Goal: Task Accomplishment & Management: Use online tool/utility

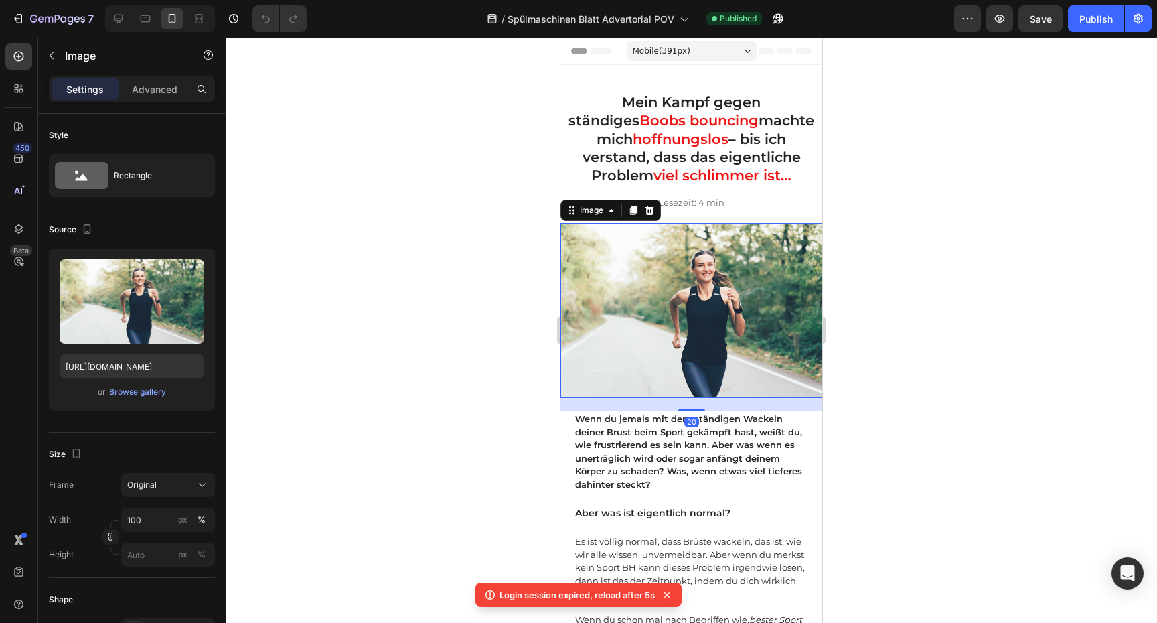
click at [589, 280] on img at bounding box center [691, 310] width 262 height 175
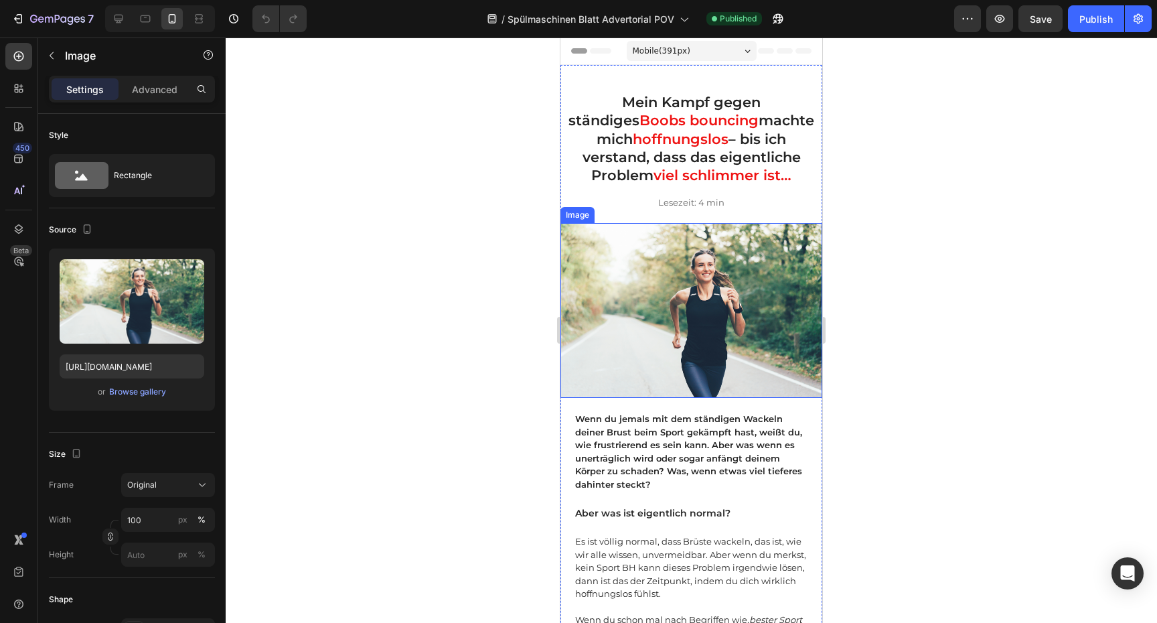
click at [619, 317] on img at bounding box center [691, 310] width 262 height 175
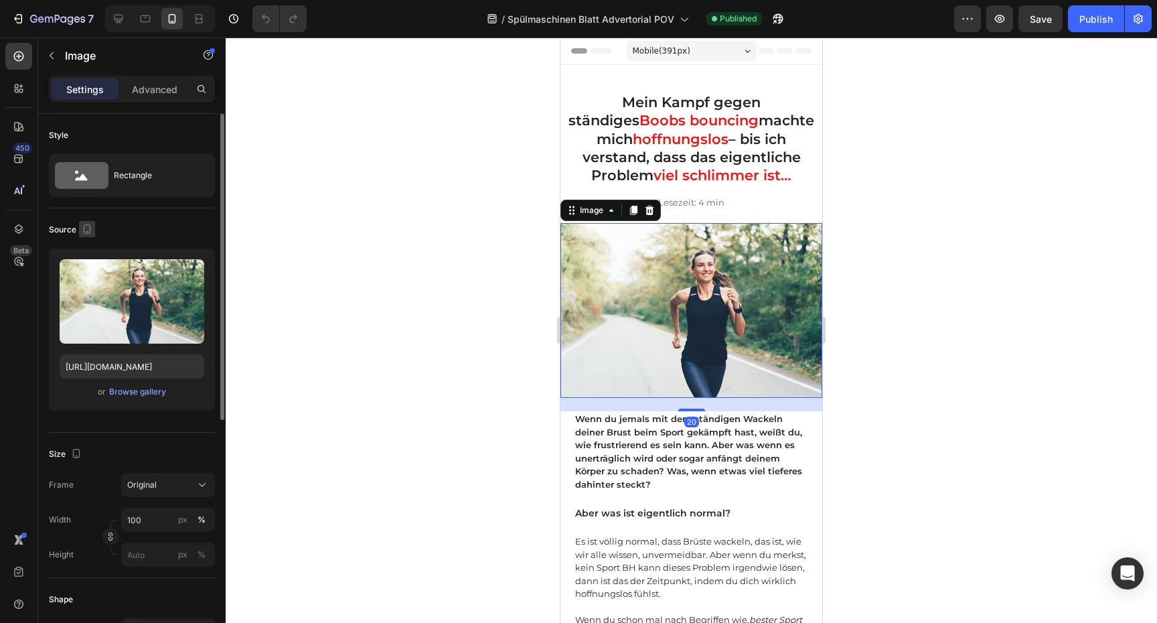
click at [92, 233] on icon "button" at bounding box center [86, 228] width 13 height 13
click at [92, 270] on icon "button" at bounding box center [90, 273] width 10 height 7
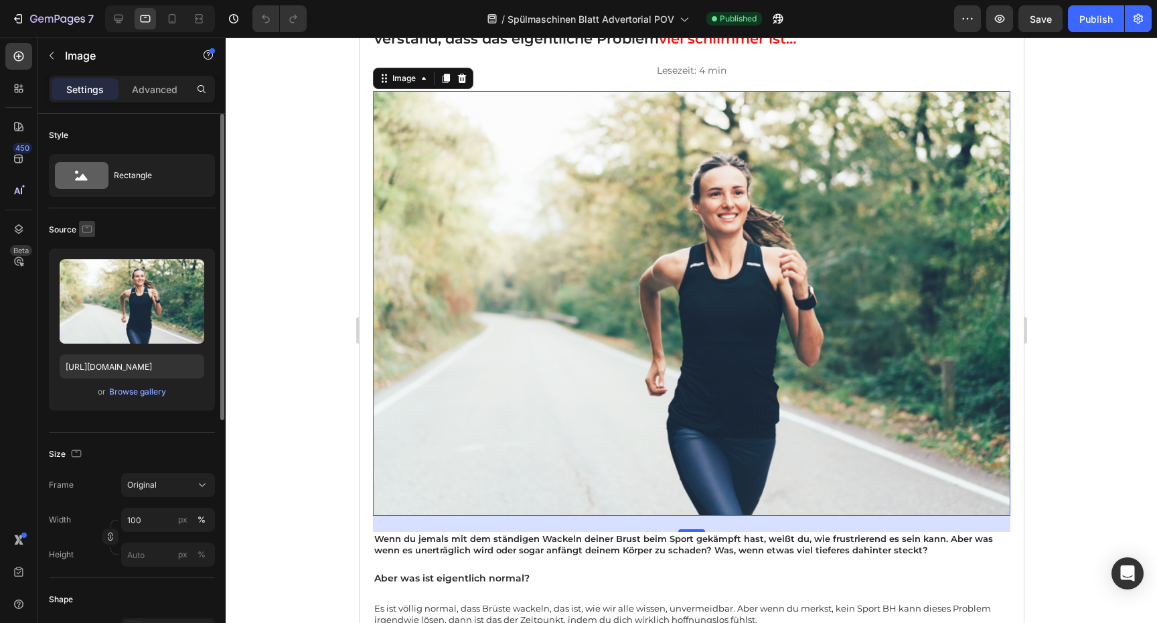
scroll to position [62, 0]
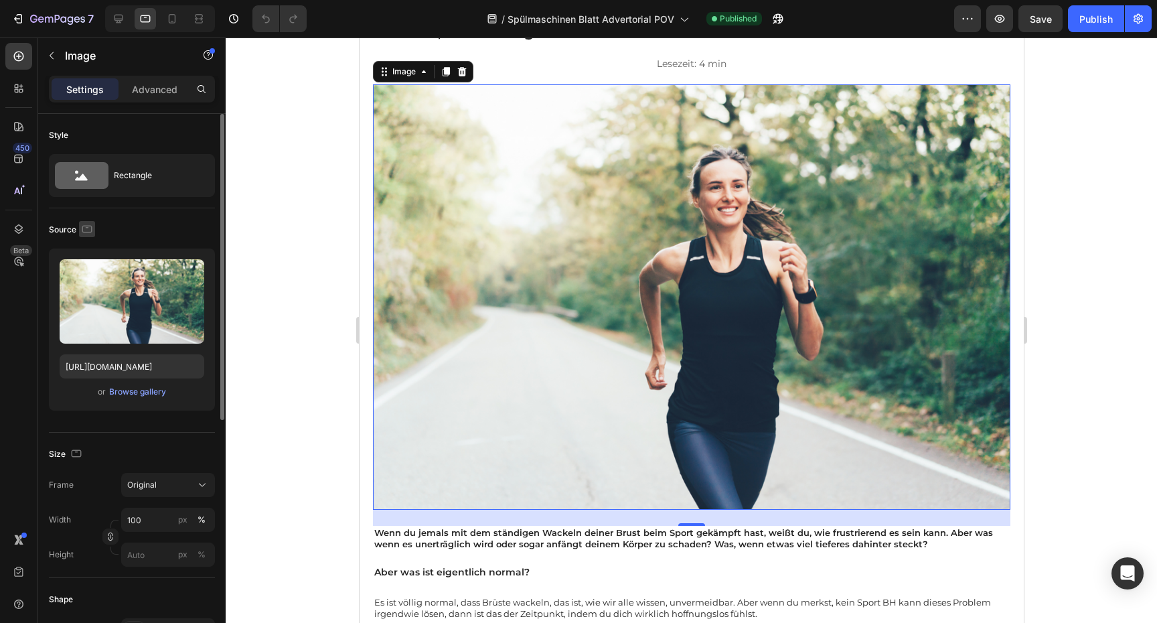
click at [92, 226] on icon "button" at bounding box center [86, 228] width 13 height 13
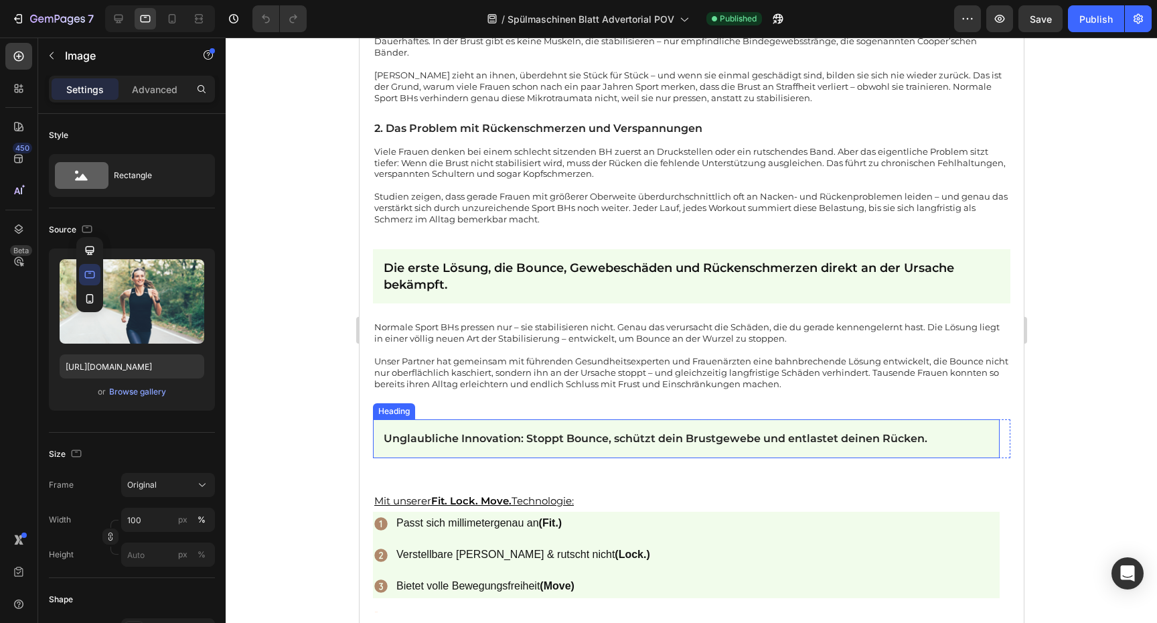
scroll to position [1207, 0]
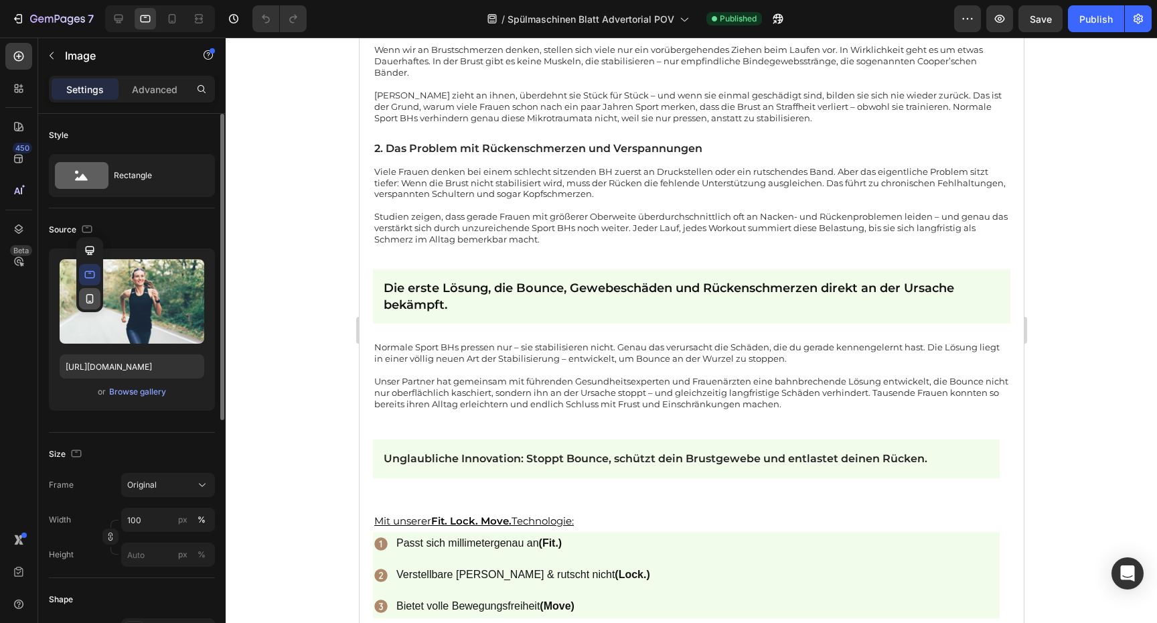
click at [86, 299] on icon "button" at bounding box center [89, 298] width 7 height 9
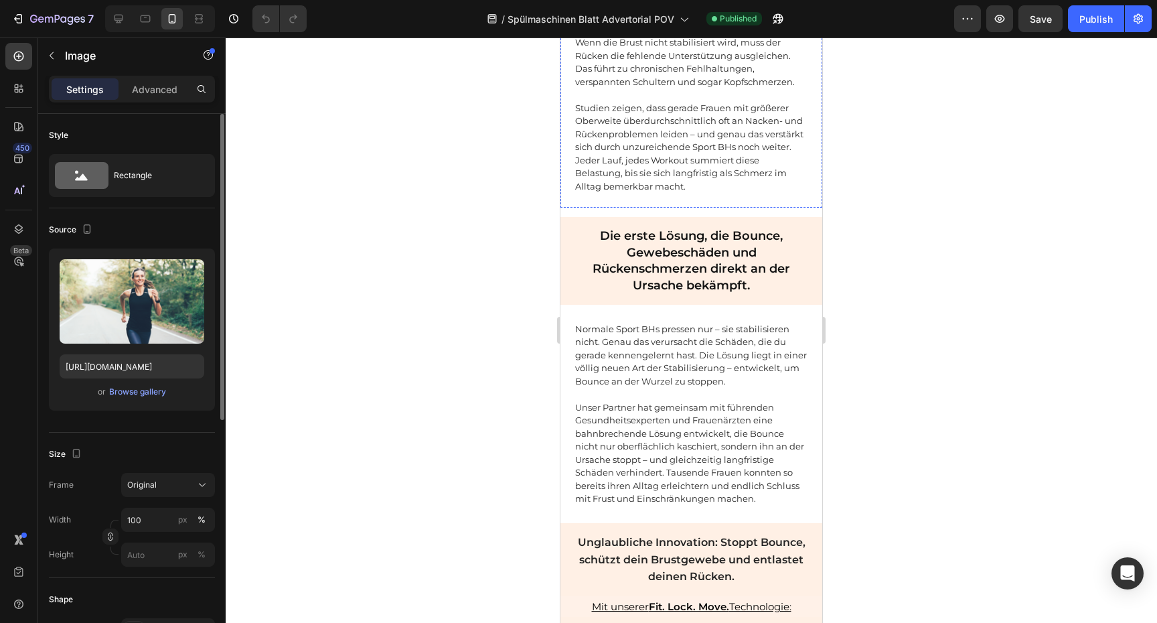
scroll to position [1795, 0]
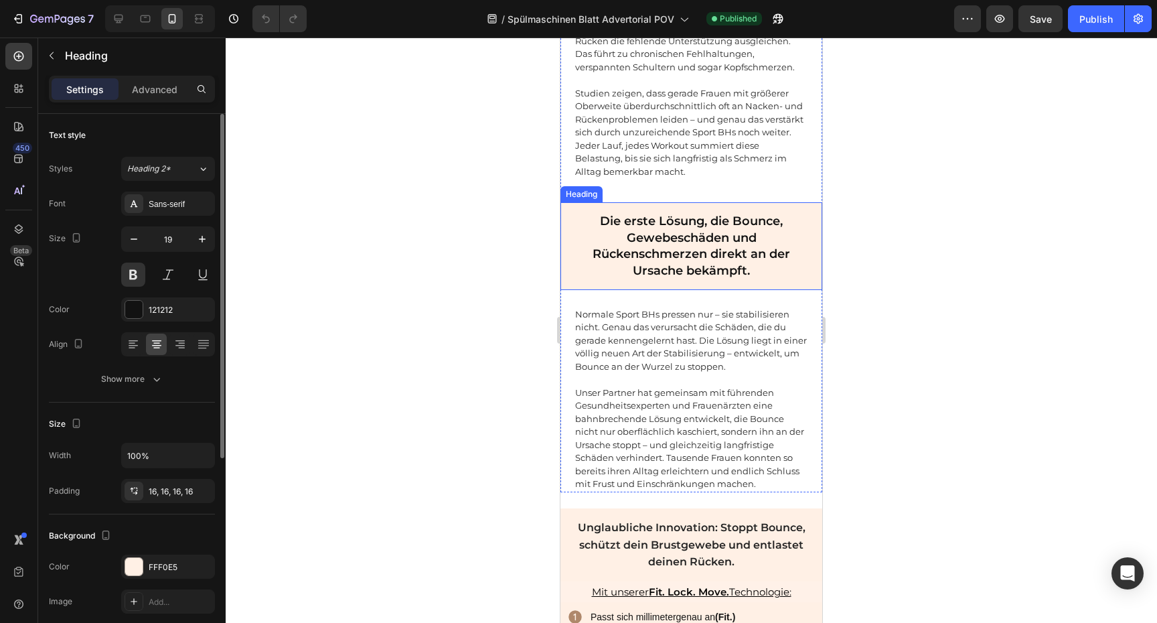
click at [775, 290] on h2 "Die erste Lösung, die Bounce, Gewebeschäden und Rückenschmerzen direkt an der U…" at bounding box center [691, 246] width 262 height 88
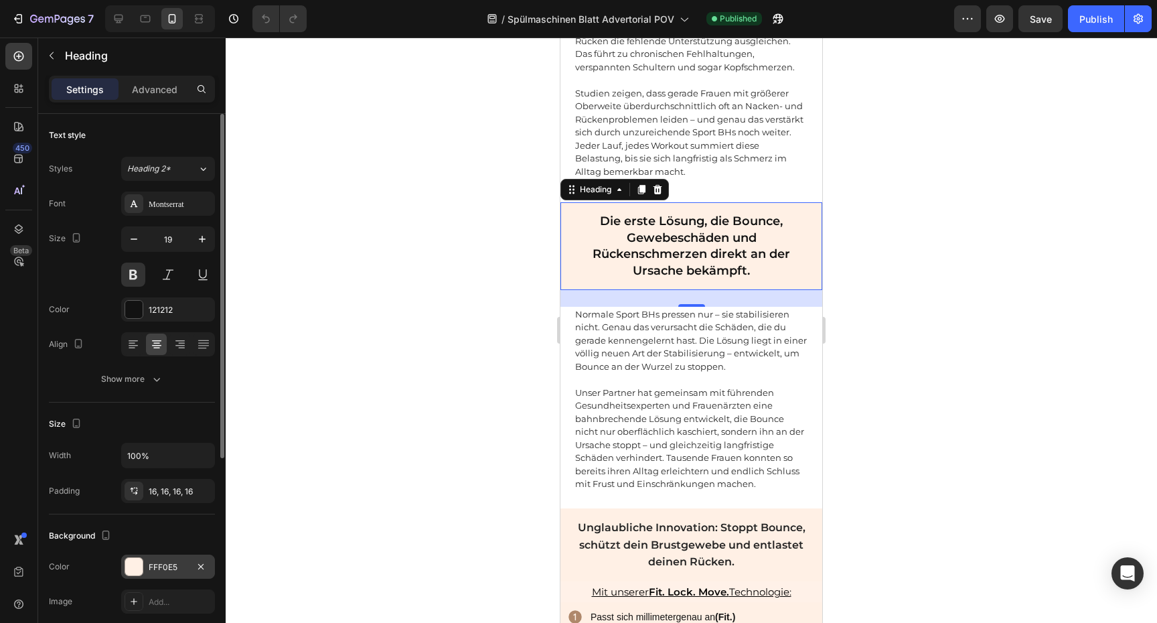
click at [144, 563] on div "FFF0E5" at bounding box center [168, 566] width 94 height 24
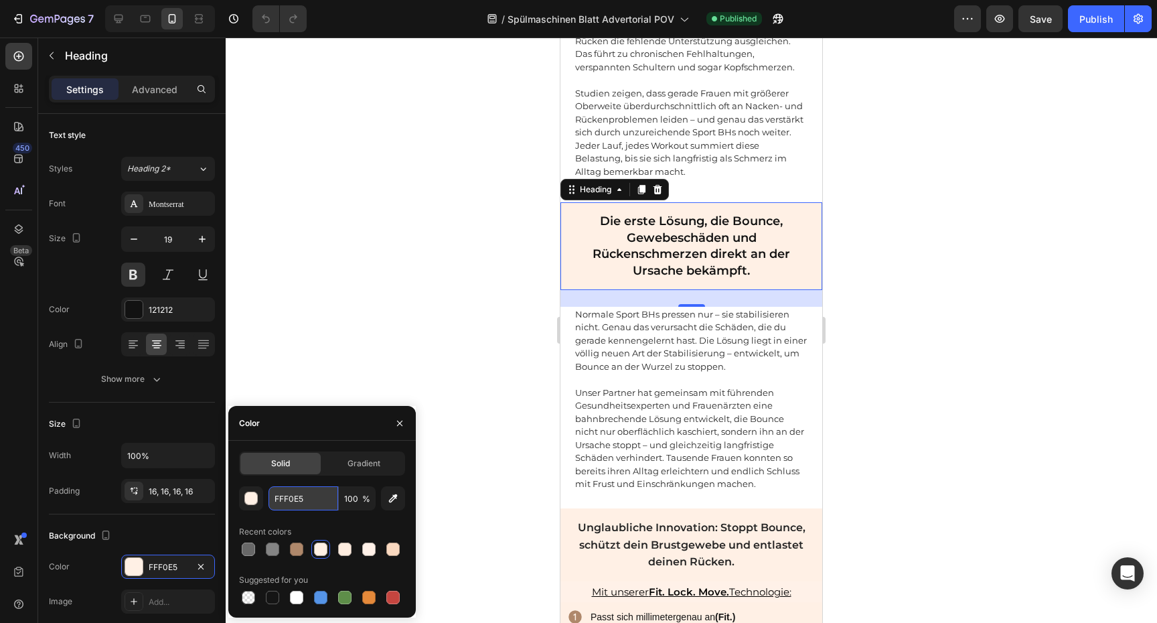
click at [303, 491] on input "FFF0E5" at bounding box center [303, 498] width 70 height 24
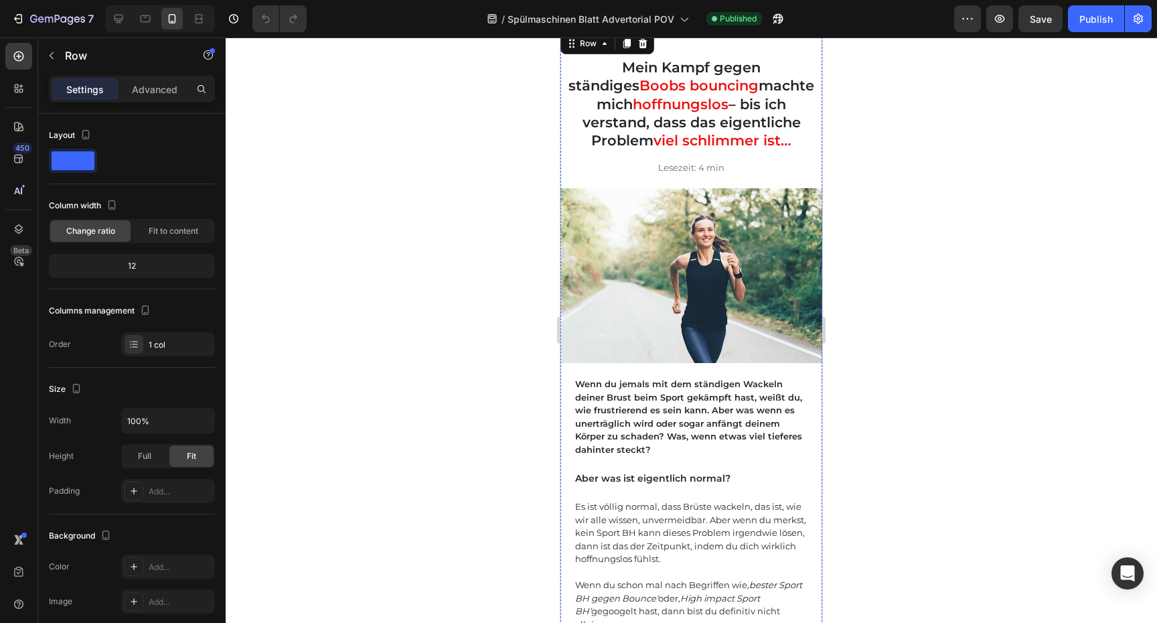
scroll to position [0, 0]
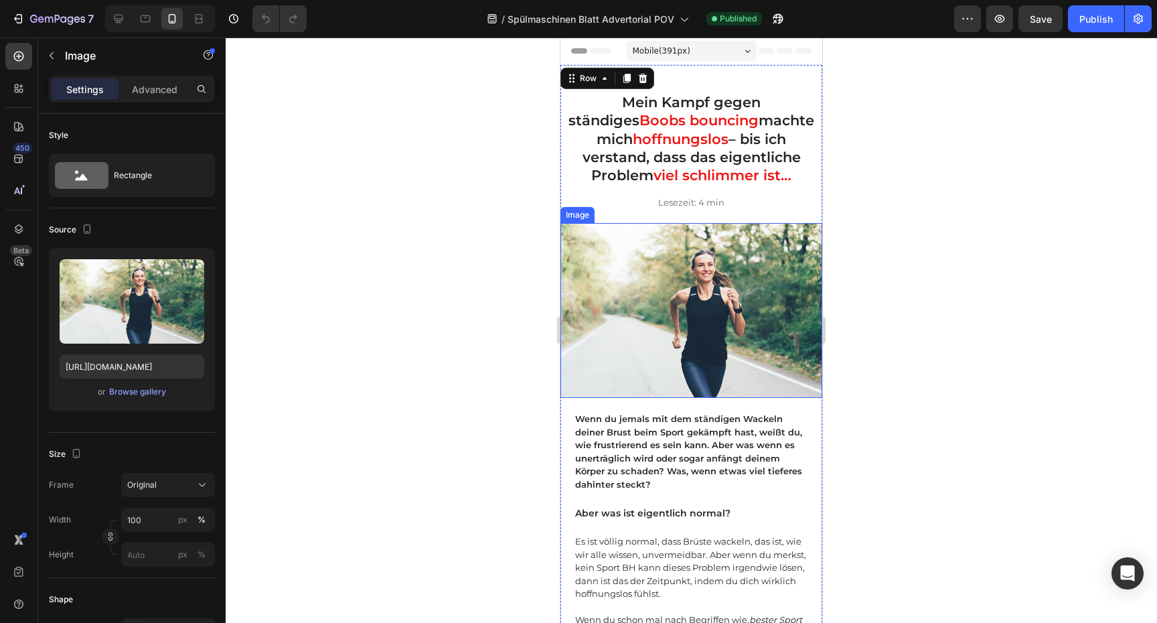
click at [702, 249] on img at bounding box center [691, 310] width 262 height 175
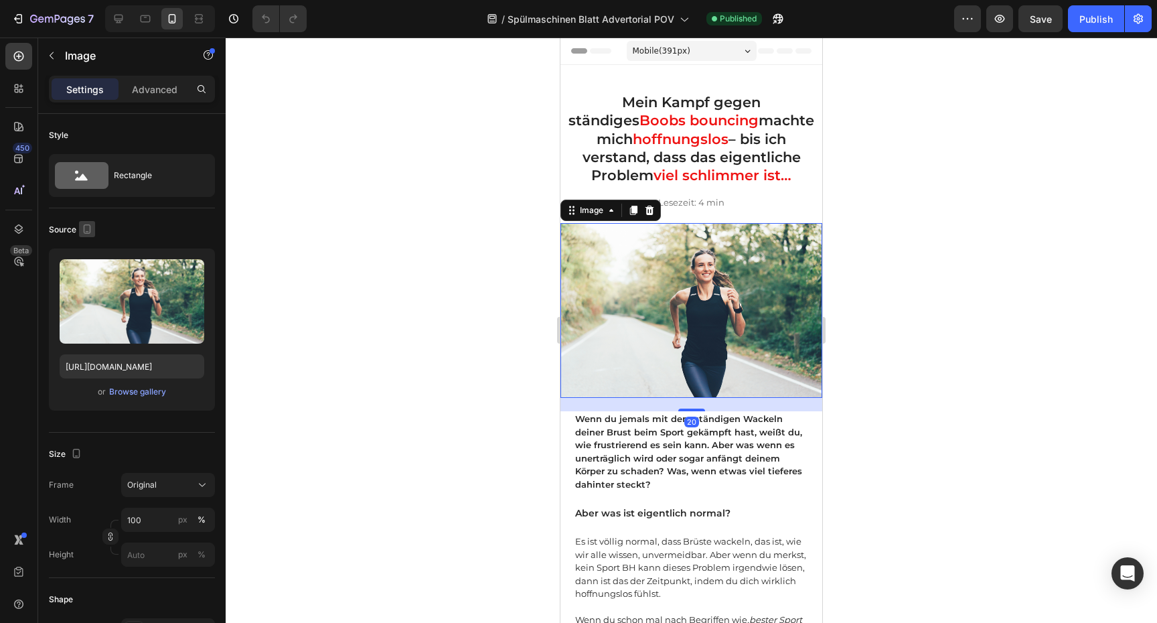
click at [90, 232] on icon "button" at bounding box center [86, 228] width 13 height 13
click at [90, 274] on icon "button" at bounding box center [89, 274] width 13 height 13
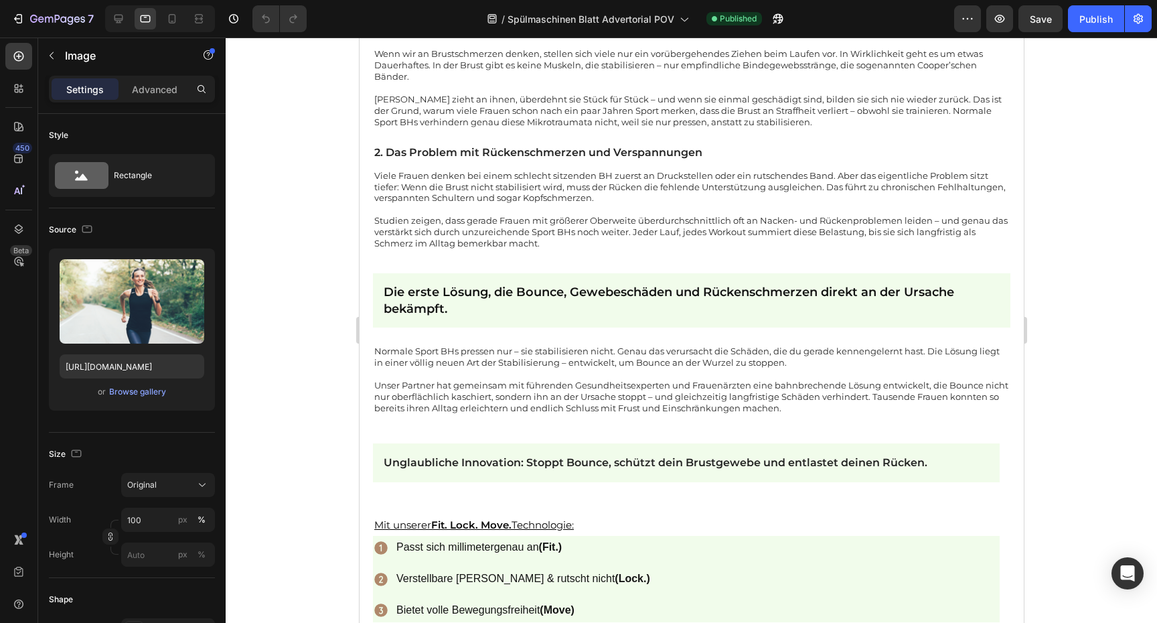
scroll to position [1279, 0]
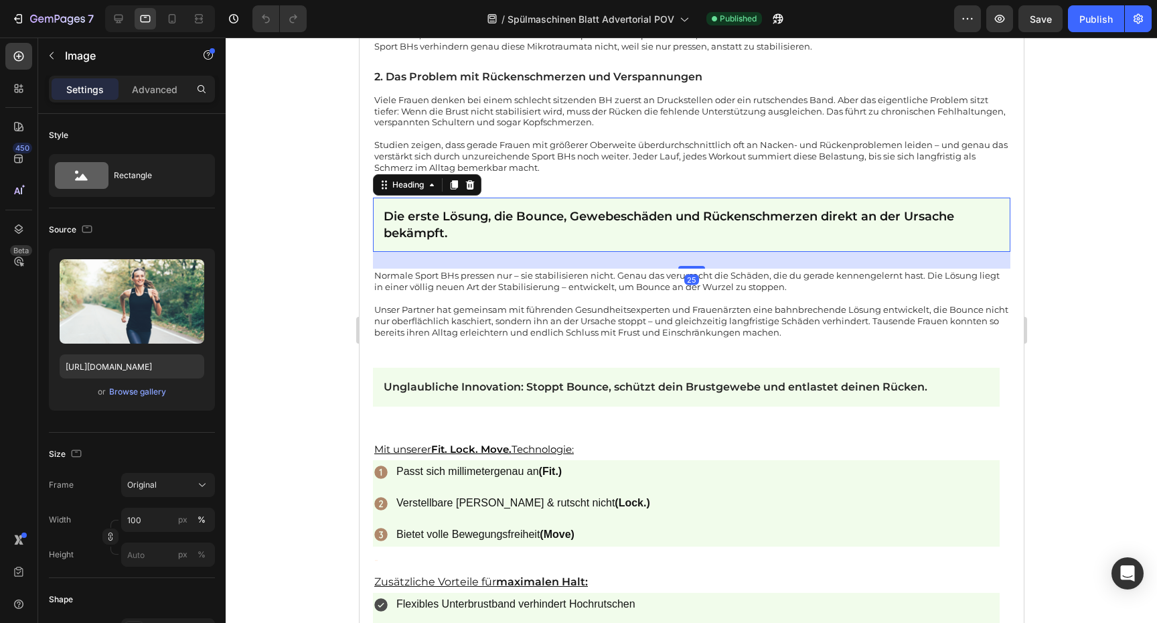
click at [736, 211] on h2 "Die erste Lösung, die Bounce, Gewebeschäden und Rückenschmerzen direkt an der U…" at bounding box center [690, 224] width 637 height 54
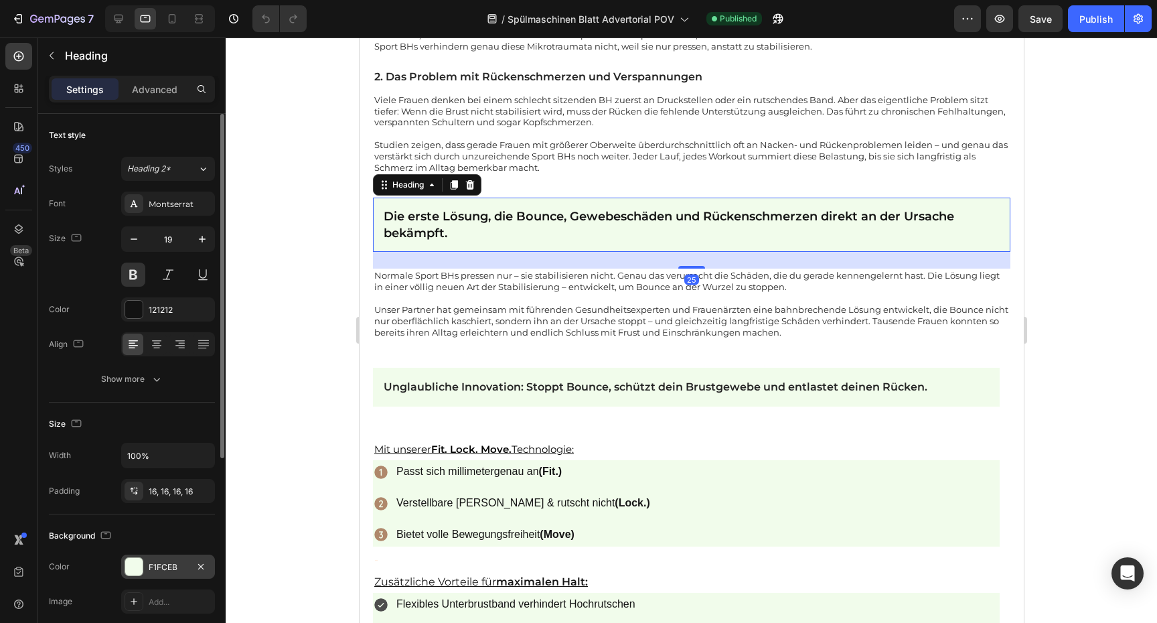
click at [149, 561] on div "F1FCEB" at bounding box center [168, 567] width 39 height 12
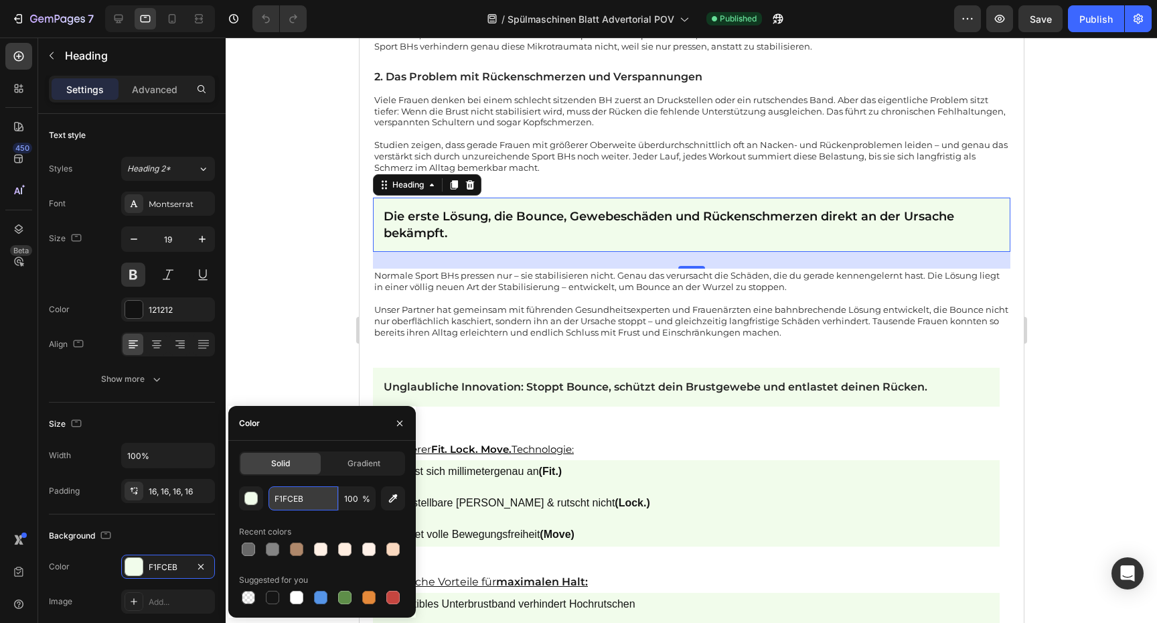
click at [287, 500] on input "F1FCEB" at bounding box center [303, 498] width 70 height 24
paste input "FF0E5"
click at [301, 505] on input "FFF0E5CEB" at bounding box center [303, 498] width 70 height 24
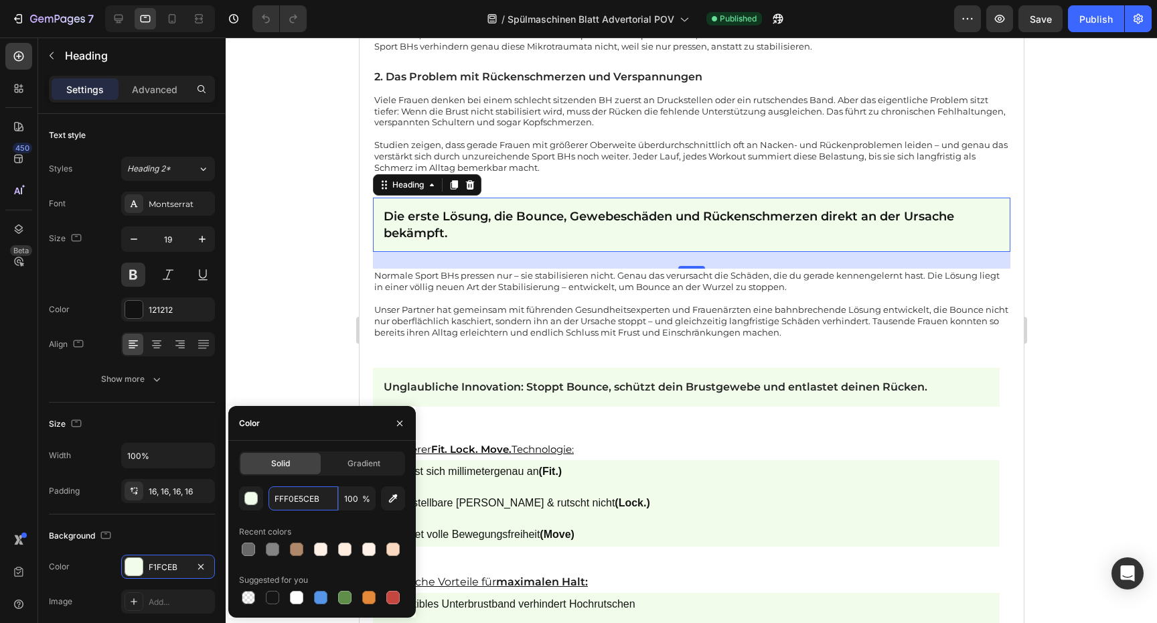
paste input "text"
type input "FFF0E5"
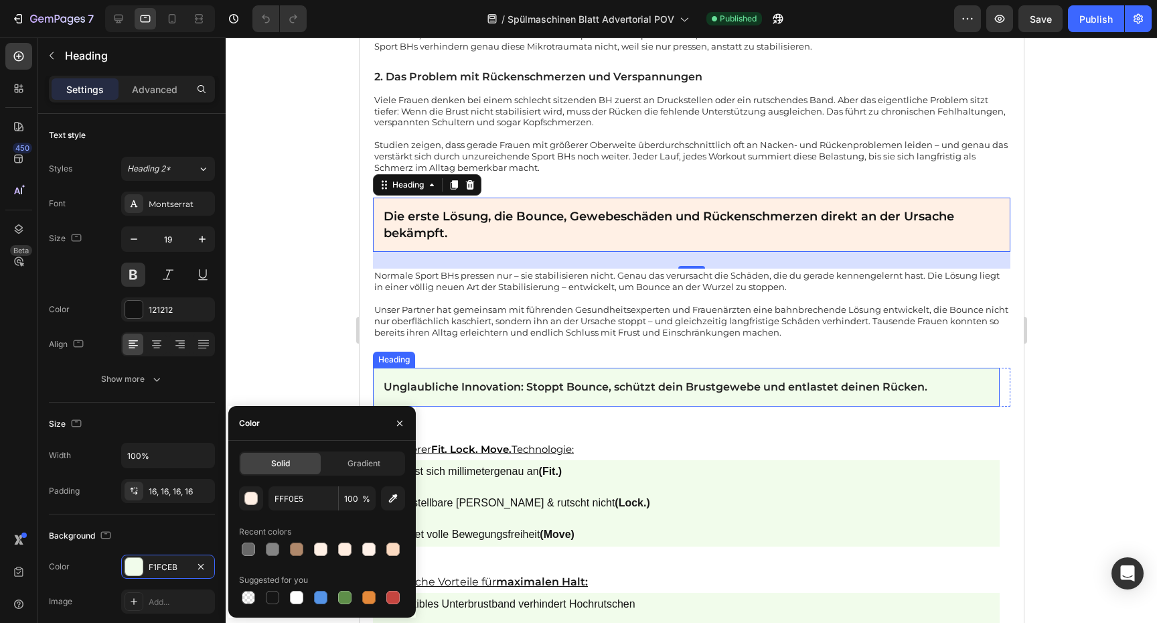
click at [928, 375] on h2 "Unglaubliche Innovation: Stoppt Bounce, schützt dein Brustgewebe und entlastet …" at bounding box center [685, 386] width 627 height 39
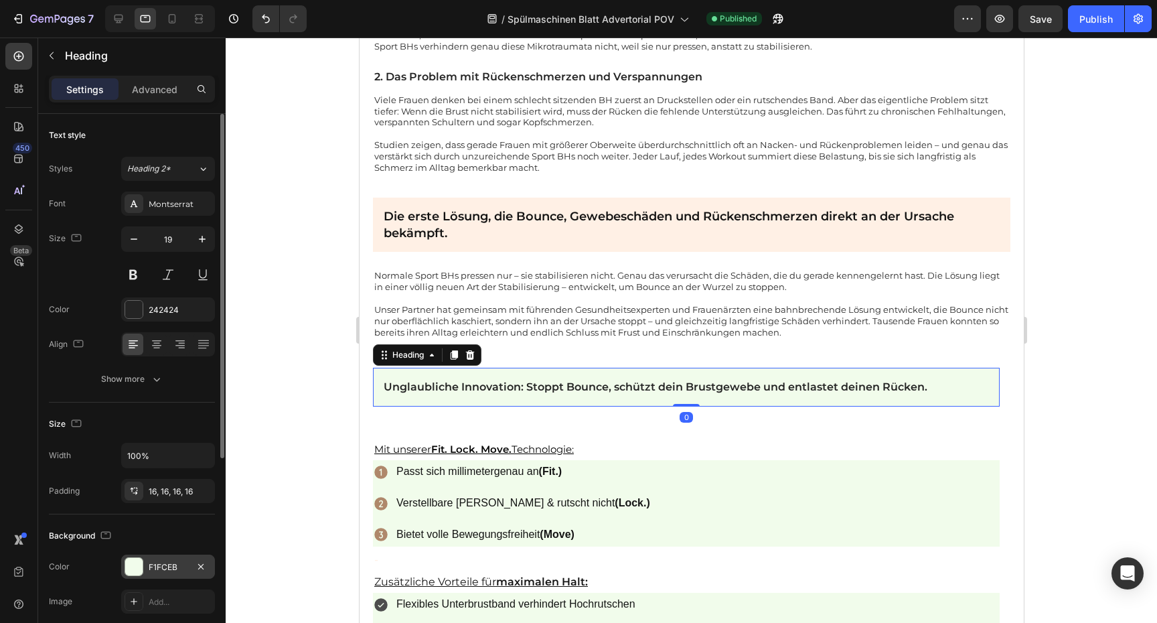
click at [159, 564] on div "F1FCEB" at bounding box center [168, 567] width 39 height 12
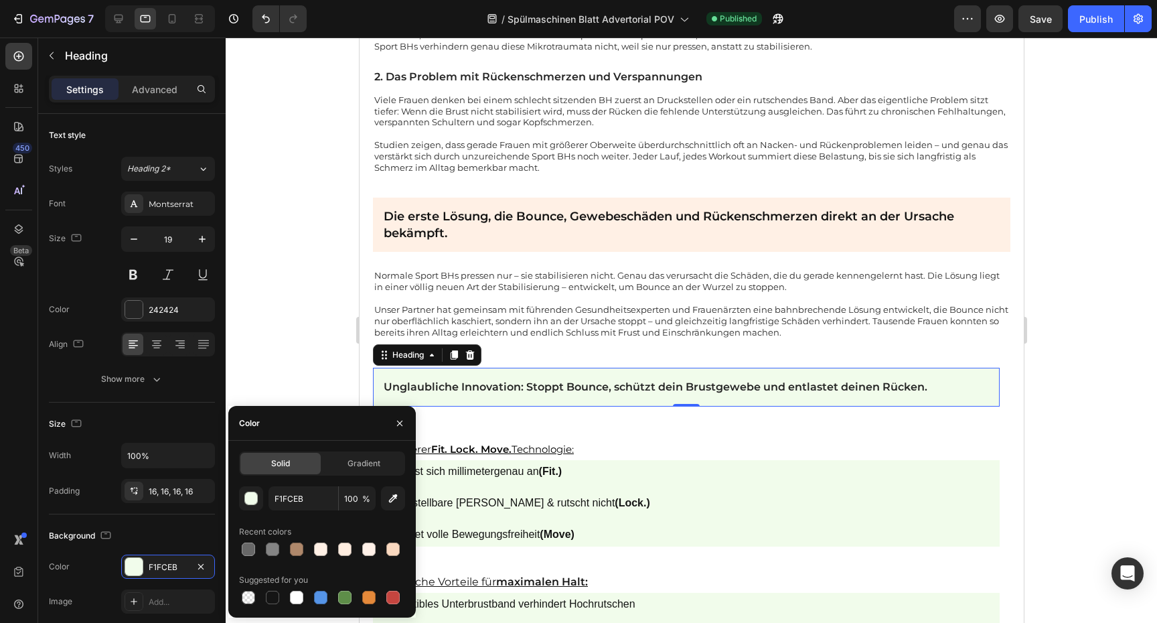
click at [301, 511] on div "F1FCEB 100 % Recent colors Suggested for you" at bounding box center [322, 546] width 166 height 120
click at [301, 509] on input "F1FCEB" at bounding box center [303, 498] width 70 height 24
paste input "FF0E5"
type input "FFF0E5"
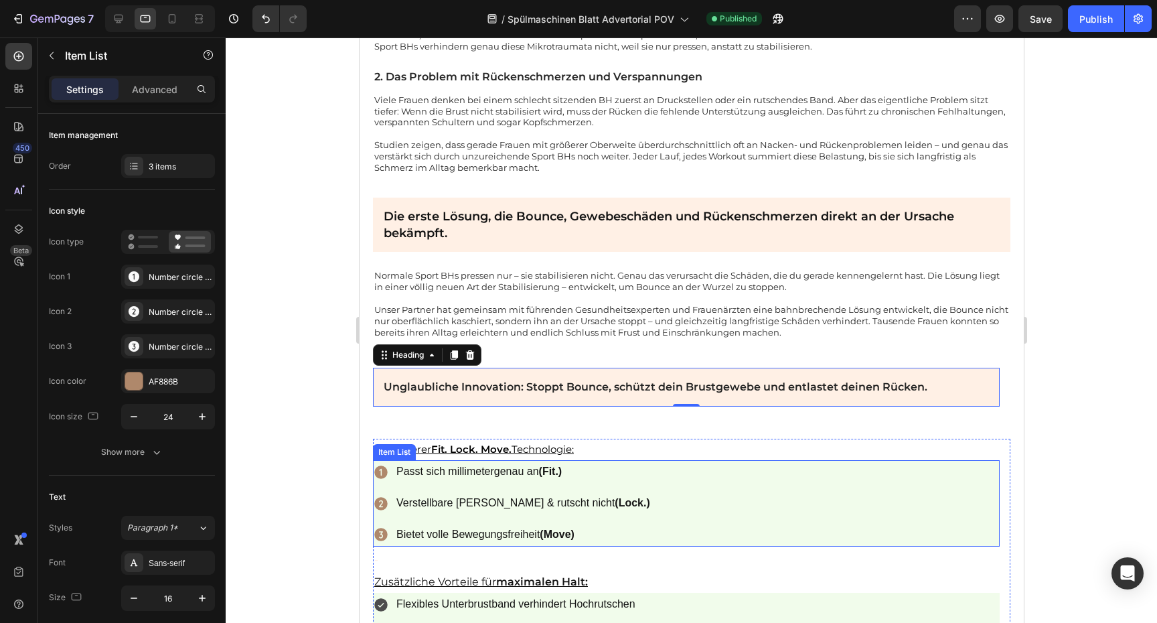
click at [654, 477] on div "Passt sich millimetergenau an (Fit.) Verstellbare [PERSON_NAME] & rutscht nicht…" at bounding box center [685, 503] width 627 height 86
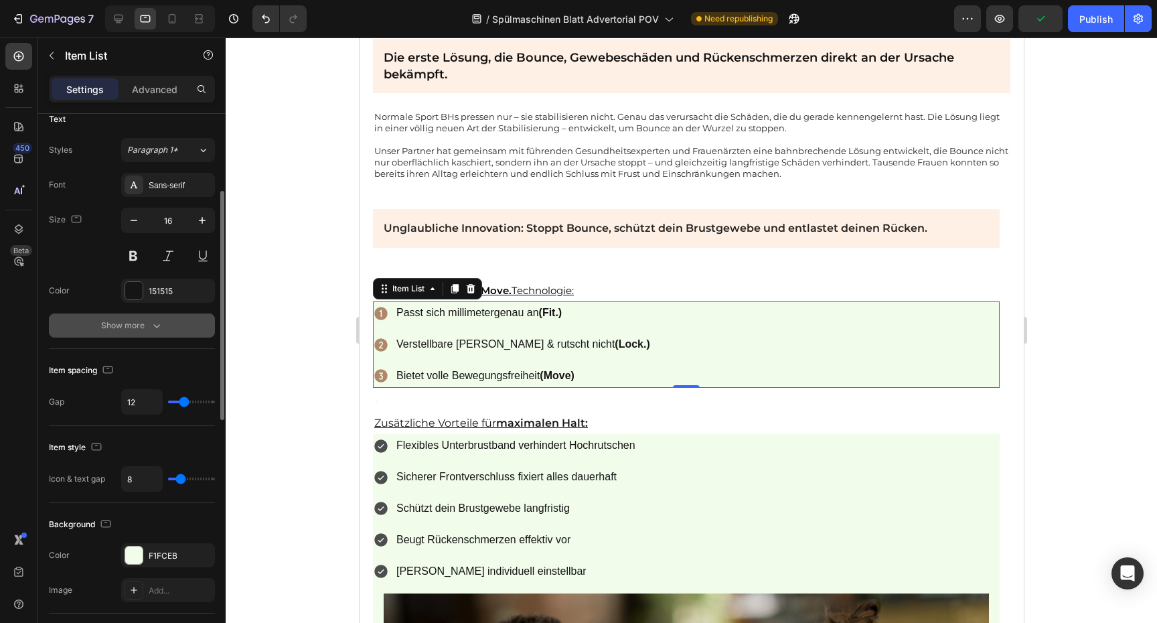
scroll to position [454, 0]
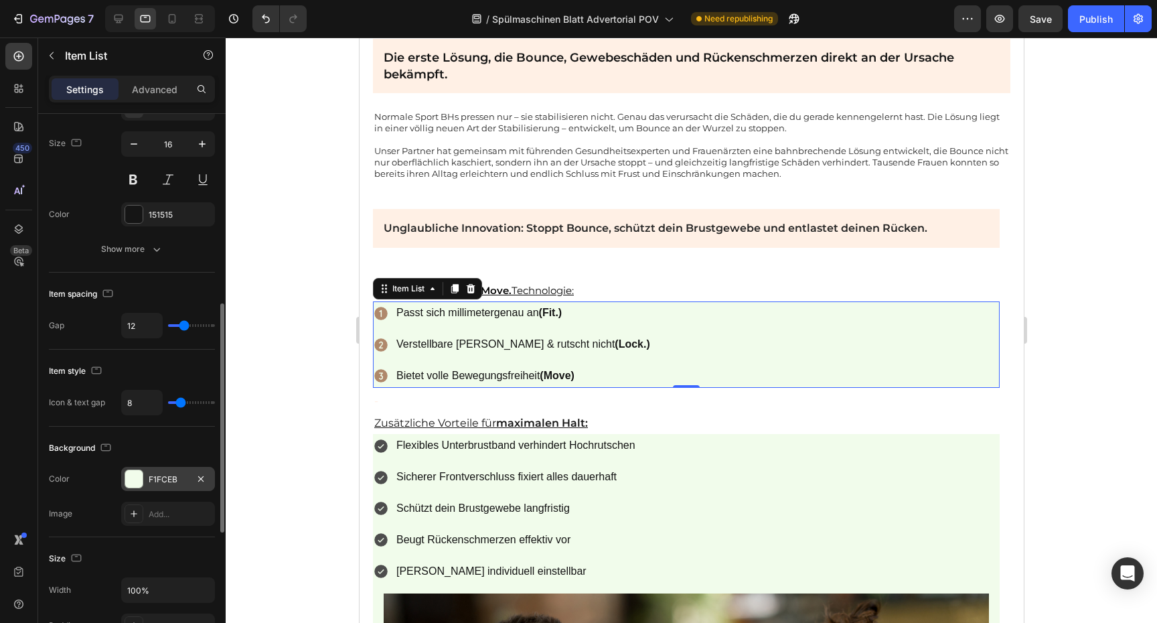
click at [160, 479] on div "F1FCEB" at bounding box center [168, 479] width 39 height 12
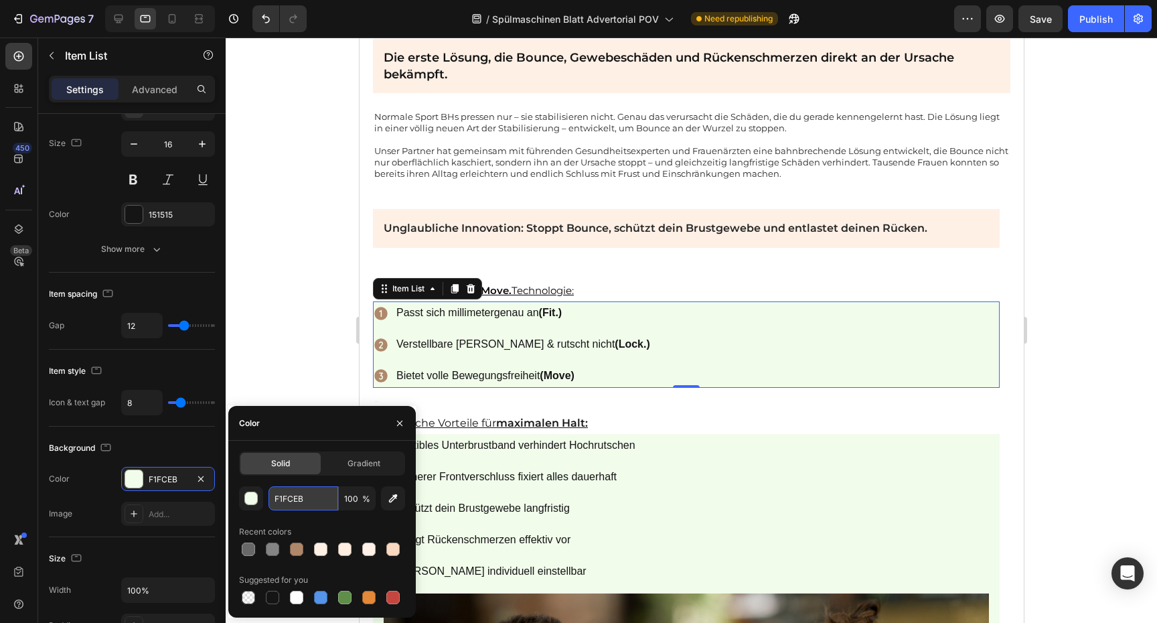
click at [281, 501] on input "F1FCEB" at bounding box center [303, 498] width 70 height 24
paste input "FF0E5"
type input "FFF0E5FCEB"
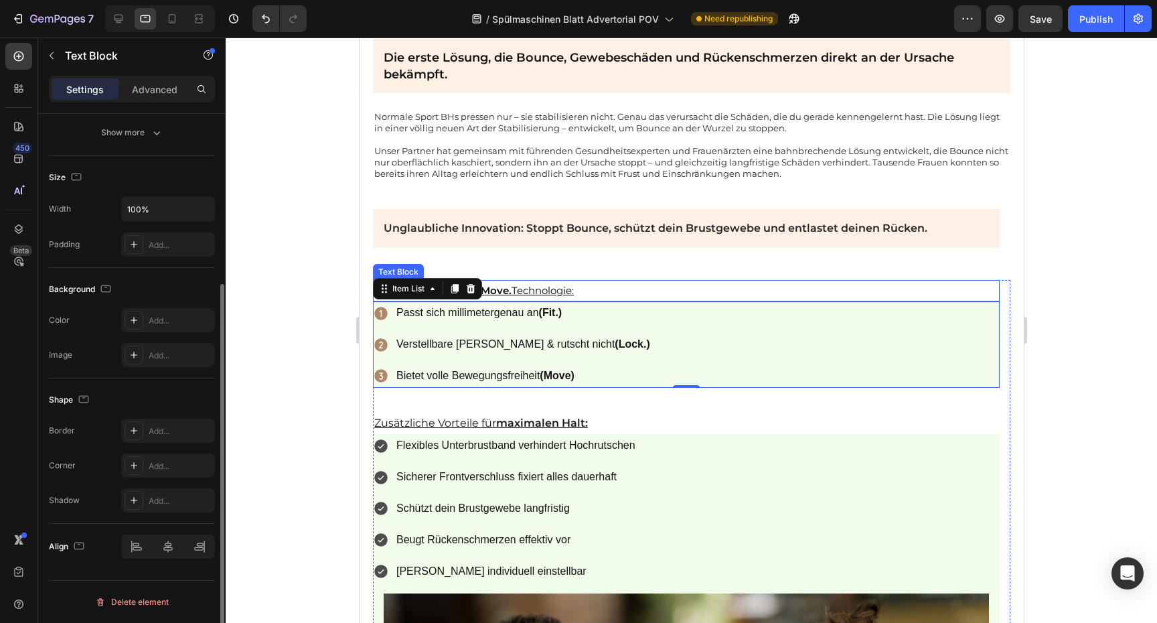
click at [598, 281] on p "Mit unserer Fit. Lock. Move. Technologie:" at bounding box center [686, 290] width 624 height 19
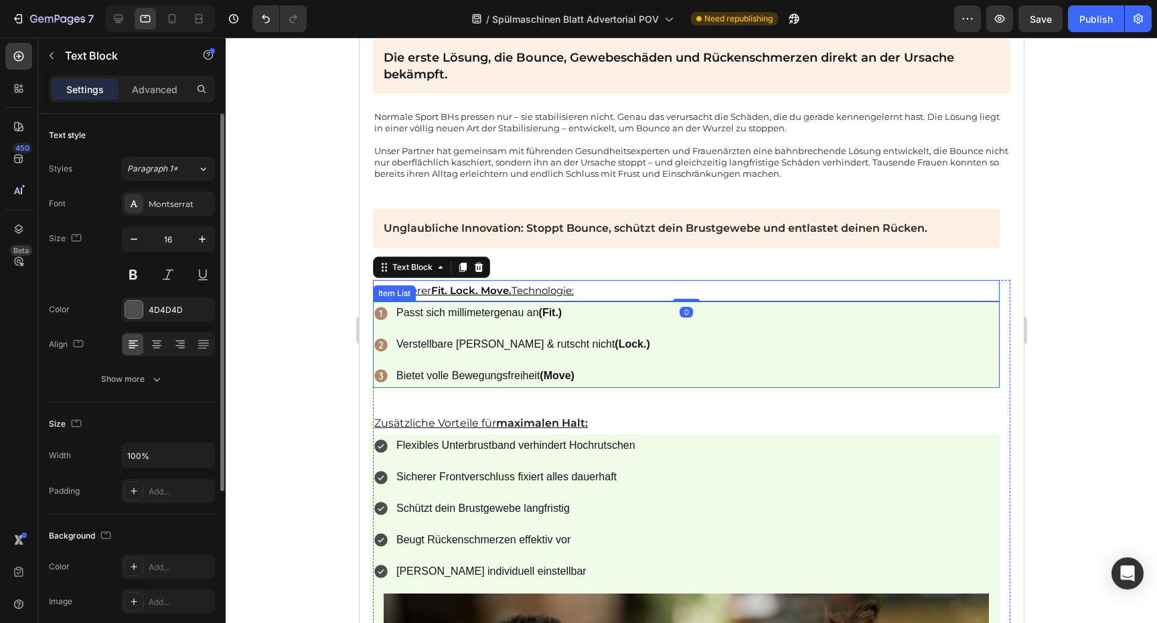
click at [626, 318] on div "Passt sich millimetergenau an (Fit.) Verstellbare [PERSON_NAME] & rutscht nicht…" at bounding box center [685, 344] width 627 height 86
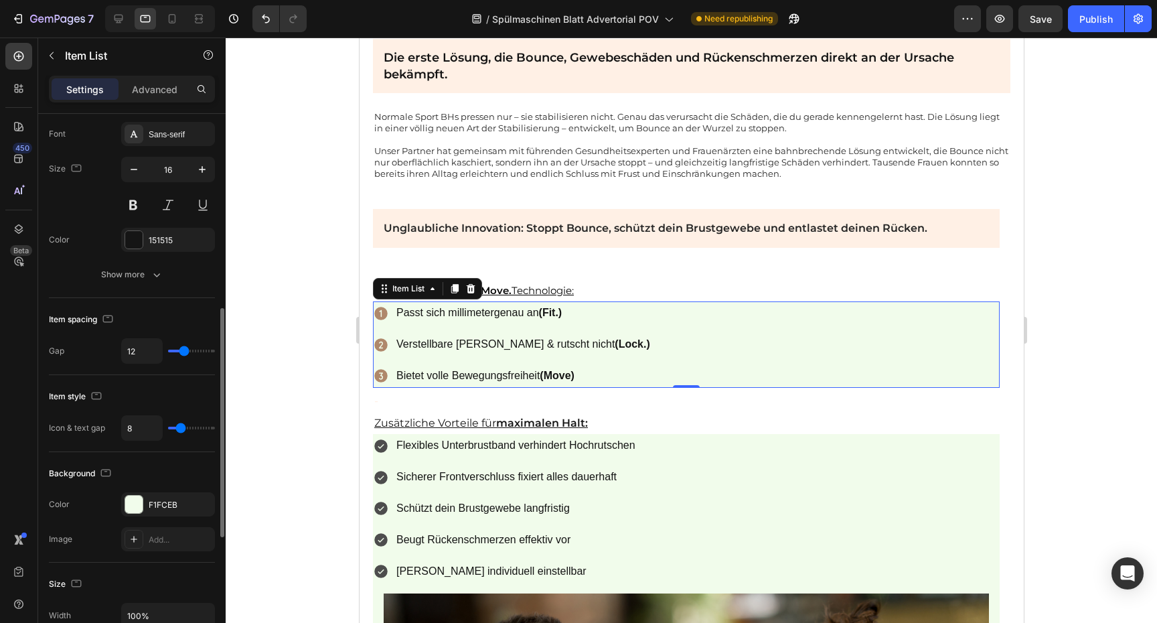
scroll to position [439, 0]
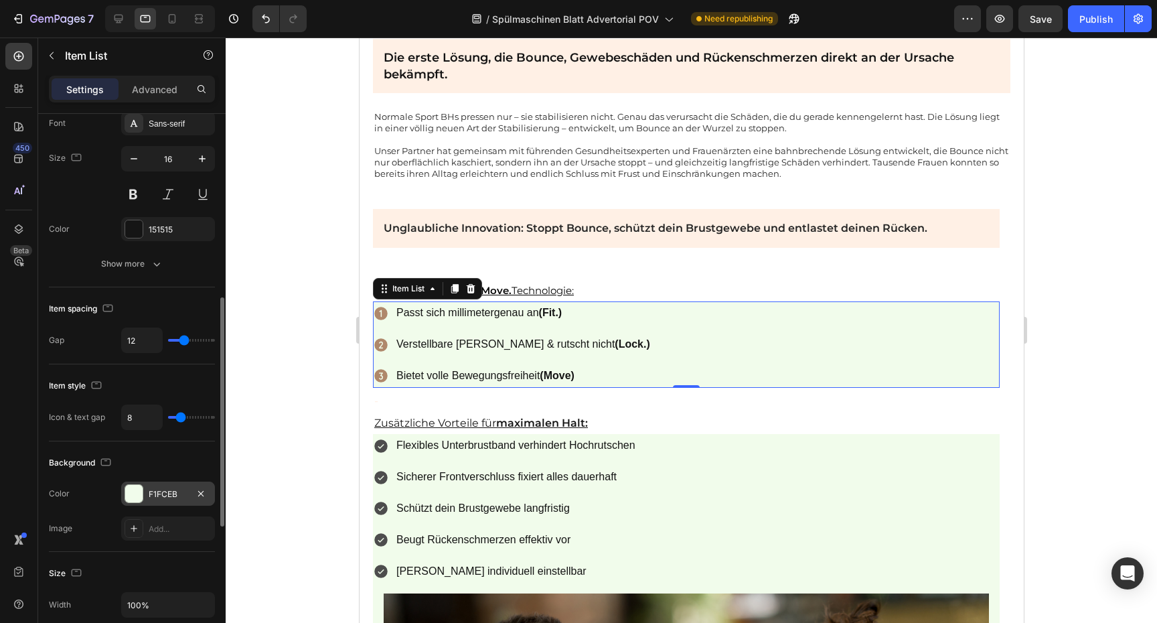
click at [163, 504] on div "F1FCEB" at bounding box center [168, 493] width 94 height 24
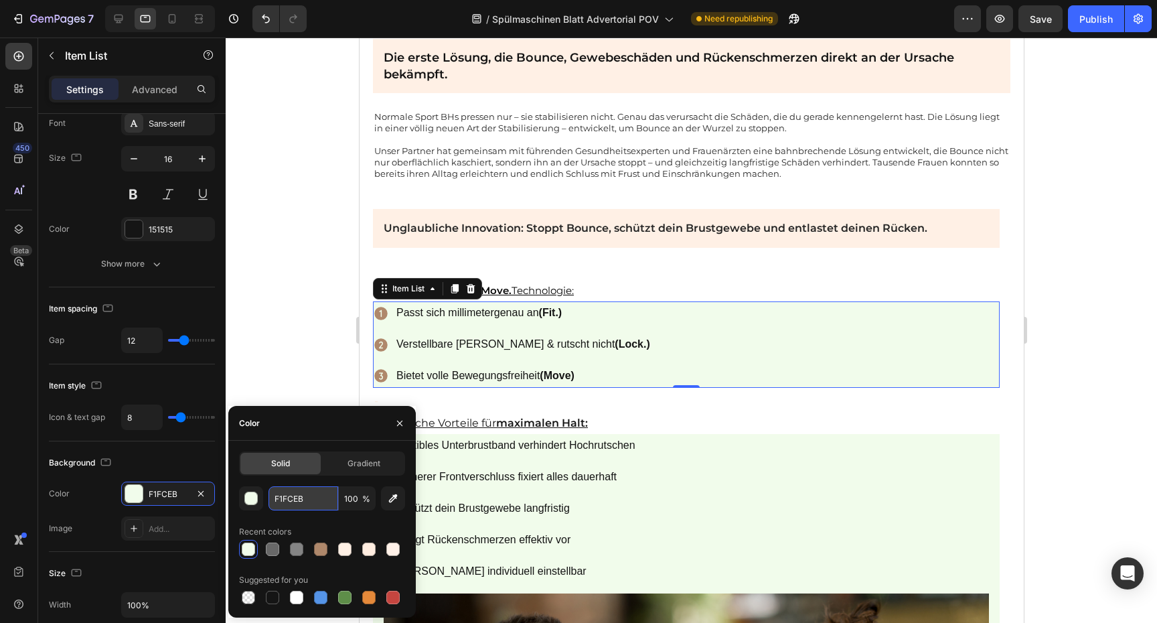
click at [313, 496] on input "F1FCEB" at bounding box center [303, 498] width 70 height 24
paste input "FF0E5"
type input "FFF0E5"
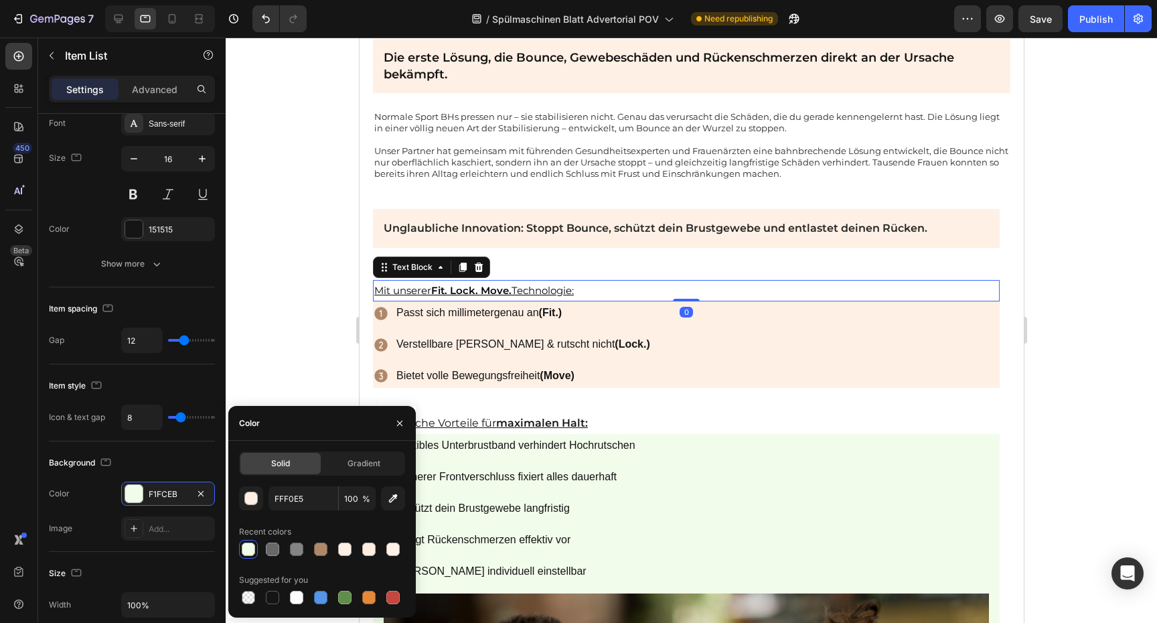
click at [592, 281] on p "Mit unserer Fit. Lock. Move. Technologie:" at bounding box center [686, 290] width 624 height 19
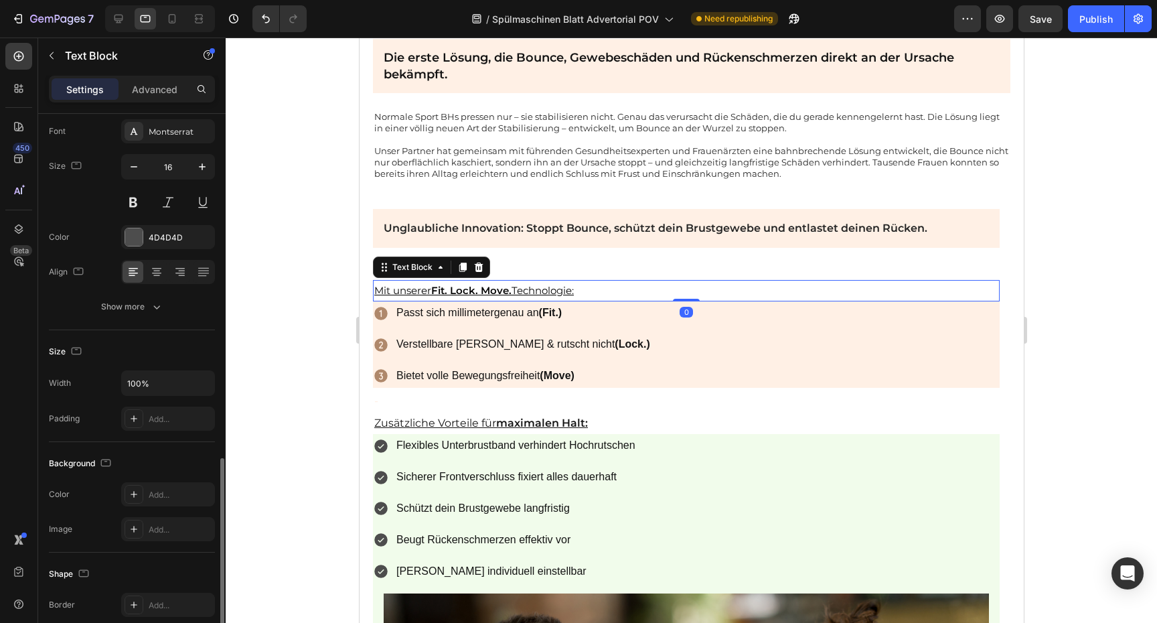
scroll to position [246, 0]
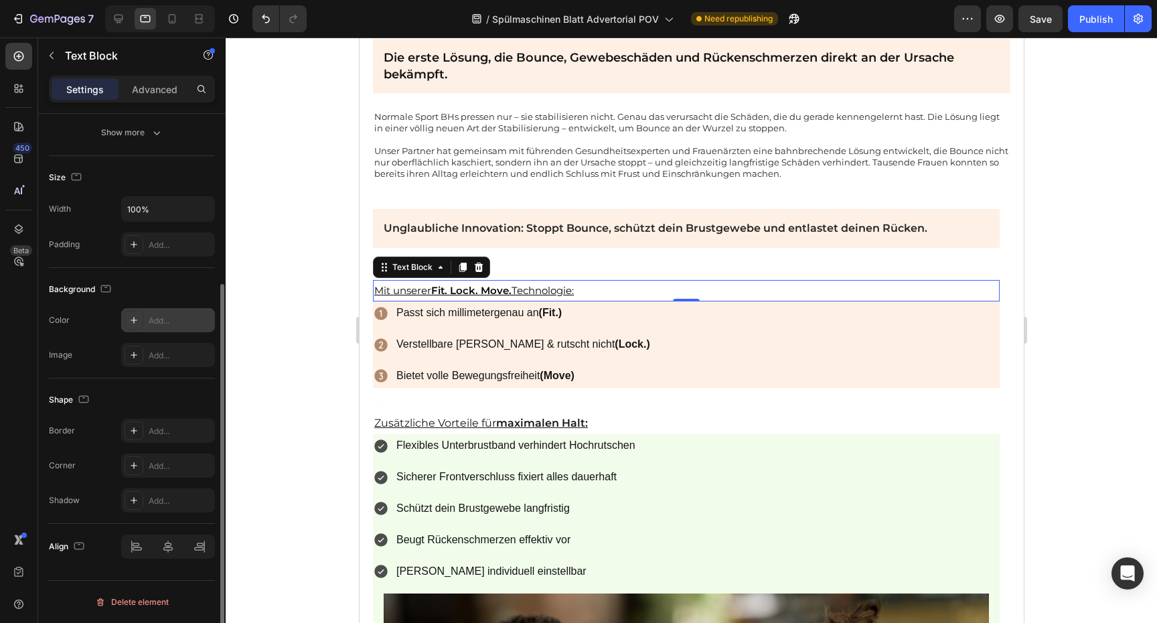
click at [171, 312] on div "Add..." at bounding box center [168, 320] width 94 height 24
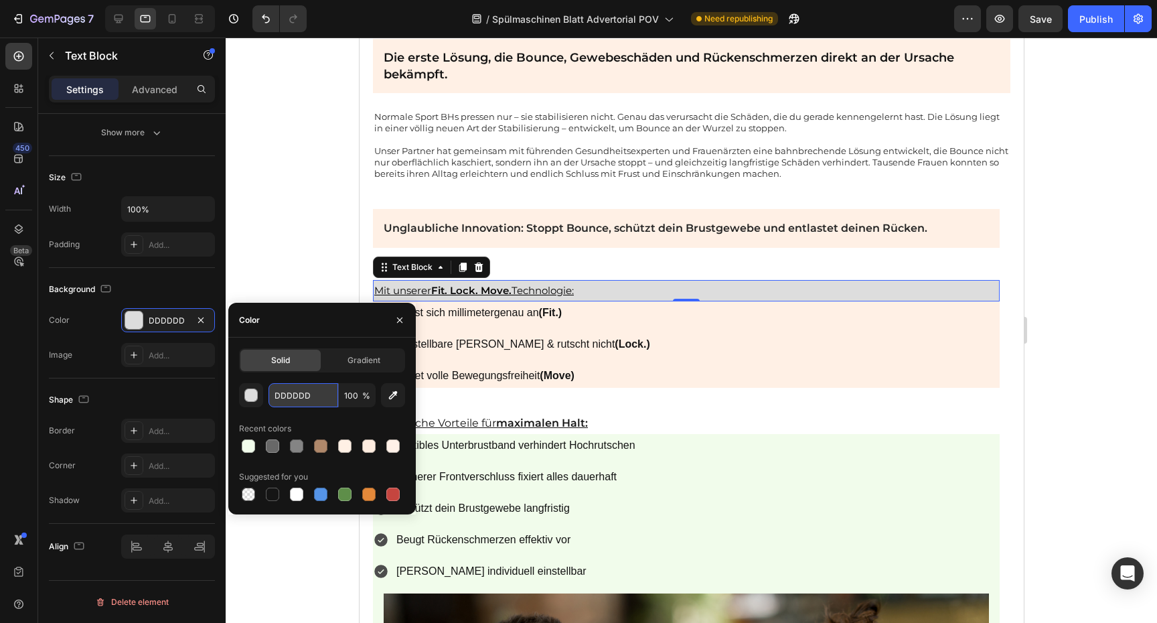
click at [292, 395] on input "DDDDDD" at bounding box center [303, 395] width 70 height 24
paste input "FFF0E5"
type input "FFF0E5"
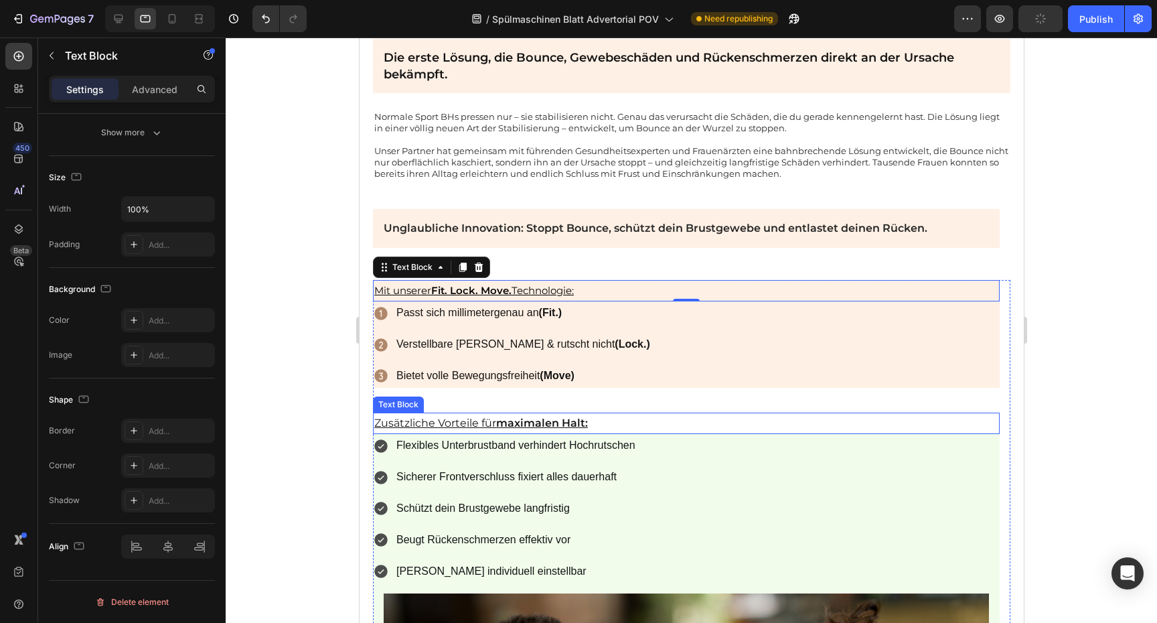
click at [652, 414] on p "Zusätzliche Vorteile für maximalen Halt:" at bounding box center [686, 423] width 624 height 19
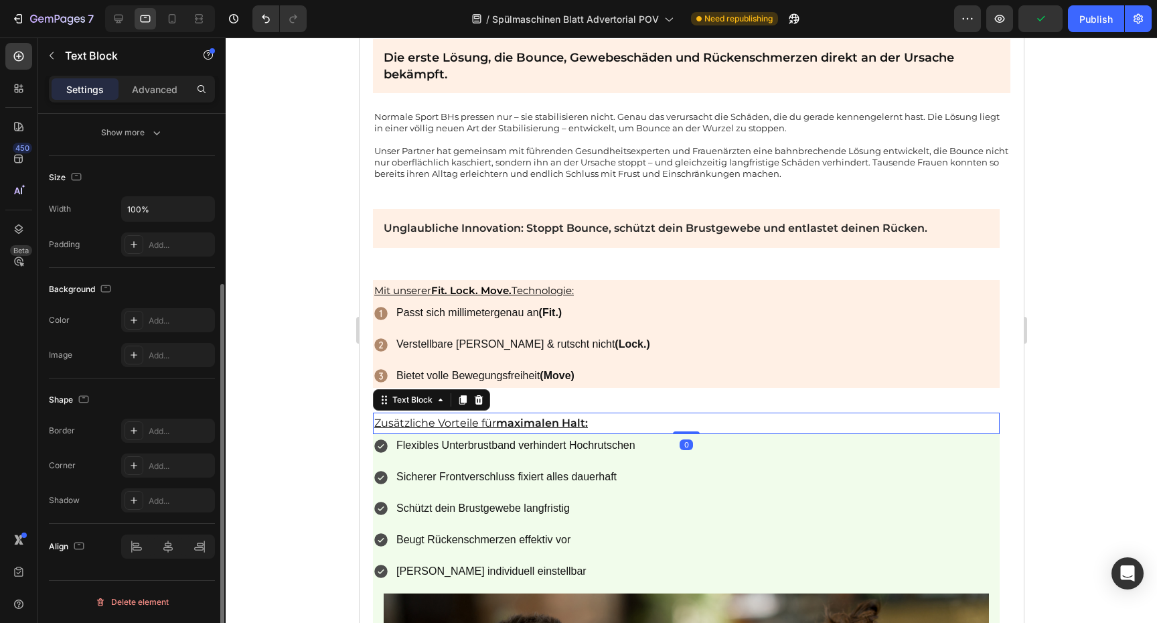
click at [159, 303] on div "Background The changes might be hidden by the video. Color Add... Image Add..." at bounding box center [132, 323] width 166 height 110
click at [163, 317] on div "Add..." at bounding box center [180, 321] width 63 height 12
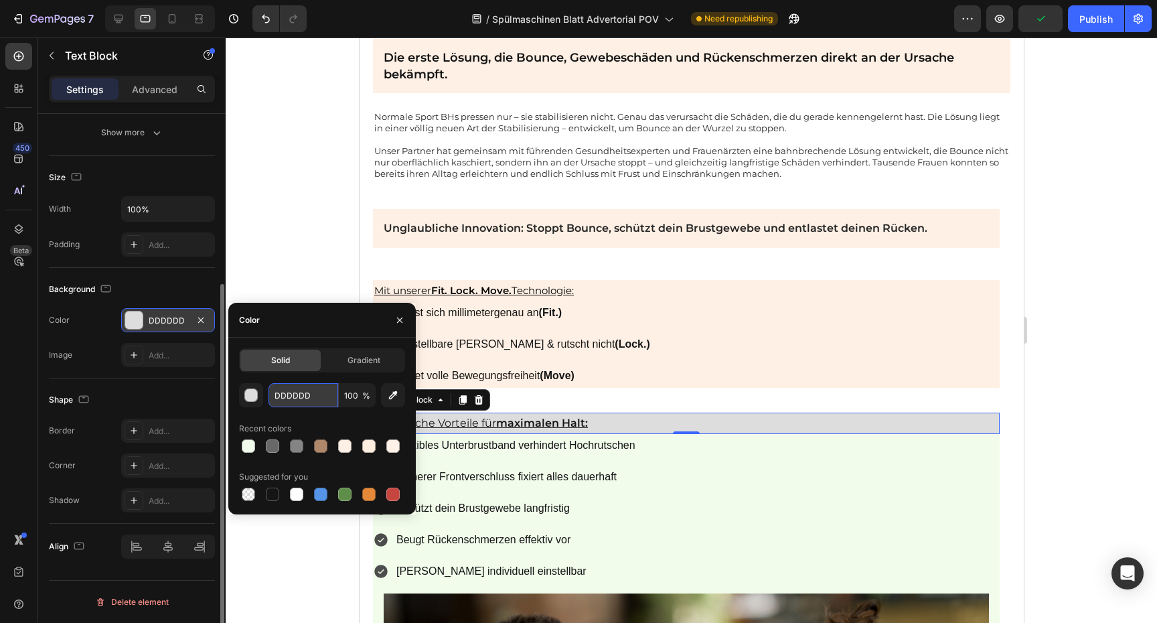
click at [302, 404] on input "DDDDDD" at bounding box center [303, 395] width 70 height 24
paste input "FFF0E5"
type input "FFF0E5"
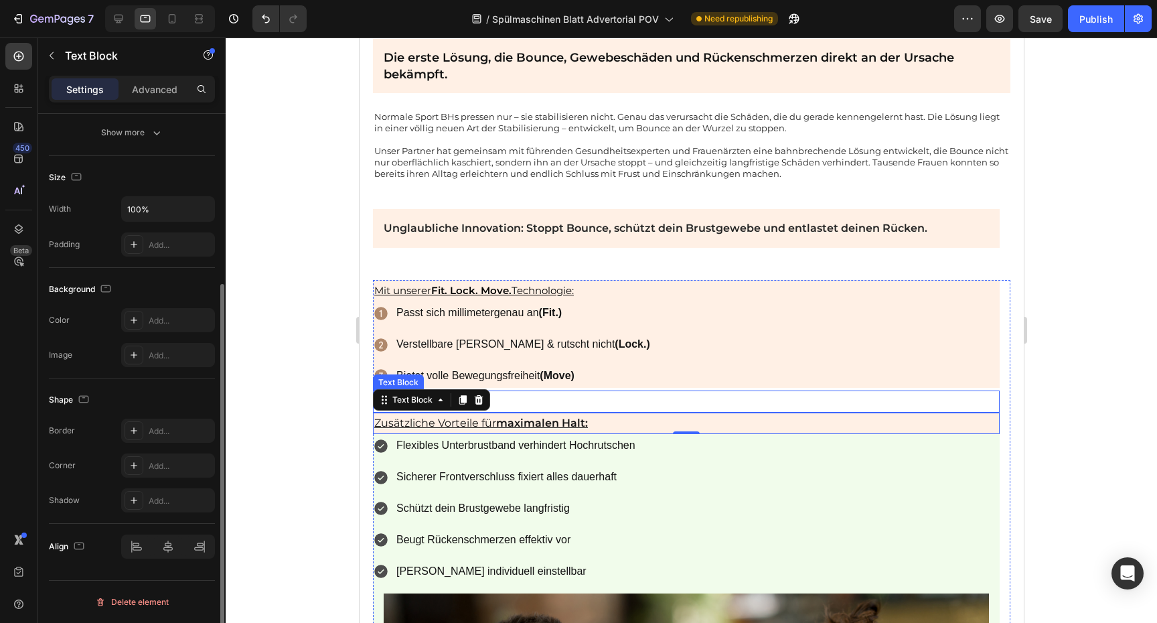
click at [525, 392] on p "-" at bounding box center [686, 401] width 624 height 19
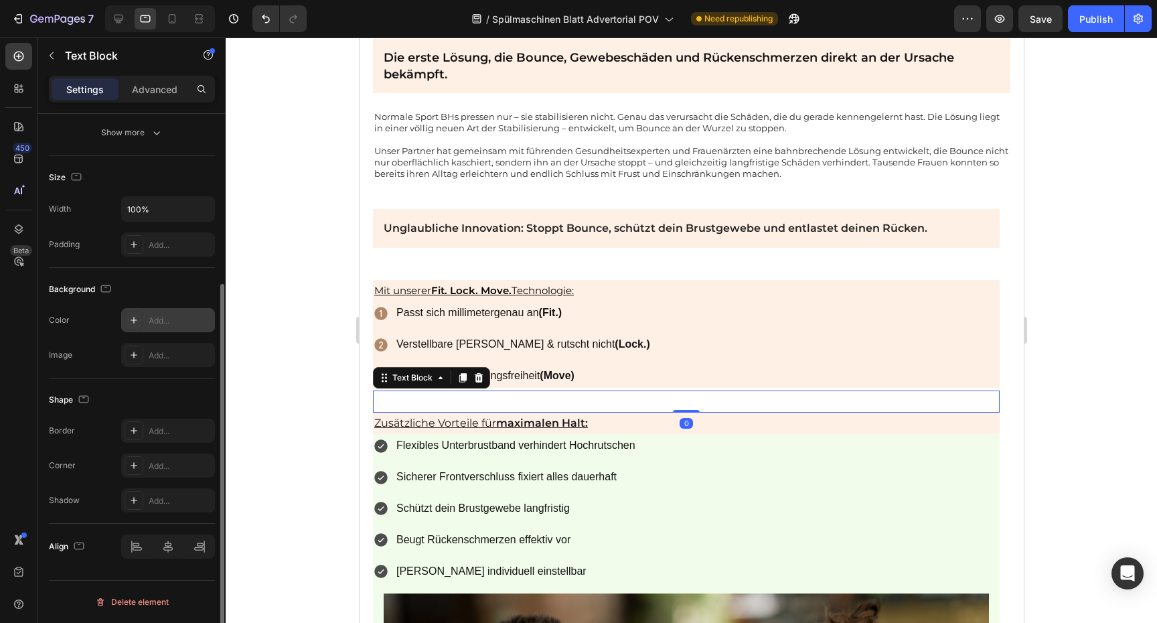
click at [193, 322] on div "Add..." at bounding box center [180, 321] width 63 height 12
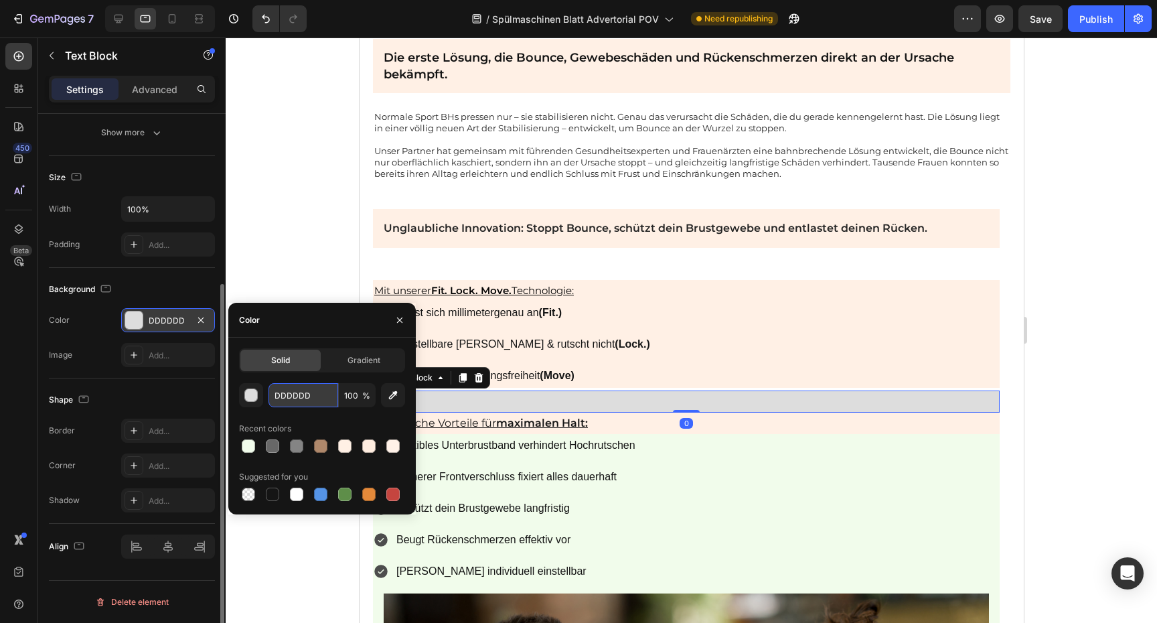
click at [293, 399] on input "DDDDDD" at bounding box center [303, 395] width 70 height 24
paste input "FFF0E5"
type input "FFF0E5"
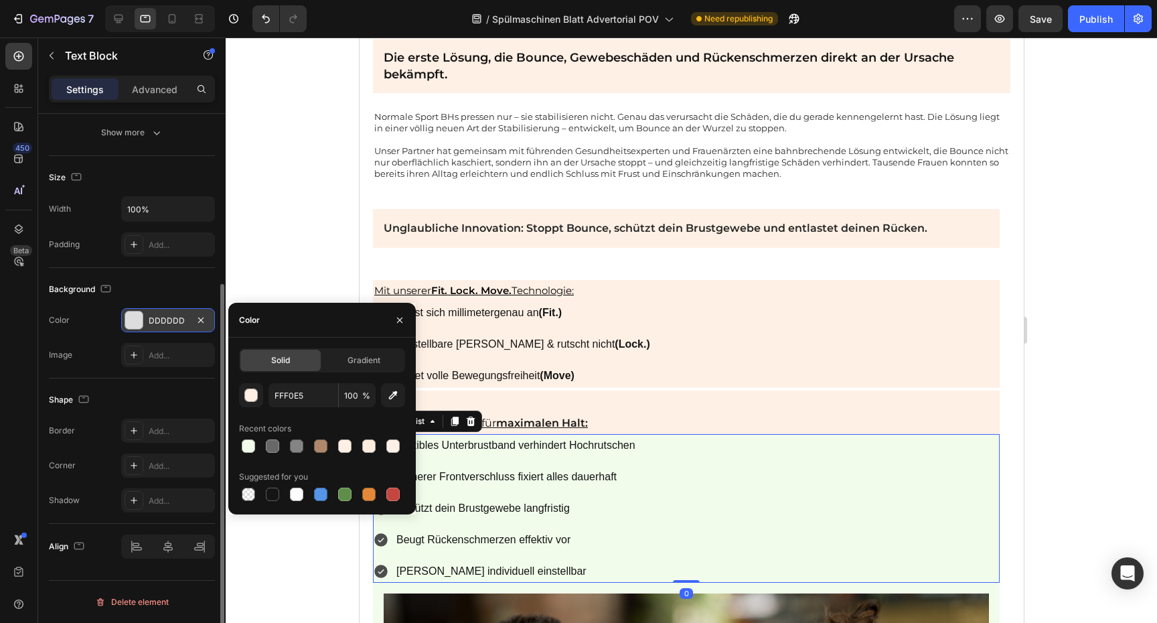
click at [647, 480] on div "Flexibles Unterbrustband verhindert Hochrutschen Sicherer Frontverschluss fixie…" at bounding box center [685, 508] width 627 height 149
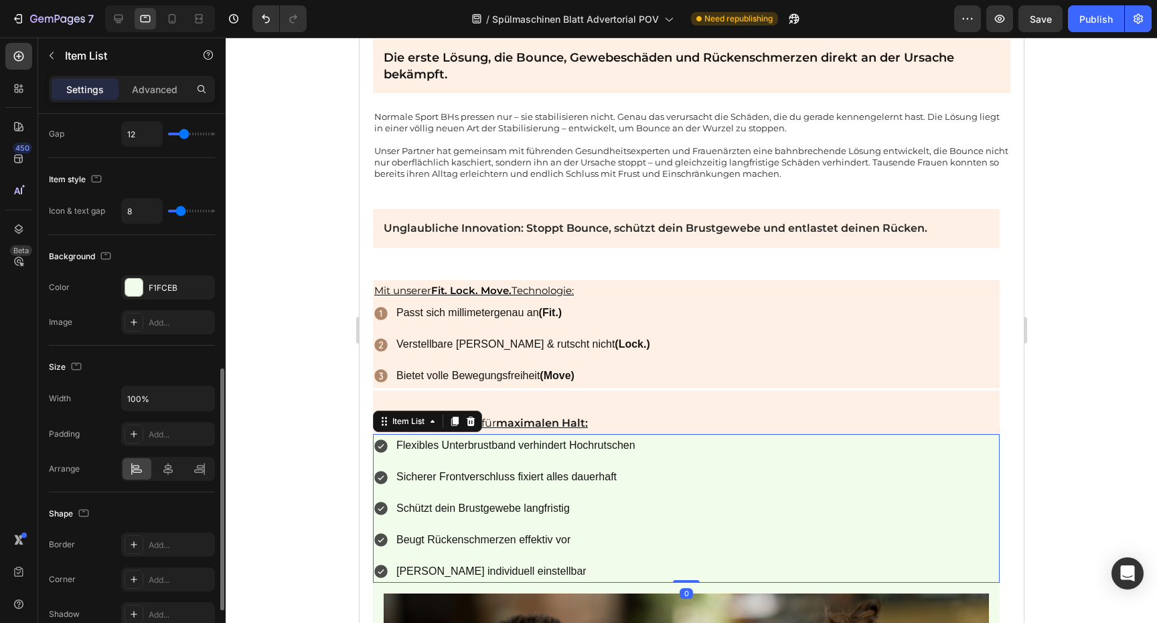
scroll to position [689, 0]
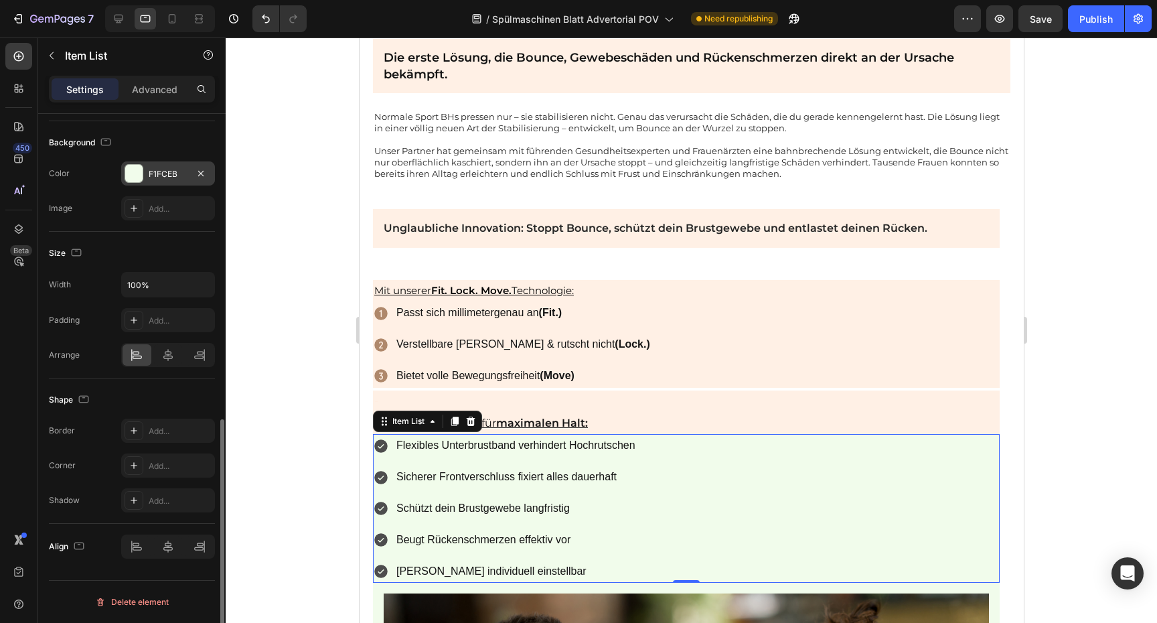
click at [153, 177] on div "F1FCEB" at bounding box center [168, 174] width 39 height 12
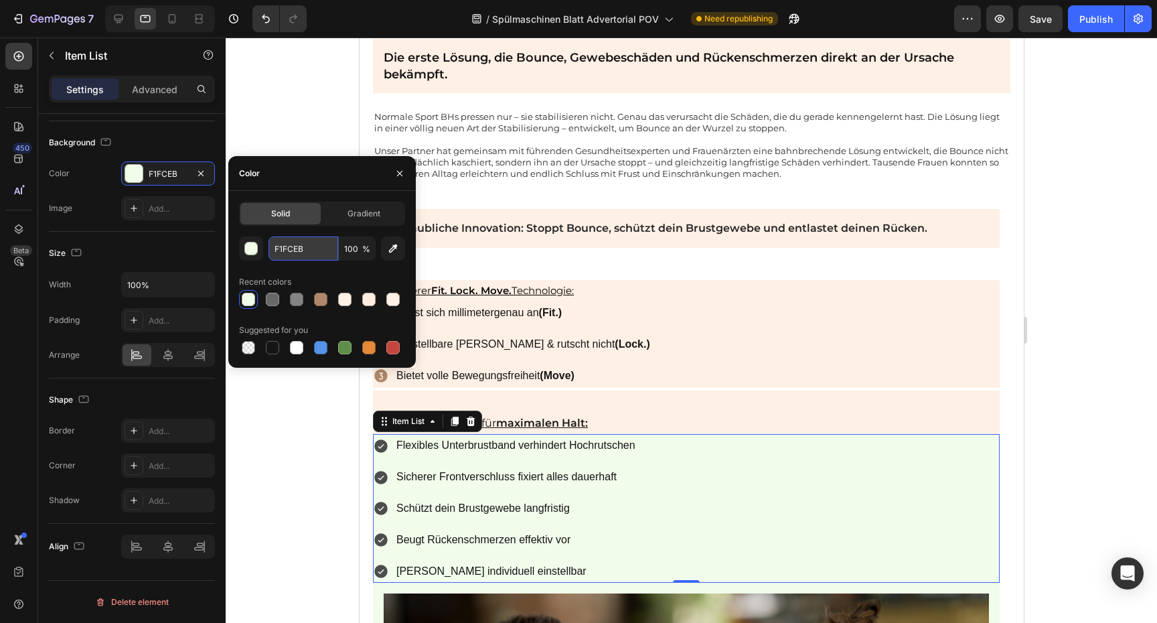
click at [276, 244] on input "F1FCEB" at bounding box center [303, 248] width 70 height 24
paste input "FF0E5"
type input "FFF0E5"
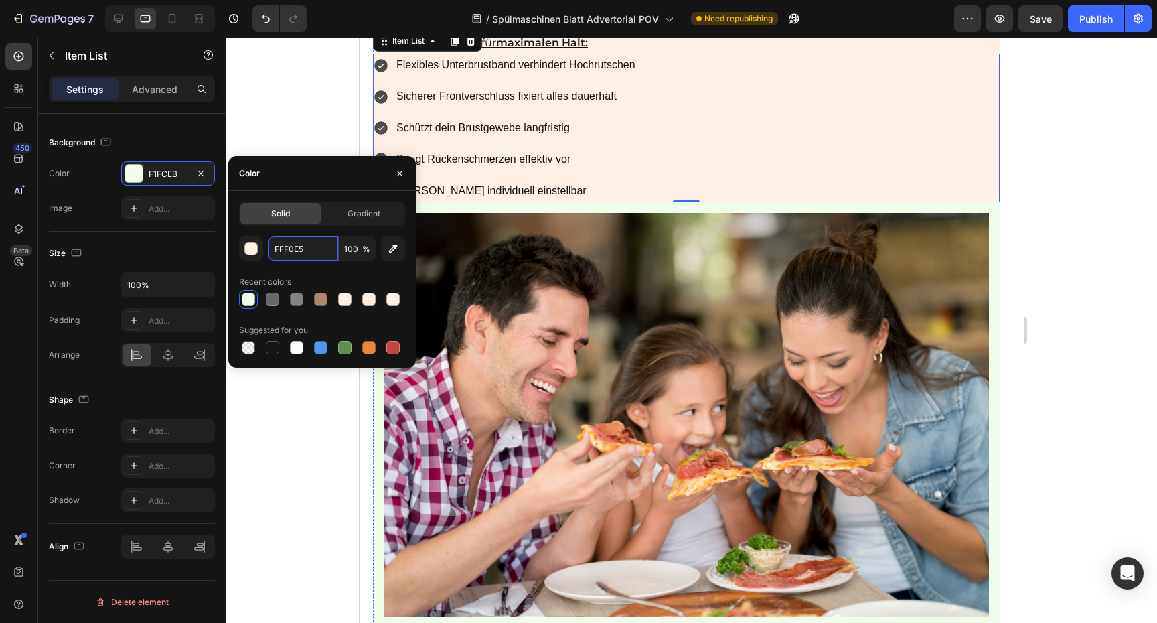
scroll to position [1809, 0]
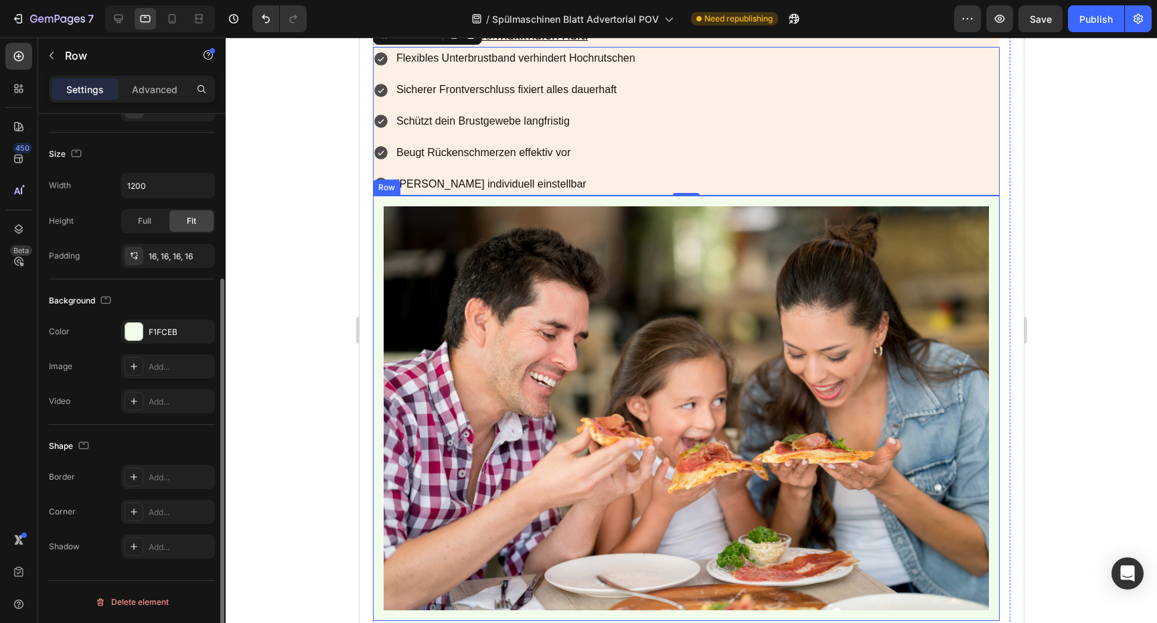
click at [588, 201] on div "Image Row" at bounding box center [685, 407] width 627 height 425
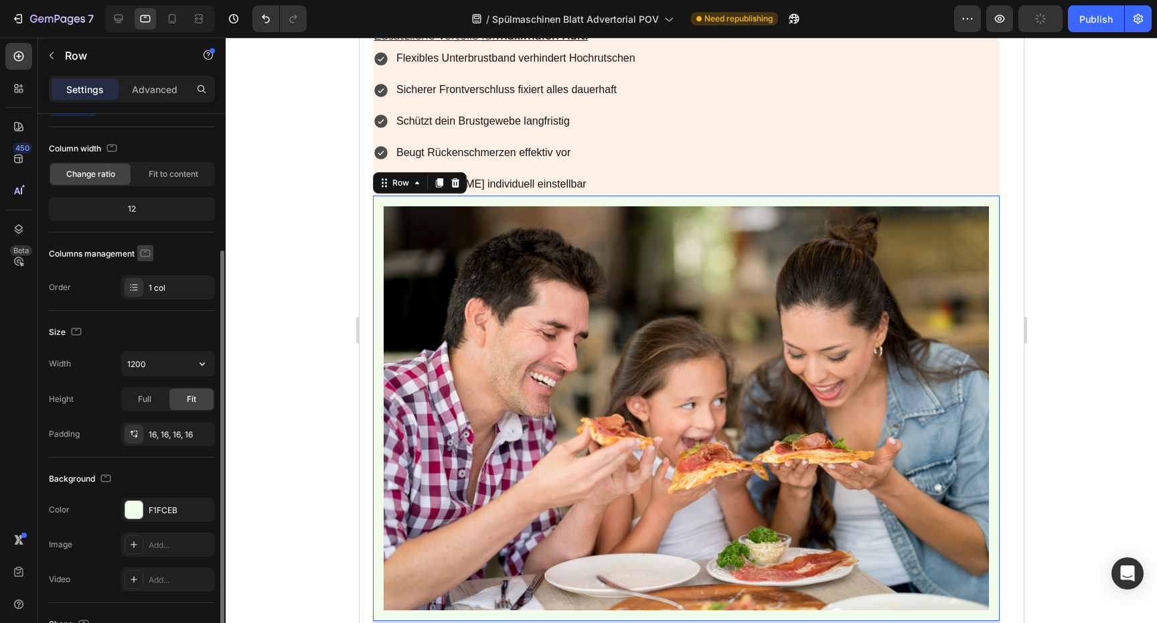
scroll to position [235, 0]
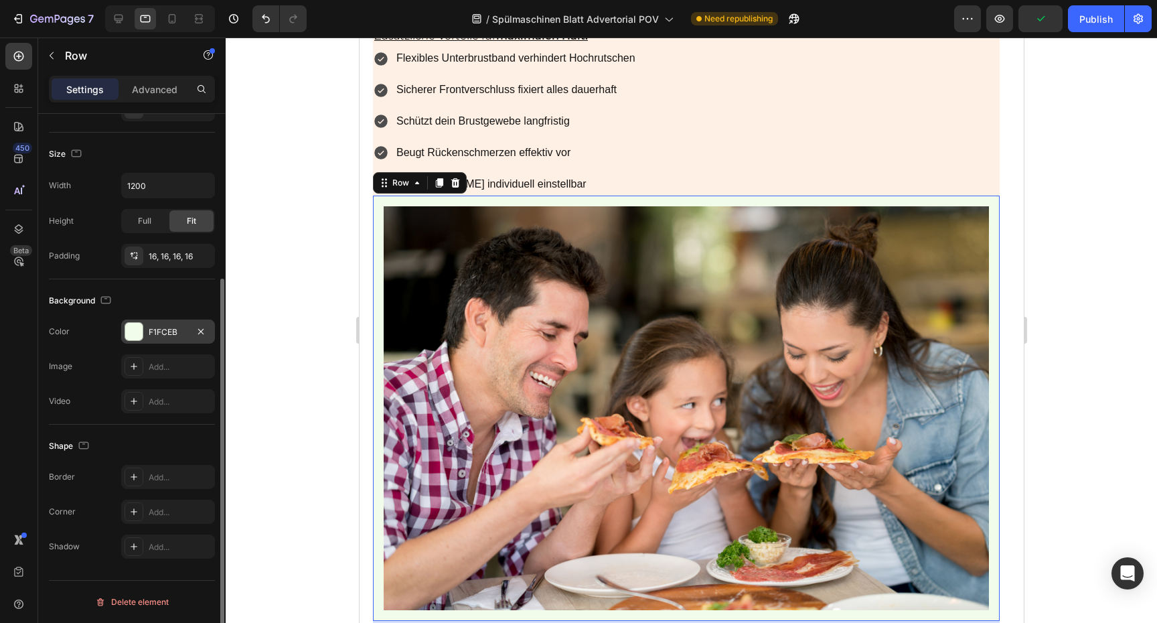
click at [153, 337] on div "F1FCEB" at bounding box center [168, 331] width 94 height 24
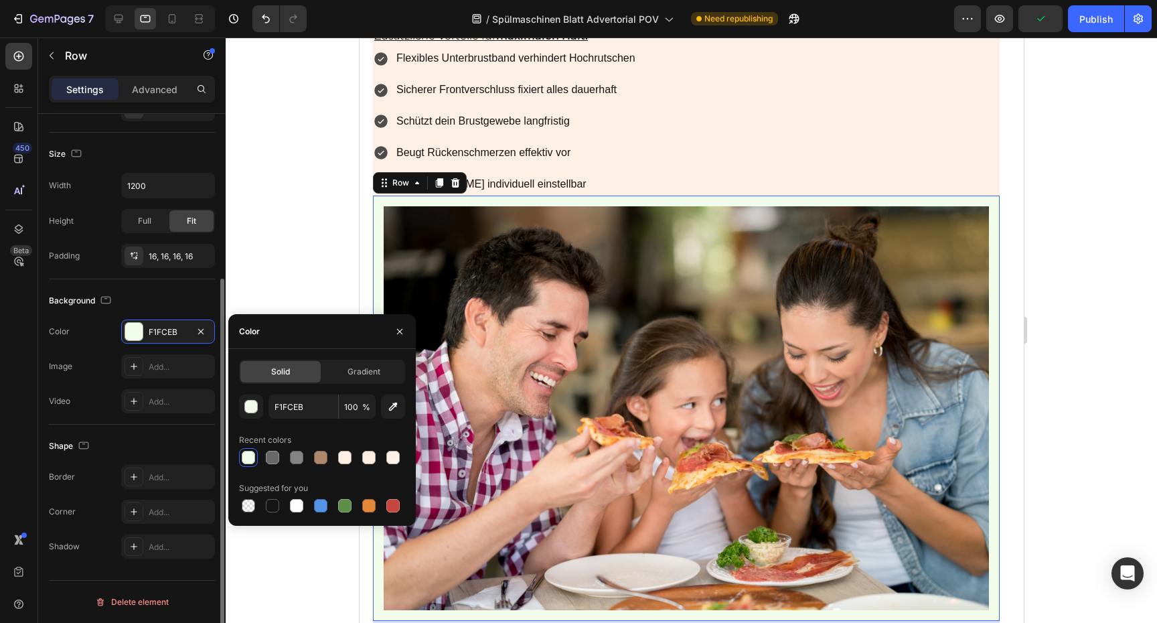
click at [274, 376] on span "Solid" at bounding box center [280, 371] width 19 height 12
click at [299, 398] on input "F1FCEB" at bounding box center [303, 406] width 70 height 24
paste input "FF0E5"
type input "FFF0E5"
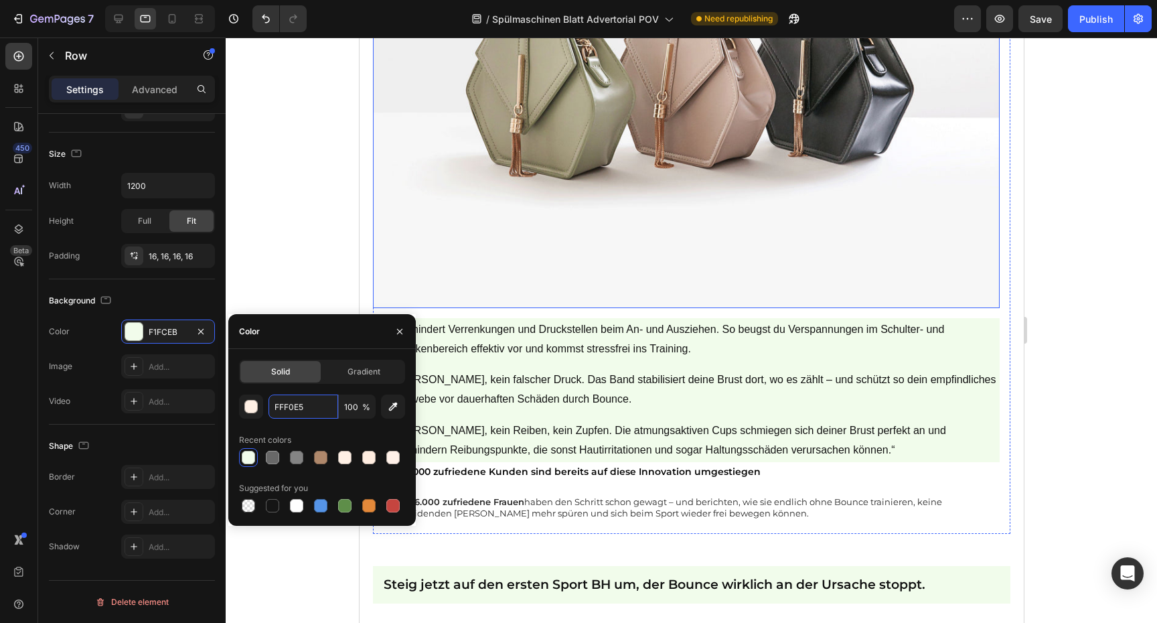
scroll to position [2686, 0]
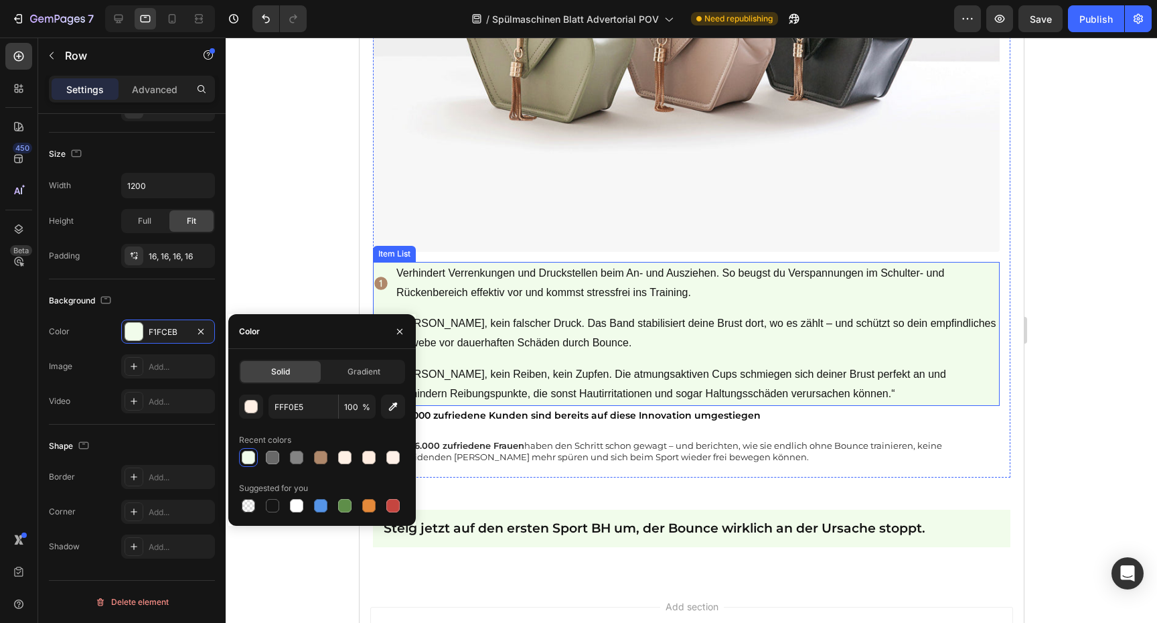
click at [840, 277] on p "Verhindert Verrenkungen und Druckstellen beim An- und Ausziehen. So beugst du V…" at bounding box center [696, 283] width 601 height 39
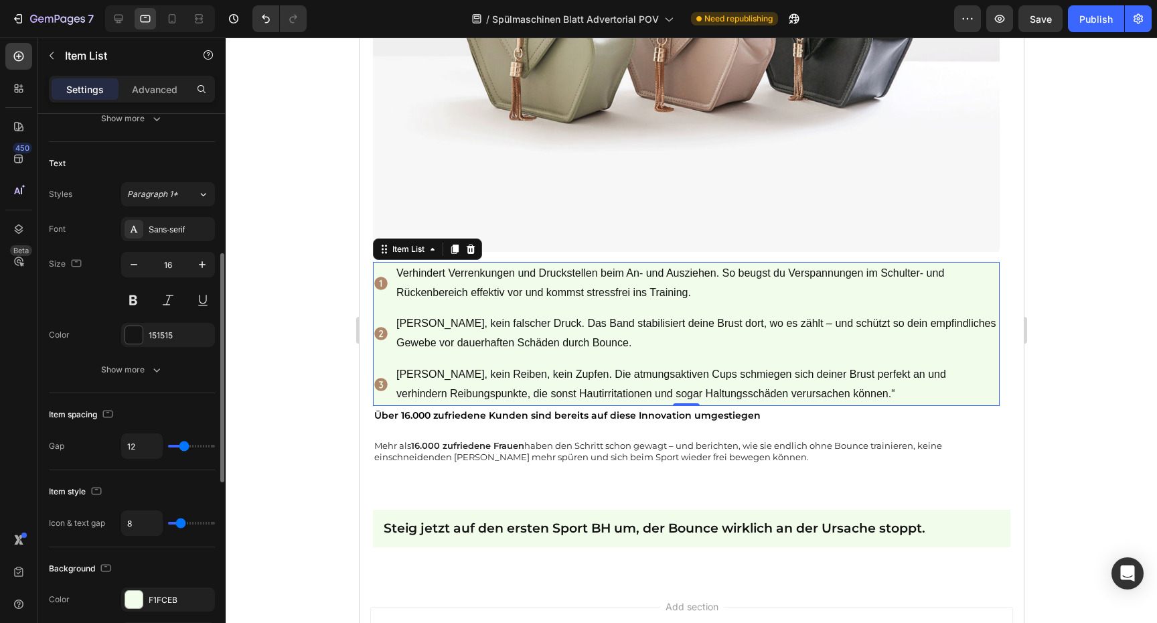
scroll to position [384, 0]
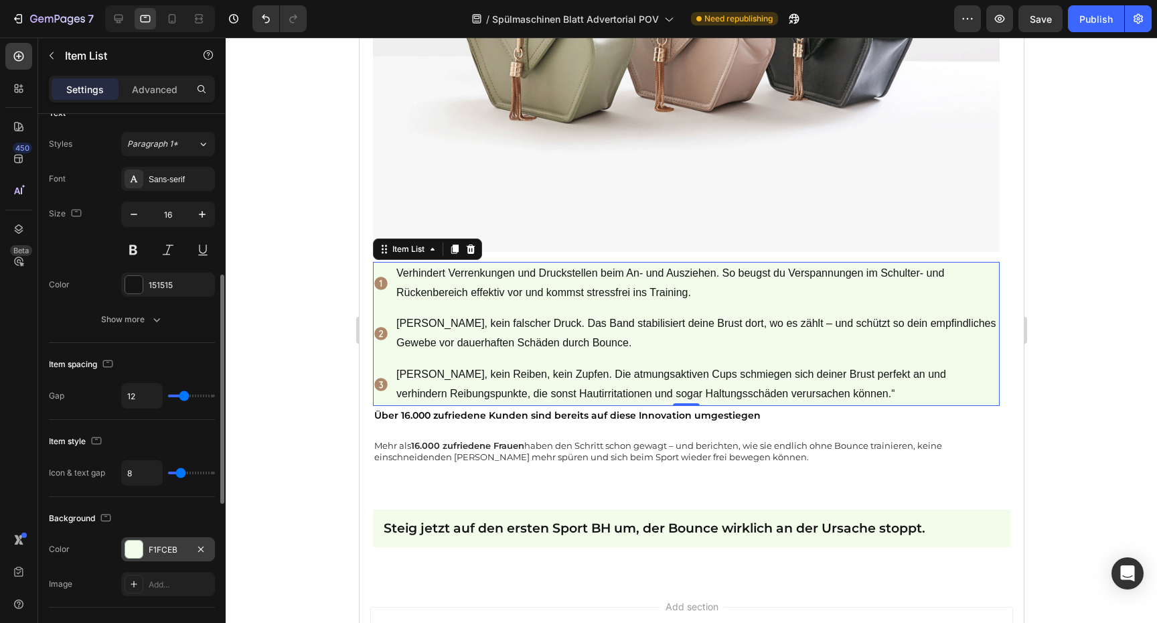
click at [171, 558] on div "F1FCEB" at bounding box center [168, 549] width 94 height 24
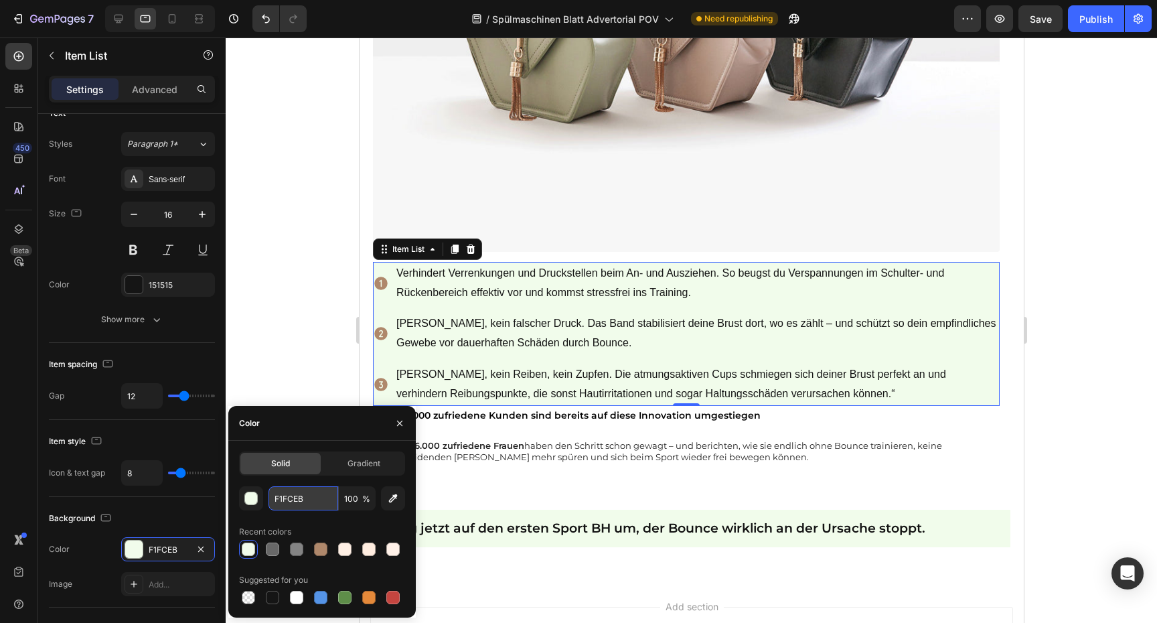
click at [291, 493] on input "F1FCEB" at bounding box center [303, 498] width 70 height 24
paste input "FF0E5"
type input "FFF0E5"
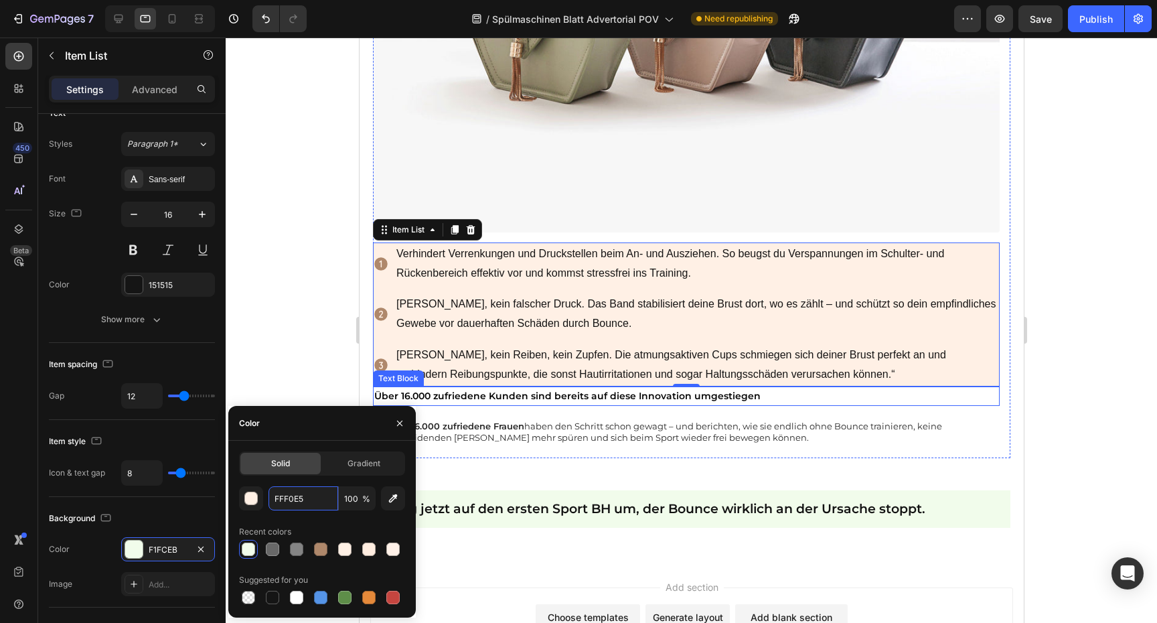
scroll to position [2790, 0]
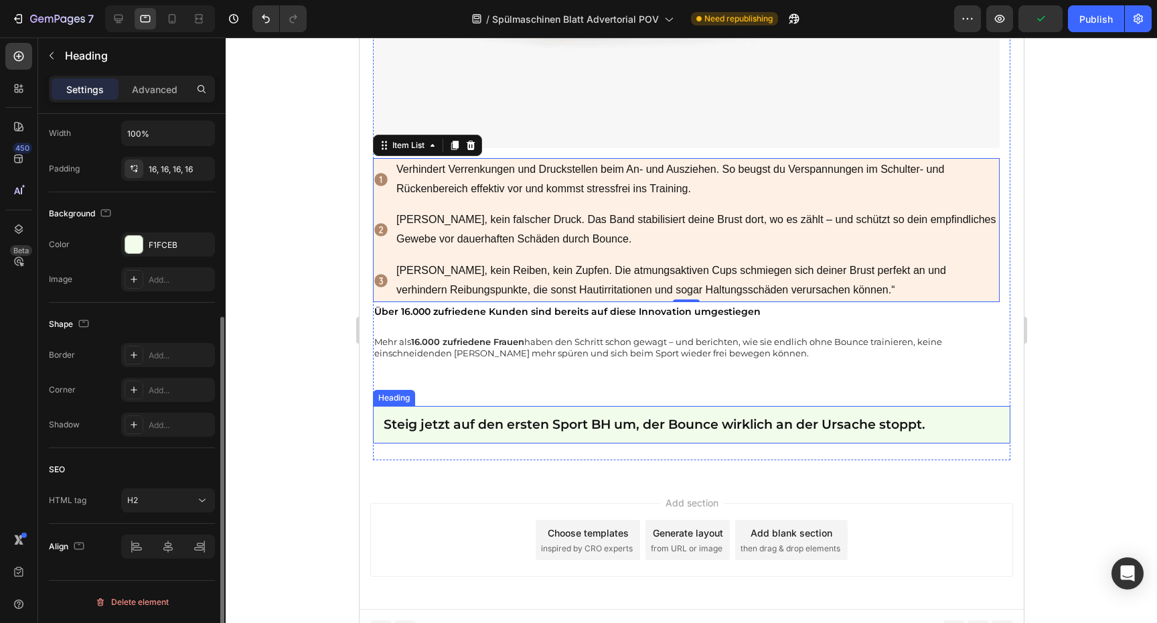
click at [982, 421] on h2 "Steig jetzt auf den ersten Sport BH um, der Bounce wirklich an der Ursache stop…" at bounding box center [690, 425] width 637 height 38
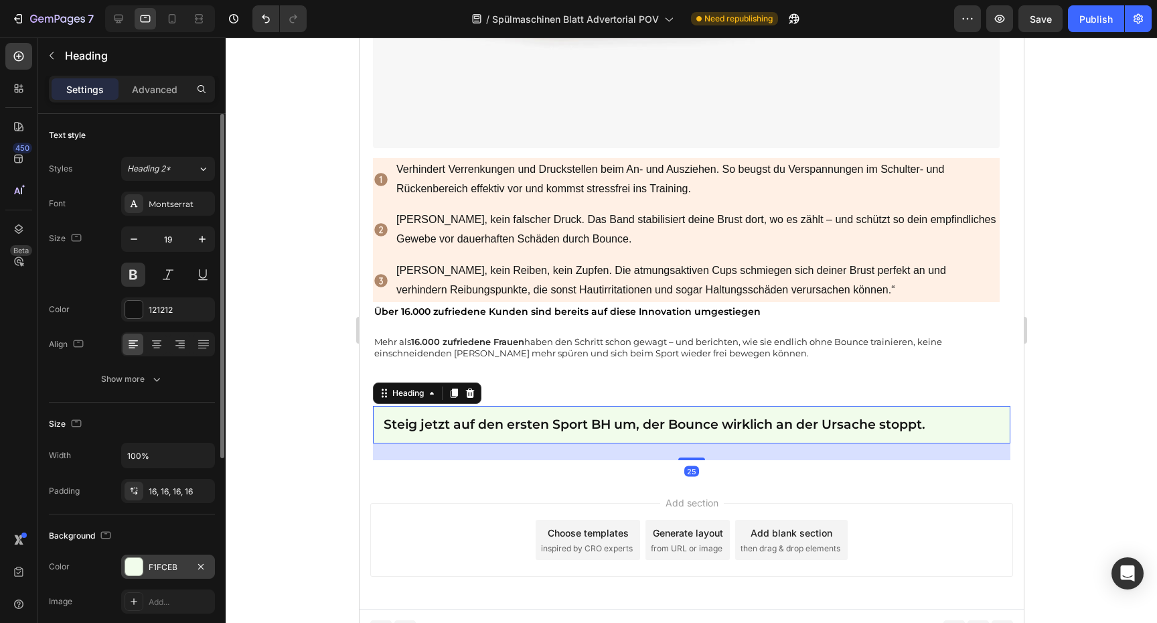
click at [149, 569] on div "F1FCEB" at bounding box center [168, 567] width 39 height 12
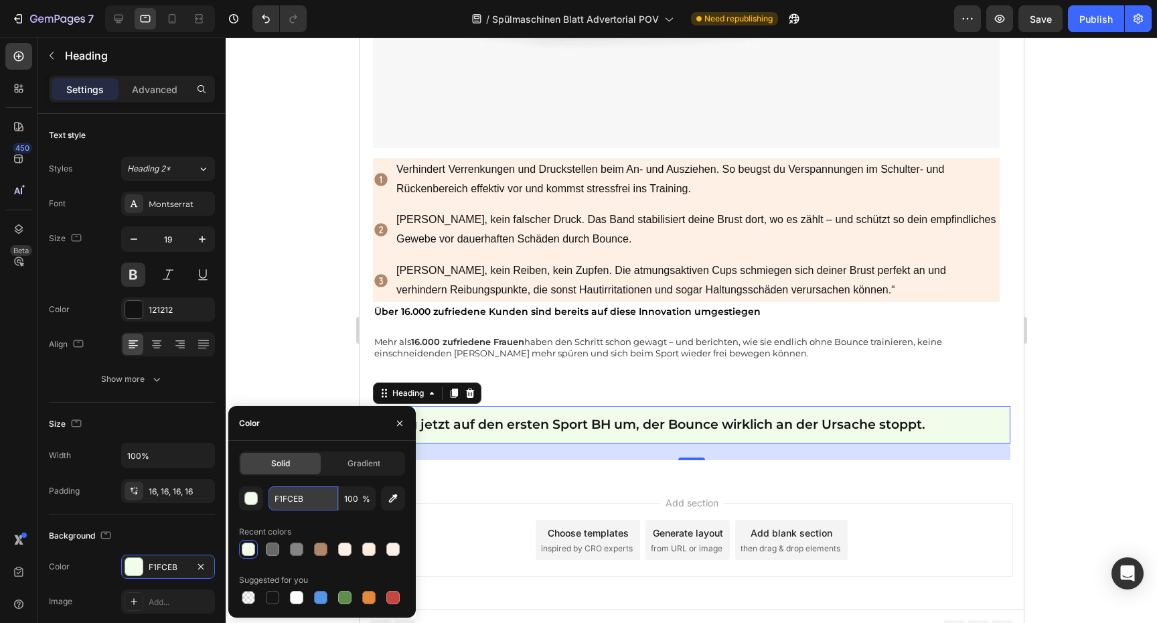
click at [301, 491] on input "F1FCEB" at bounding box center [303, 498] width 70 height 24
paste input "FF0E5"
type input "FFF0E5"
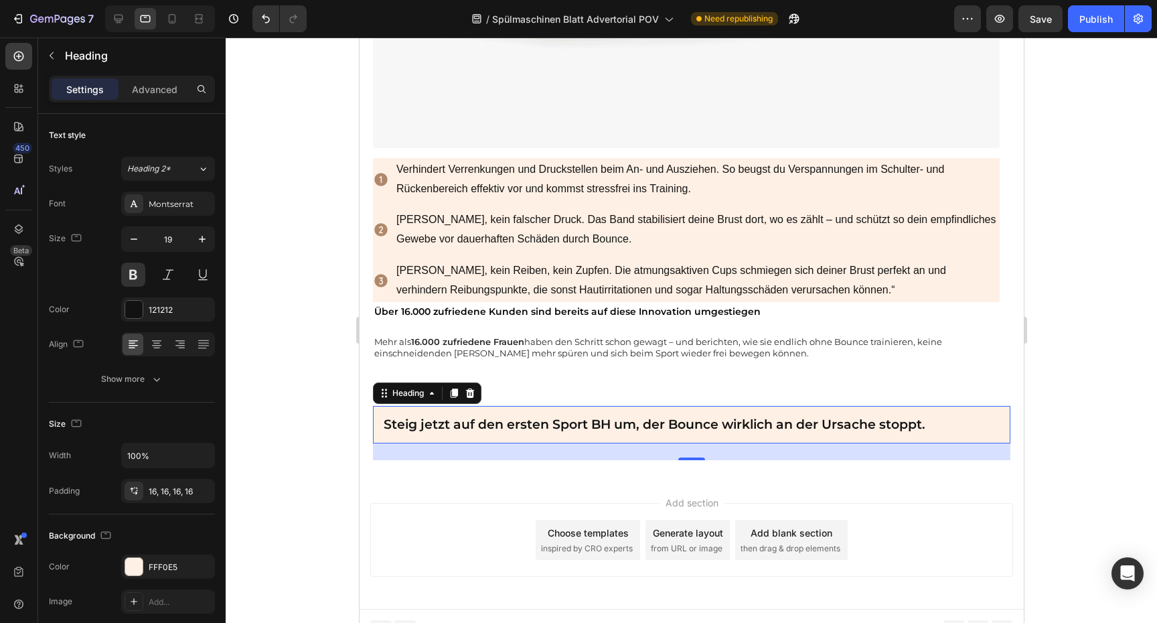
click at [1054, 465] on div at bounding box center [691, 329] width 931 height 585
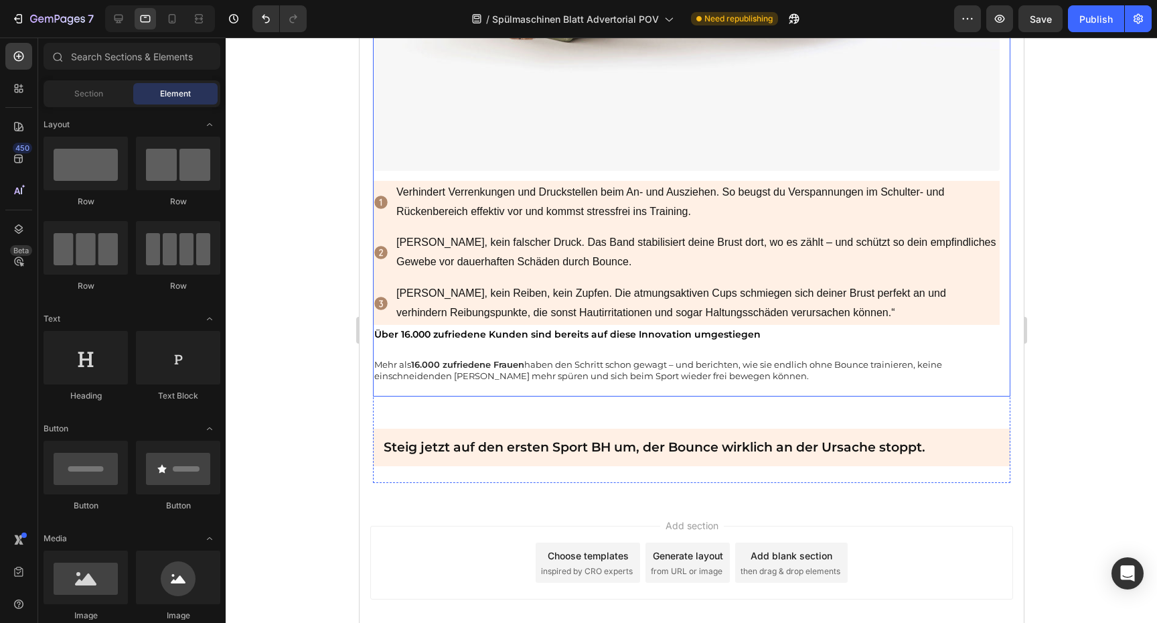
scroll to position [2790, 0]
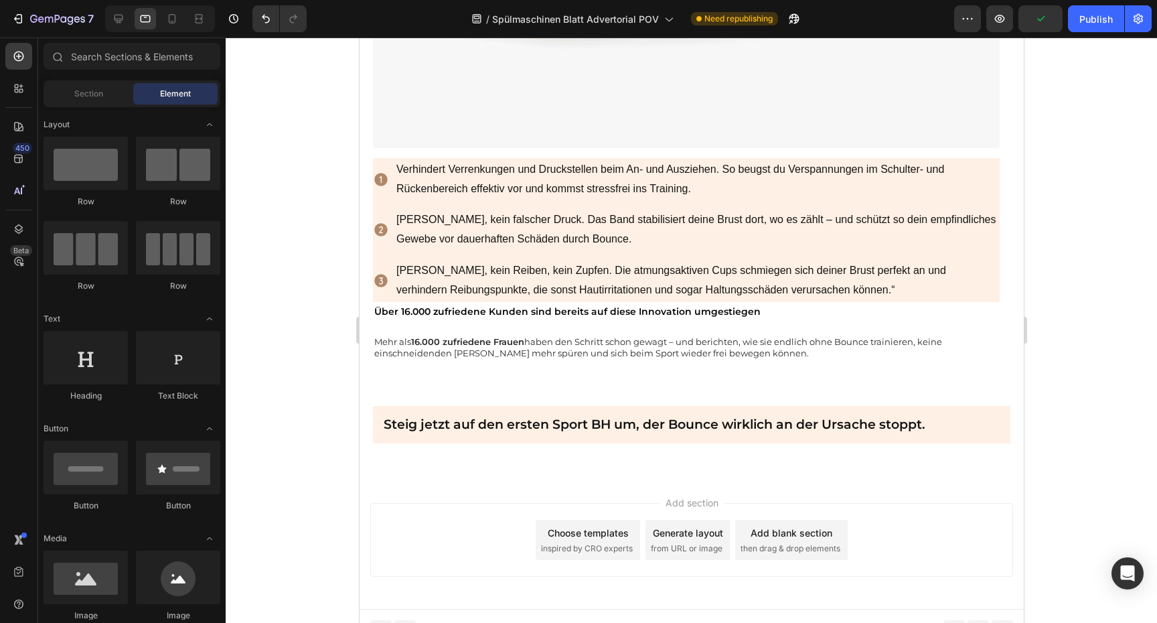
click at [1082, 34] on div "7 Version history / Spülmaschinen Blatt Advertorial POV Need republishing Previ…" at bounding box center [578, 19] width 1157 height 38
click at [1095, 25] on div "Publish" at bounding box center [1095, 19] width 33 height 14
click at [19, 226] on icon at bounding box center [18, 228] width 13 height 13
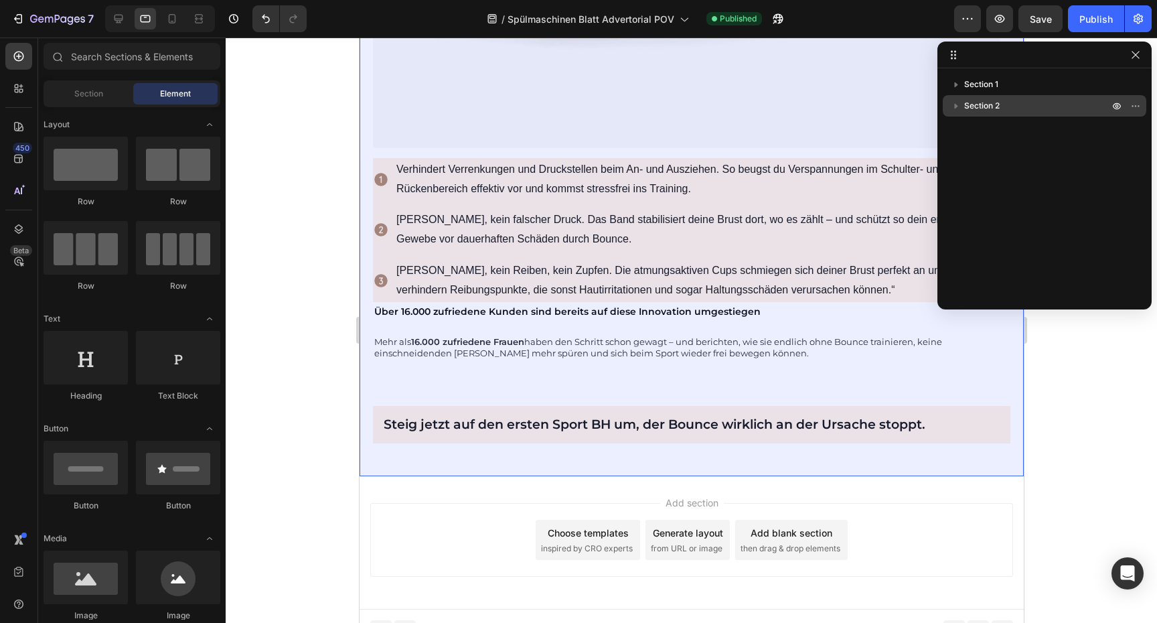
click at [951, 105] on icon "button" at bounding box center [955, 105] width 13 height 13
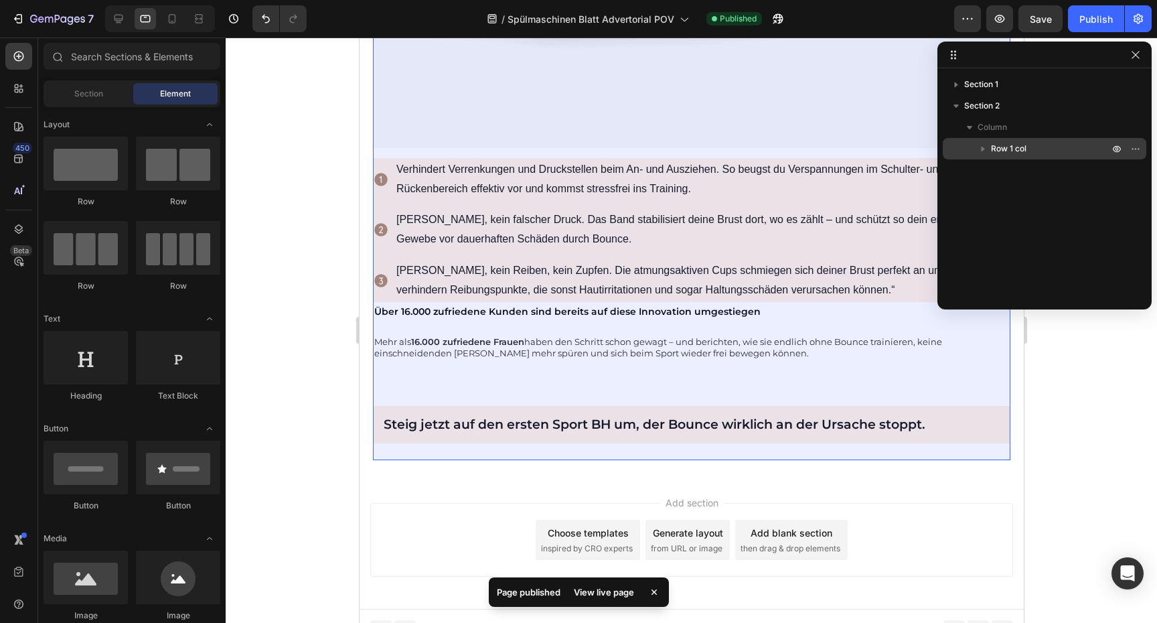
click at [981, 149] on icon "button" at bounding box center [982, 149] width 3 height 5
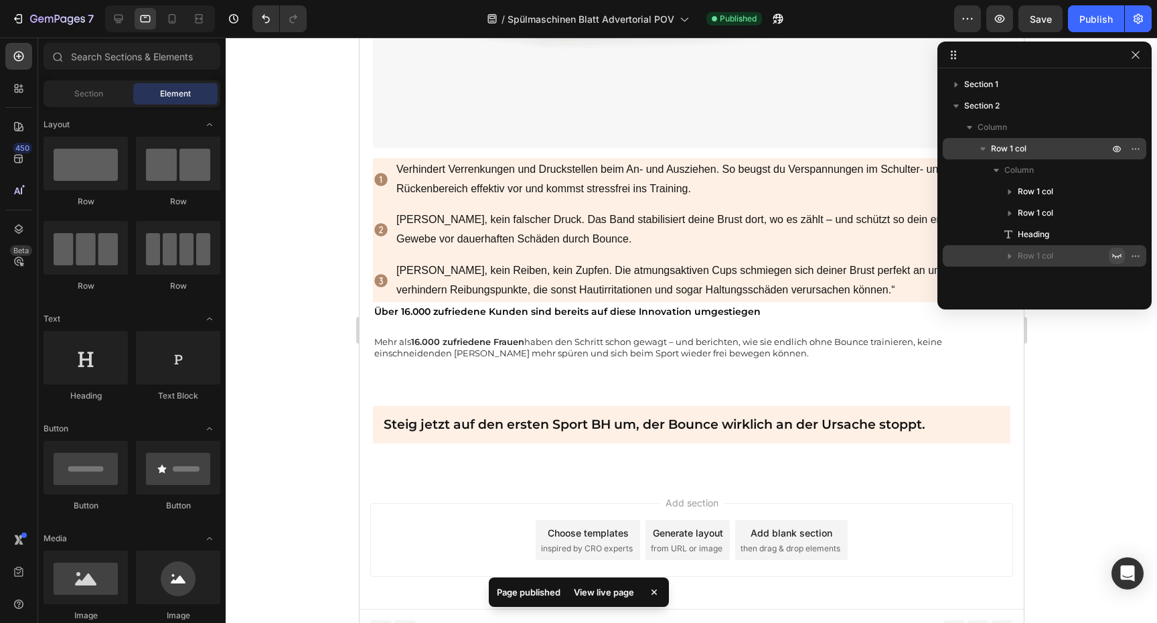
click at [1114, 252] on icon "button" at bounding box center [1116, 255] width 11 height 11
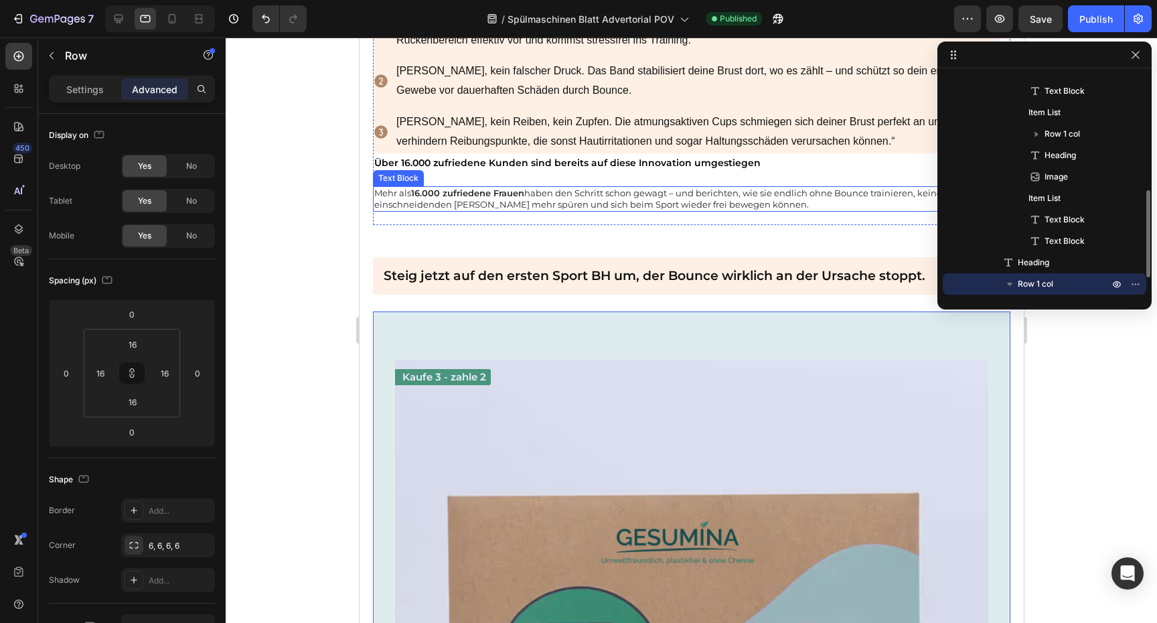
scroll to position [3006, 0]
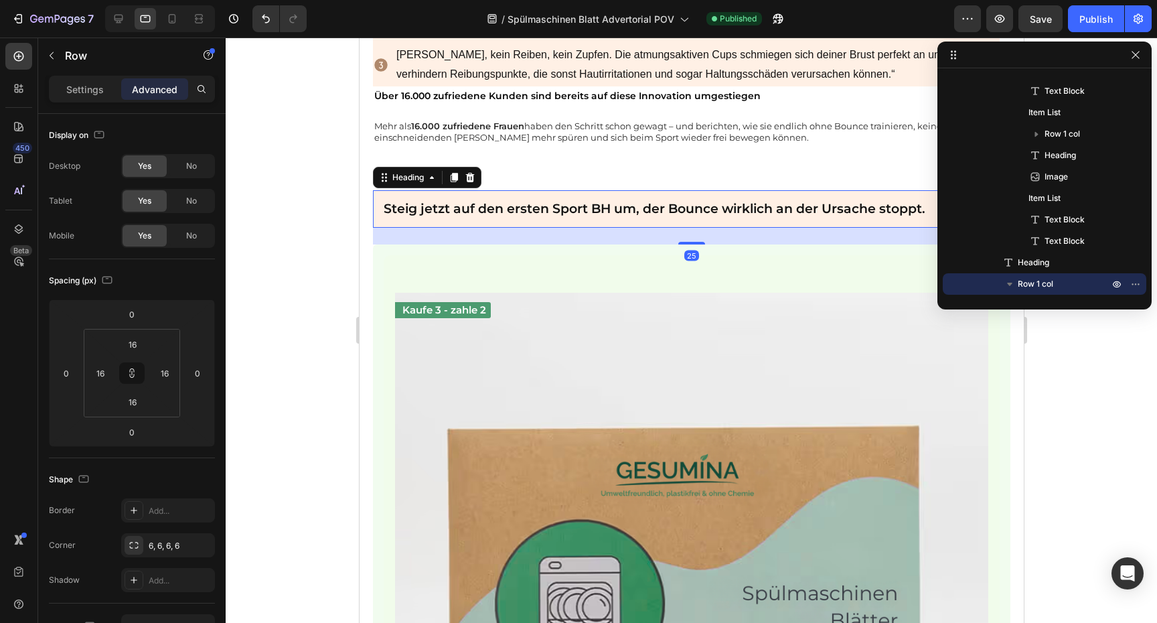
click at [850, 201] on h2 "Steig jetzt auf den ersten Sport BH um, der Bounce wirklich an der Ursache stop…" at bounding box center [690, 209] width 637 height 38
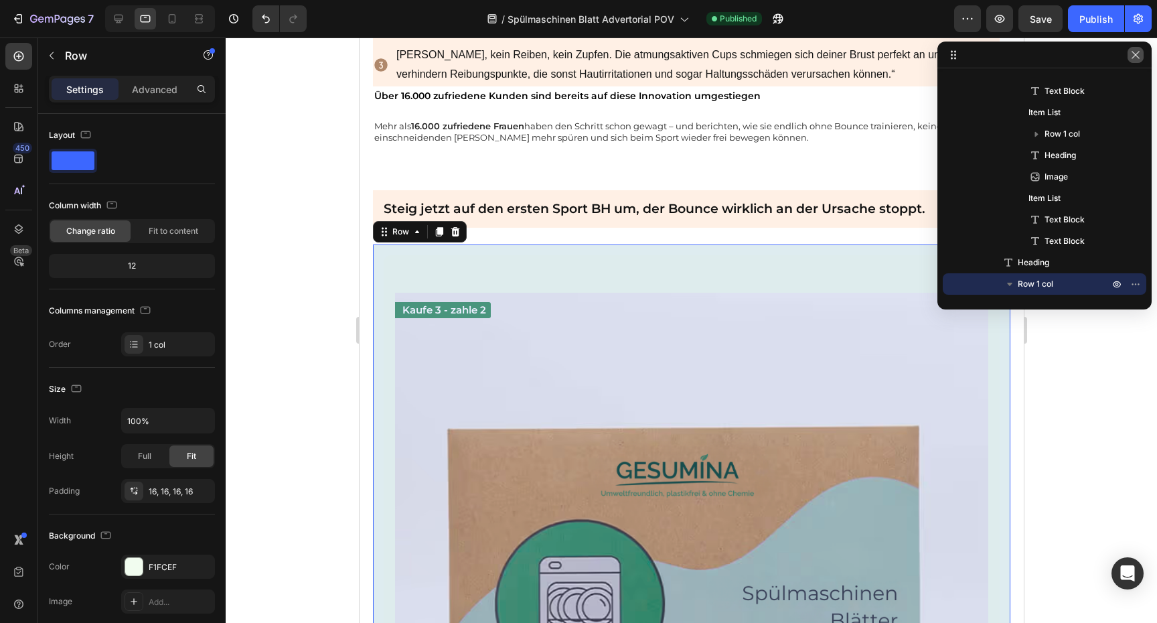
click at [1141, 59] on button "button" at bounding box center [1135, 55] width 16 height 16
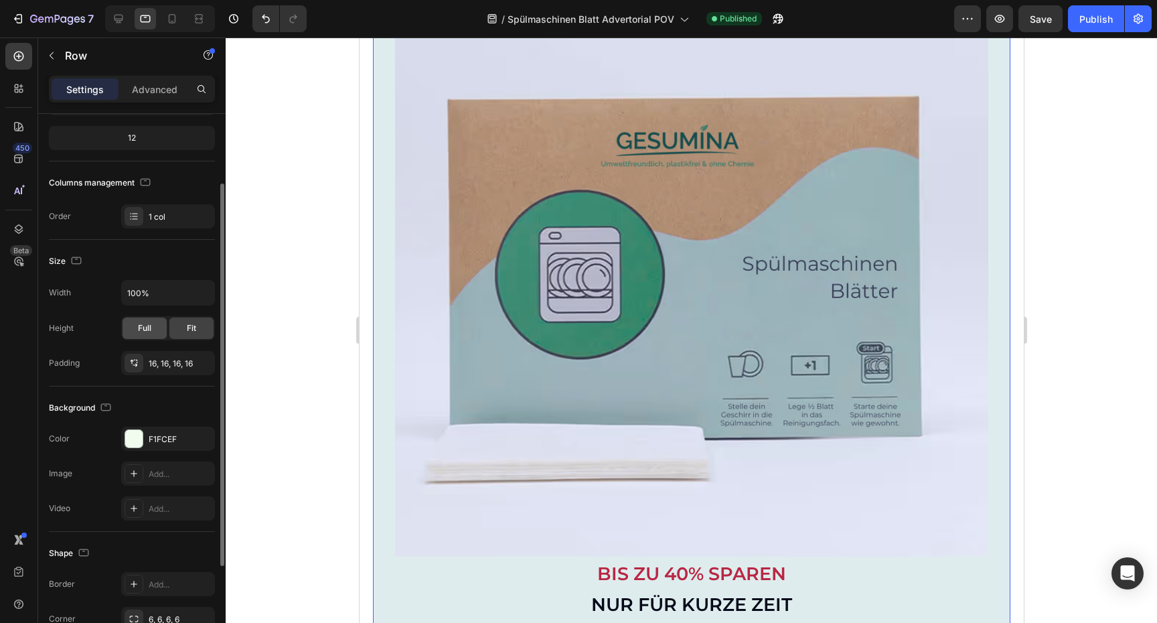
scroll to position [163, 0]
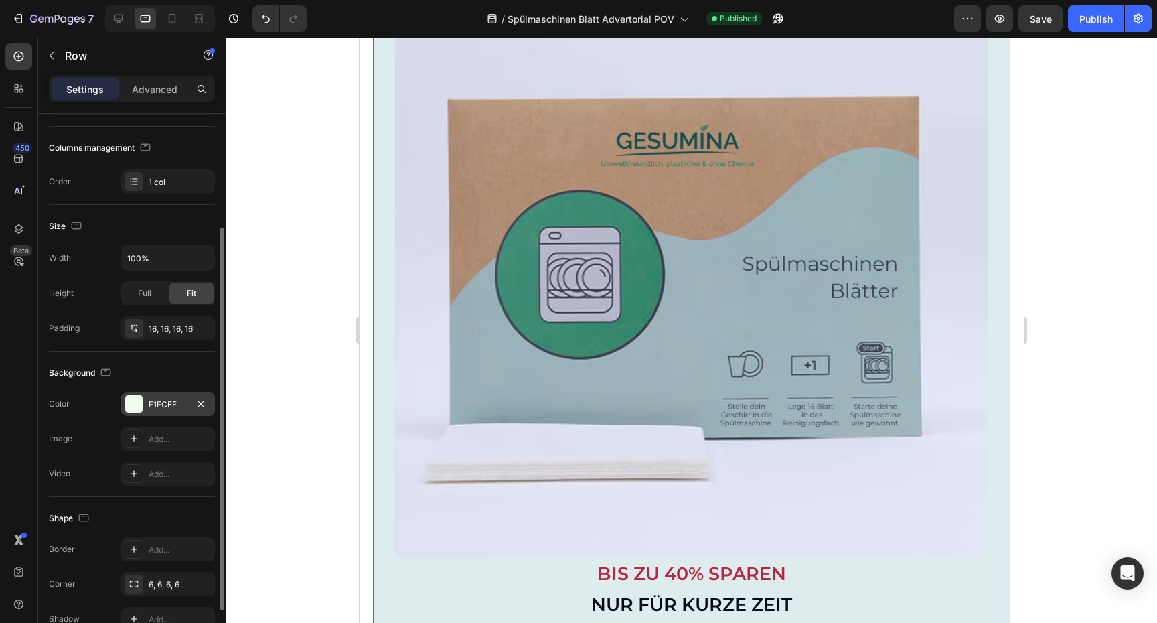
click at [163, 396] on div "F1FCEF" at bounding box center [168, 404] width 94 height 24
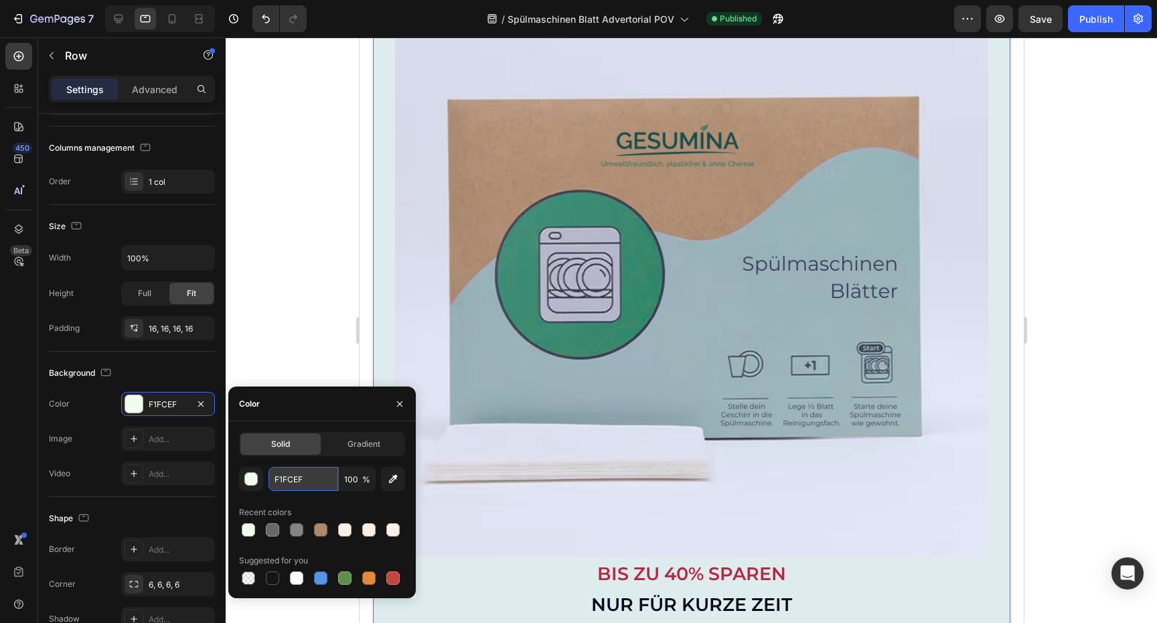
click at [319, 474] on input "F1FCEF" at bounding box center [303, 479] width 70 height 24
paste input "FF0E5"
type input "FFF0E5"
click at [266, 311] on div at bounding box center [691, 329] width 931 height 585
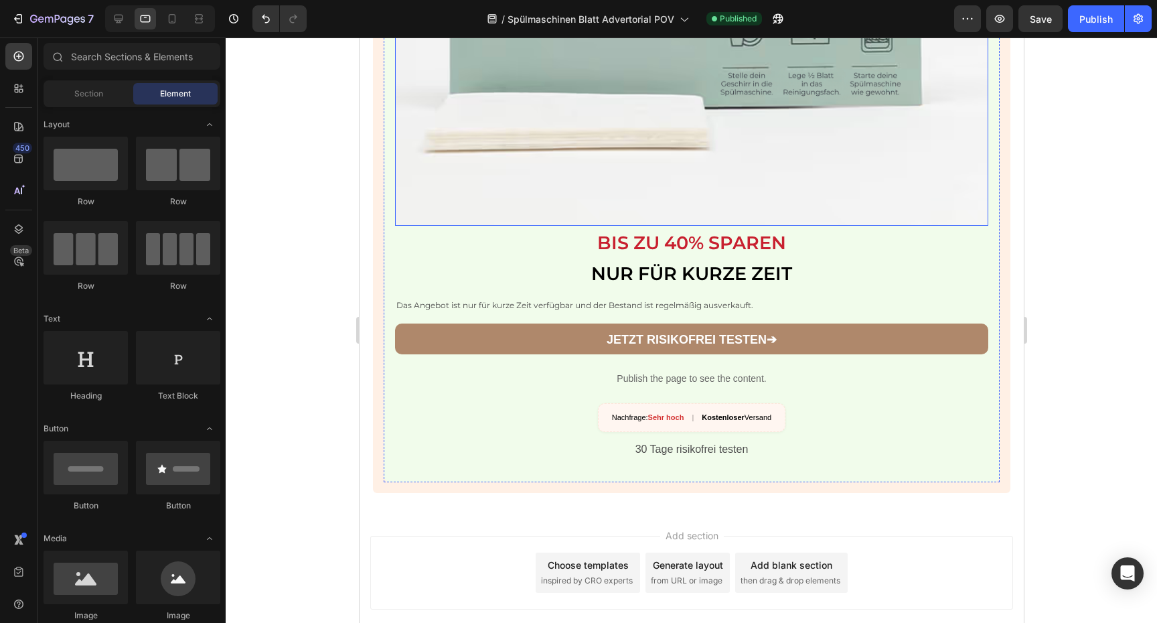
scroll to position [3688, 0]
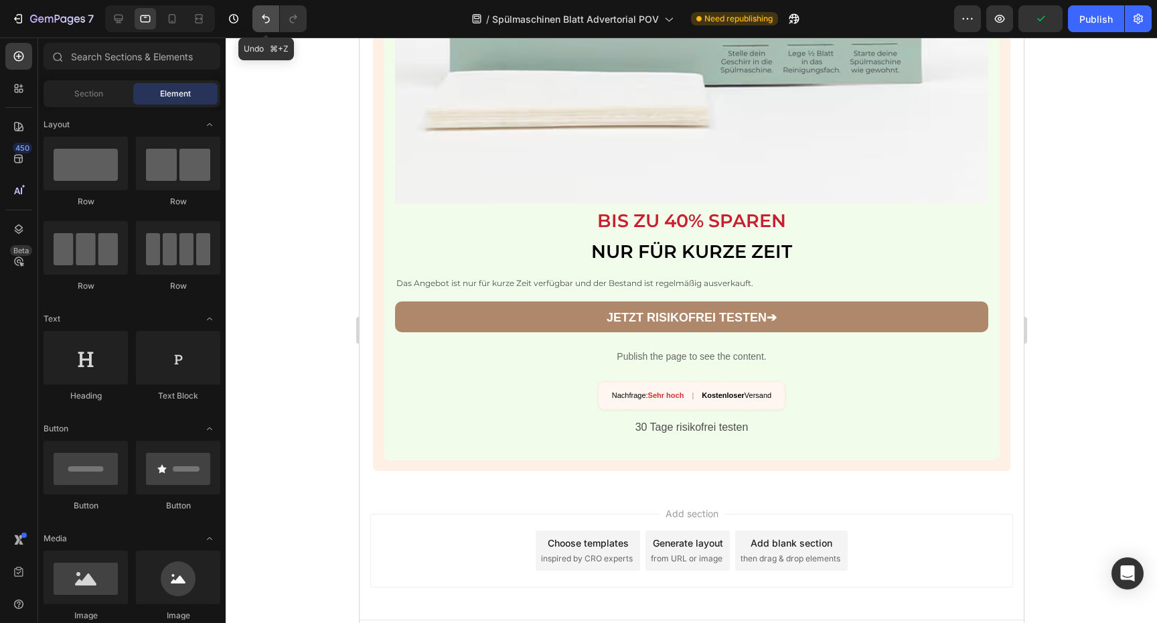
click at [264, 17] on icon "Undo/Redo" at bounding box center [265, 18] width 13 height 13
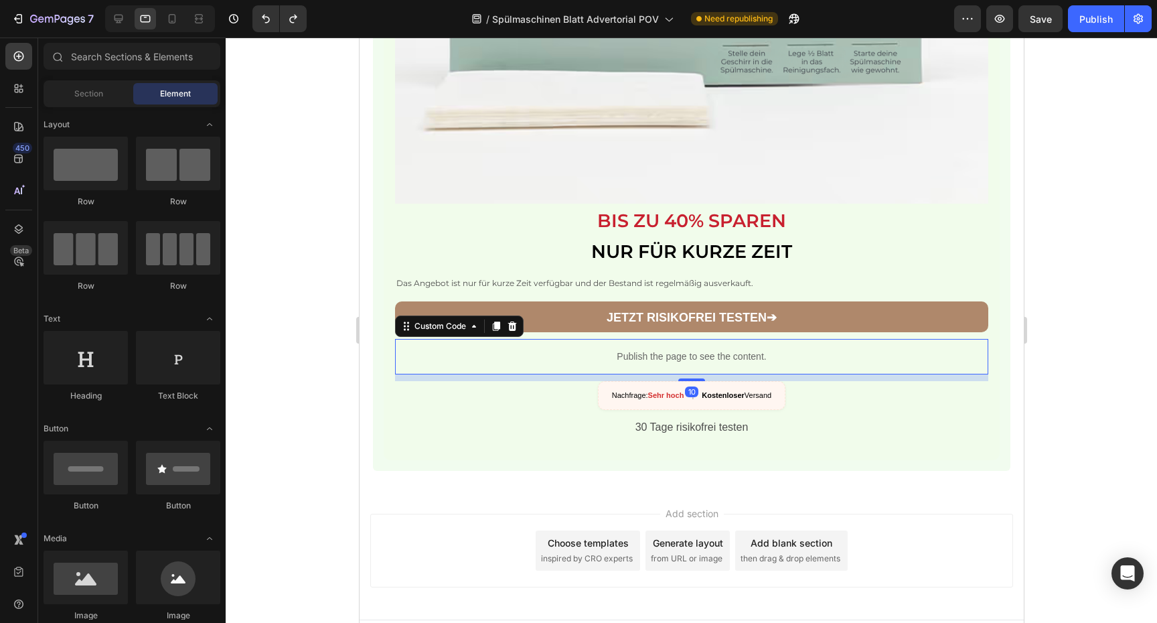
click at [445, 347] on div "Publish the page to see the content." at bounding box center [690, 356] width 593 height 35
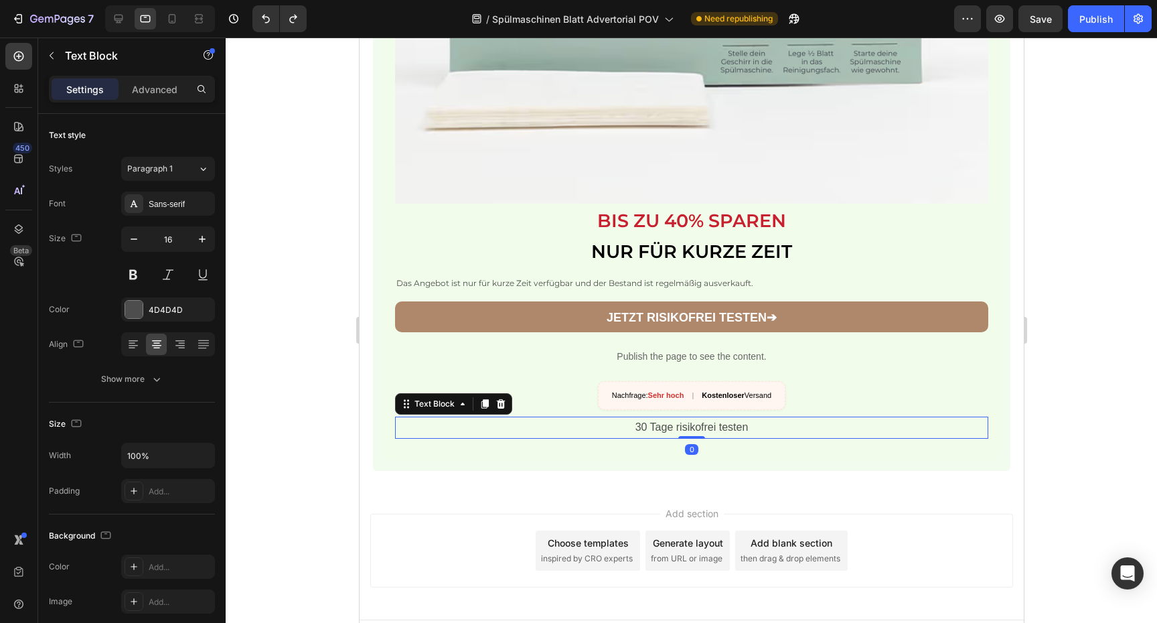
click at [434, 418] on p "30 Tage risikofrei testen" at bounding box center [691, 427] width 590 height 19
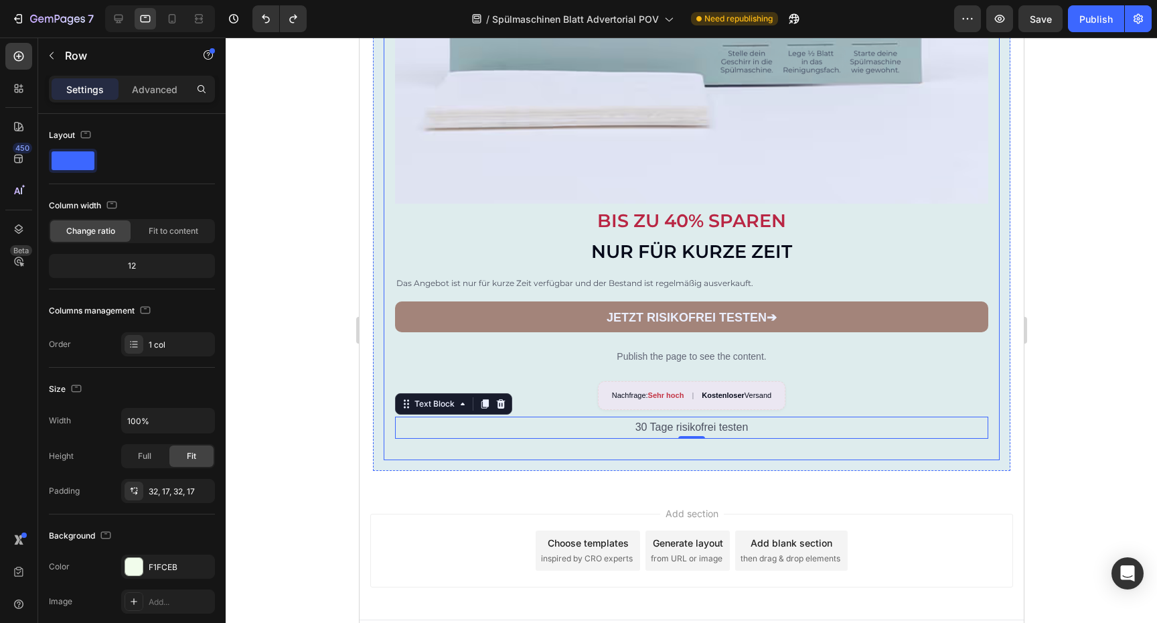
click at [385, 365] on div "Kaufe 3 - zahle 2 Text Block Image BIS ZU 40% SPAREN NUR FÜR KURZE ZEIT Heading…" at bounding box center [691, 16] width 616 height 886
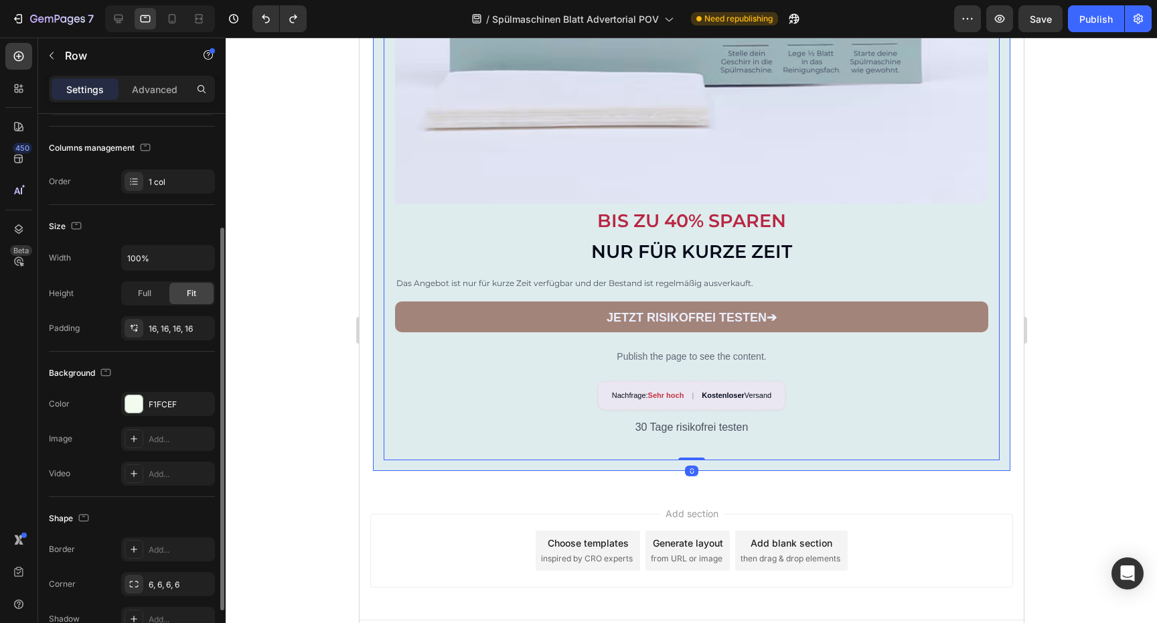
click at [376, 374] on div "Kaufe 3 - zahle 2 Text Block Image BIS ZU 40% SPAREN NUR FÜR KURZE ZEIT Heading…" at bounding box center [690, 16] width 637 height 908
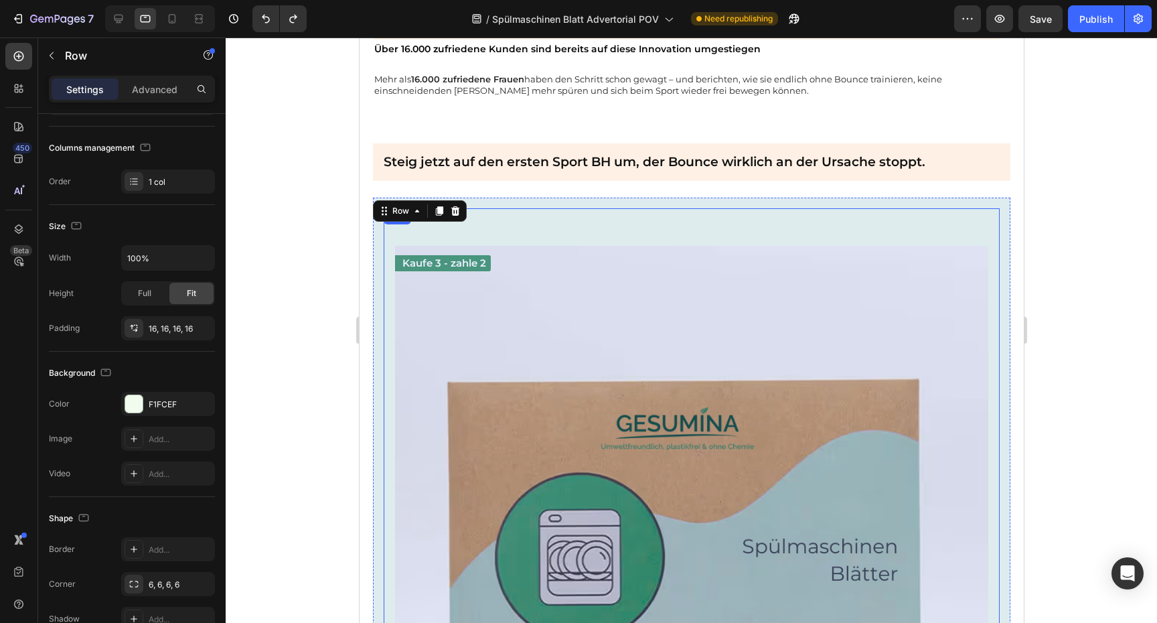
scroll to position [3083, 0]
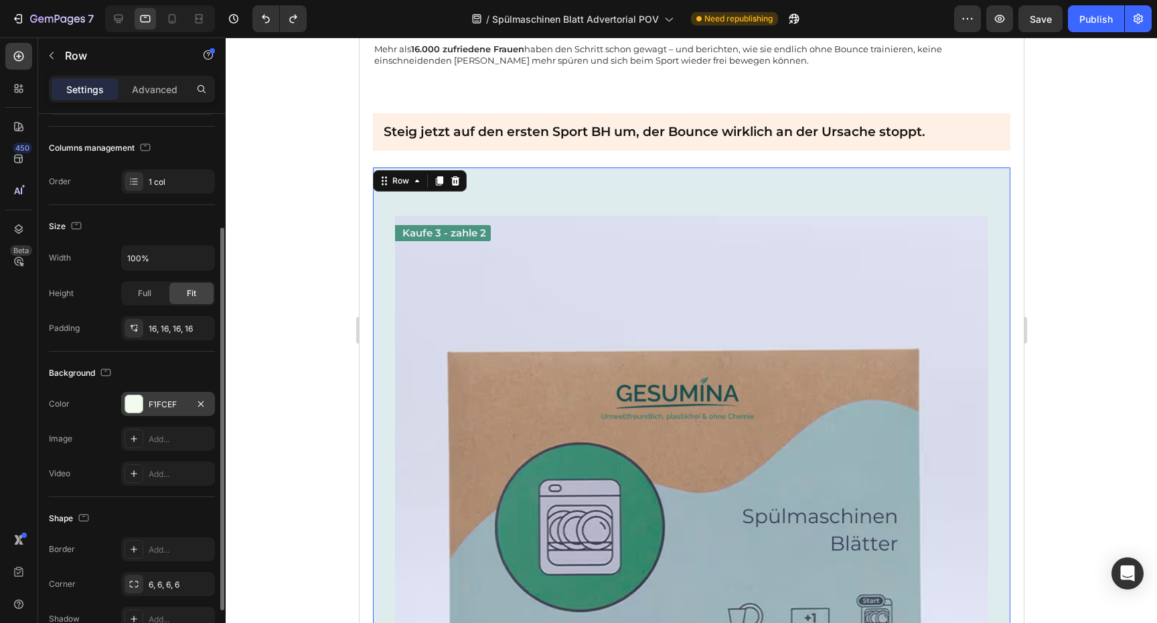
click at [178, 394] on div "F1FCEF" at bounding box center [168, 404] width 94 height 24
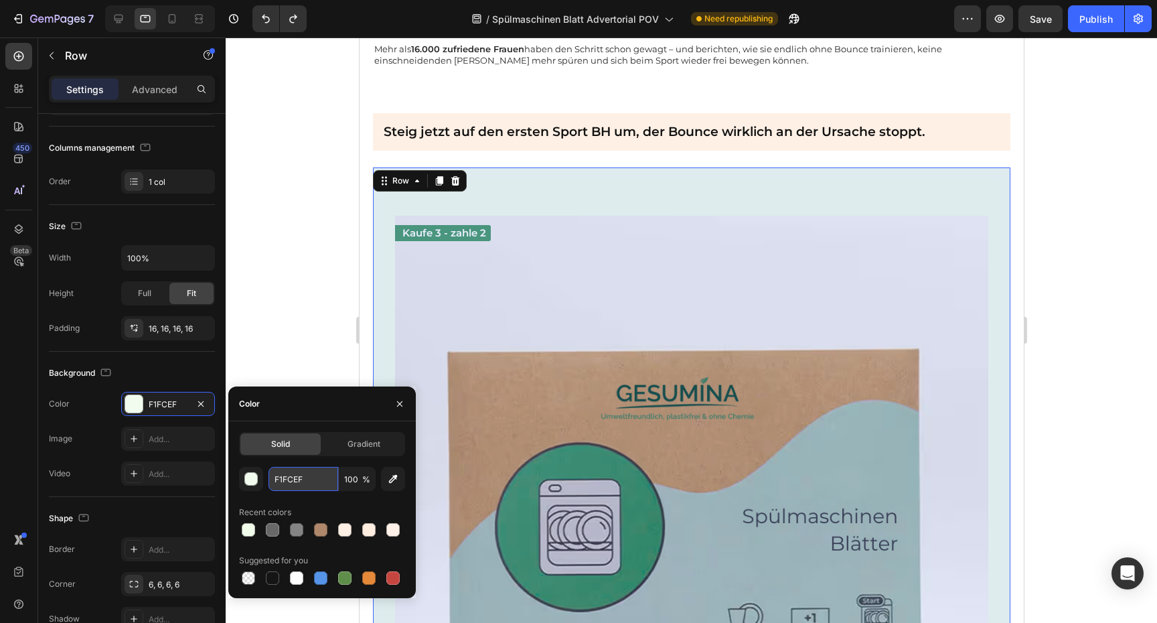
click at [294, 480] on input "F1FCEF" at bounding box center [303, 479] width 70 height 24
paste input "FF0E5"
type input "FFF0E5"
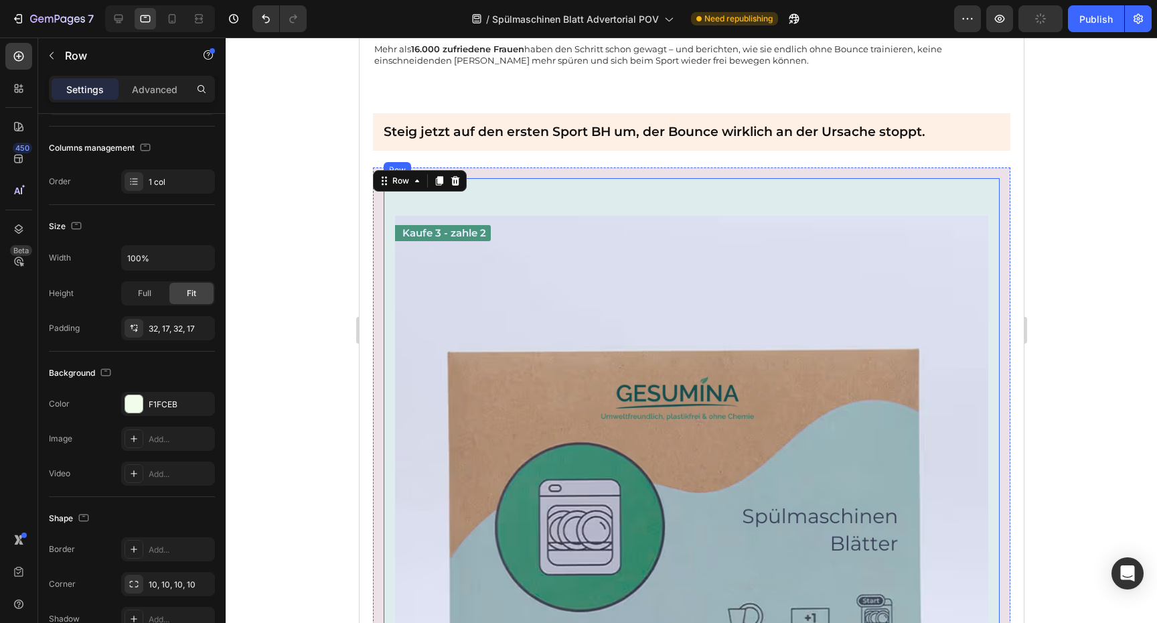
click at [547, 185] on div "Kaufe 3 - zahle 2 Text Block Image BIS ZU 40% SPAREN NUR FÜR KURZE ZEIT Heading…" at bounding box center [691, 621] width 616 height 886
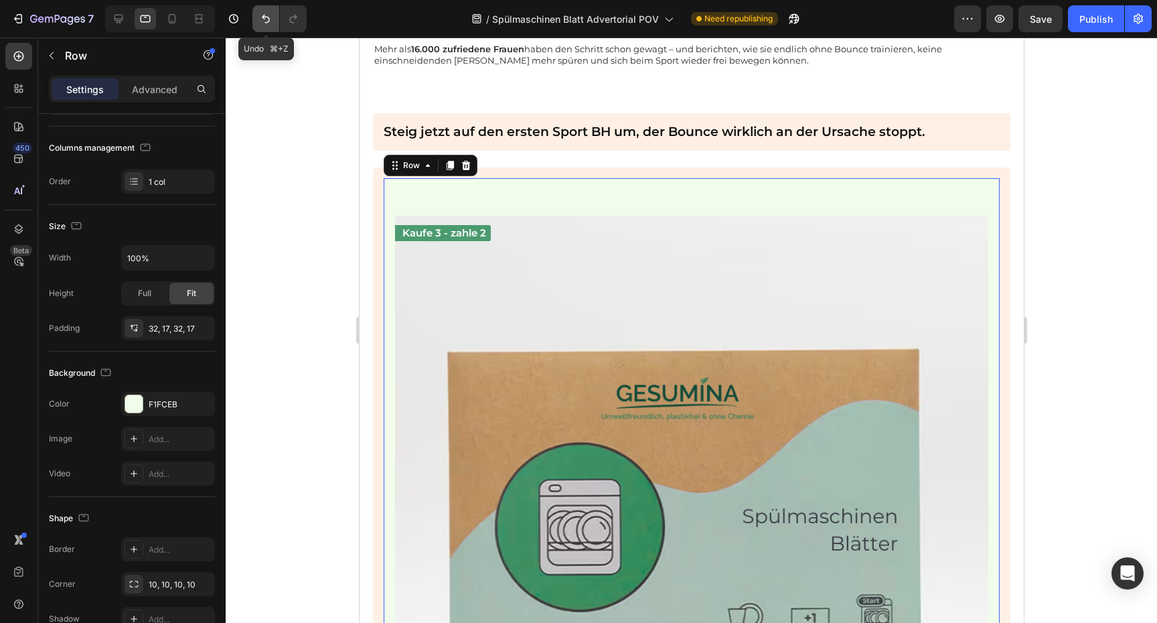
click at [271, 19] on icon "Undo/Redo" at bounding box center [265, 18] width 13 height 13
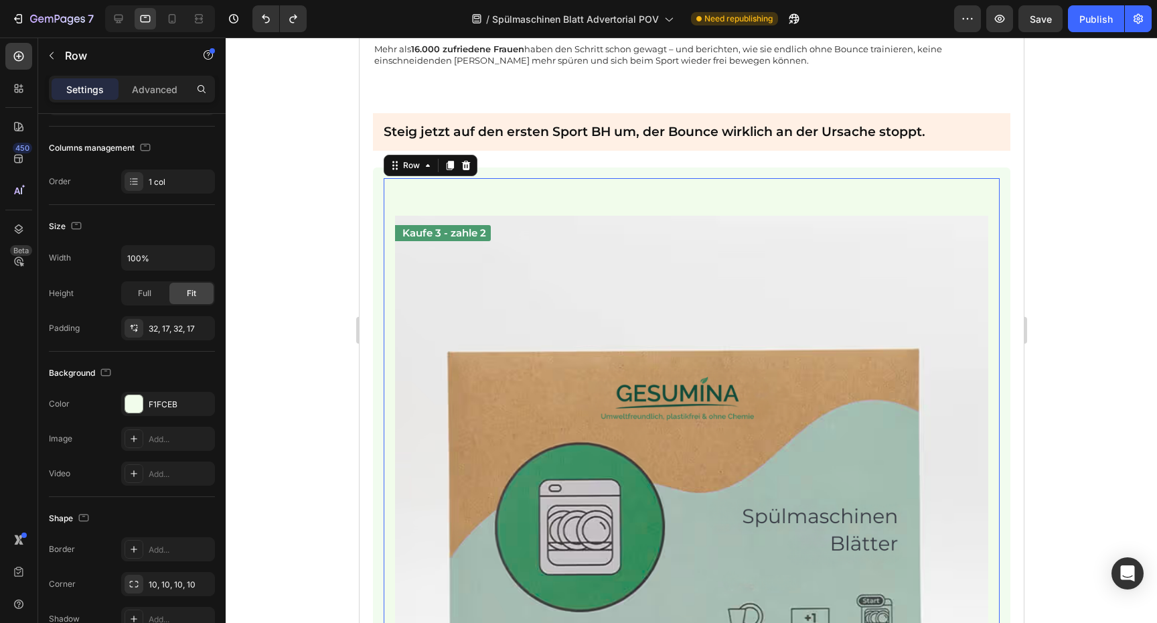
click at [508, 183] on div "Kaufe 3 - zahle 2 Text Block Image BIS ZU 40% SPAREN NUR FÜR KURZE ZEIT Heading…" at bounding box center [691, 621] width 616 height 886
click at [161, 410] on div "F1FCEB" at bounding box center [168, 404] width 94 height 24
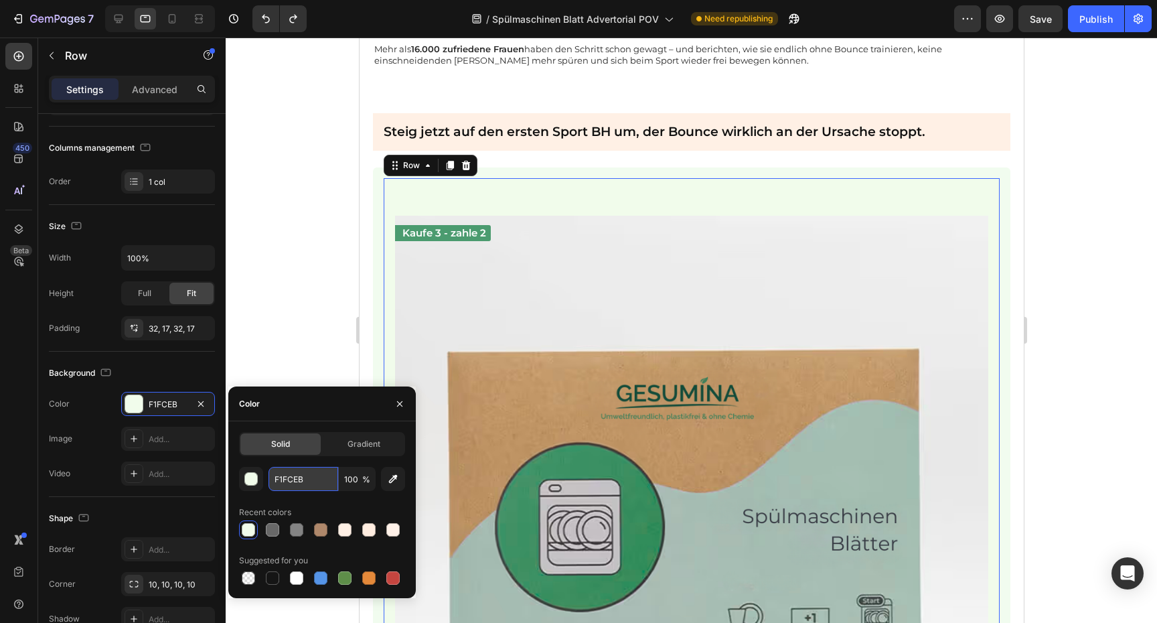
click at [300, 480] on input "F1FCEB" at bounding box center [303, 479] width 70 height 24
paste input "FF0E5"
type input "FFF0E5"
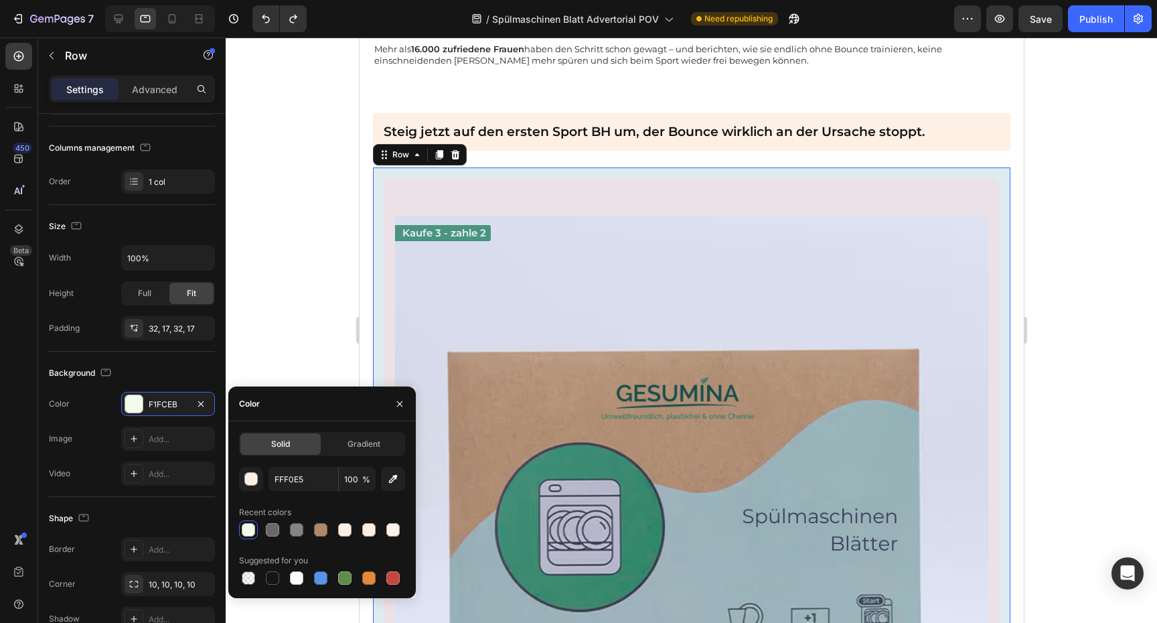
click at [380, 181] on div "Kaufe 3 - zahle 2 Text Block Image BIS ZU 40% SPAREN NUR FÜR KURZE ZEIT Heading…" at bounding box center [690, 621] width 637 height 908
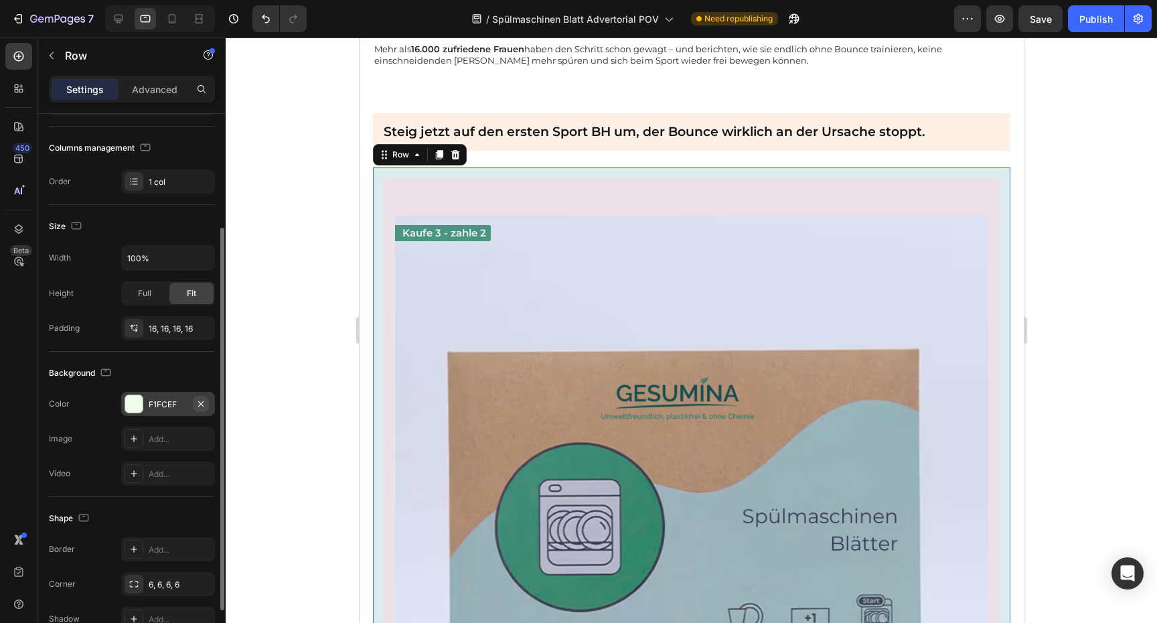
click at [193, 403] on button "button" at bounding box center [201, 404] width 16 height 16
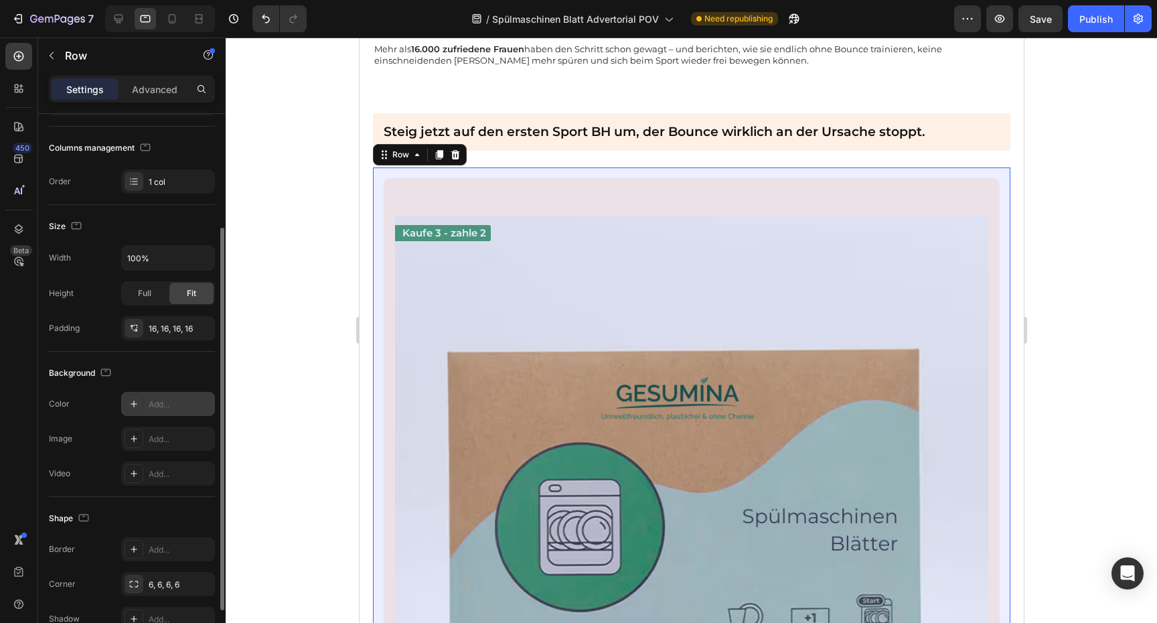
click at [173, 398] on div "Add..." at bounding box center [180, 404] width 63 height 12
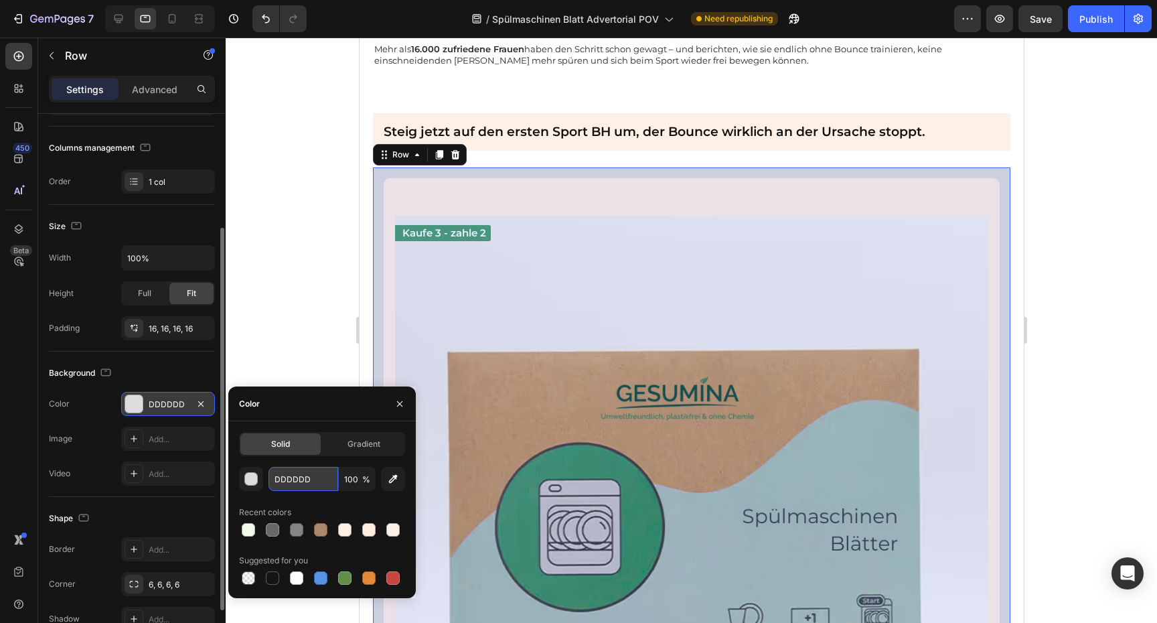
click at [316, 479] on input "DDDDDD" at bounding box center [303, 479] width 70 height 24
paste input "FFF0E5"
type input "FFF0E5"
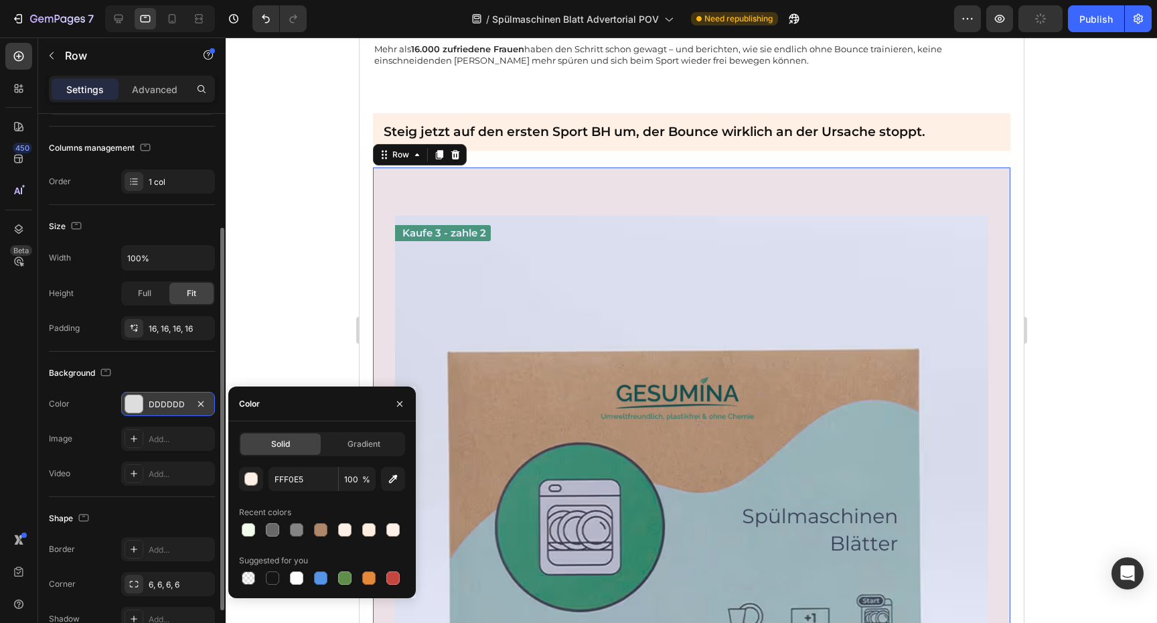
click at [305, 364] on div at bounding box center [691, 329] width 931 height 585
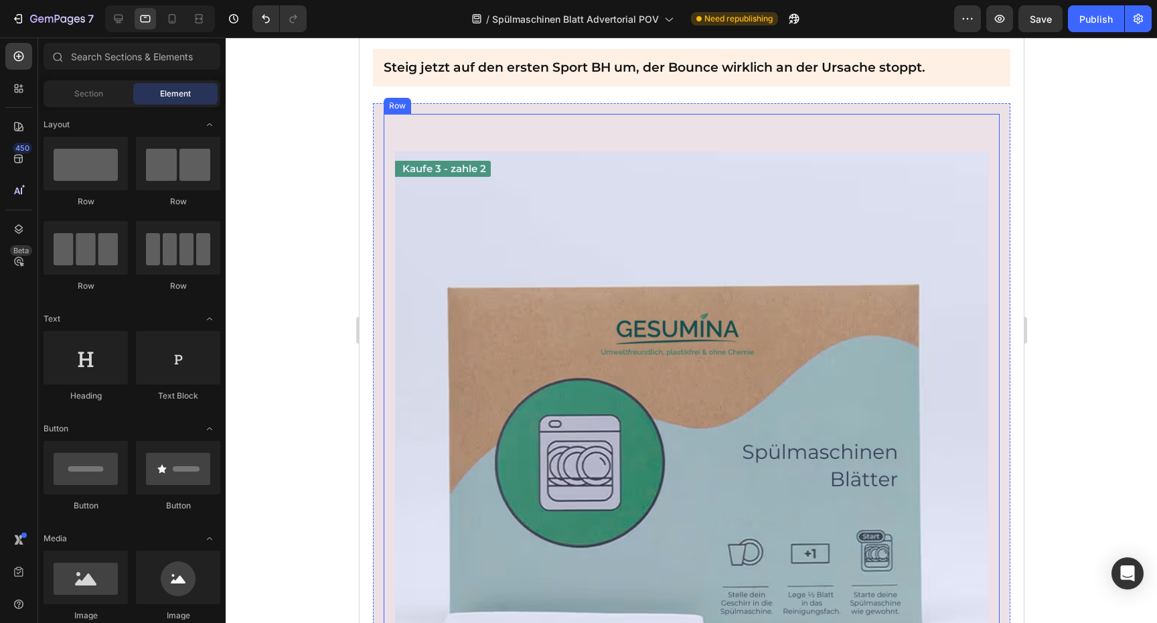
scroll to position [3162, 0]
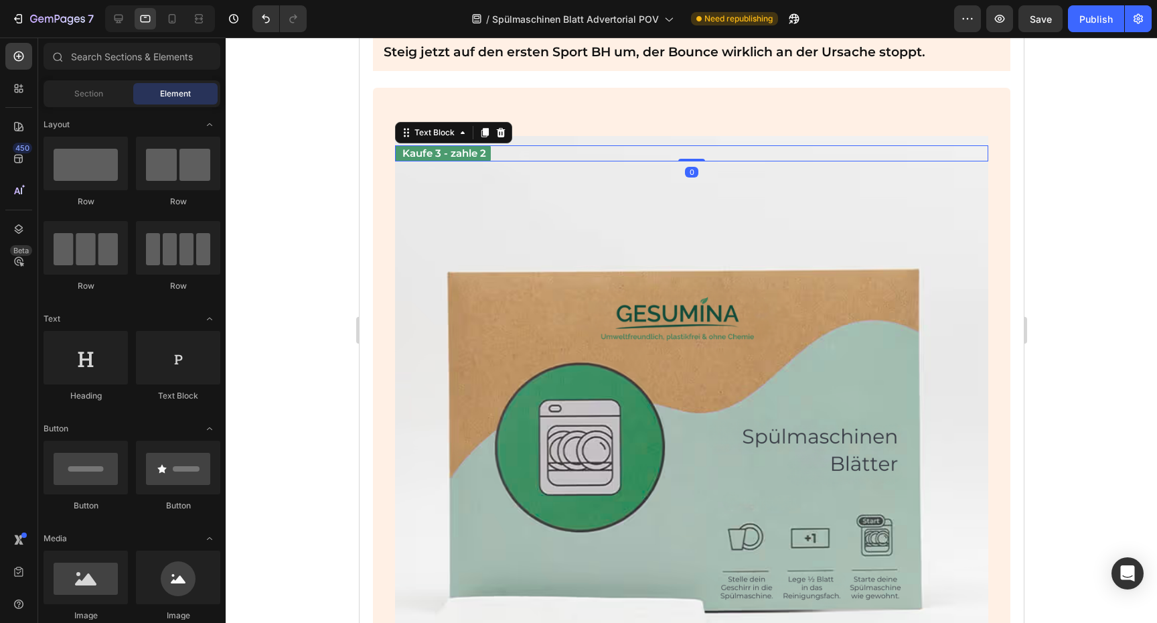
click at [453, 147] on p "Kaufe 3 - zahle 2" at bounding box center [444, 153] width 84 height 13
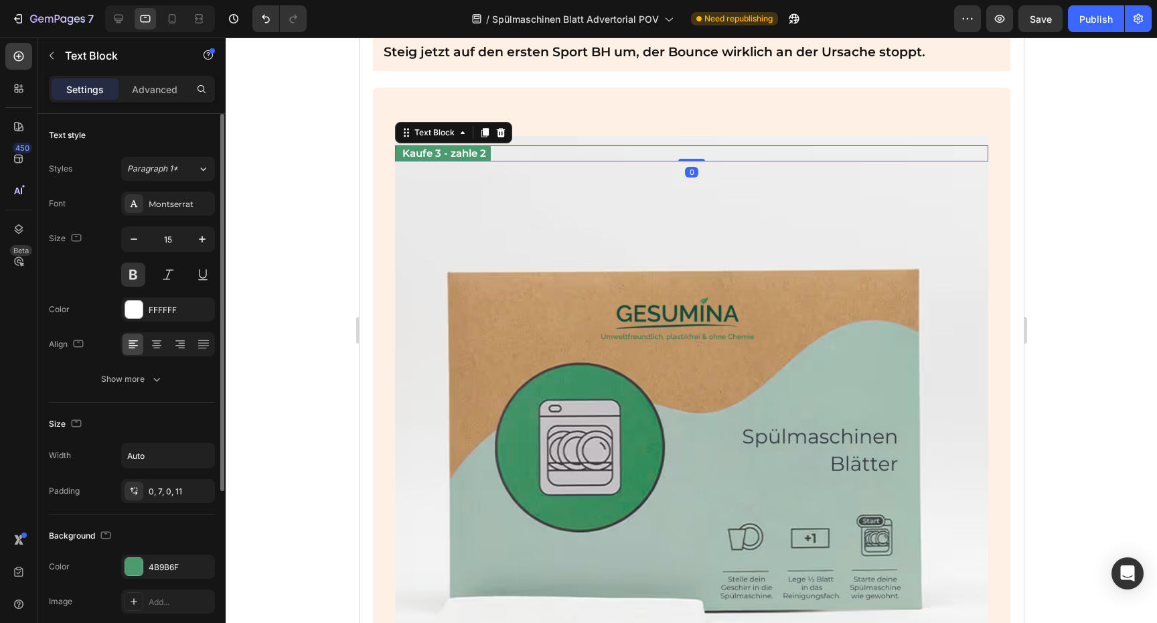
click at [151, 582] on div "The changes might be hidden by the video. Color 4B9B6F Image Add..." at bounding box center [132, 583] width 166 height 59
click at [152, 569] on div "4B9B6F" at bounding box center [168, 567] width 39 height 12
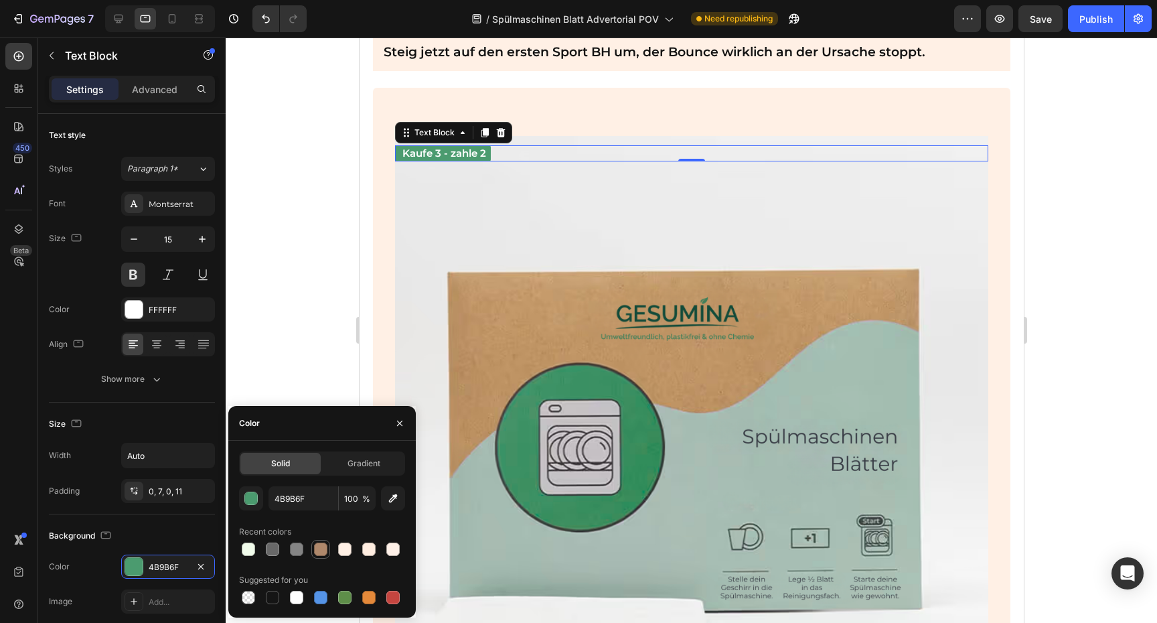
click at [319, 551] on div at bounding box center [320, 548] width 13 height 13
type input "AF886B"
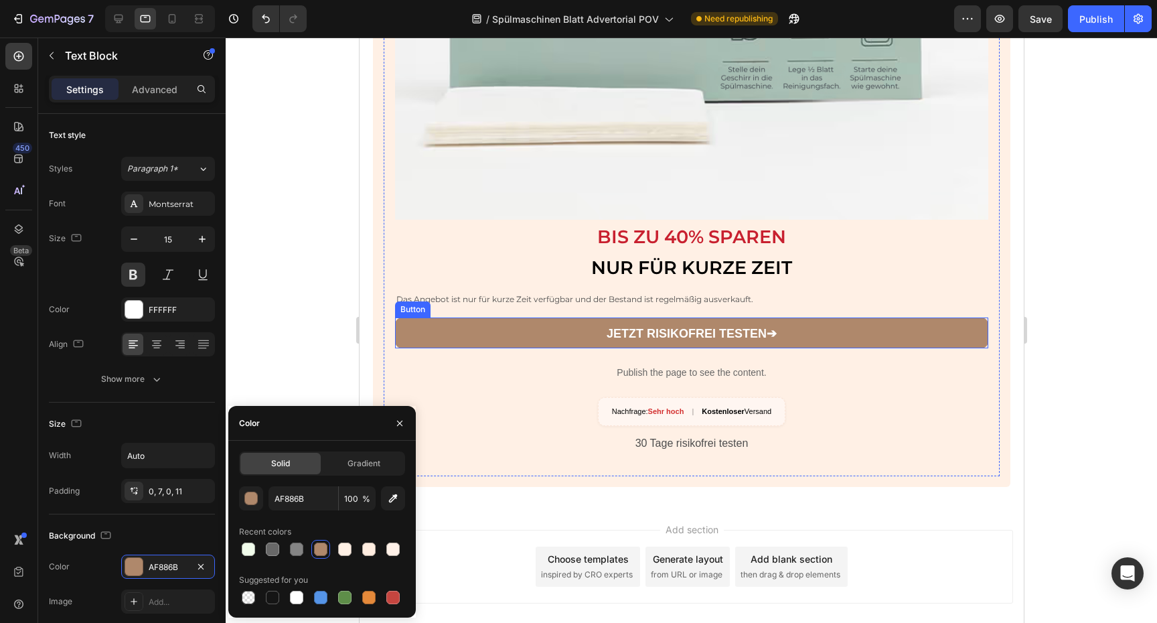
scroll to position [3682, 0]
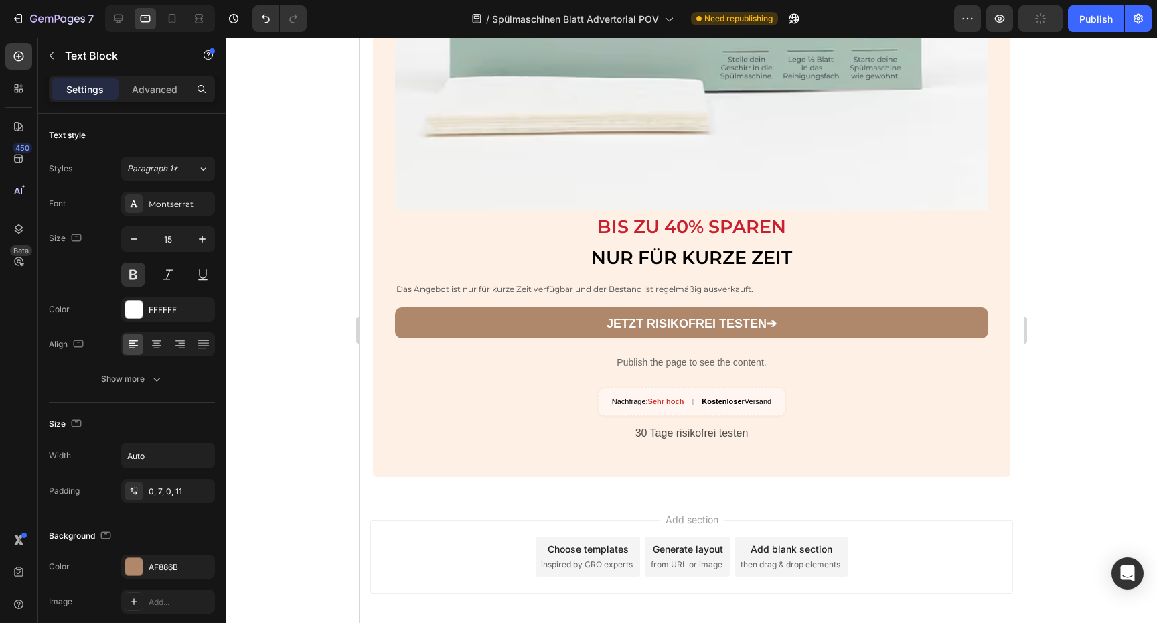
click at [1100, 337] on div at bounding box center [691, 329] width 931 height 585
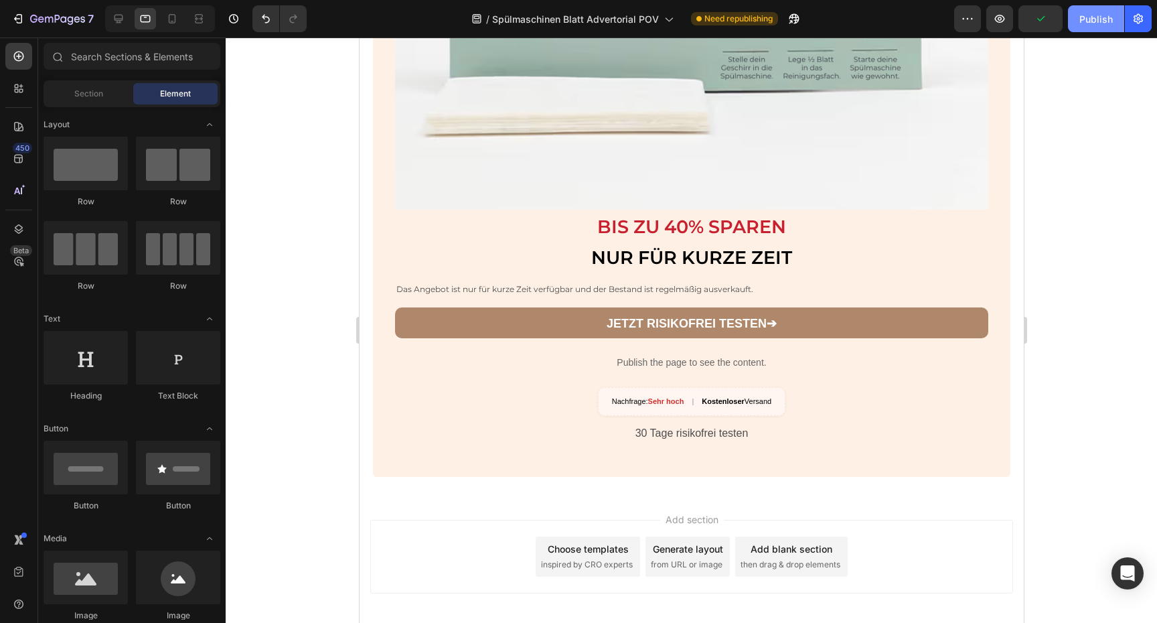
click at [1077, 27] on button "Publish" at bounding box center [1096, 18] width 56 height 27
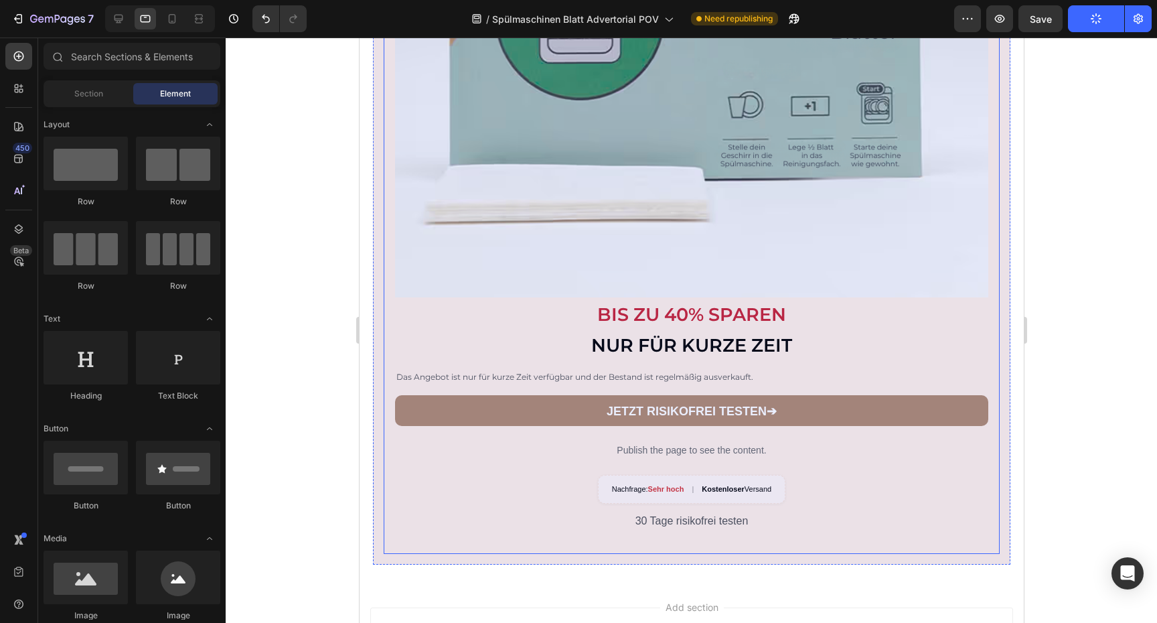
scroll to position [3593, 0]
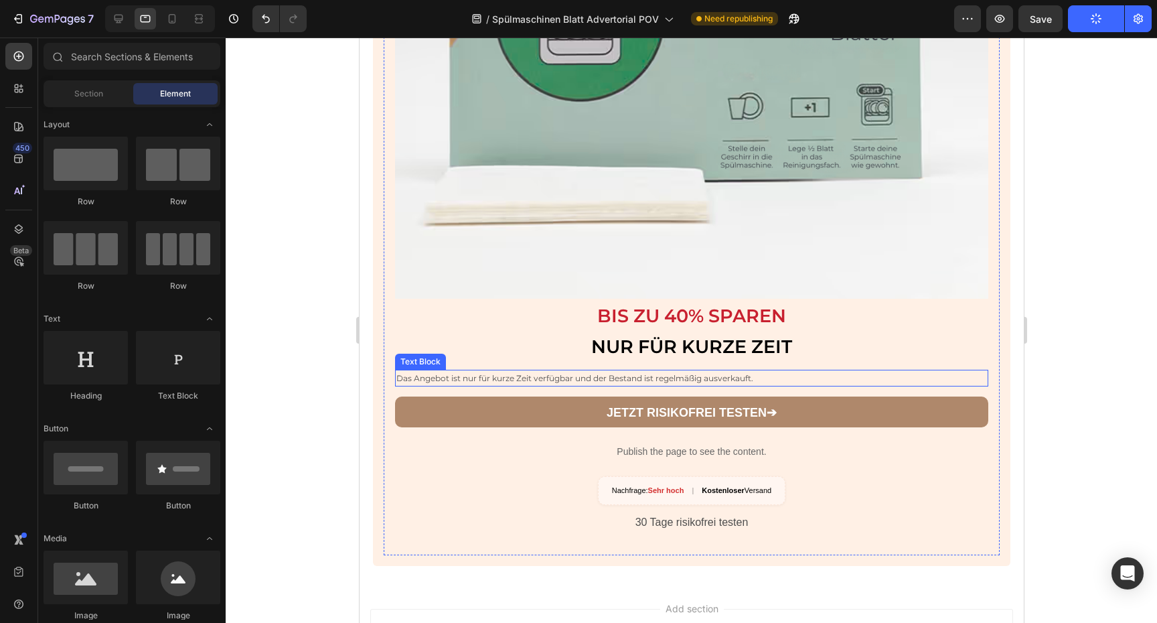
click at [748, 371] on p "Das Angebot ist nur für kurze Zeit verfügbar und der Bestand ist regelmäßig aus…" at bounding box center [691, 378] width 590 height 15
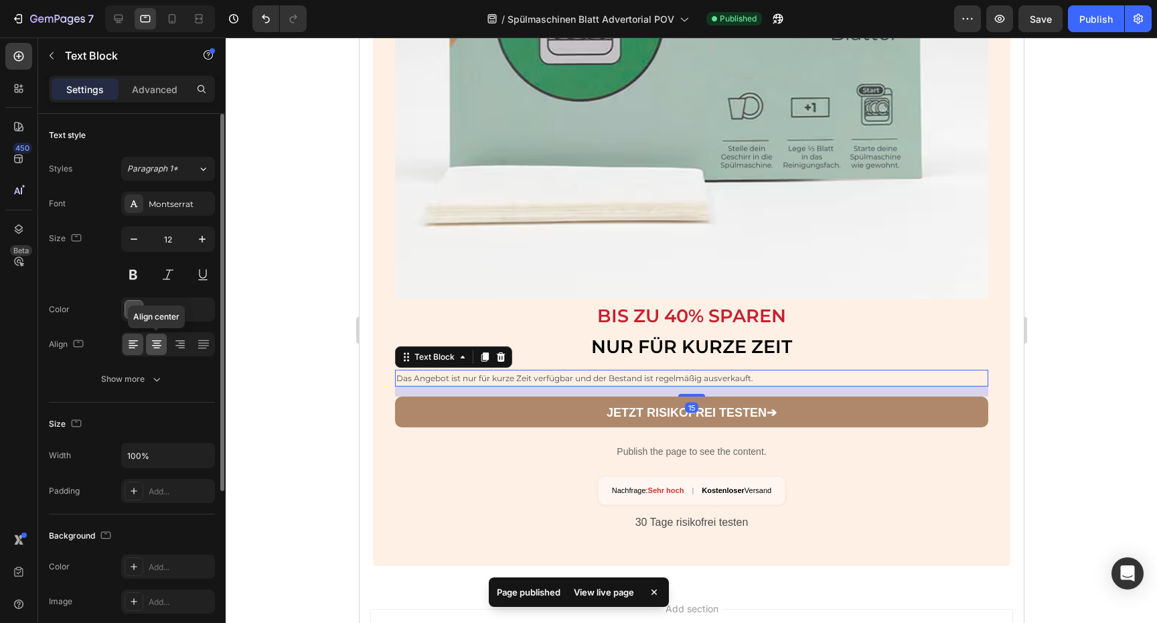
click at [156, 351] on div at bounding box center [156, 343] width 21 height 21
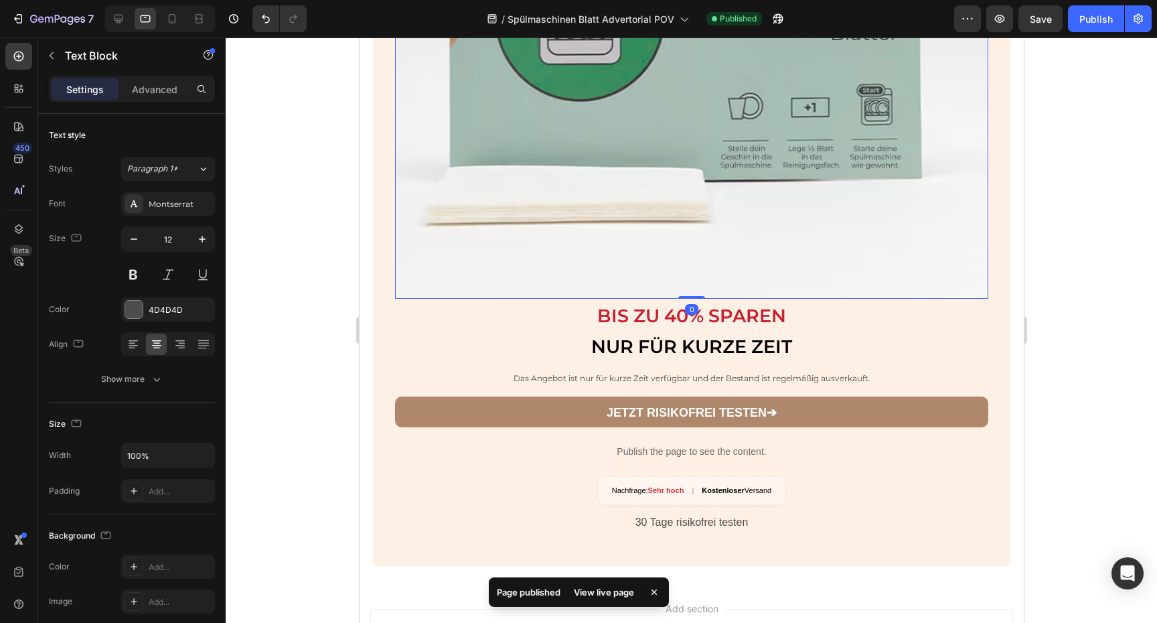
click at [526, 187] on img at bounding box center [690, 1] width 593 height 593
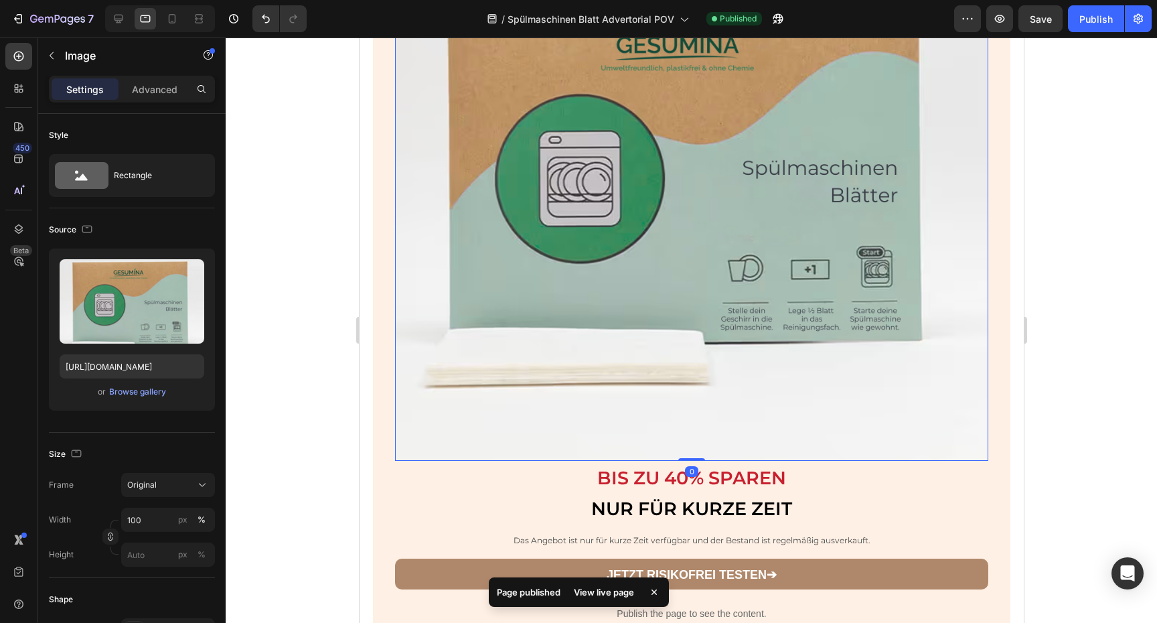
scroll to position [3429, 0]
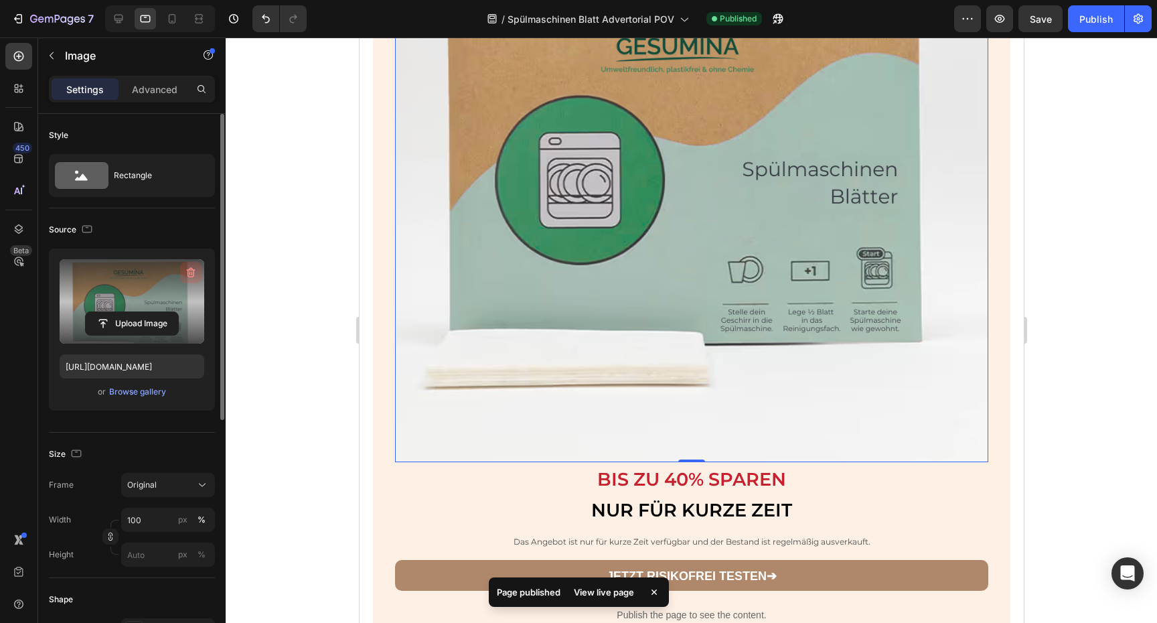
click at [193, 273] on icon "button" at bounding box center [191, 273] width 9 height 10
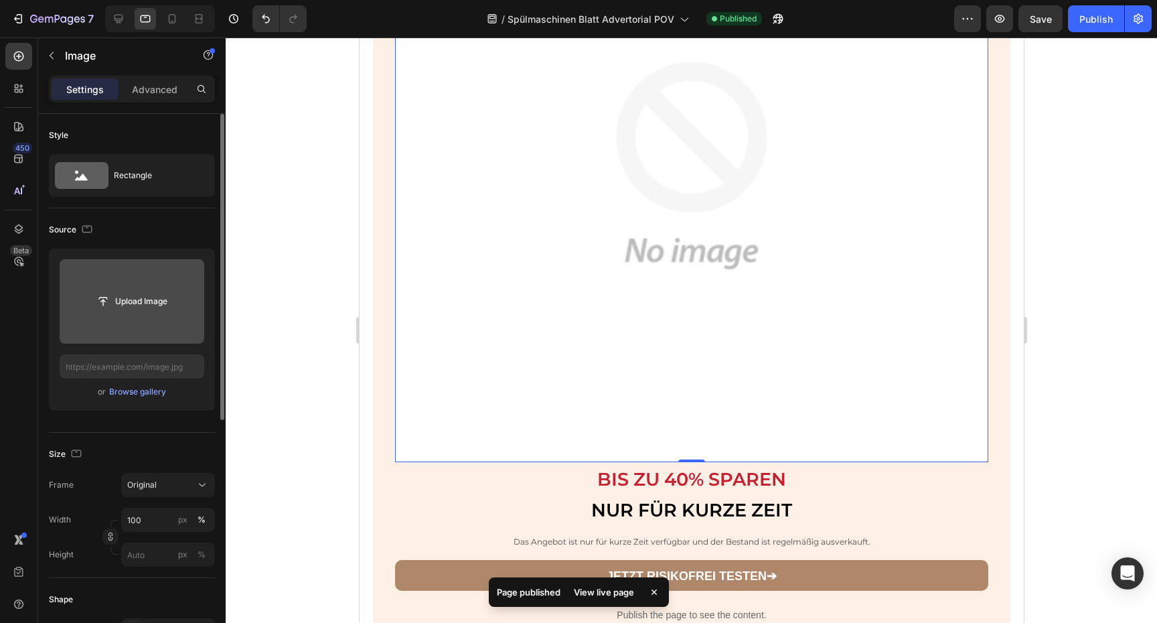
click at [165, 289] on button "Upload Image" at bounding box center [132, 301] width 94 height 24
click at [159, 297] on input "file" at bounding box center [132, 301] width 92 height 23
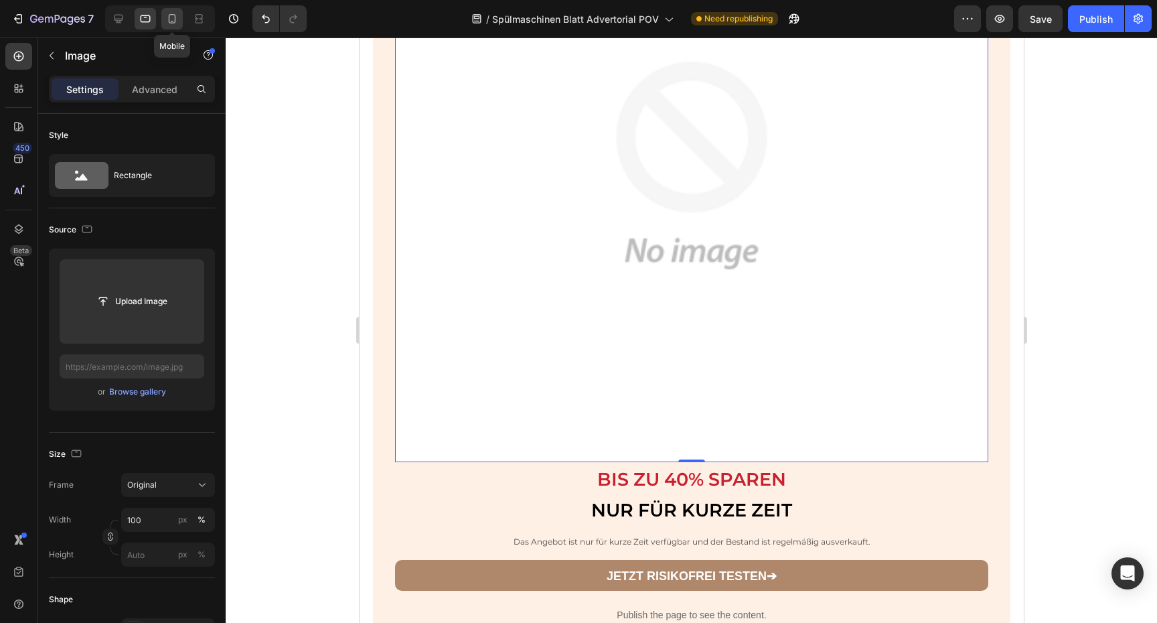
click at [174, 23] on icon at bounding box center [171, 18] width 13 height 13
type input "[URL][DOMAIN_NAME]"
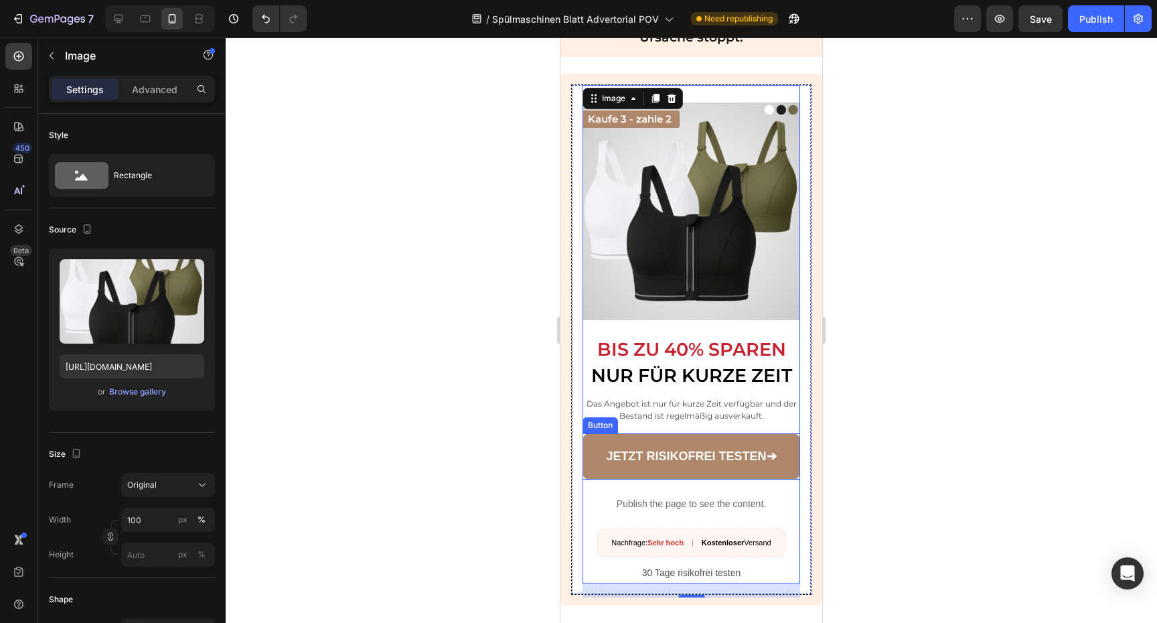
scroll to position [3068, 0]
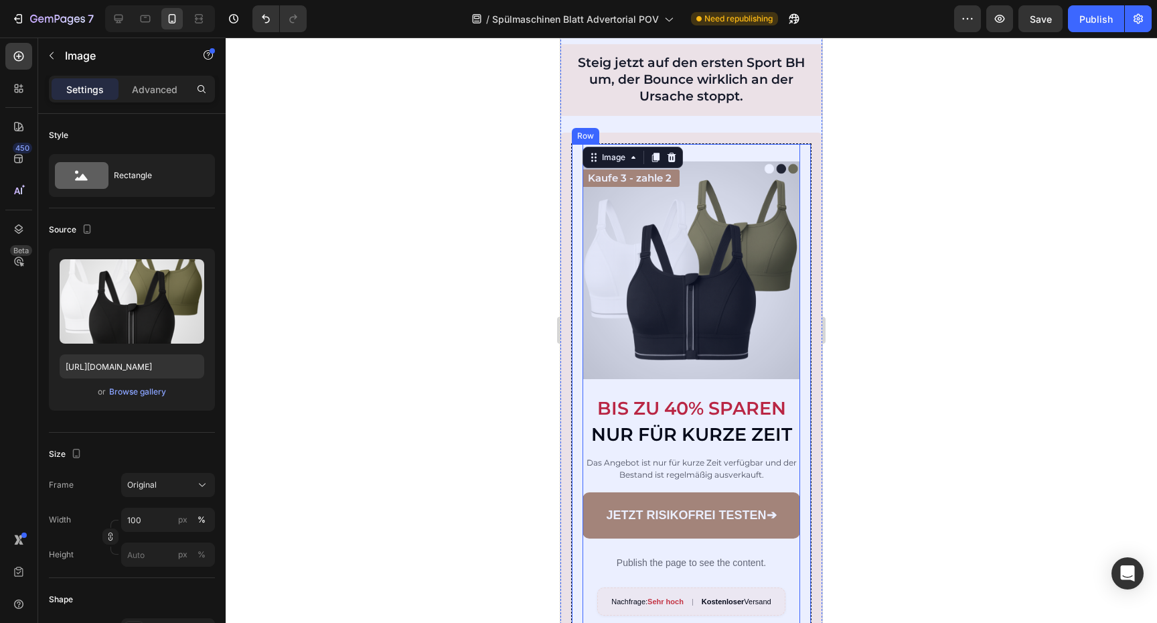
click at [864, 217] on div at bounding box center [691, 329] width 931 height 585
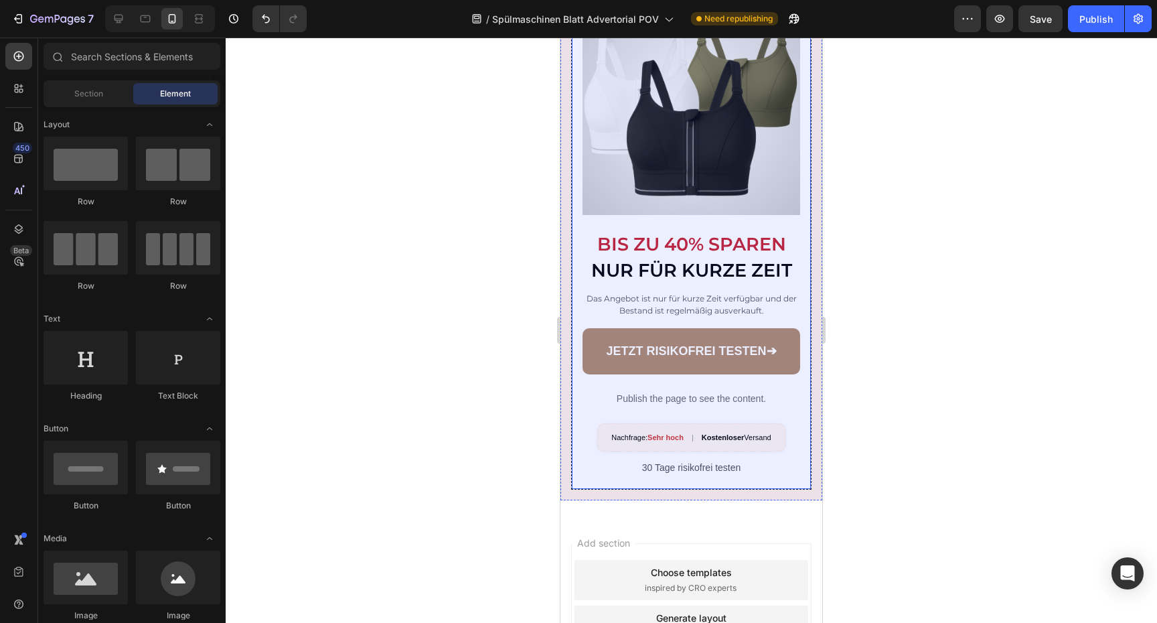
scroll to position [3234, 0]
click at [512, 304] on div at bounding box center [691, 329] width 931 height 585
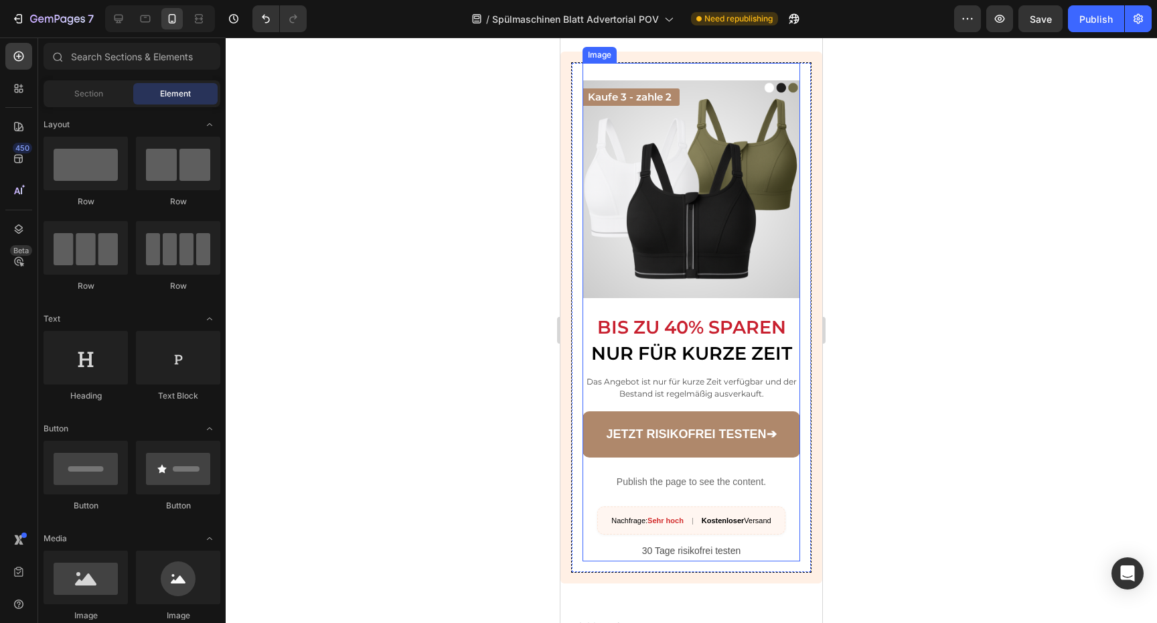
scroll to position [3190, 0]
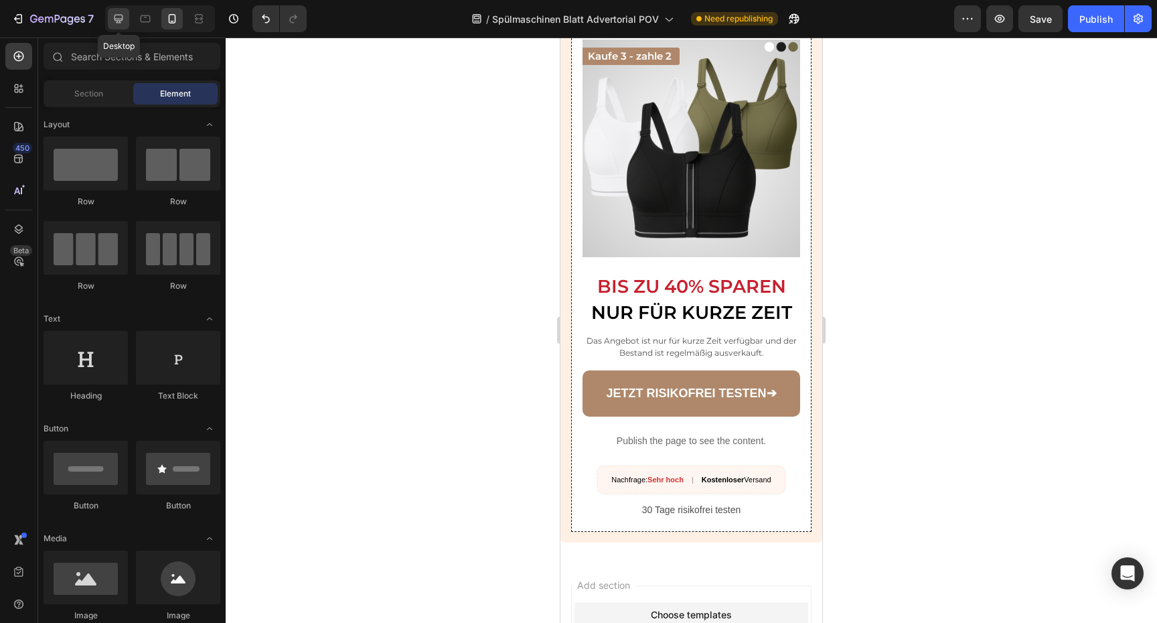
click at [123, 21] on icon at bounding box center [118, 18] width 13 height 13
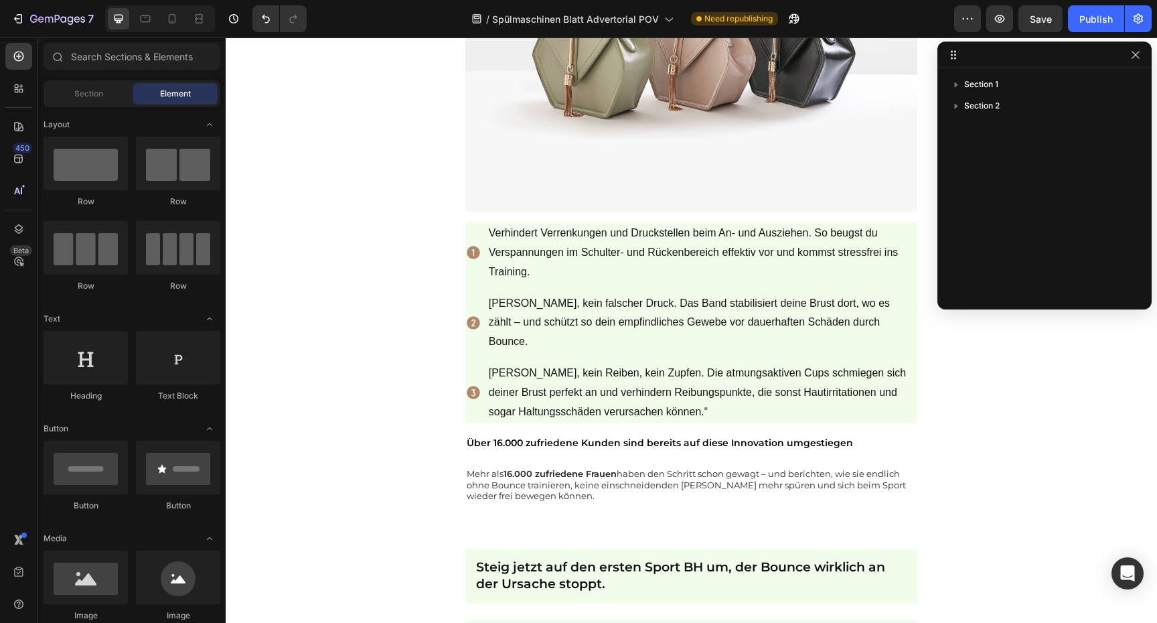
scroll to position [2368, 0]
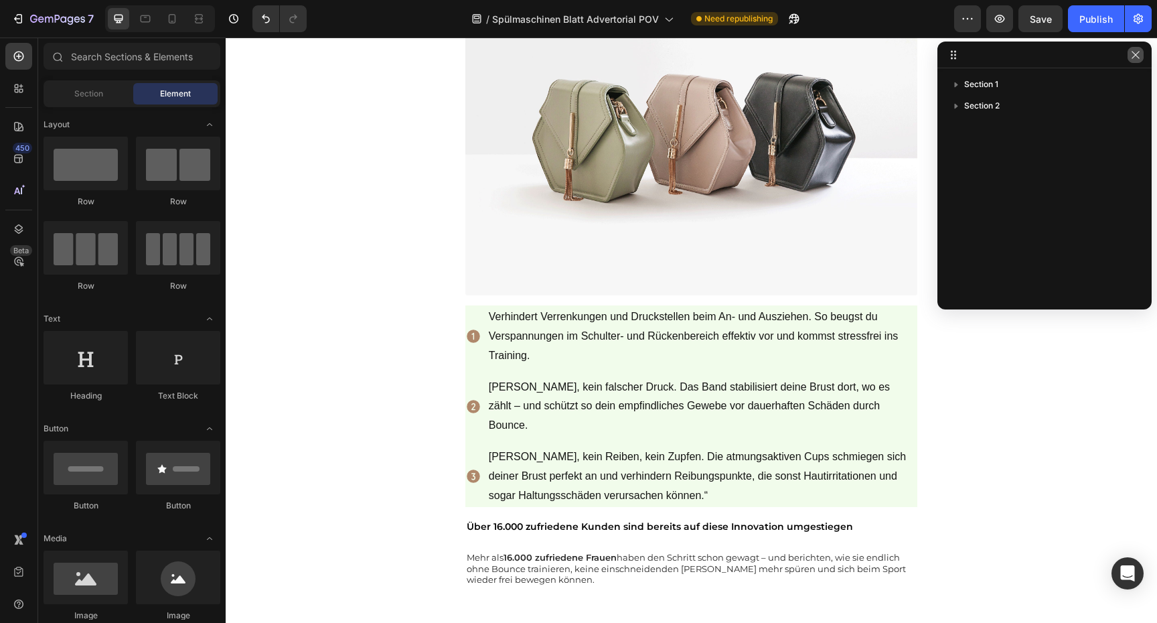
click at [1132, 57] on icon "button" at bounding box center [1135, 55] width 11 height 11
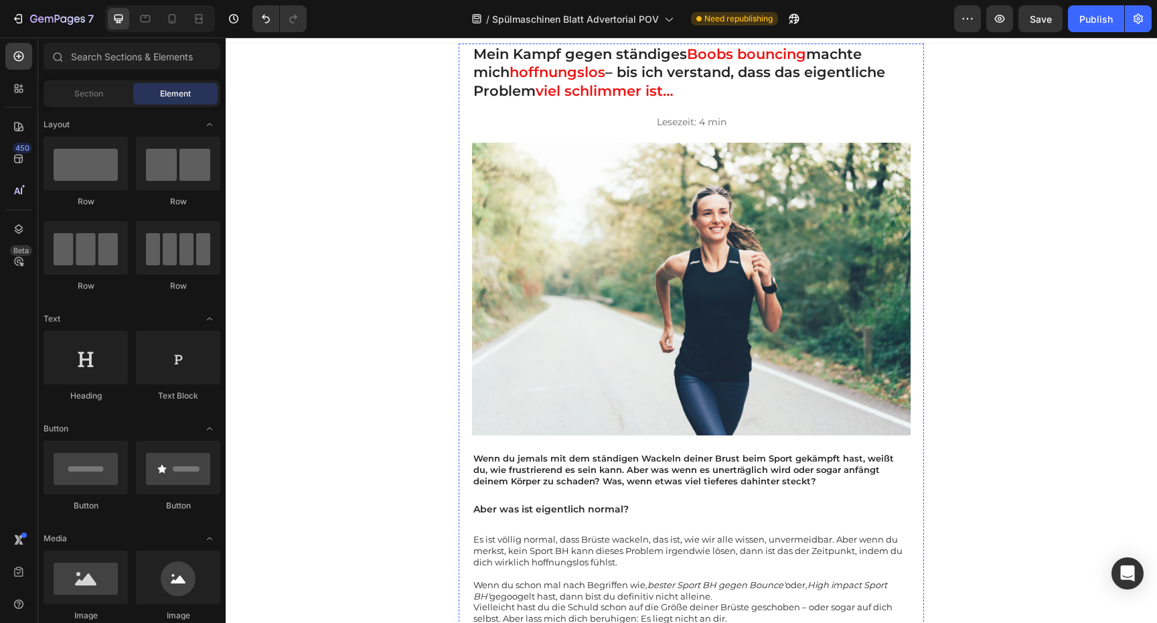
scroll to position [0, 0]
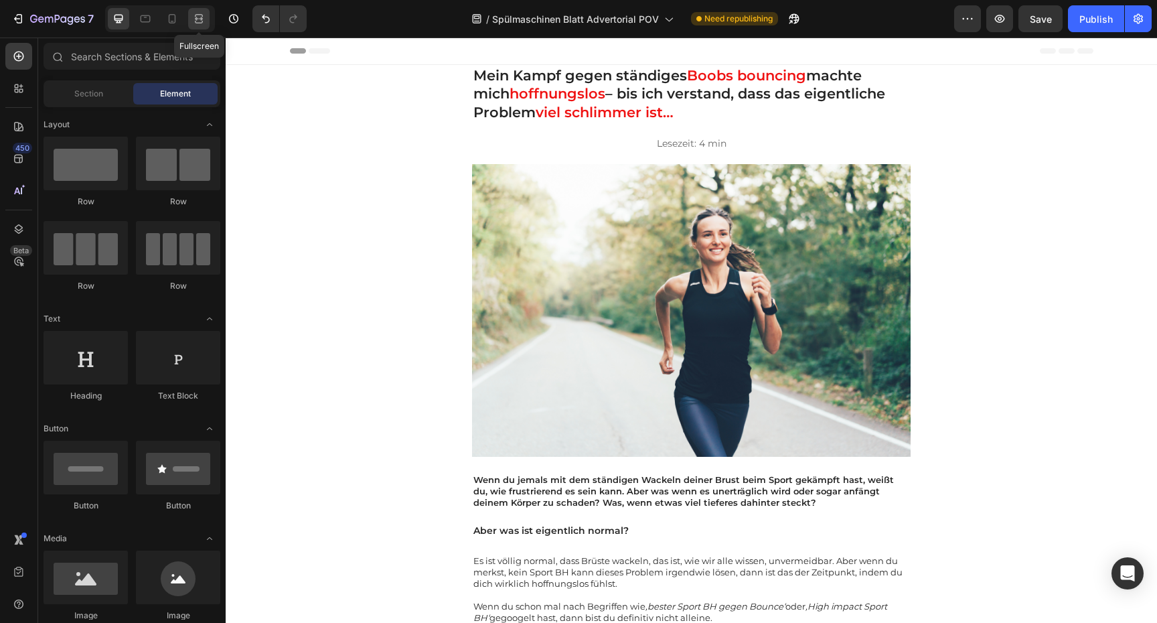
click at [193, 19] on icon at bounding box center [198, 18] width 13 height 13
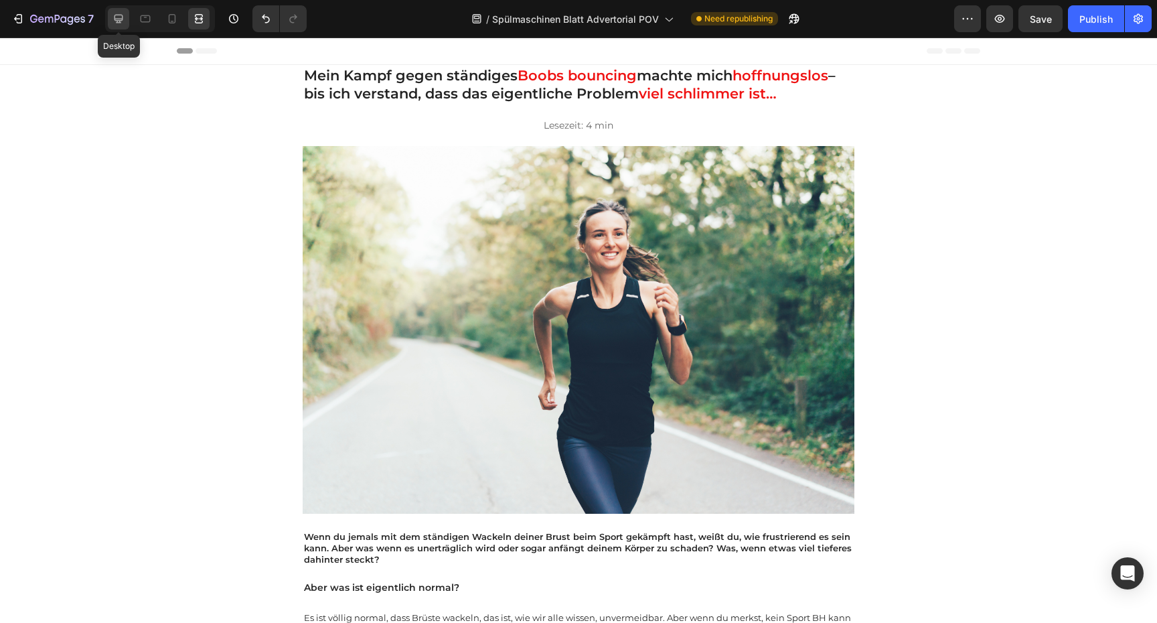
click at [114, 18] on icon at bounding box center [118, 18] width 13 height 13
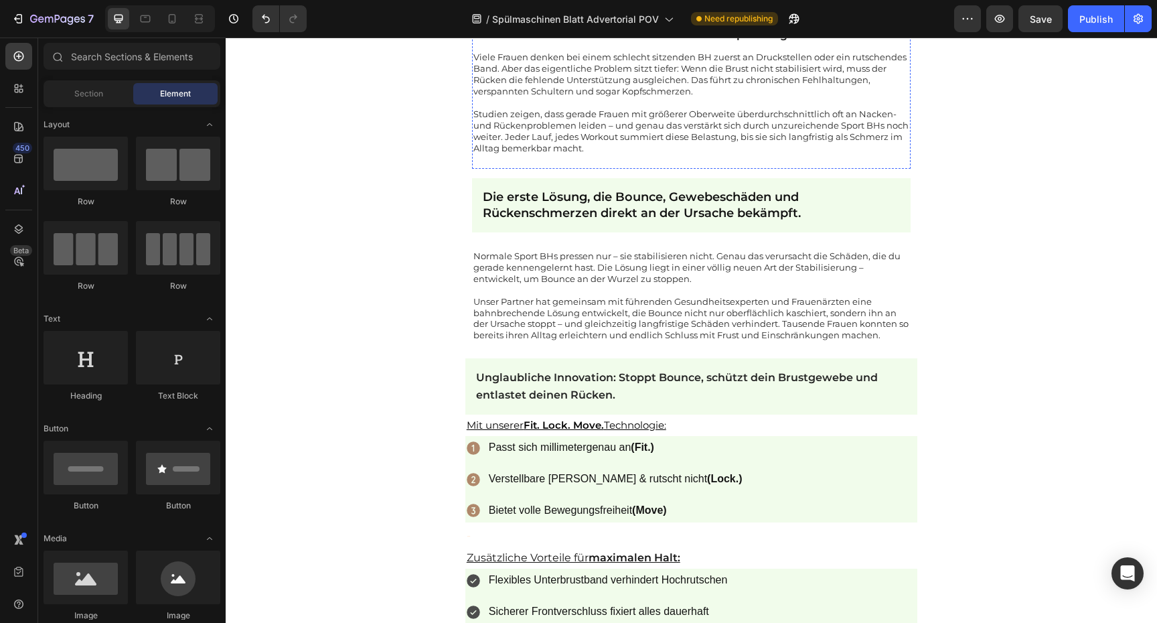
scroll to position [1256, 0]
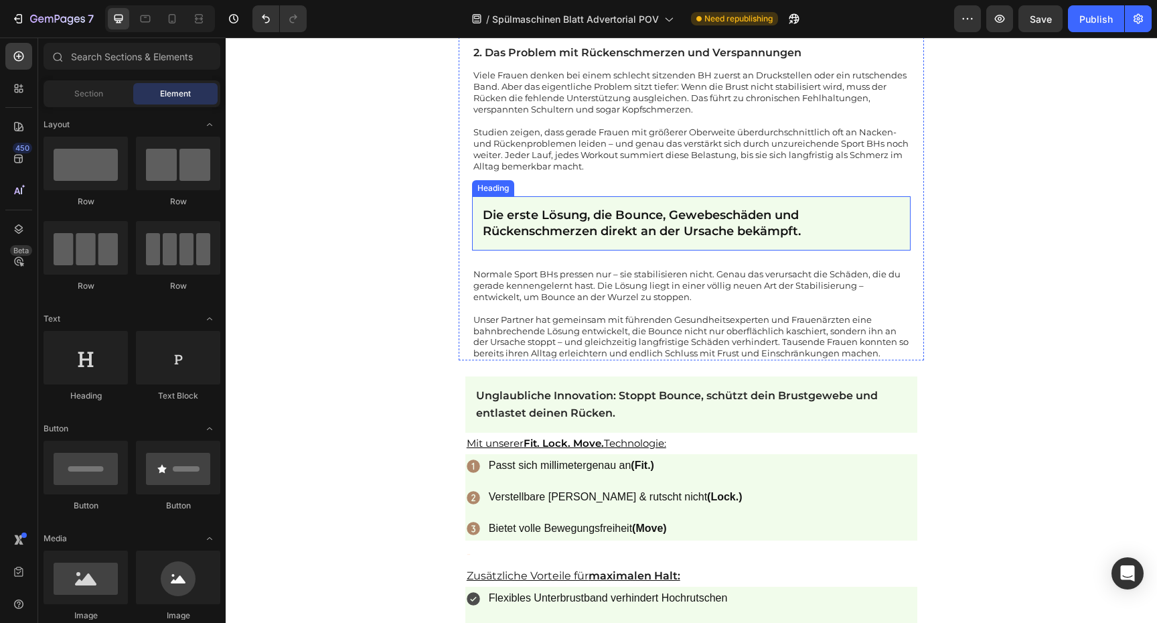
click at [847, 226] on h2 "Die erste Lösung, die Bounce, Gewebeschäden und Rückenschmerzen direkt an der U…" at bounding box center [691, 223] width 439 height 54
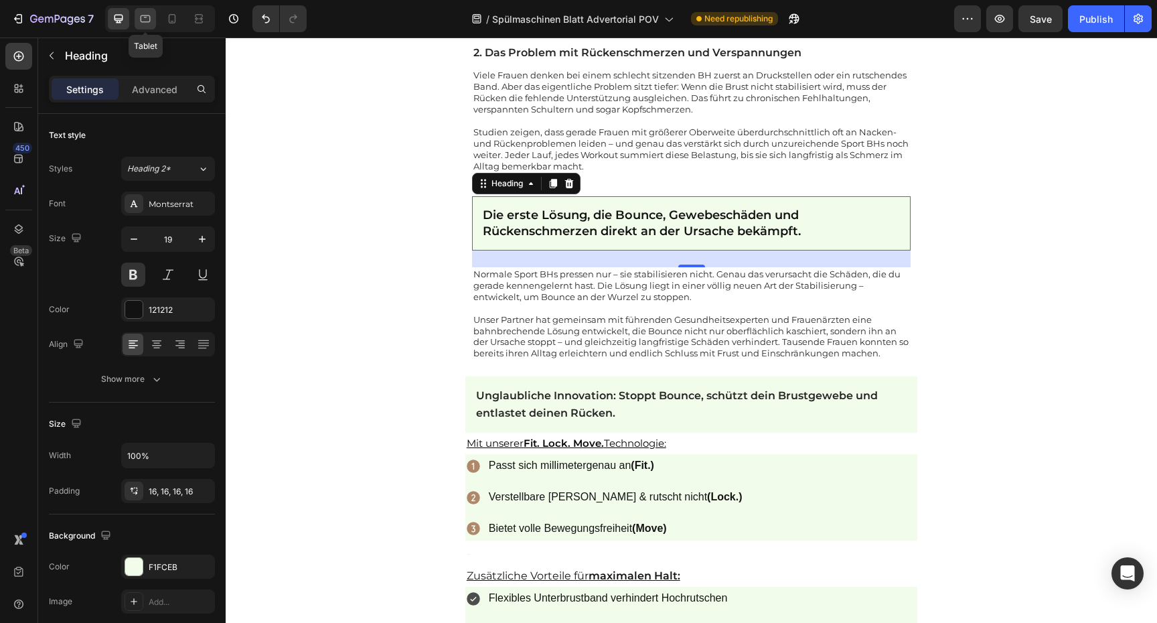
click at [150, 23] on icon at bounding box center [145, 18] width 13 height 13
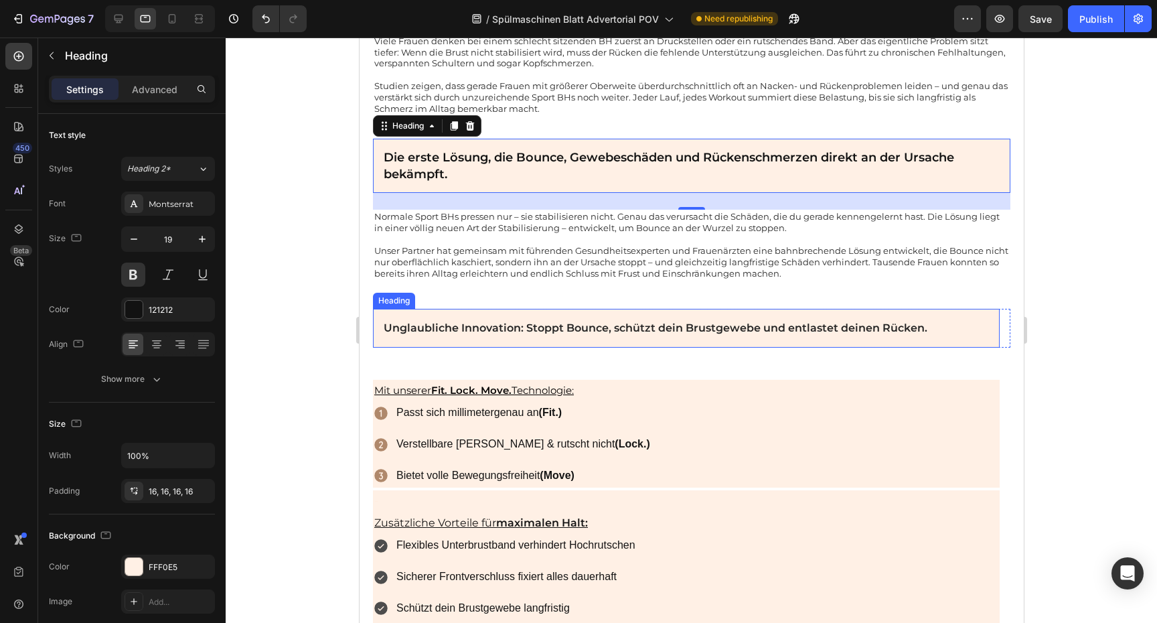
scroll to position [1333, 0]
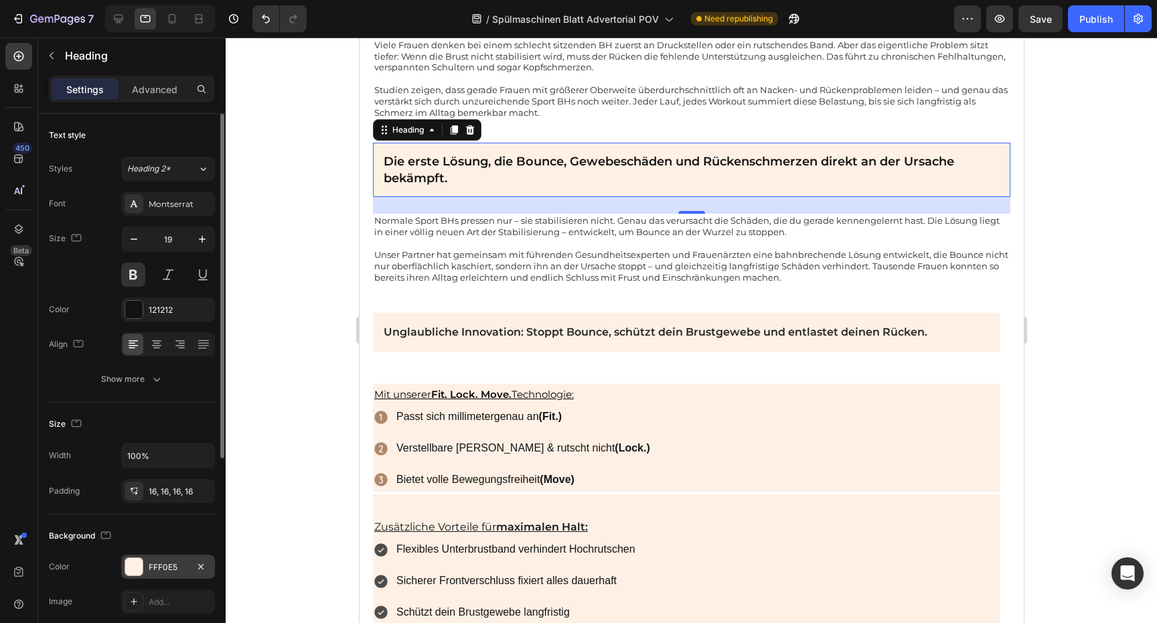
click at [162, 561] on div "FFF0E5" at bounding box center [168, 567] width 39 height 12
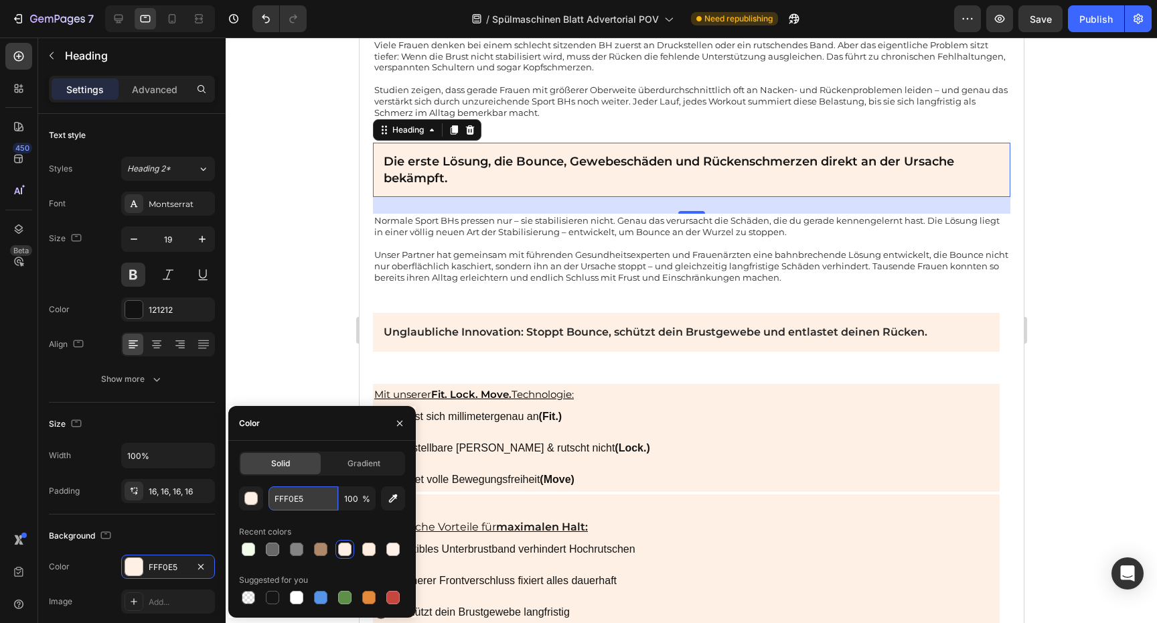
click at [319, 493] on input "FFF0E5" at bounding box center [303, 498] width 70 height 24
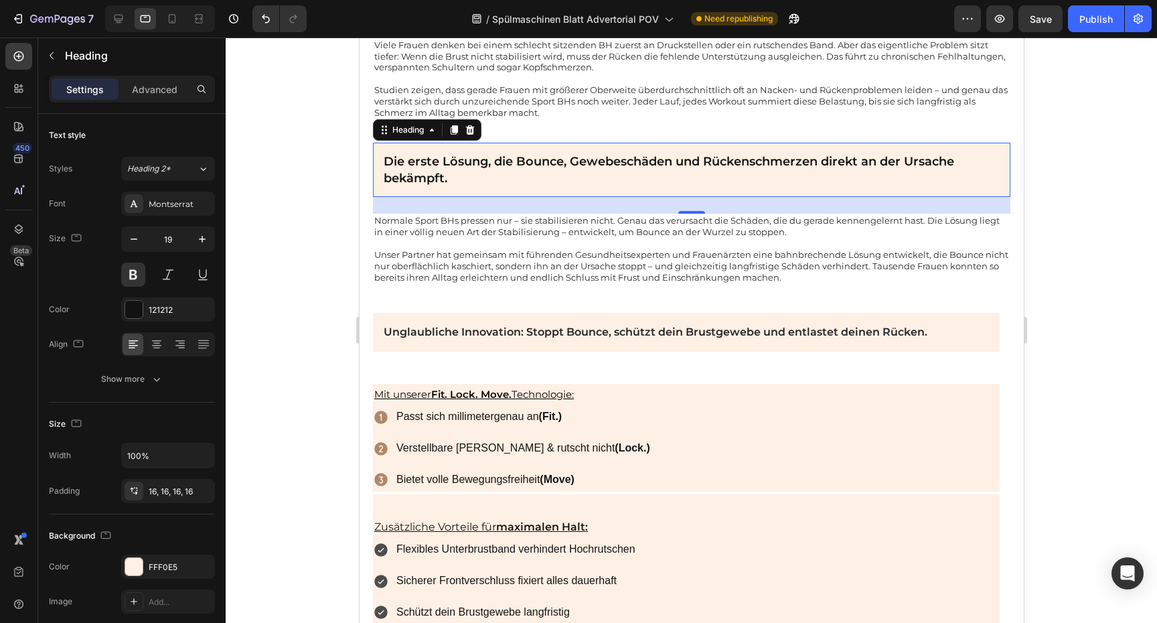
click at [1104, 345] on div at bounding box center [691, 329] width 931 height 585
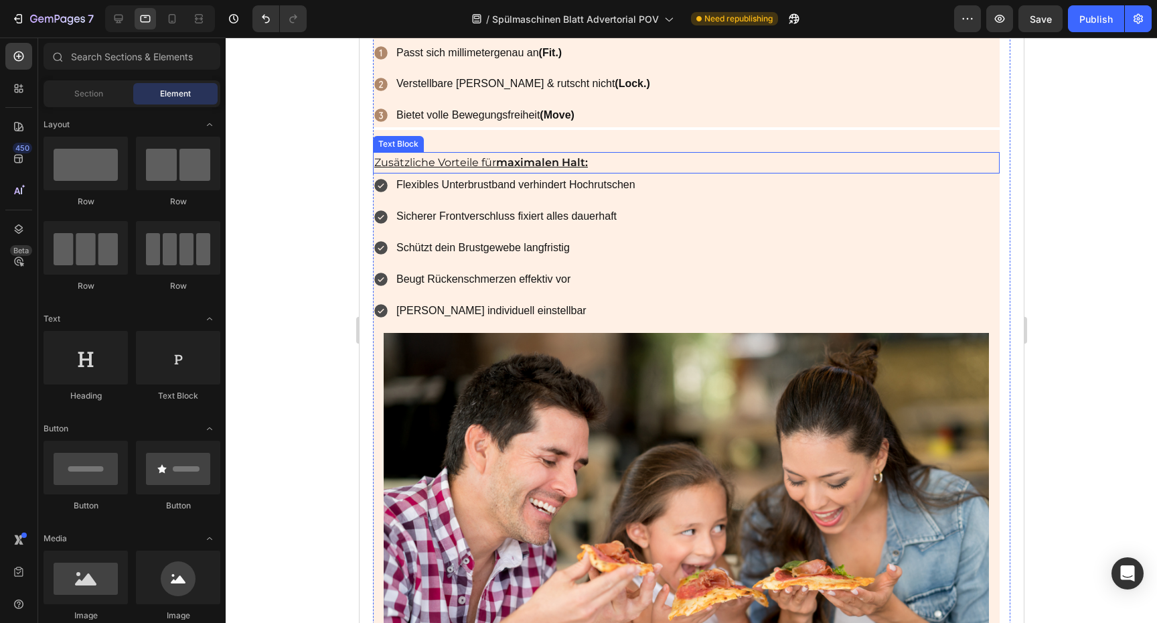
scroll to position [1663, 0]
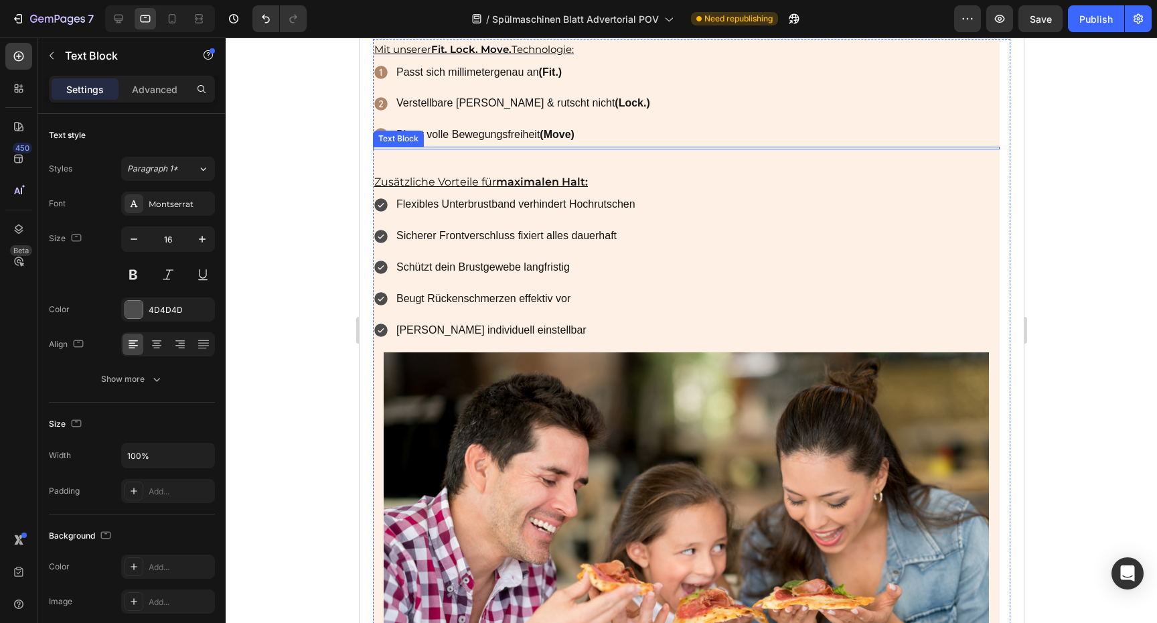
click at [708, 148] on div at bounding box center [685, 148] width 627 height 3
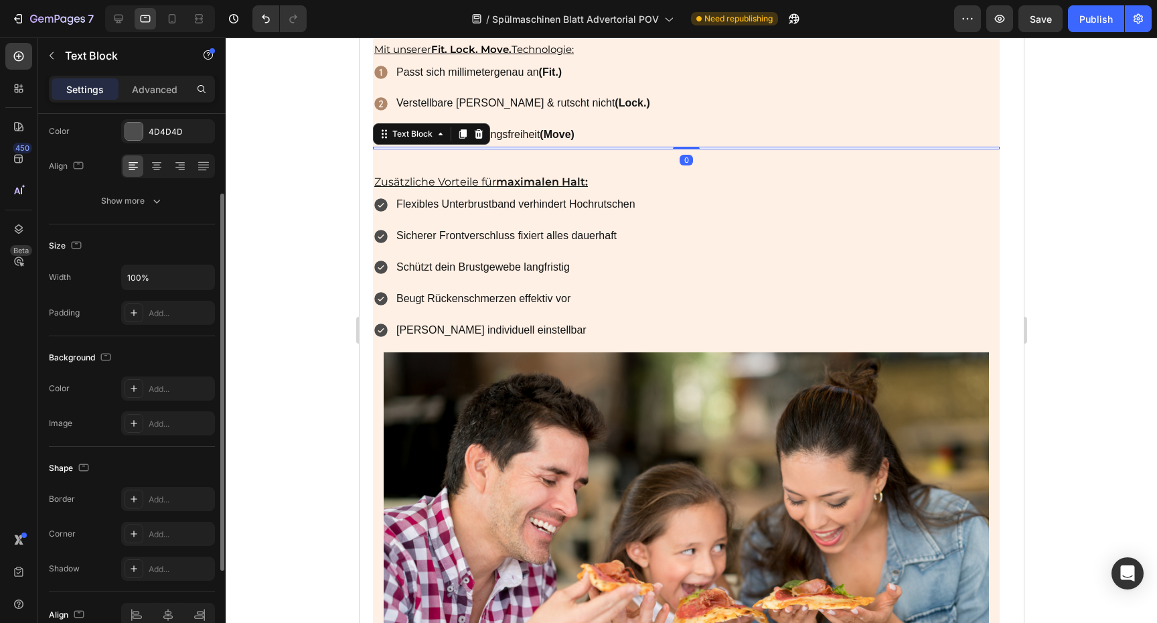
scroll to position [238, 0]
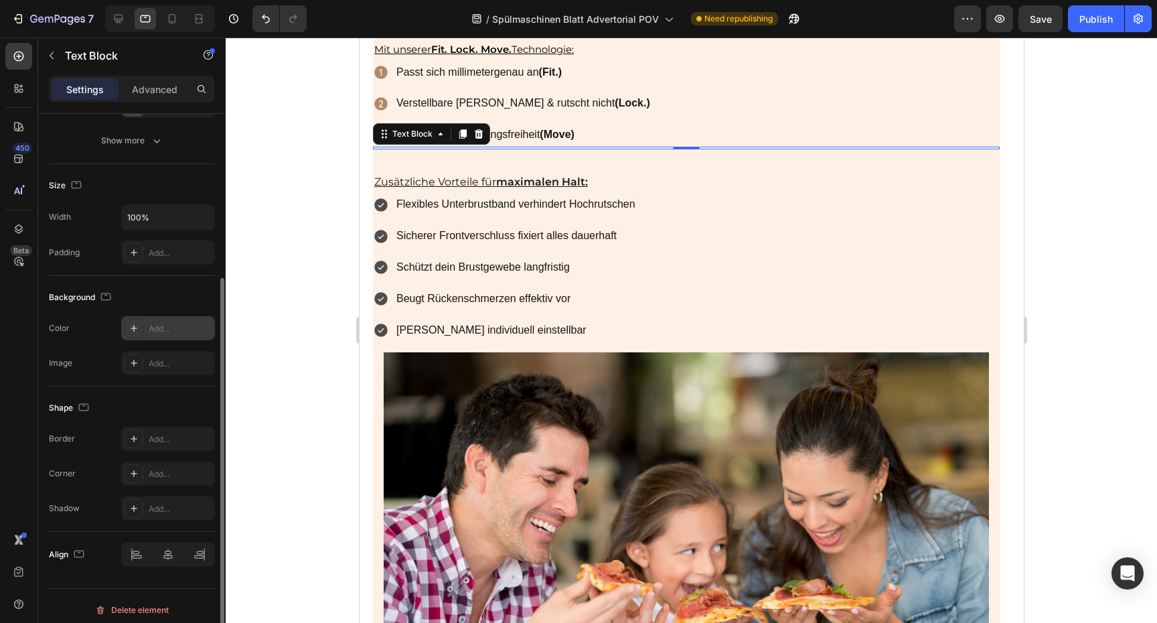
click at [167, 319] on div "Add..." at bounding box center [168, 328] width 94 height 24
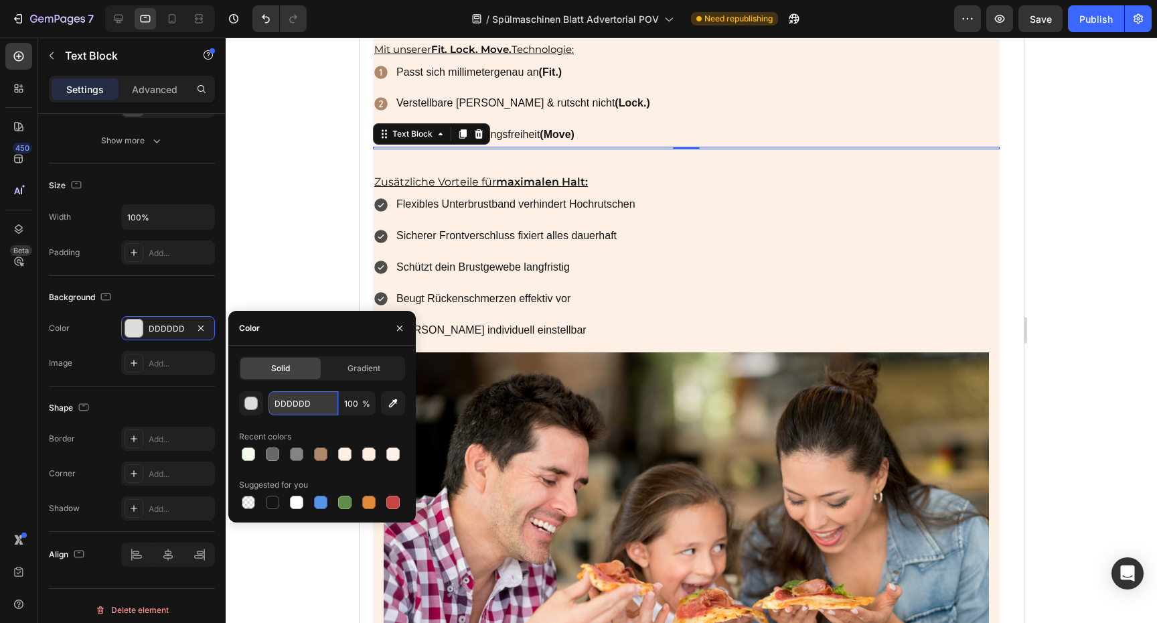
click at [299, 406] on input "DDDDDD" at bounding box center [303, 403] width 70 height 24
paste input "FFF0E5"
type input "FFF0E5"
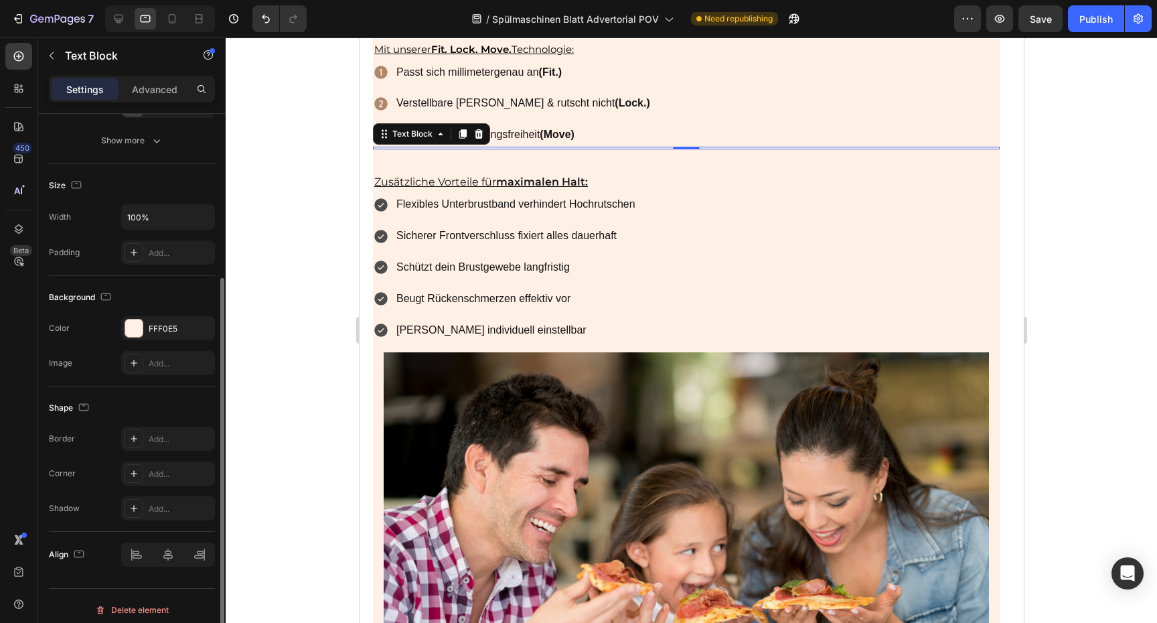
click at [105, 380] on div "Background The changes might be hidden by the video. Color FFF0E5 Image Add..." at bounding box center [132, 331] width 166 height 110
click at [1098, 196] on div at bounding box center [691, 329] width 931 height 585
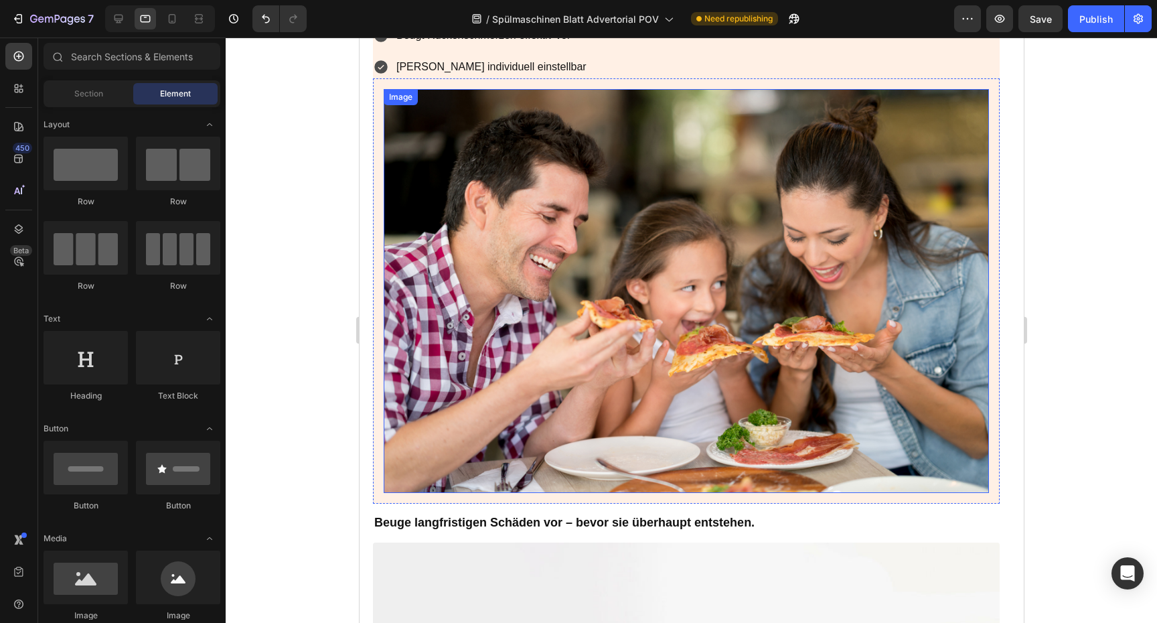
scroll to position [1898, 0]
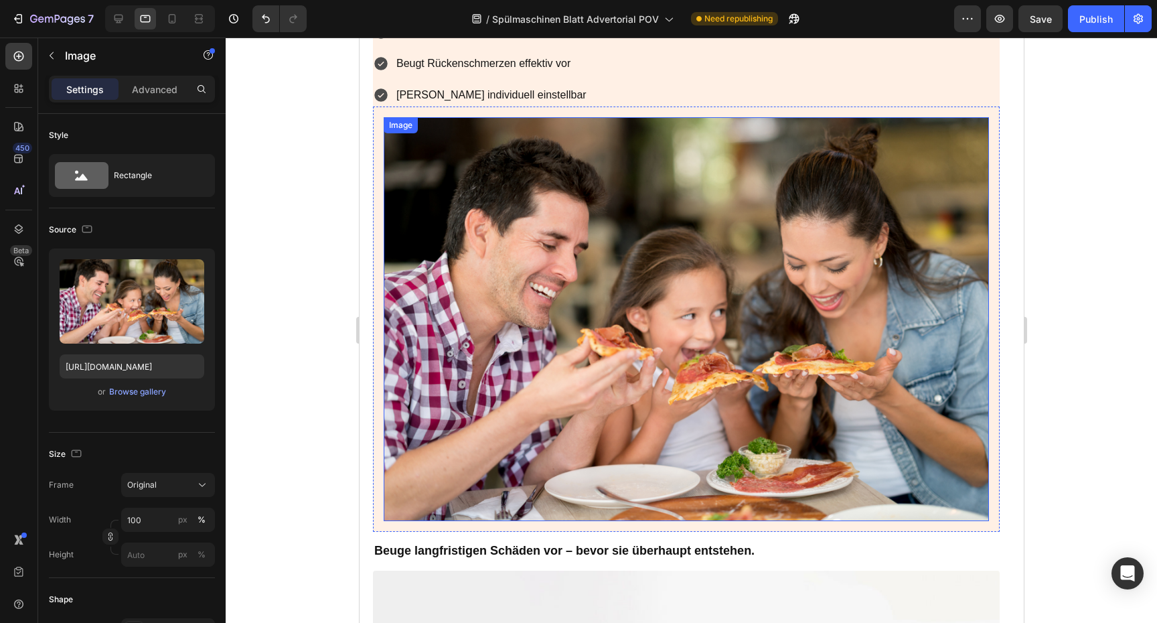
click at [766, 273] on img at bounding box center [685, 319] width 605 height 404
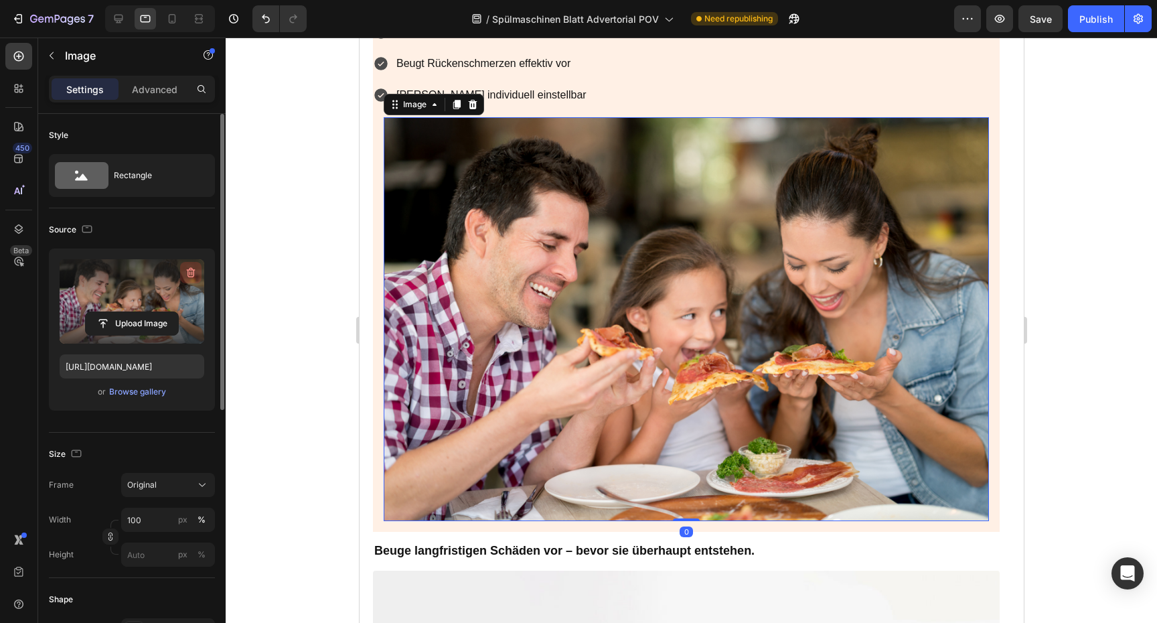
click at [182, 280] on button "button" at bounding box center [190, 272] width 21 height 21
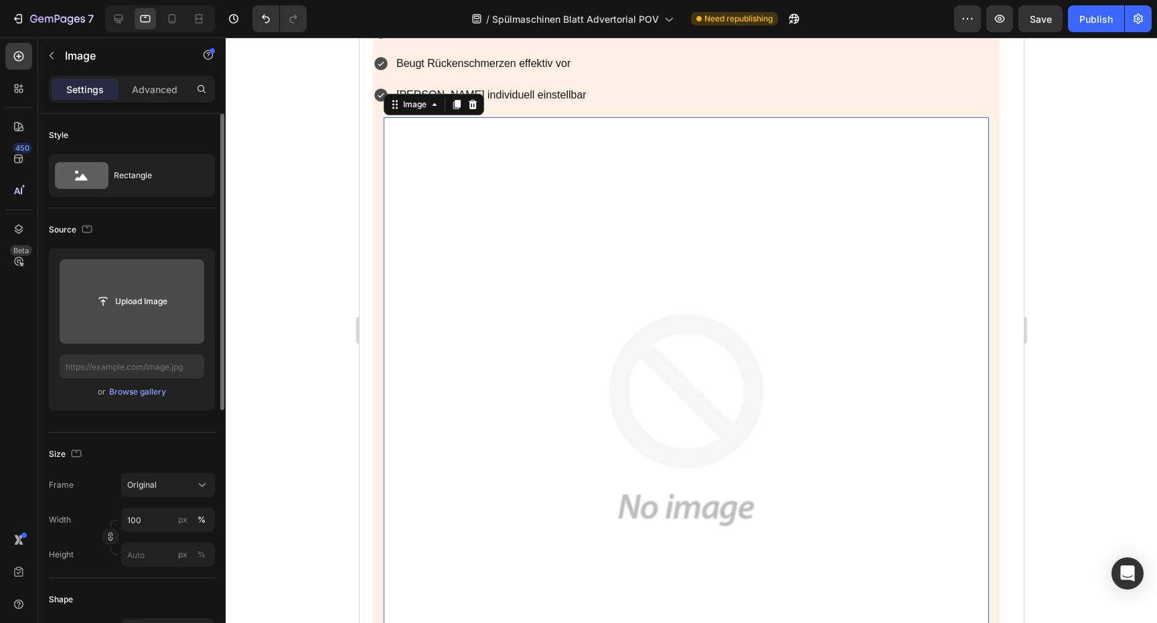
click at [137, 302] on input "file" at bounding box center [132, 301] width 92 height 23
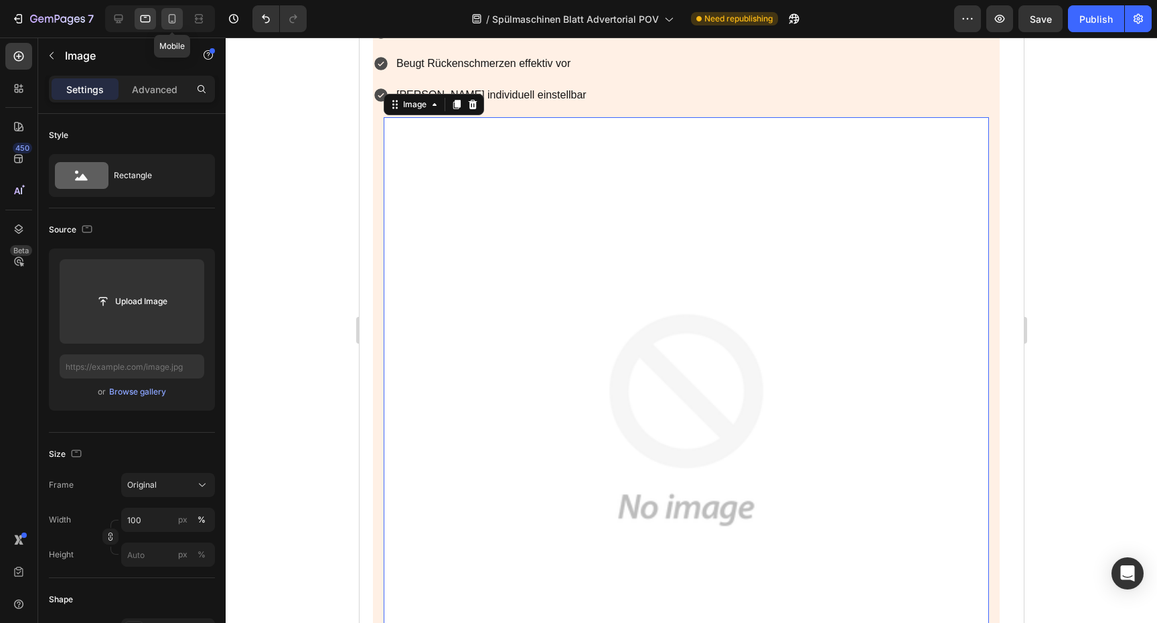
click at [169, 24] on icon at bounding box center [171, 18] width 13 height 13
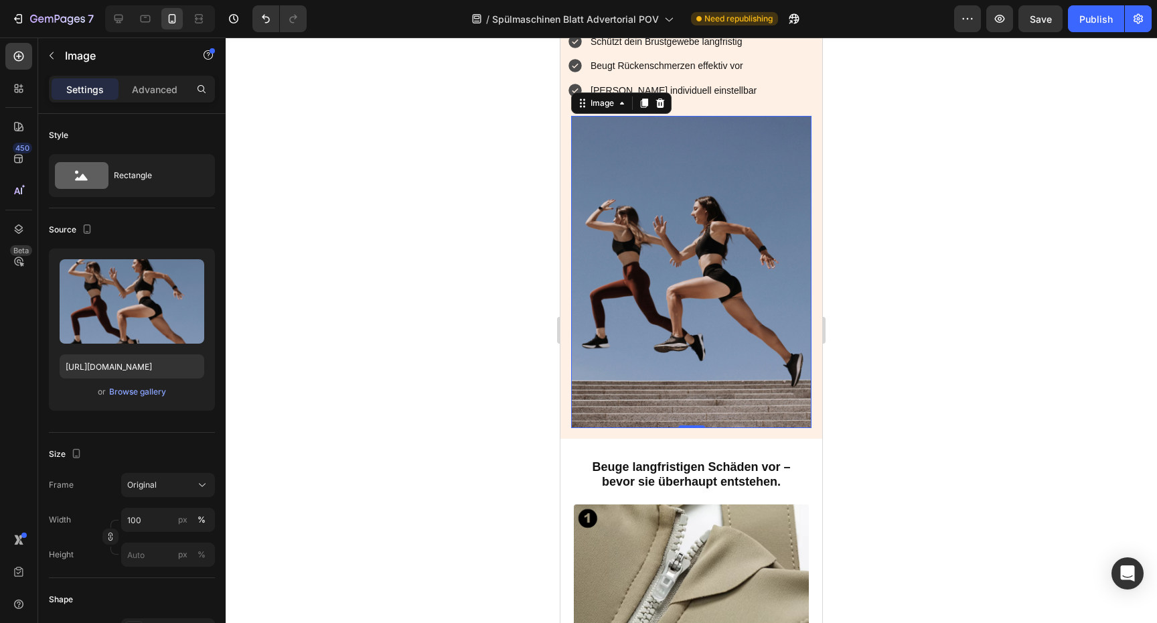
scroll to position [1820, 0]
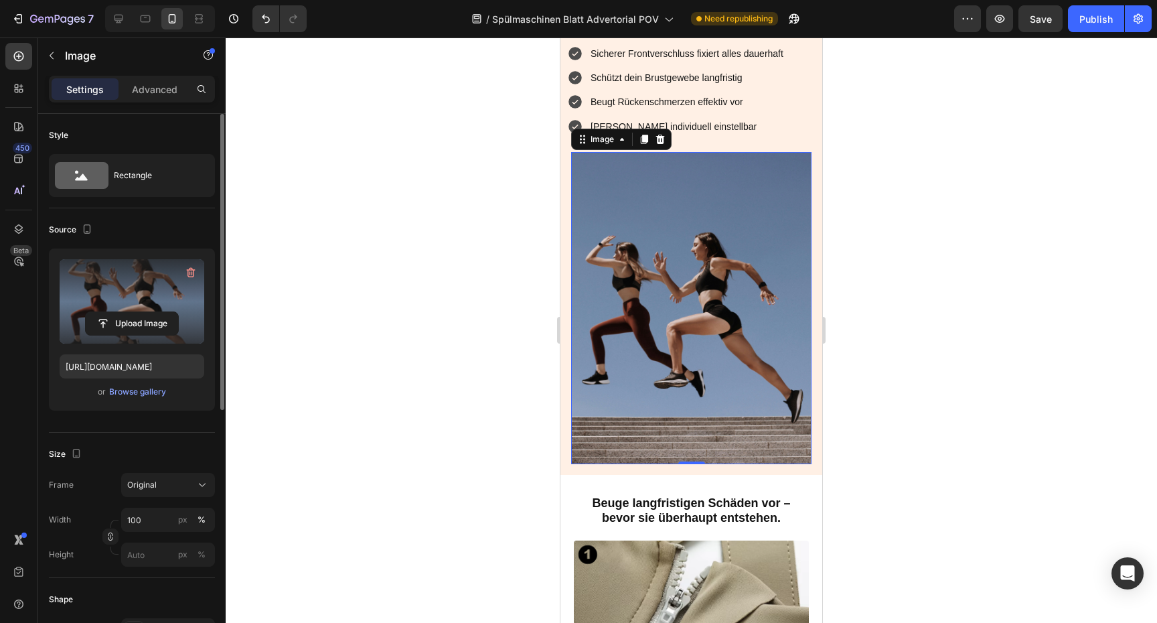
click at [157, 292] on label at bounding box center [132, 301] width 145 height 84
click at [157, 312] on input "file" at bounding box center [132, 323] width 92 height 23
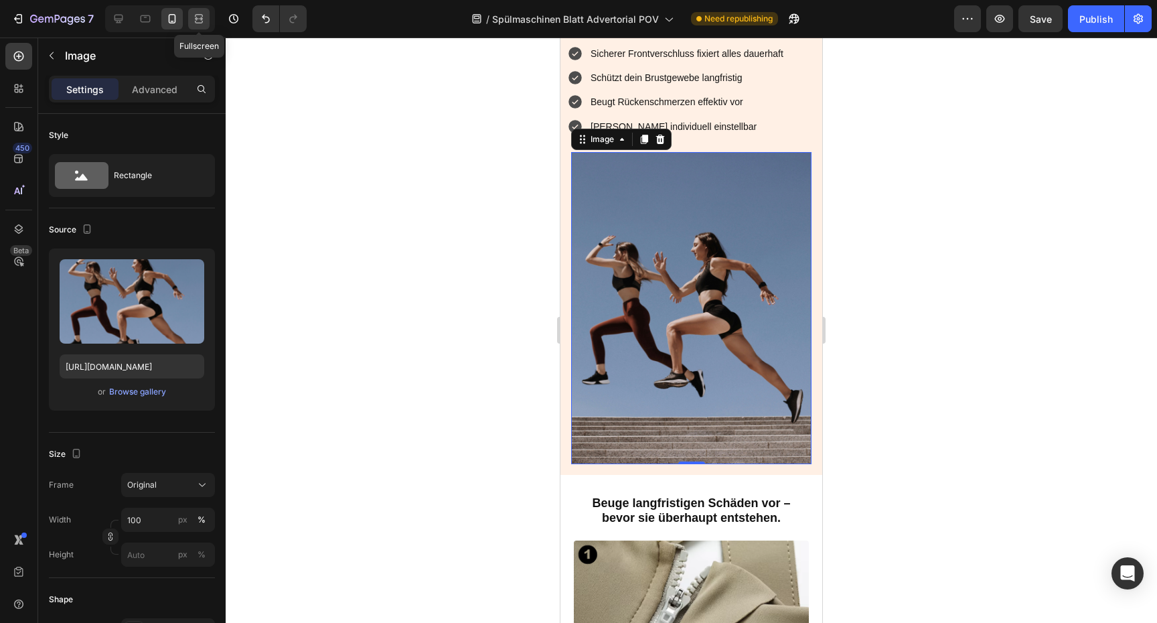
click at [207, 25] on div at bounding box center [198, 18] width 21 height 21
type input "[URL][DOMAIN_NAME]"
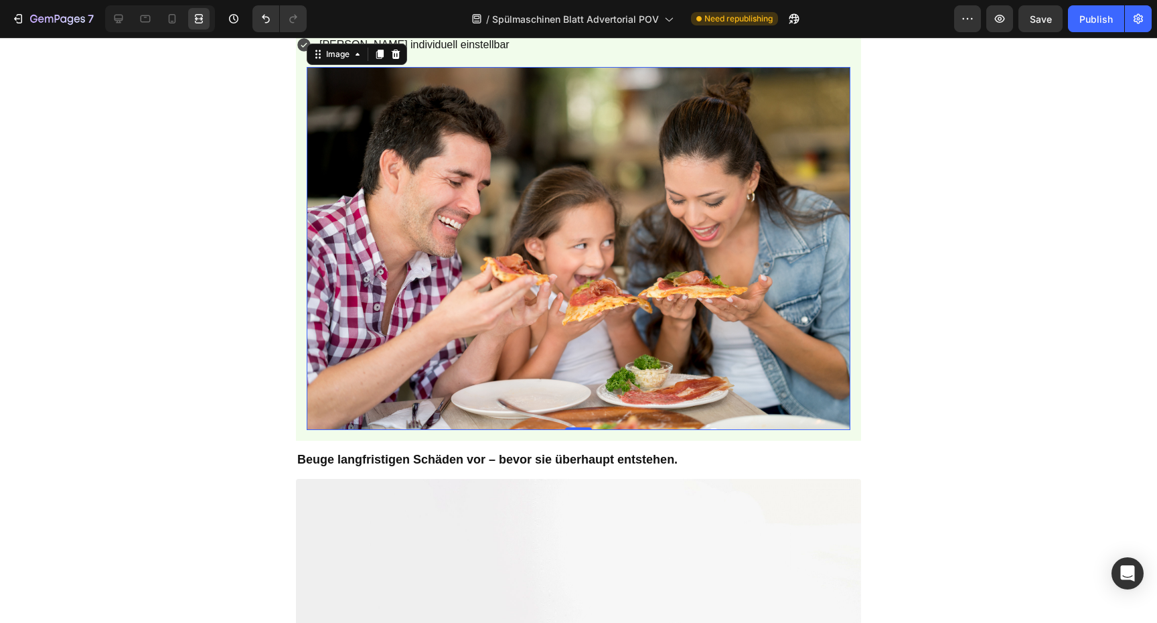
click at [671, 238] on img at bounding box center [579, 248] width 544 height 362
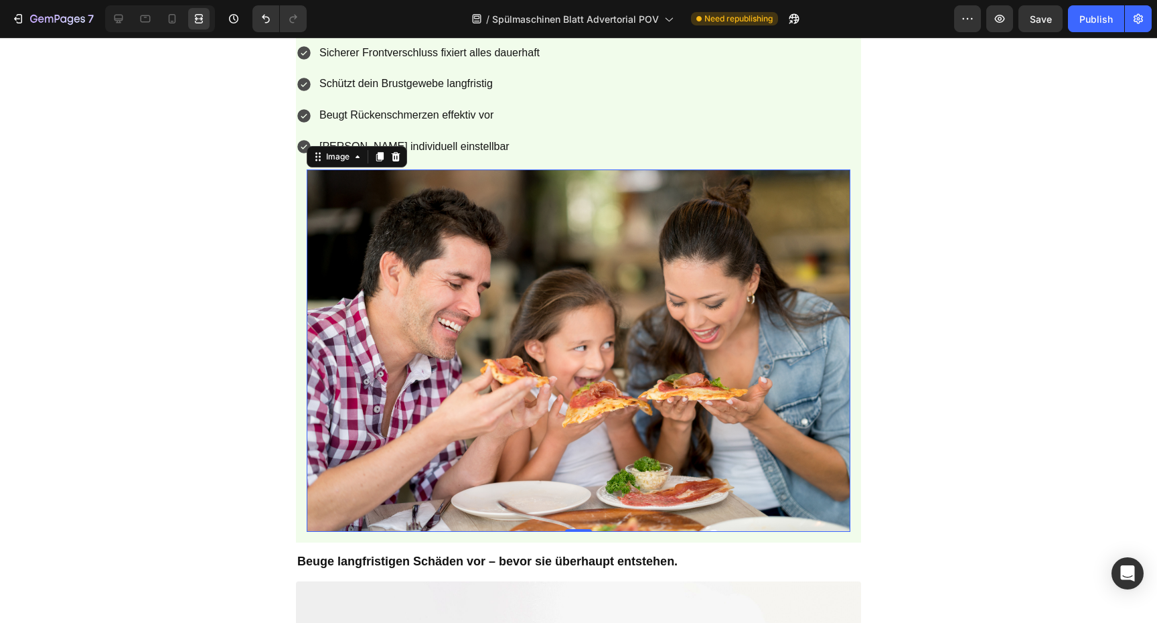
scroll to position [892, 0]
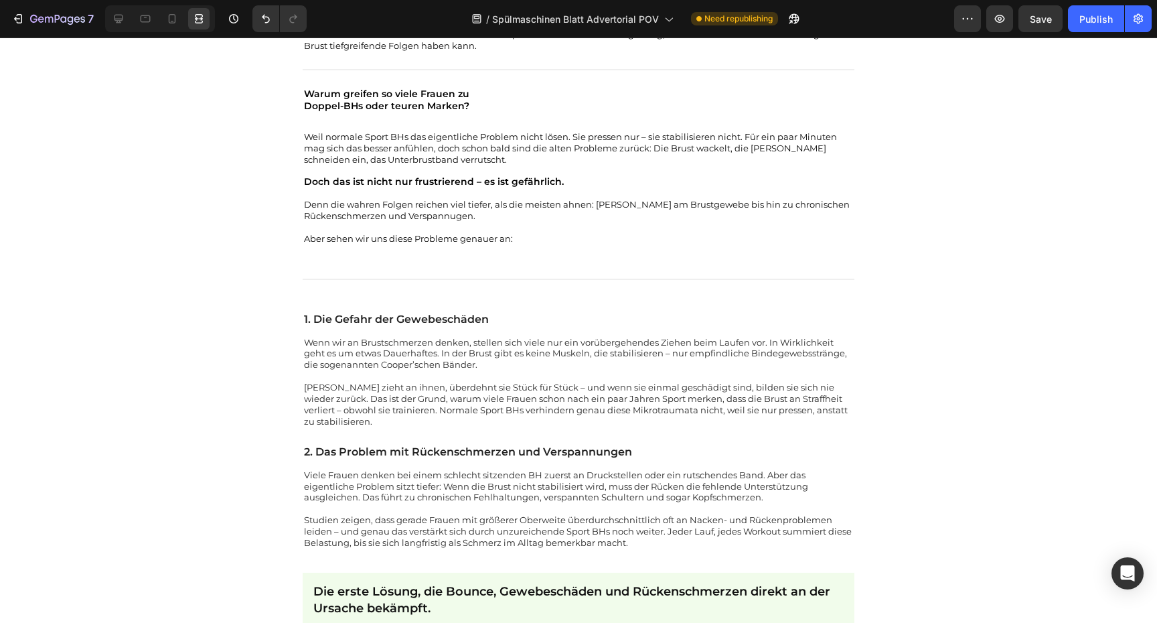
click at [132, 27] on div at bounding box center [160, 18] width 110 height 27
click at [143, 27] on div at bounding box center [145, 18] width 21 height 21
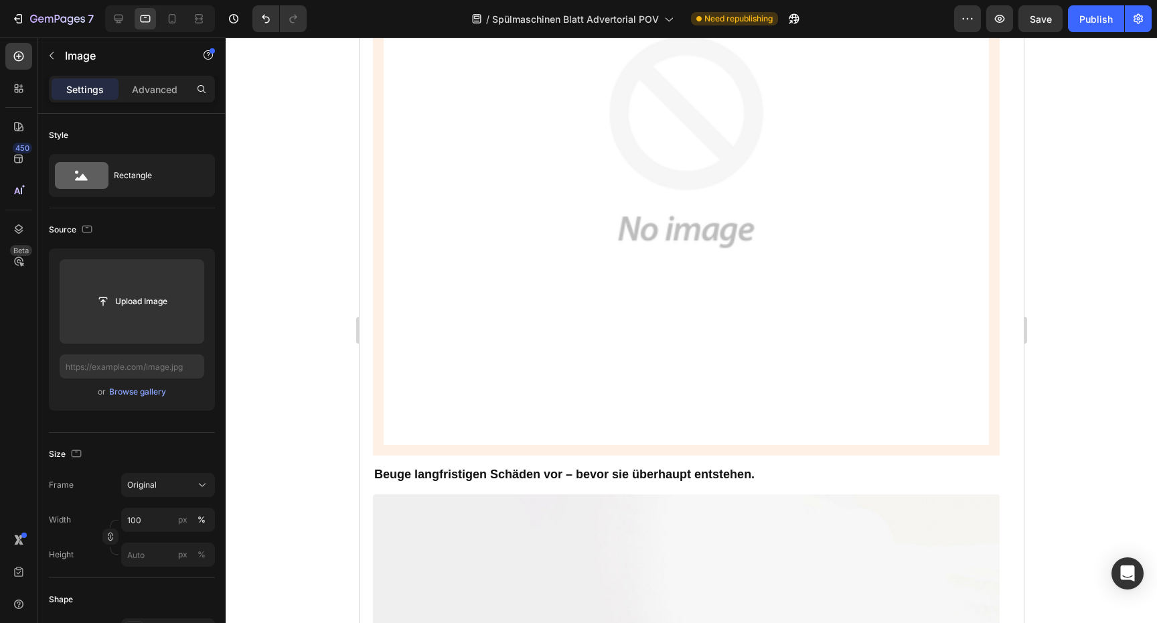
click at [719, 316] on img at bounding box center [685, 141] width 605 height 605
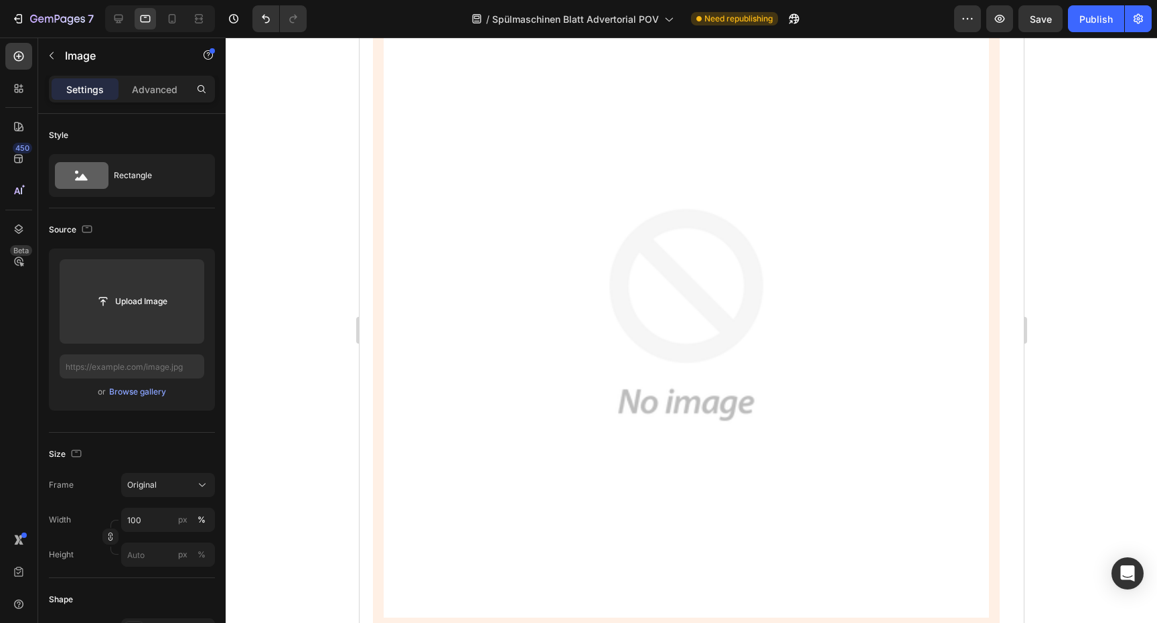
click at [621, 226] on img at bounding box center [685, 314] width 605 height 605
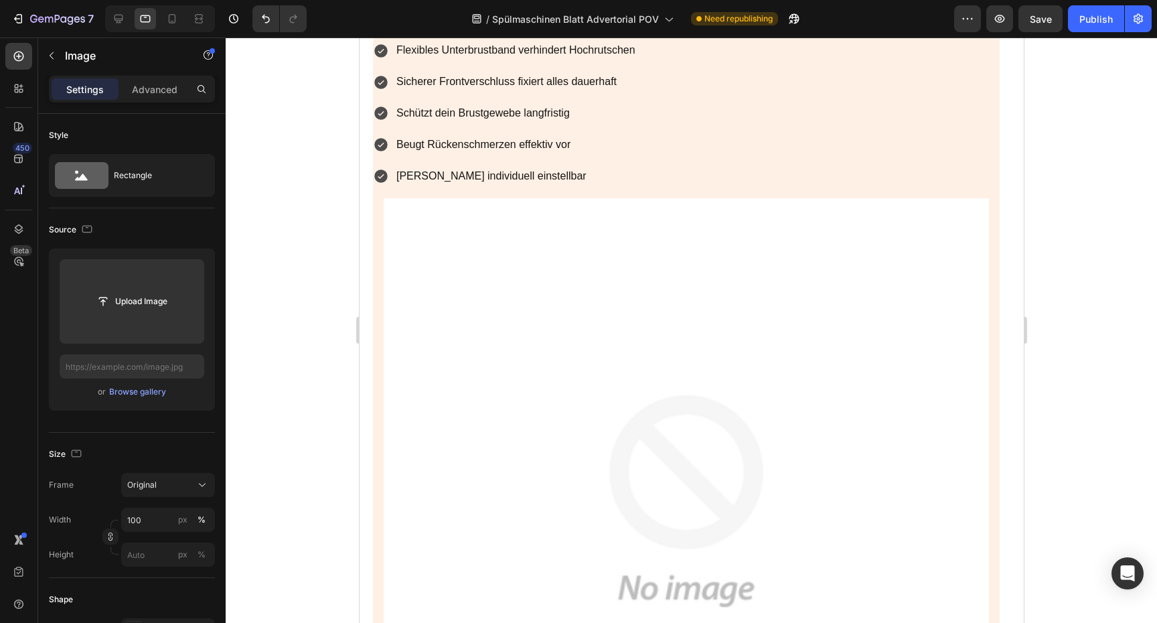
scroll to position [1802, 0]
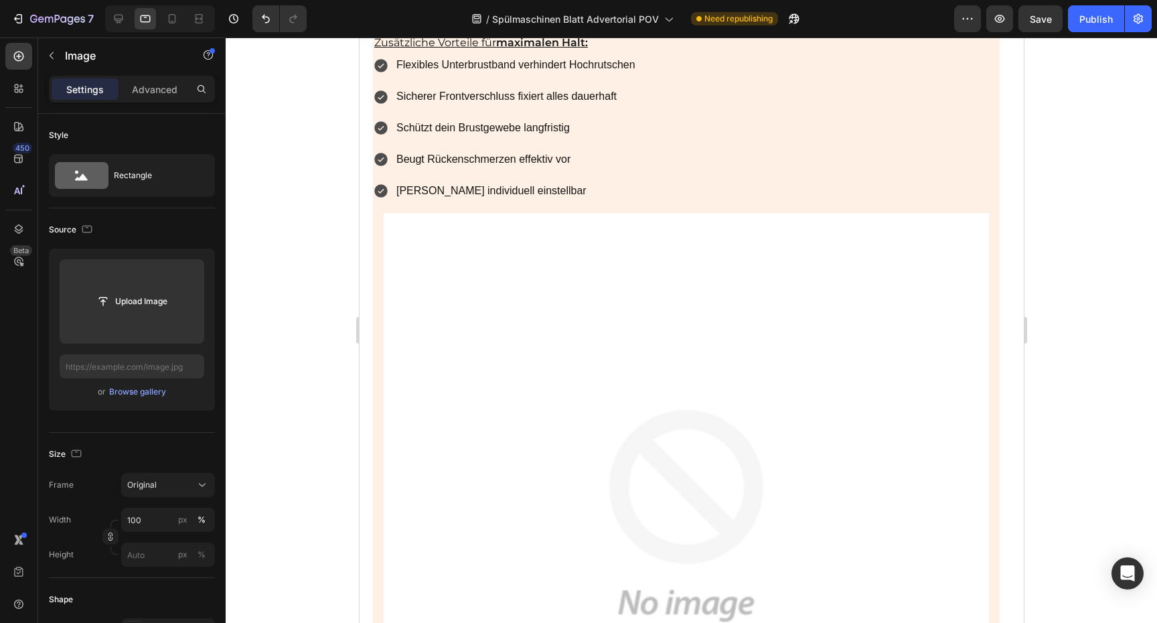
click at [773, 246] on img at bounding box center [685, 515] width 605 height 605
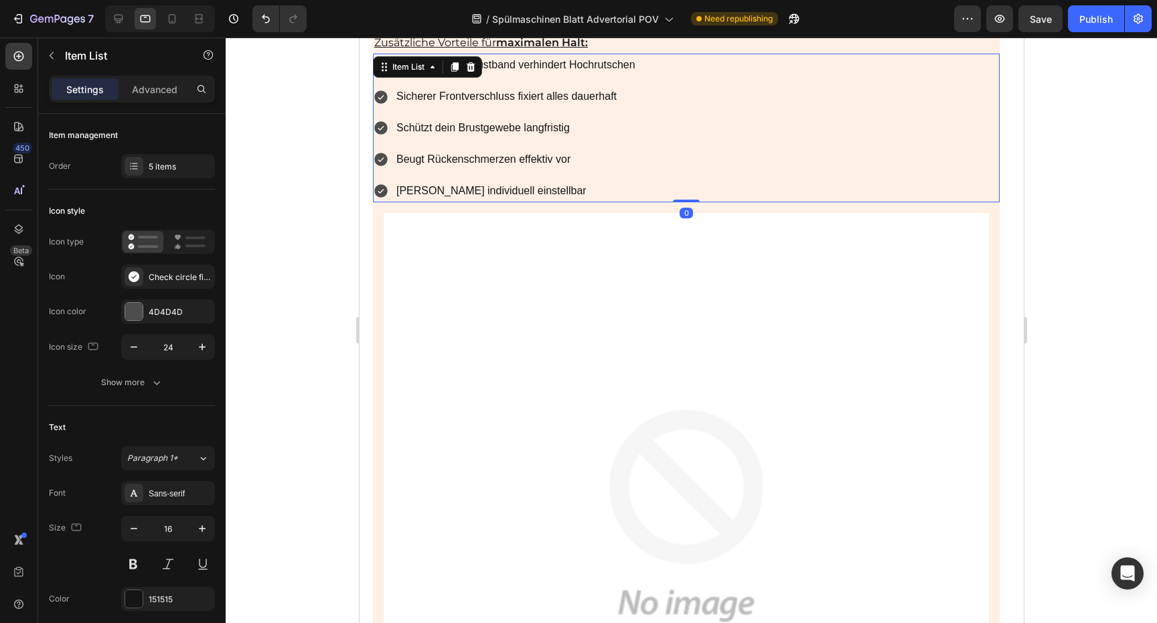
click at [898, 195] on div "Flexibles Unterbrustband verhindert Hochrutschen Sicherer Frontverschluss fixie…" at bounding box center [685, 128] width 627 height 149
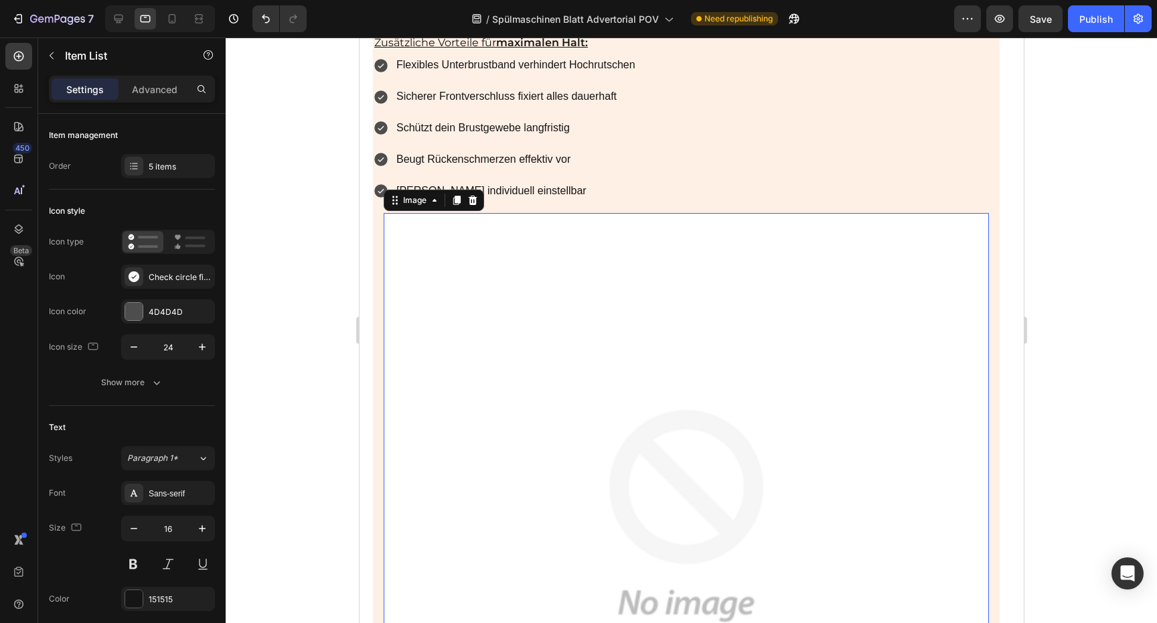
click at [876, 262] on img at bounding box center [685, 515] width 605 height 605
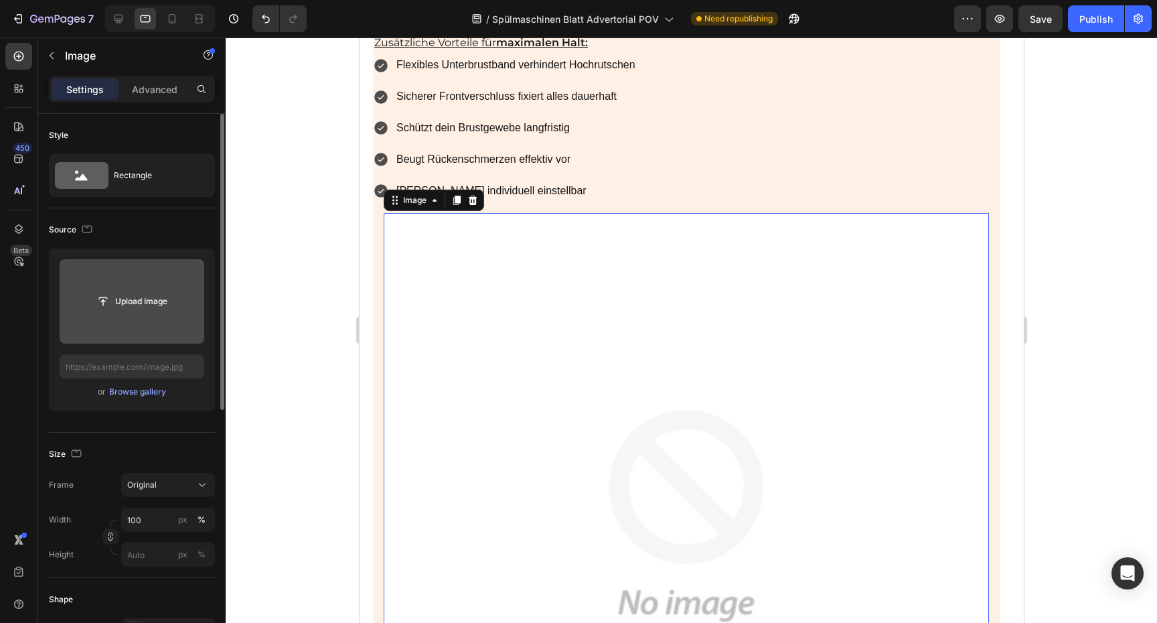
click at [139, 279] on input "file" at bounding box center [132, 301] width 145 height 84
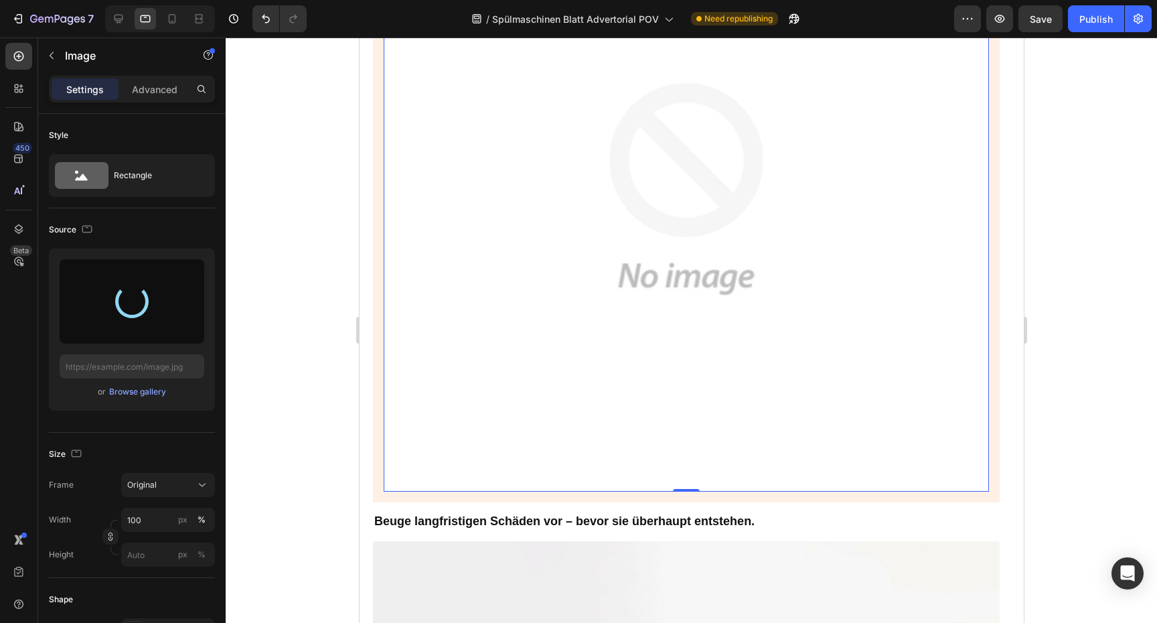
scroll to position [2135, 0]
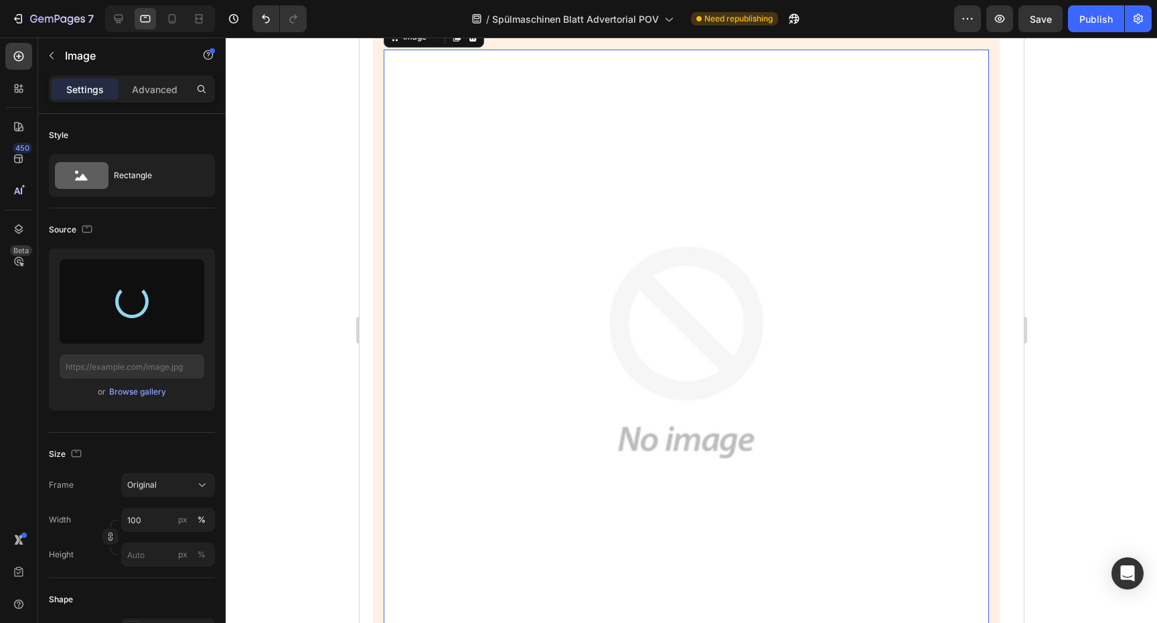
type input "[URL][DOMAIN_NAME]"
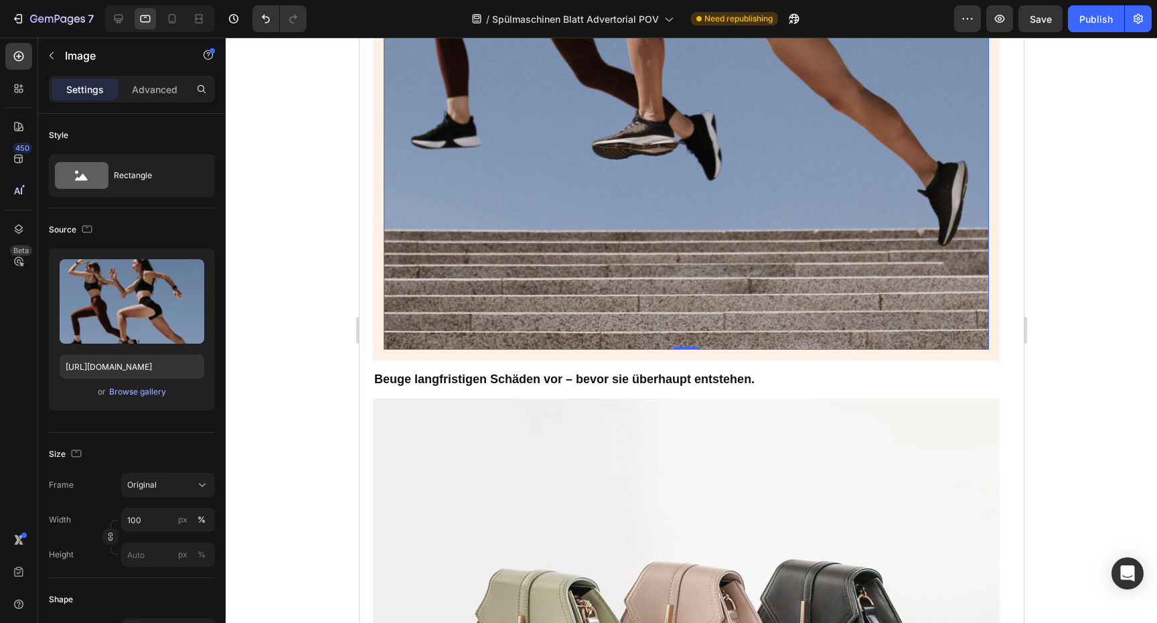
scroll to position [2443, 0]
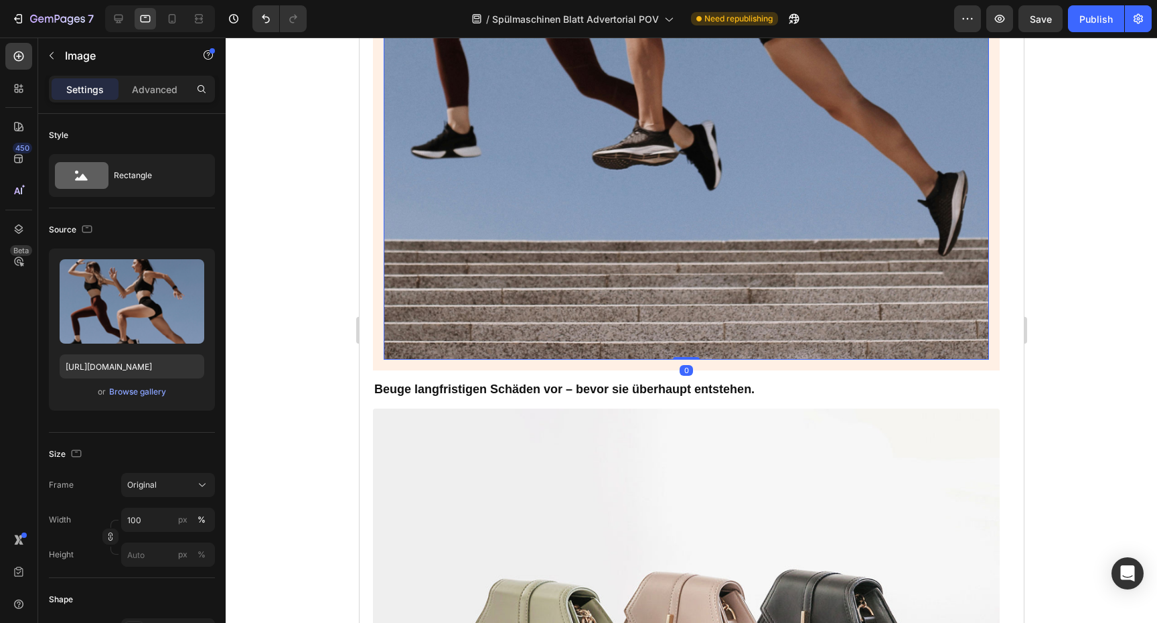
drag, startPoint x: 678, startPoint y: 344, endPoint x: 691, endPoint y: 220, distance: 124.5
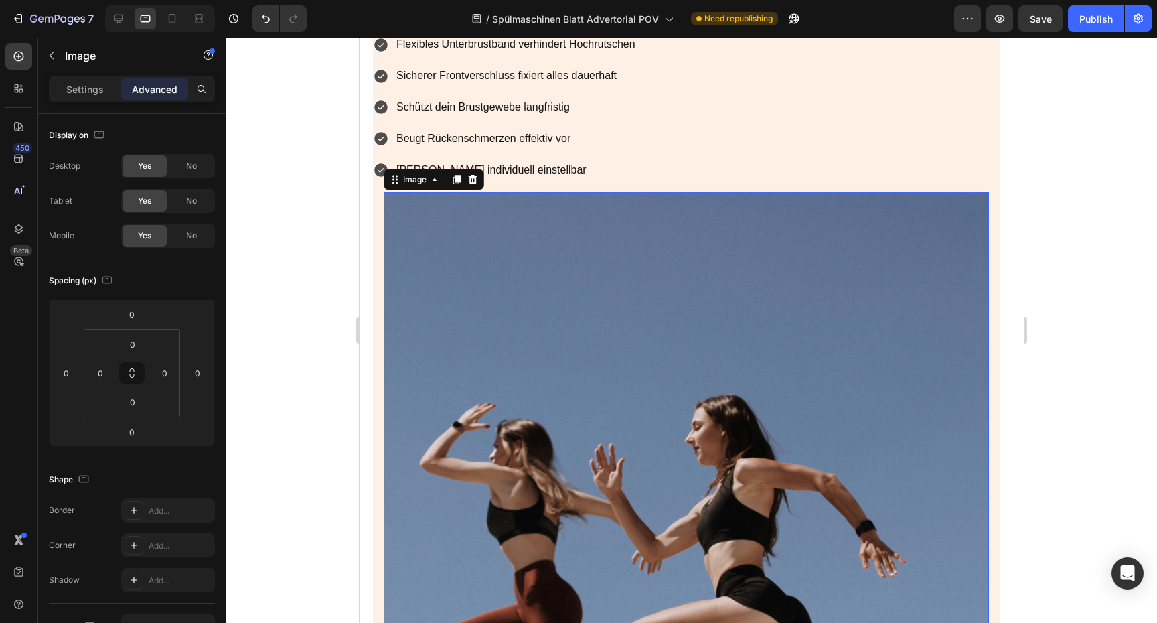
scroll to position [1819, 0]
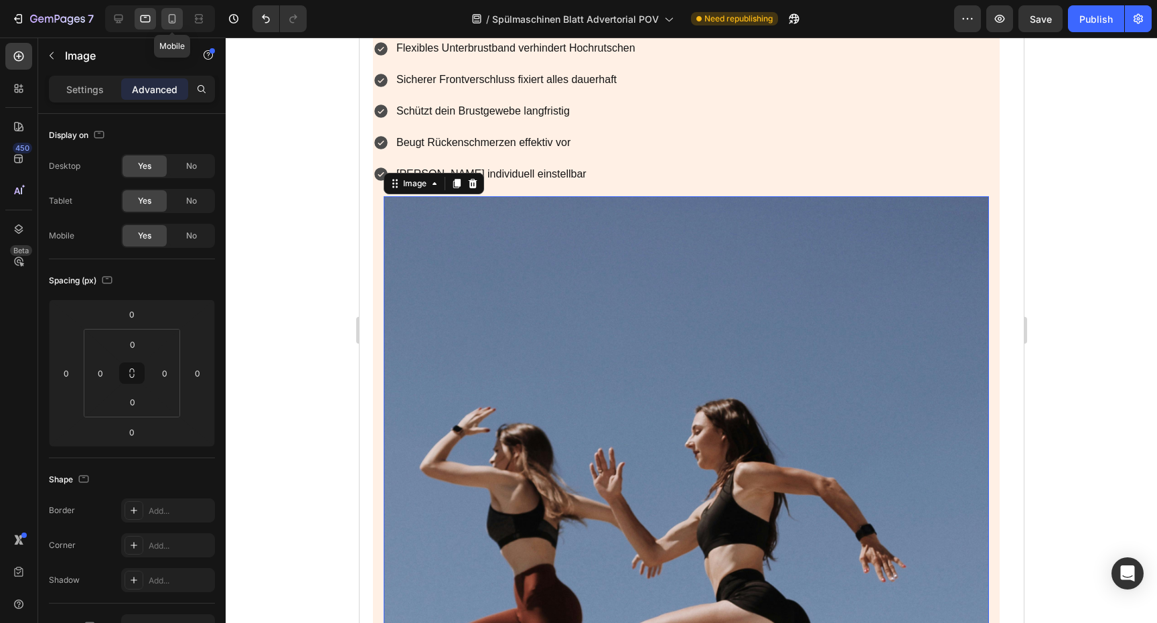
click at [174, 13] on icon at bounding box center [171, 18] width 13 height 13
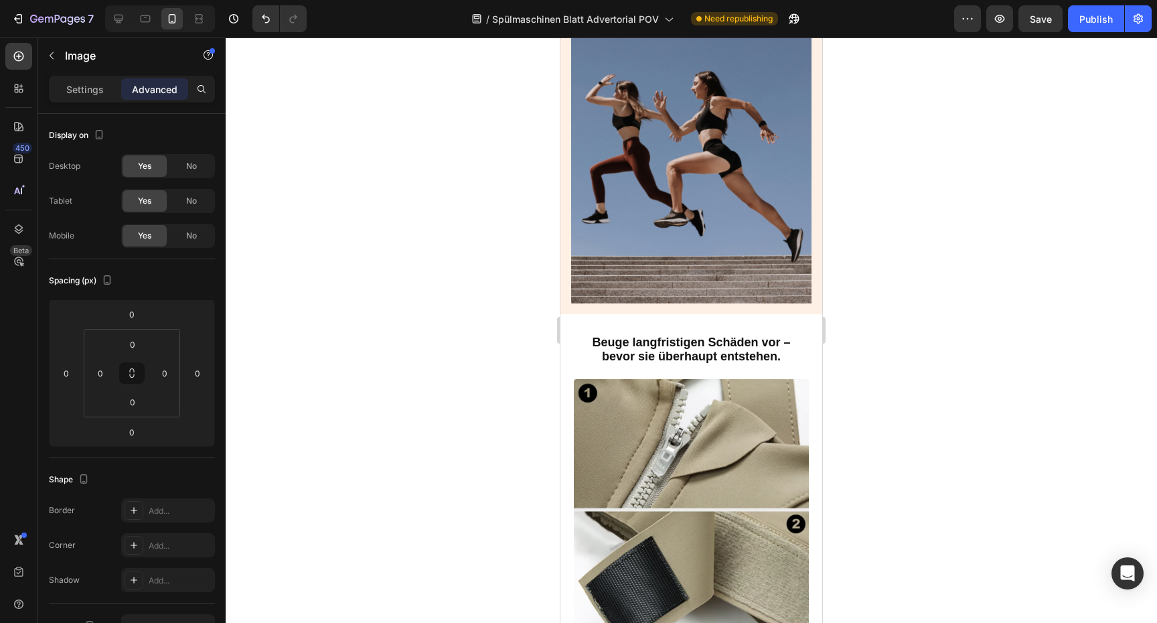
scroll to position [2715, 0]
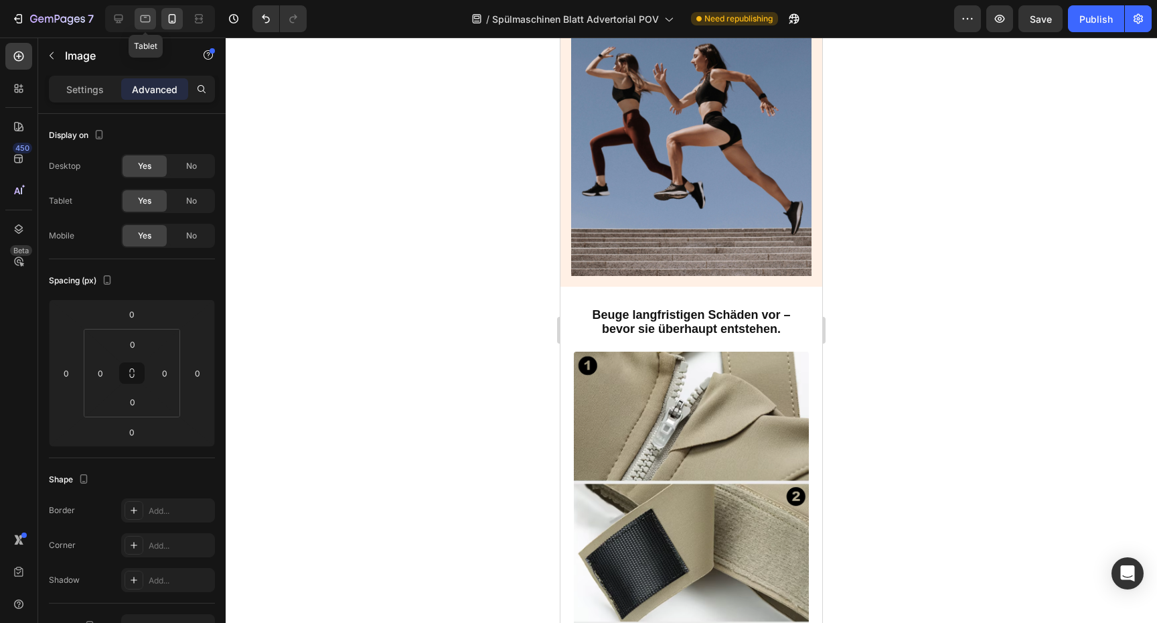
click at [146, 17] on icon at bounding box center [146, 18] width 10 height 7
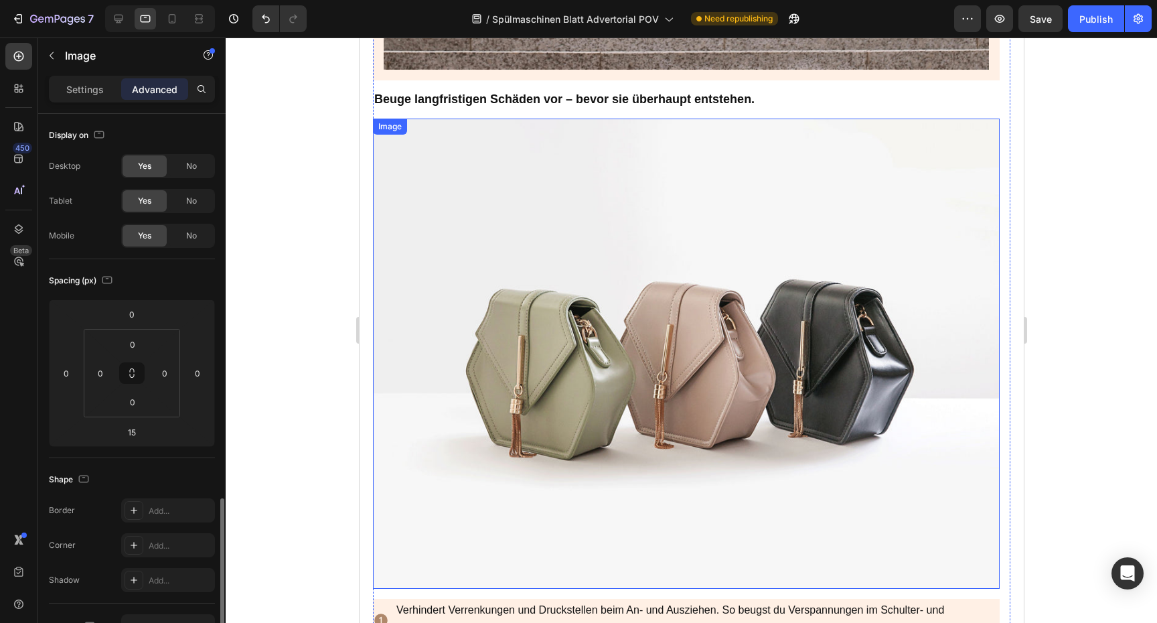
scroll to position [238, 0]
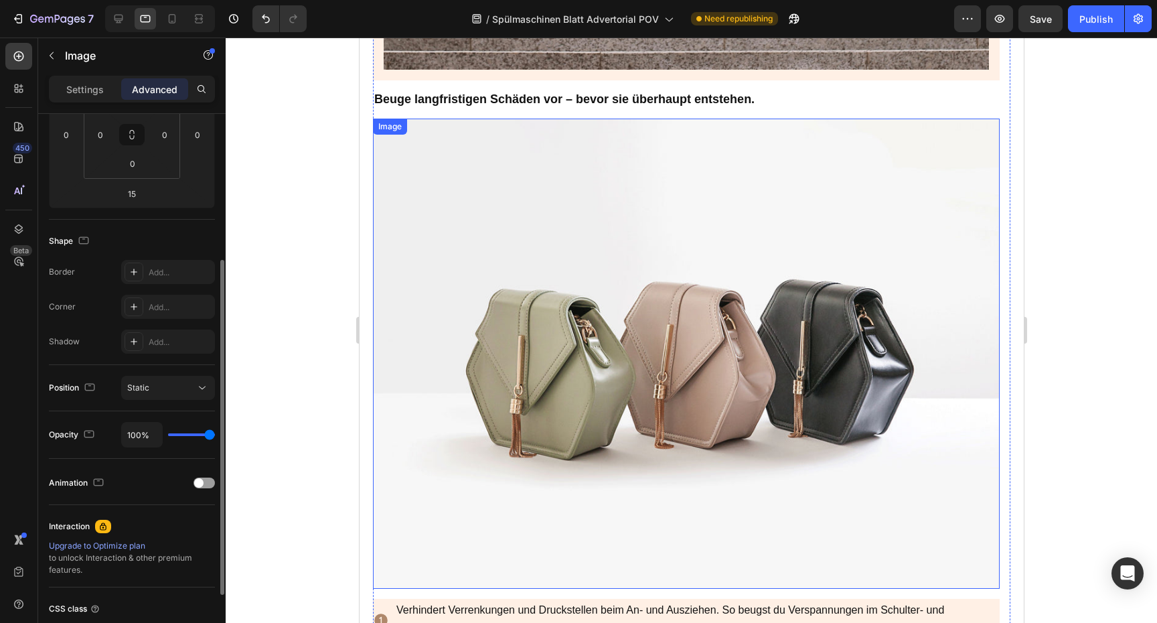
click at [563, 234] on img at bounding box center [685, 353] width 627 height 470
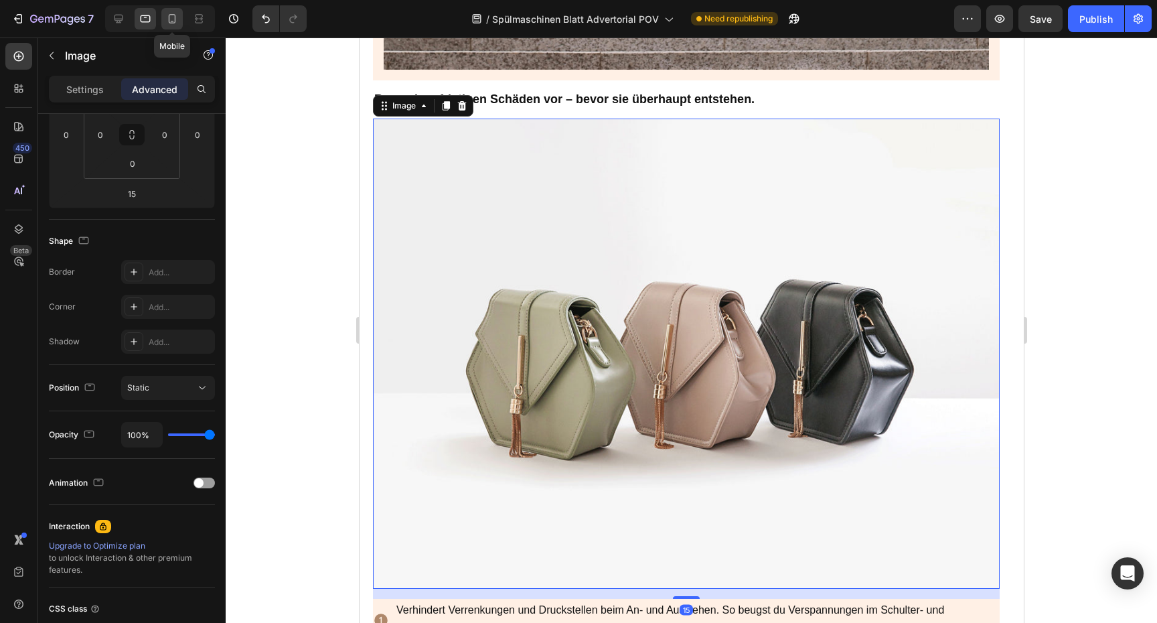
click at [171, 22] on icon at bounding box center [172, 18] width 7 height 9
type input "0"
type input "20"
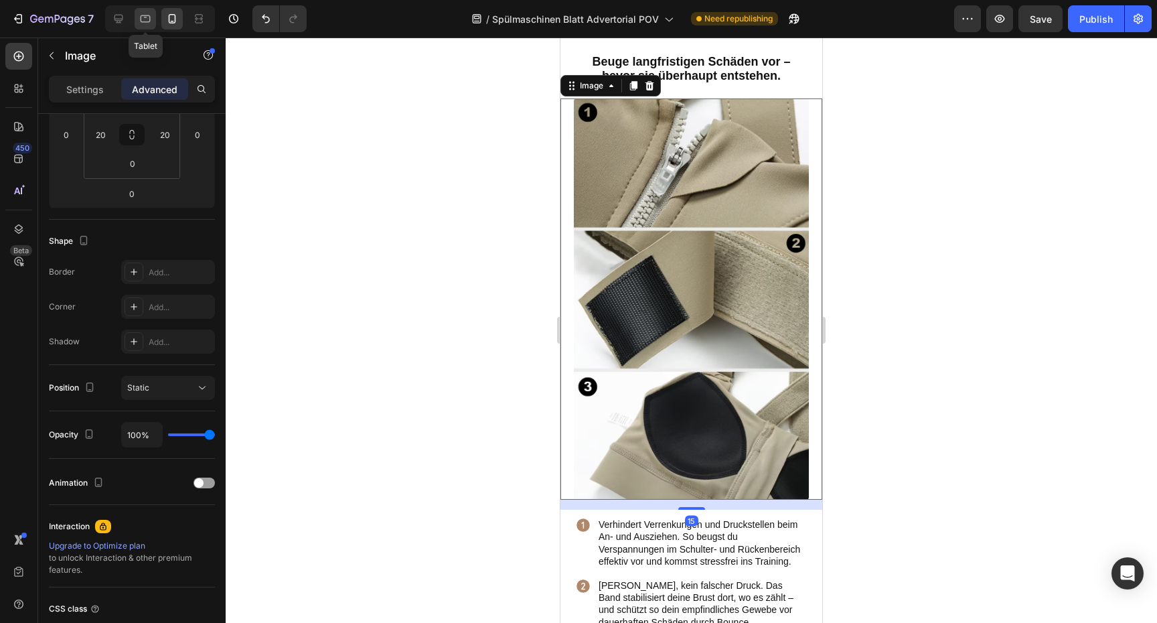
click at [146, 23] on icon at bounding box center [145, 18] width 13 height 13
type input "15"
type input "0"
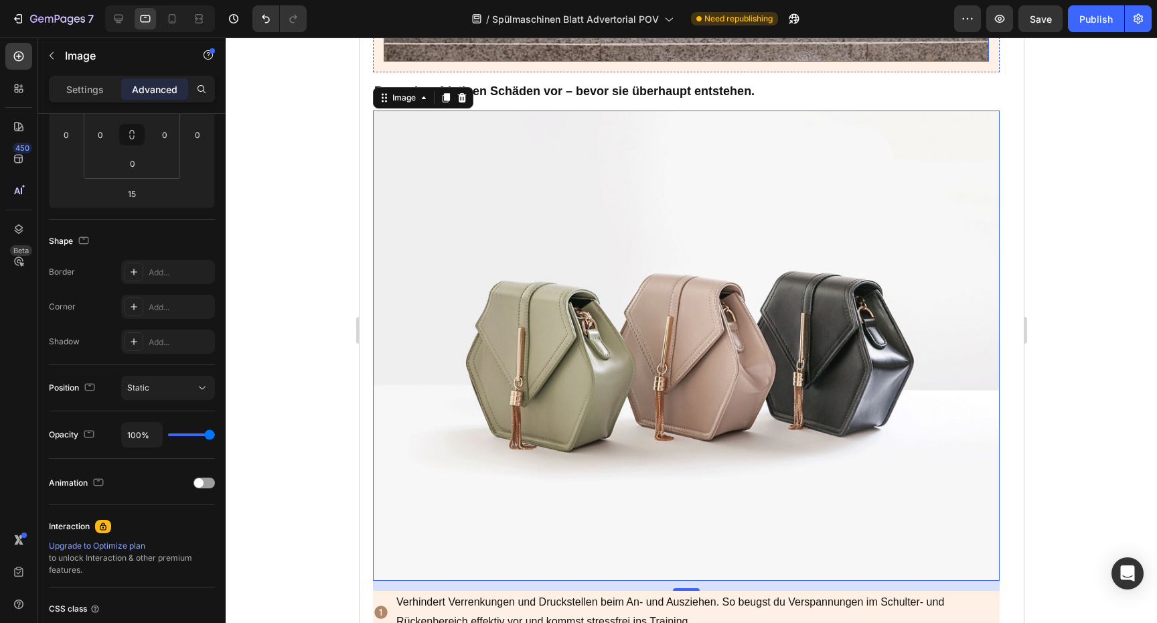
scroll to position [3518, 0]
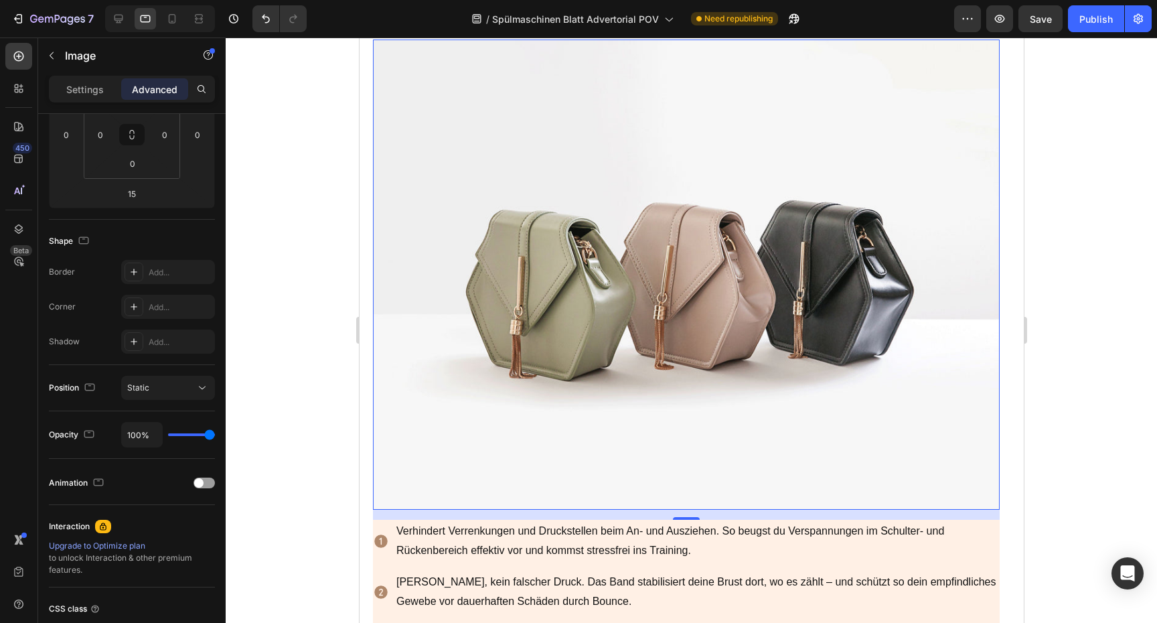
click at [499, 218] on img at bounding box center [685, 274] width 627 height 470
click at [296, 251] on div at bounding box center [691, 329] width 931 height 585
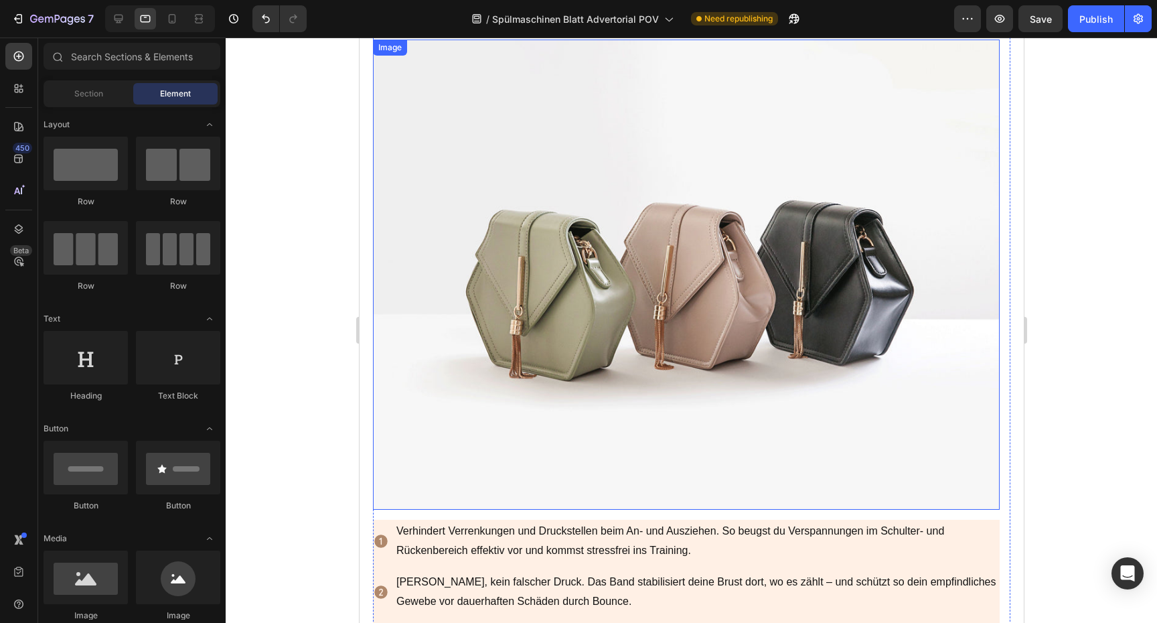
click at [468, 238] on img at bounding box center [685, 274] width 627 height 470
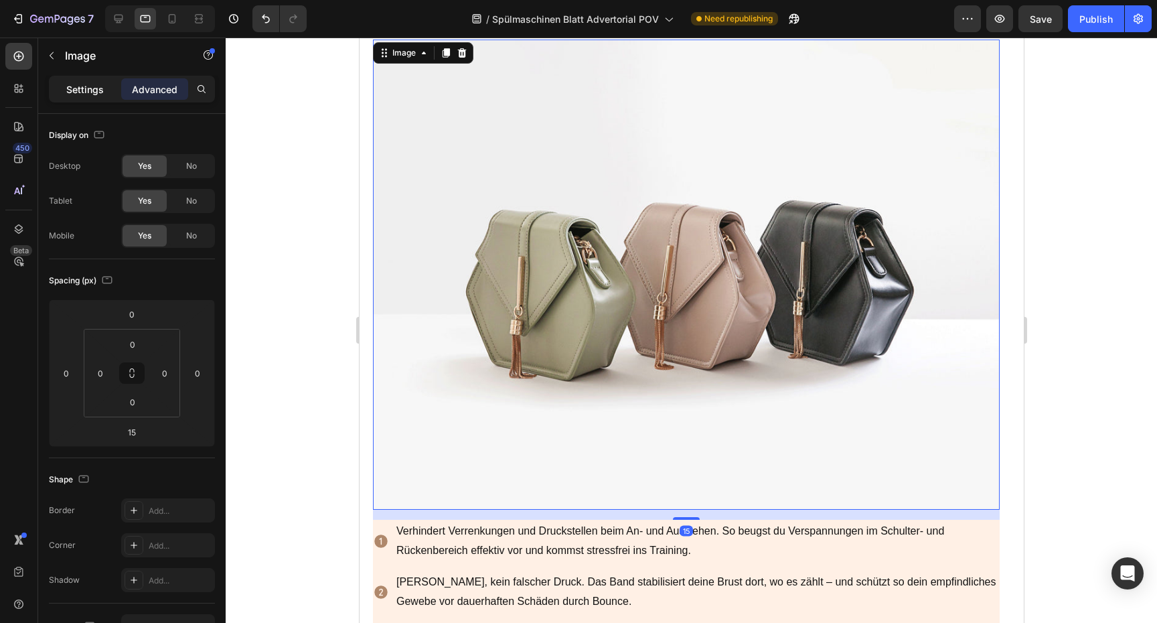
click at [84, 98] on div "Settings" at bounding box center [85, 88] width 67 height 21
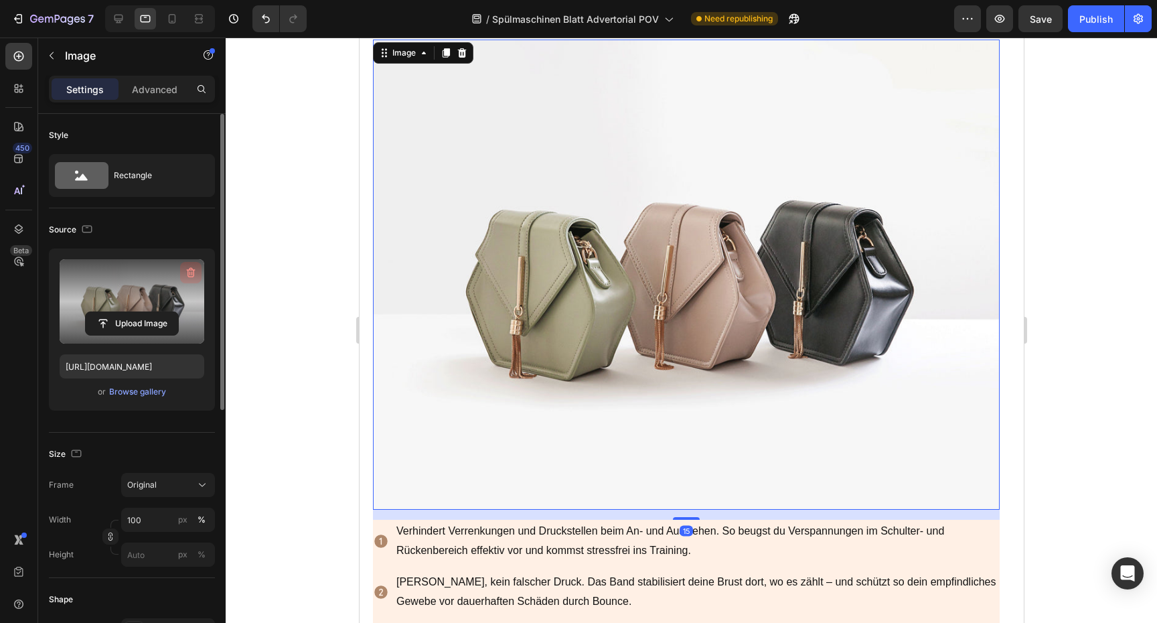
click at [189, 276] on icon "button" at bounding box center [191, 273] width 9 height 10
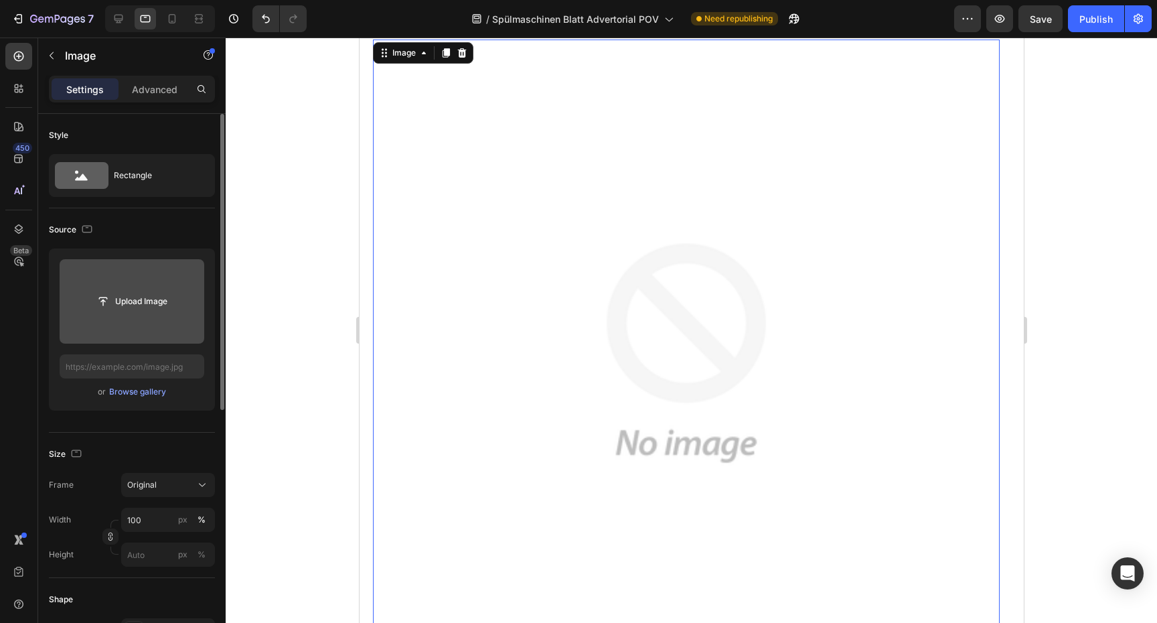
click at [171, 286] on input "file" at bounding box center [132, 301] width 145 height 84
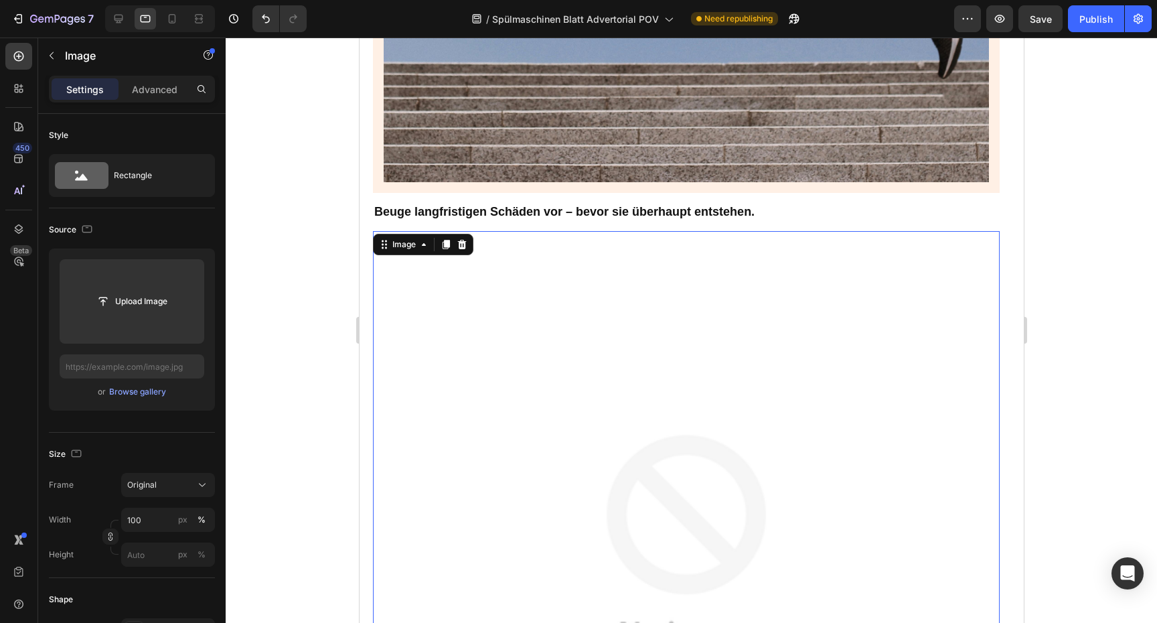
scroll to position [3236, 0]
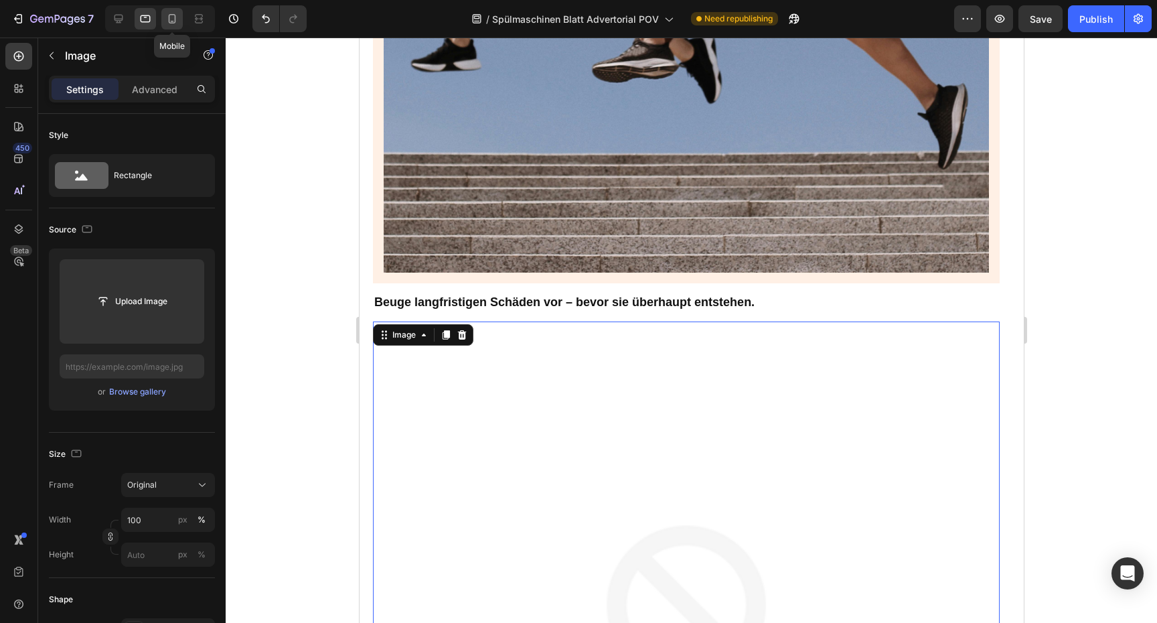
click at [167, 20] on icon at bounding box center [171, 18] width 13 height 13
type input "[URL][DOMAIN_NAME]"
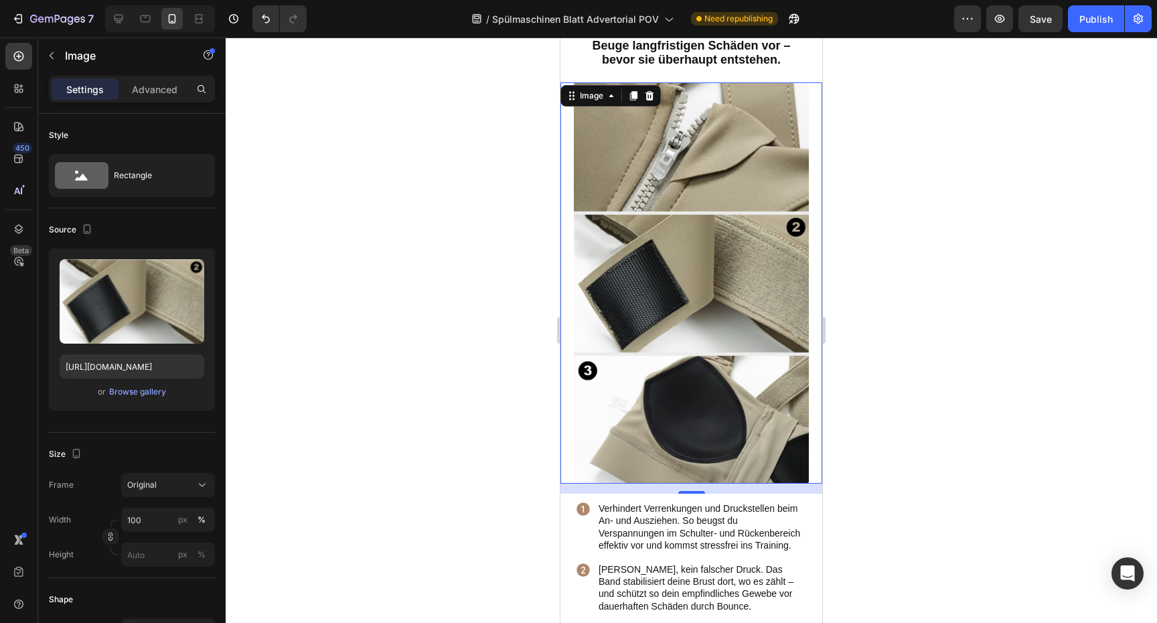
scroll to position [2973, 0]
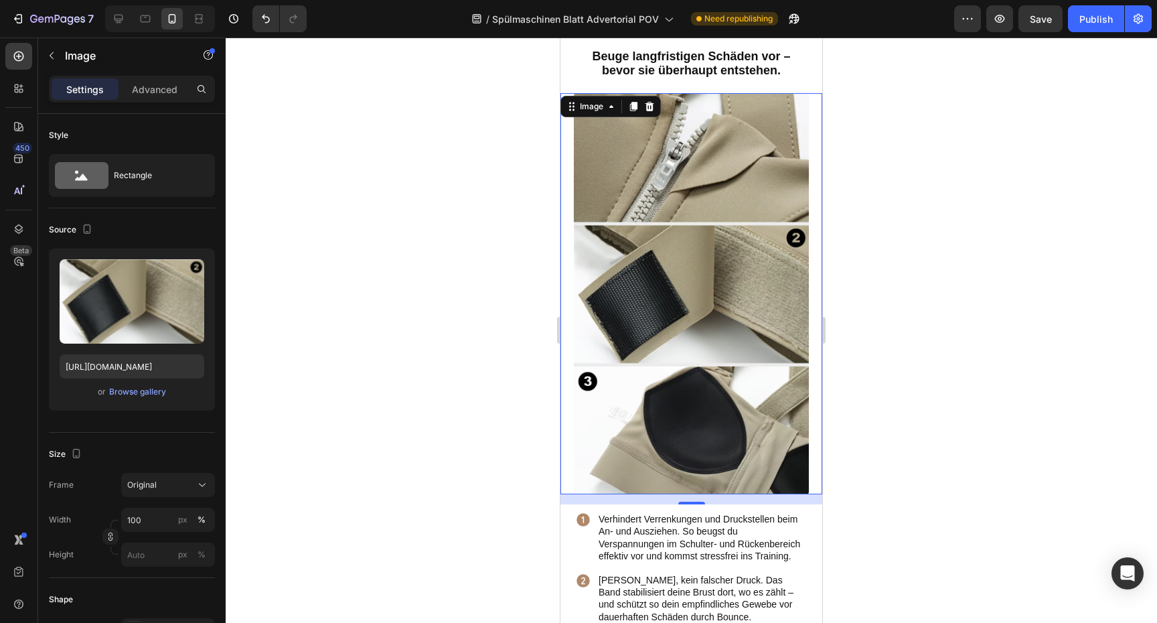
click at [661, 168] on img at bounding box center [691, 293] width 235 height 401
click at [127, 302] on label at bounding box center [132, 301] width 145 height 84
click at [127, 312] on input "file" at bounding box center [132, 323] width 92 height 23
click at [175, 370] on input "[URL][DOMAIN_NAME]" at bounding box center [132, 366] width 145 height 24
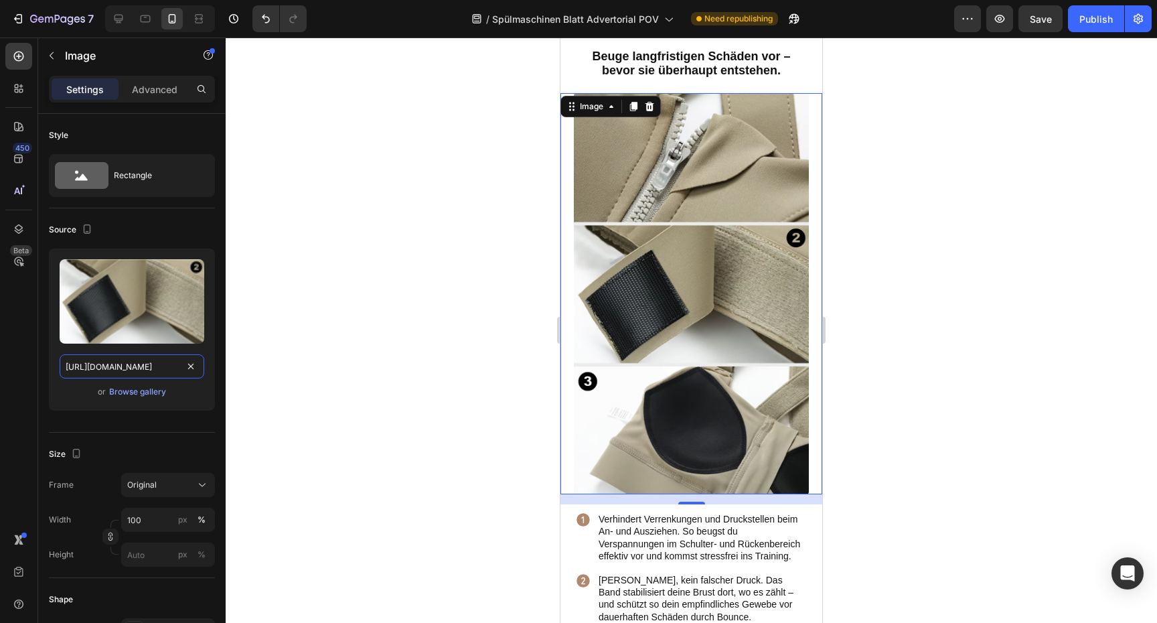
scroll to position [0, 46]
click at [175, 370] on input "[URL][DOMAIN_NAME]" at bounding box center [132, 366] width 145 height 24
click at [147, 21] on icon at bounding box center [145, 18] width 13 height 13
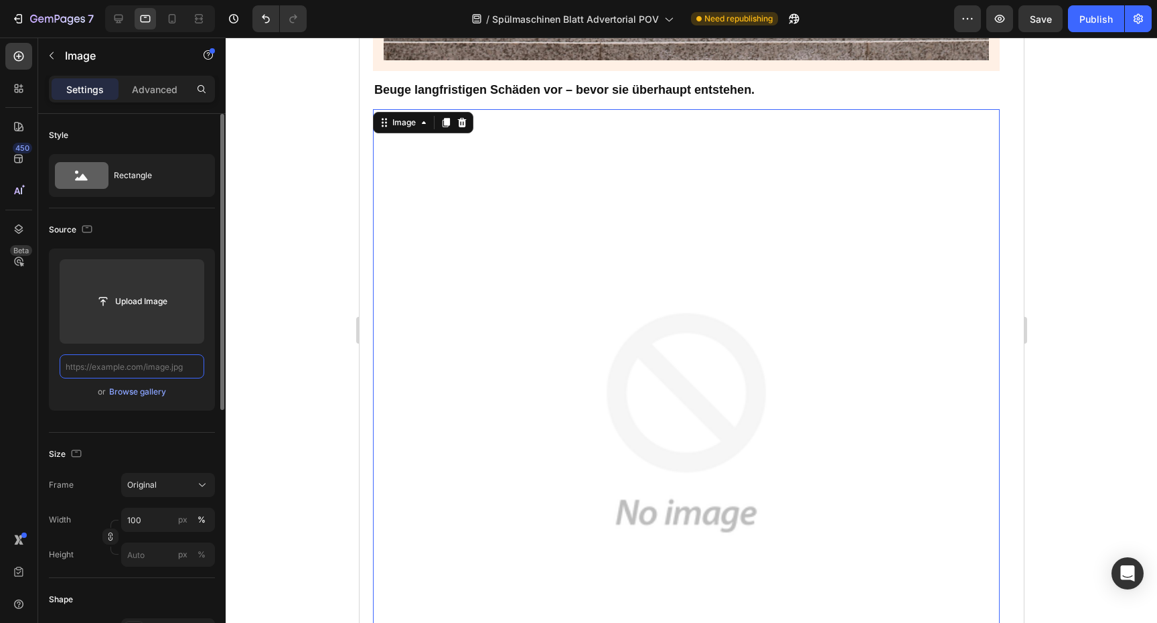
click at [145, 372] on input "text" at bounding box center [132, 366] width 145 height 24
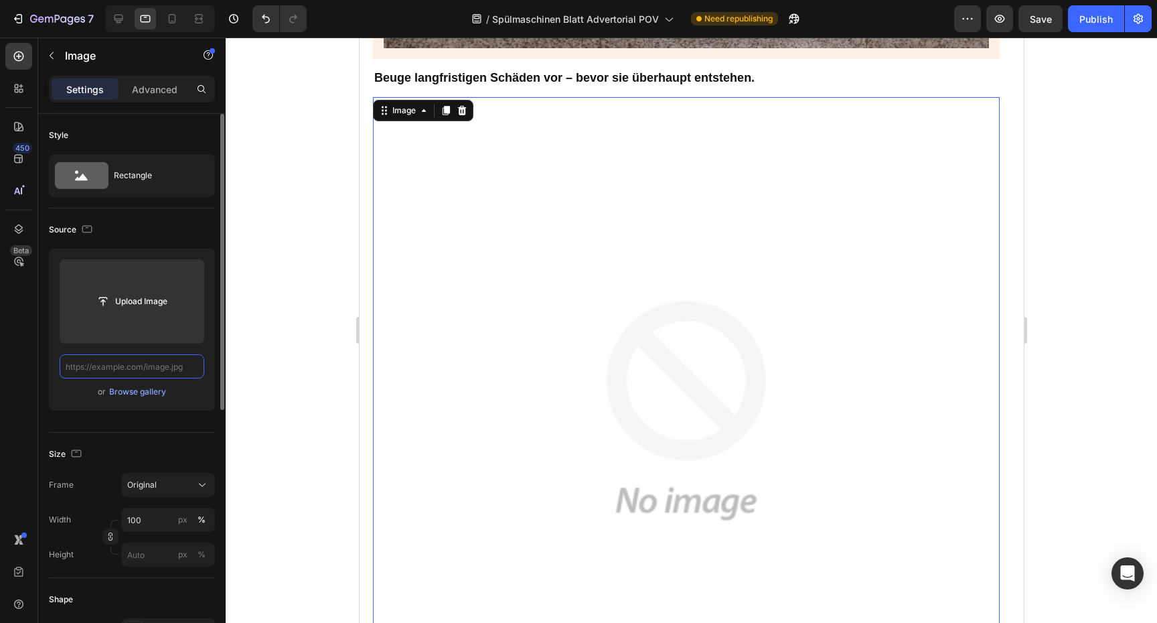
paste input "[URL][DOMAIN_NAME]"
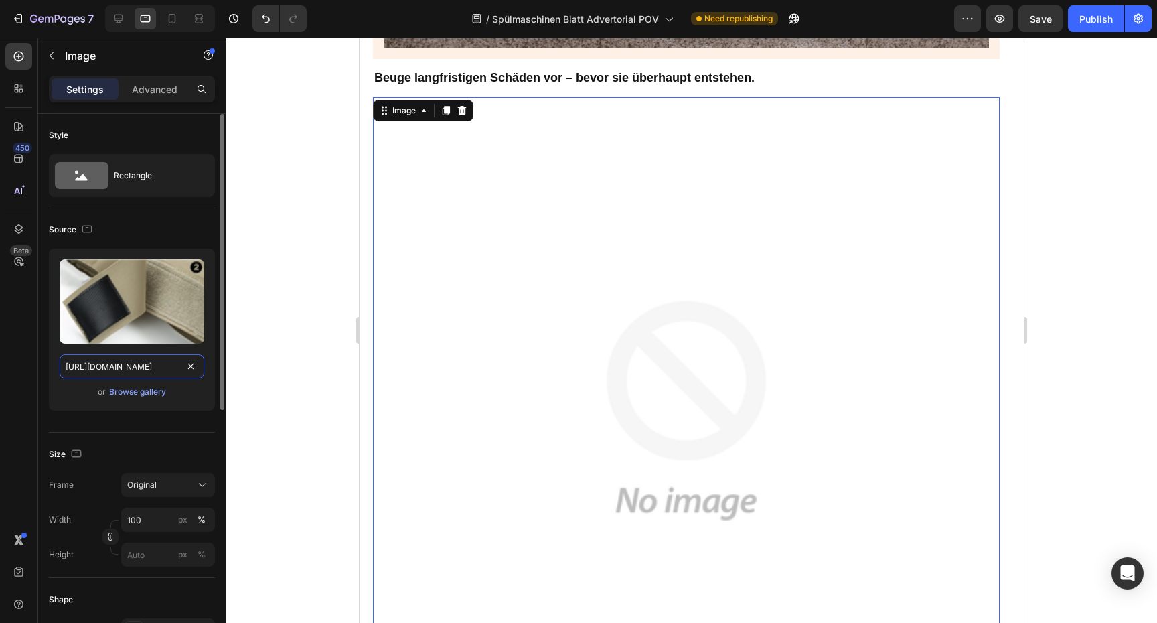
scroll to position [0, 410]
type input "[URL][DOMAIN_NAME]"
click at [274, 373] on div at bounding box center [691, 329] width 931 height 585
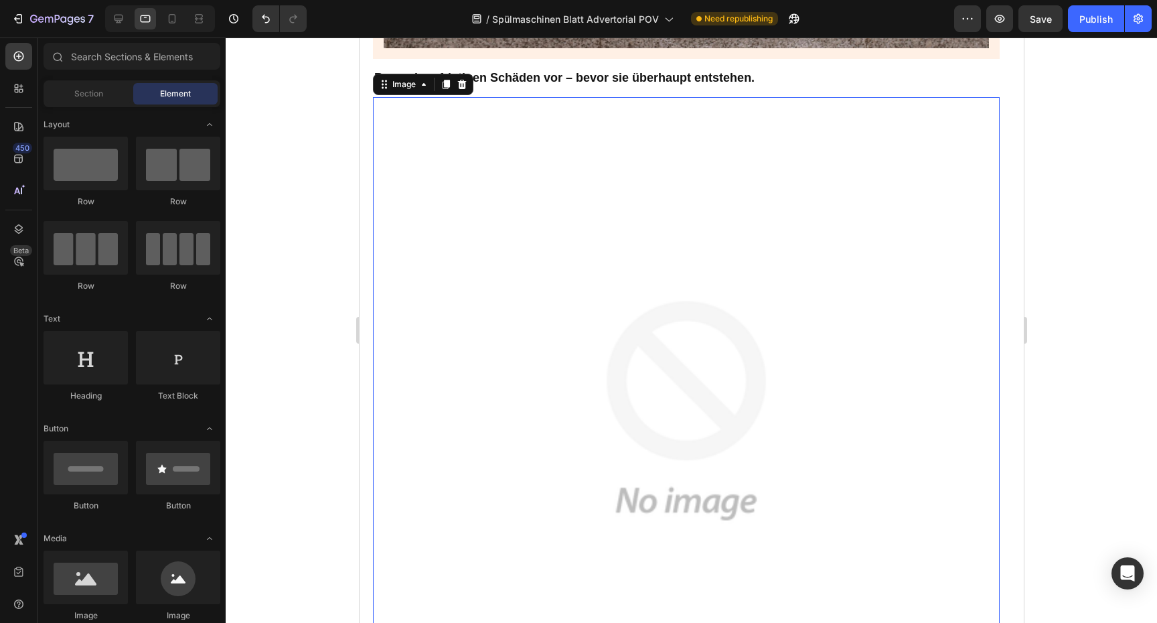
click at [449, 285] on img at bounding box center [685, 410] width 627 height 627
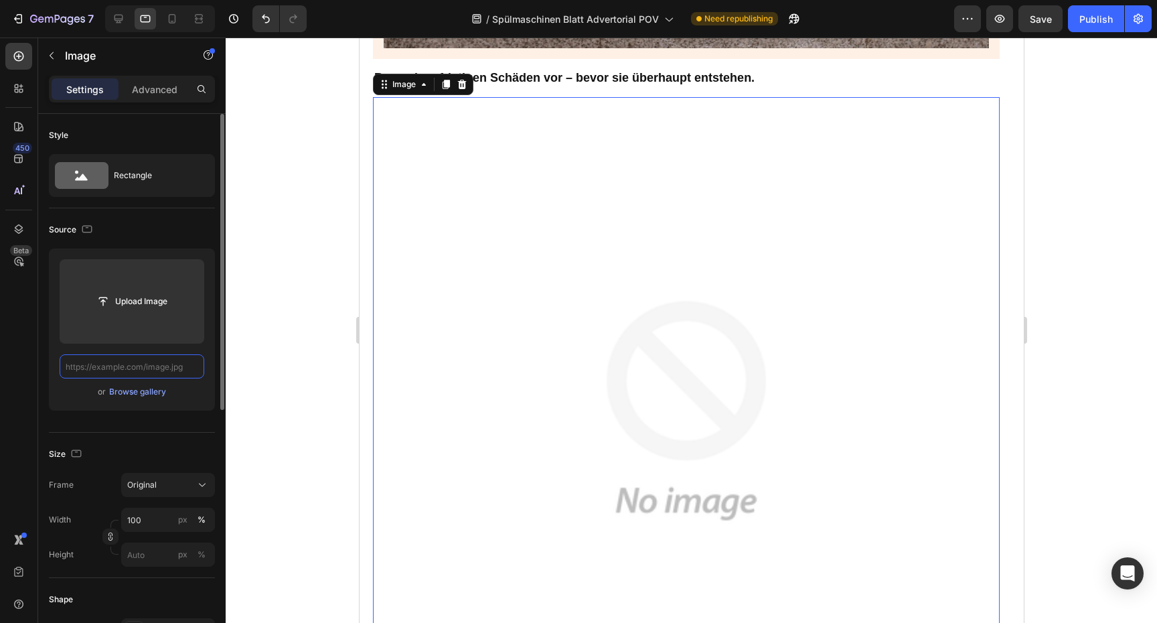
click at [135, 358] on input "text" at bounding box center [132, 366] width 145 height 24
paste input "[URL][DOMAIN_NAME]"
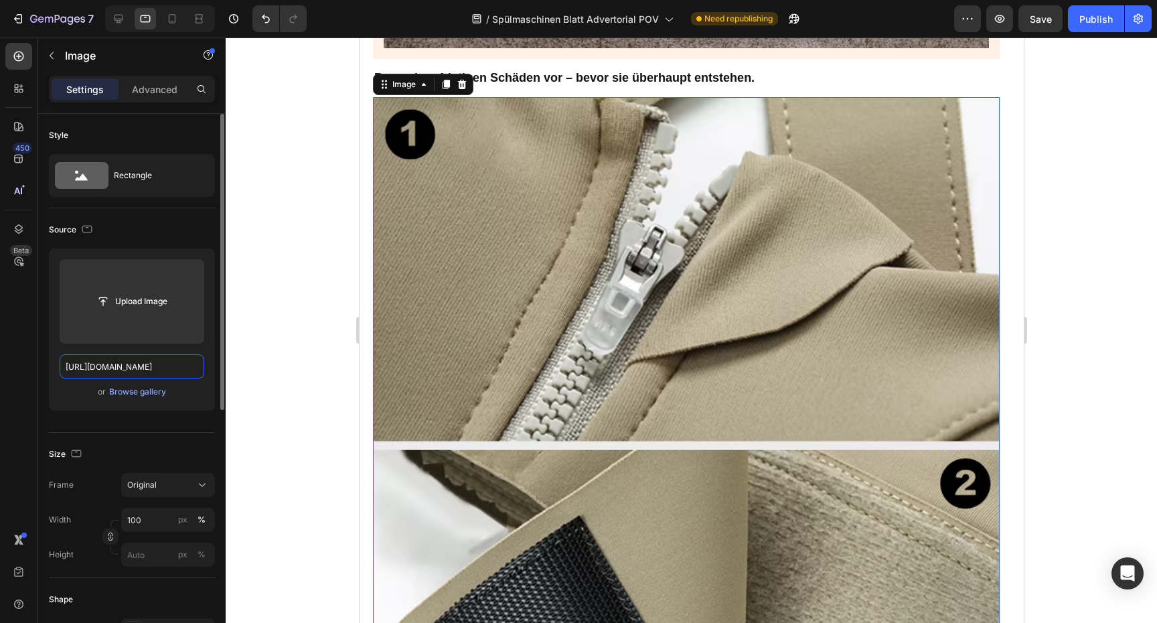
scroll to position [0, 410]
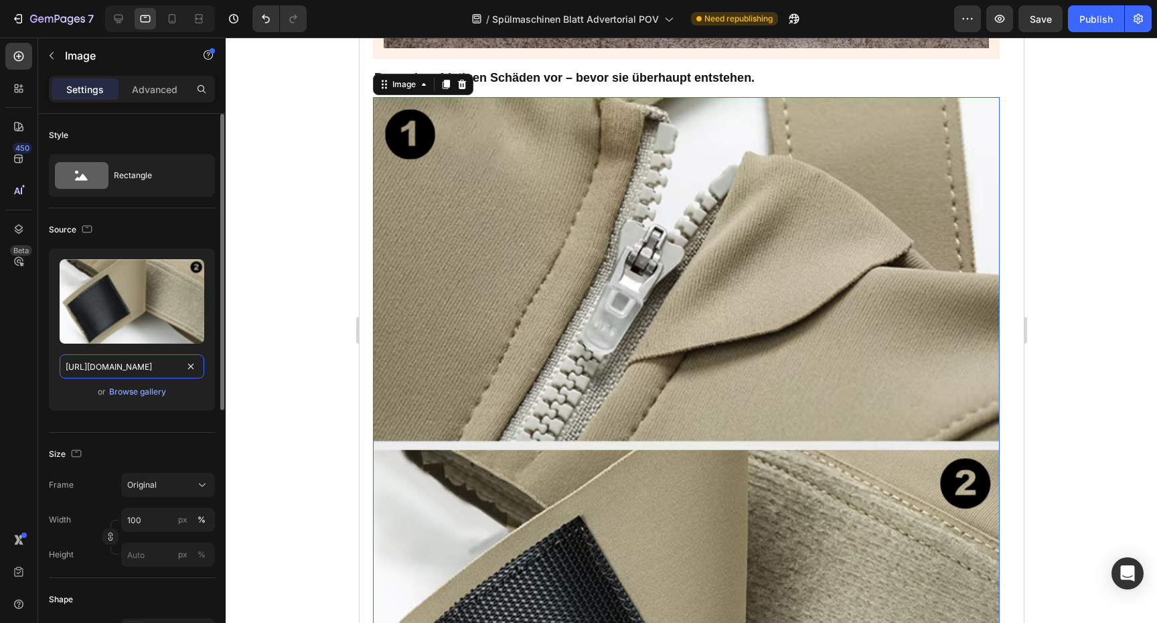
type input "[URL][DOMAIN_NAME]"
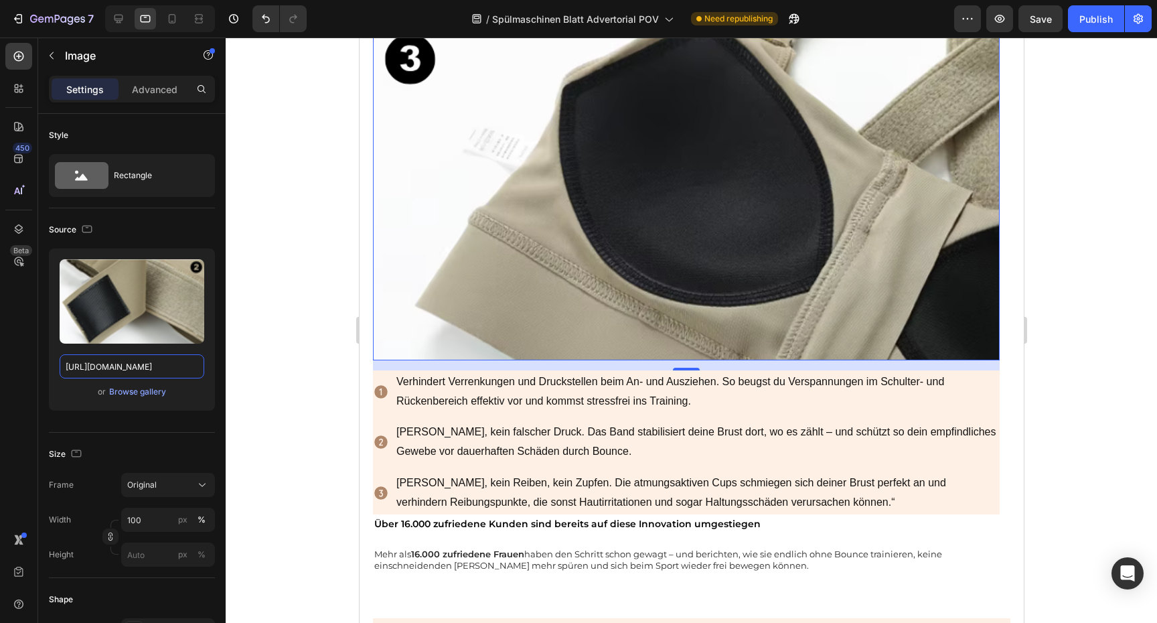
scroll to position [4479, 0]
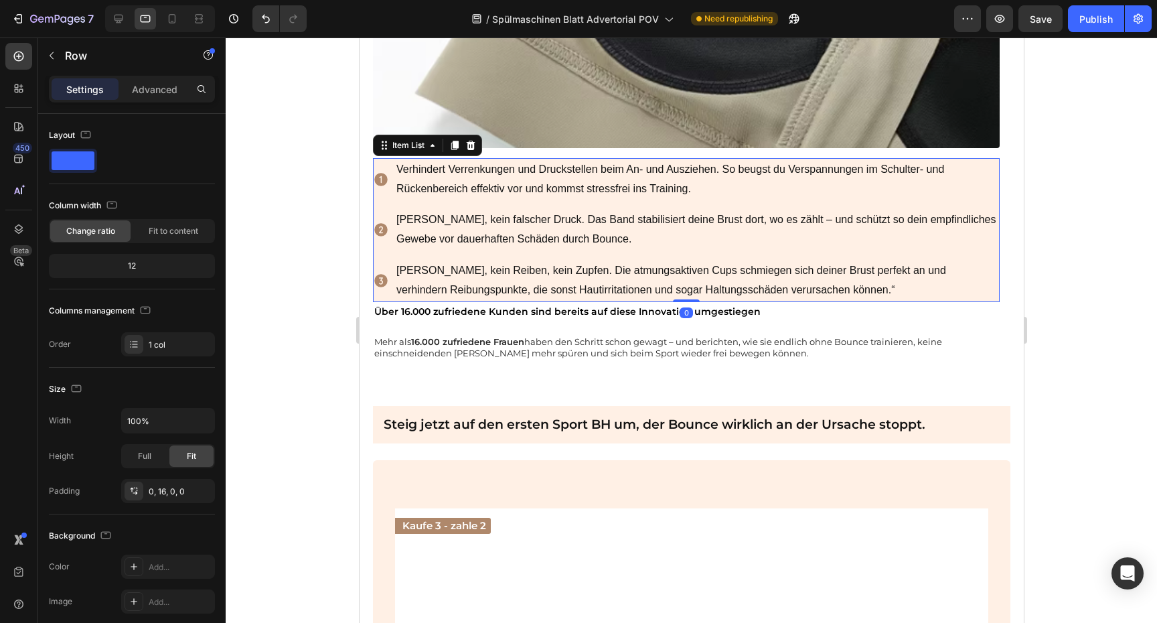
click at [983, 212] on p "[PERSON_NAME], kein falscher Druck. Das Band stabilisiert deine Brust dort, wo …" at bounding box center [696, 229] width 601 height 39
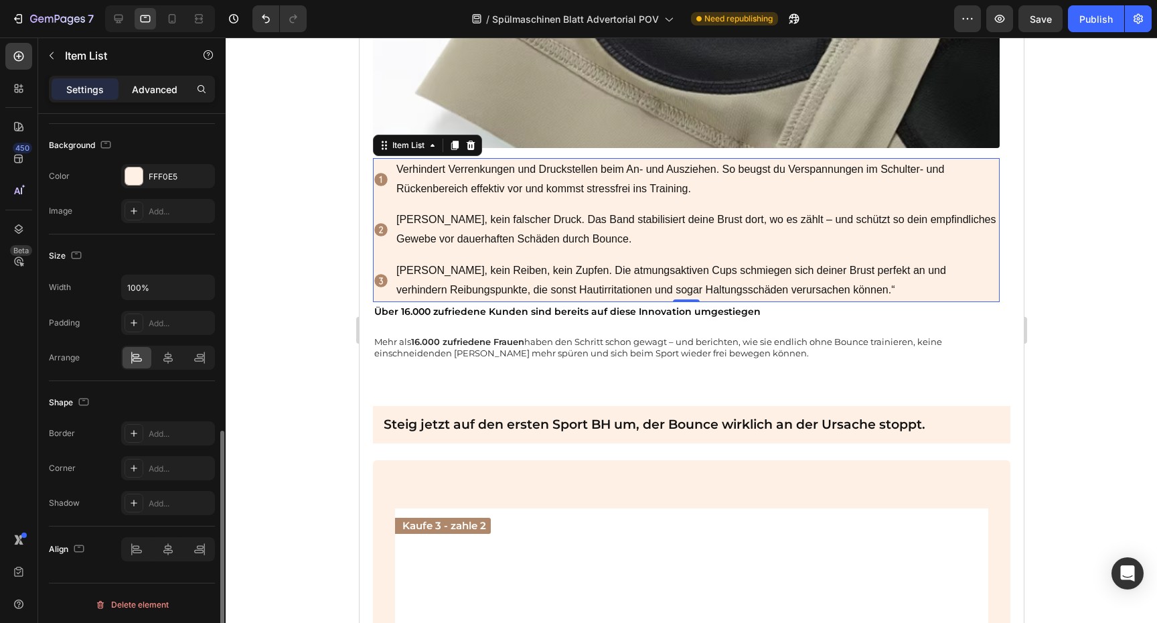
click at [172, 78] on div "Advanced" at bounding box center [154, 88] width 67 height 21
type input "100%"
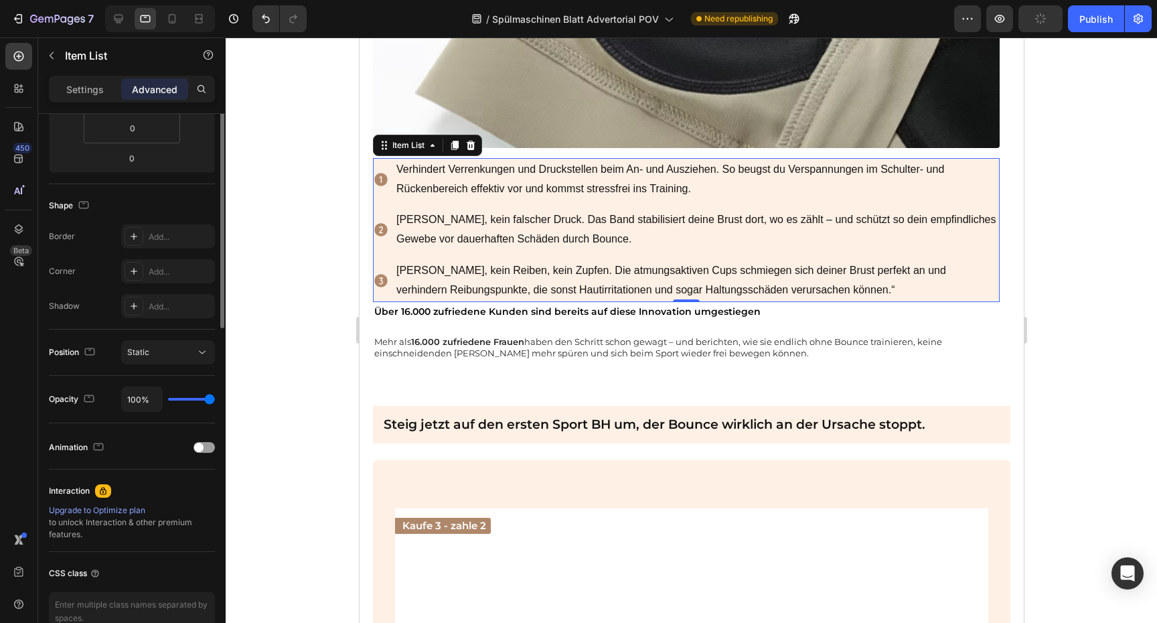
scroll to position [0, 0]
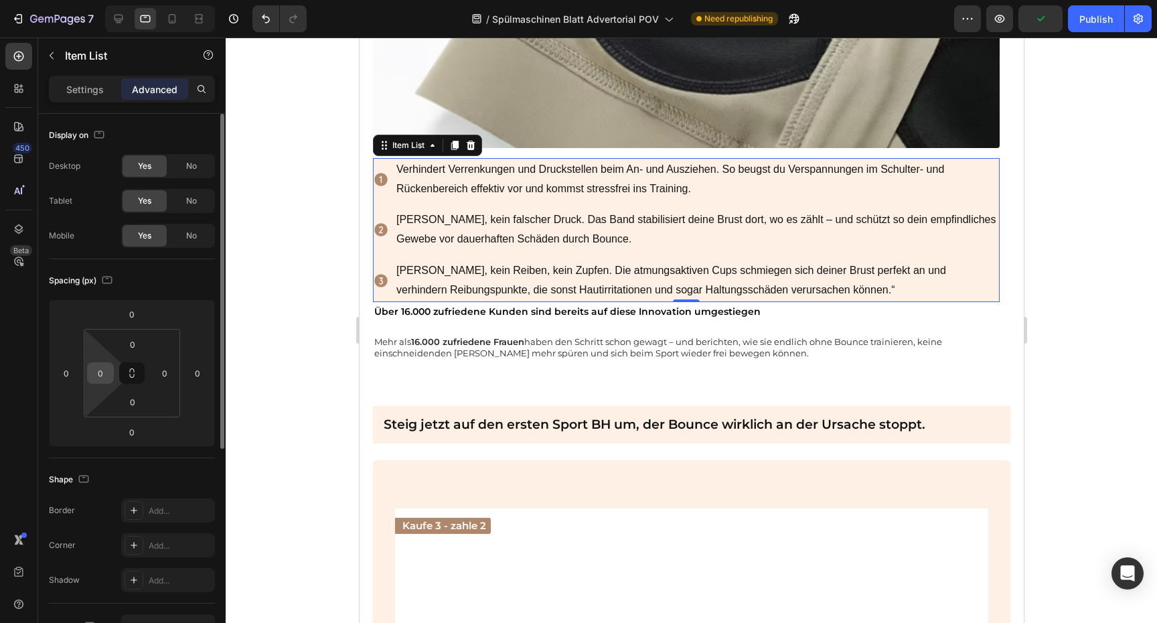
click at [98, 365] on input "0" at bounding box center [100, 373] width 20 height 20
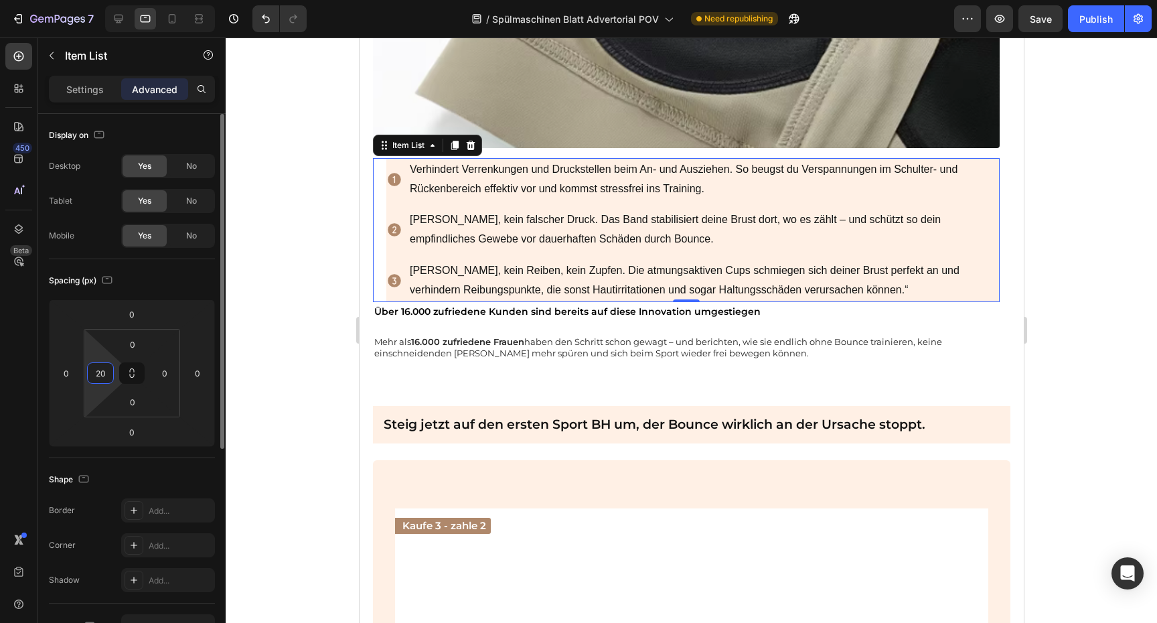
type input "2"
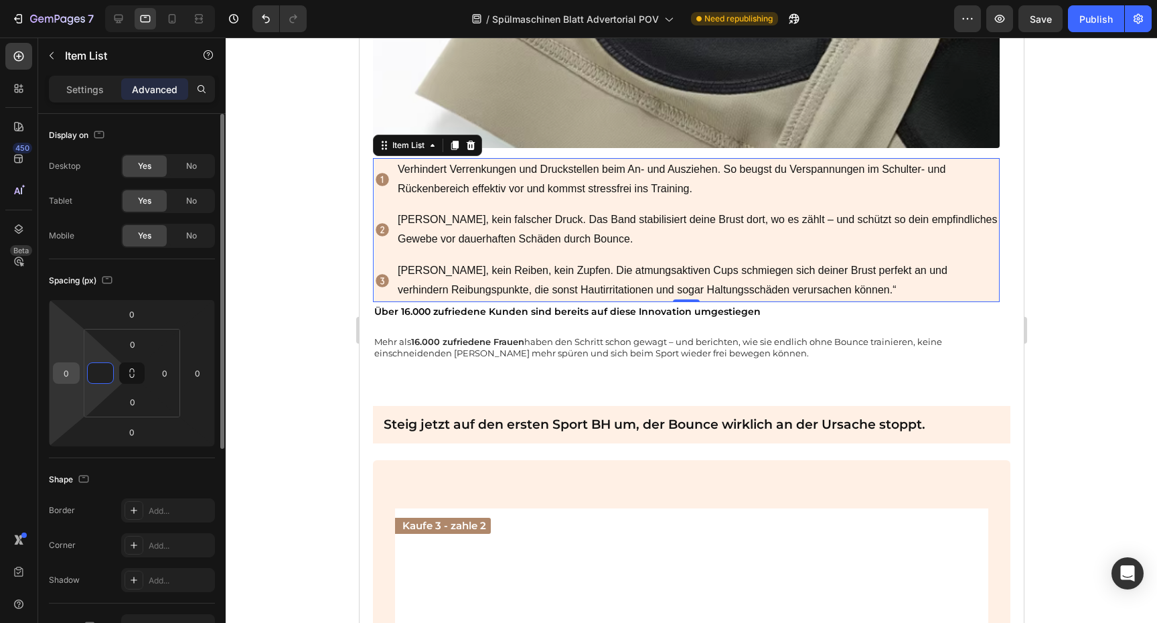
type input "0"
click at [68, 372] on input "0" at bounding box center [66, 373] width 20 height 20
type input "1"
type input "0"
click at [168, 19] on icon at bounding box center [171, 18] width 13 height 13
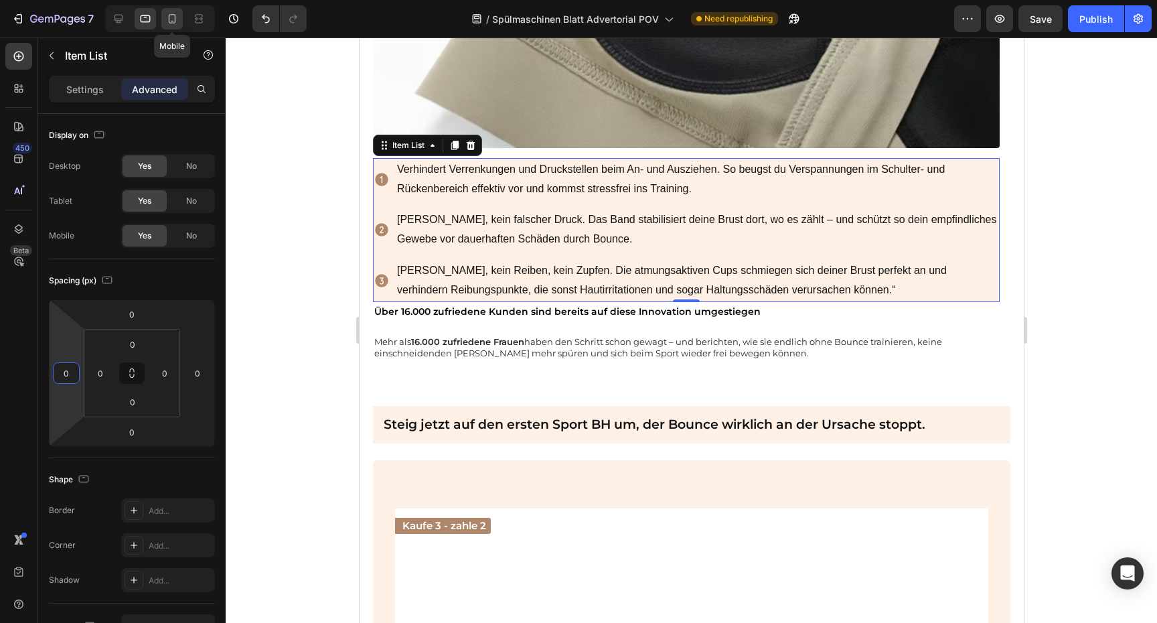
type input "30"
type input "12"
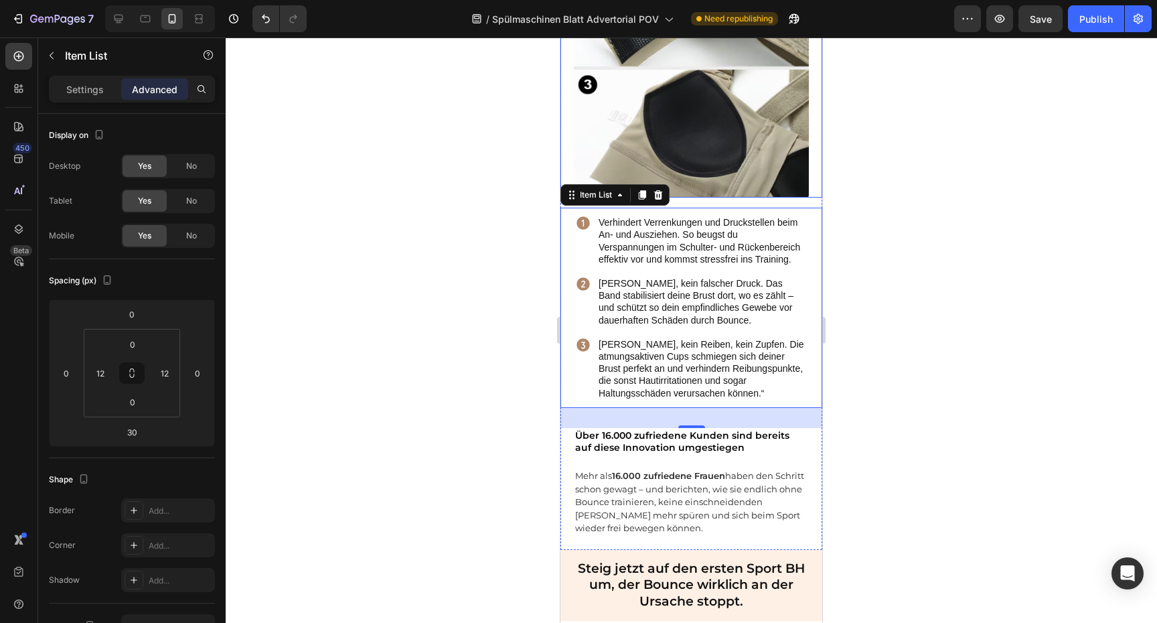
scroll to position [3281, 0]
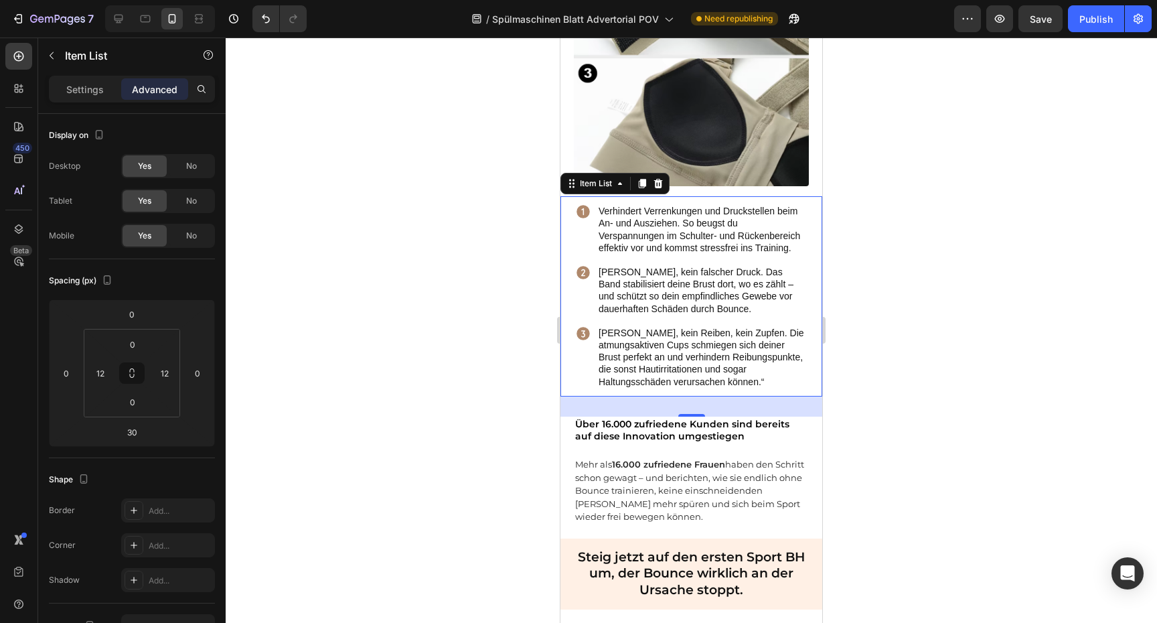
click at [898, 236] on div at bounding box center [691, 329] width 931 height 585
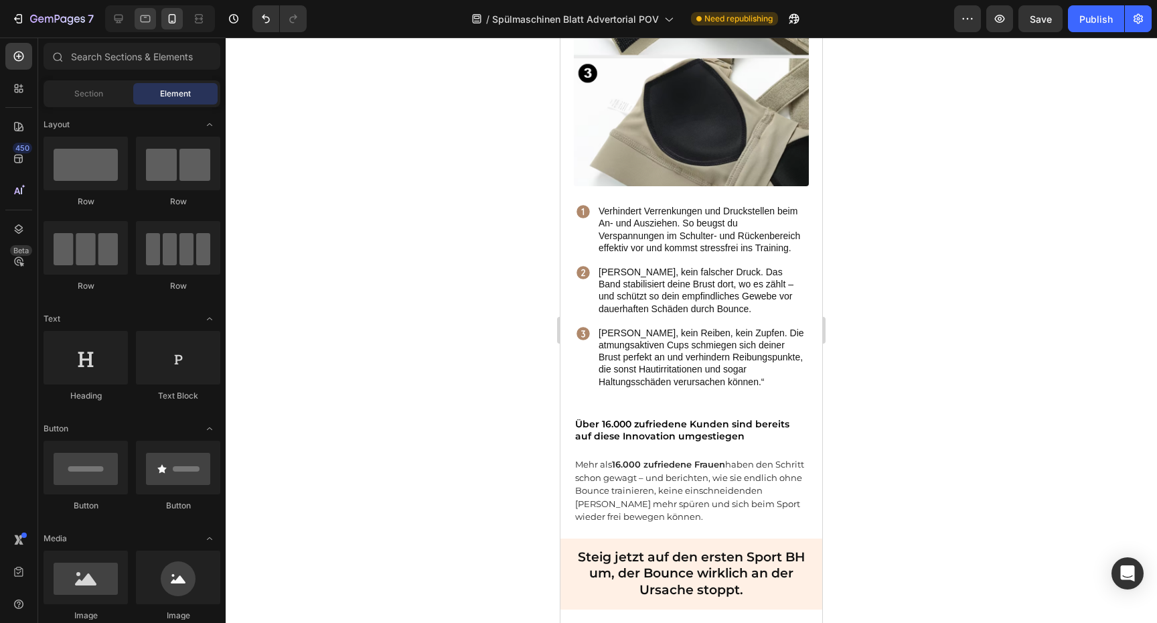
click at [155, 22] on div at bounding box center [145, 18] width 21 height 21
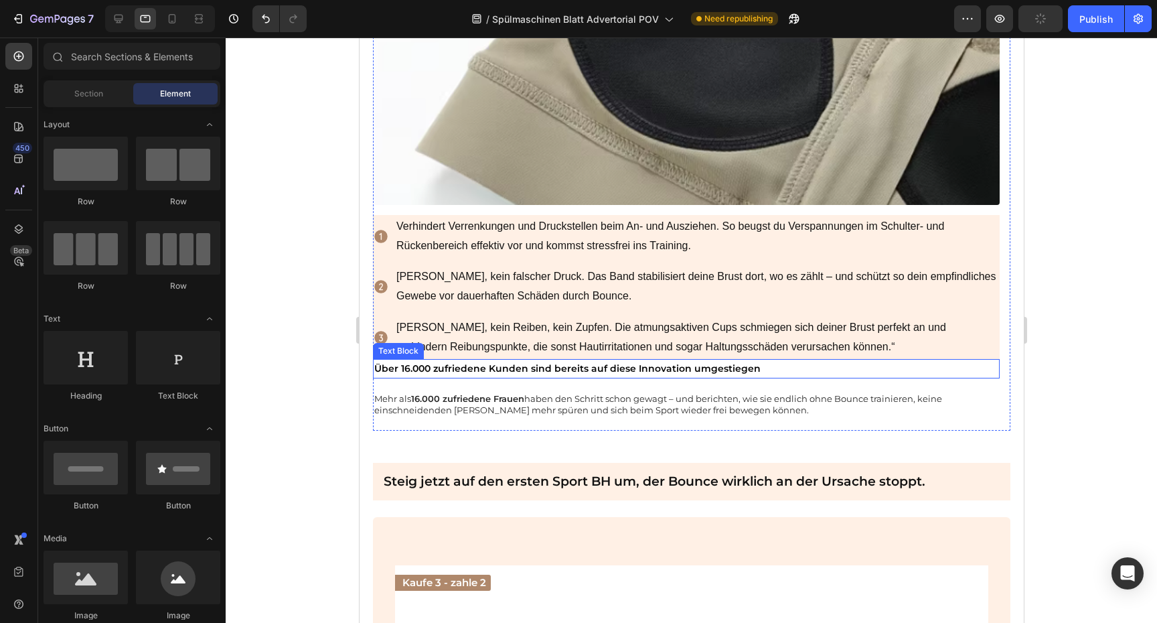
scroll to position [4431, 0]
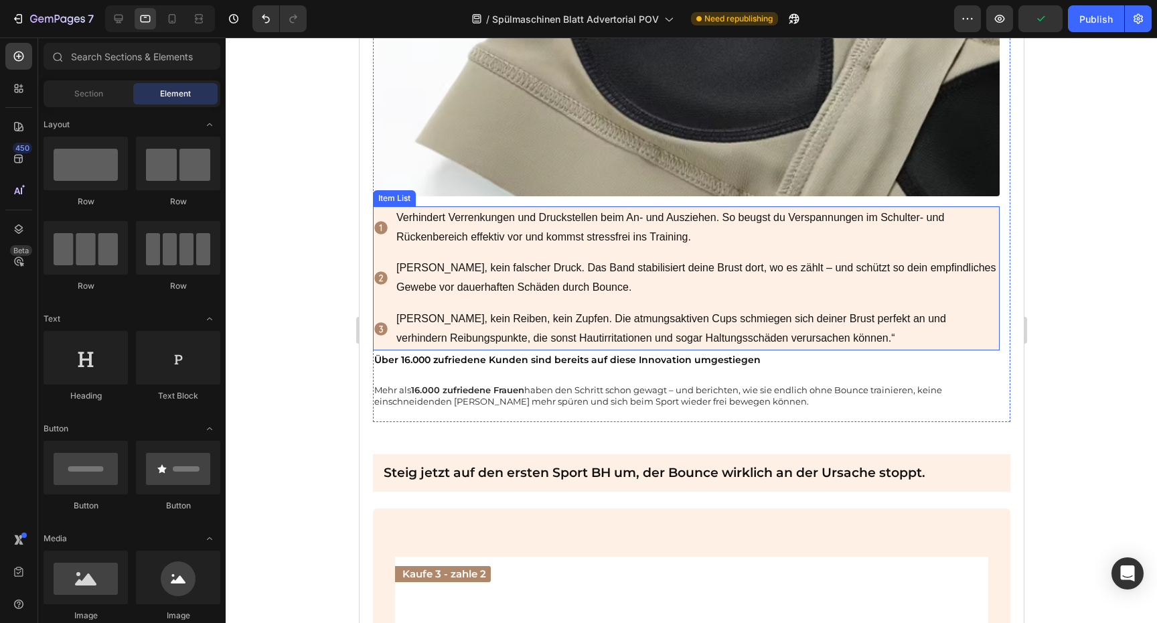
click at [980, 208] on p "Verhindert Verrenkungen und Druckstellen beim An- und Ausziehen. So beugst du V…" at bounding box center [696, 227] width 601 height 39
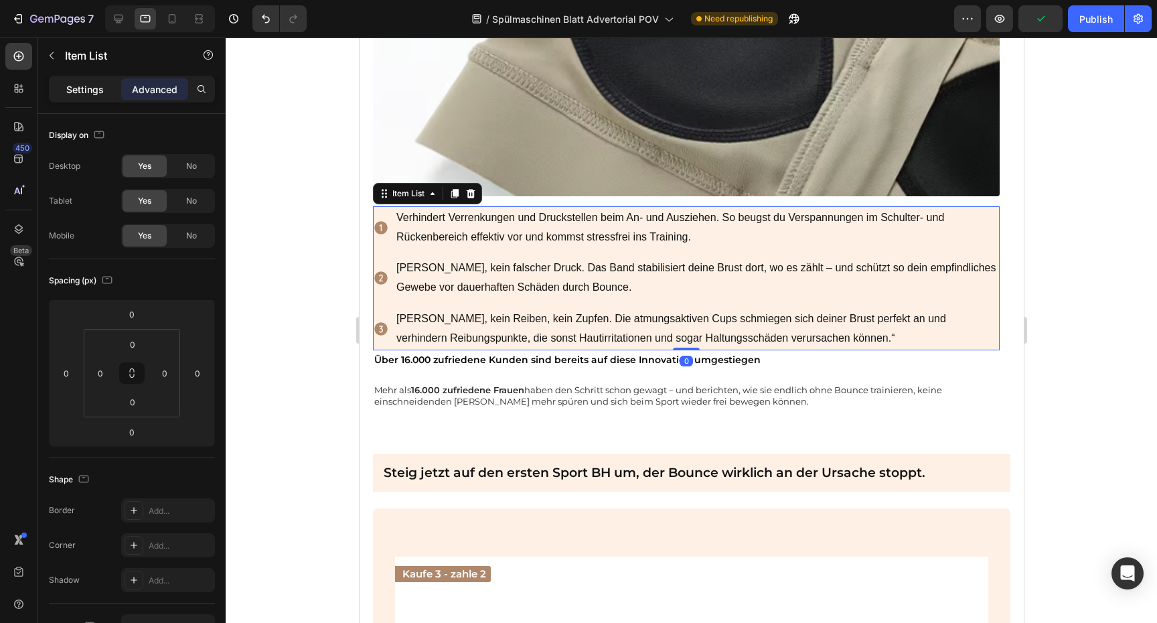
click at [105, 92] on div "Settings" at bounding box center [85, 88] width 67 height 21
type input "8"
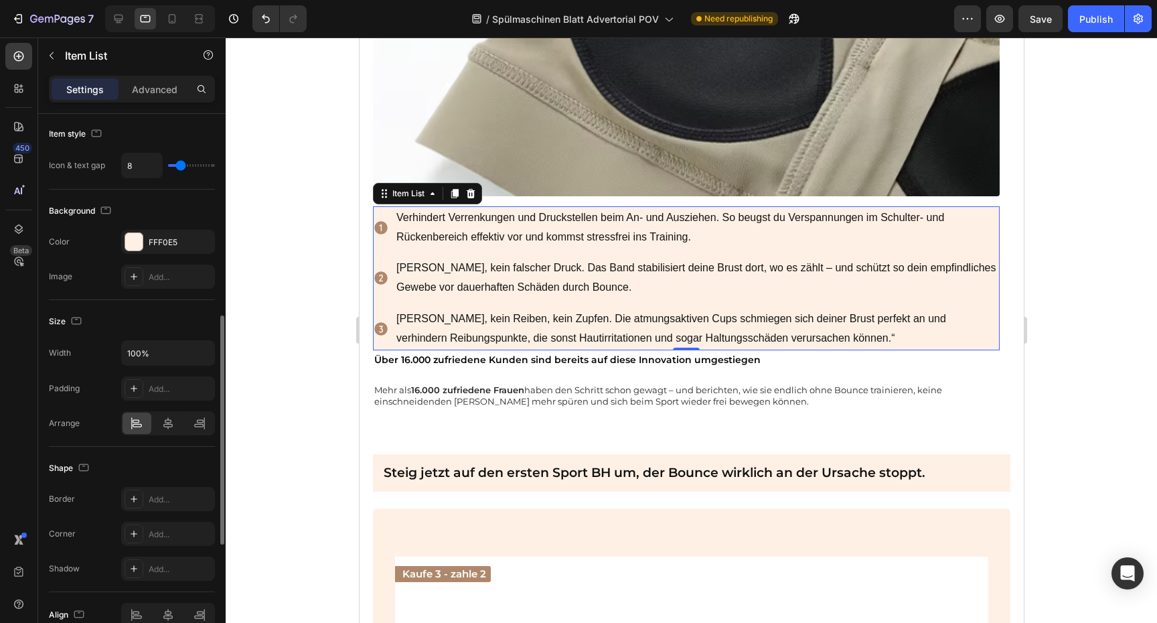
scroll to position [704, 0]
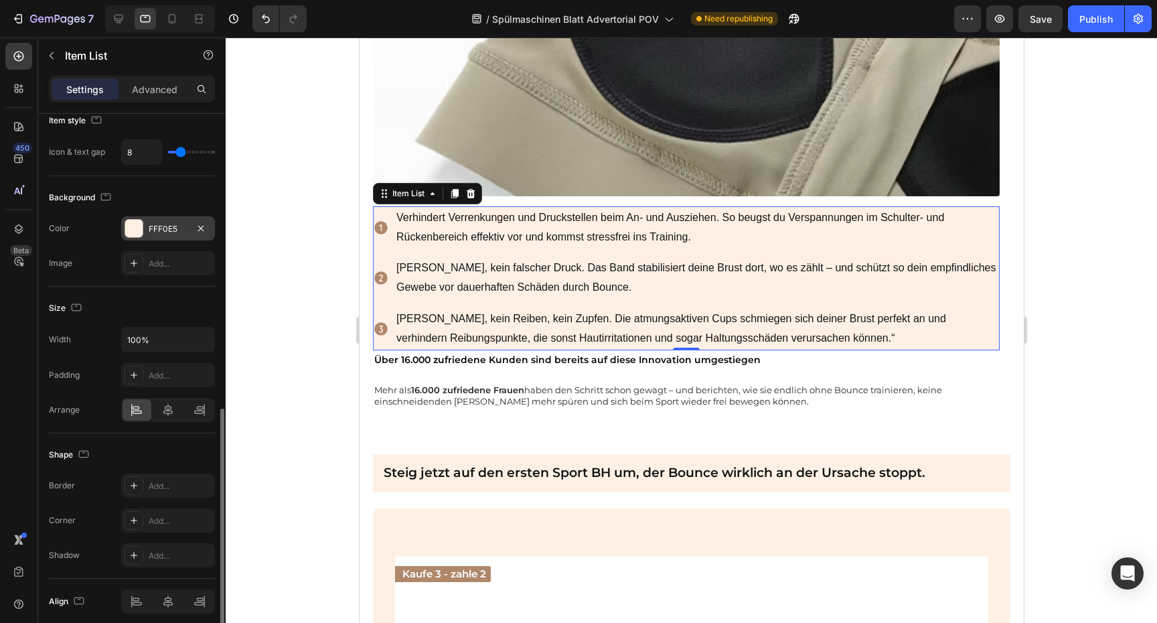
click at [173, 228] on div "FFF0E5" at bounding box center [168, 229] width 39 height 12
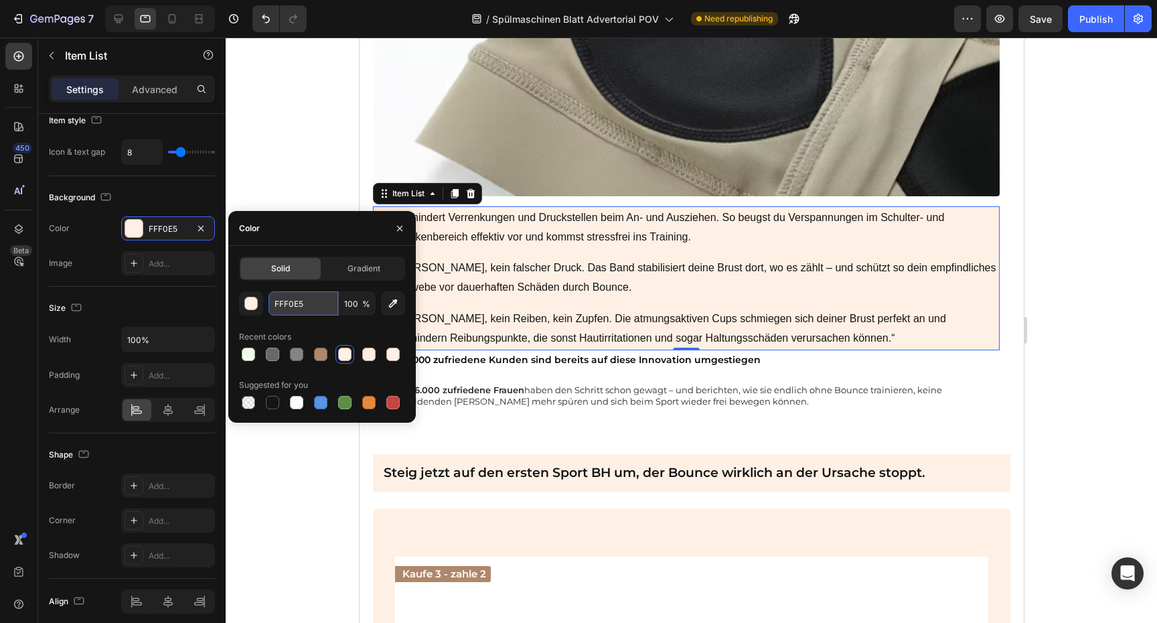
click at [309, 310] on input "FFF0E5" at bounding box center [303, 303] width 70 height 24
click at [254, 370] on div "FFF0E5 100 % Recent colors Suggested for you" at bounding box center [322, 351] width 166 height 120
click at [241, 355] on div at bounding box center [248, 354] width 16 height 16
type input "F1FCEB"
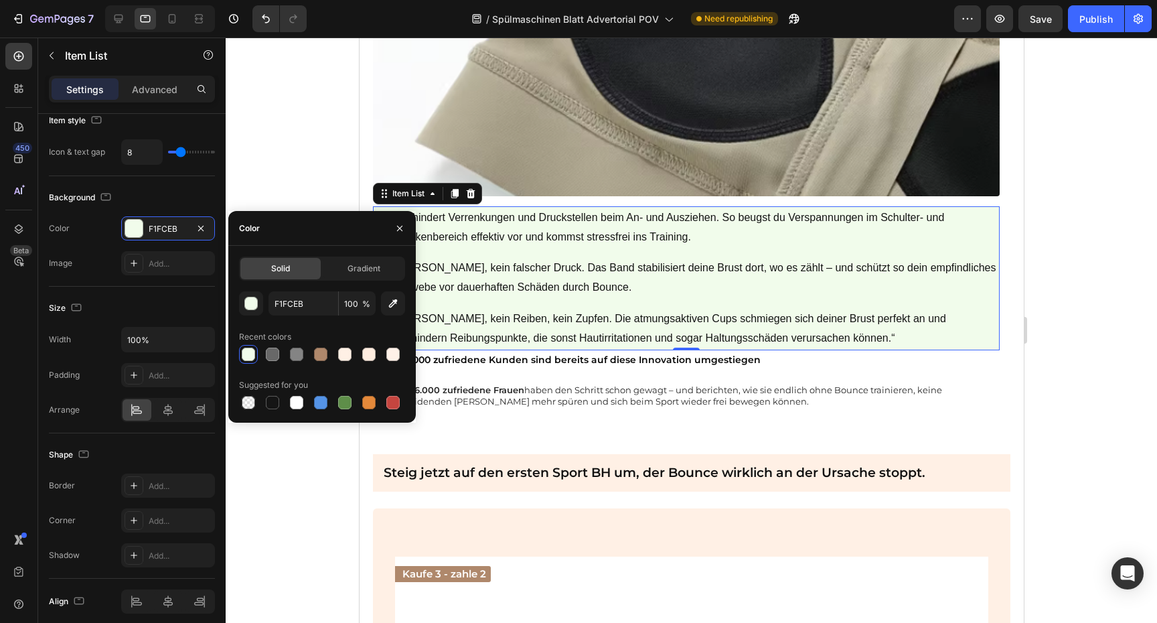
click at [285, 319] on div "F1FCEB 100 % Recent colors Suggested for you" at bounding box center [322, 351] width 166 height 120
click at [295, 307] on input "F1FCEB" at bounding box center [303, 303] width 70 height 24
click at [295, 306] on input "F1FCEB" at bounding box center [303, 303] width 70 height 24
click at [268, 305] on input "F1FCEB" at bounding box center [303, 303] width 70 height 24
click at [256, 306] on div "button" at bounding box center [251, 303] width 13 height 13
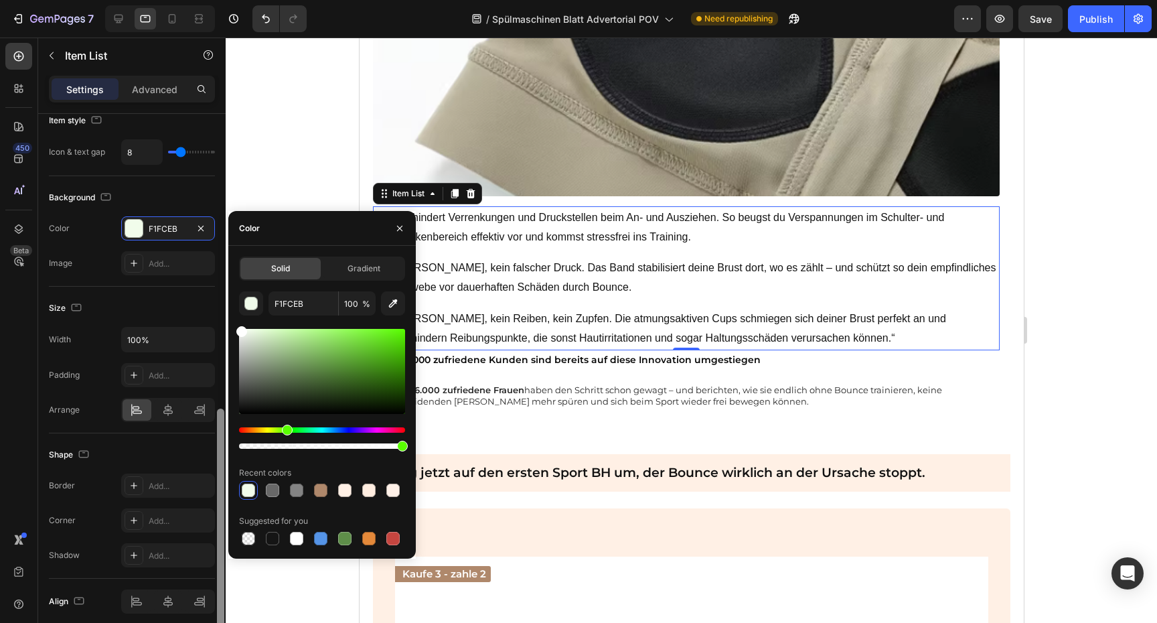
drag, startPoint x: 264, startPoint y: 347, endPoint x: 221, endPoint y: 310, distance: 56.9
click at [221, 310] on div "450 Beta Sections(18) Elements(83) Section Element Hero Section Product Detail …" at bounding box center [113, 329] width 226 height 585
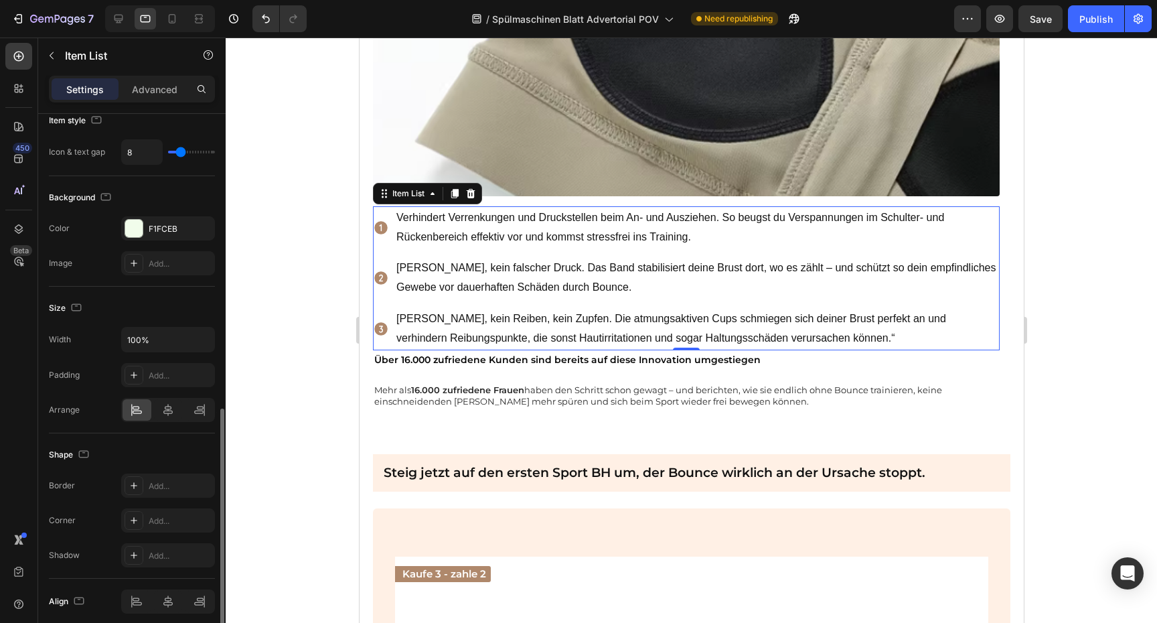
click at [142, 309] on div "Size" at bounding box center [132, 307] width 166 height 21
click at [1066, 237] on div at bounding box center [691, 329] width 931 height 585
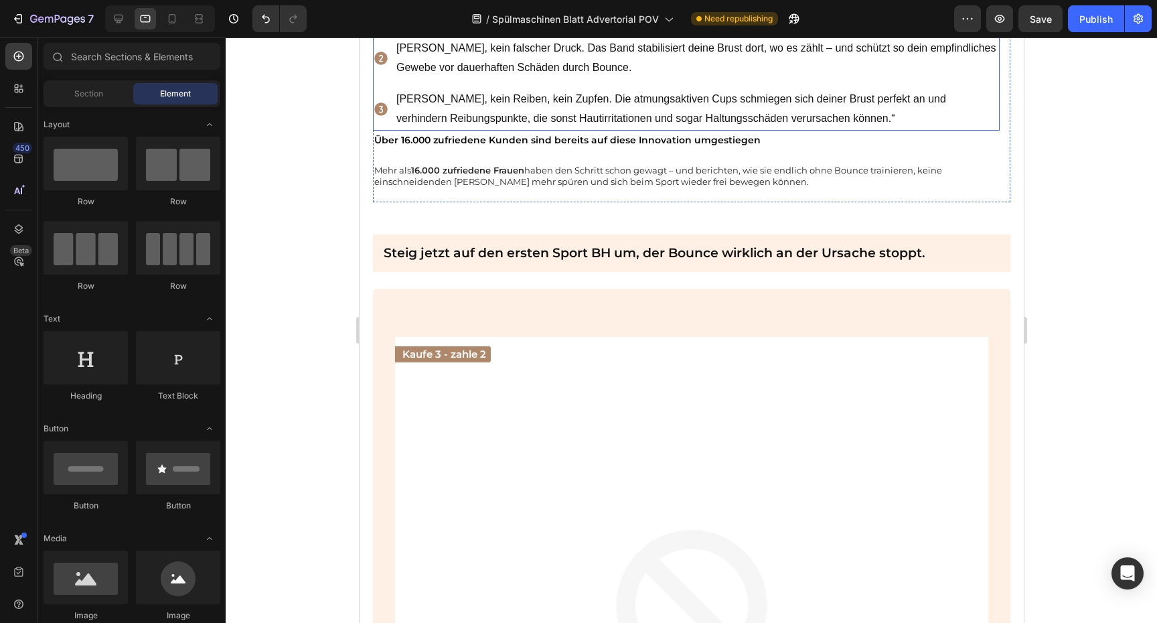
scroll to position [4658, 0]
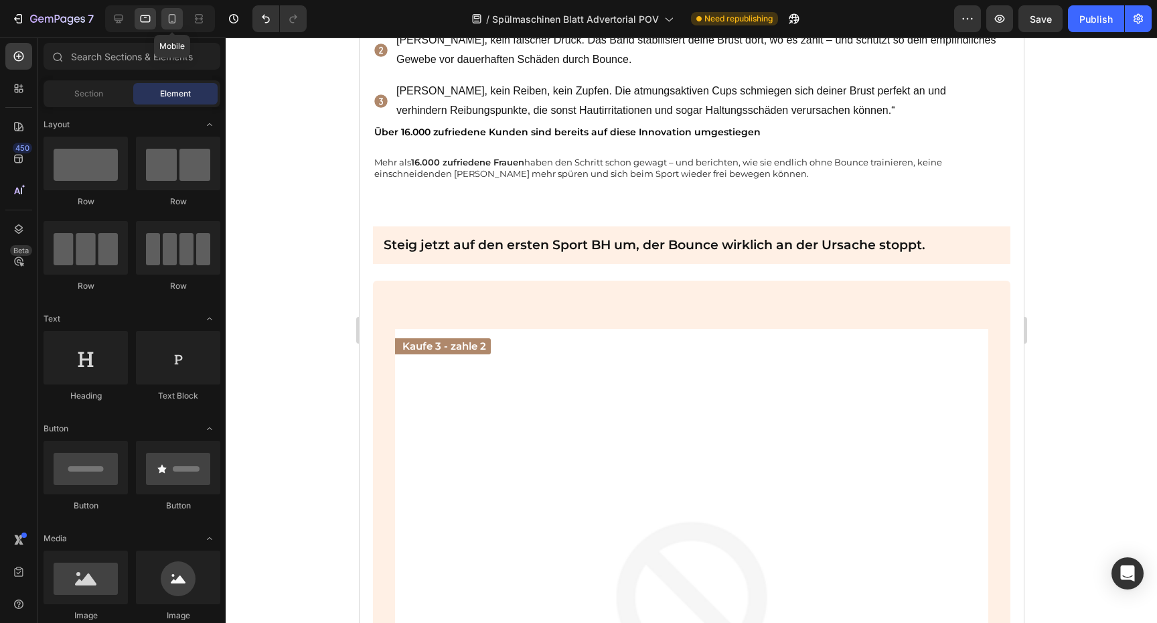
click at [167, 24] on icon at bounding box center [171, 18] width 13 height 13
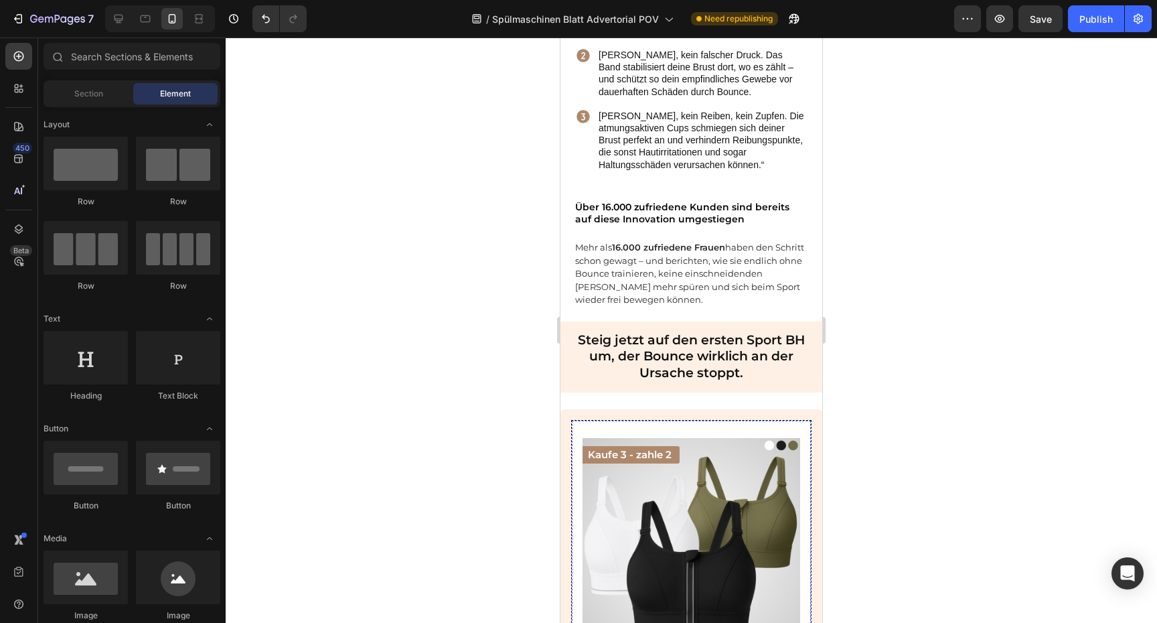
scroll to position [3496, 0]
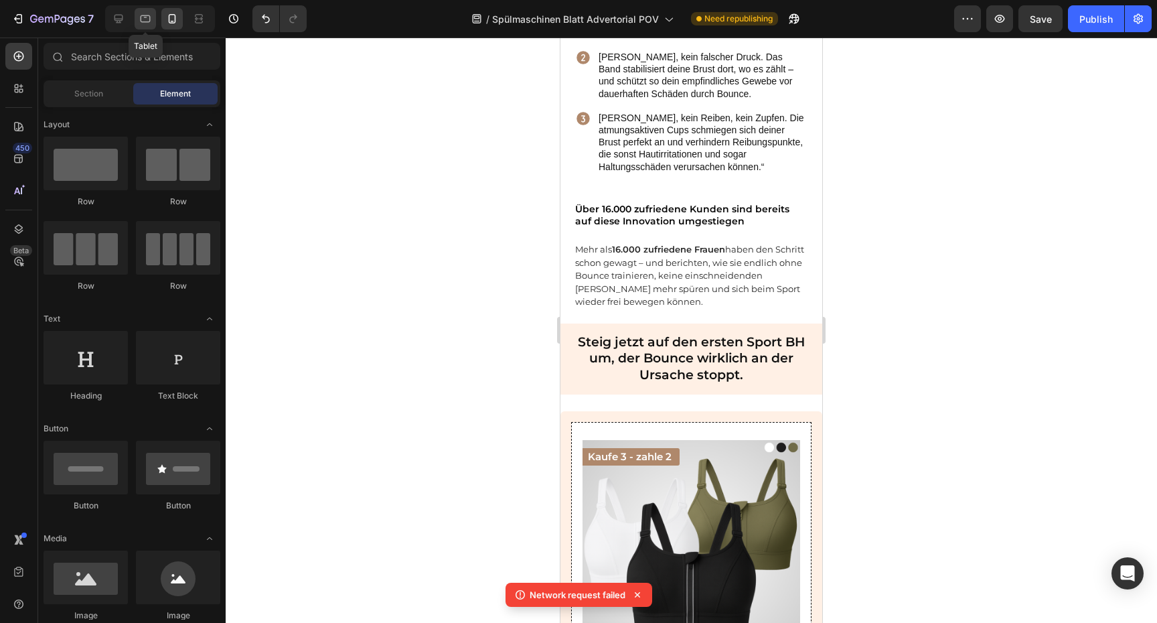
click at [153, 18] on div at bounding box center [145, 18] width 21 height 21
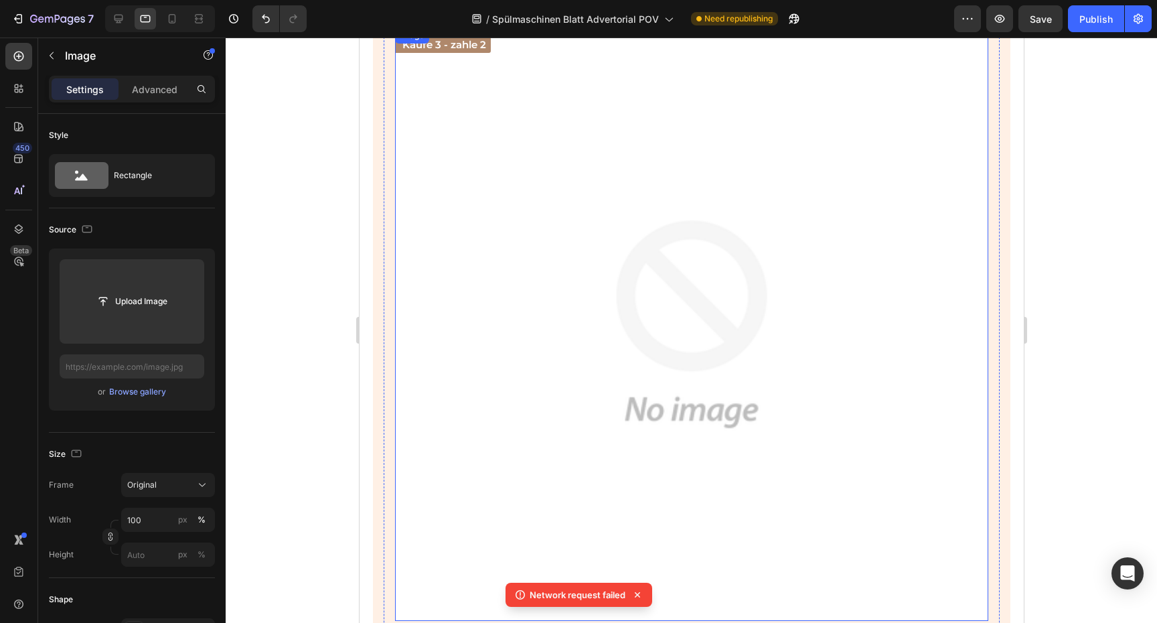
click at [597, 259] on img at bounding box center [690, 323] width 593 height 593
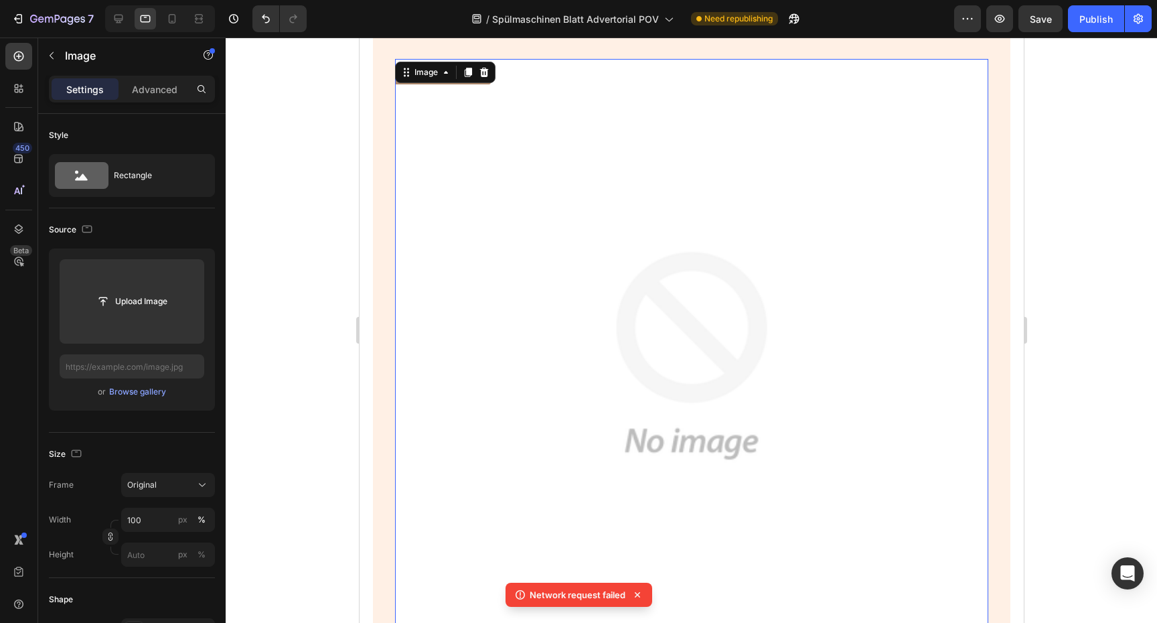
scroll to position [4929, 0]
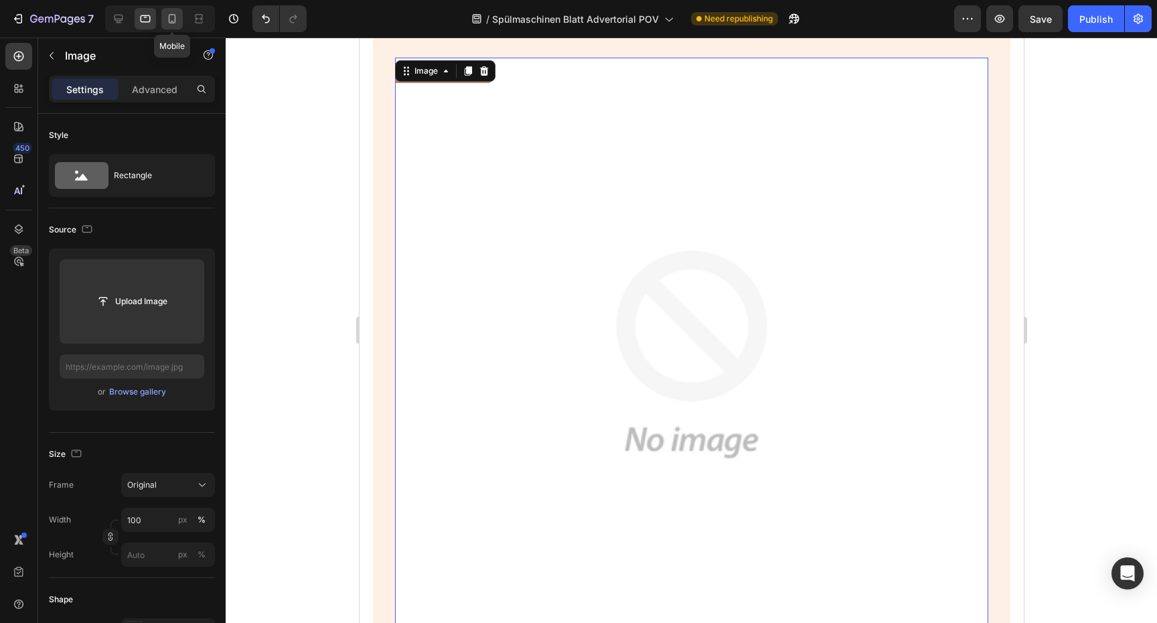
click at [166, 20] on icon at bounding box center [171, 18] width 13 height 13
type input "[URL][DOMAIN_NAME]"
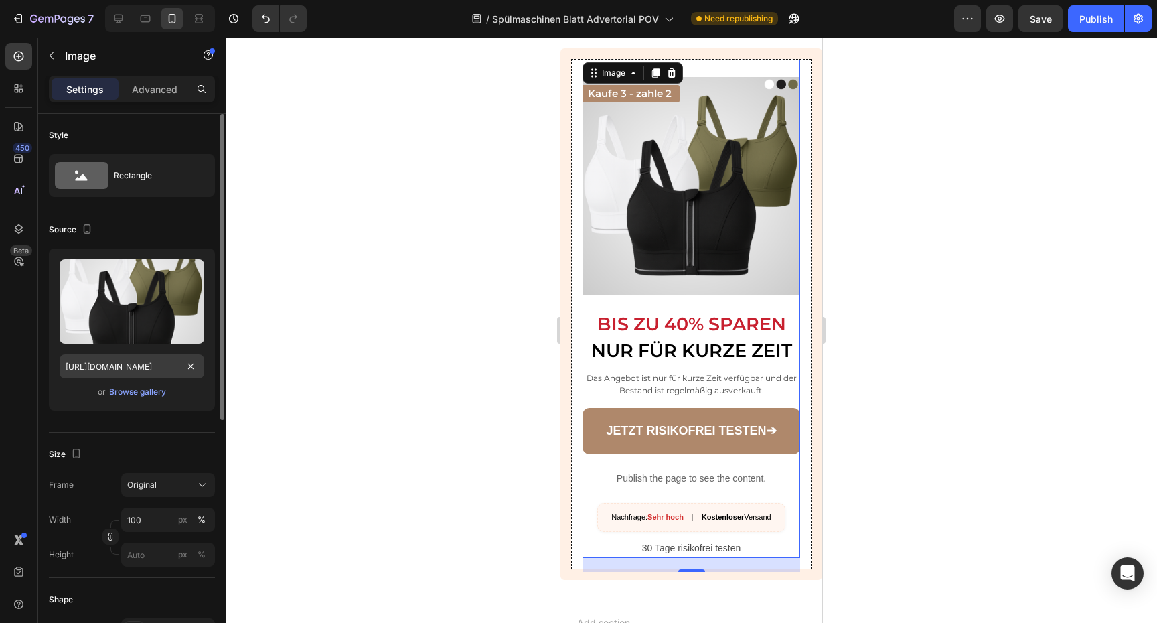
scroll to position [3833, 0]
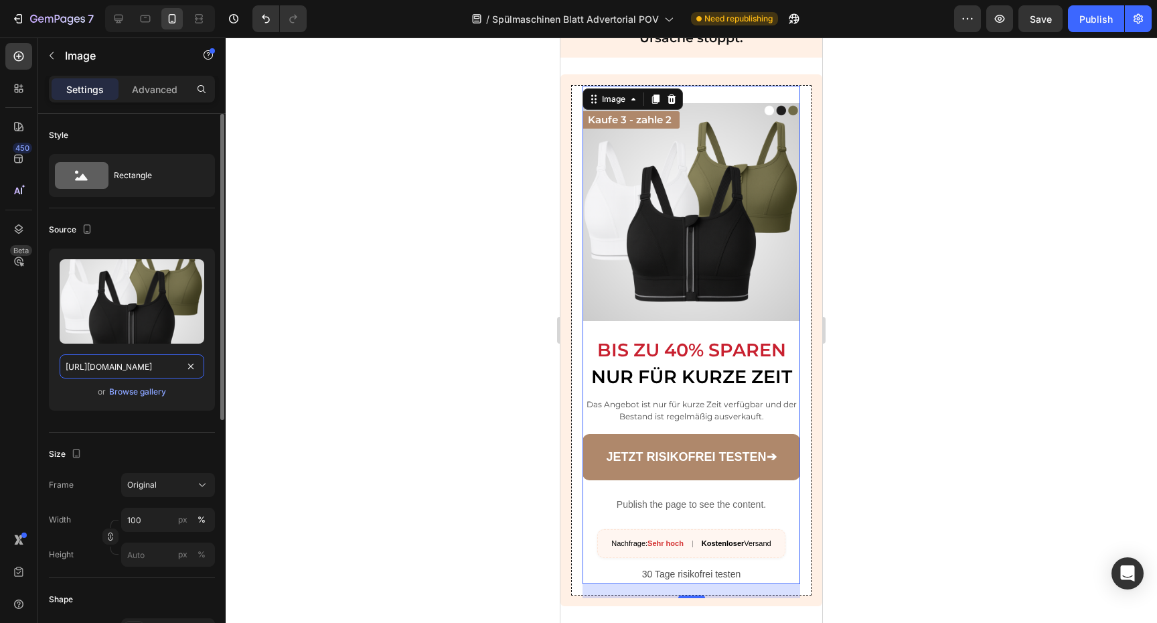
click at [167, 370] on input "[URL][DOMAIN_NAME]" at bounding box center [132, 366] width 145 height 24
click at [148, 25] on div at bounding box center [145, 18] width 21 height 21
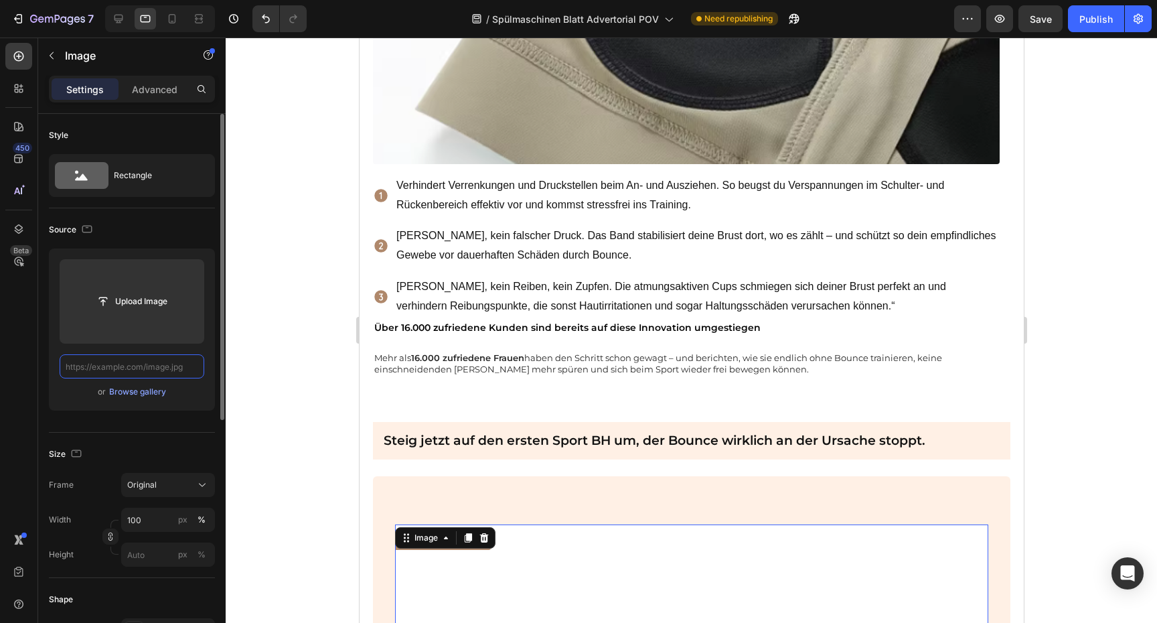
click at [165, 372] on input "text" at bounding box center [132, 366] width 145 height 24
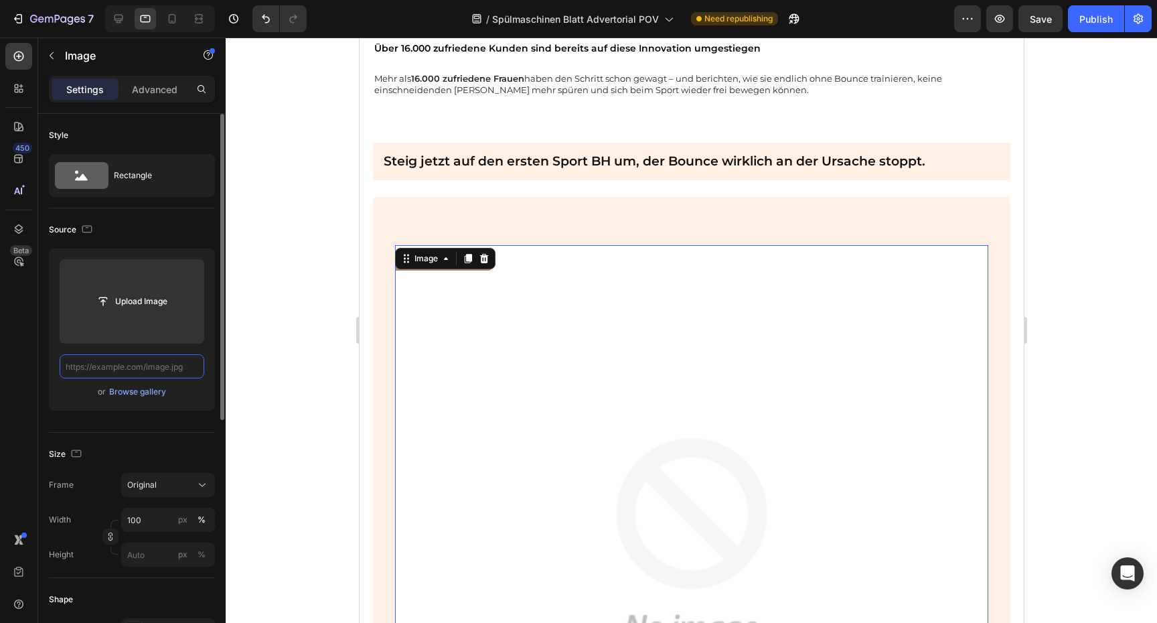
paste input "[URL][DOMAIN_NAME]"
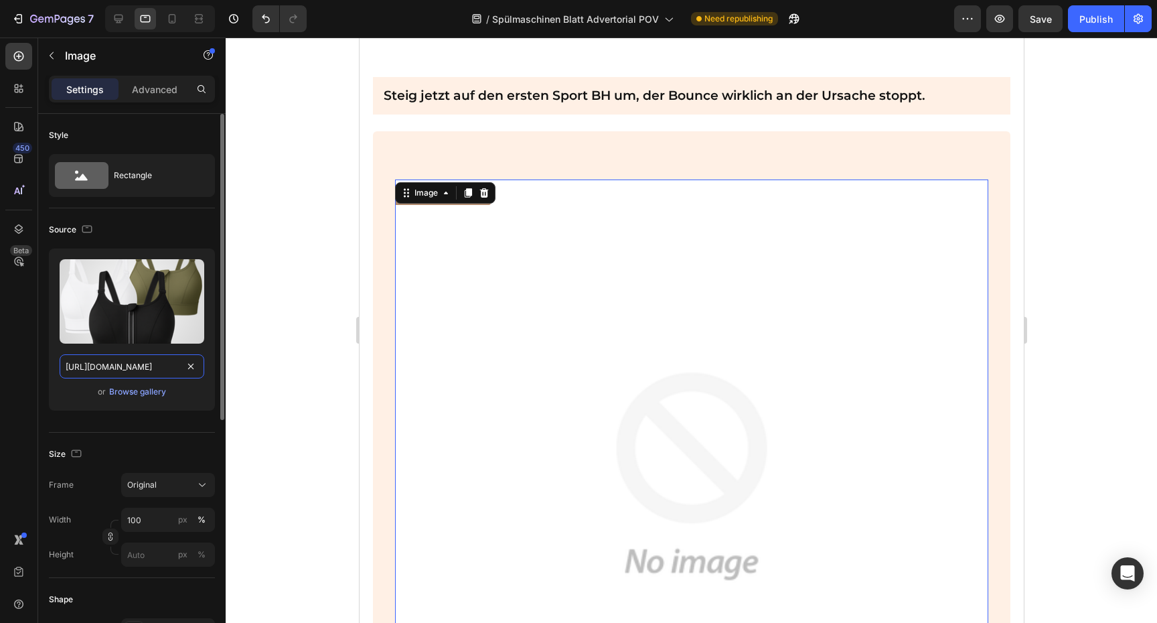
scroll to position [4872, 0]
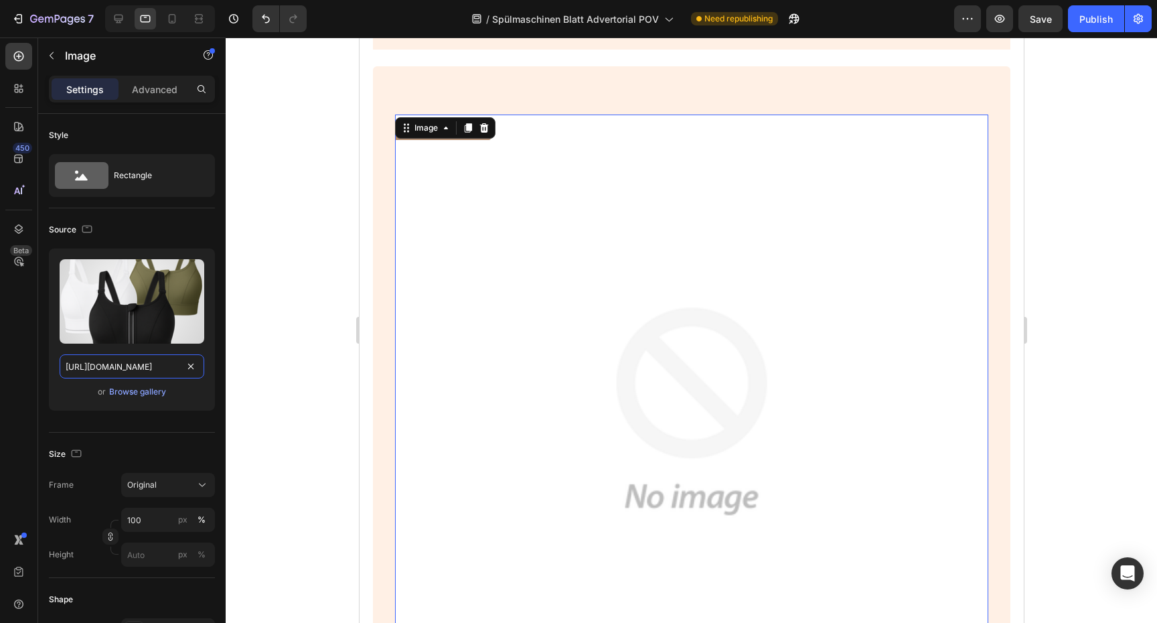
type input "[URL][DOMAIN_NAME]"
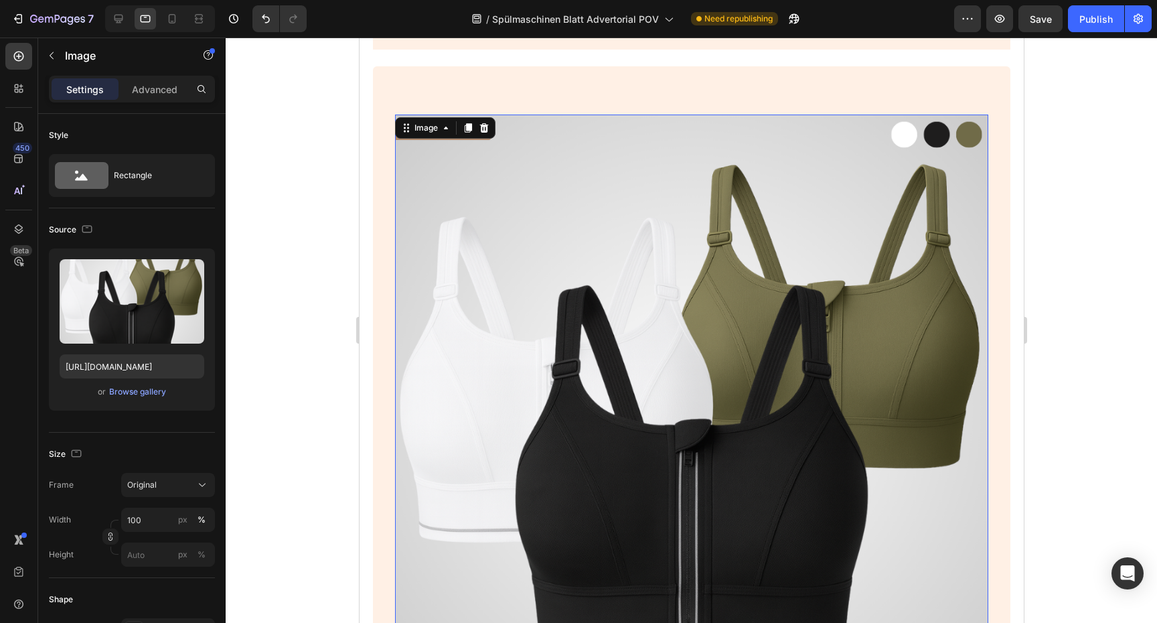
click at [321, 343] on div at bounding box center [691, 329] width 931 height 585
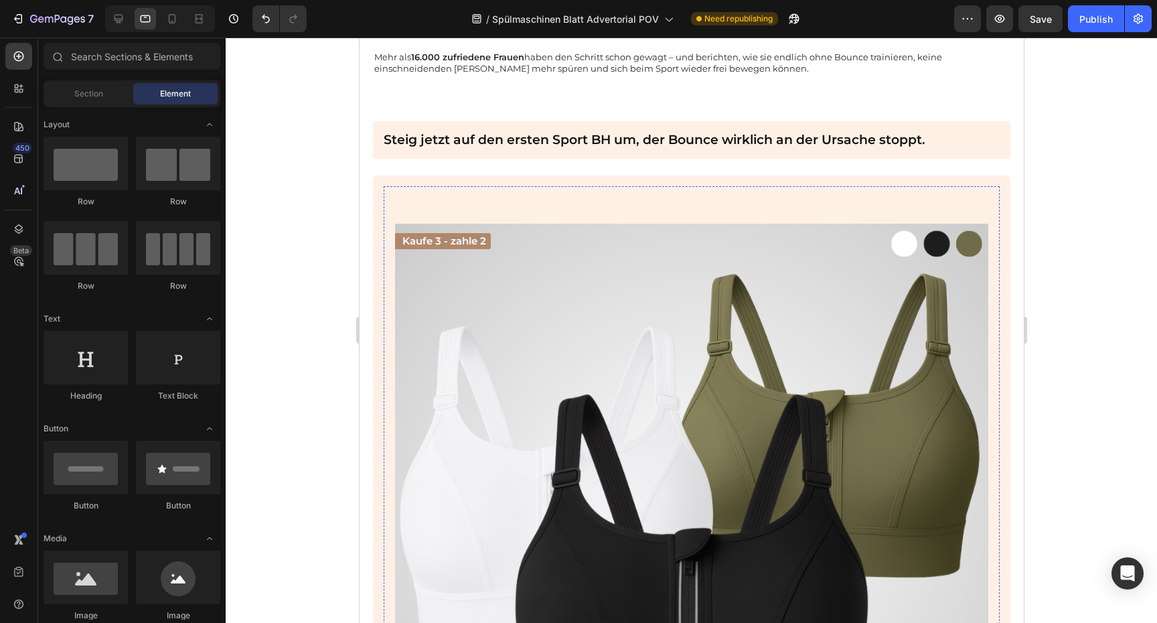
scroll to position [4733, 0]
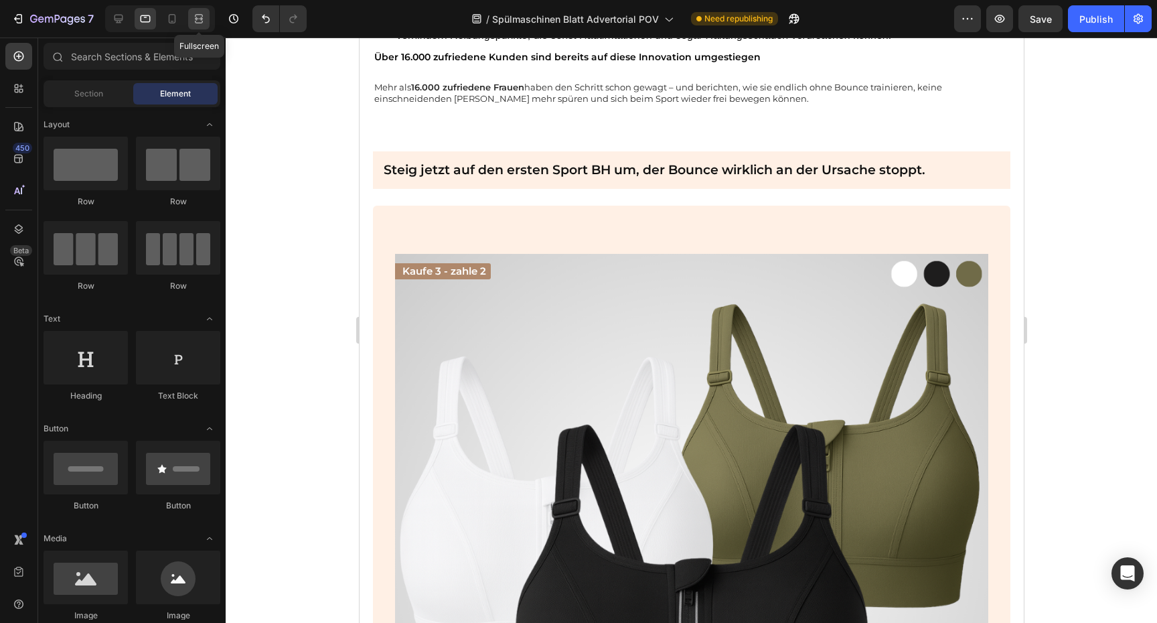
click at [208, 16] on div at bounding box center [198, 18] width 21 height 21
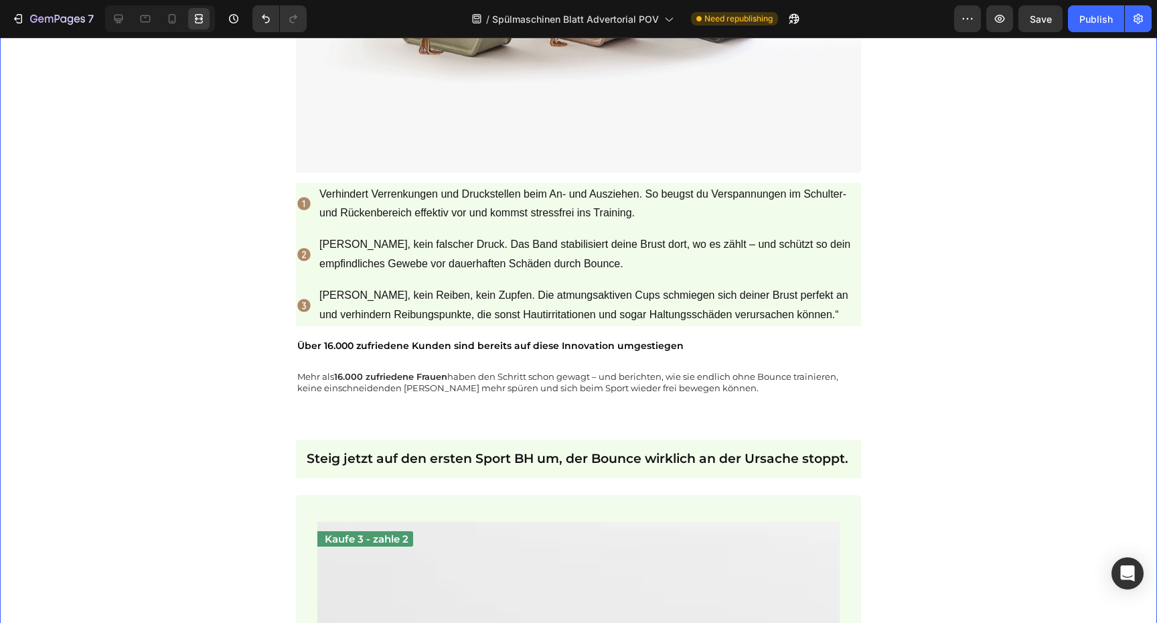
scroll to position [3216, 0]
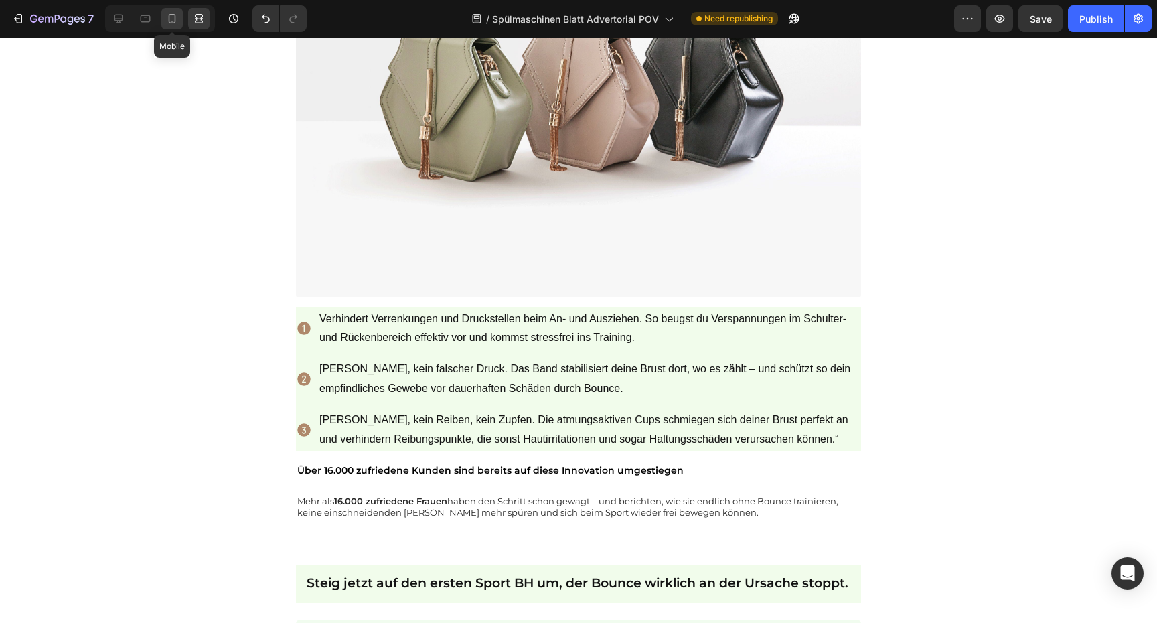
click at [168, 17] on icon at bounding box center [171, 18] width 13 height 13
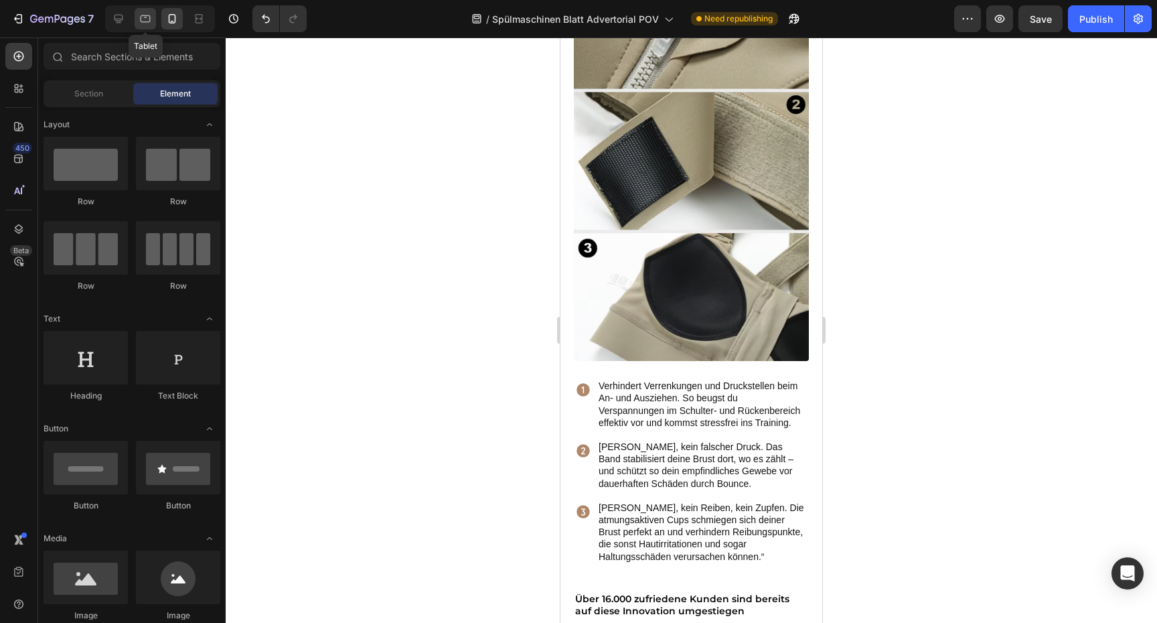
click at [149, 24] on icon at bounding box center [145, 18] width 13 height 13
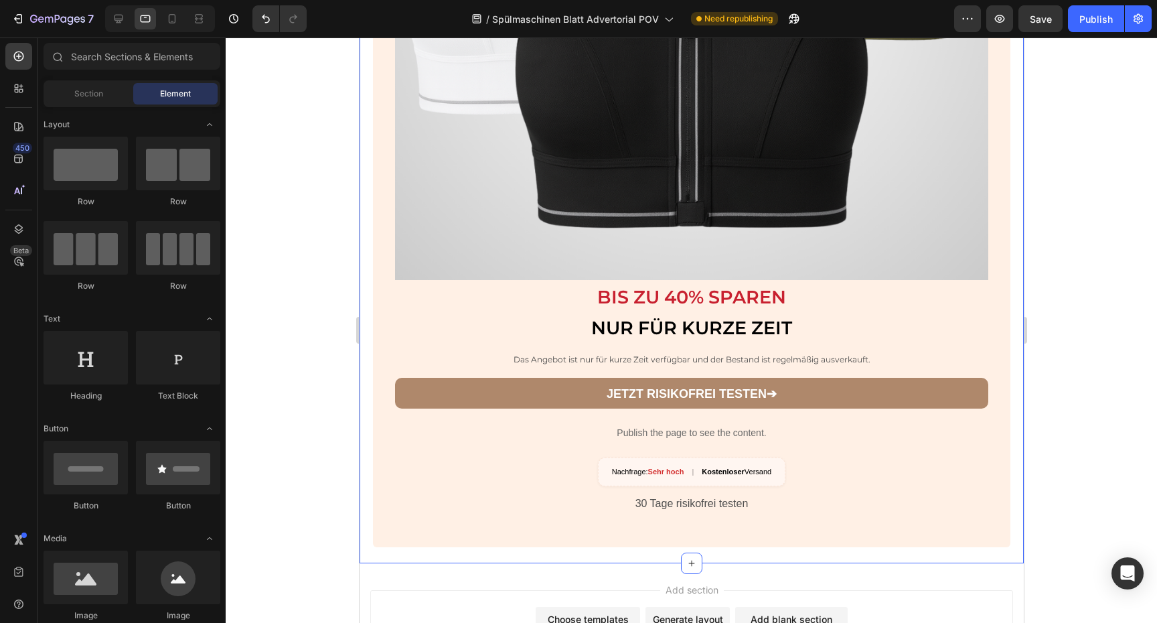
scroll to position [5322, 0]
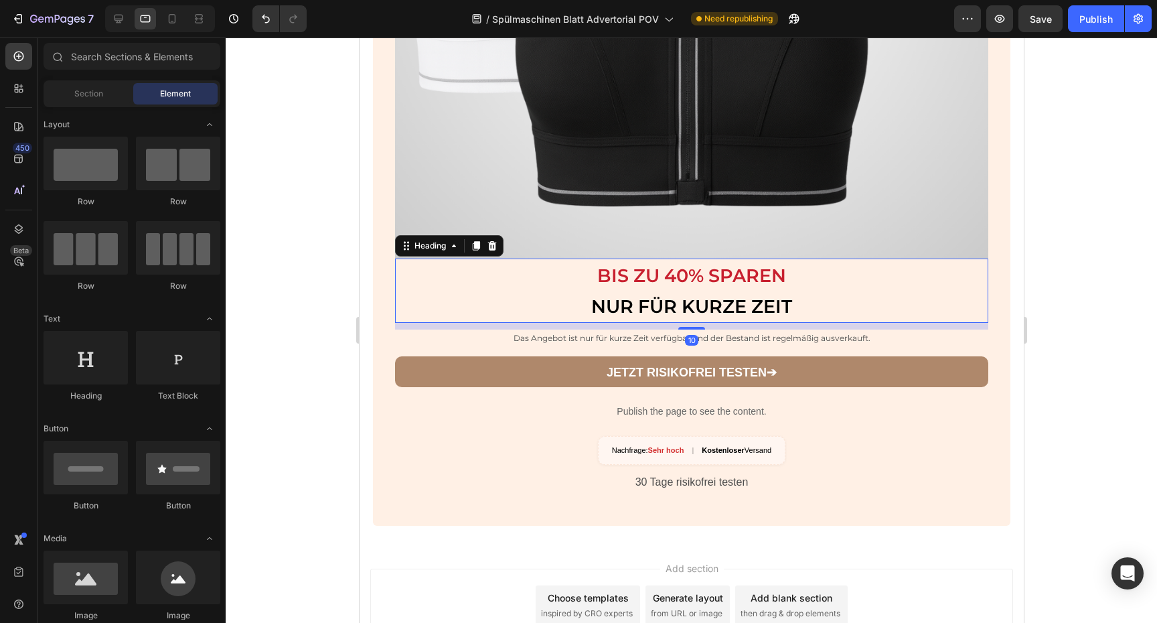
click at [816, 258] on h2 "BIS ZU 40% SPAREN NUR FÜR KURZE ZEIT" at bounding box center [690, 290] width 593 height 64
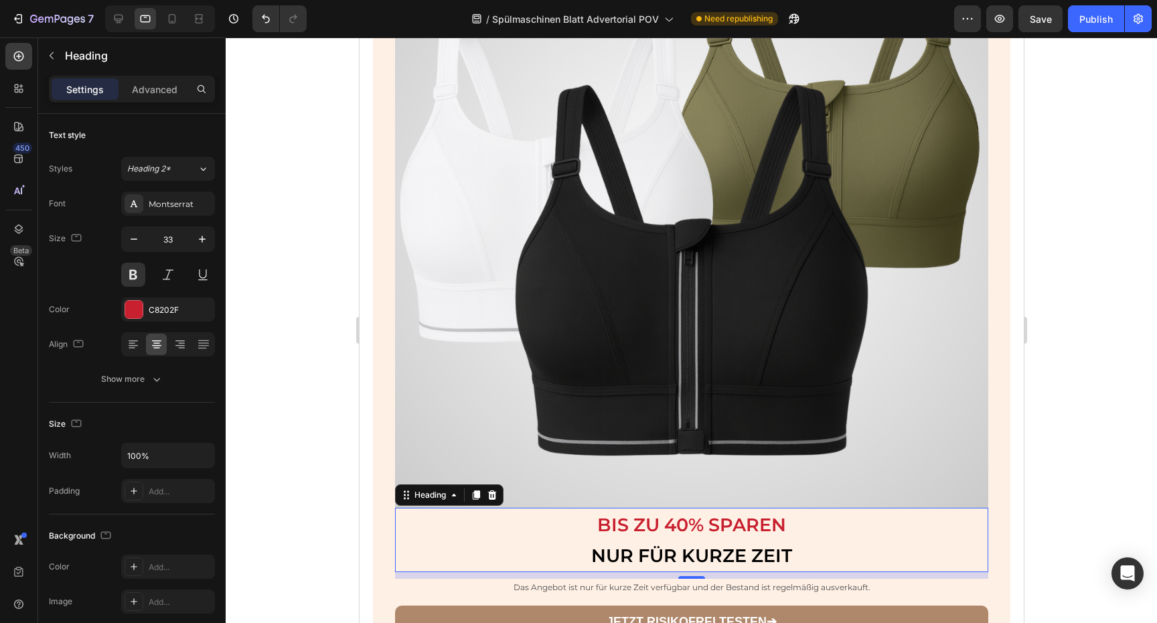
scroll to position [5179, 0]
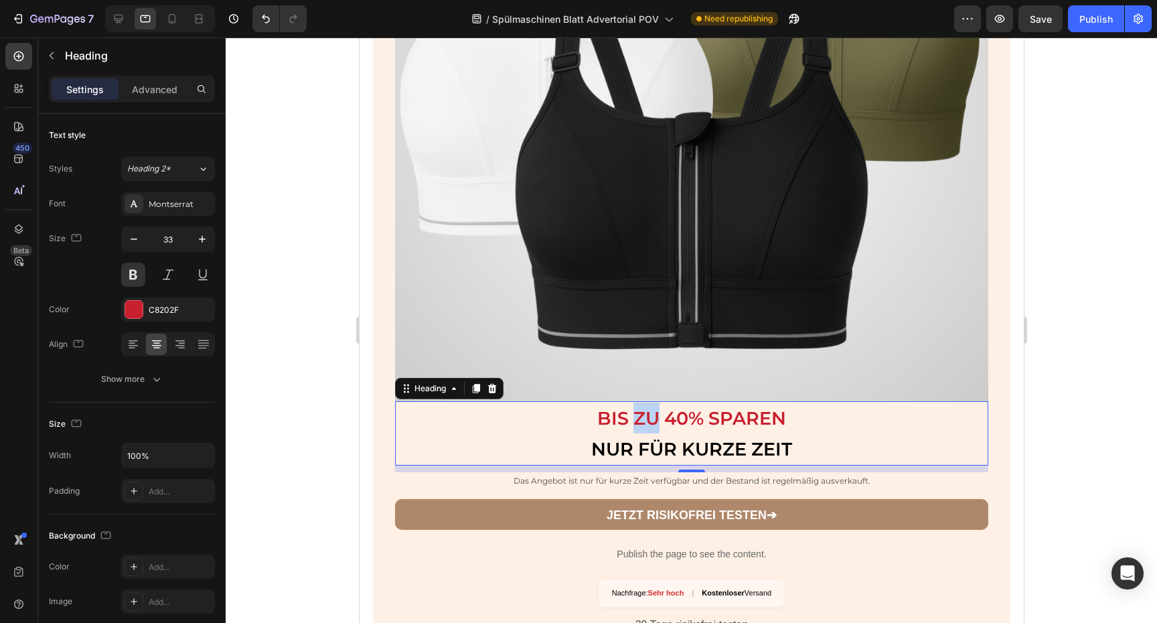
click at [632, 407] on strong "BIS ZU 40% SPAREN" at bounding box center [690, 418] width 189 height 22
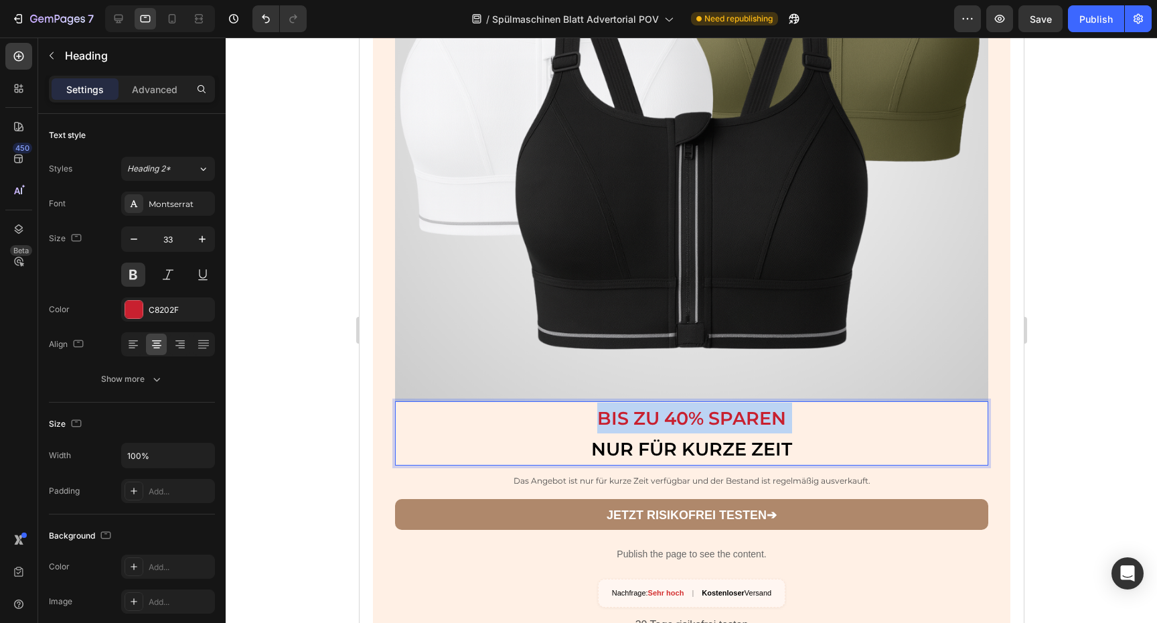
click at [632, 407] on strong "BIS ZU 40% SPAREN" at bounding box center [690, 418] width 189 height 22
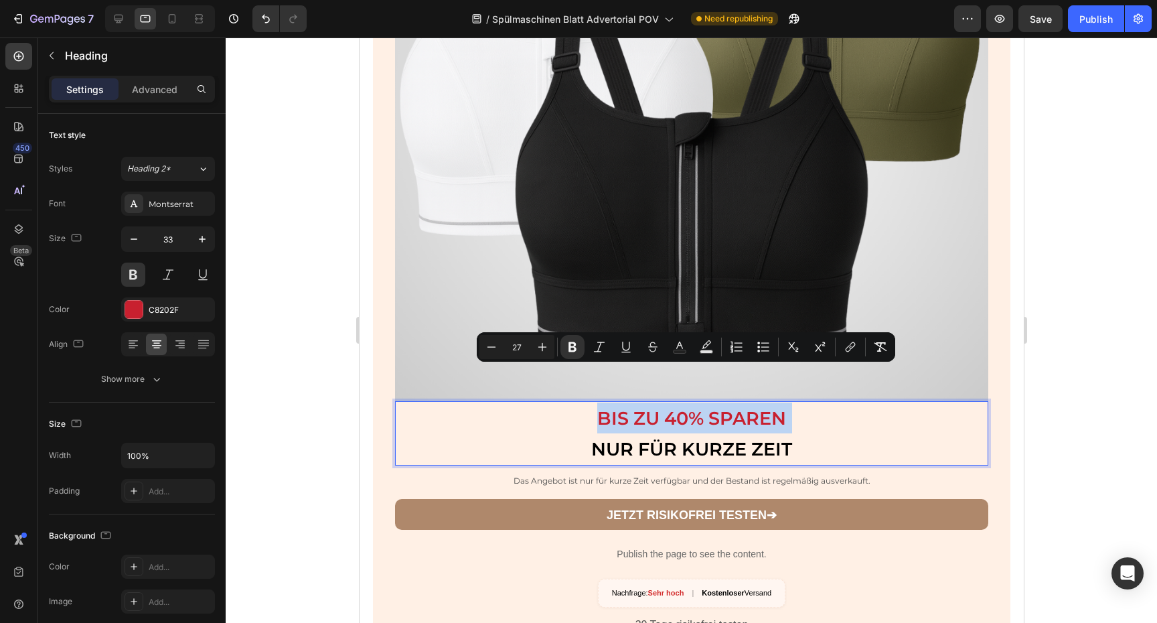
click at [639, 402] on p "BIS ZU 40% SPAREN NUR FÜR KURZE ZEIT" at bounding box center [691, 433] width 590 height 62
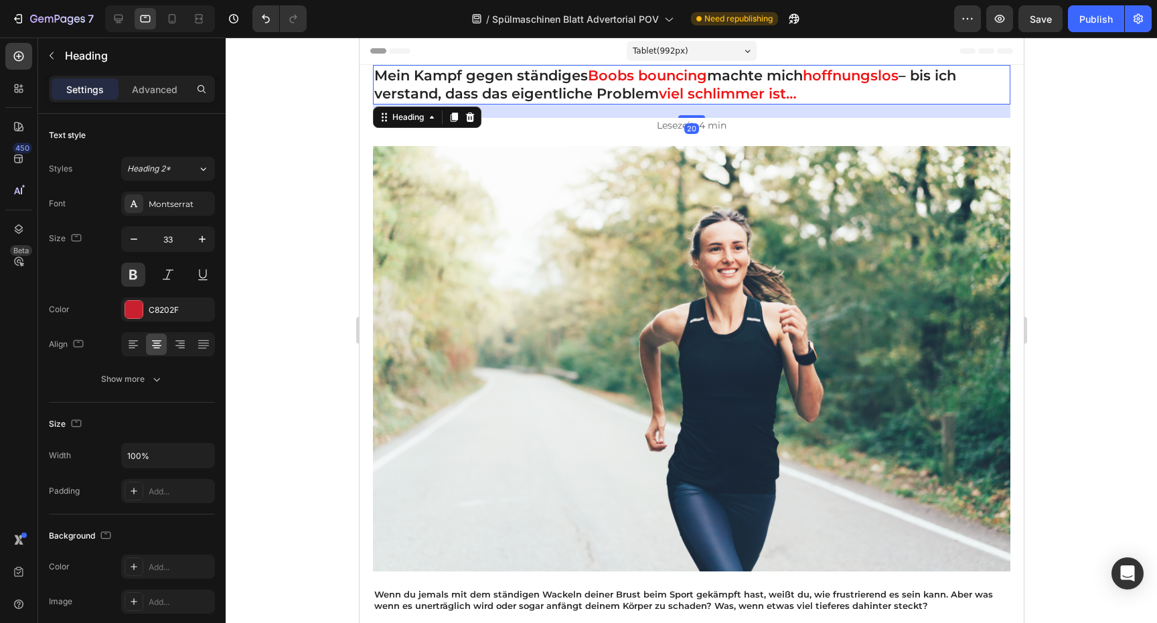
scroll to position [322, 0]
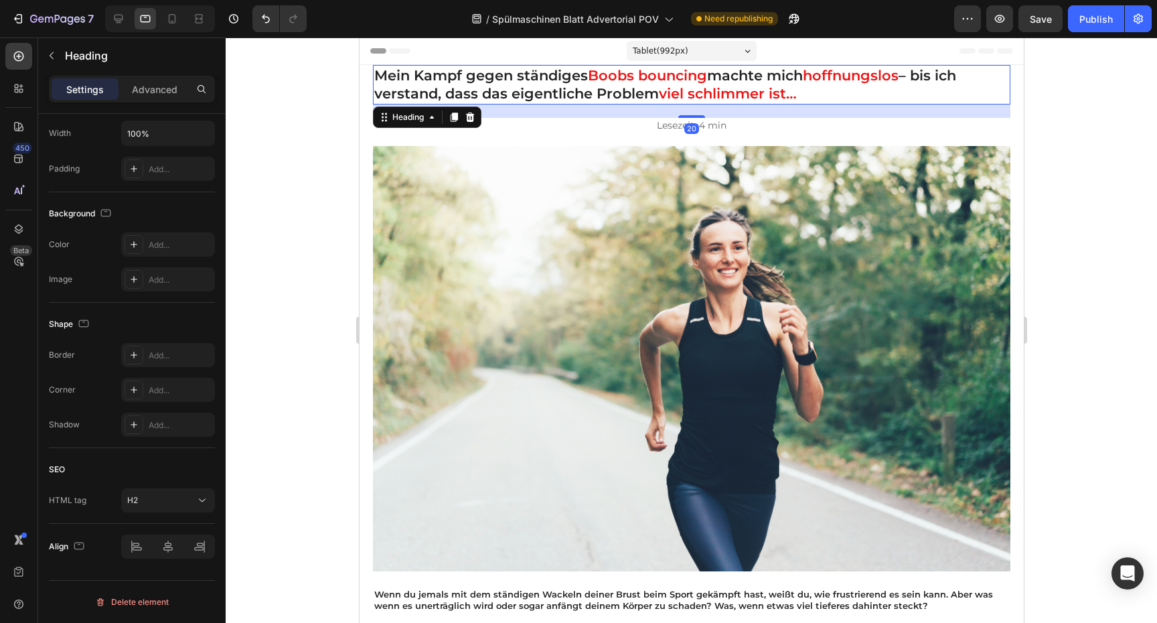
click at [932, 102] on h1 "Mein Kampf gegen ständiges Boobs bouncing machte mich hoffnungslos – bis ich ve…" at bounding box center [690, 84] width 637 height 39
click at [981, 119] on p "Lesezeit: 4 min" at bounding box center [691, 125] width 635 height 12
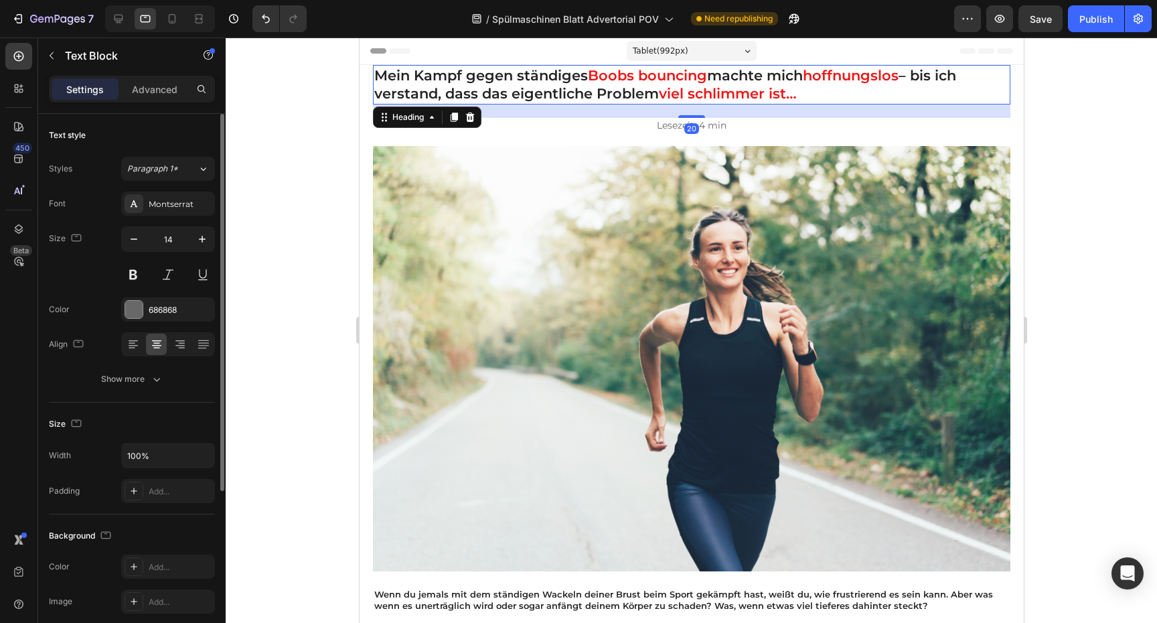
click at [995, 87] on h1 "Mein Kampf gegen ständiges Boobs bouncing machte mich hoffnungslos – bis ich ve…" at bounding box center [690, 84] width 637 height 39
click at [163, 111] on div "Settings Advanced" at bounding box center [131, 95] width 187 height 38
click at [163, 96] on div "Advanced" at bounding box center [154, 88] width 67 height 21
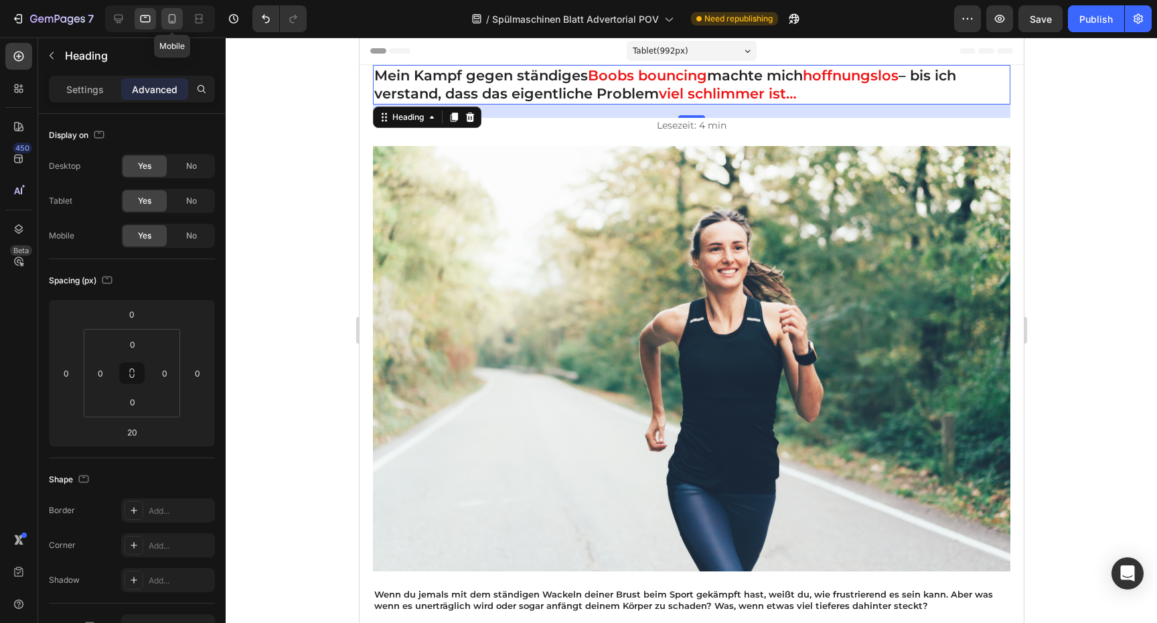
click at [163, 14] on div at bounding box center [171, 18] width 21 height 21
type input "40"
type input "15"
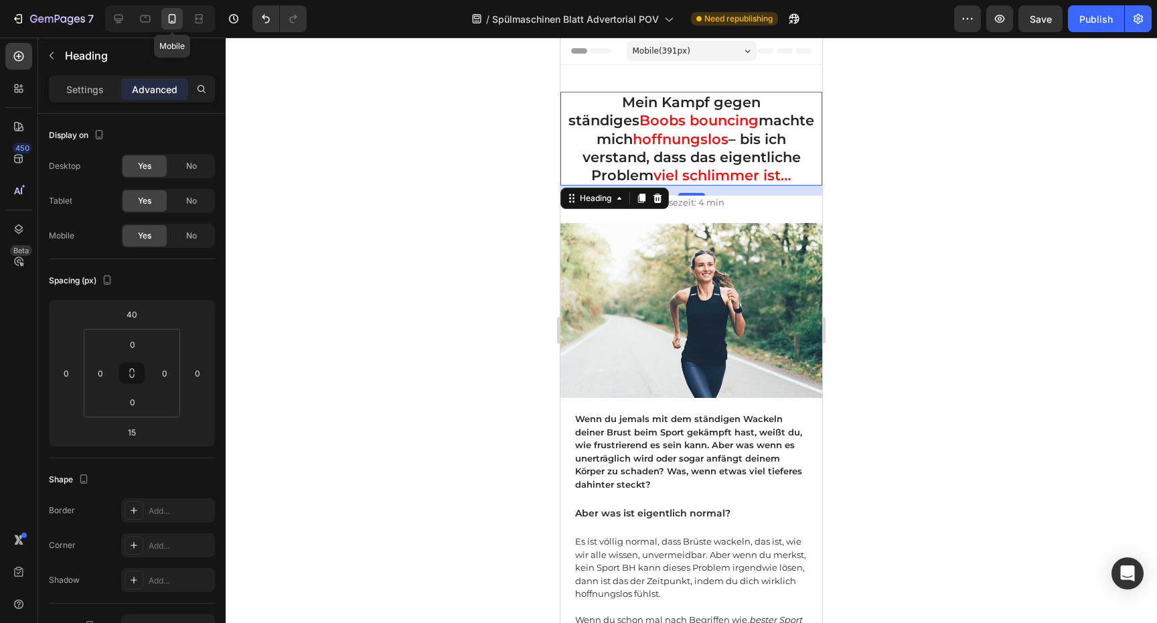
scroll to position [7, 0]
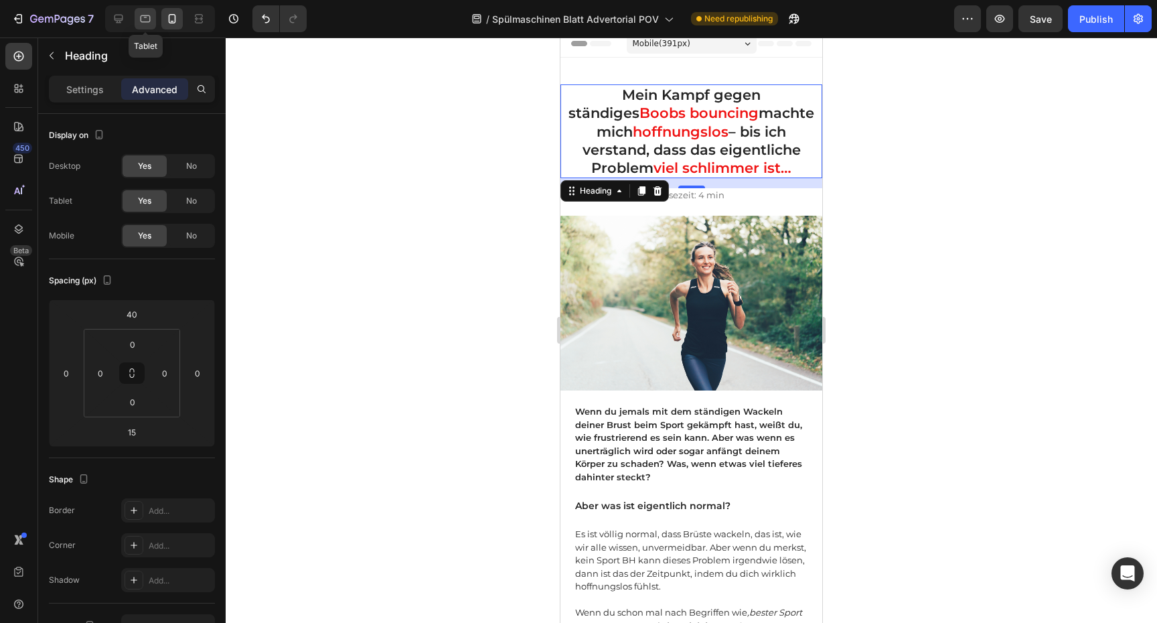
click at [147, 20] on icon at bounding box center [145, 18] width 13 height 13
type input "0"
type input "20"
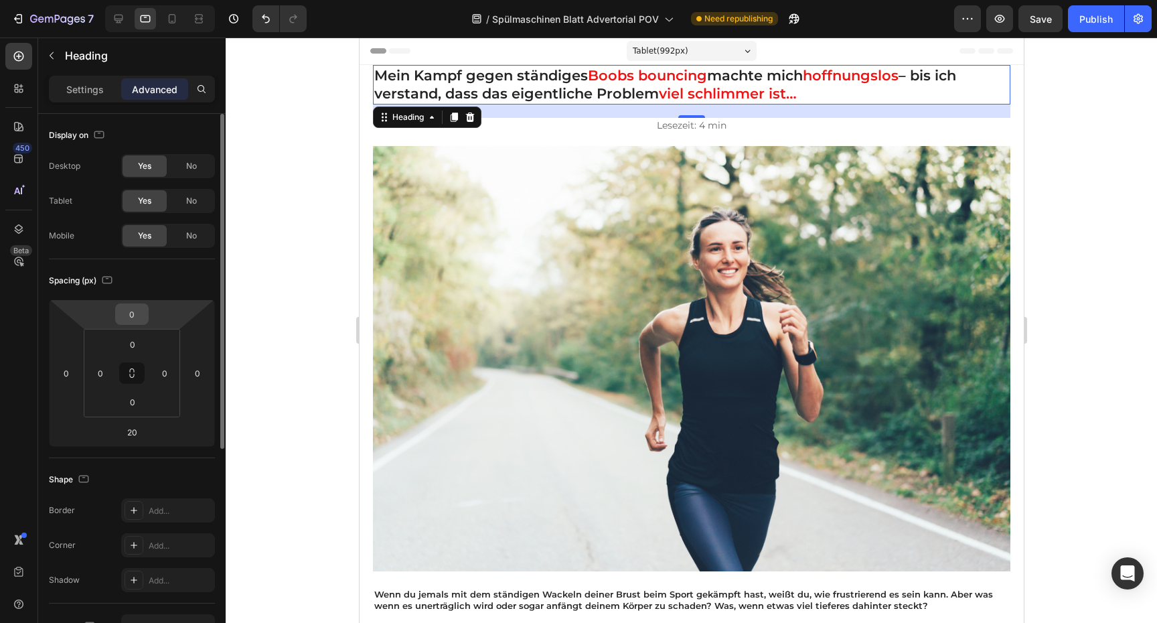
click at [125, 310] on input "0" at bounding box center [131, 314] width 27 height 20
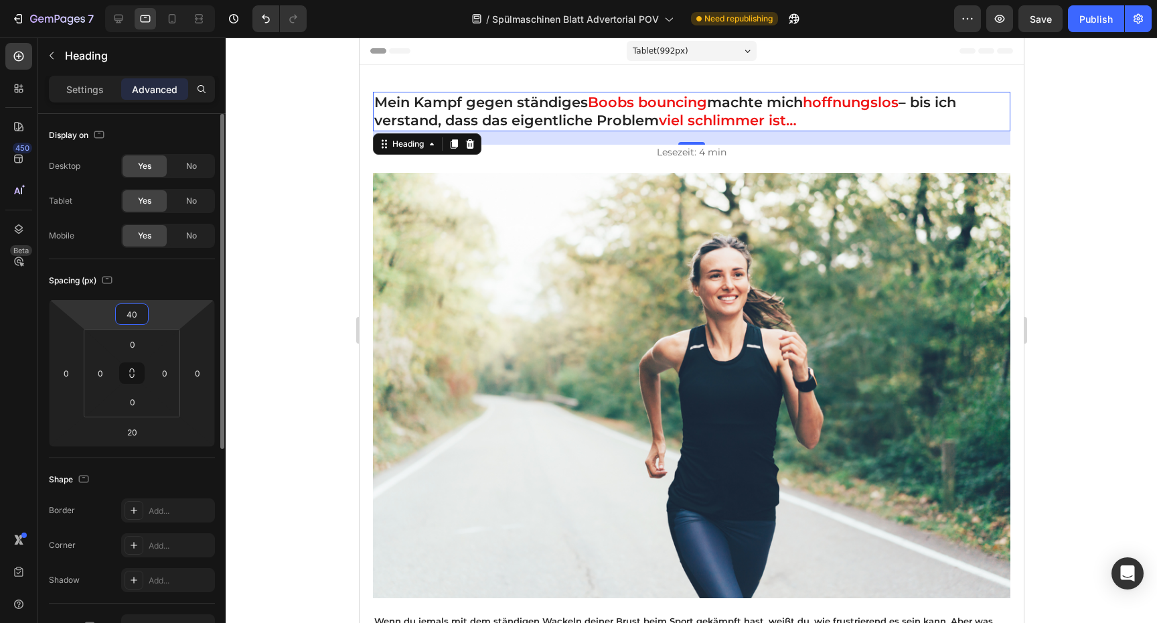
click at [155, 281] on div "Spacing (px)" at bounding box center [132, 280] width 166 height 21
click at [111, 281] on icon "button" at bounding box center [106, 279] width 13 height 13
click at [112, 301] on icon "button" at bounding box center [110, 301] width 9 height 9
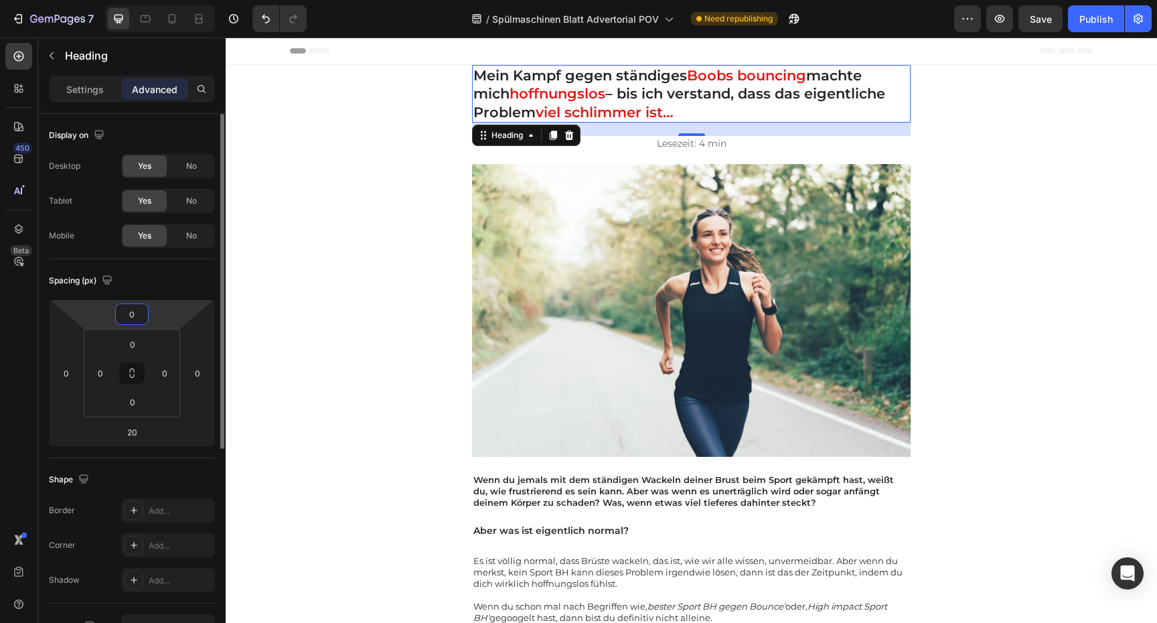
click at [135, 319] on input "0" at bounding box center [131, 314] width 27 height 20
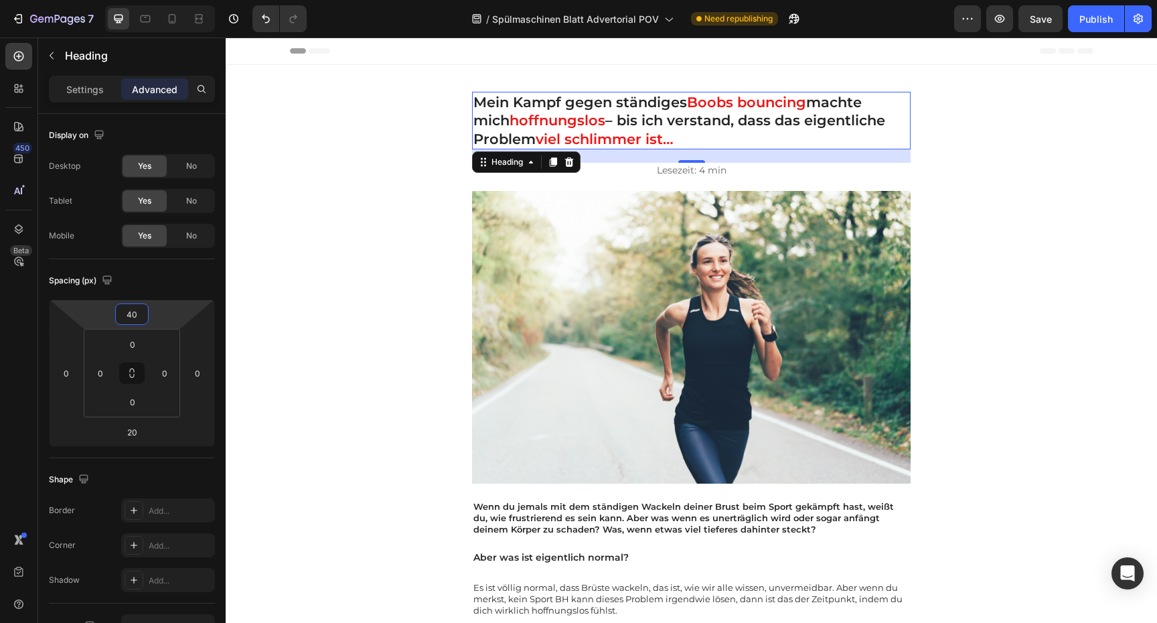
type input "40"
click at [145, 286] on div "Spacing (px)" at bounding box center [132, 280] width 166 height 21
click at [1098, 21] on div "Publish" at bounding box center [1095, 19] width 33 height 14
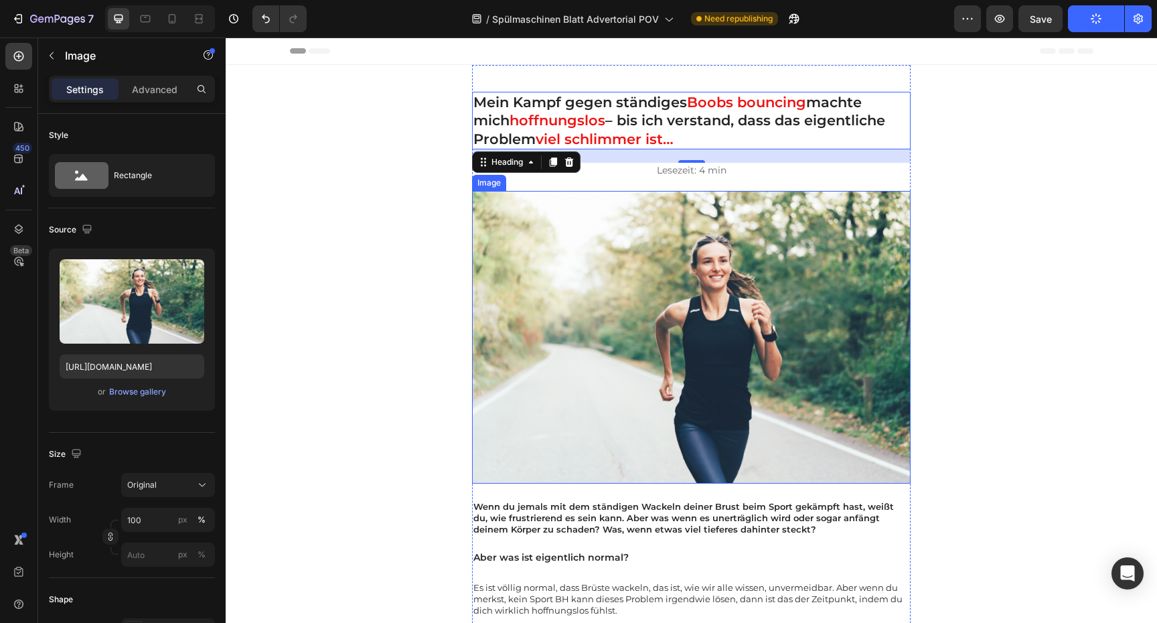
click at [814, 264] on img at bounding box center [691, 337] width 439 height 293
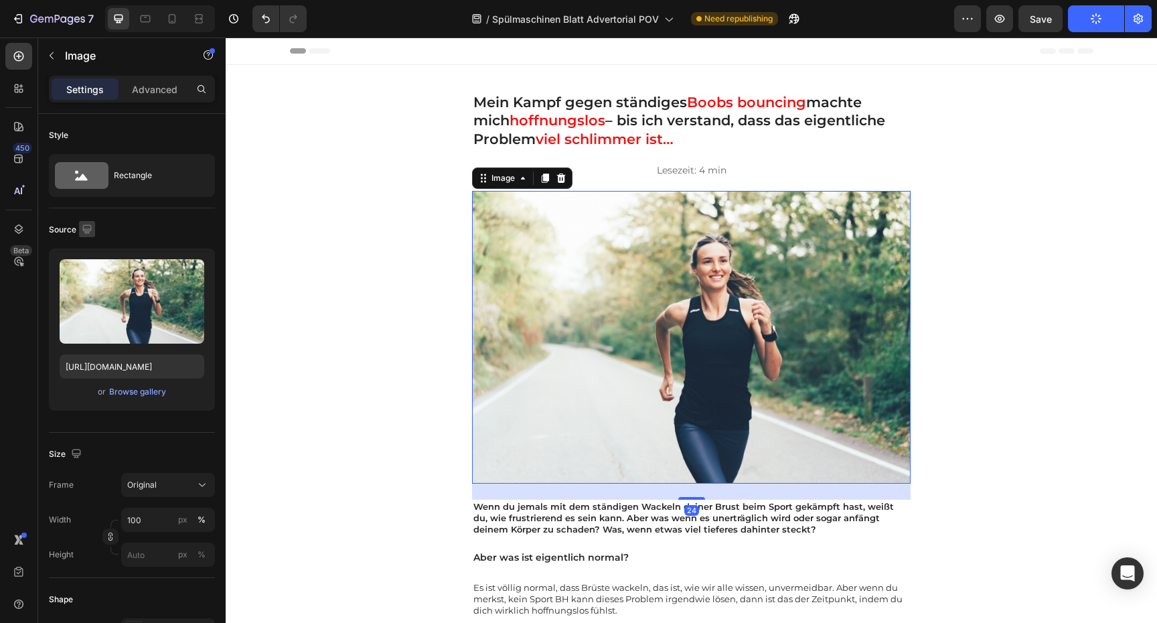
click at [90, 227] on icon "button" at bounding box center [86, 228] width 9 height 9
click at [93, 270] on icon "button" at bounding box center [89, 274] width 13 height 13
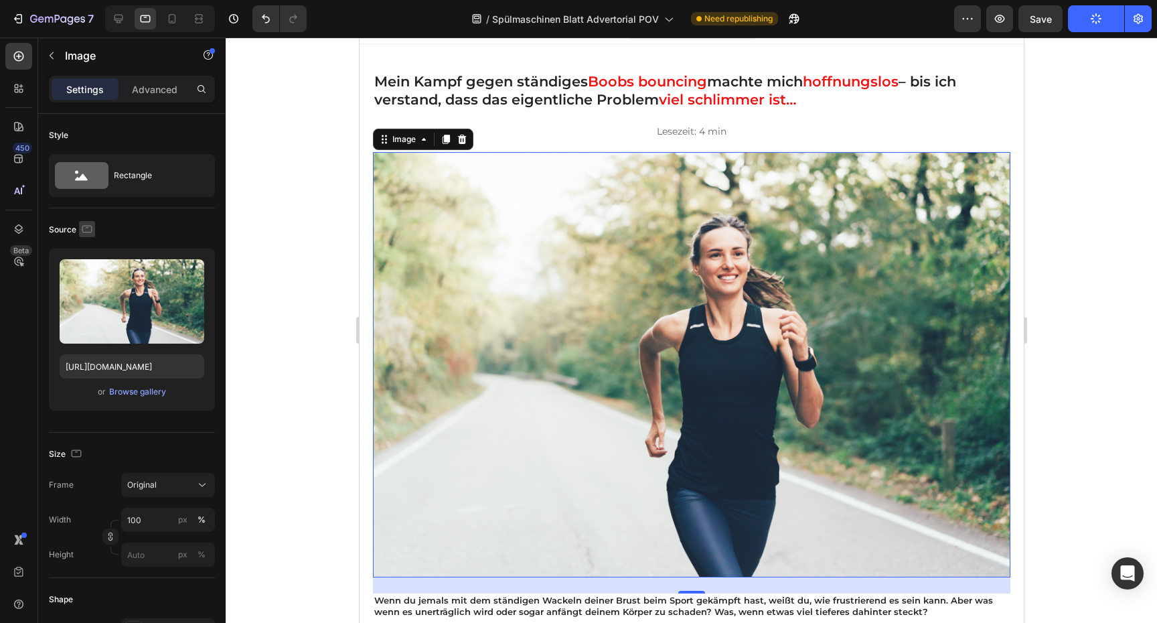
click at [91, 228] on icon "button" at bounding box center [87, 228] width 10 height 7
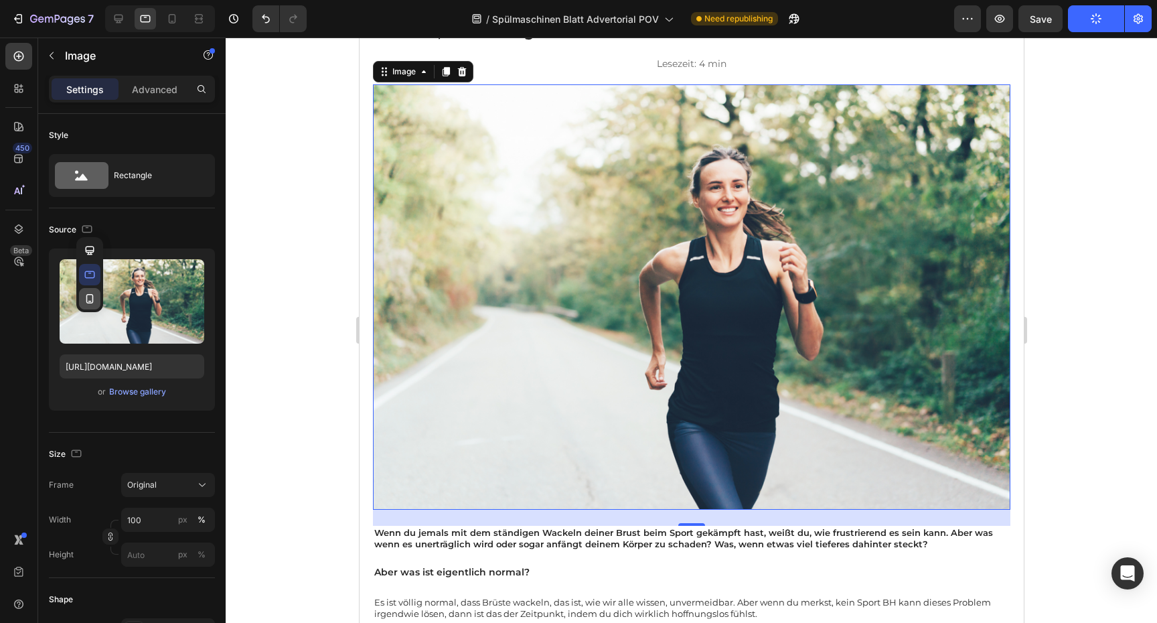
click at [88, 295] on icon "button" at bounding box center [89, 298] width 13 height 13
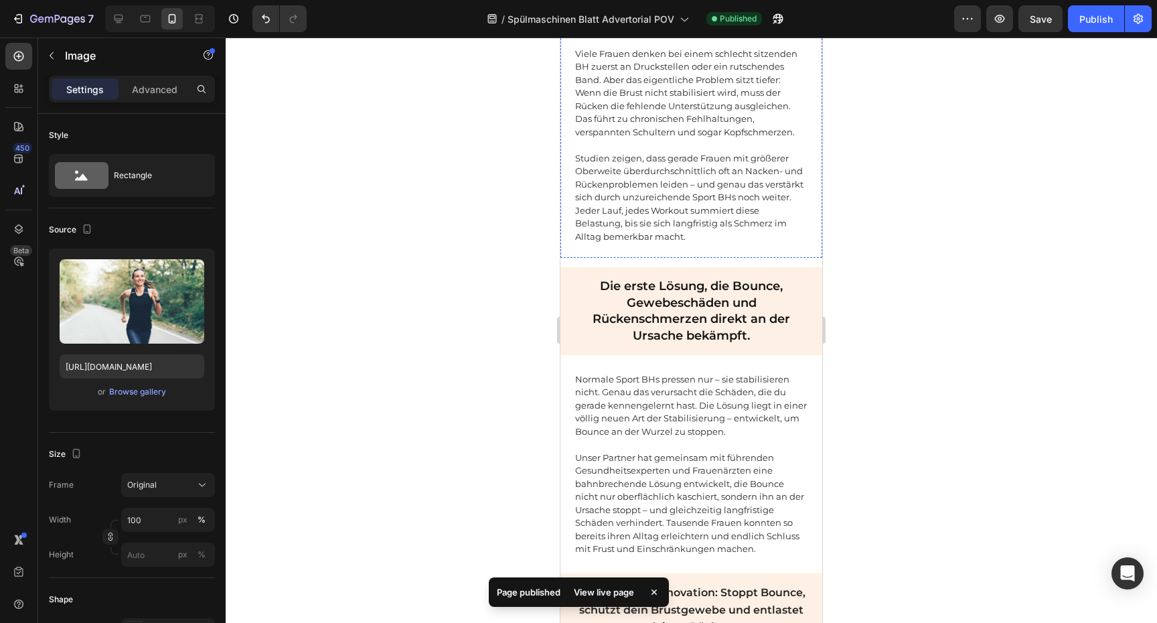
scroll to position [1733, 0]
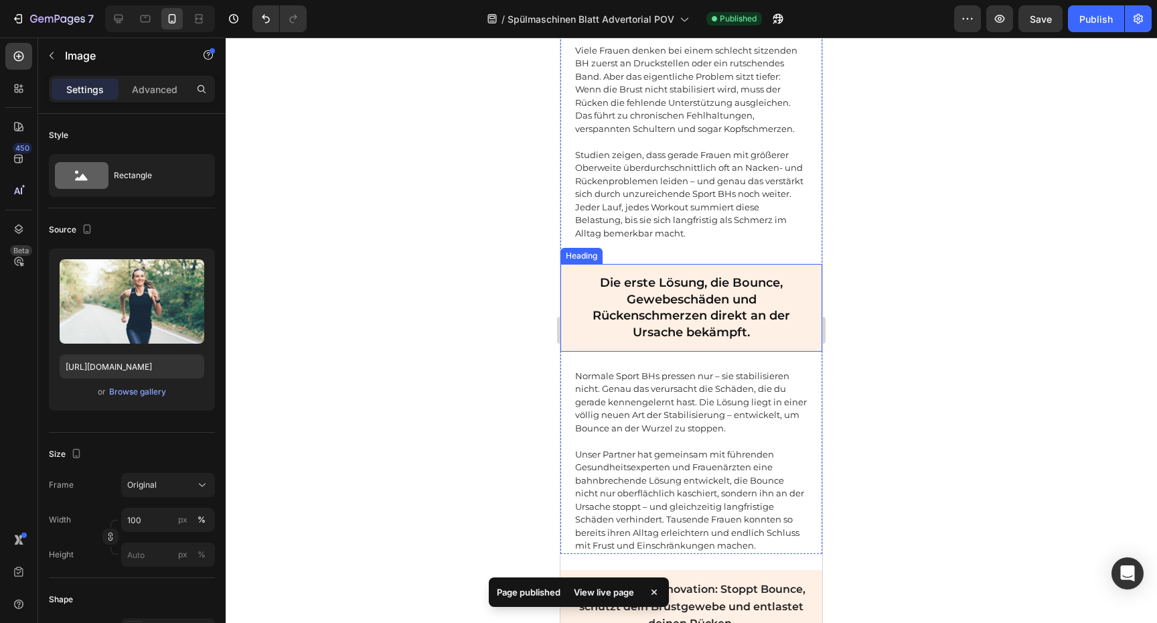
click at [781, 291] on h2 "Die erste Lösung, die Bounce, Gewebeschäden und Rückenschmerzen direkt an der U…" at bounding box center [691, 308] width 262 height 88
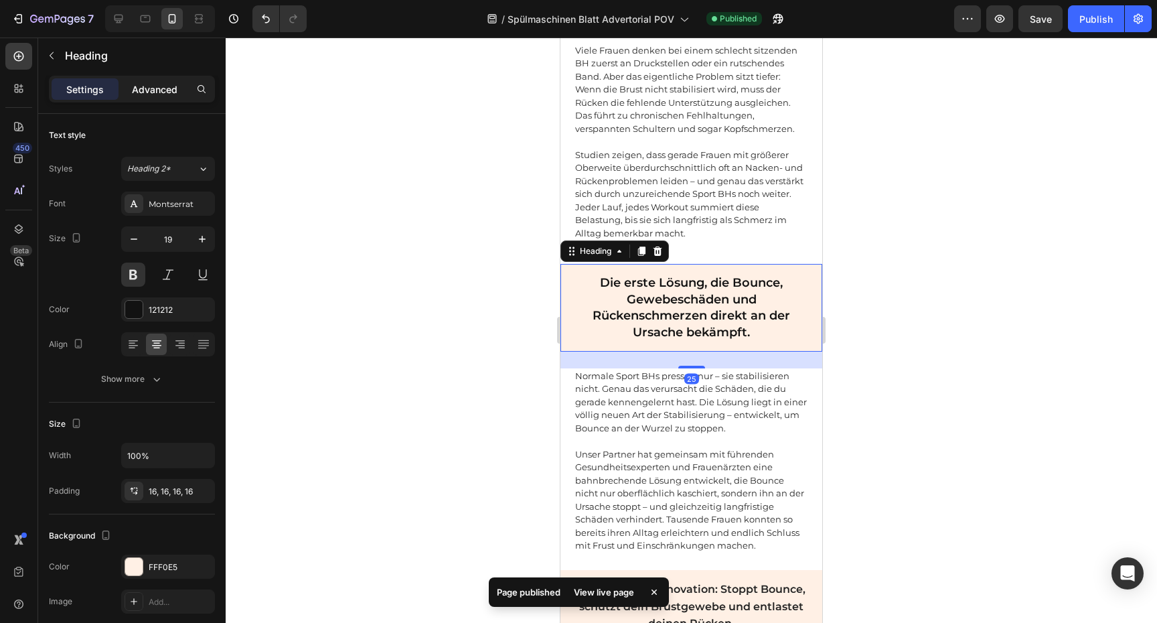
click at [149, 82] on p "Advanced" at bounding box center [155, 89] width 46 height 14
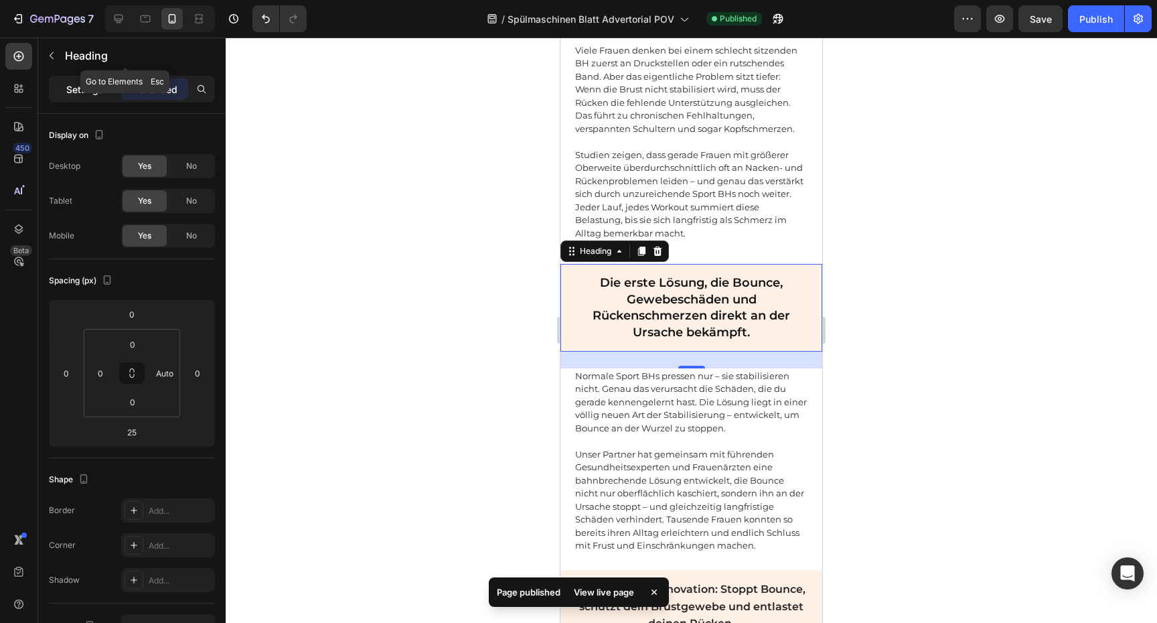
click at [82, 79] on div "Settings" at bounding box center [85, 88] width 67 height 21
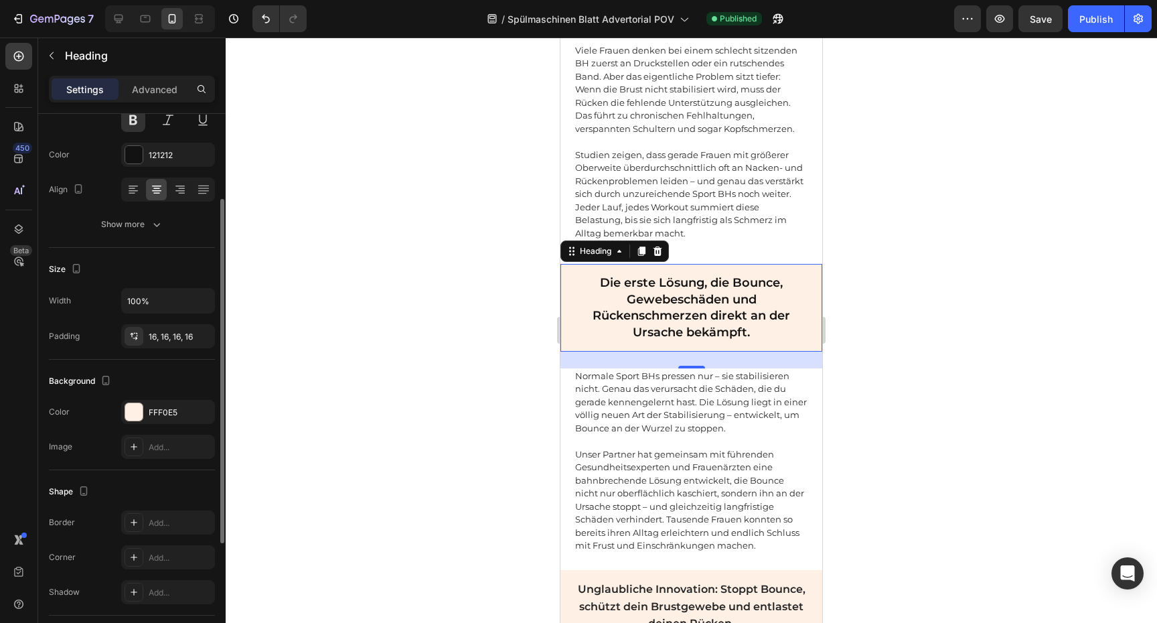
scroll to position [224, 0]
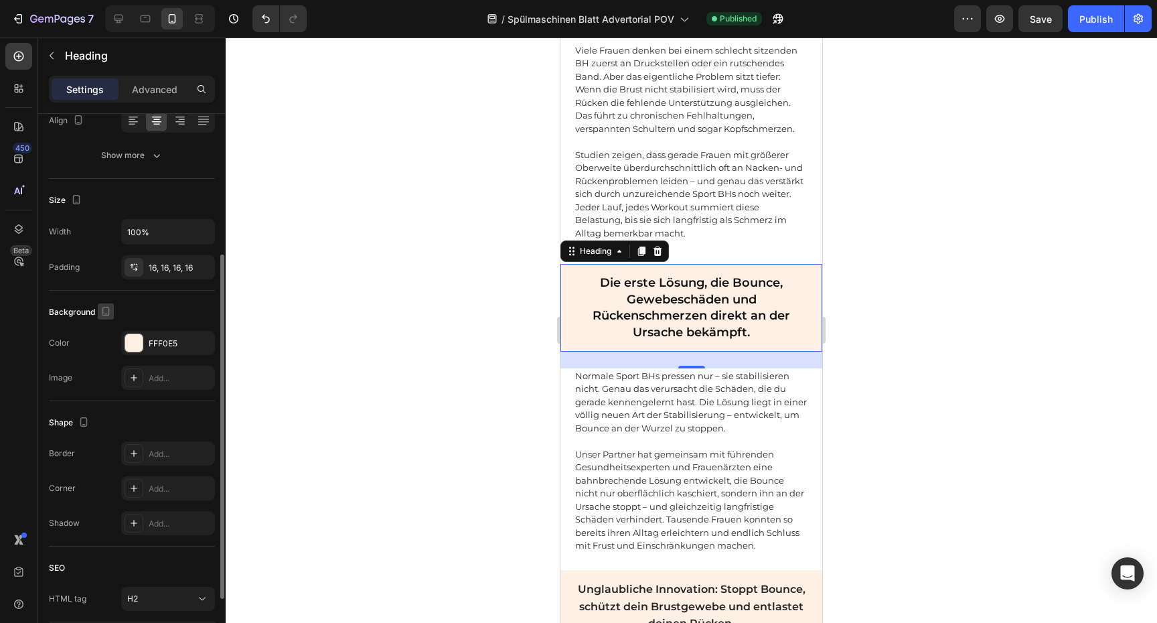
click at [110, 315] on icon "button" at bounding box center [105, 311] width 13 height 13
click at [107, 351] on icon "button" at bounding box center [108, 356] width 13 height 13
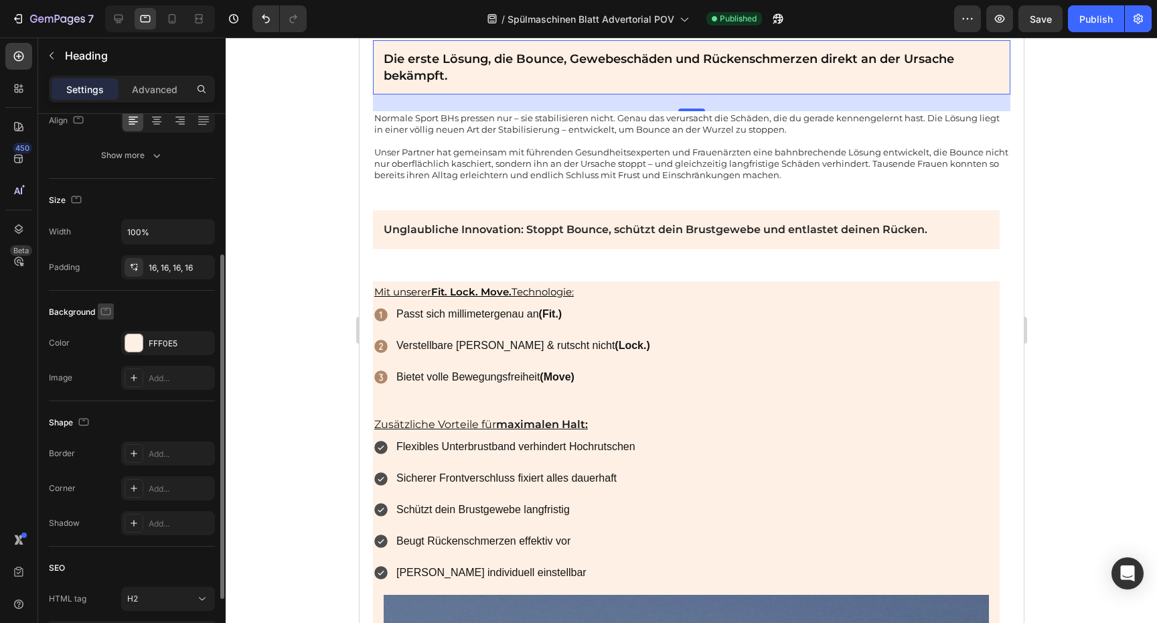
scroll to position [1402, 0]
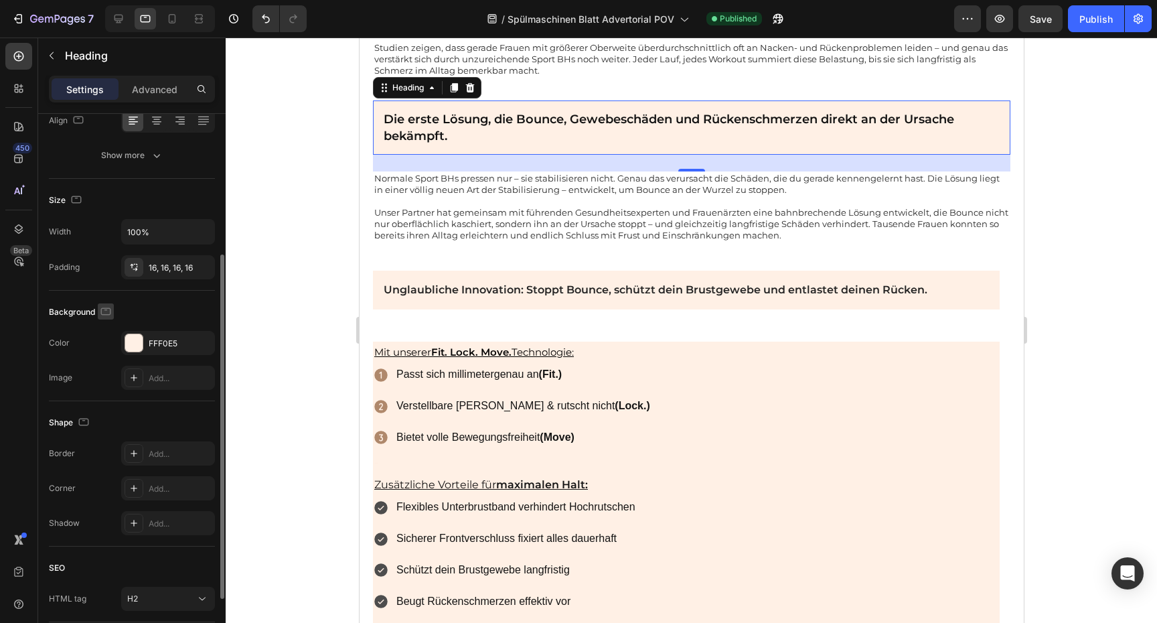
click at [109, 310] on icon "button" at bounding box center [105, 311] width 13 height 13
click at [109, 327] on icon "button" at bounding box center [108, 332] width 13 height 13
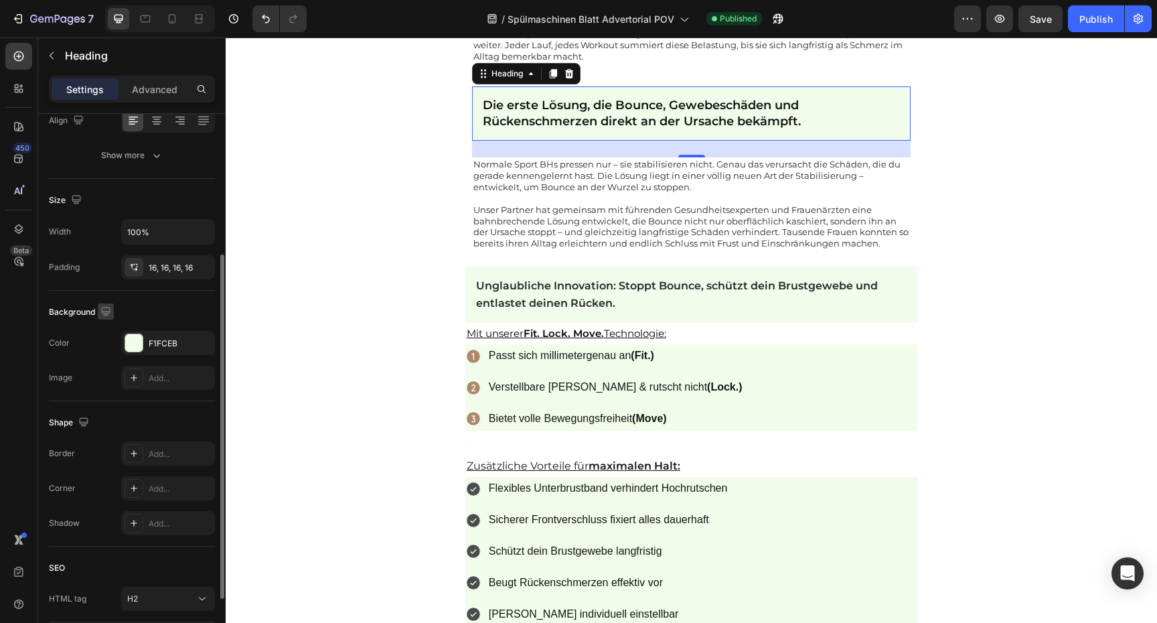
click at [109, 317] on button "button" at bounding box center [106, 311] width 16 height 16
click at [108, 355] on icon "button" at bounding box center [108, 356] width 13 height 13
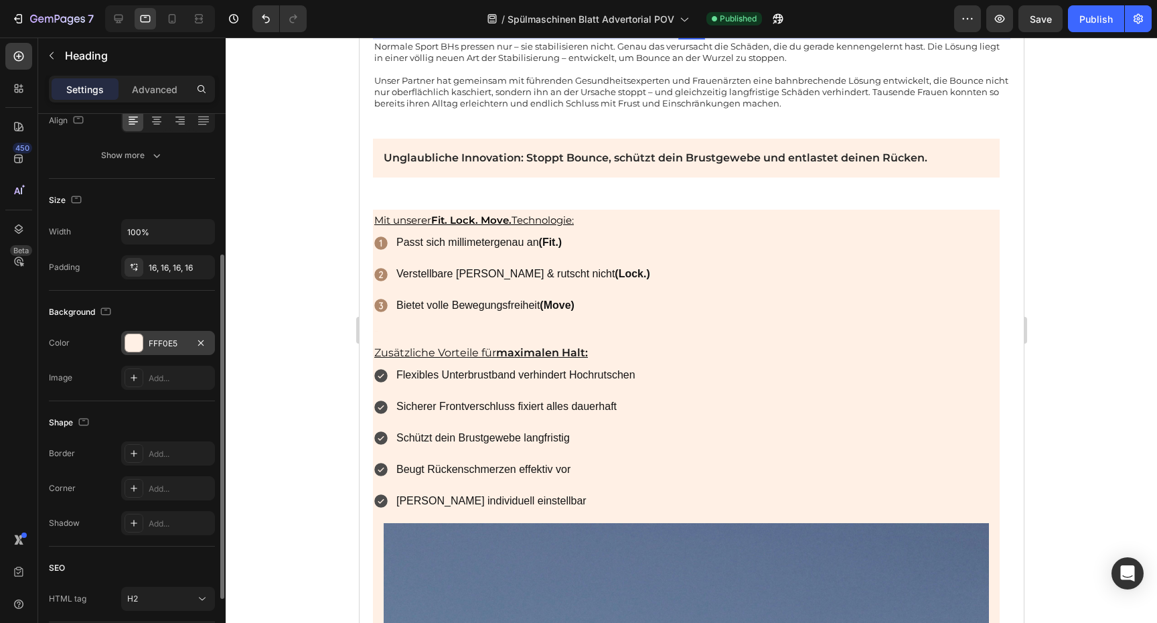
click at [163, 352] on div "FFF0E5" at bounding box center [168, 343] width 94 height 24
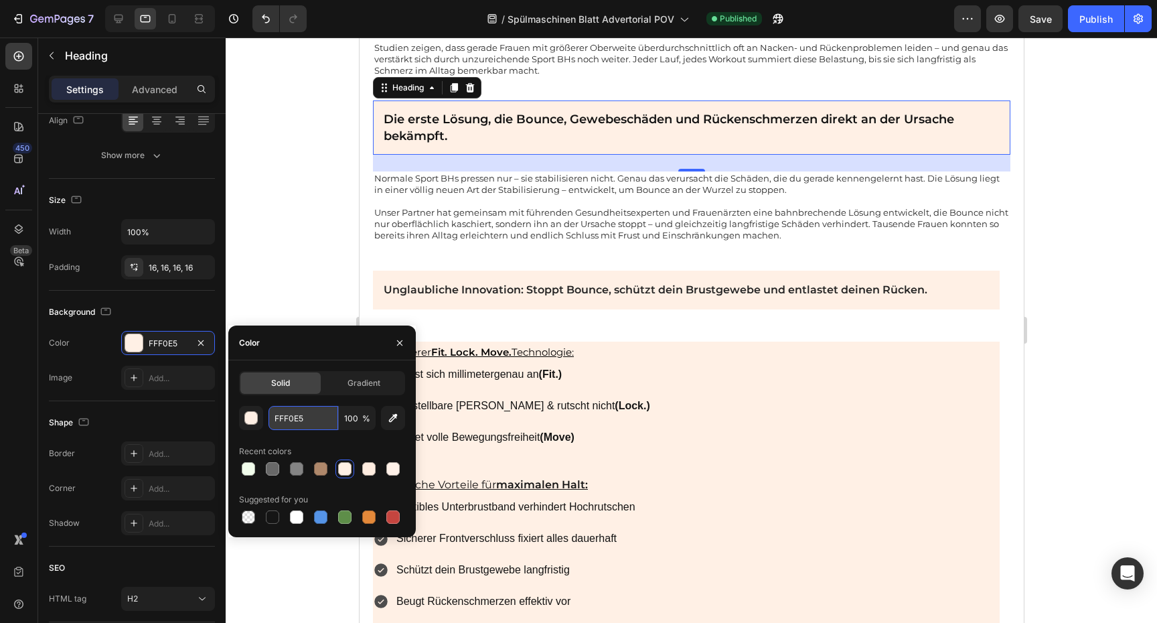
click at [287, 420] on input "FFF0E5" at bounding box center [303, 418] width 70 height 24
click at [108, 315] on icon "button" at bounding box center [105, 311] width 13 height 13
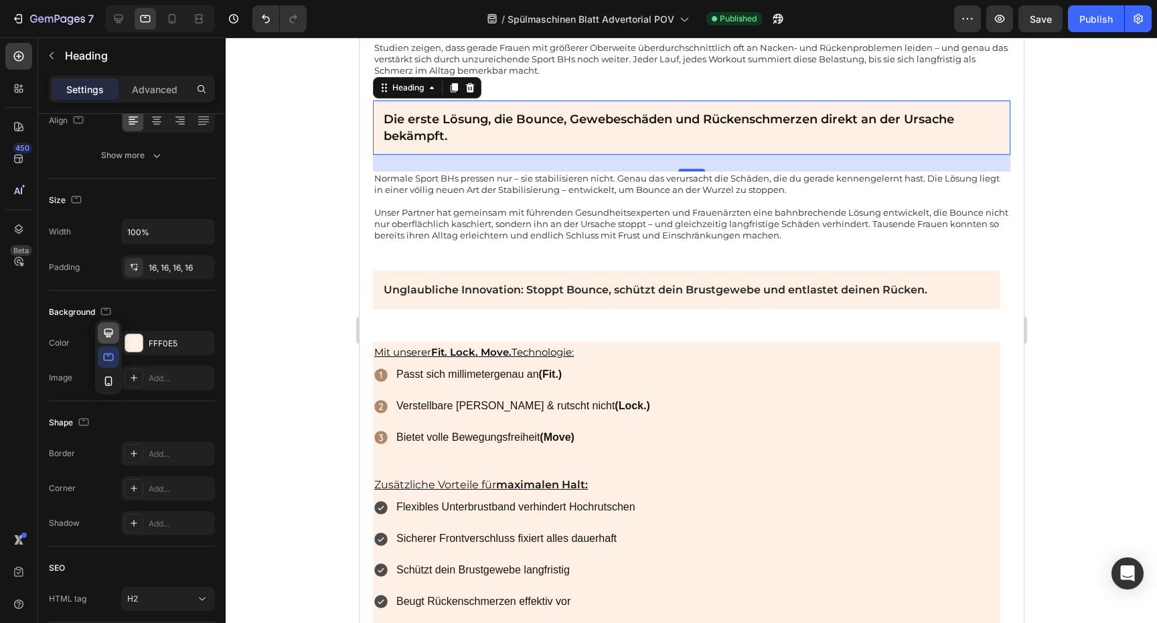
click at [103, 330] on icon "button" at bounding box center [108, 332] width 13 height 13
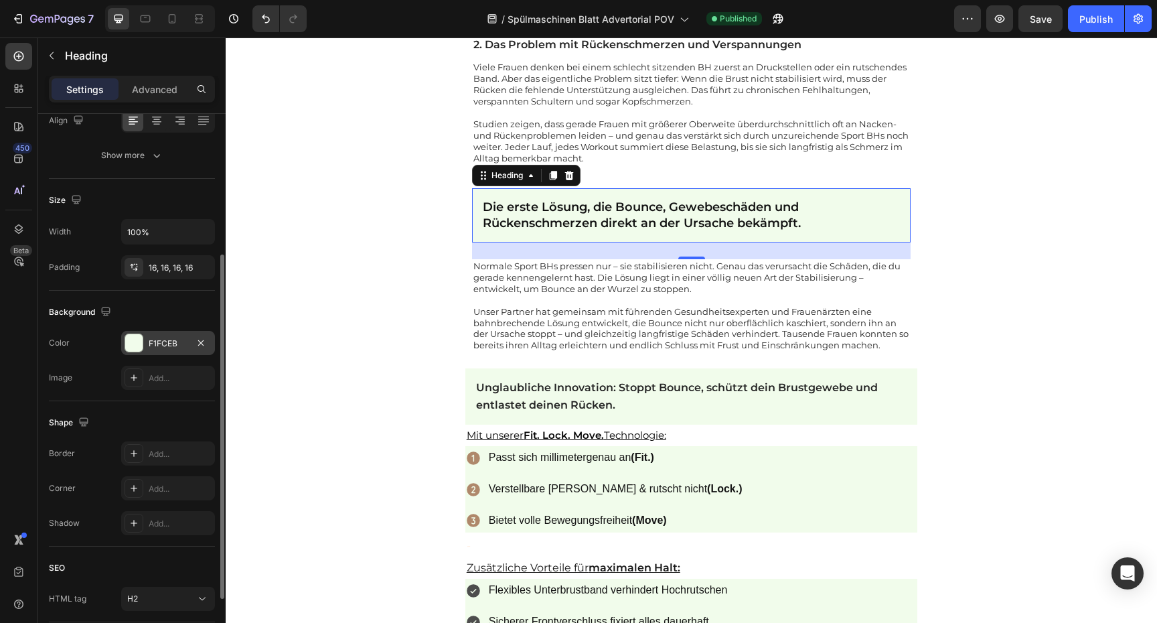
click at [151, 338] on div "F1FCEB" at bounding box center [168, 343] width 39 height 12
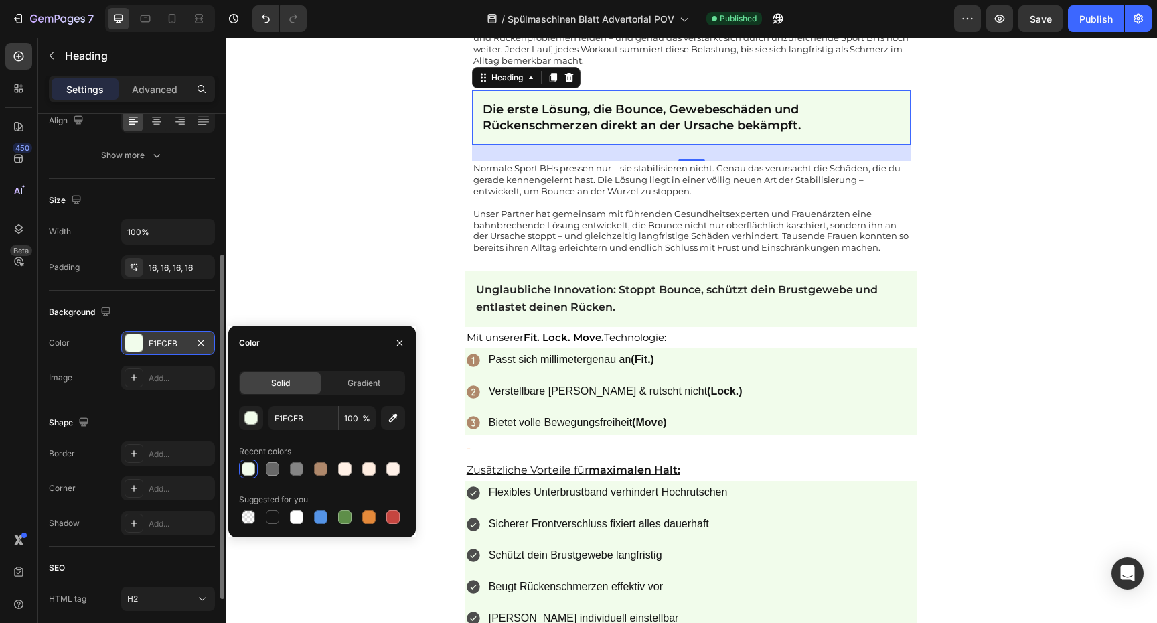
scroll to position [1393, 0]
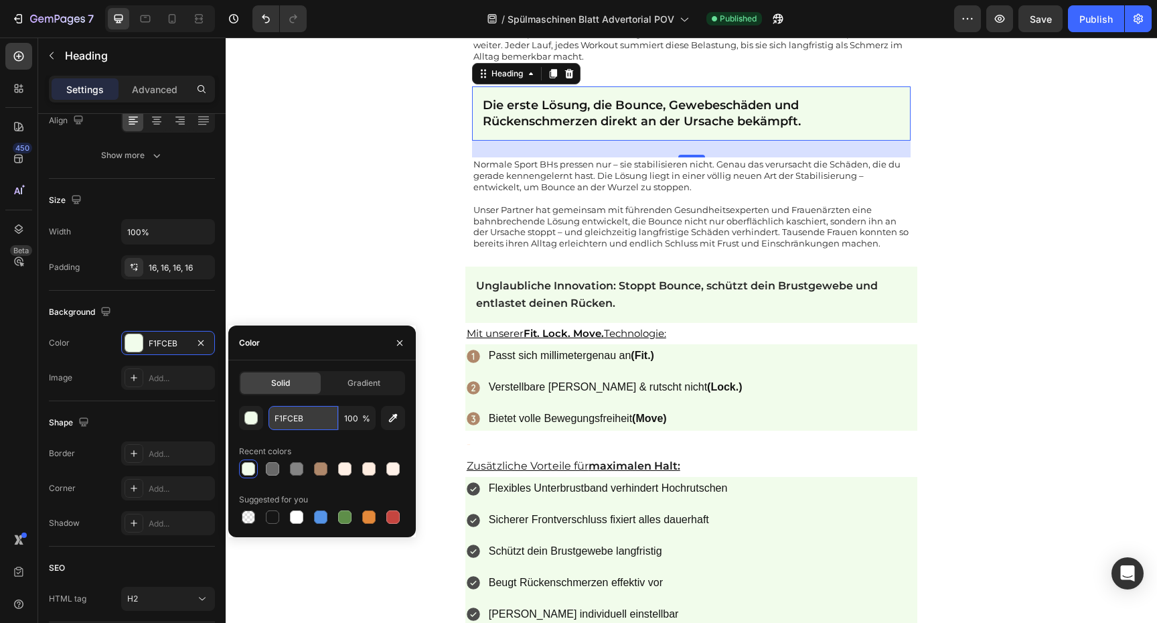
click at [273, 414] on input "F1FCEB" at bounding box center [303, 418] width 70 height 24
paste input "FF0E5"
type input "FFF0E5"
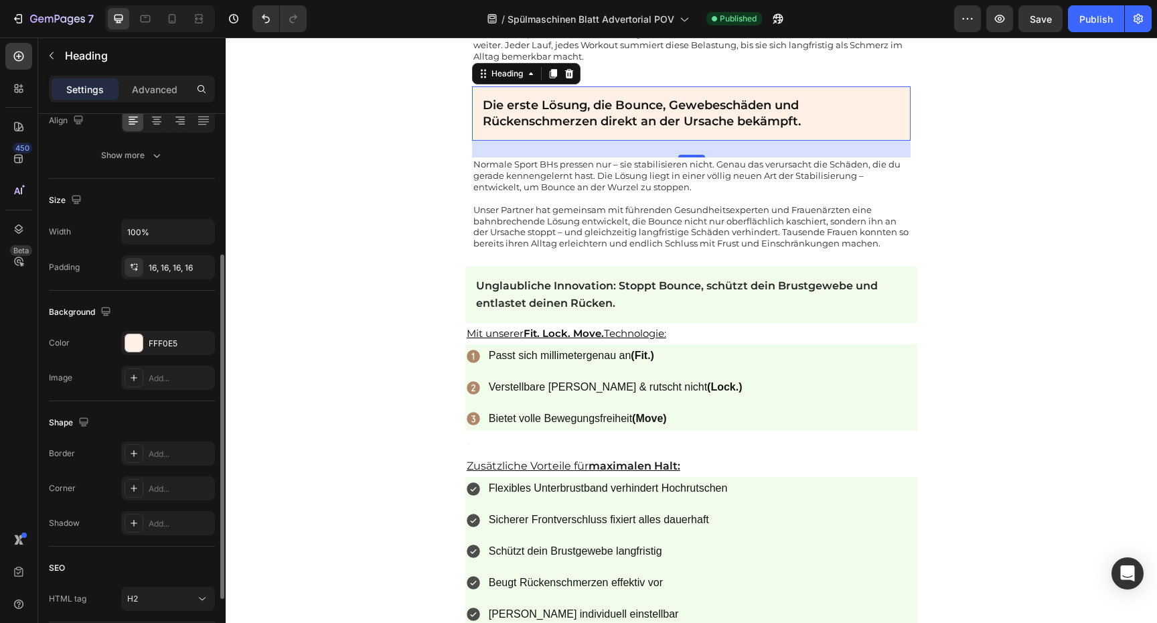
click at [91, 366] on div "Image Add..." at bounding box center [132, 377] width 166 height 24
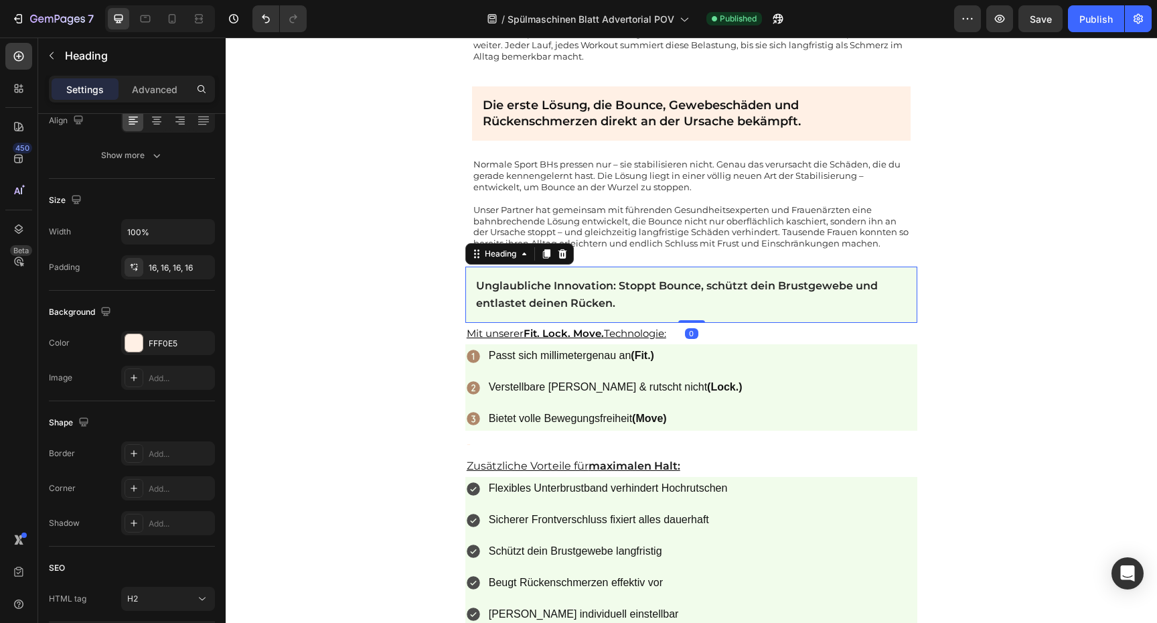
click at [643, 307] on h2 "Unglaubliche Innovation: Stoppt Bounce, schützt dein Brustgewebe und entlastet …" at bounding box center [691, 294] width 453 height 56
click at [186, 341] on div "F1FCEB" at bounding box center [168, 343] width 39 height 12
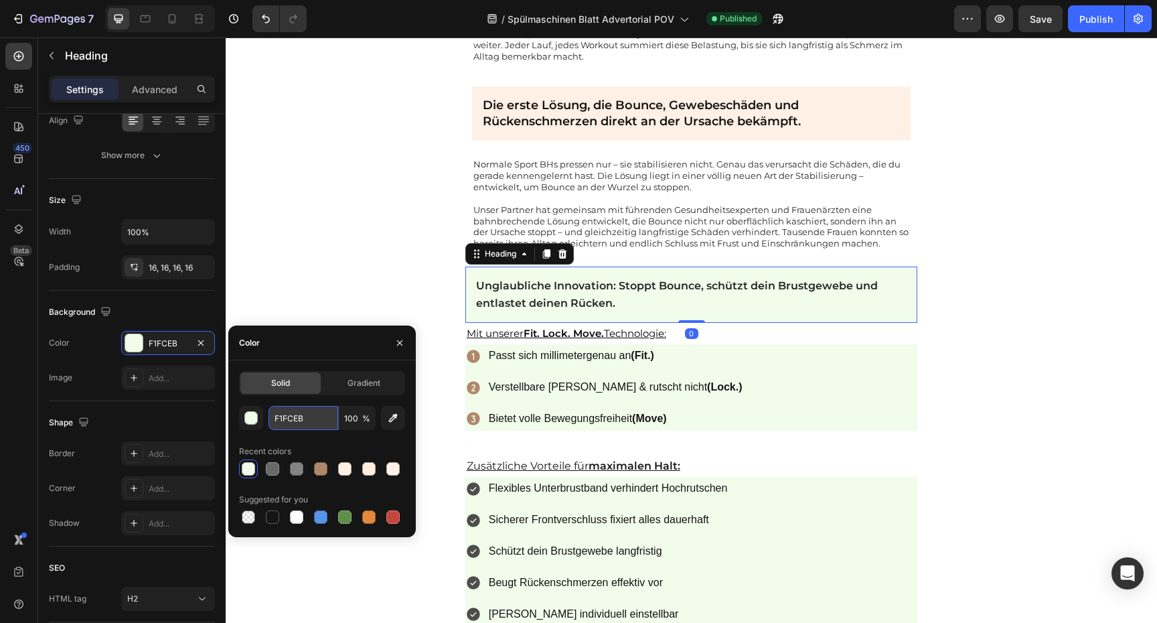
click at [303, 413] on input "F1FCEB" at bounding box center [303, 418] width 70 height 24
paste input "FF0E5"
type input "FFF0E5"
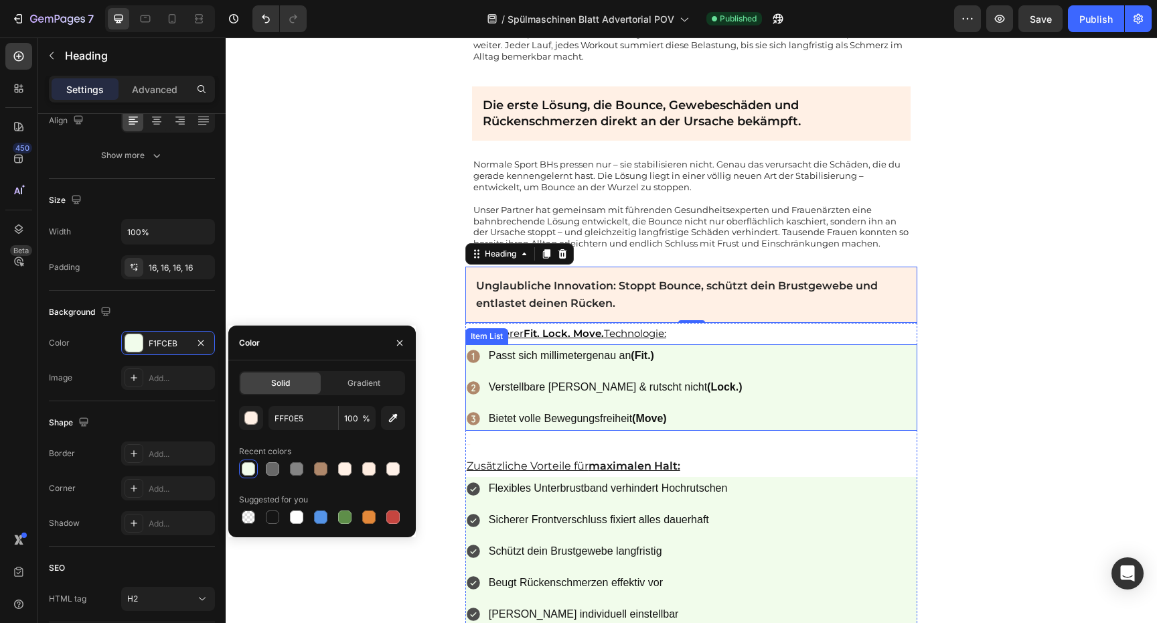
click at [780, 386] on div "Passt sich millimetergenau an (Fit.) Verstellbare [PERSON_NAME] & rutscht nicht…" at bounding box center [691, 387] width 453 height 86
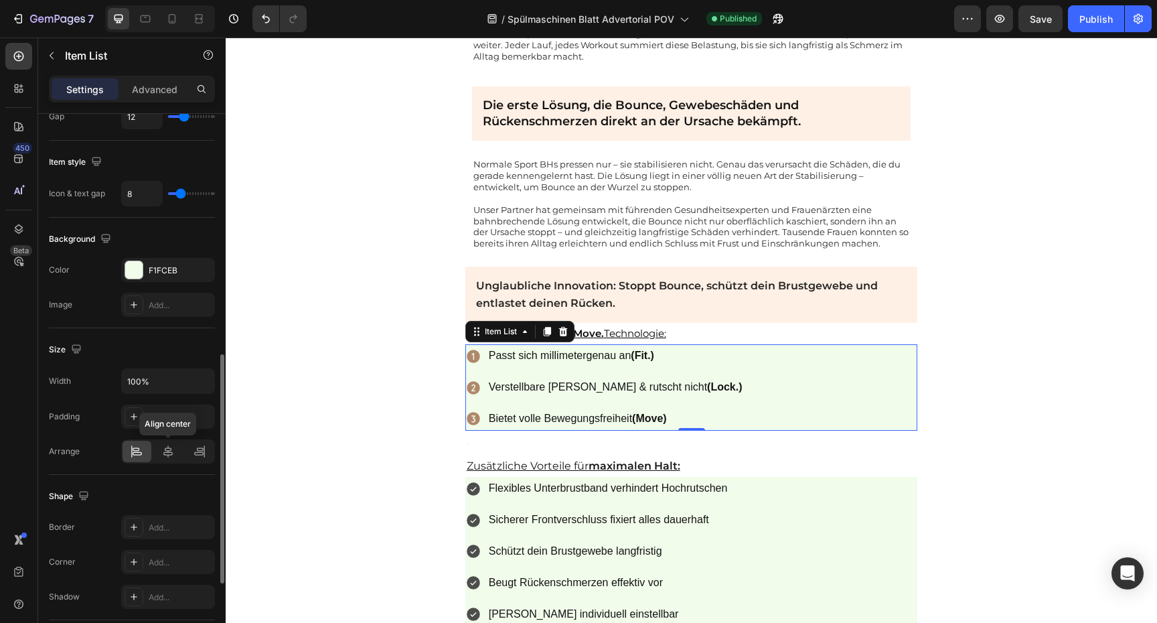
scroll to position [759, 0]
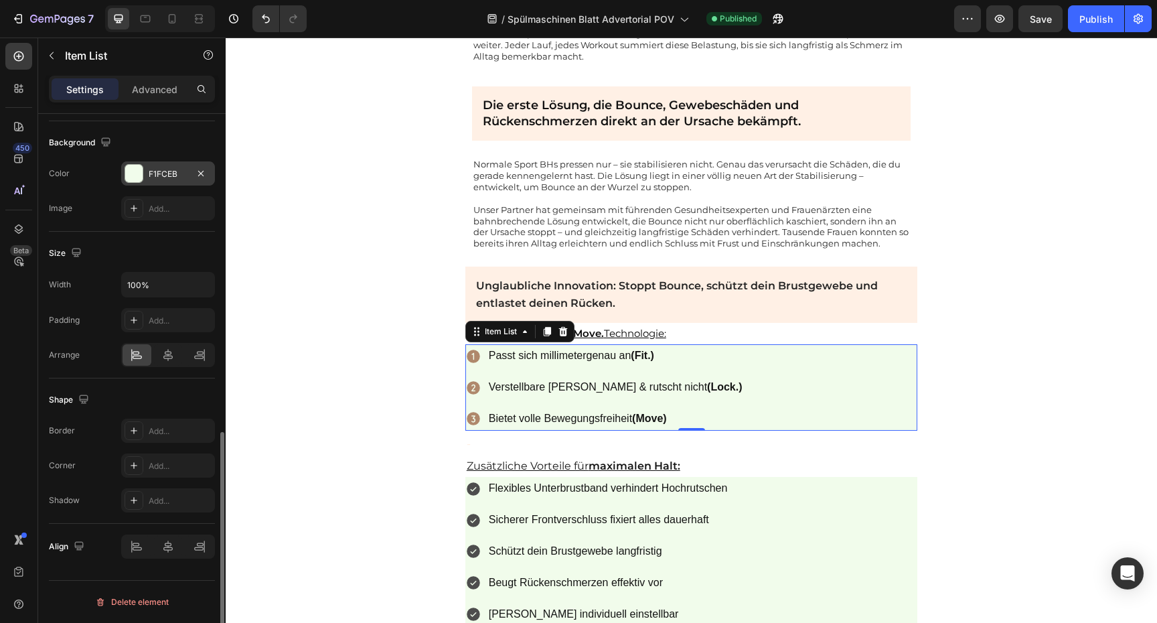
click at [171, 176] on div "F1FCEB" at bounding box center [168, 174] width 39 height 12
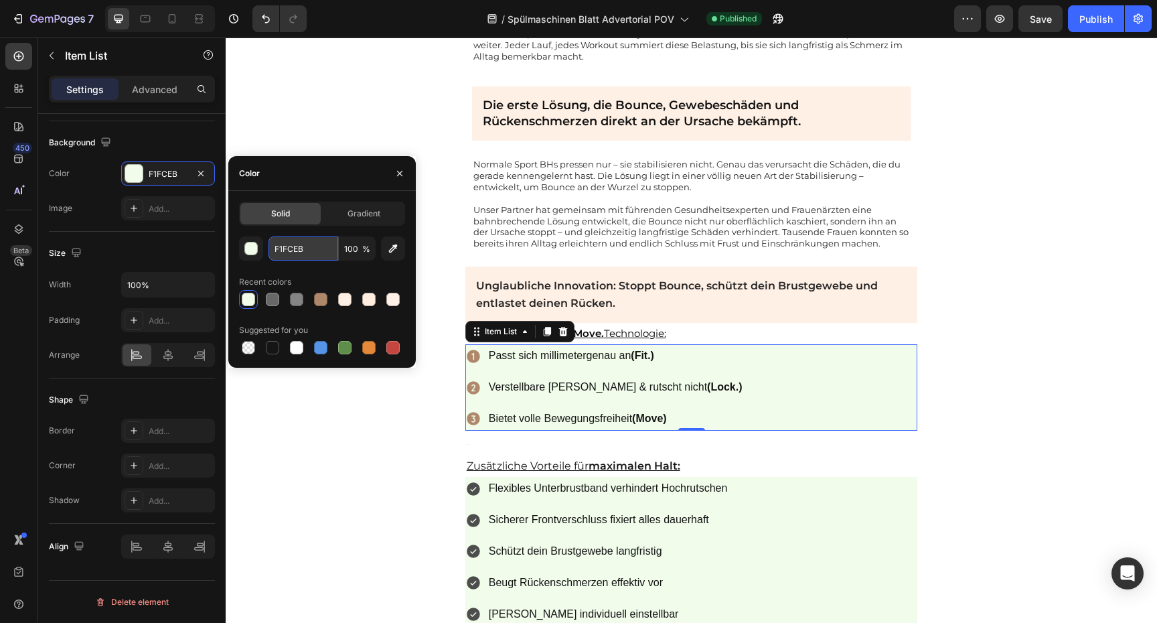
click at [295, 252] on input "F1FCEB" at bounding box center [303, 248] width 70 height 24
paste input "FF0E5"
type input "FFF0E5"
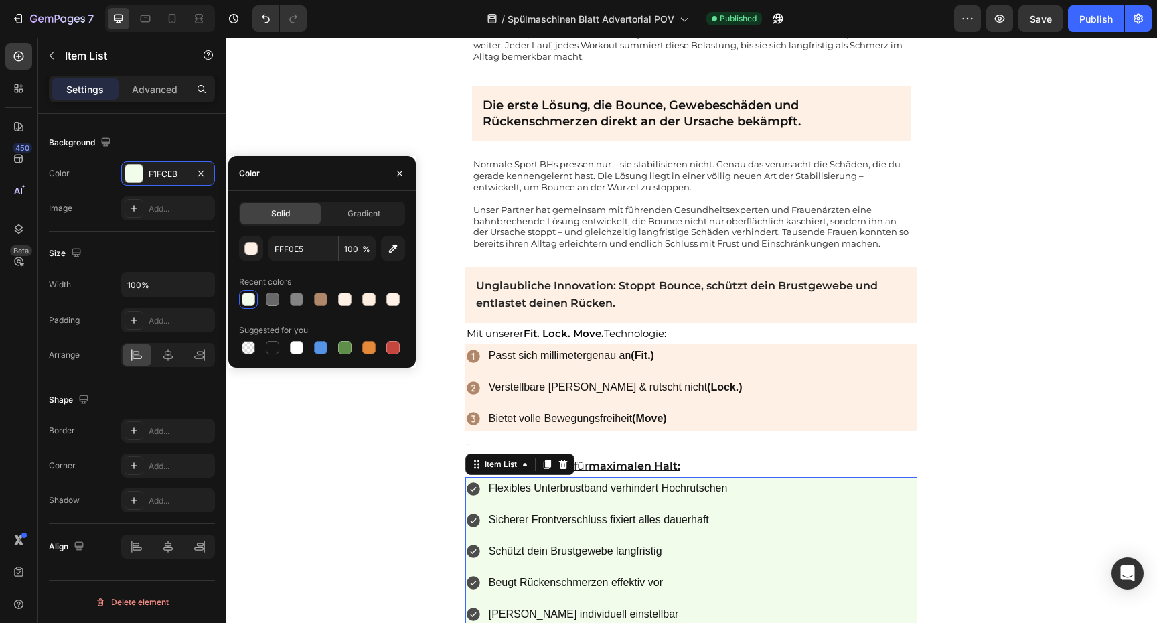
click at [861, 495] on div "Flexibles Unterbrustband verhindert Hochrutschen Sicherer Frontverschluss fixie…" at bounding box center [691, 551] width 453 height 149
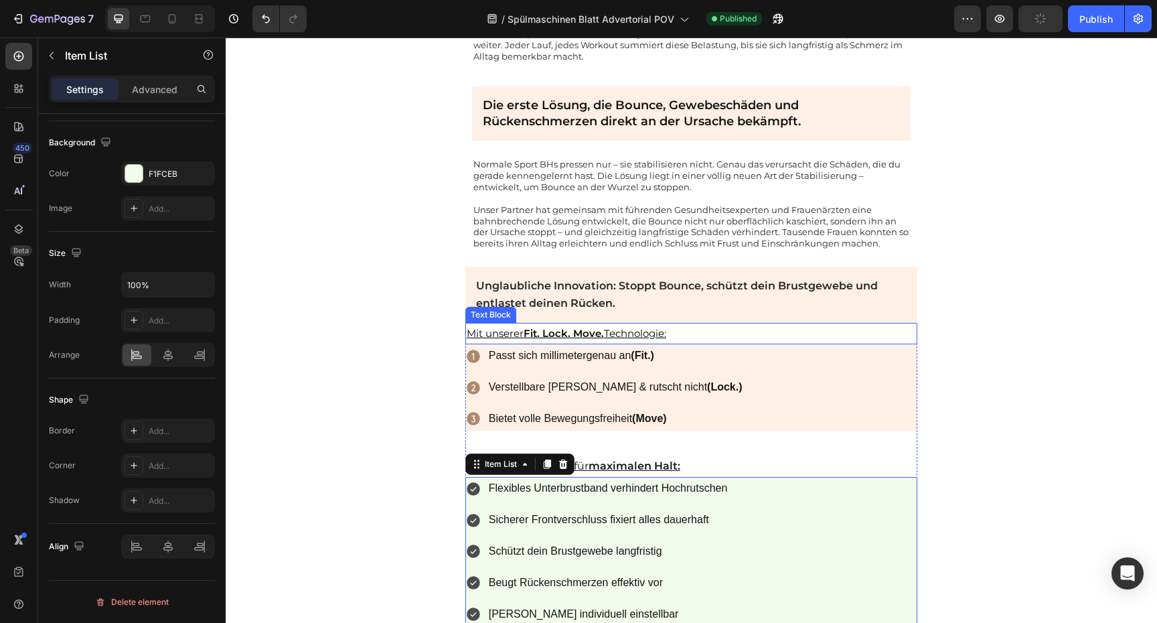
click at [674, 335] on p "Mit unserer Fit. Lock. Move. Technologie:" at bounding box center [692, 333] width 450 height 19
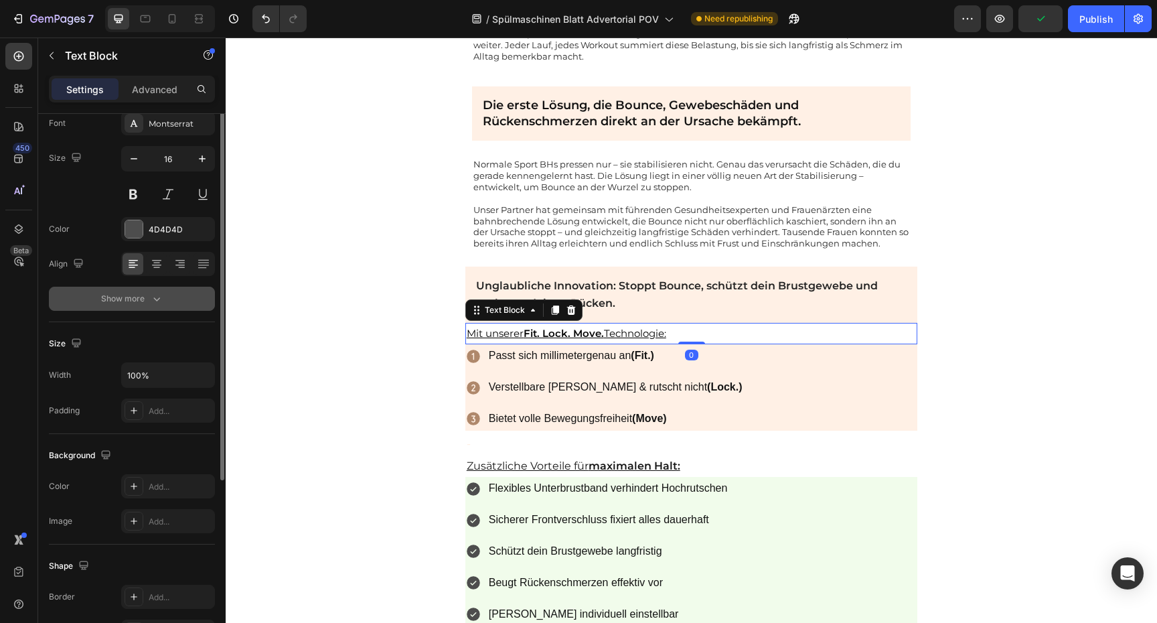
scroll to position [246, 0]
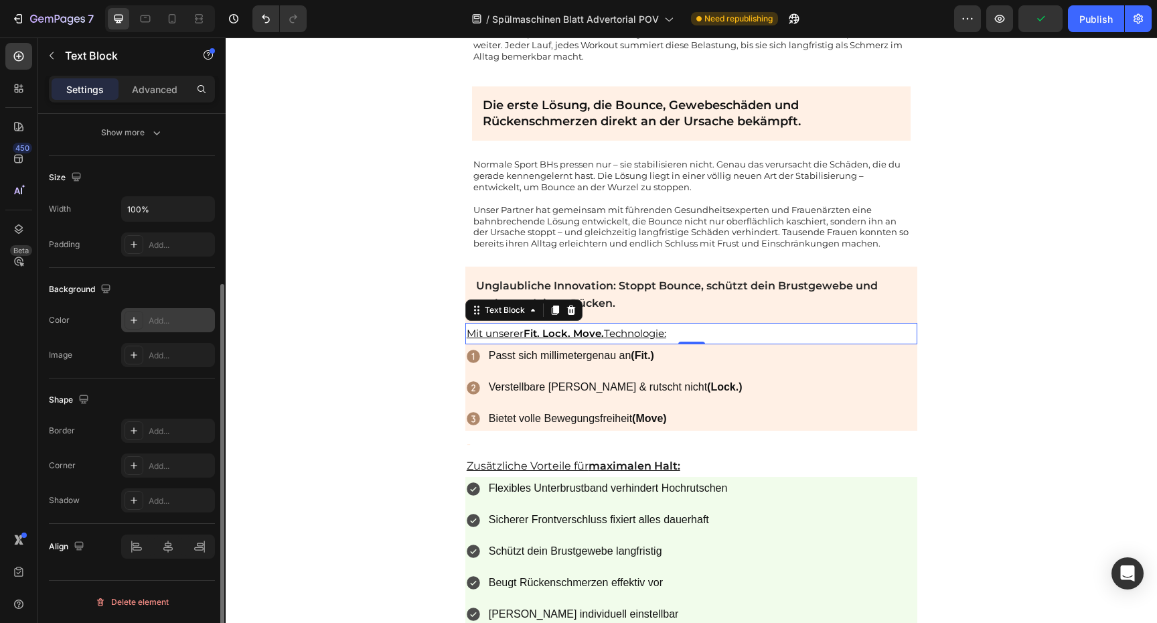
click at [169, 321] on div "Add..." at bounding box center [180, 321] width 63 height 12
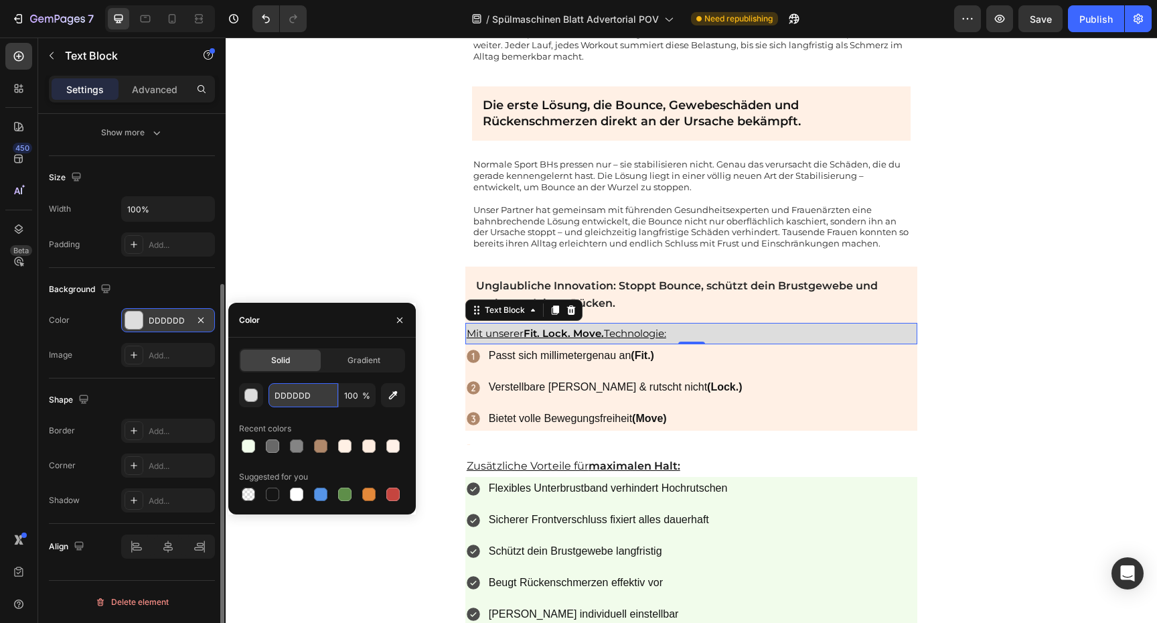
click at [289, 387] on input "DDDDDD" at bounding box center [303, 395] width 70 height 24
paste input "FFF0E5"
type input "FFF0E5"
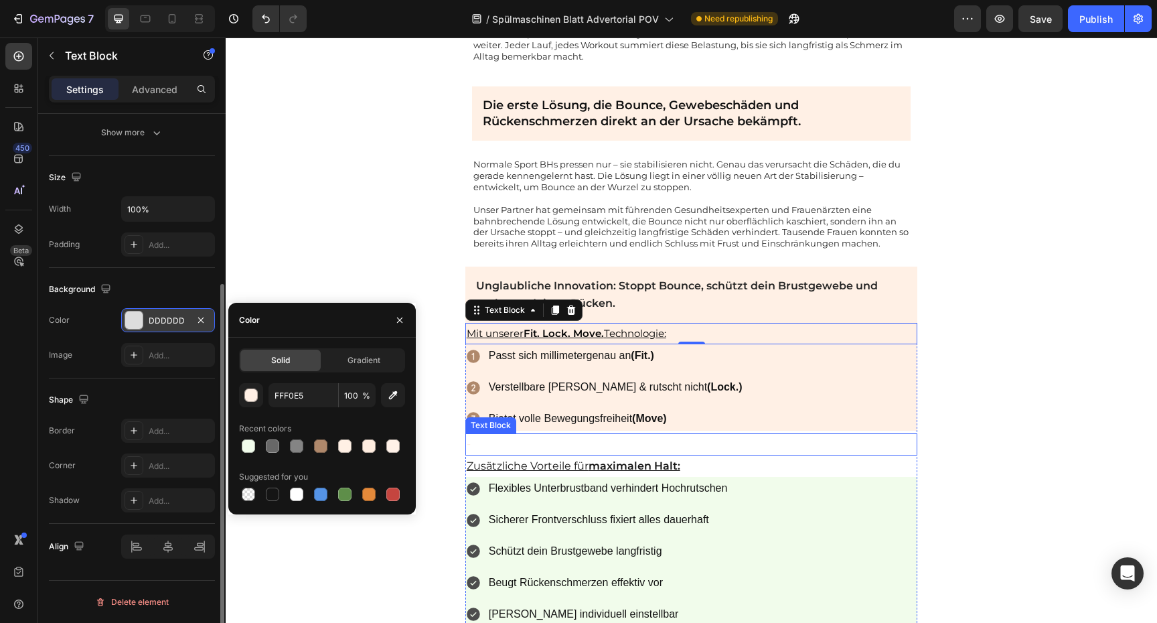
click at [702, 442] on p "-" at bounding box center [692, 443] width 450 height 19
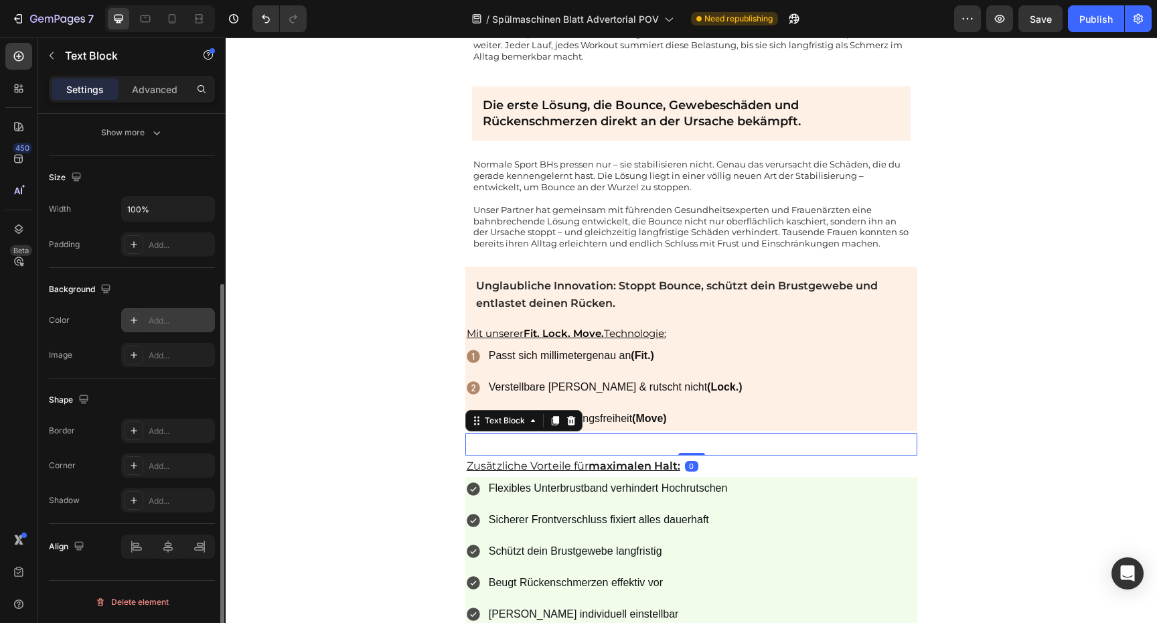
click at [170, 319] on div "Add..." at bounding box center [180, 321] width 63 height 12
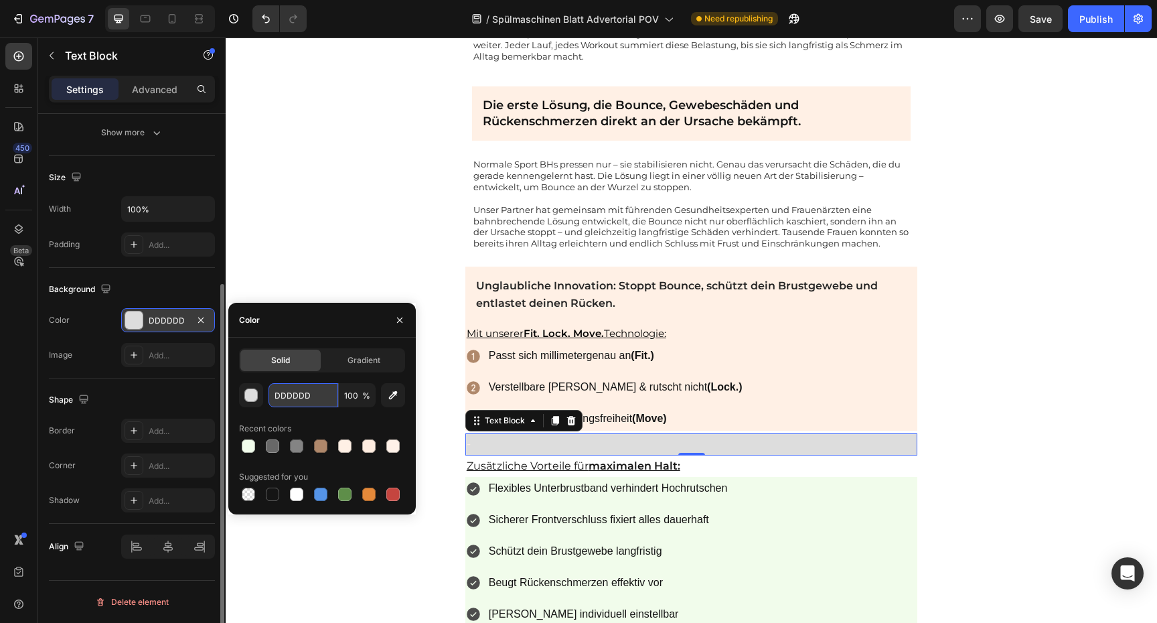
click at [316, 393] on input "DDDDDD" at bounding box center [303, 395] width 70 height 24
paste input "FFF0E5"
type input "FFF0E5"
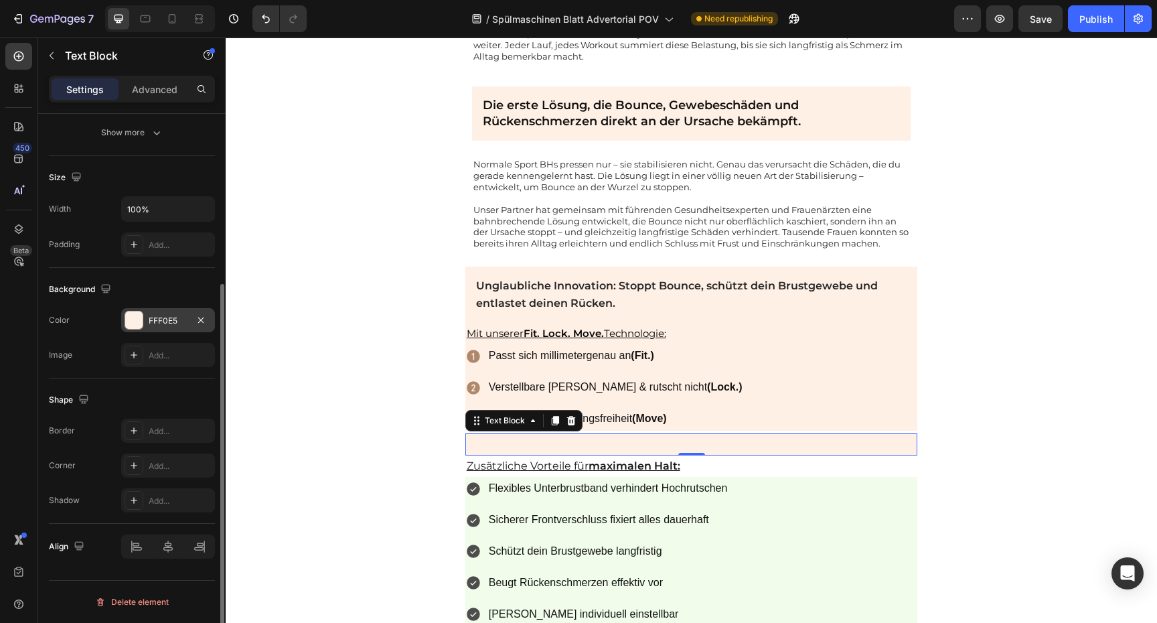
click at [646, 433] on div "-" at bounding box center [691, 444] width 453 height 22
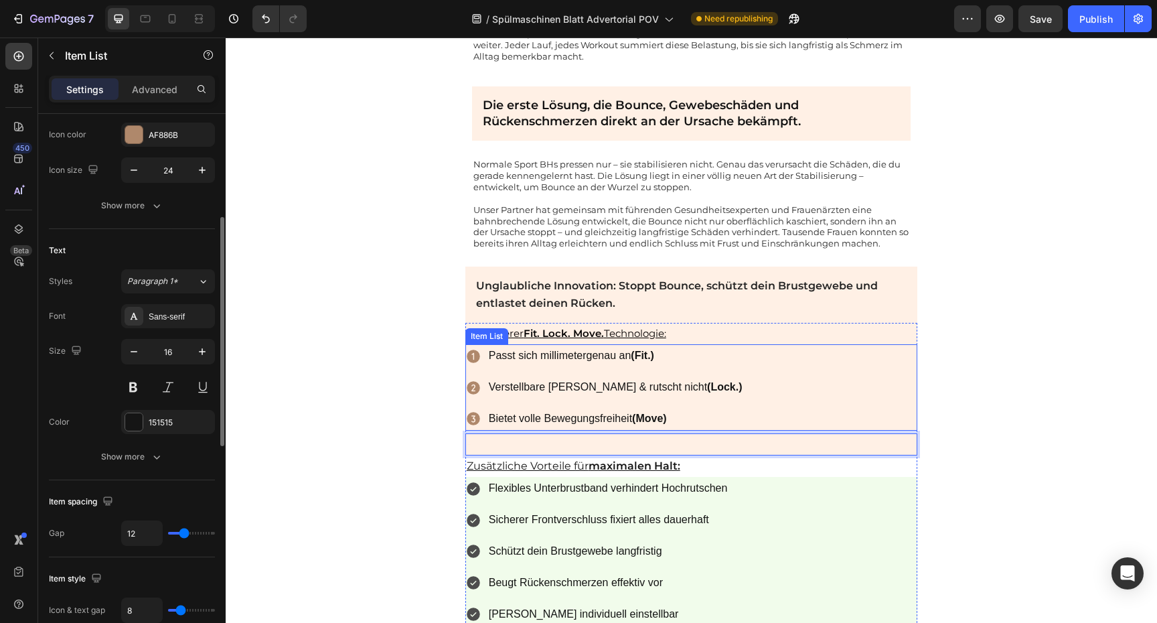
click at [647, 426] on p "Bietet volle Bewegungsfreiheit (Move)" at bounding box center [616, 418] width 254 height 19
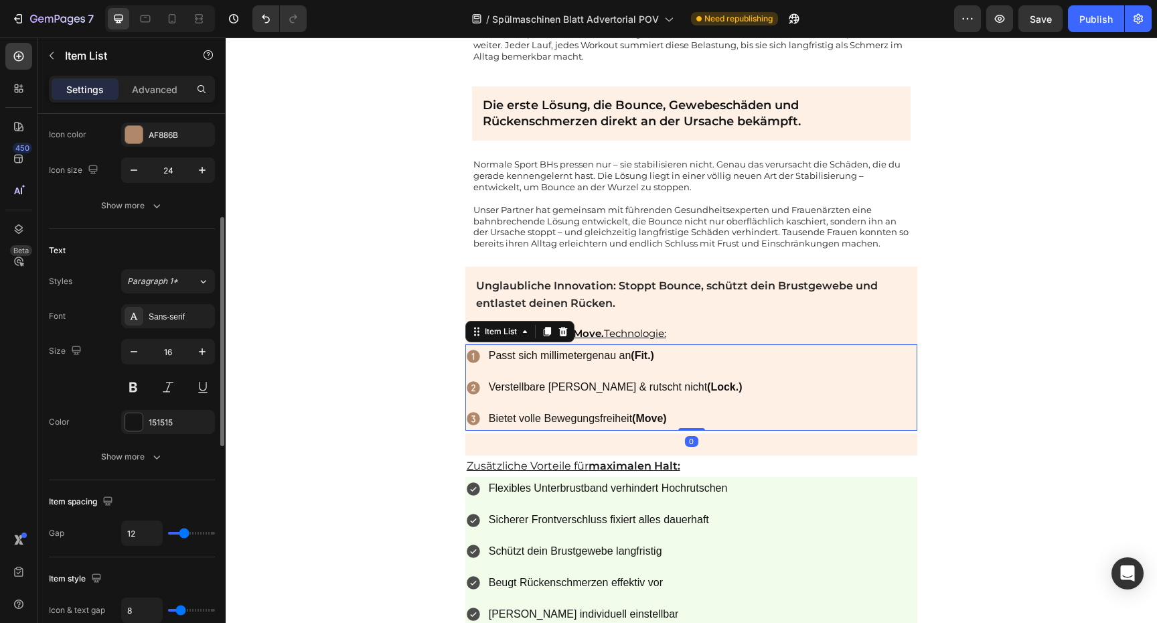
scroll to position [0, 0]
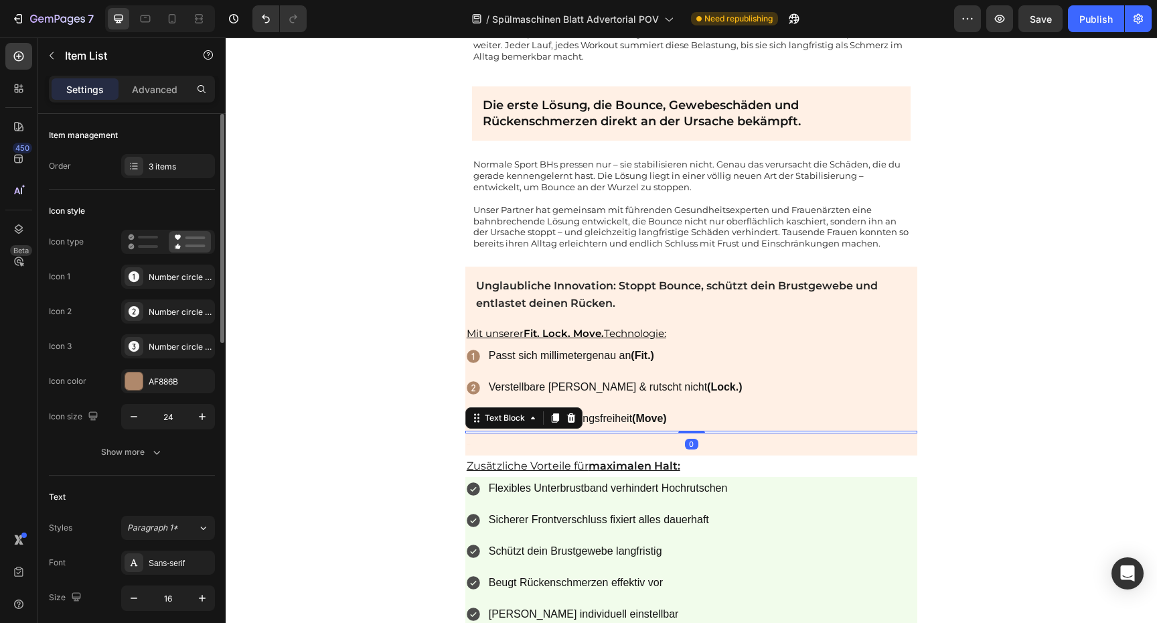
click at [645, 431] on div at bounding box center [691, 431] width 453 height 3
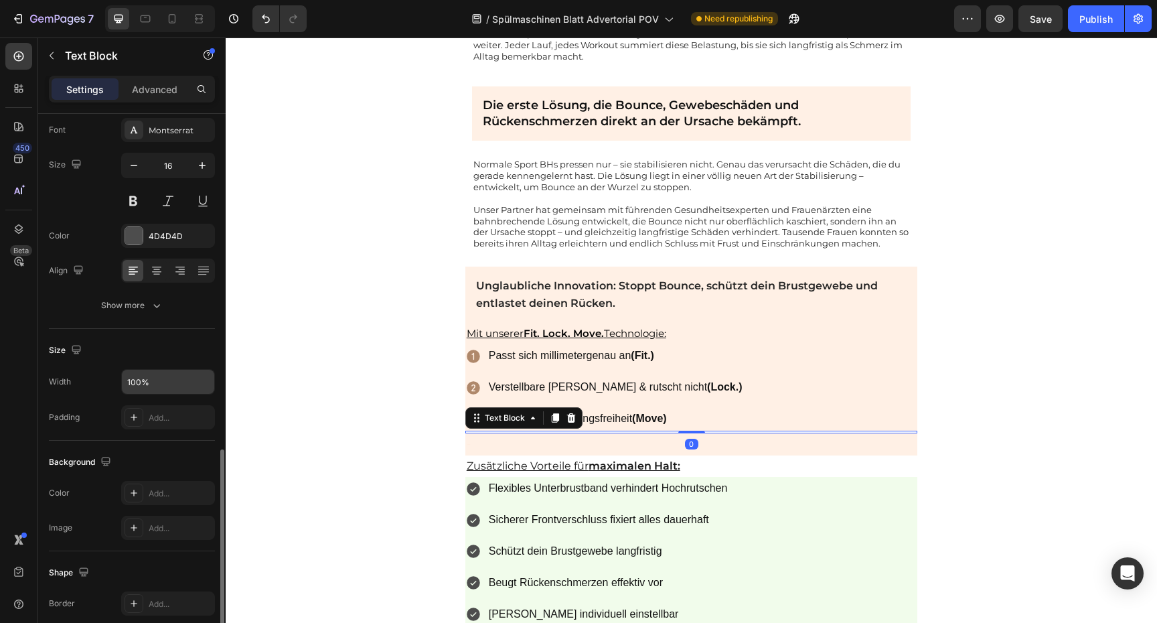
scroll to position [246, 0]
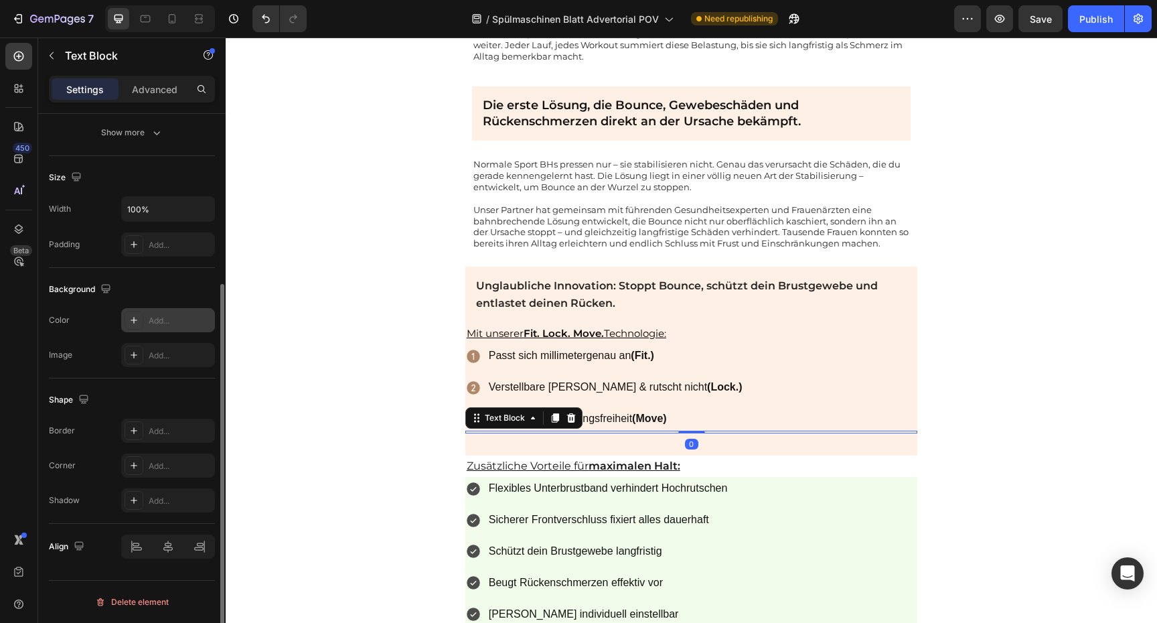
click at [164, 319] on div "Add..." at bounding box center [180, 321] width 63 height 12
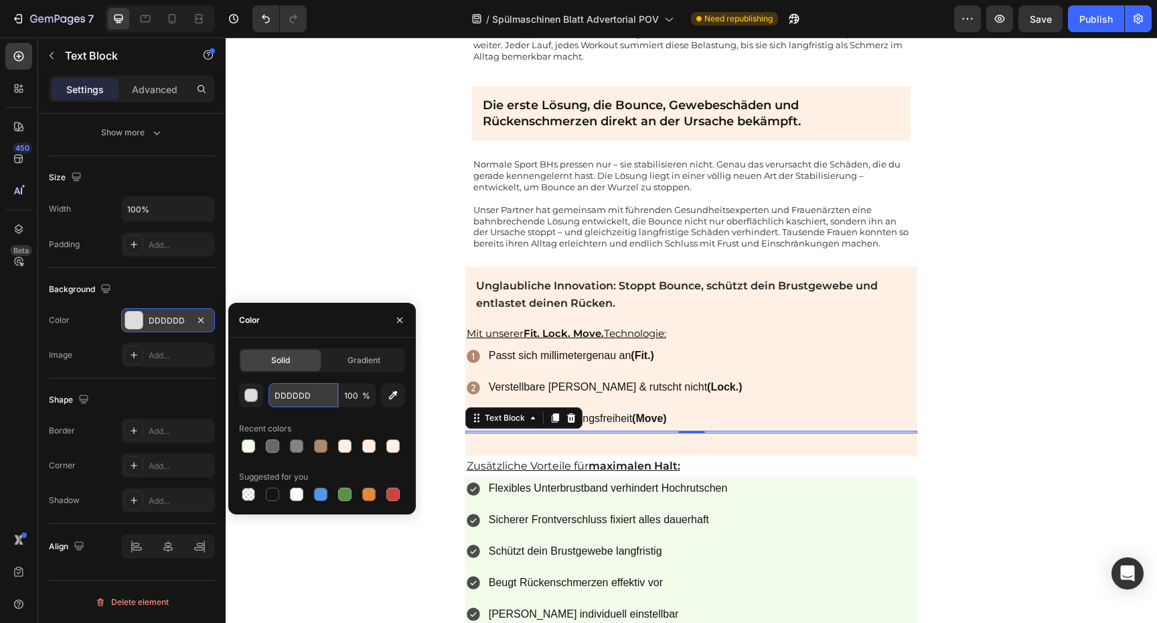
click at [294, 389] on input "DDDDDD" at bounding box center [303, 395] width 70 height 24
paste input "FFF0E5"
type input "FFF0E5"
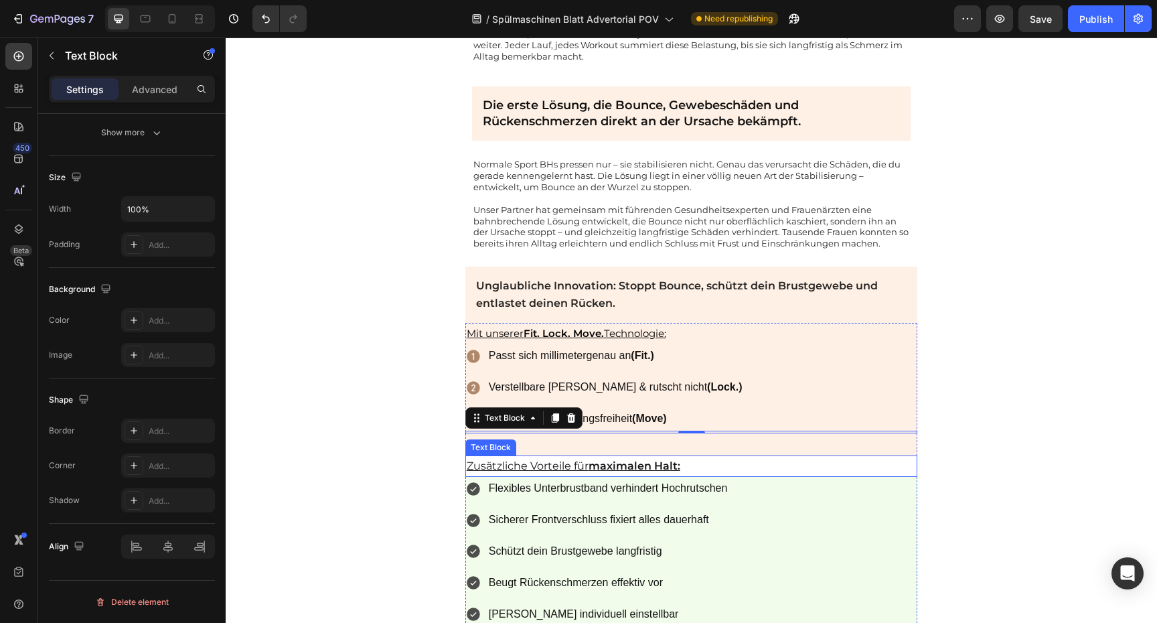
click at [811, 463] on p "Zusätzliche Vorteile für maximalen Halt:" at bounding box center [692, 466] width 450 height 19
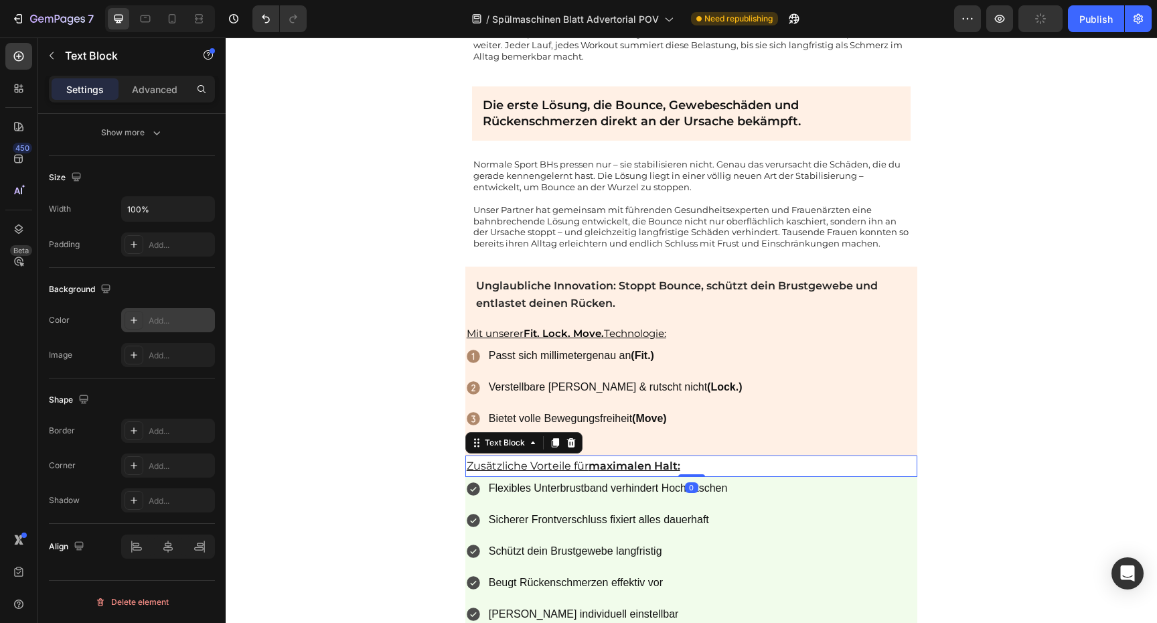
click at [178, 312] on div "Add..." at bounding box center [168, 320] width 94 height 24
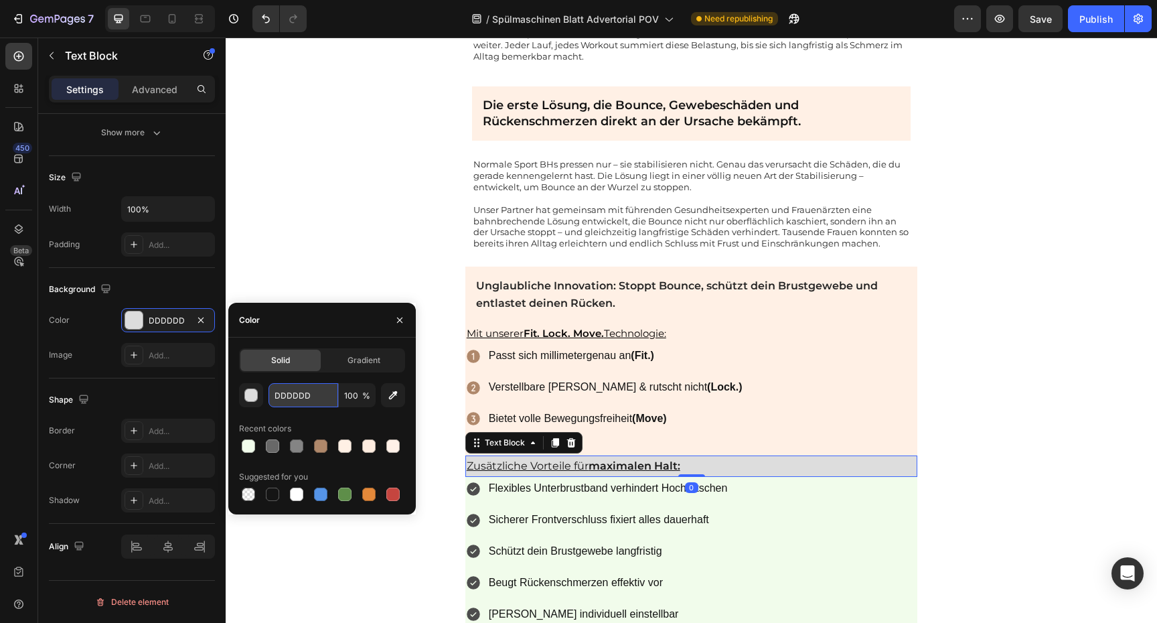
click at [298, 401] on input "DDDDDD" at bounding box center [303, 395] width 70 height 24
drag, startPoint x: 298, startPoint y: 401, endPoint x: 347, endPoint y: 400, distance: 49.5
click at [298, 401] on input "DDDDDD" at bounding box center [303, 395] width 70 height 24
paste input "FFF0E5"
type input "FFF0E5"
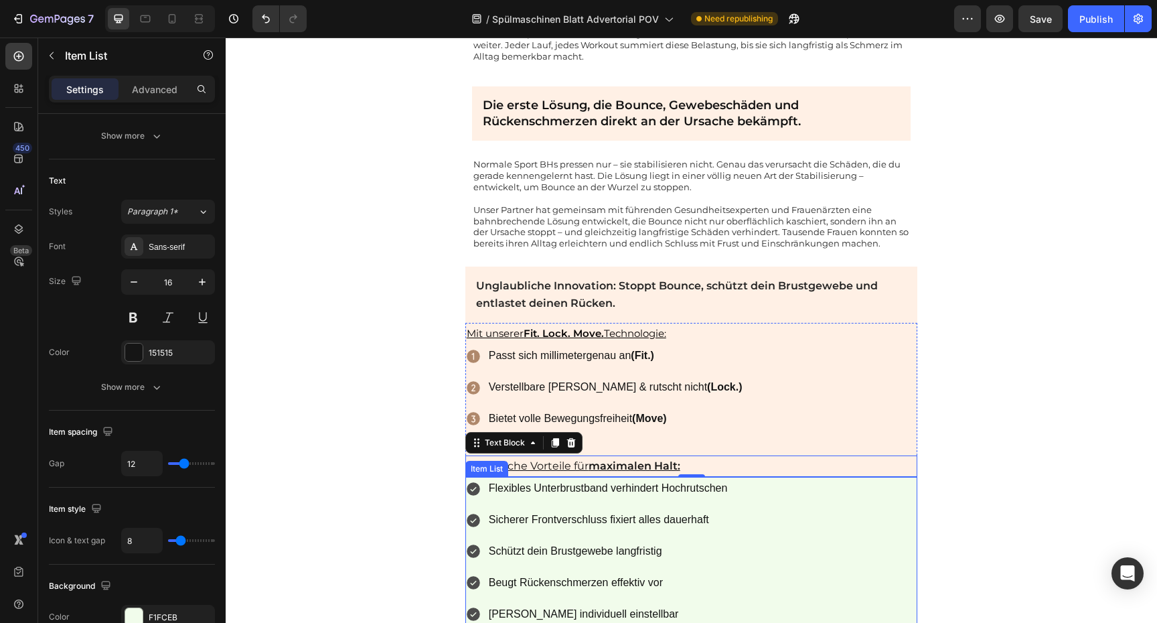
click at [766, 507] on div "Flexibles Unterbrustband verhindert Hochrutschen Sicherer Frontverschluss fixie…" at bounding box center [691, 551] width 453 height 149
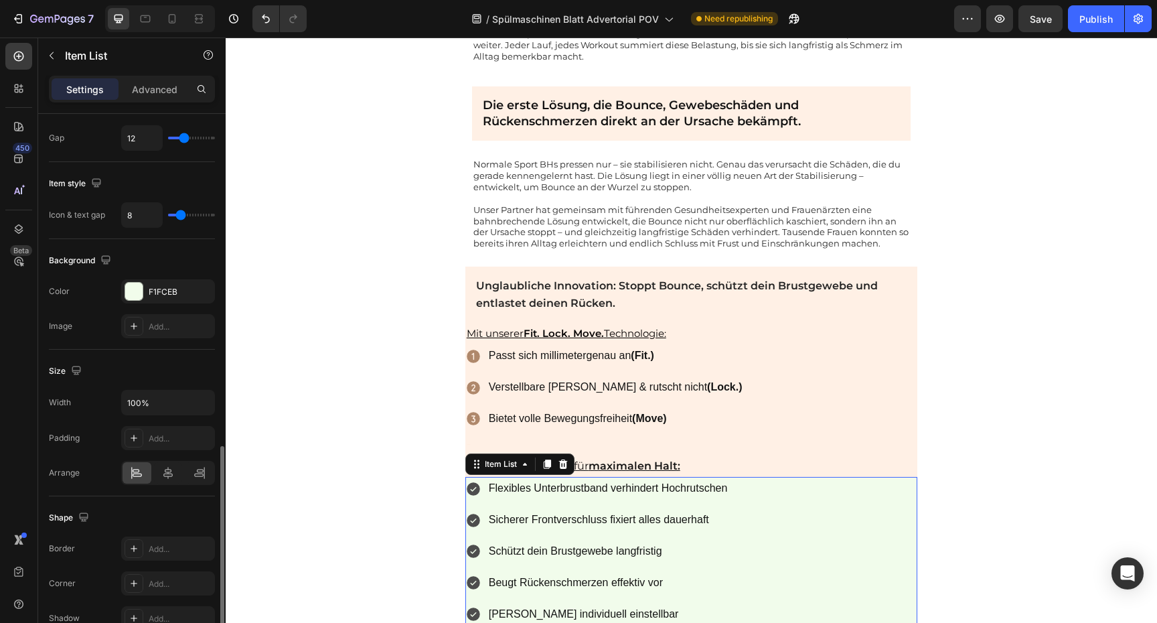
scroll to position [672, 0]
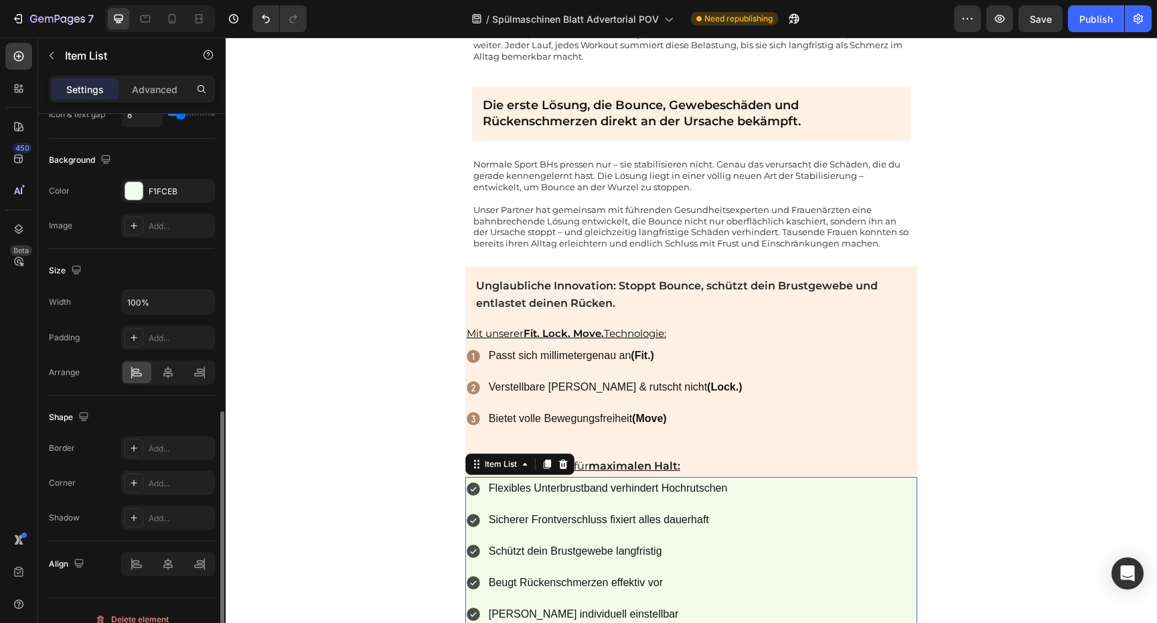
click at [162, 207] on div "The changes might be hidden by the video. Color F1FCEB Image Add..." at bounding box center [132, 208] width 166 height 59
click at [162, 199] on div "F1FCEB" at bounding box center [168, 191] width 94 height 24
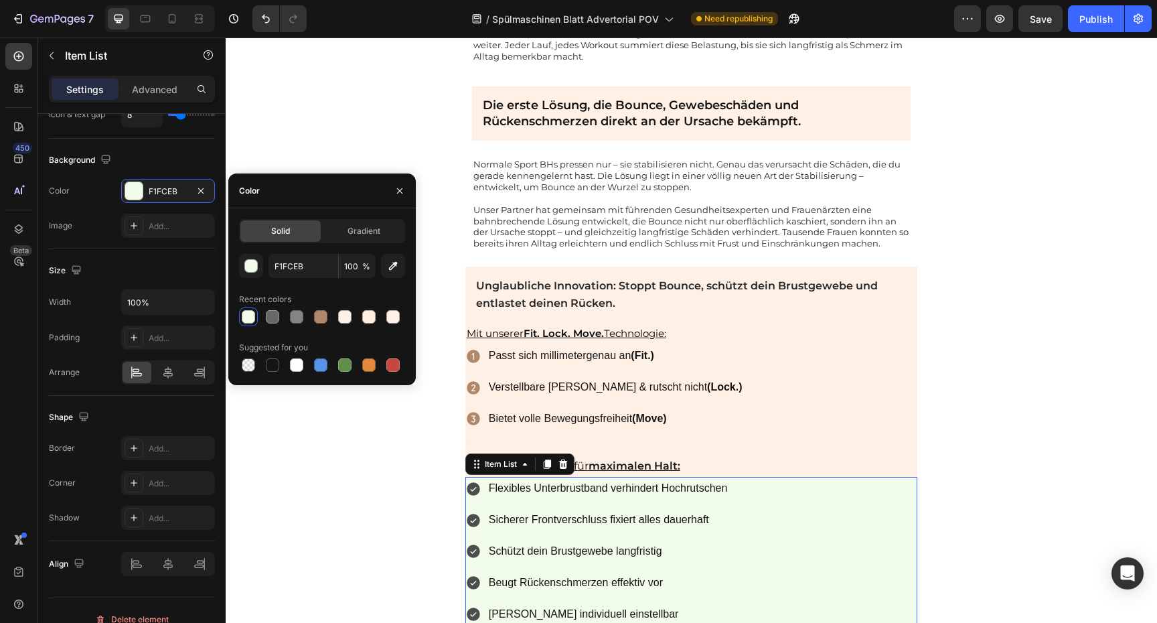
click at [297, 278] on div "F1FCEB 100 % Recent colors Suggested for you" at bounding box center [322, 314] width 166 height 120
click at [297, 274] on input "F1FCEB" at bounding box center [303, 266] width 70 height 24
paste input "FF0E5"
type input "FFF0E5"
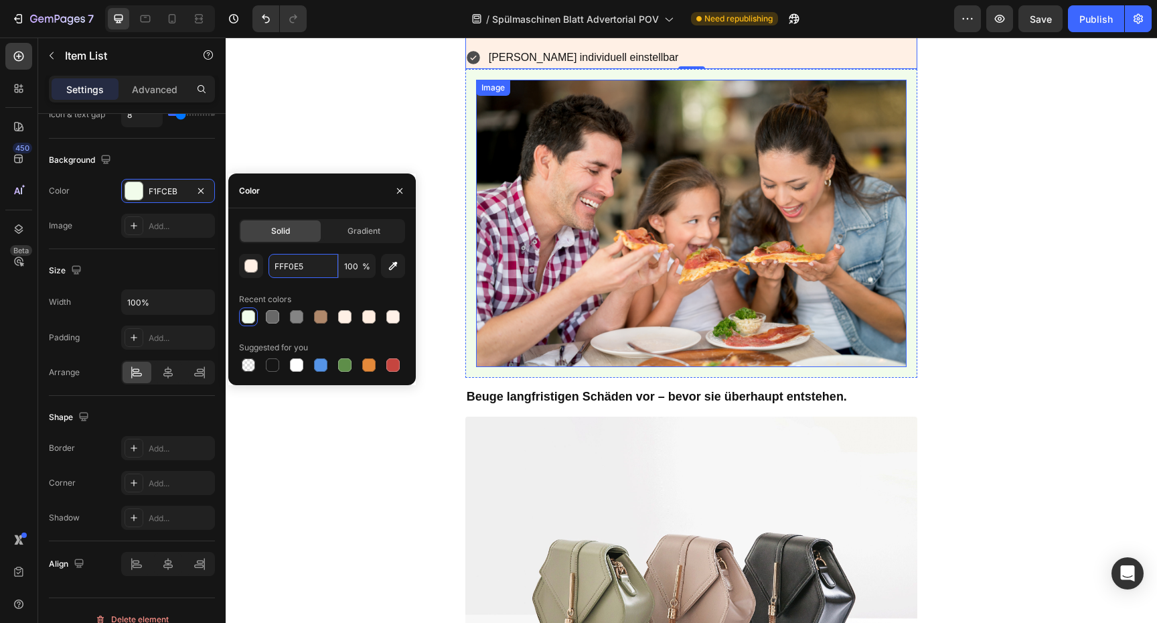
scroll to position [1968, 0]
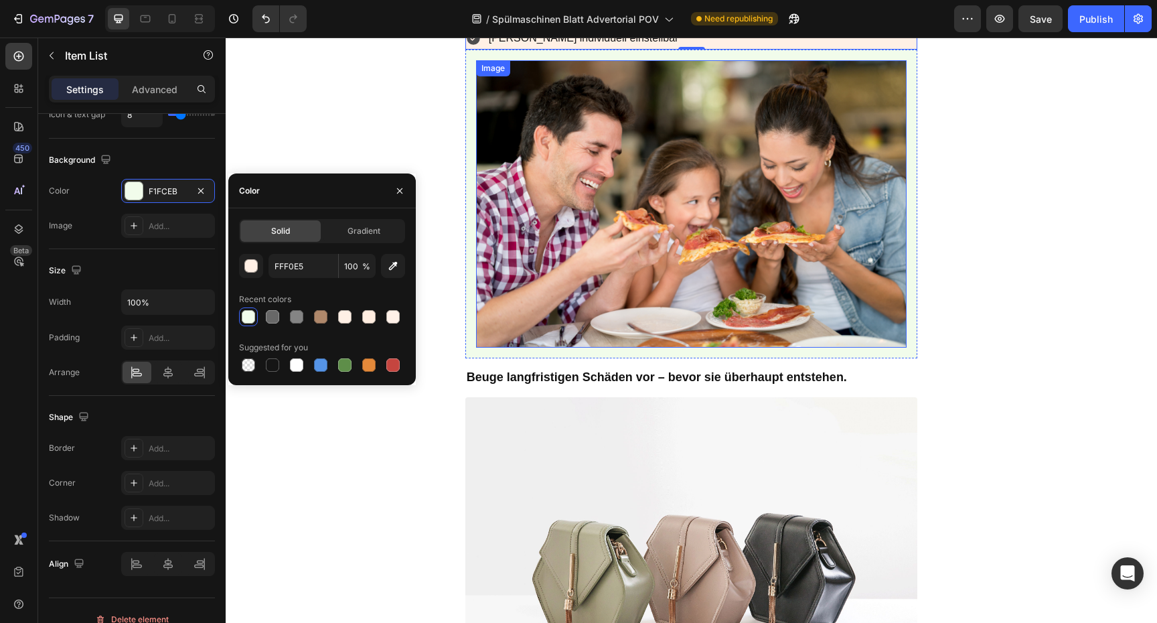
click at [691, 235] on img at bounding box center [691, 203] width 431 height 287
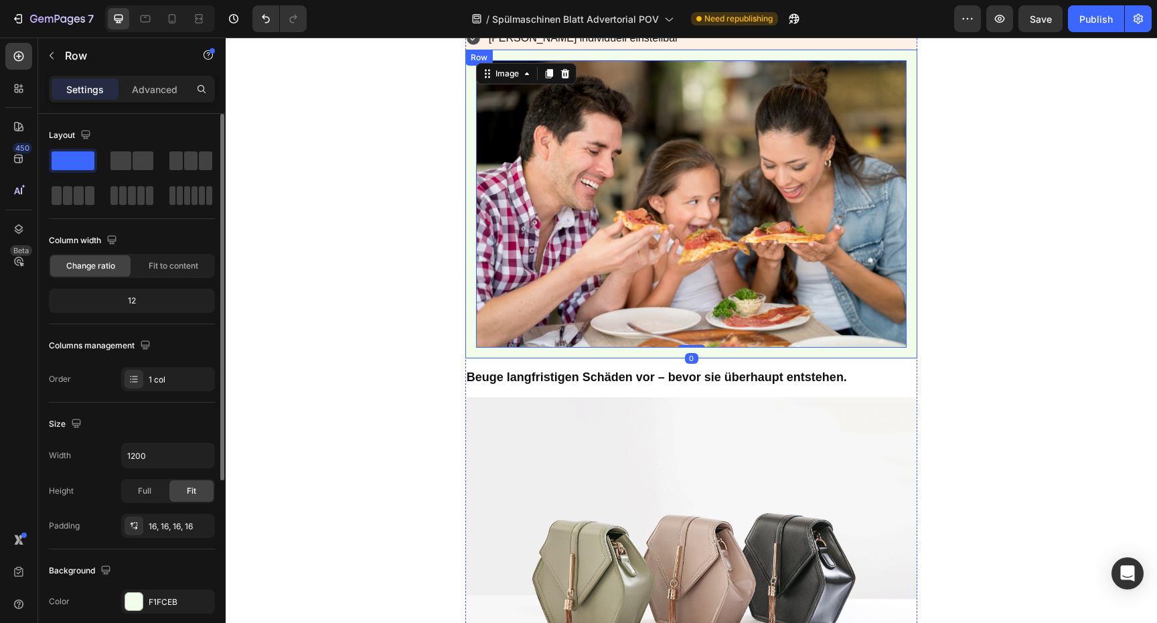
click at [662, 56] on div "Image 0 Row" at bounding box center [691, 204] width 453 height 309
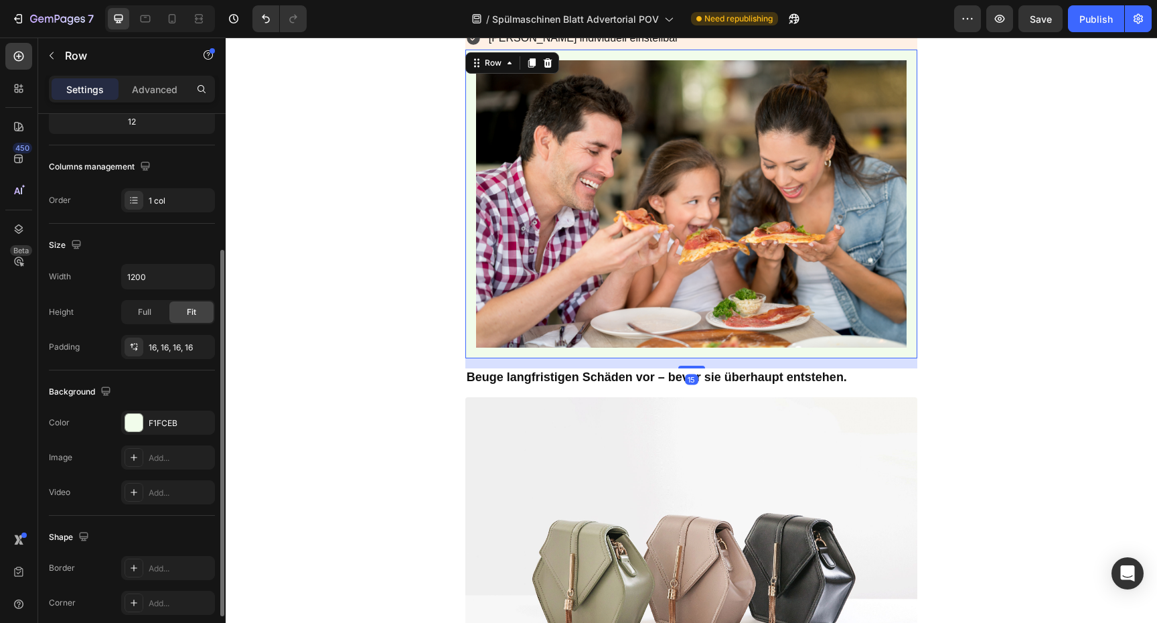
scroll to position [212, 0]
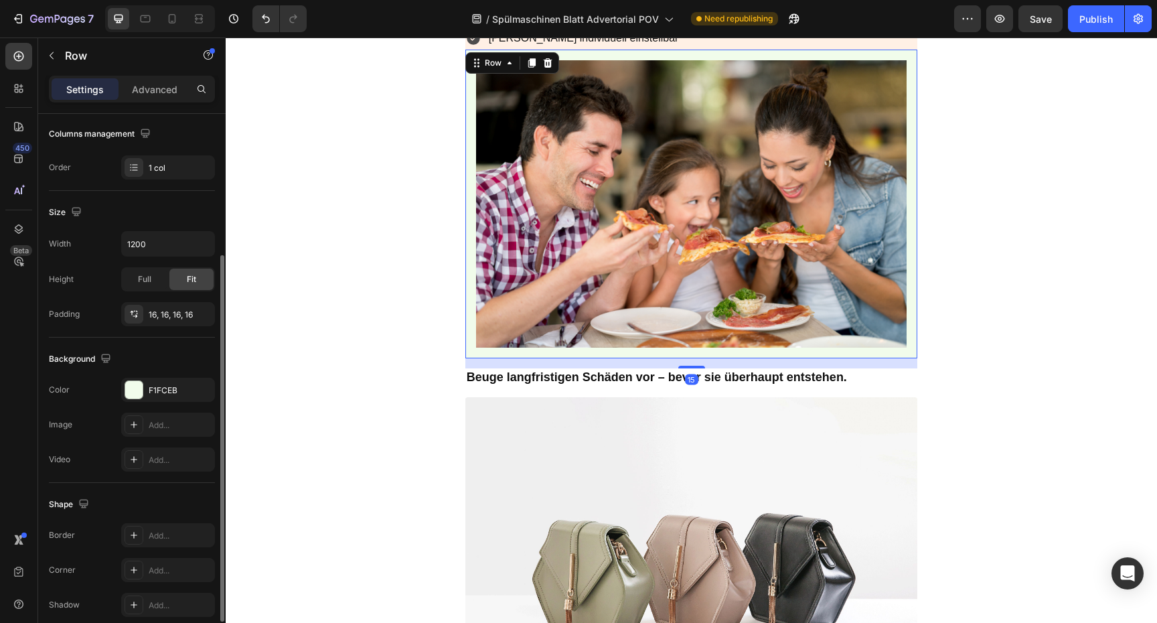
click at [158, 392] on div "F1FCEB" at bounding box center [180, 390] width 63 height 12
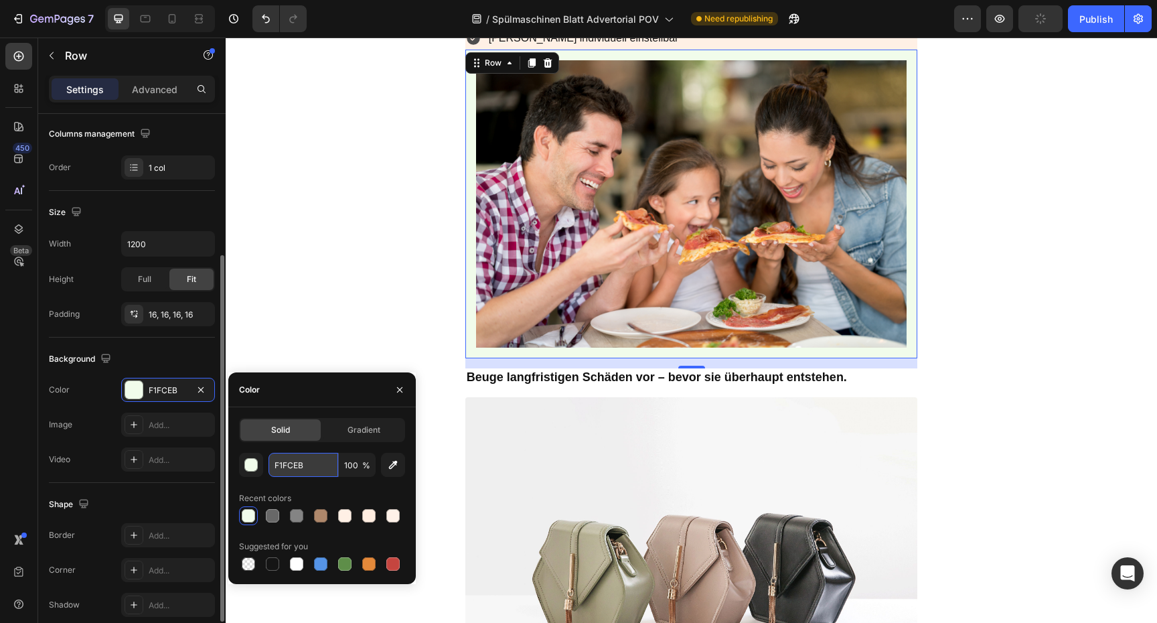
click at [313, 472] on input "F1FCEB" at bounding box center [303, 465] width 70 height 24
paste input "FF0E5"
type input "FFF0E5"
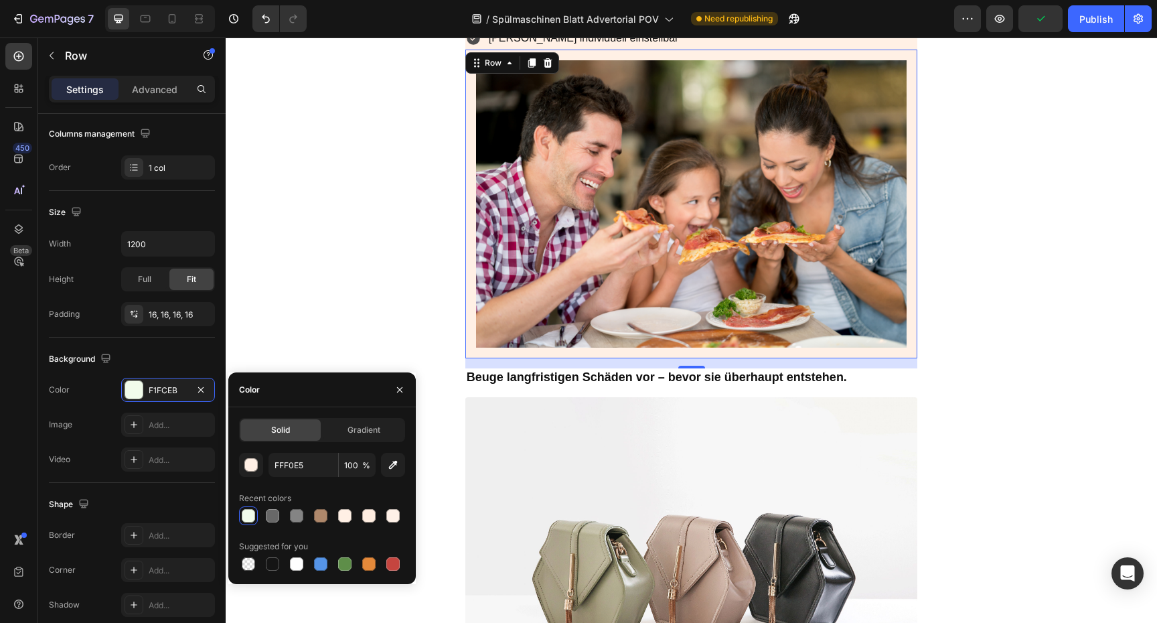
click at [610, 257] on img at bounding box center [691, 203] width 431 height 287
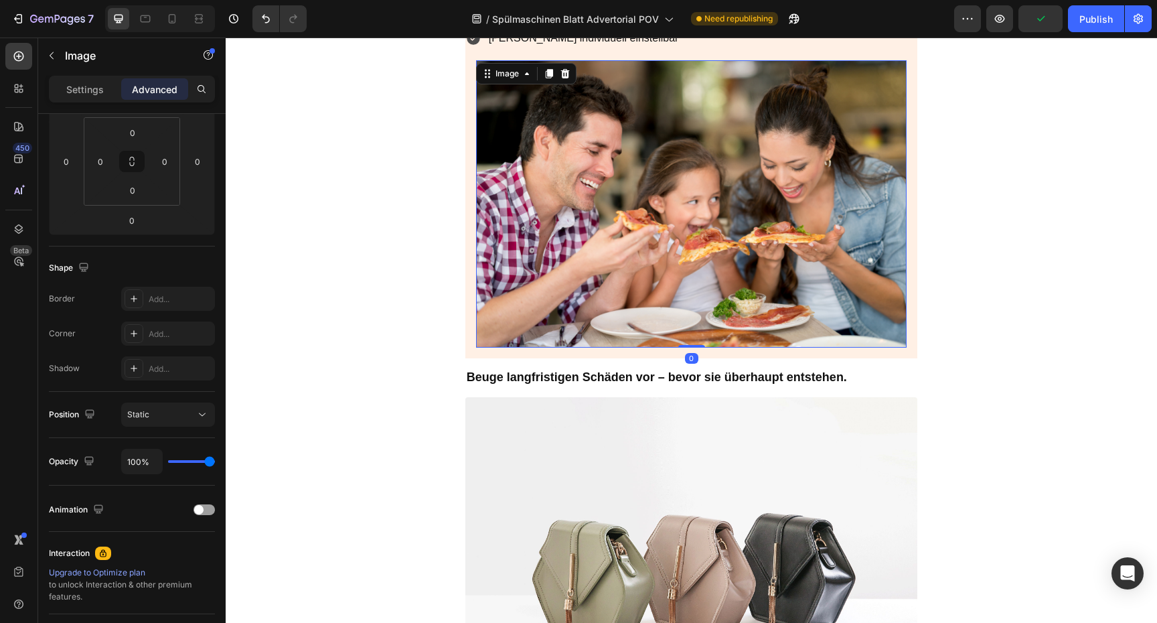
scroll to position [0, 0]
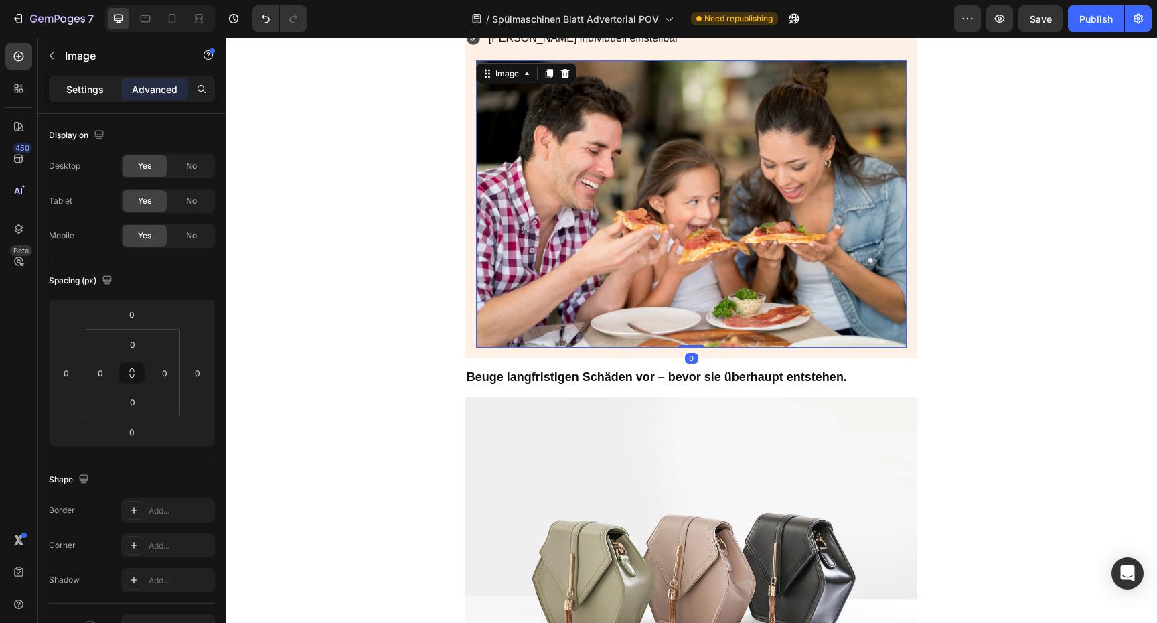
click at [81, 94] on p "Settings" at bounding box center [84, 89] width 37 height 14
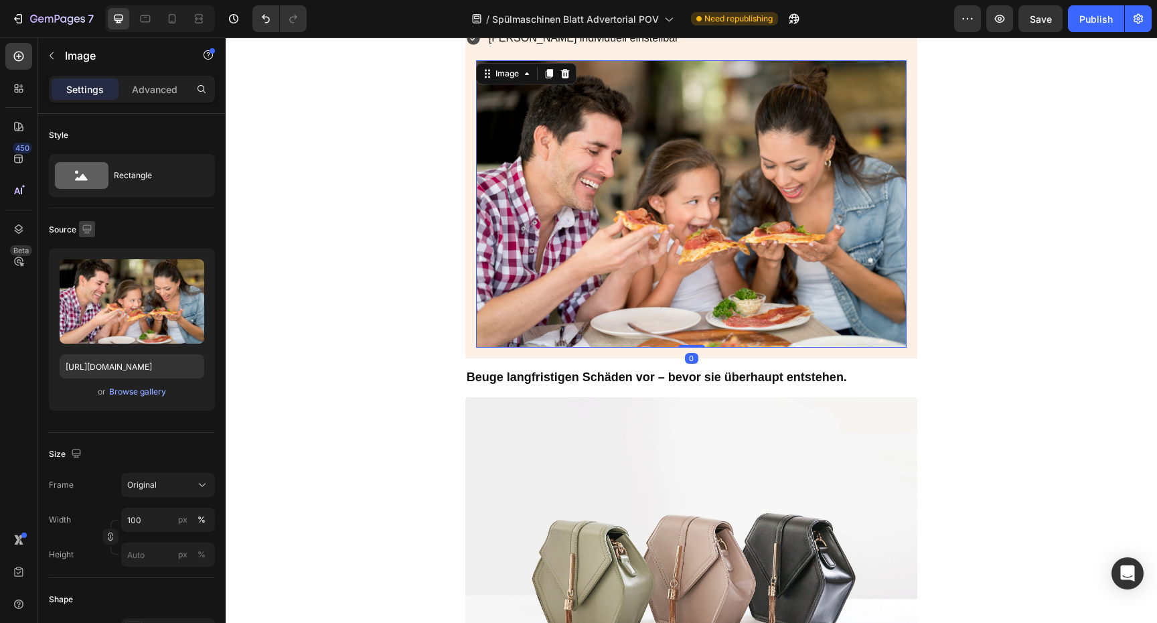
click at [94, 234] on button "button" at bounding box center [87, 229] width 16 height 16
click at [96, 272] on button "button" at bounding box center [89, 274] width 21 height 21
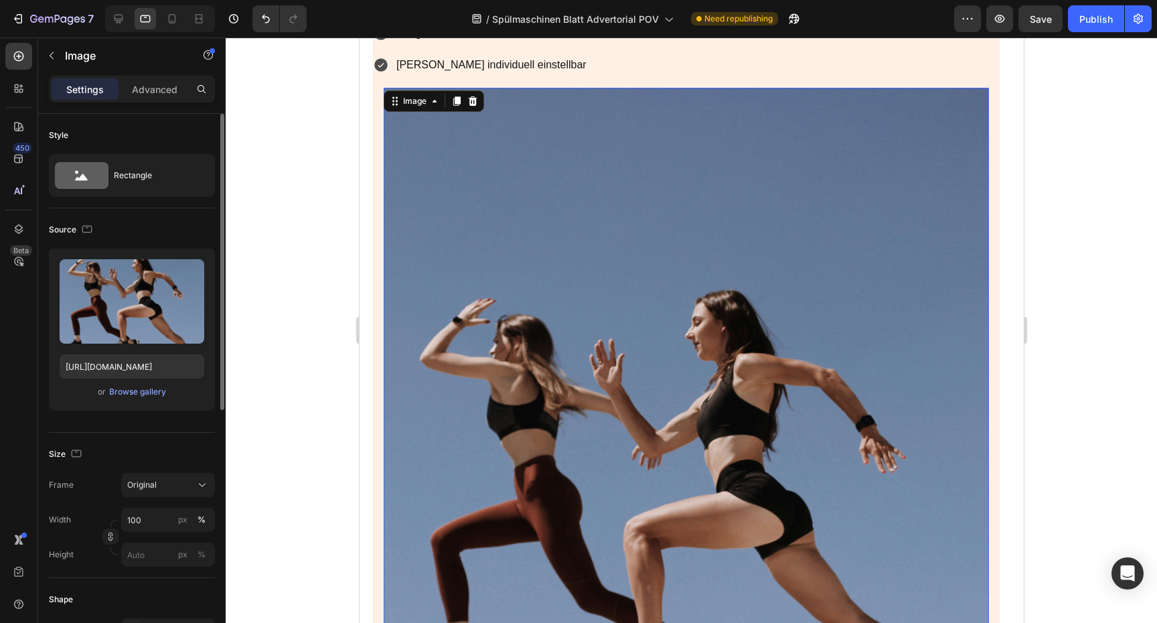
scroll to position [1971, 0]
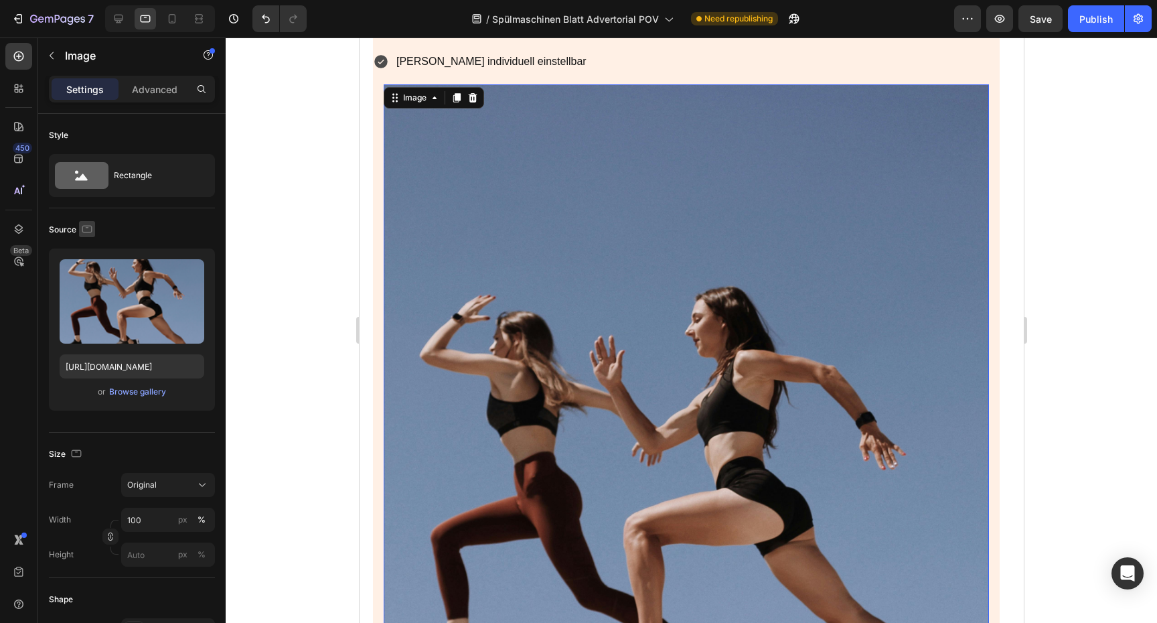
click at [93, 230] on button "button" at bounding box center [87, 229] width 16 height 16
click at [91, 296] on icon "button" at bounding box center [89, 298] width 13 height 13
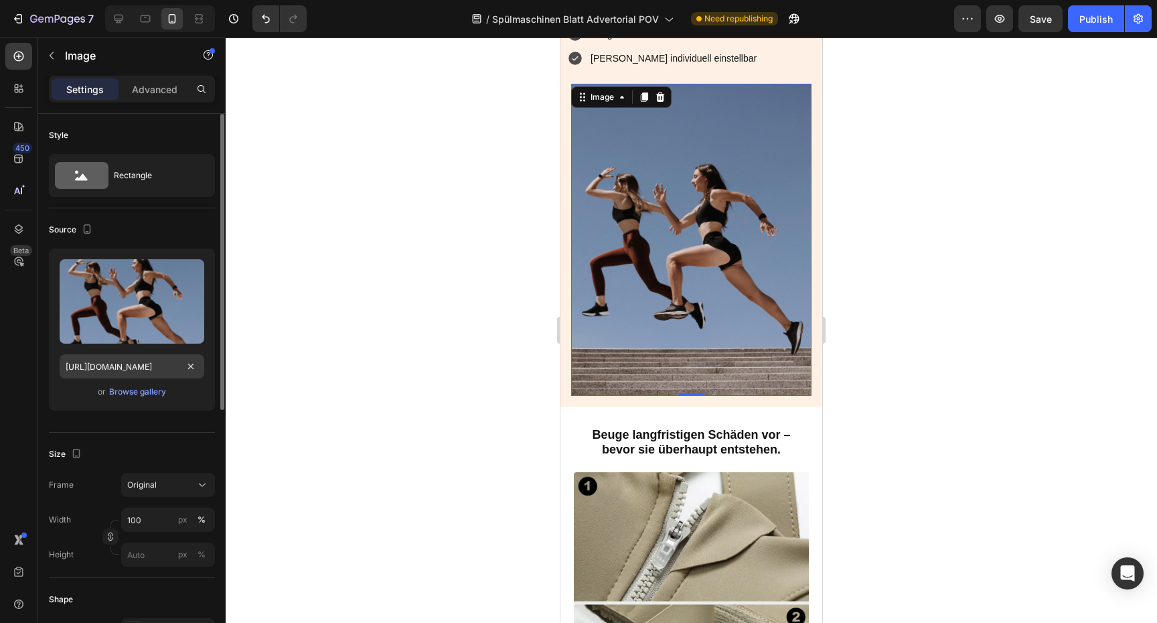
scroll to position [1928, 0]
click at [138, 370] on input "[URL][DOMAIN_NAME]" at bounding box center [132, 366] width 145 height 24
click at [82, 224] on icon "button" at bounding box center [86, 228] width 13 height 13
click at [92, 250] on icon "button" at bounding box center [90, 250] width 9 height 9
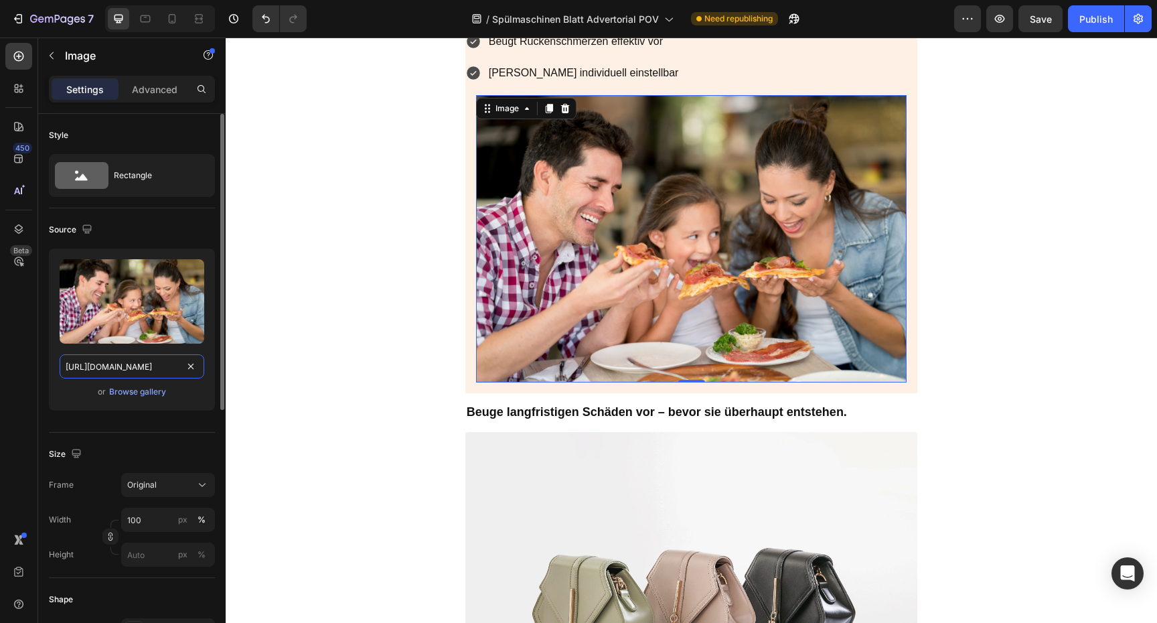
scroll to position [1945, 0]
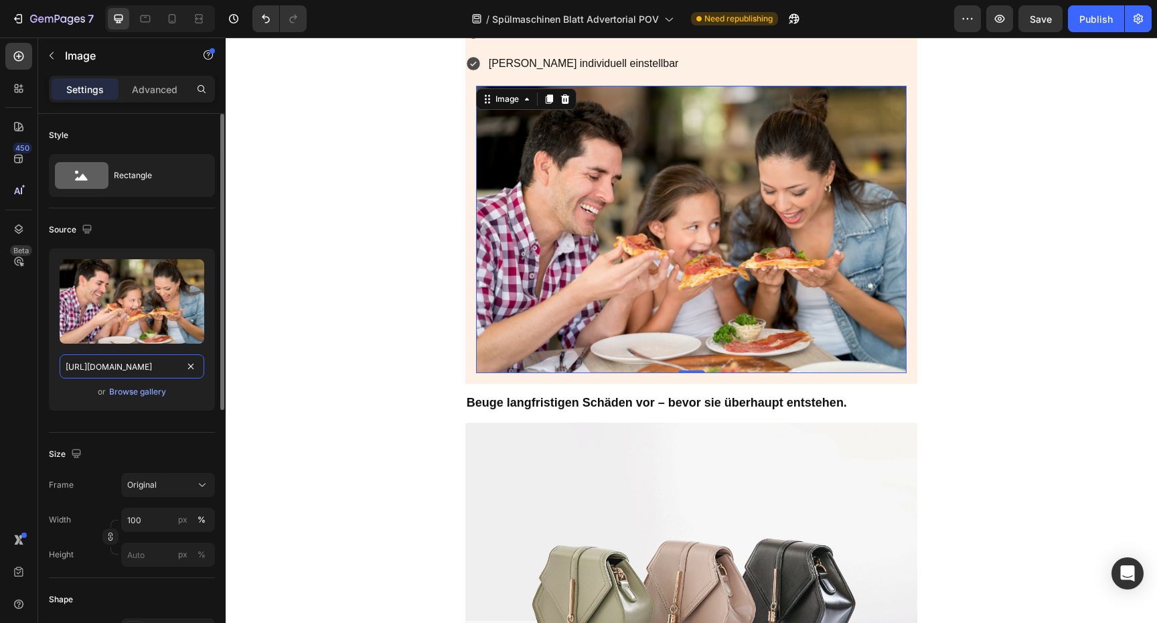
click at [139, 372] on input "[URL][DOMAIN_NAME]" at bounding box center [132, 366] width 145 height 24
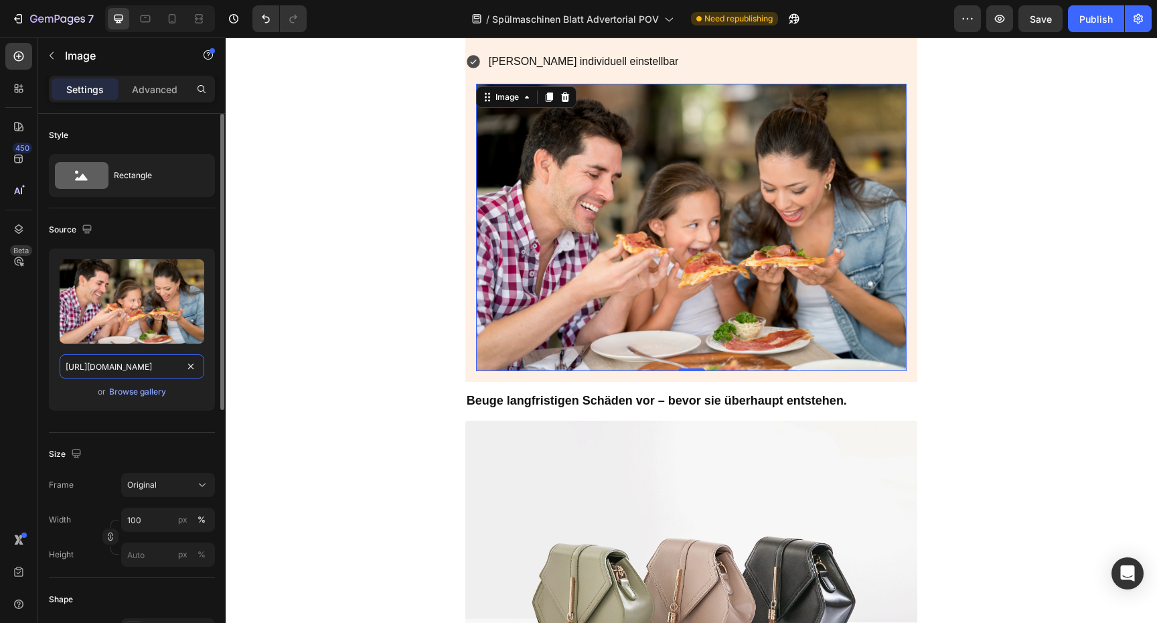
paste input "dbe407d7-055b-44f0-bdd9-8fa06f19099e"
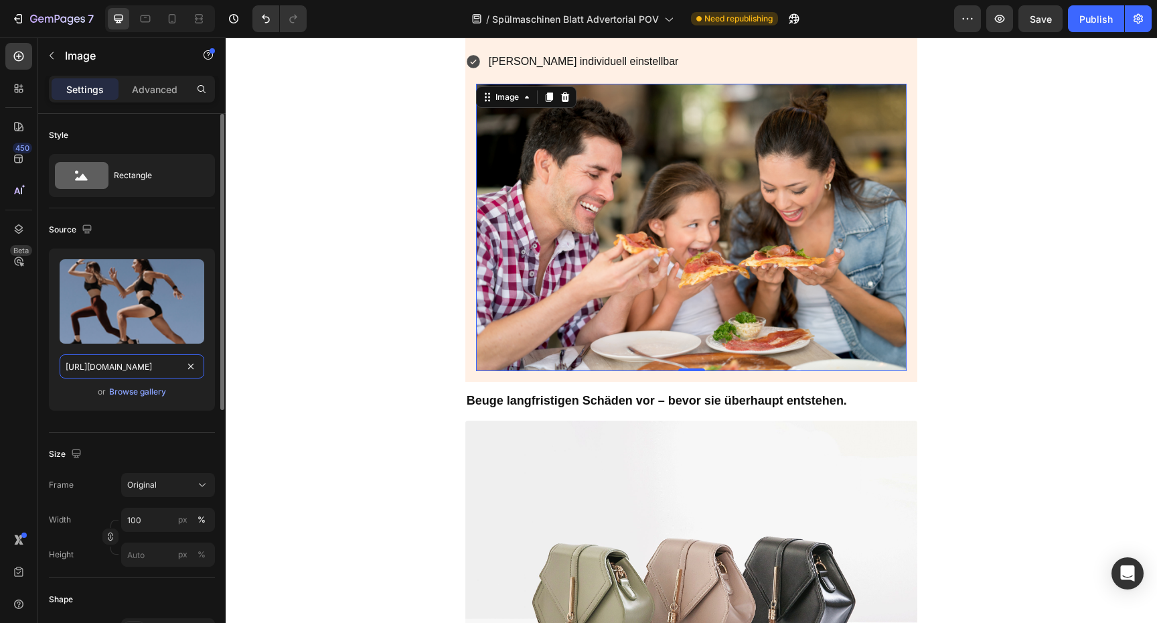
type input "[URL][DOMAIN_NAME]"
click at [156, 437] on div "Size Frame Original Width 100 px % Height px %" at bounding box center [132, 504] width 166 height 145
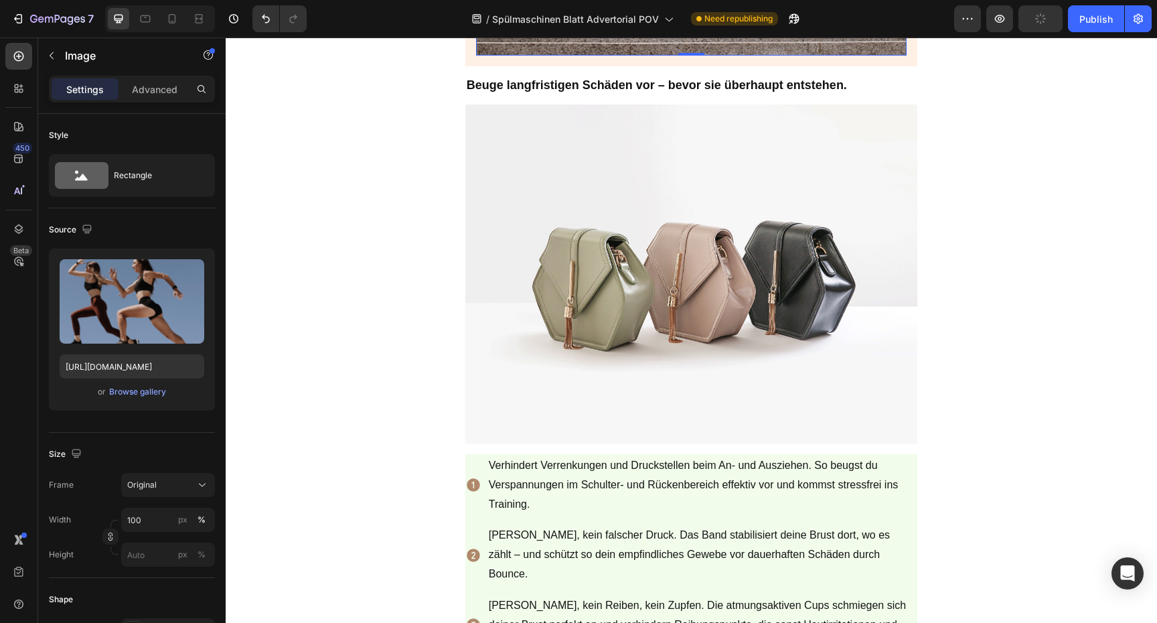
scroll to position [2550, 0]
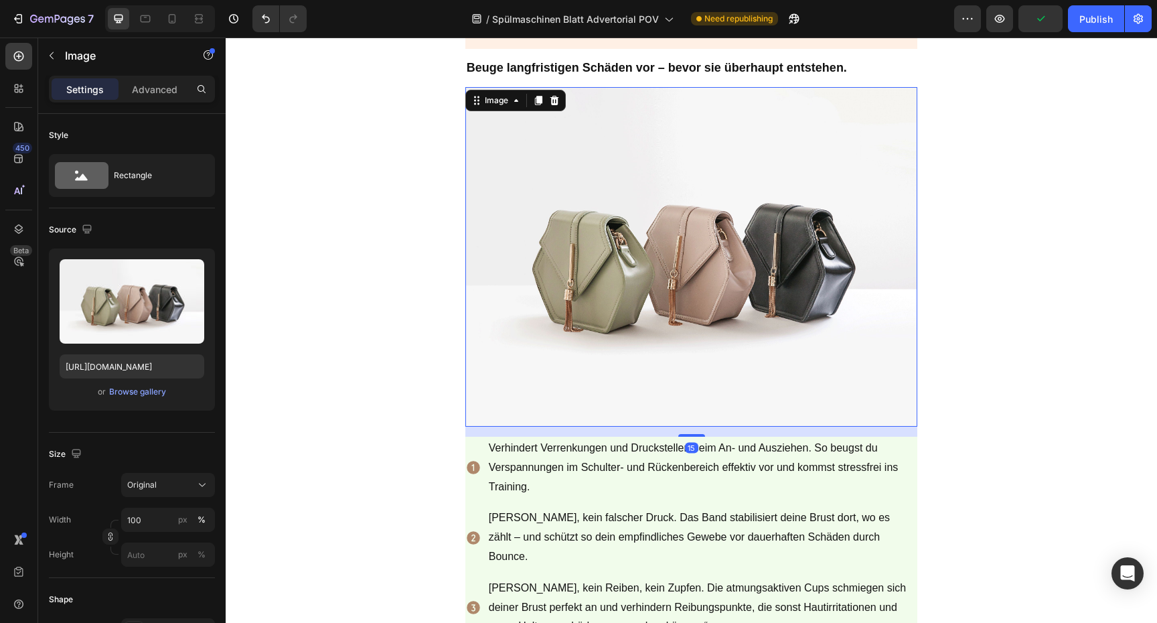
click at [604, 250] on img at bounding box center [691, 256] width 453 height 339
click at [173, 19] on icon at bounding box center [171, 18] width 13 height 13
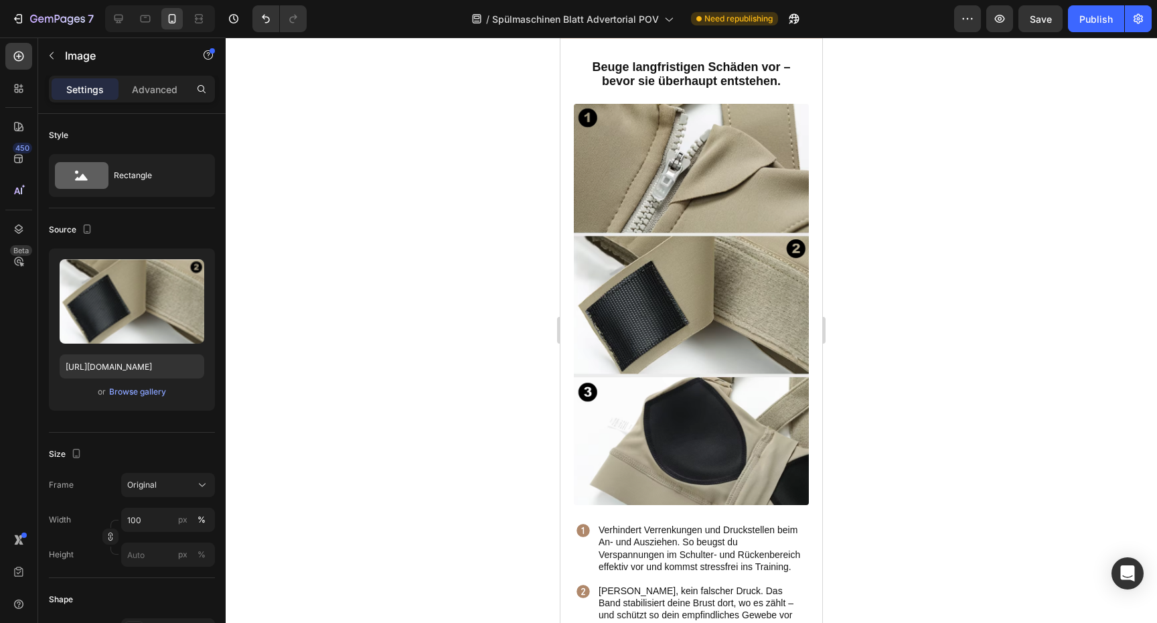
scroll to position [2970, 0]
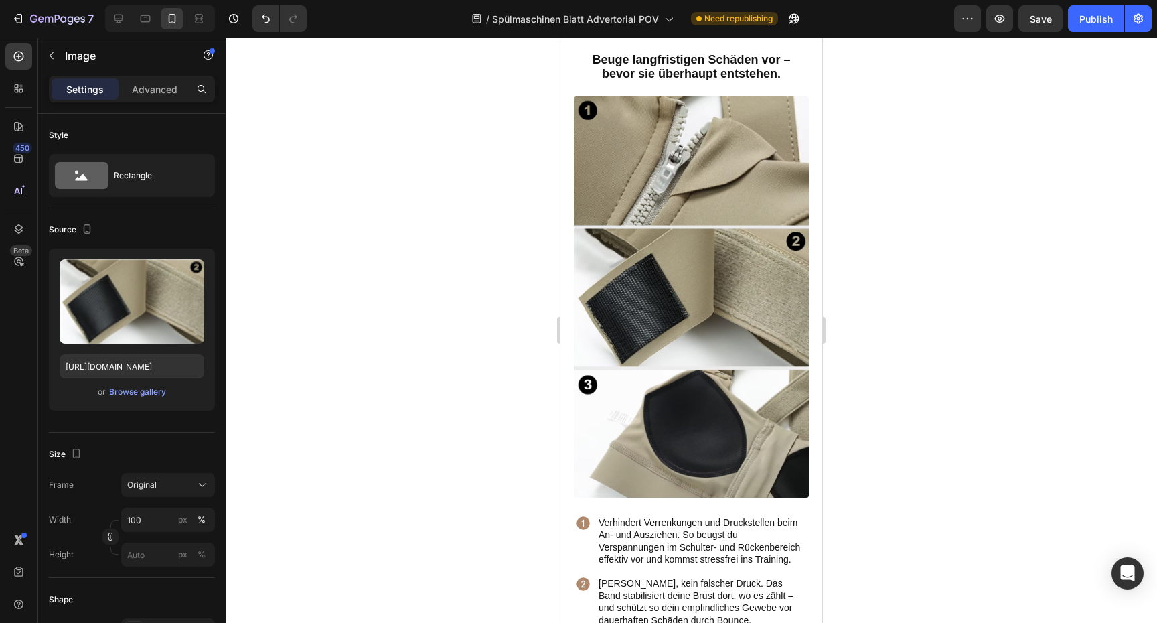
click at [645, 179] on img at bounding box center [691, 296] width 235 height 401
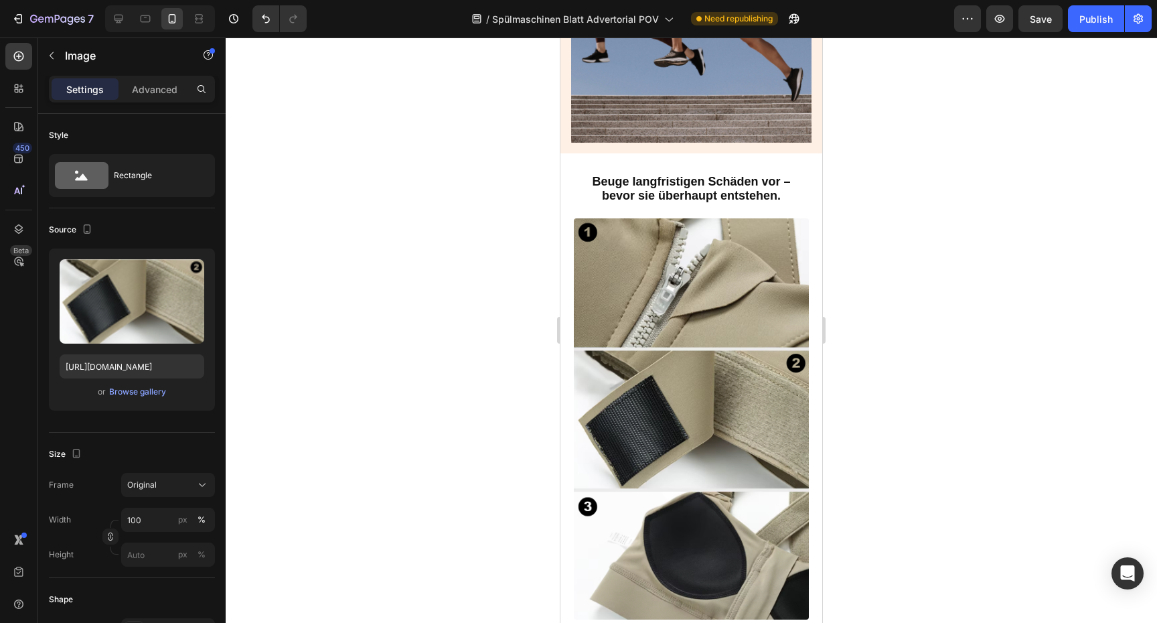
scroll to position [2852, 0]
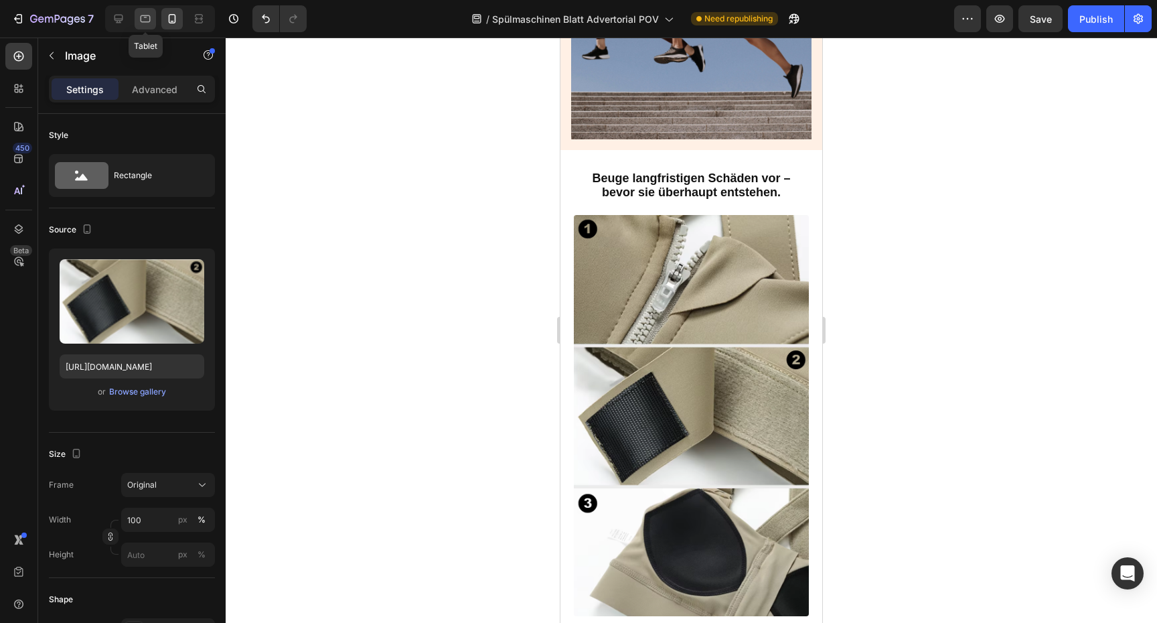
click at [143, 17] on icon at bounding box center [145, 18] width 13 height 13
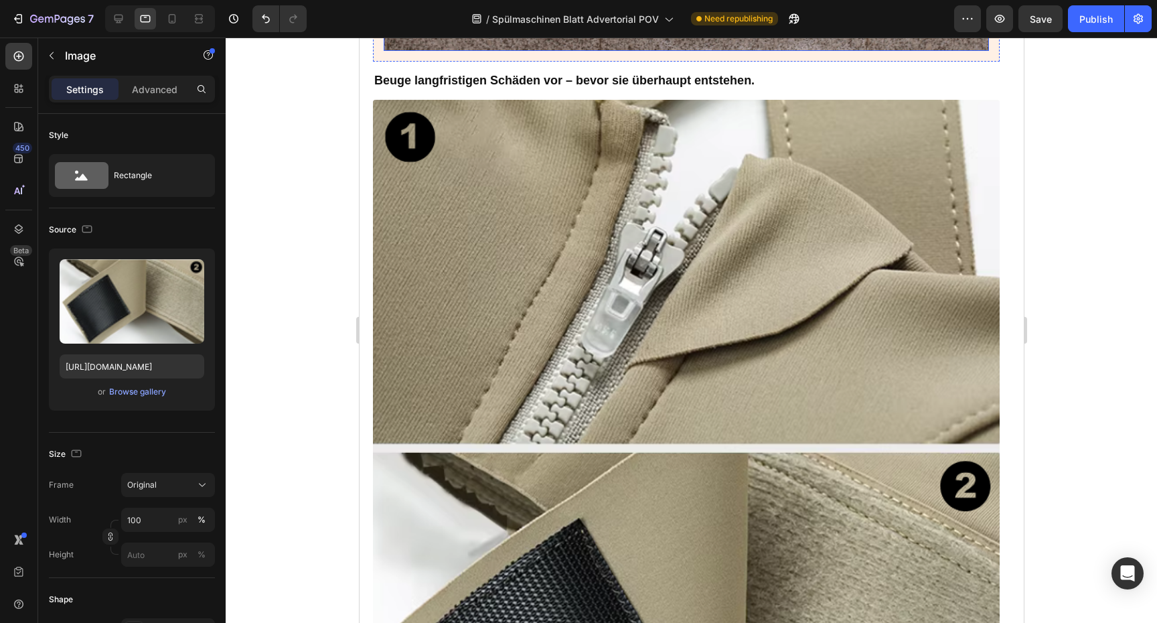
scroll to position [3460, 0]
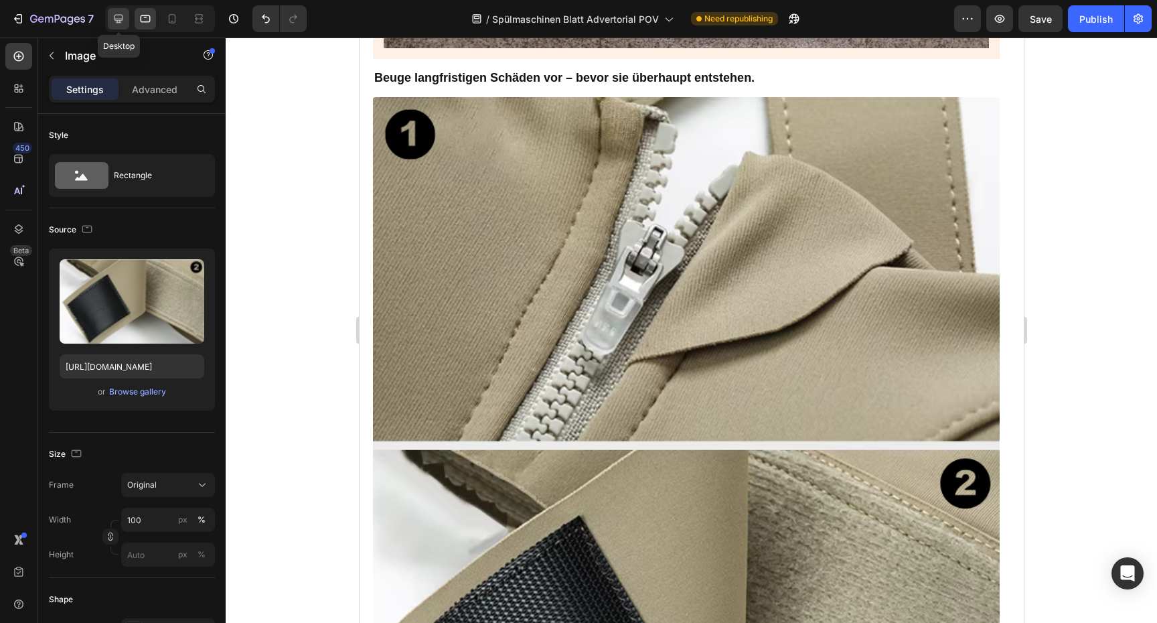
click at [122, 9] on div at bounding box center [118, 18] width 21 height 21
type input "[URL][DOMAIN_NAME]"
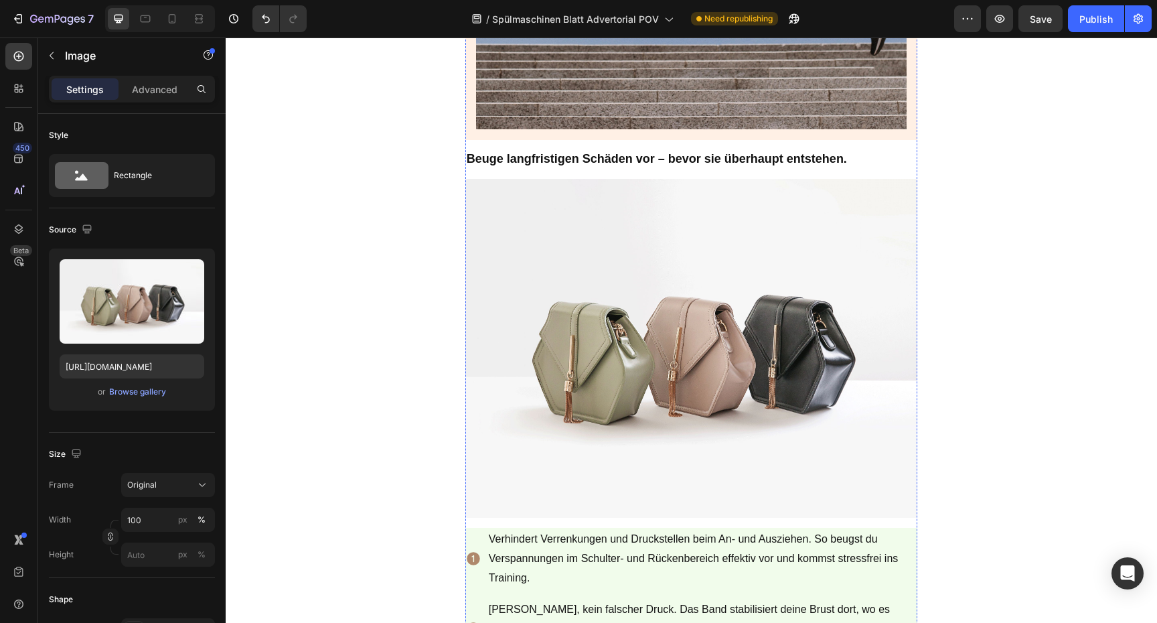
scroll to position [3139, 0]
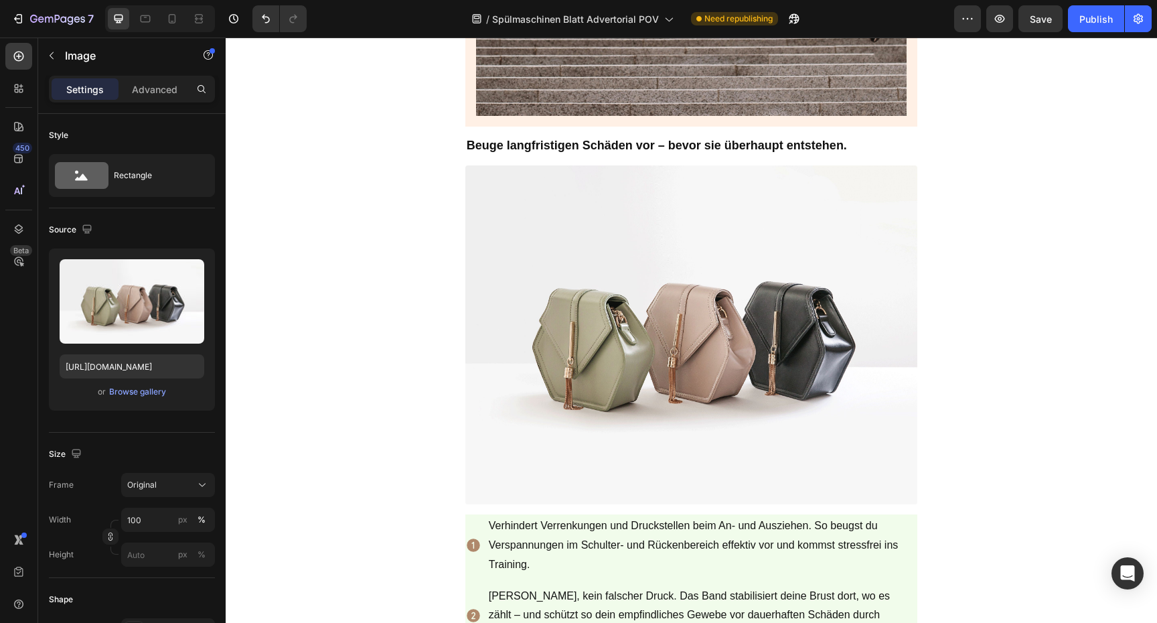
click at [622, 294] on img at bounding box center [691, 334] width 453 height 339
click at [552, 269] on img at bounding box center [691, 334] width 453 height 339
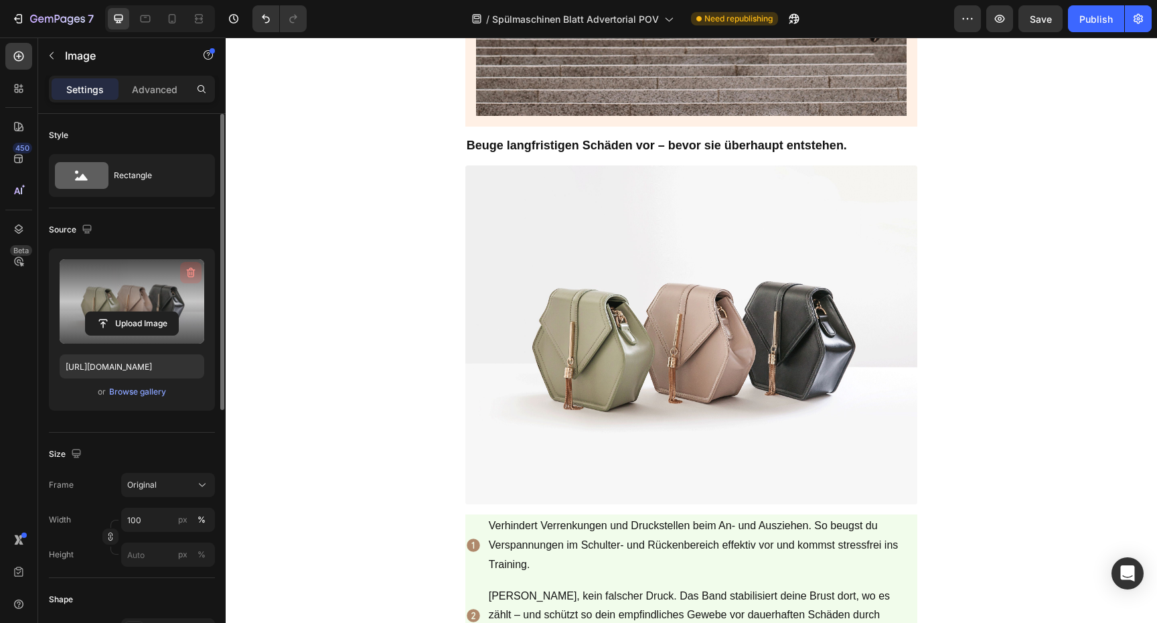
click at [189, 270] on icon "button" at bounding box center [191, 273] width 9 height 10
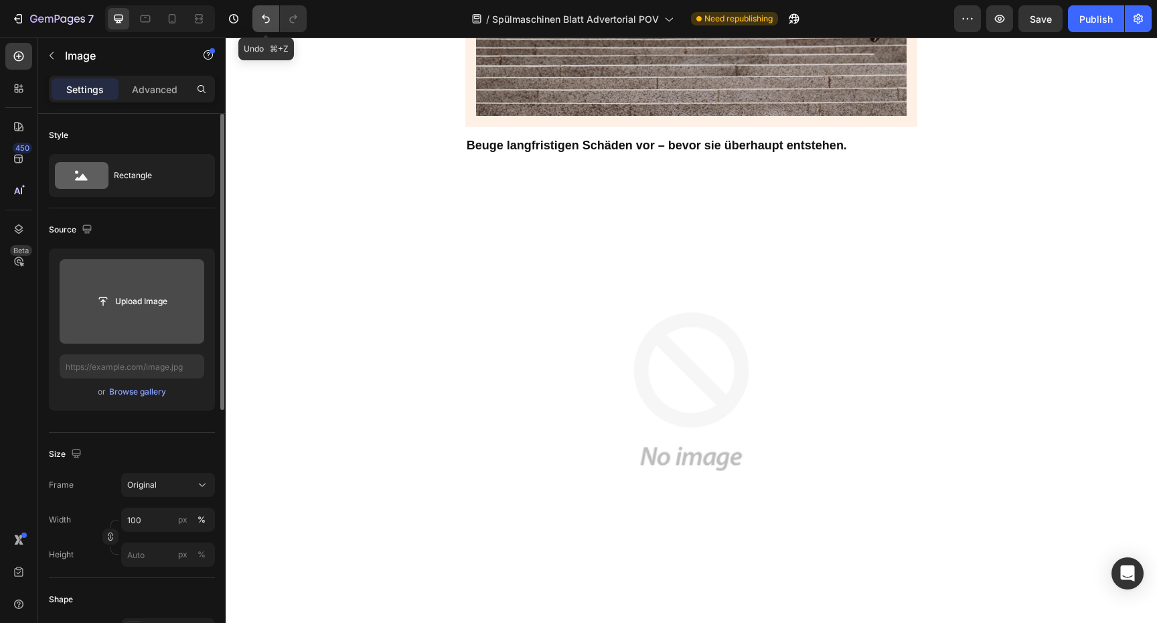
click at [268, 24] on icon "Undo/Redo" at bounding box center [265, 18] width 13 height 13
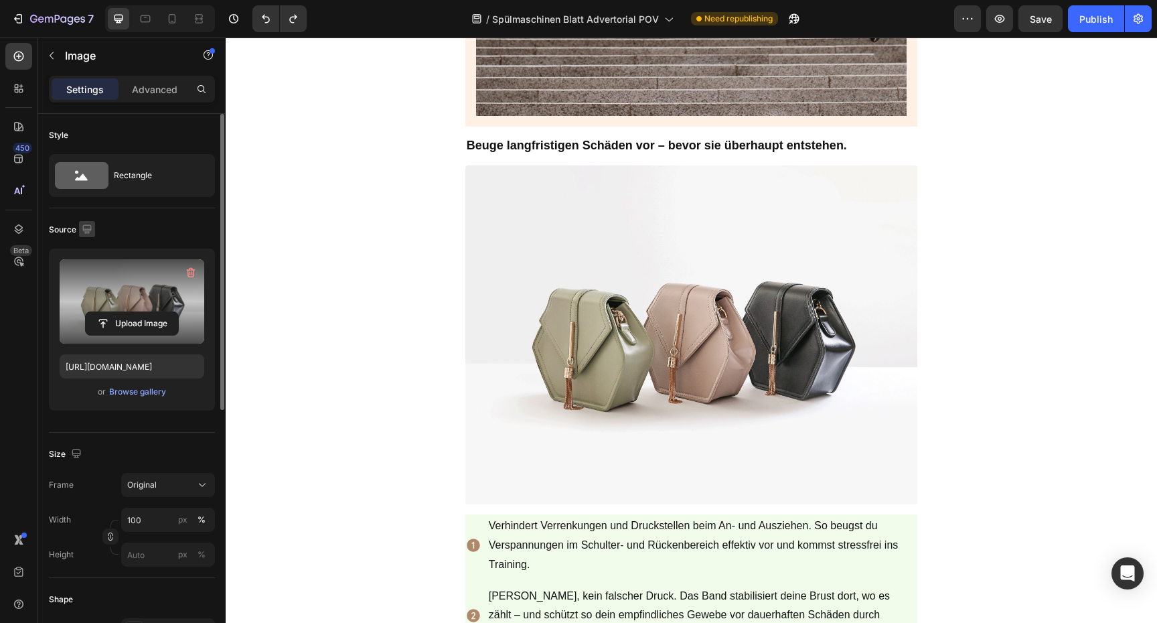
click at [84, 230] on icon "button" at bounding box center [86, 228] width 9 height 9
click at [88, 272] on icon "button" at bounding box center [89, 274] width 13 height 13
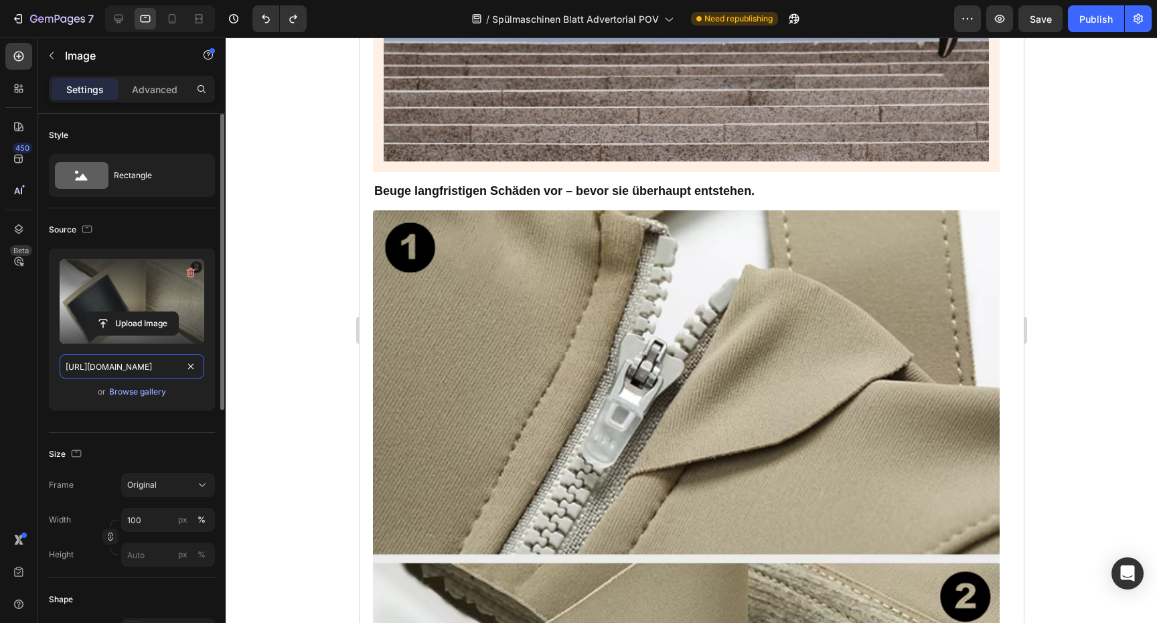
click at [160, 370] on input "[URL][DOMAIN_NAME]" at bounding box center [132, 366] width 145 height 24
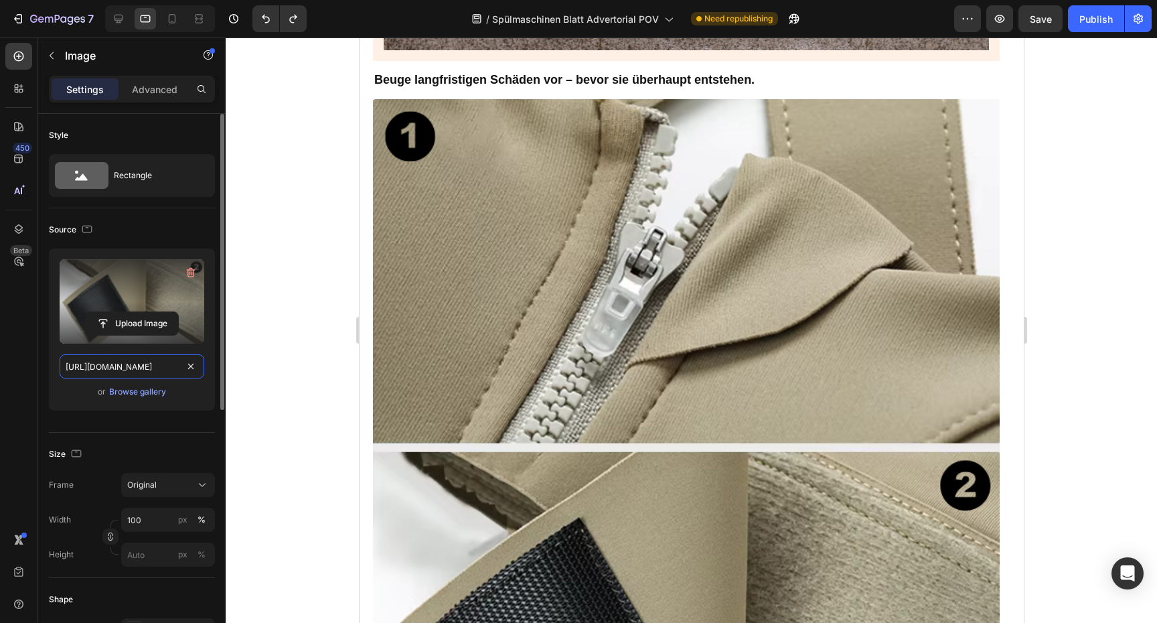
scroll to position [3460, 0]
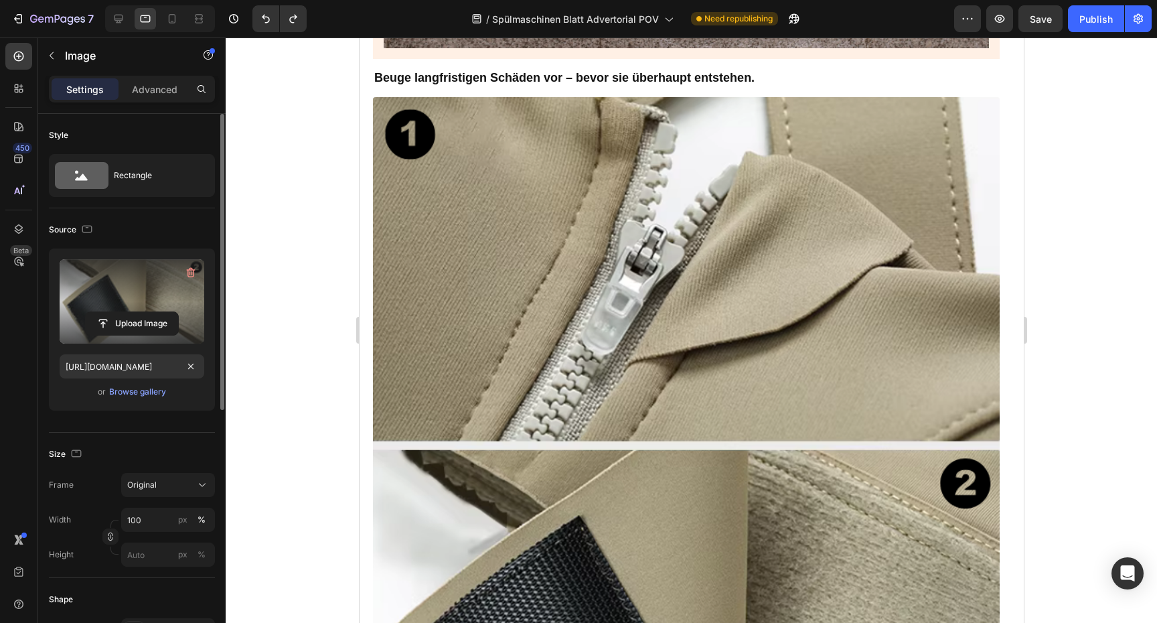
click at [86, 220] on div "Source" at bounding box center [132, 229] width 166 height 21
click at [86, 227] on icon "button" at bounding box center [87, 227] width 3 height 1
click at [94, 254] on icon "button" at bounding box center [89, 250] width 13 height 13
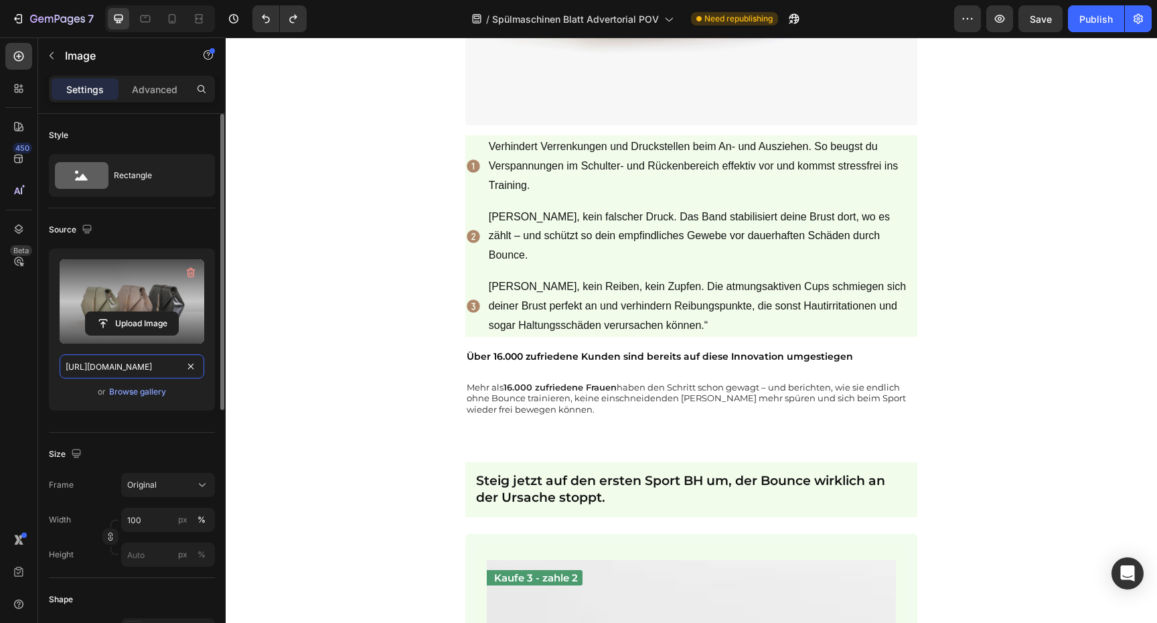
click at [118, 360] on input "[URL][DOMAIN_NAME]" at bounding box center [132, 366] width 145 height 24
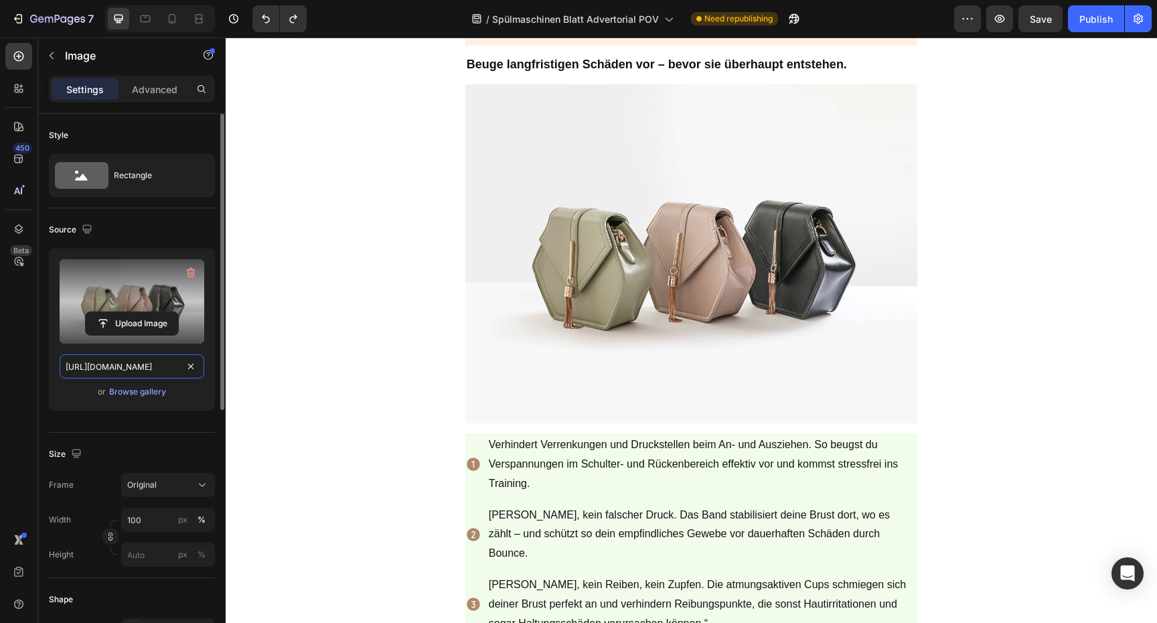
scroll to position [3213, 0]
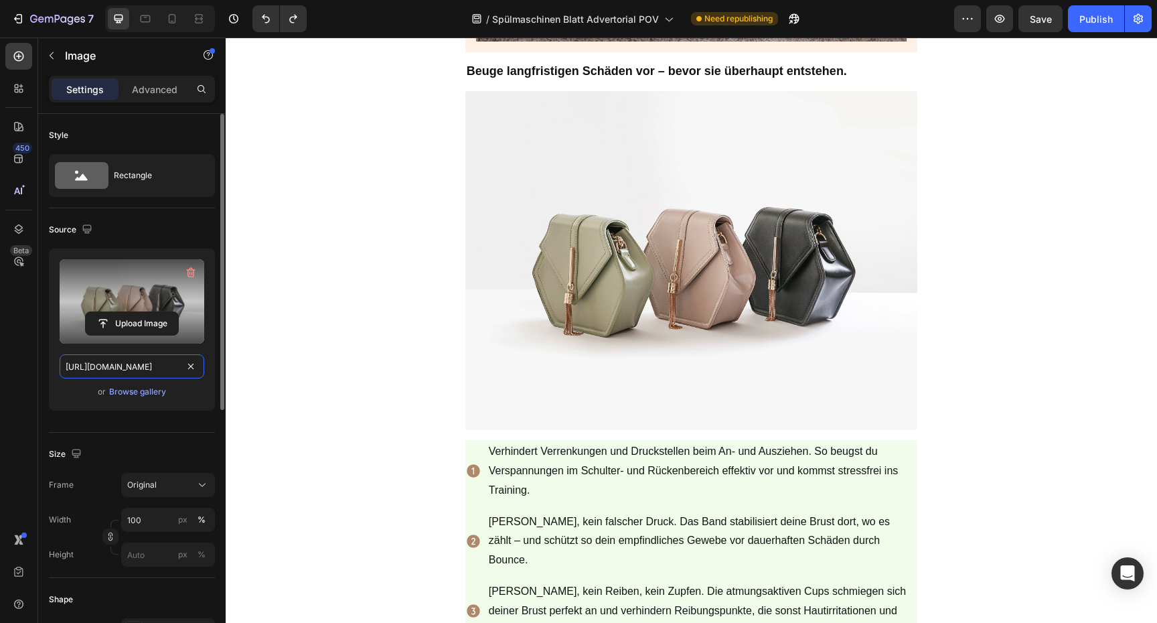
paste input "0765/2982/8171/files/[URL][DOMAIN_NAME]"
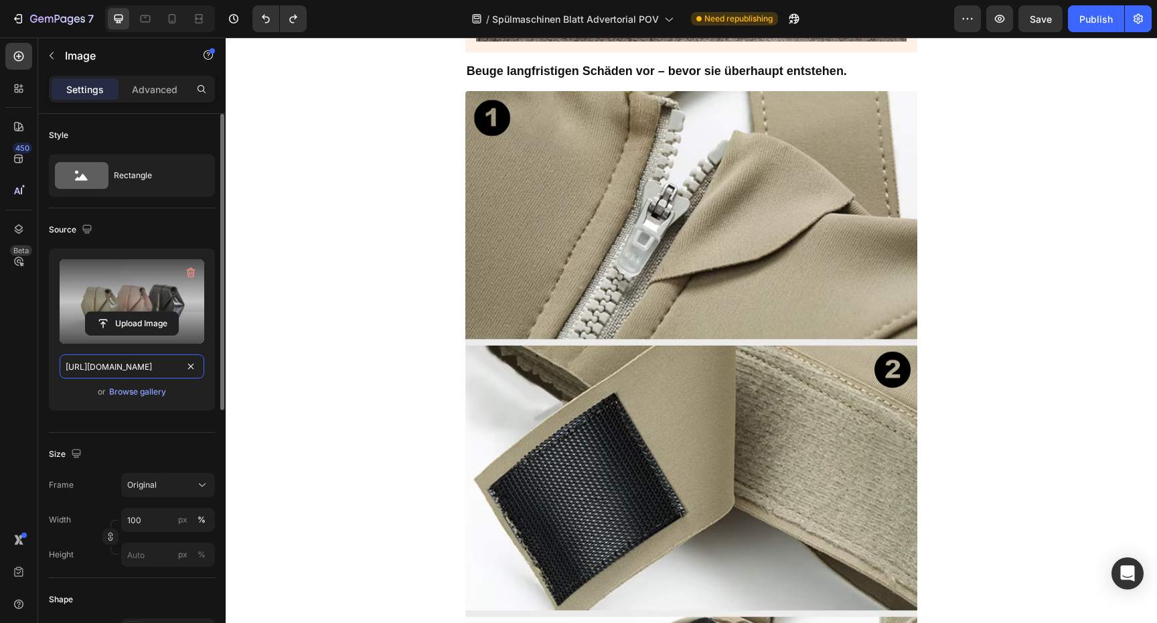
scroll to position [0, 410]
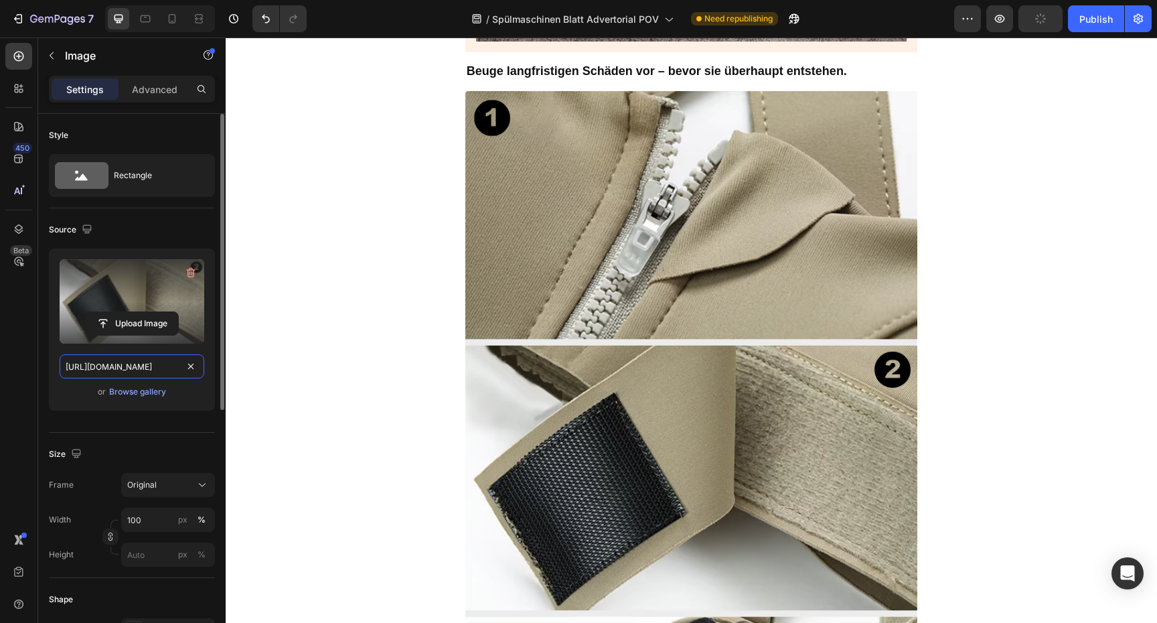
type input "[URL][DOMAIN_NAME]"
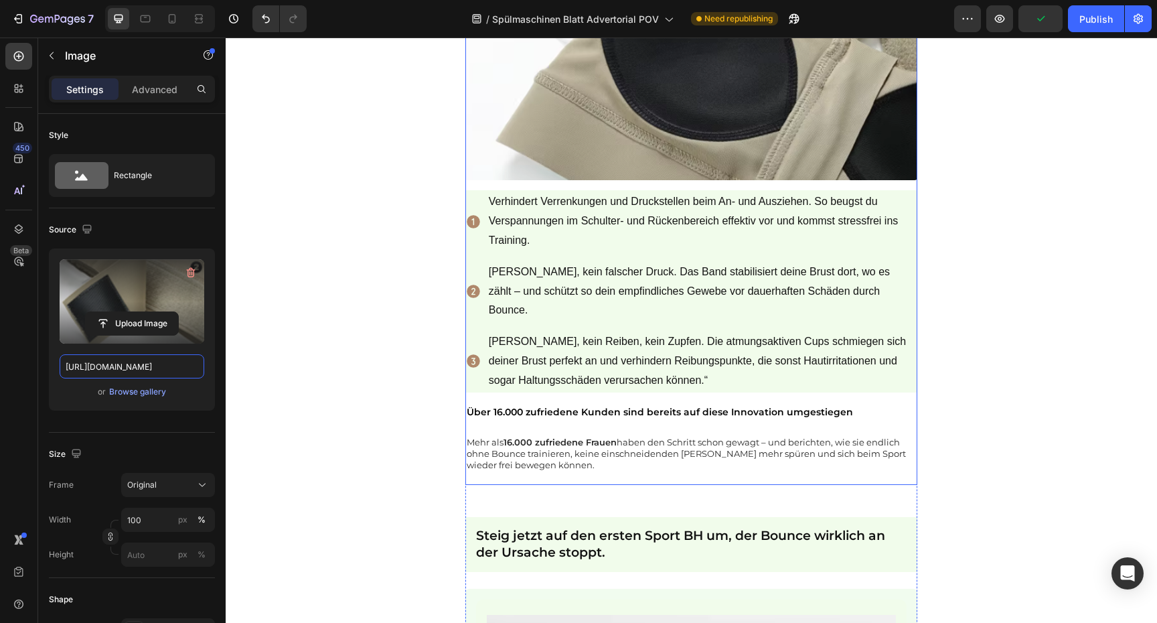
scroll to position [3867, 0]
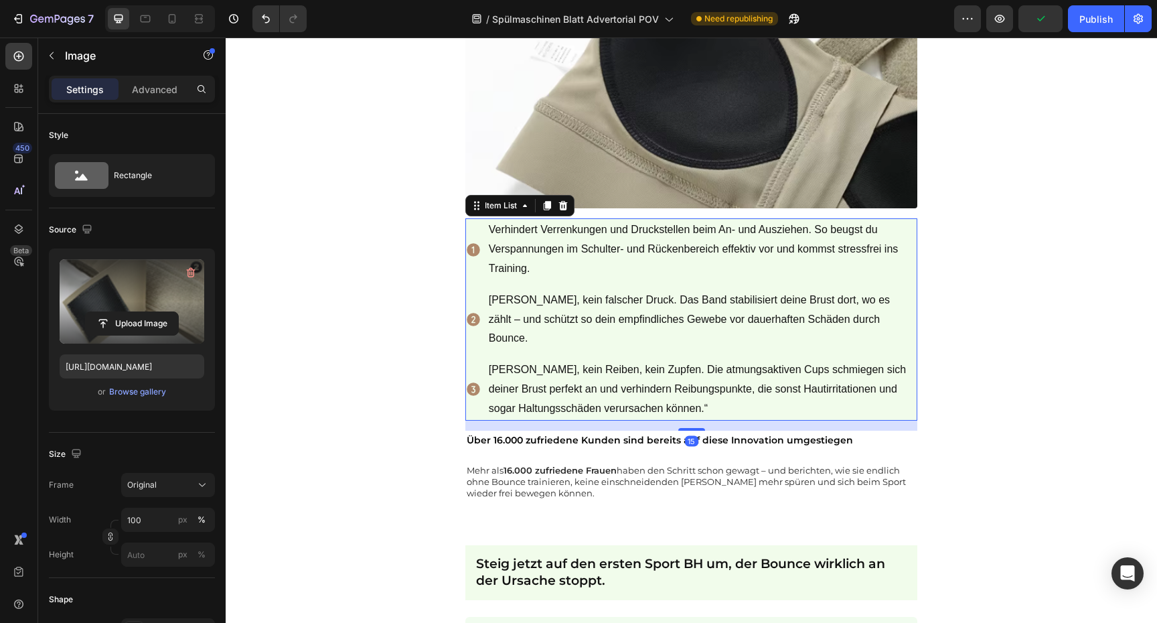
click at [892, 243] on p "Verhindert Verrenkungen und Druckstellen beim An- und Ausziehen. So beugst du V…" at bounding box center [702, 249] width 427 height 58
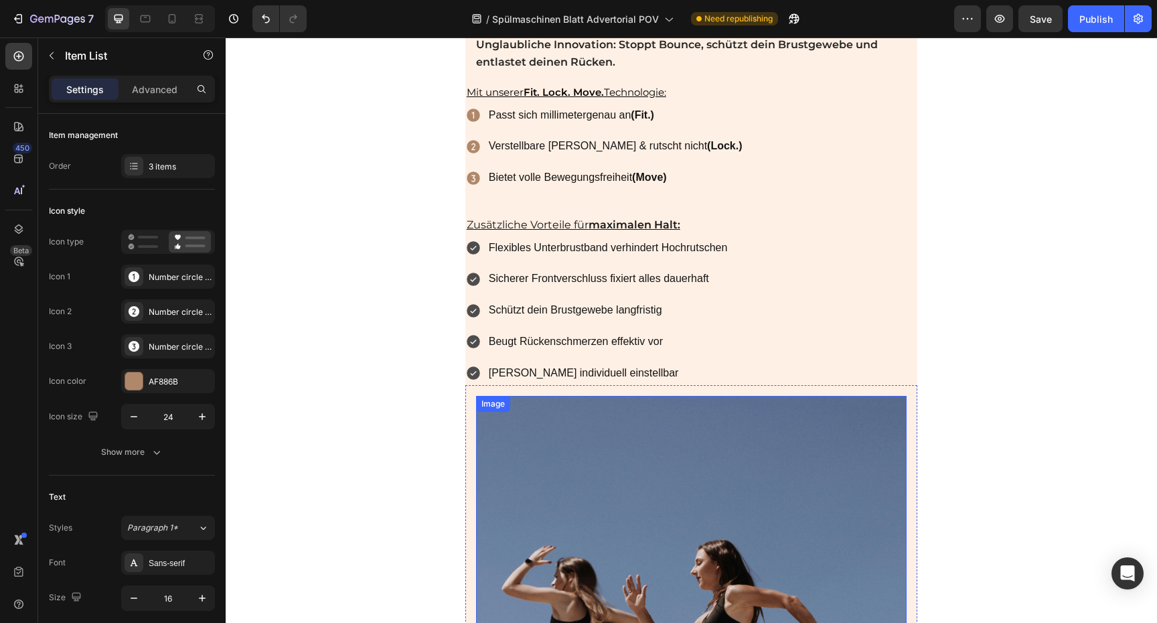
scroll to position [2291, 0]
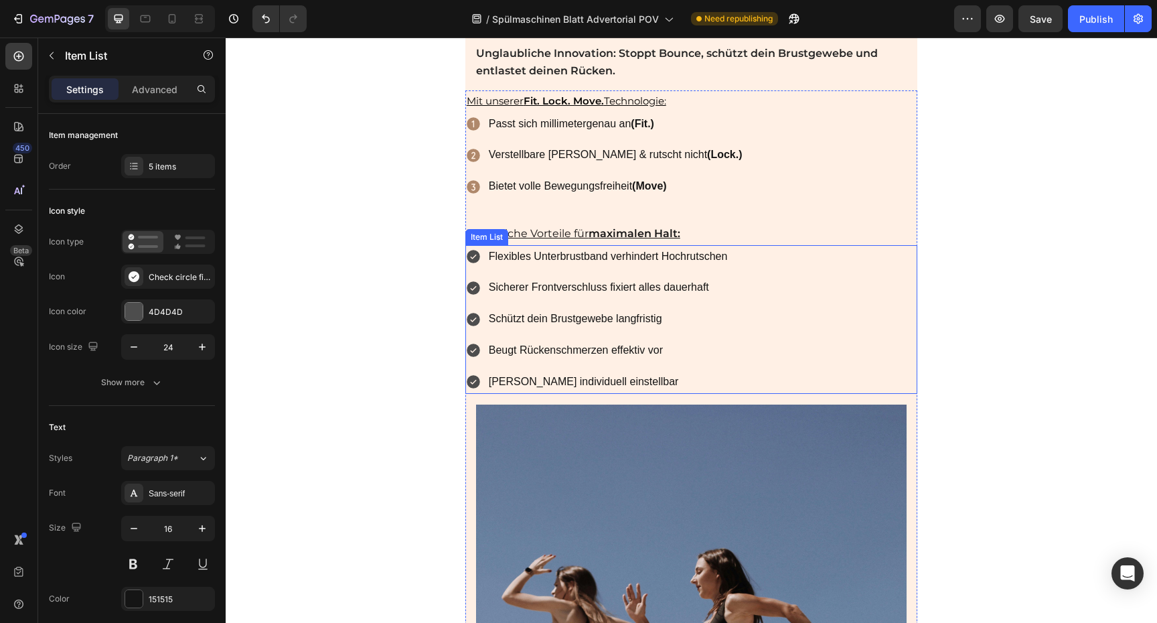
click at [783, 259] on div "Flexibles Unterbrustband verhindert Hochrutschen Sicherer Frontverschluss fixie…" at bounding box center [691, 319] width 453 height 149
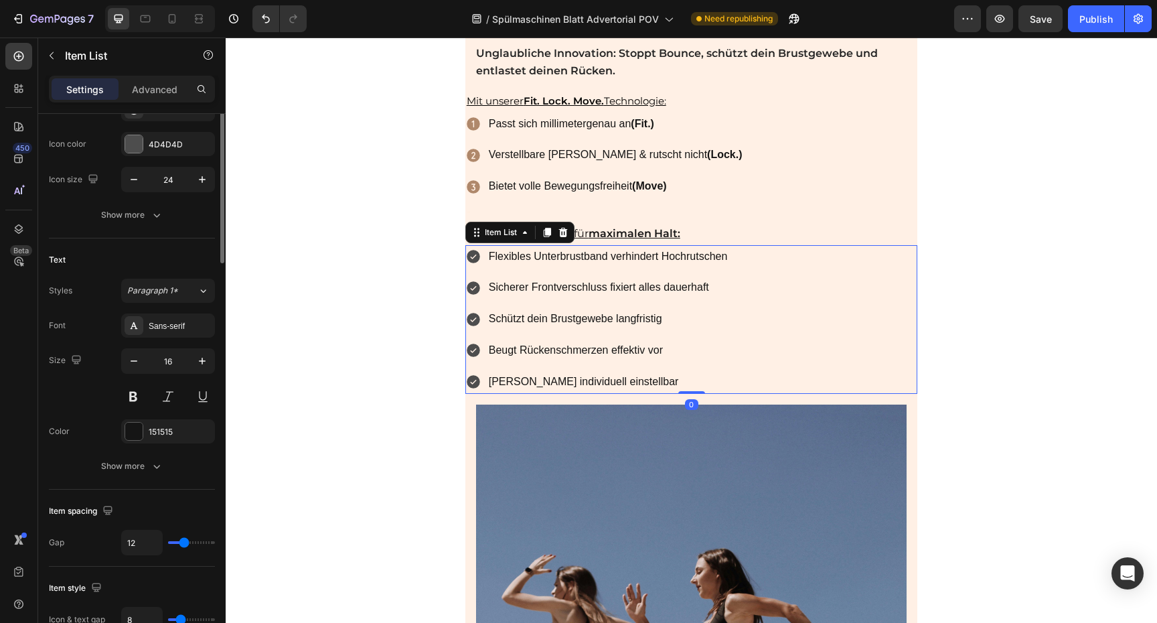
scroll to position [377, 0]
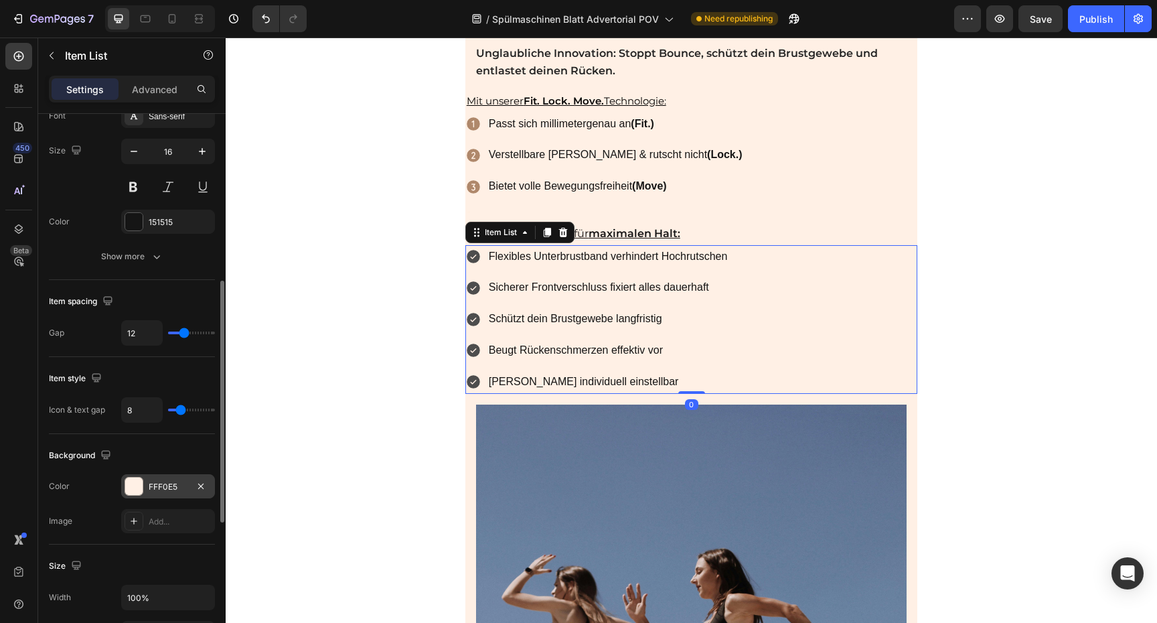
click at [161, 478] on div "FFF0E5" at bounding box center [168, 486] width 94 height 24
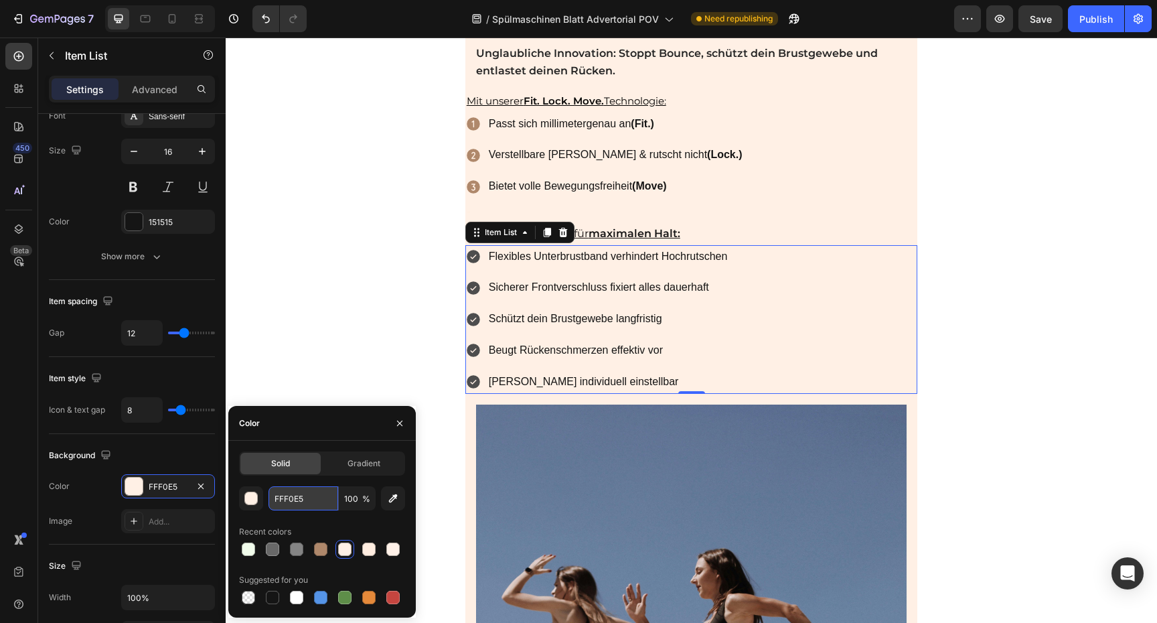
click at [295, 499] on input "FFF0E5" at bounding box center [303, 498] width 70 height 24
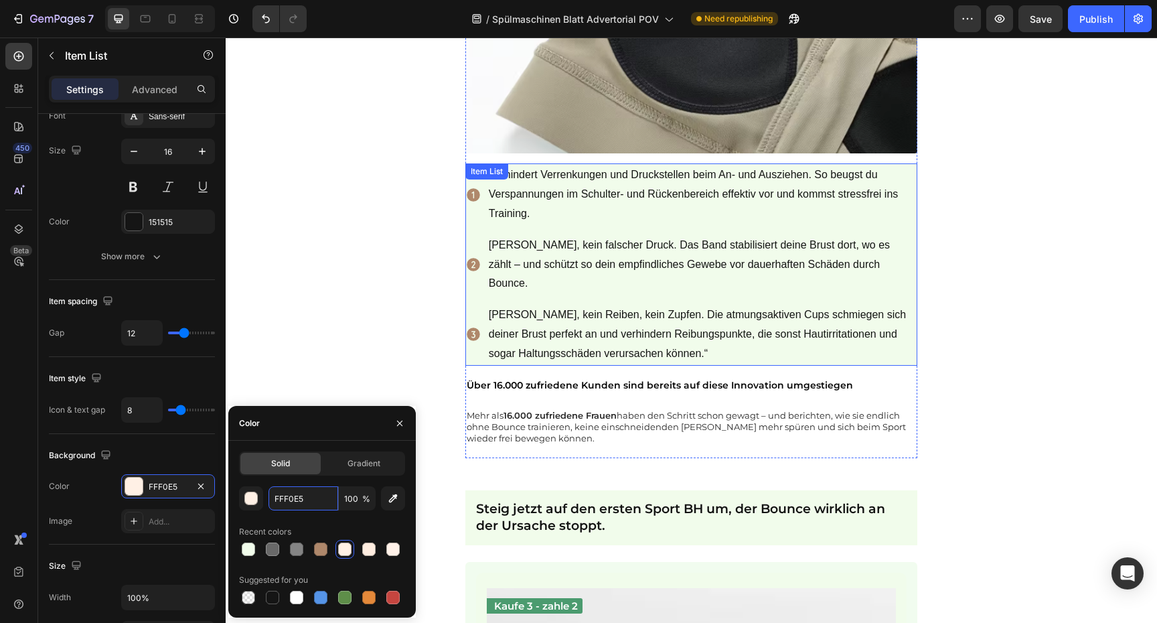
scroll to position [3918, 0]
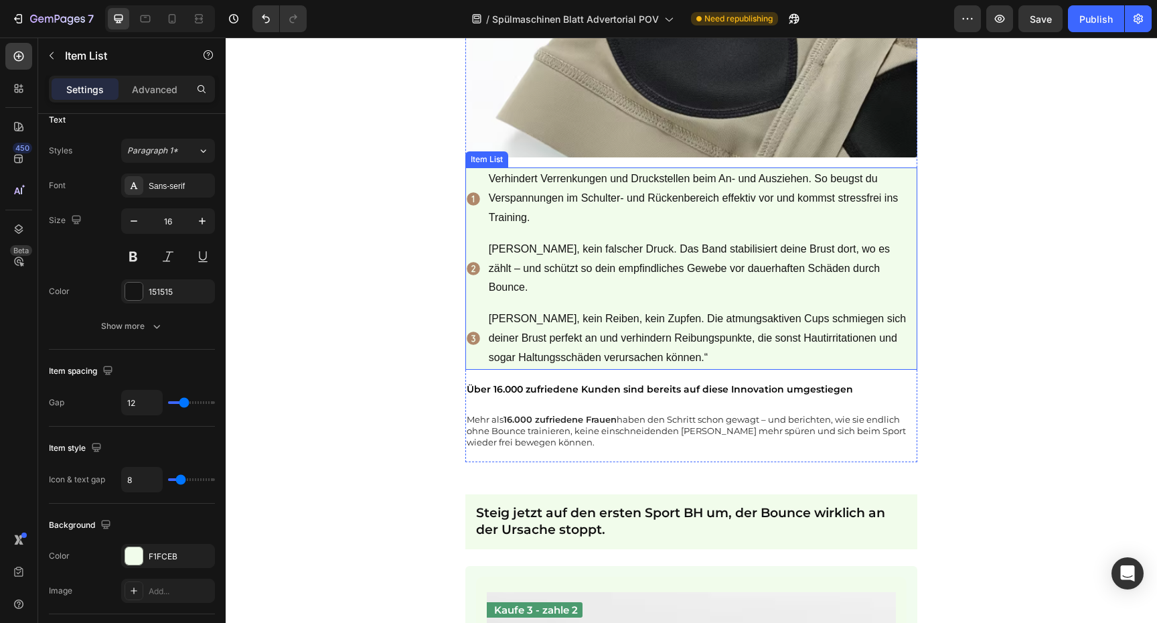
click at [906, 170] on p "Verhindert Verrenkungen und Druckstellen beim An- und Ausziehen. So beugst du V…" at bounding box center [702, 198] width 427 height 58
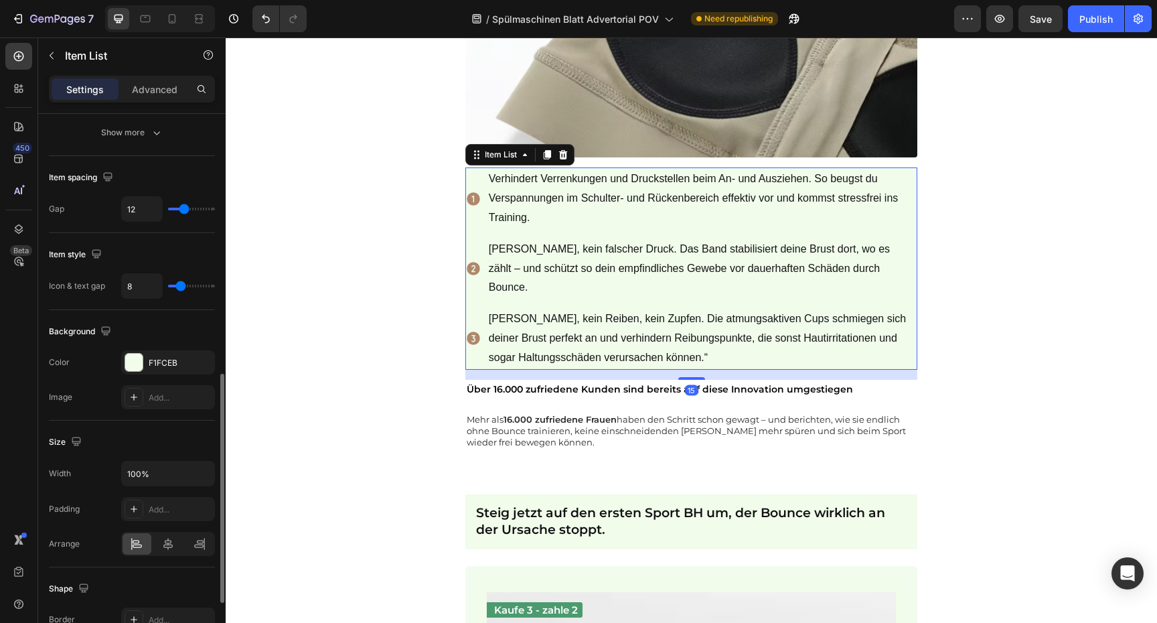
scroll to position [585, 0]
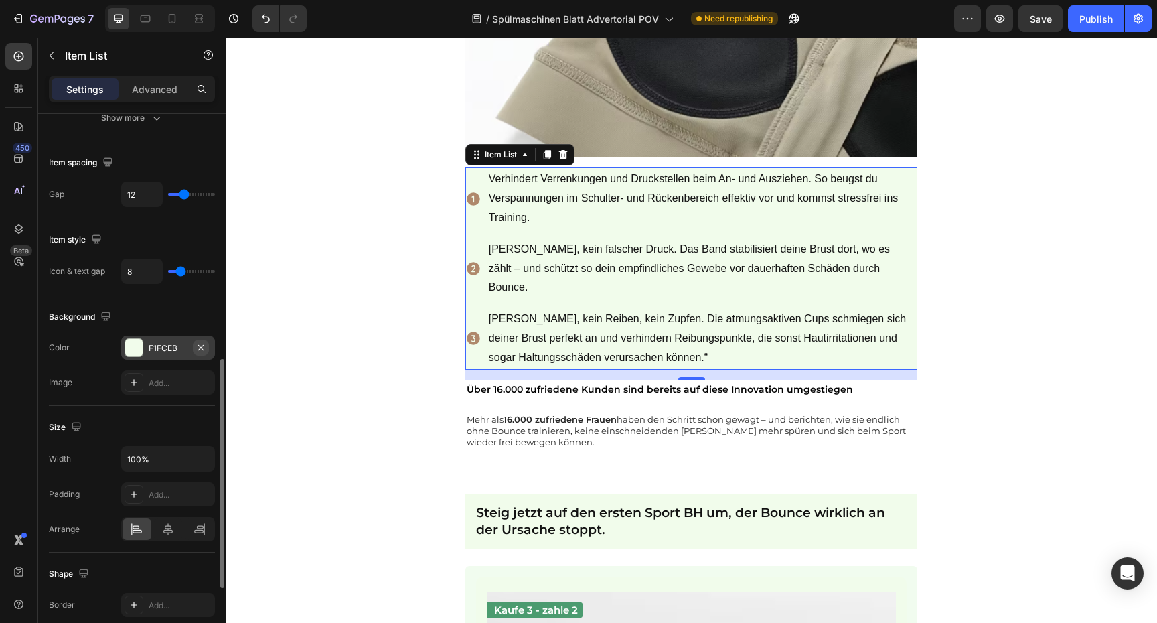
click at [206, 347] on button "button" at bounding box center [201, 347] width 16 height 16
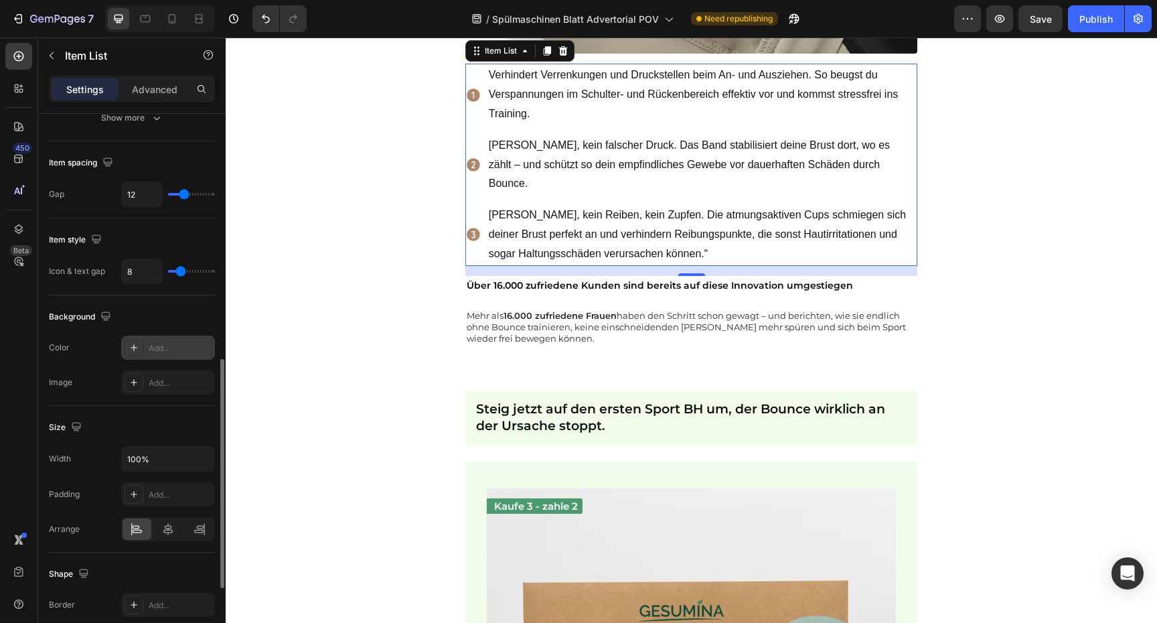
scroll to position [4058, 0]
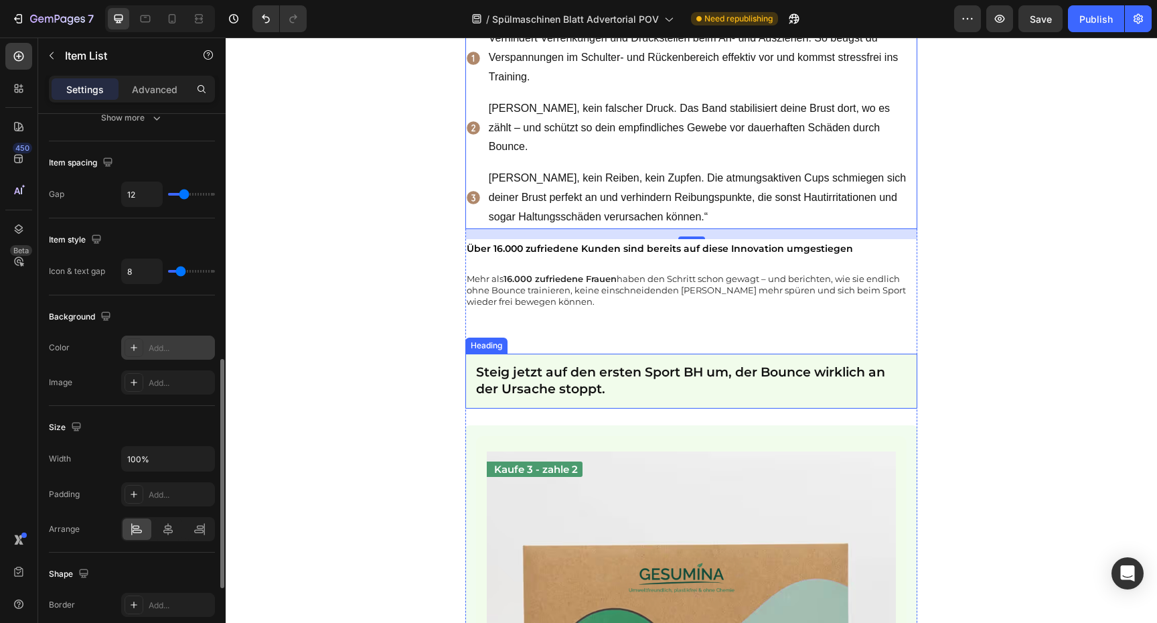
click at [687, 354] on h2 "Steig jetzt auf den ersten Sport BH um, der Bounce wirklich an der Ursache stop…" at bounding box center [691, 380] width 453 height 54
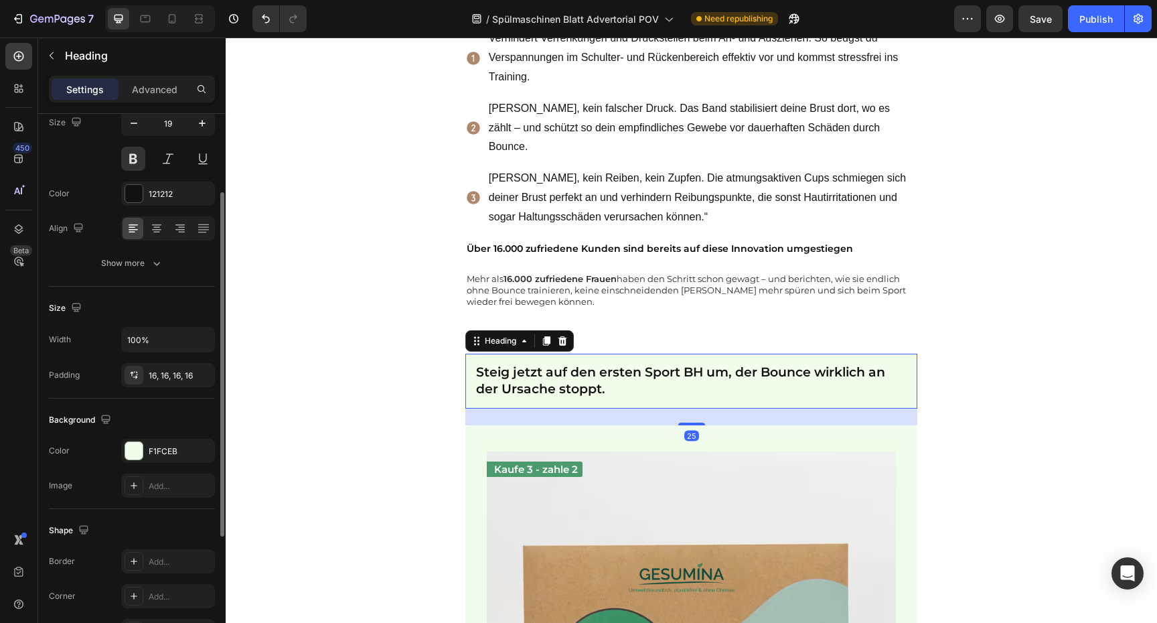
scroll to position [119, 0]
click at [163, 426] on div "Background" at bounding box center [132, 416] width 166 height 21
click at [163, 436] on div "F1FCEB" at bounding box center [168, 447] width 94 height 24
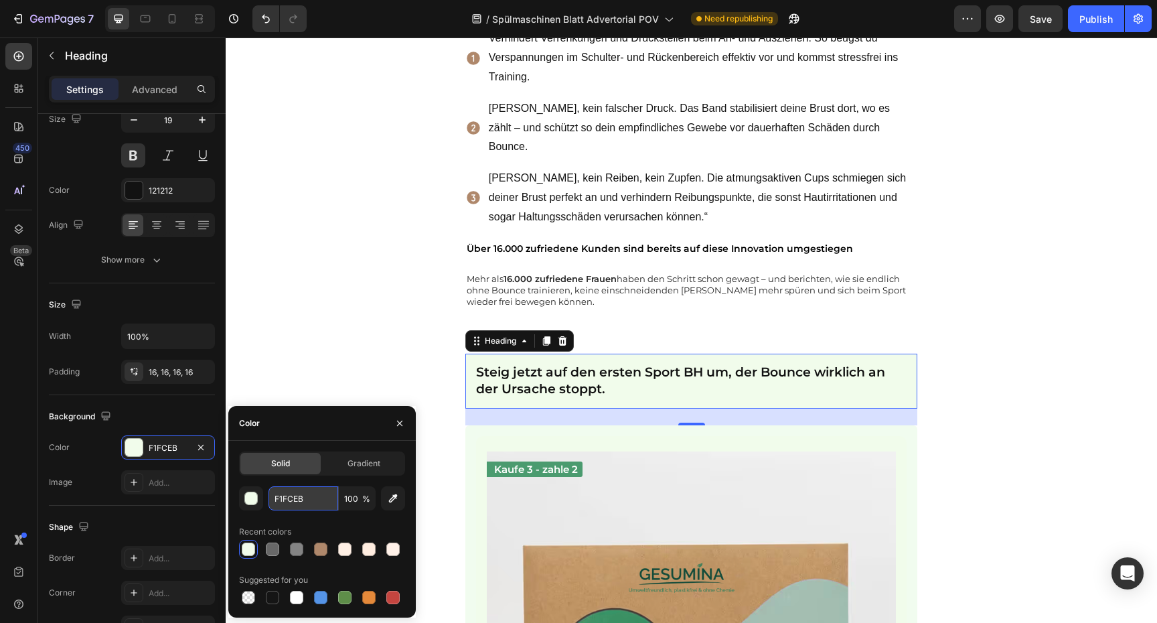
click at [306, 490] on input "F1FCEB" at bounding box center [303, 498] width 70 height 24
paste input "FF0E5"
type input "FFF0E5"
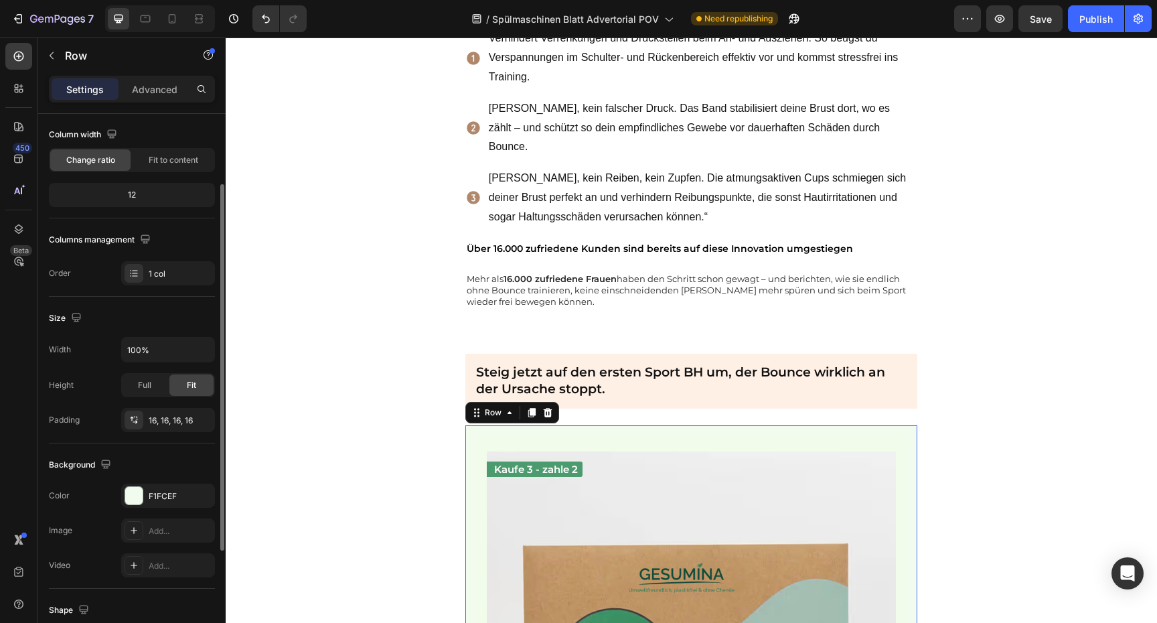
scroll to position [226, 0]
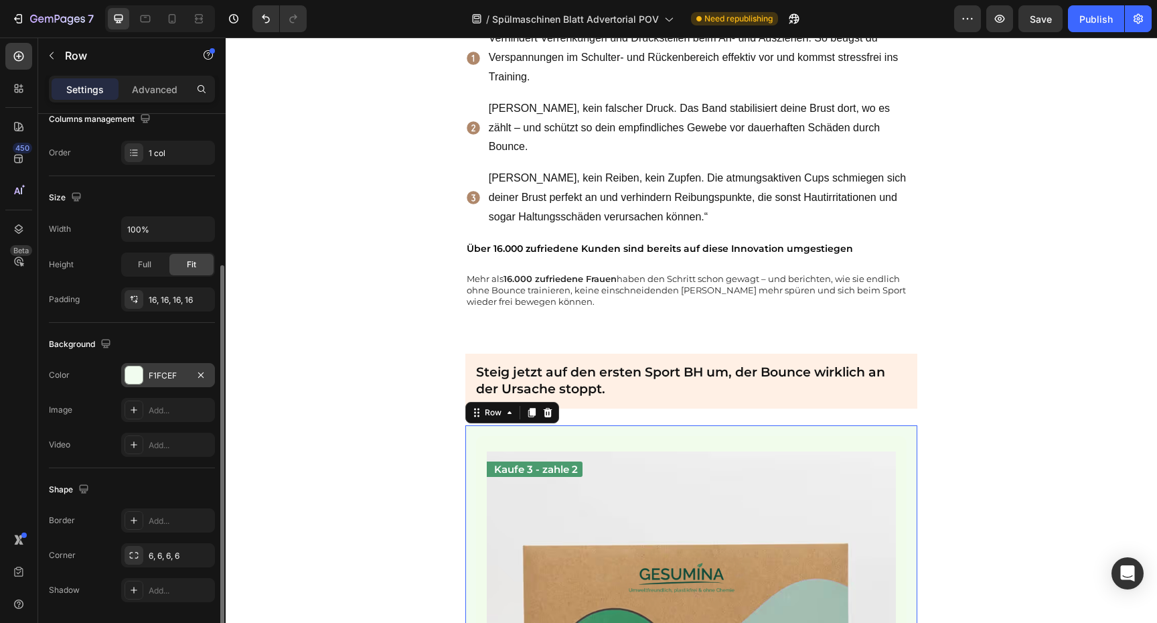
click at [164, 363] on div "F1FCEF" at bounding box center [168, 375] width 94 height 24
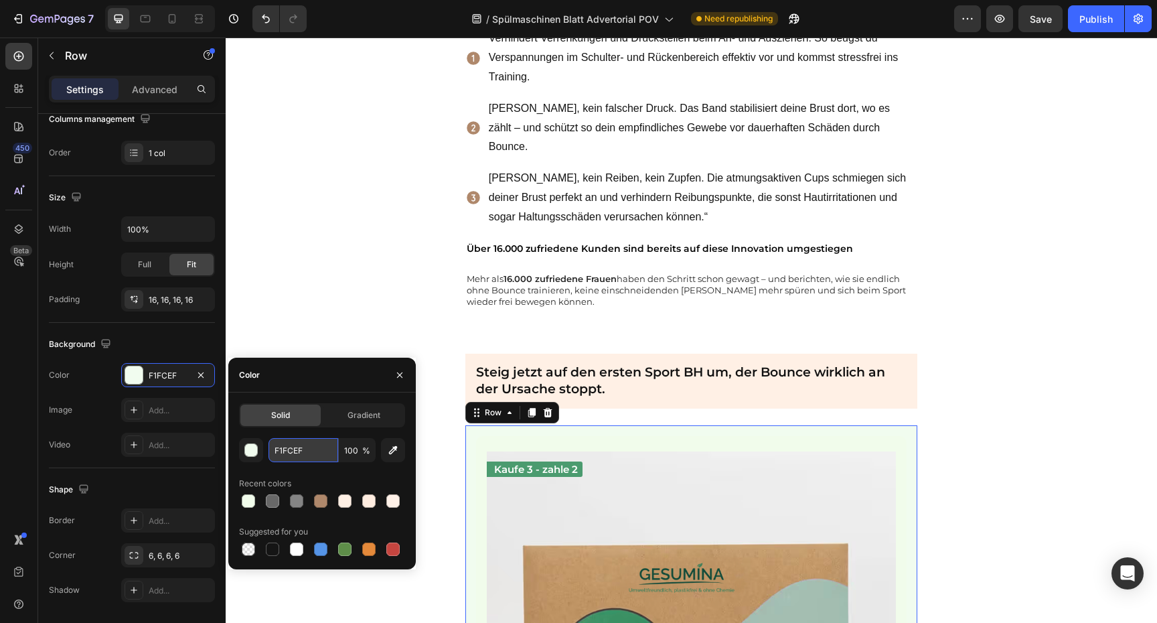
click at [277, 447] on input "F1FCEF" at bounding box center [303, 450] width 70 height 24
paste input "FF0E5"
type input "FFF0E5"
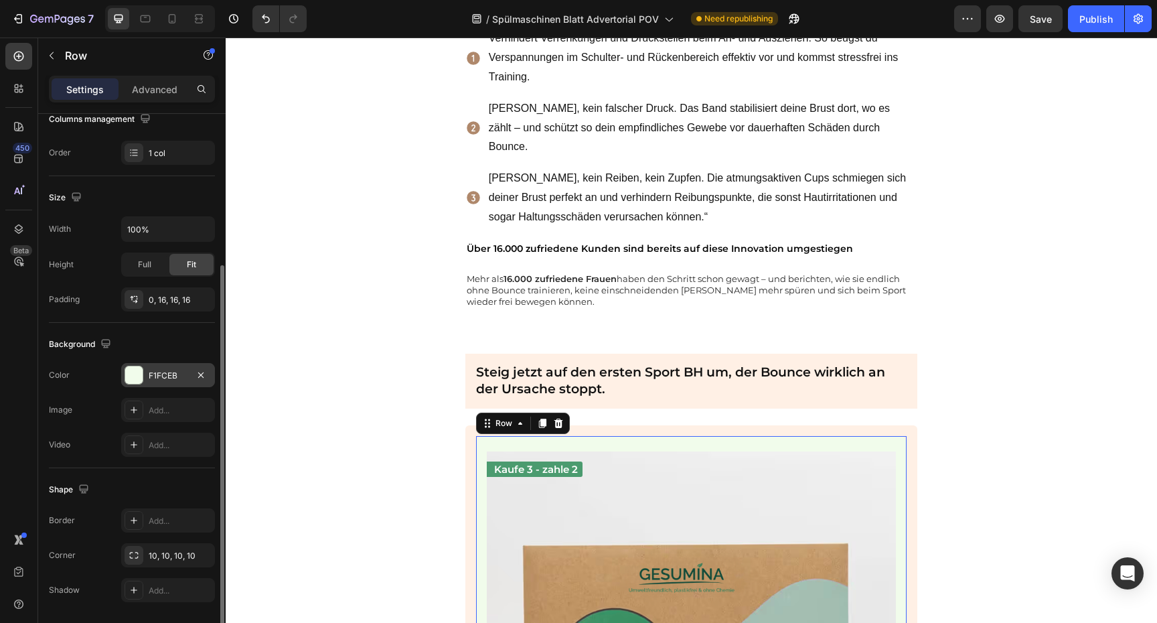
click at [140, 370] on div at bounding box center [133, 374] width 17 height 17
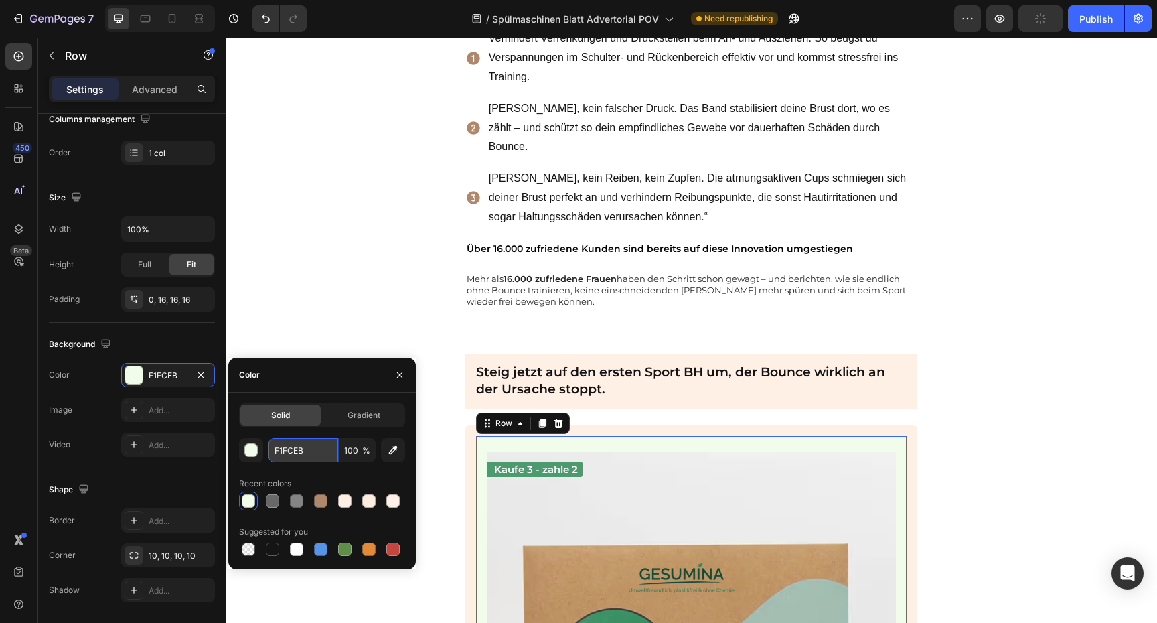
click at [284, 449] on input "F1FCEB" at bounding box center [303, 450] width 70 height 24
paste input "FF0E5"
click at [284, 449] on input "FFF0E5FCEB" at bounding box center [303, 450] width 70 height 24
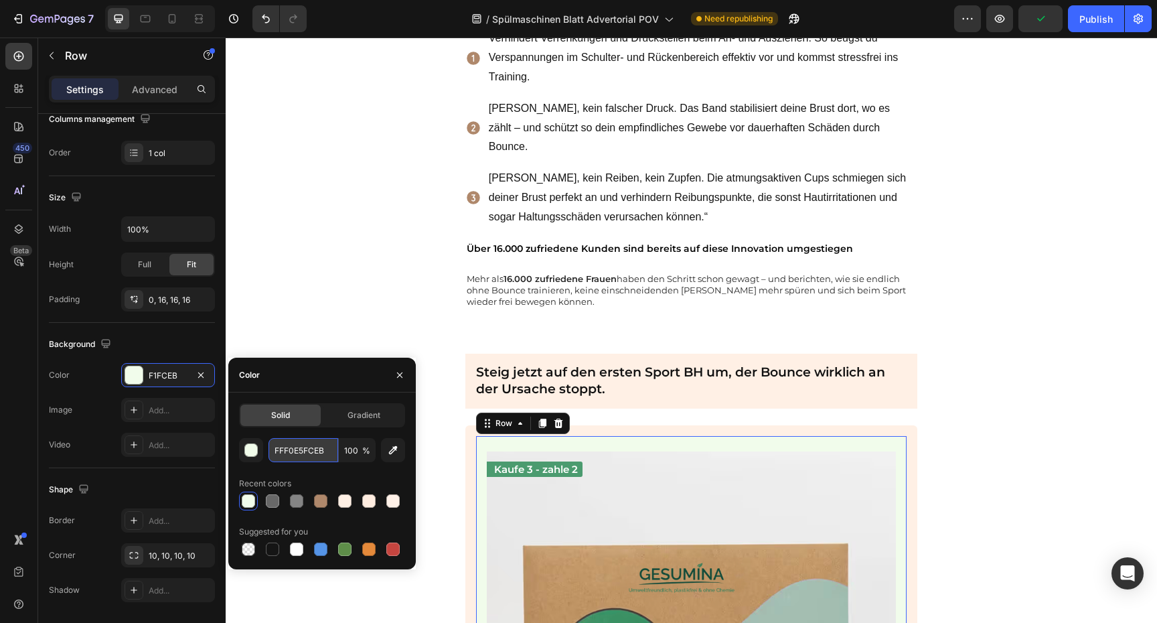
paste input "text"
type input "FFF0E5"
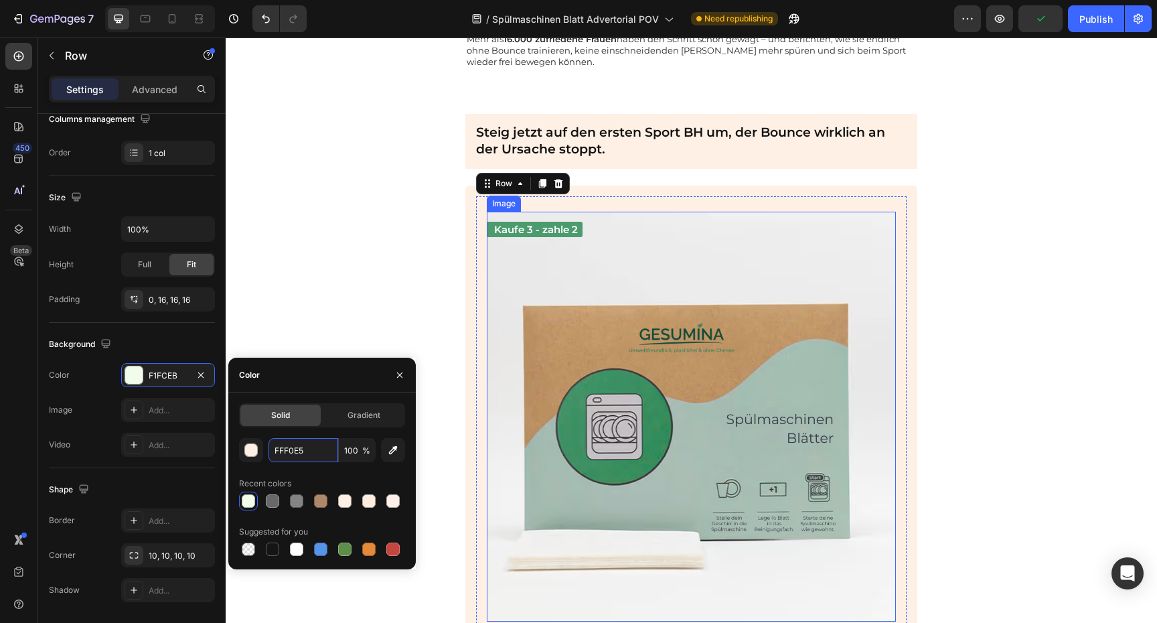
scroll to position [4387, 0]
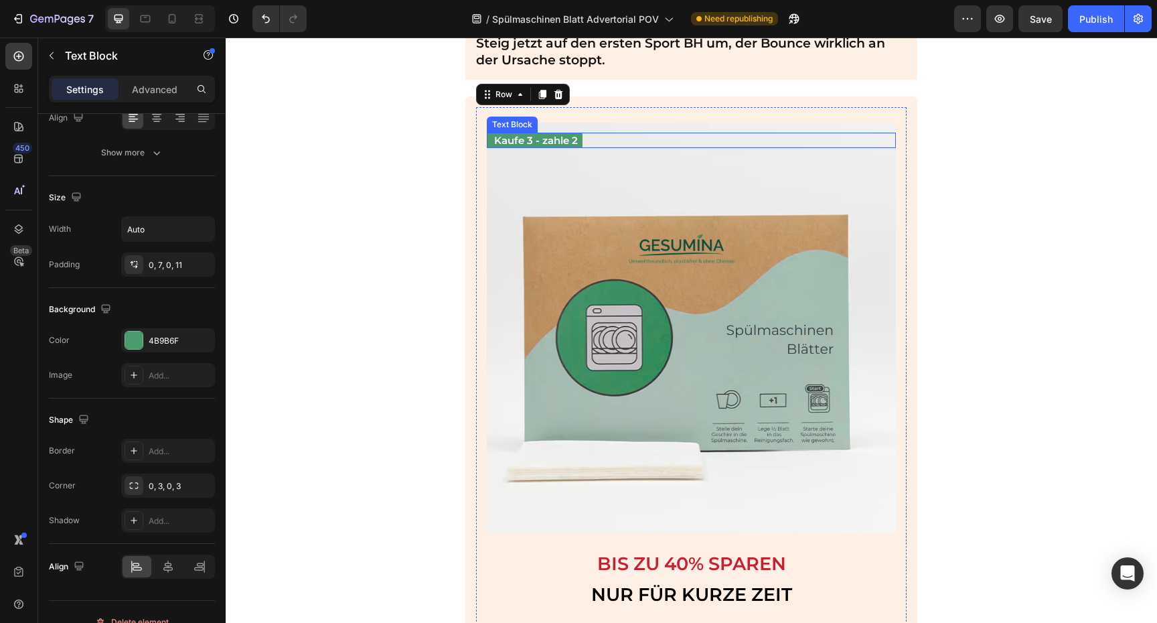
click at [540, 134] on p "Kaufe 3 - zahle 2" at bounding box center [536, 140] width 84 height 13
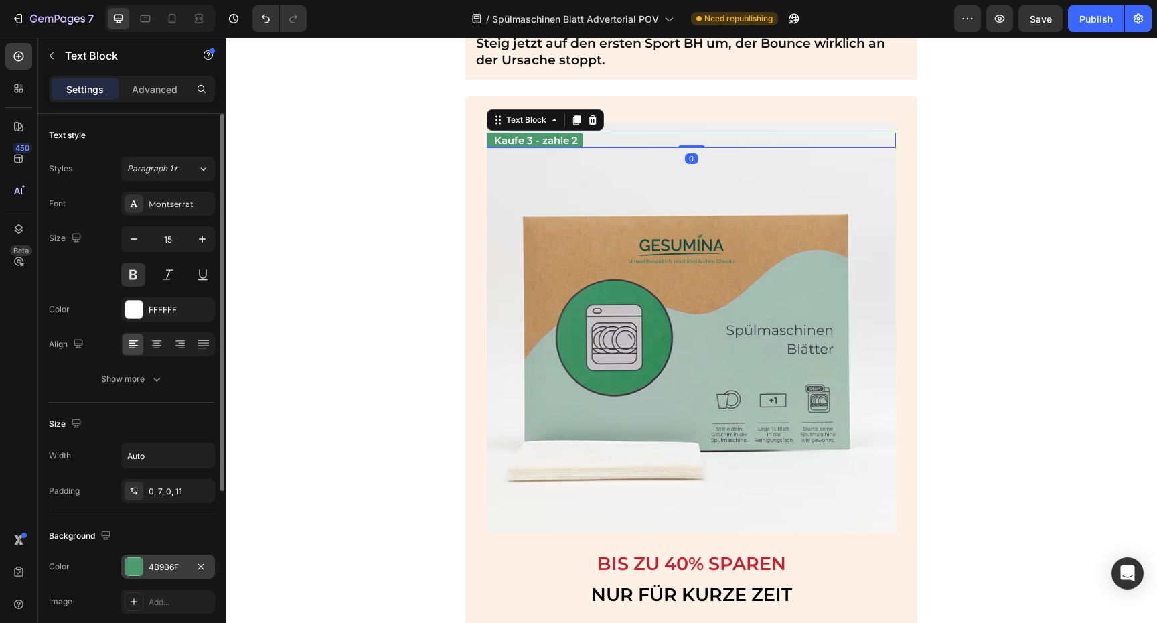
click at [169, 558] on div "4B9B6F" at bounding box center [168, 566] width 94 height 24
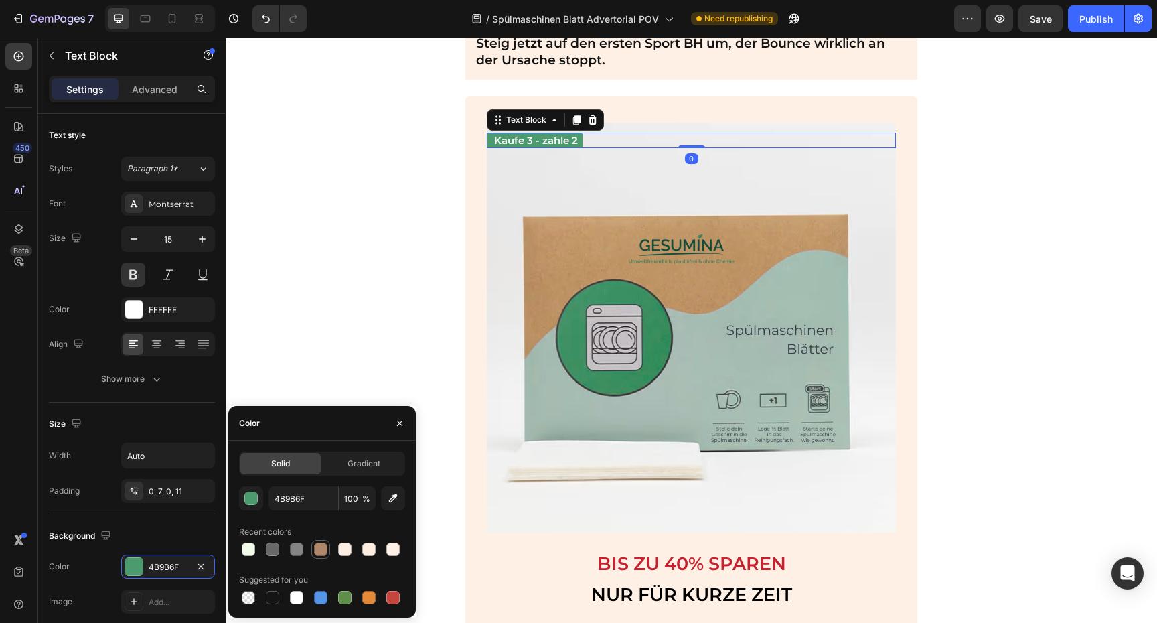
click at [321, 554] on div at bounding box center [320, 548] width 13 height 13
type input "AF886B"
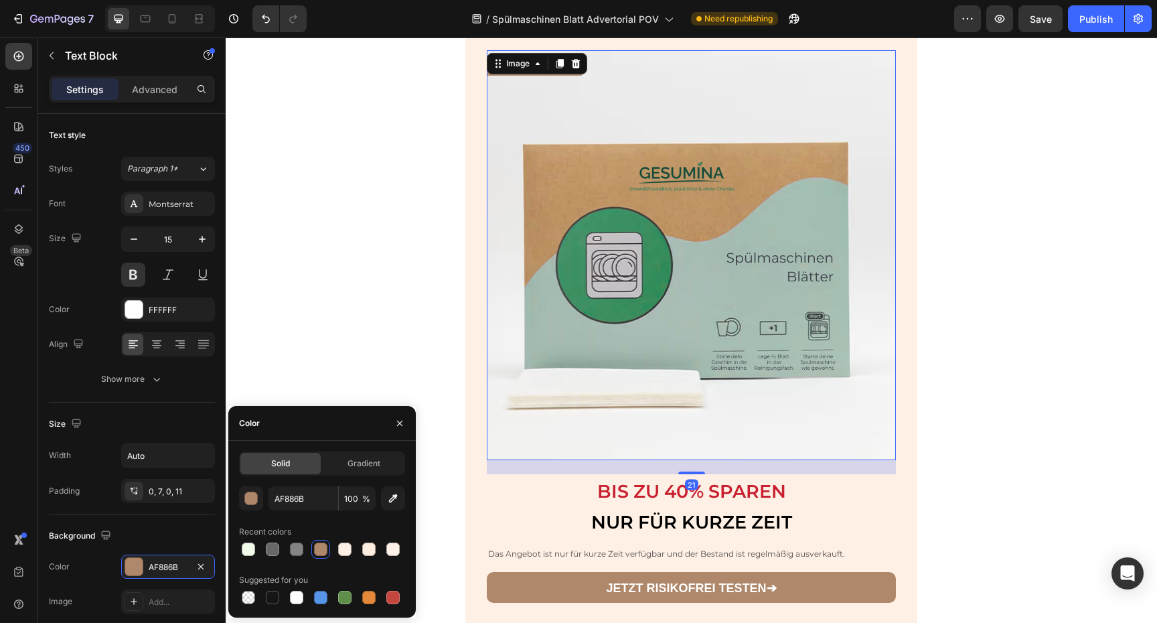
click at [646, 301] on img at bounding box center [692, 255] width 410 height 410
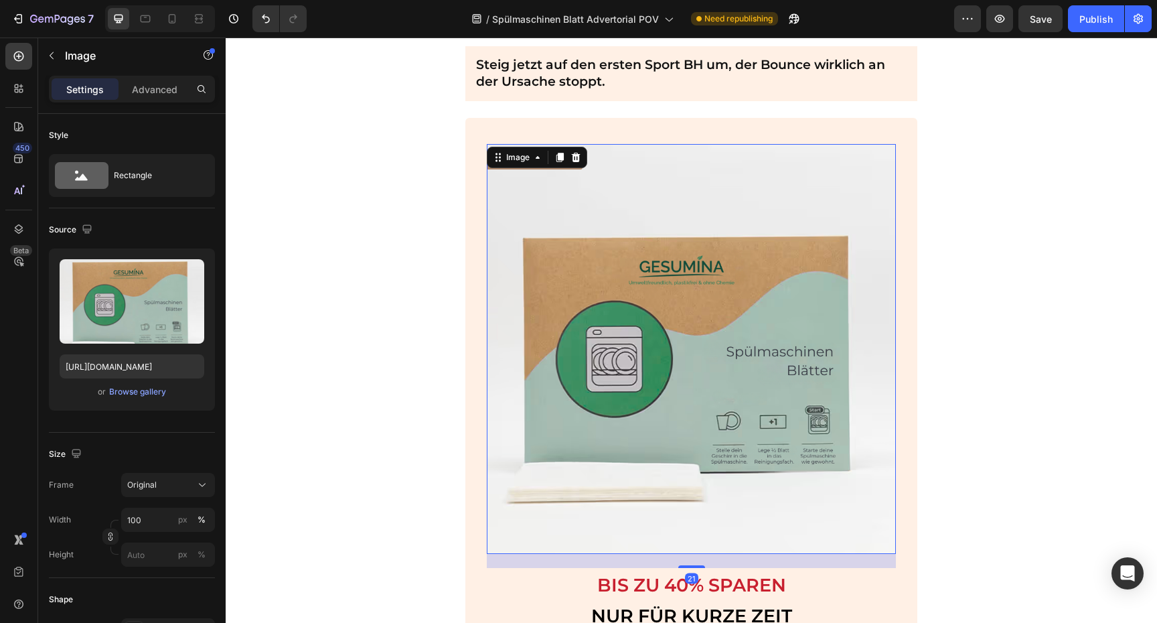
scroll to position [4344, 0]
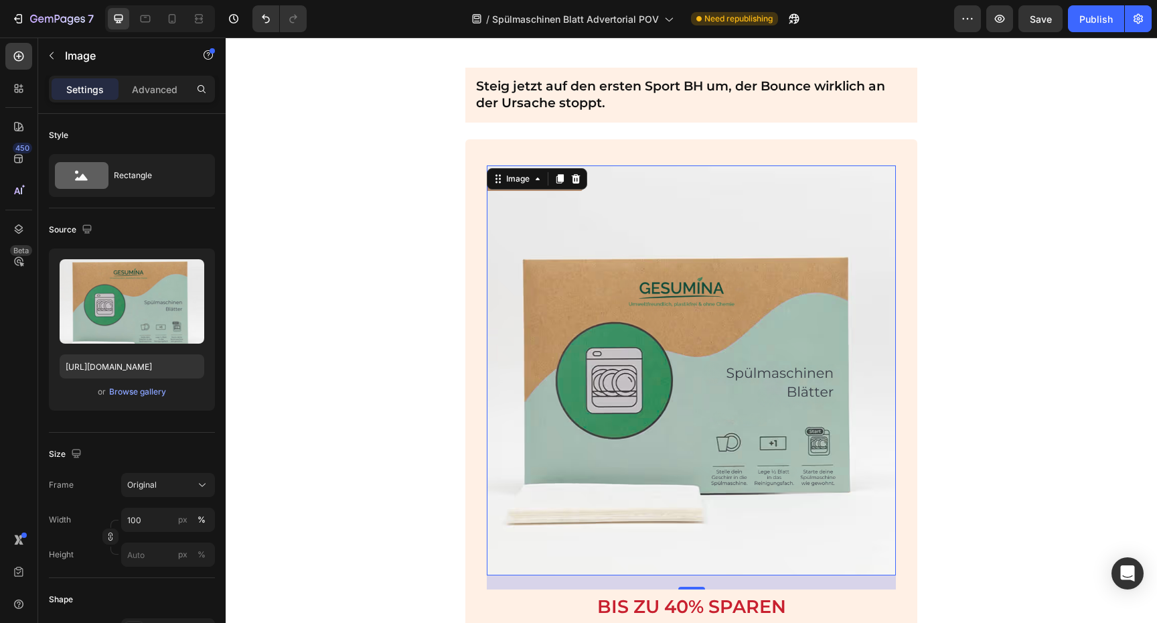
click at [90, 236] on div at bounding box center [87, 230] width 16 height 18
click at [90, 238] on div at bounding box center [87, 230] width 16 height 18
click at [90, 229] on icon "button" at bounding box center [86, 228] width 9 height 9
click at [93, 274] on icon "button" at bounding box center [89, 274] width 13 height 13
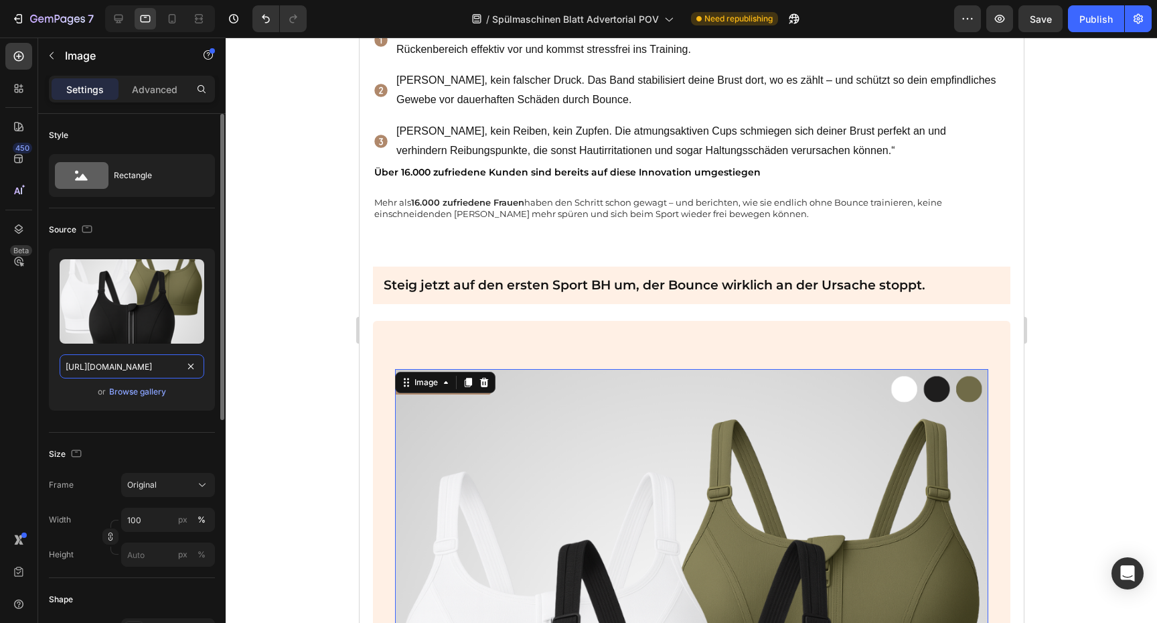
click at [162, 372] on input "[URL][DOMAIN_NAME]" at bounding box center [132, 366] width 145 height 24
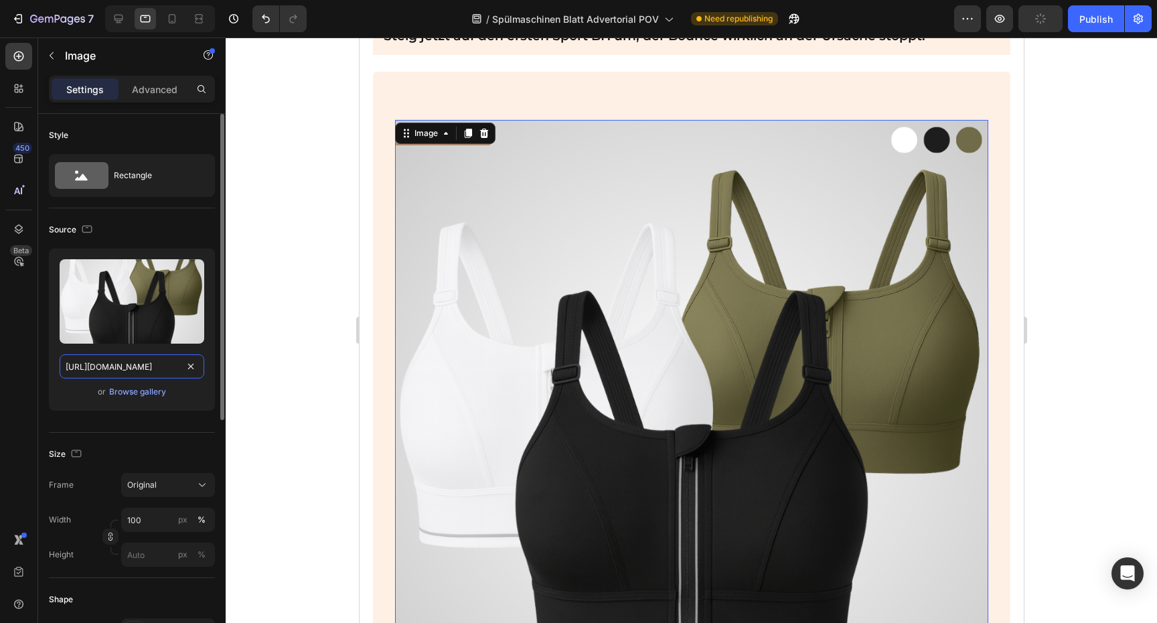
scroll to position [4872, 0]
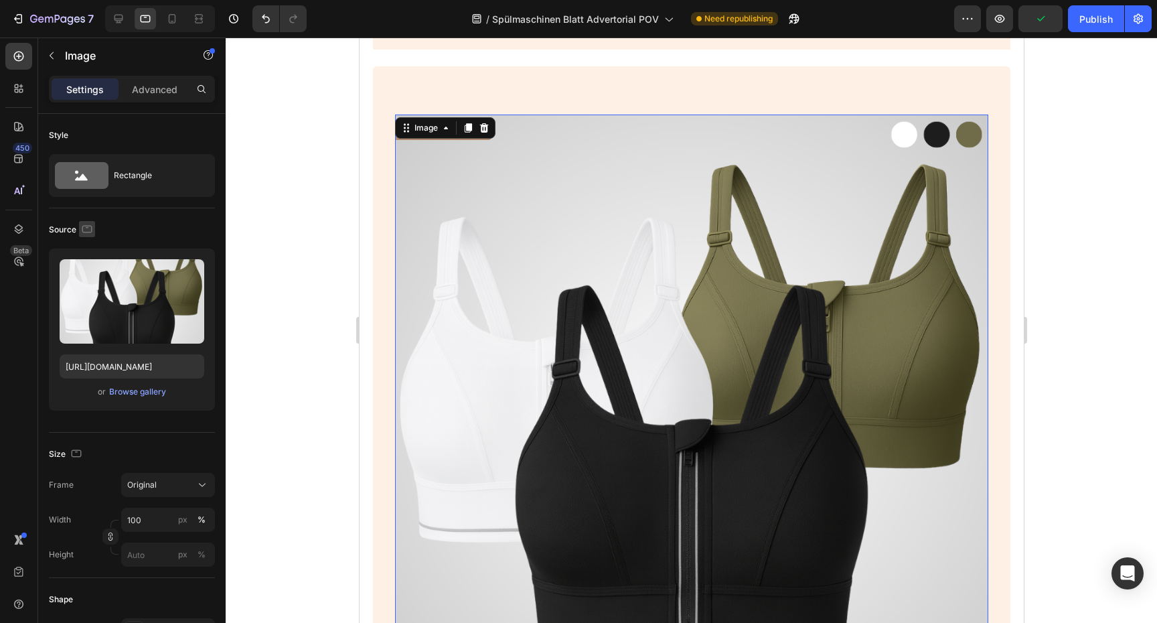
click at [82, 228] on icon "button" at bounding box center [87, 228] width 10 height 7
drag, startPoint x: 88, startPoint y: 234, endPoint x: 102, endPoint y: 251, distance: 22.4
click at [102, 251] on div at bounding box center [89, 274] width 27 height 75
click at [90, 251] on icon "button" at bounding box center [89, 250] width 13 height 13
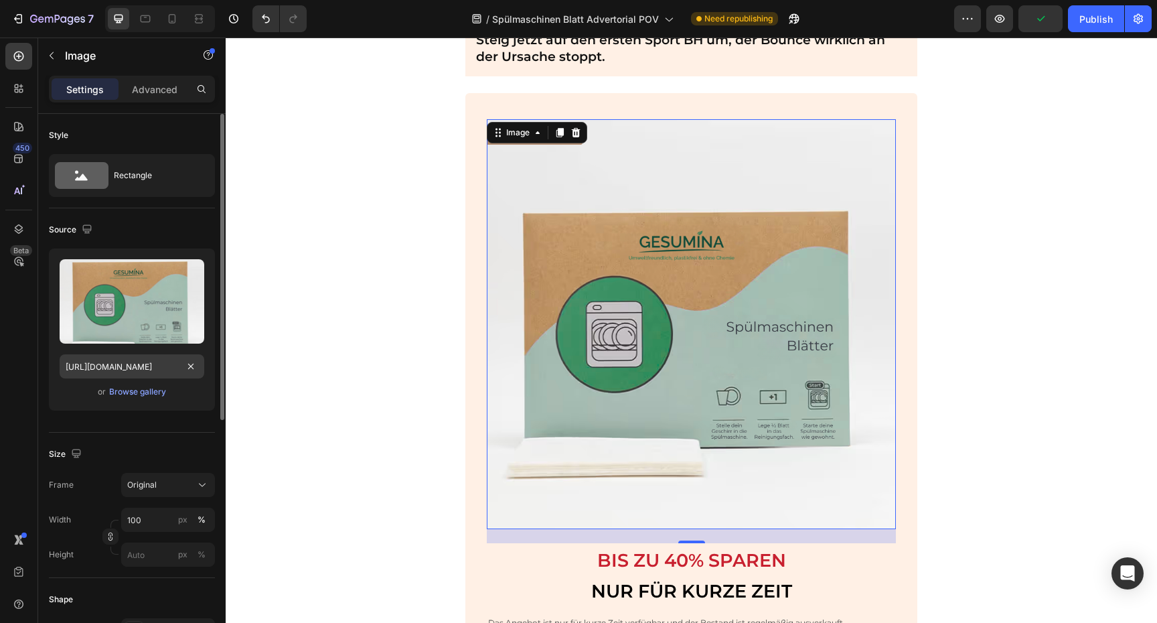
scroll to position [4411, 0]
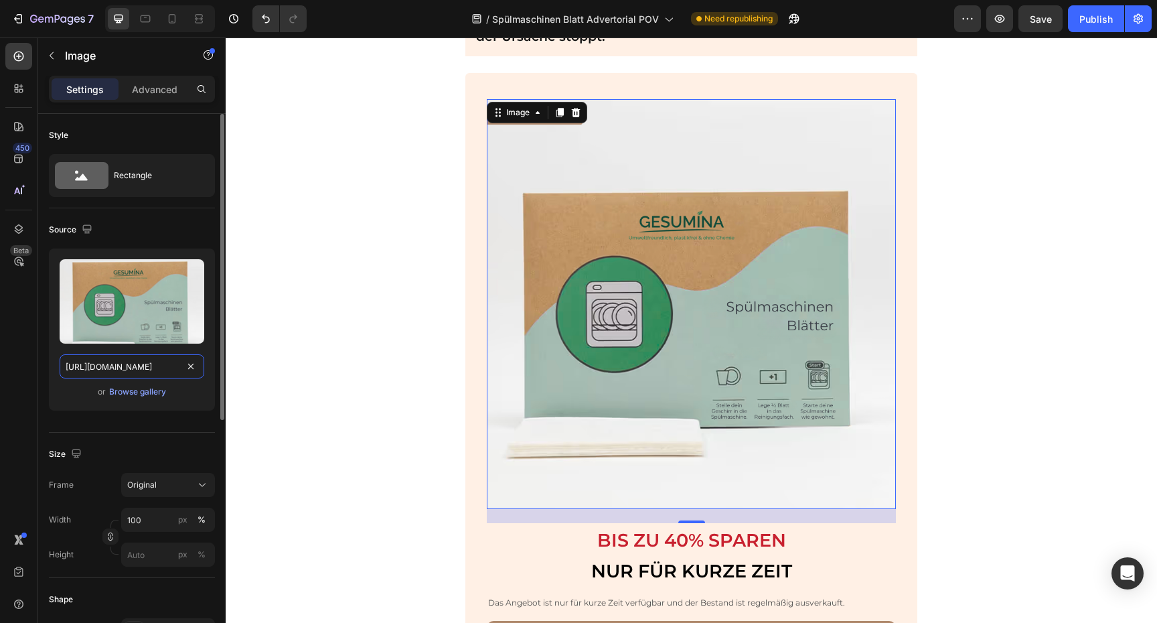
click at [135, 367] on input "[URL][DOMAIN_NAME]" at bounding box center [132, 366] width 145 height 24
paste input "2d2cb045-ea2f-4f43-9867-0aecb806353e"
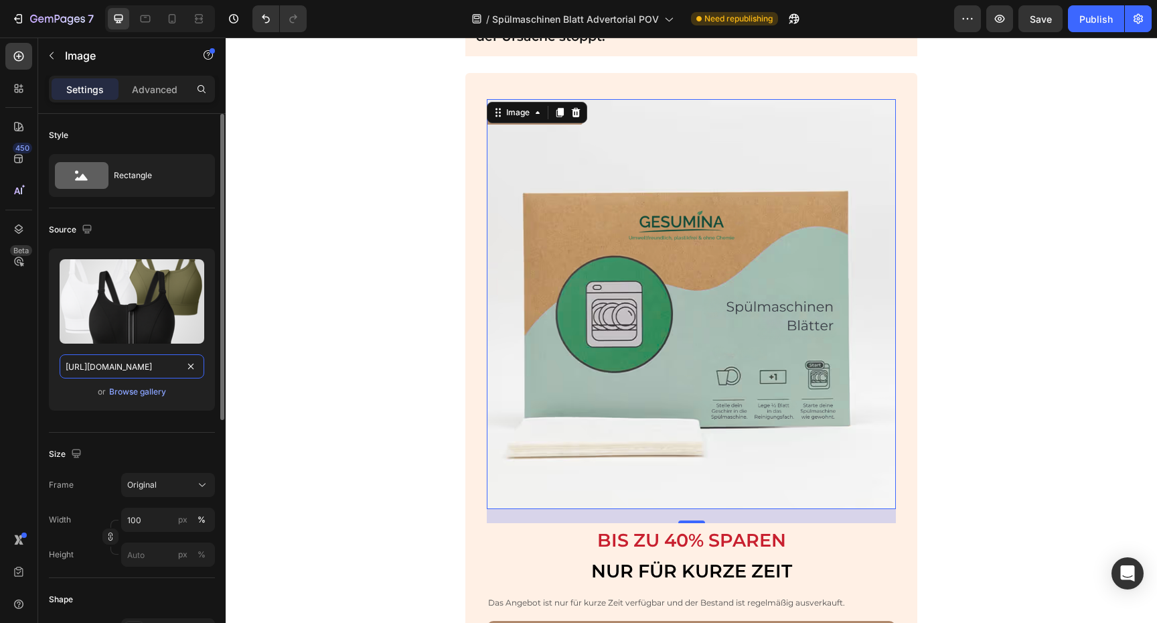
scroll to position [0, 412]
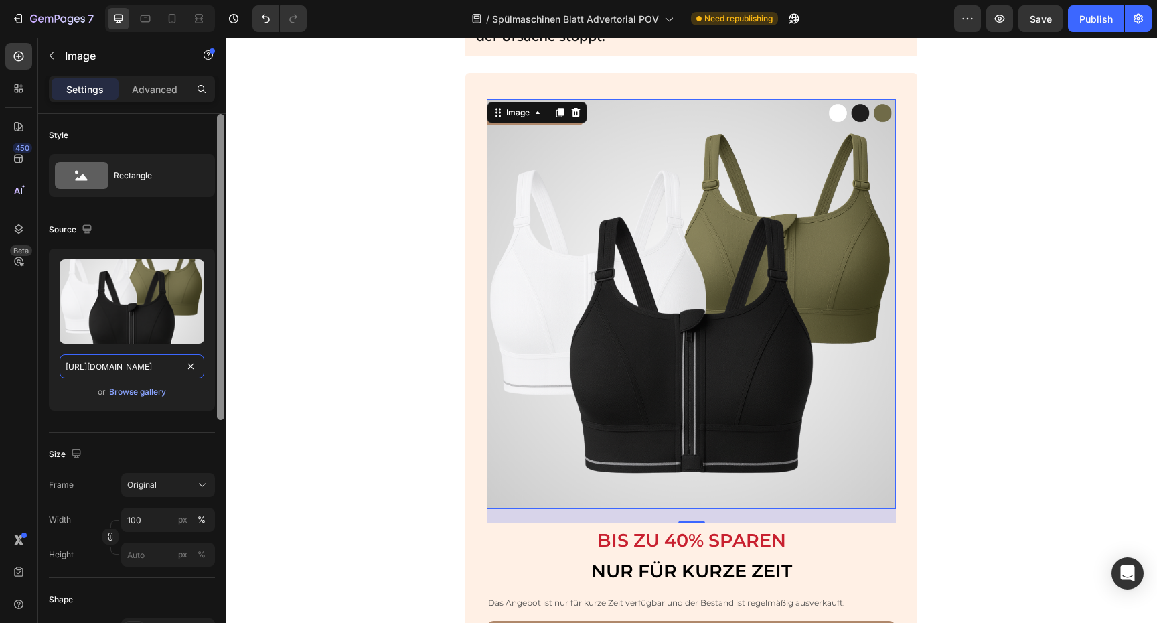
type input "[URL][DOMAIN_NAME]"
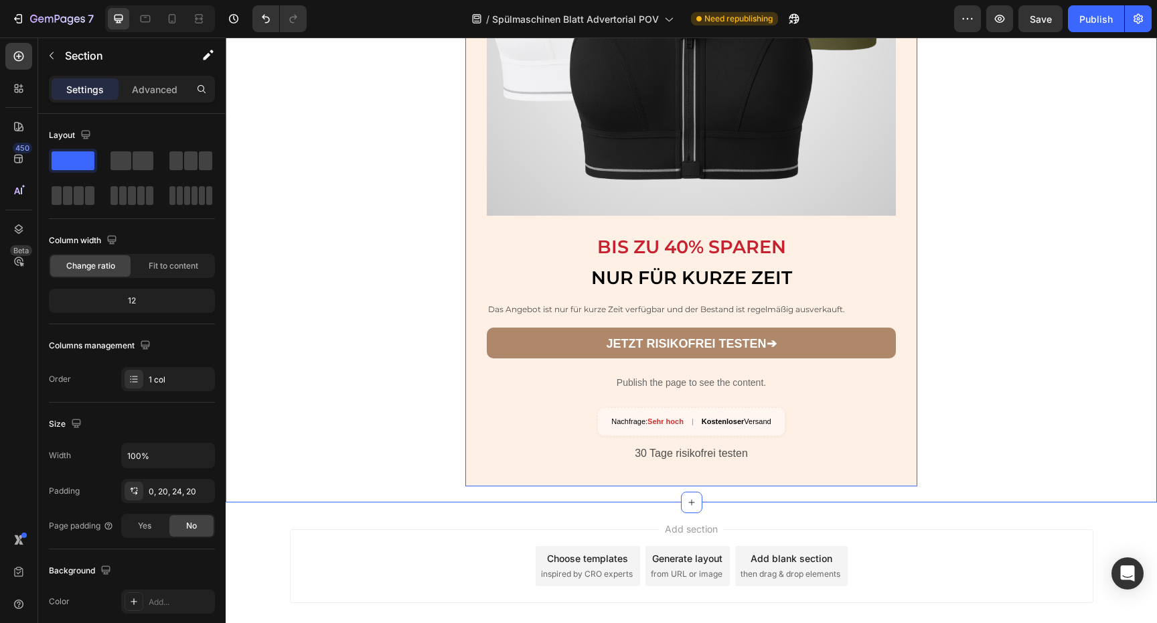
scroll to position [4680, 0]
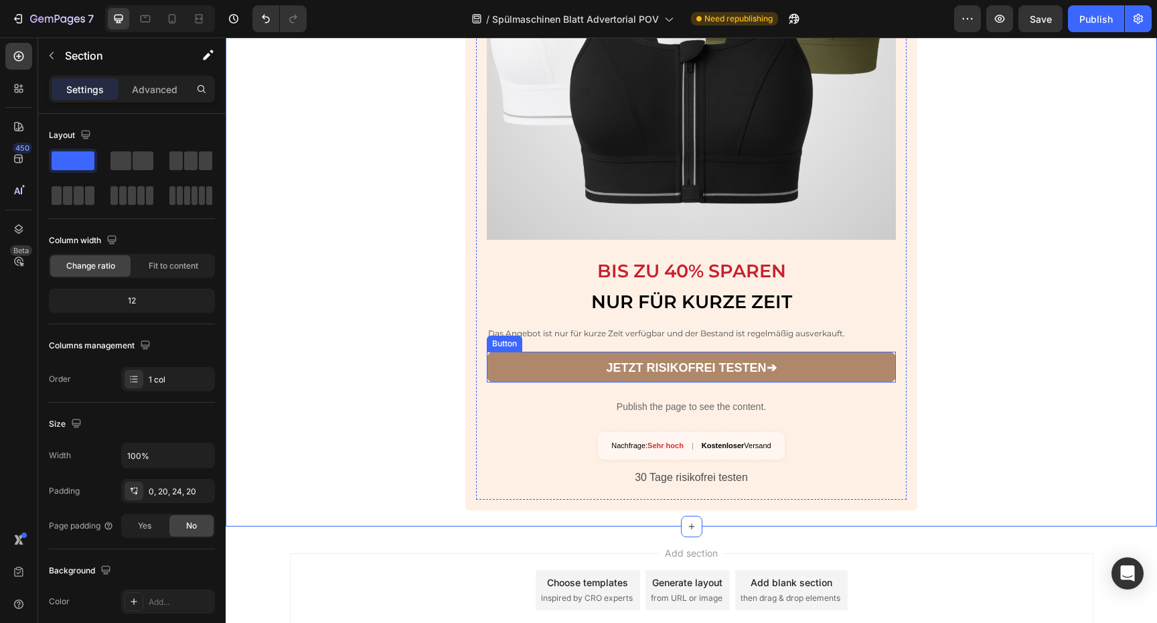
click at [865, 351] on link "JETZT RISIKOFREI TESTEN ➔" at bounding box center [692, 366] width 410 height 31
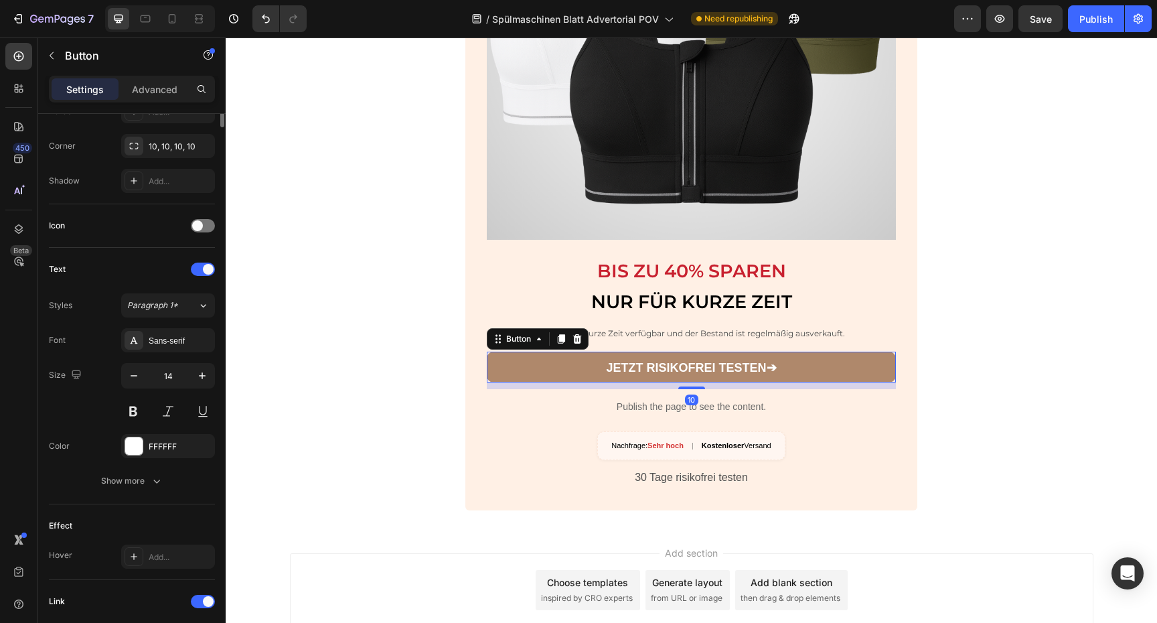
scroll to position [517, 0]
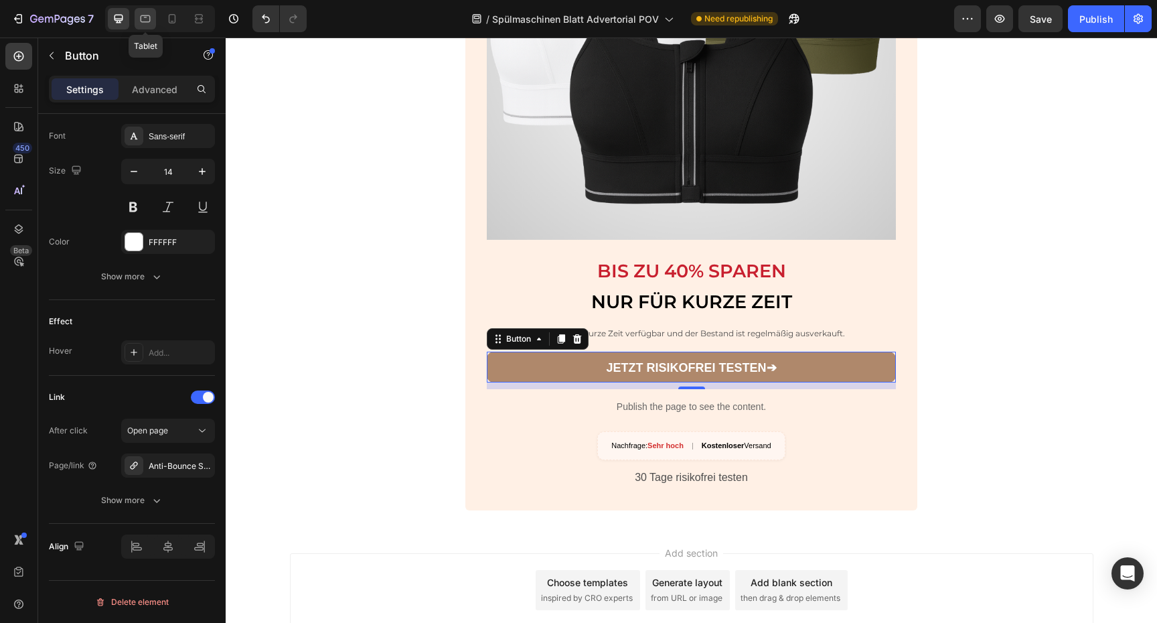
click at [142, 24] on icon at bounding box center [145, 18] width 13 height 13
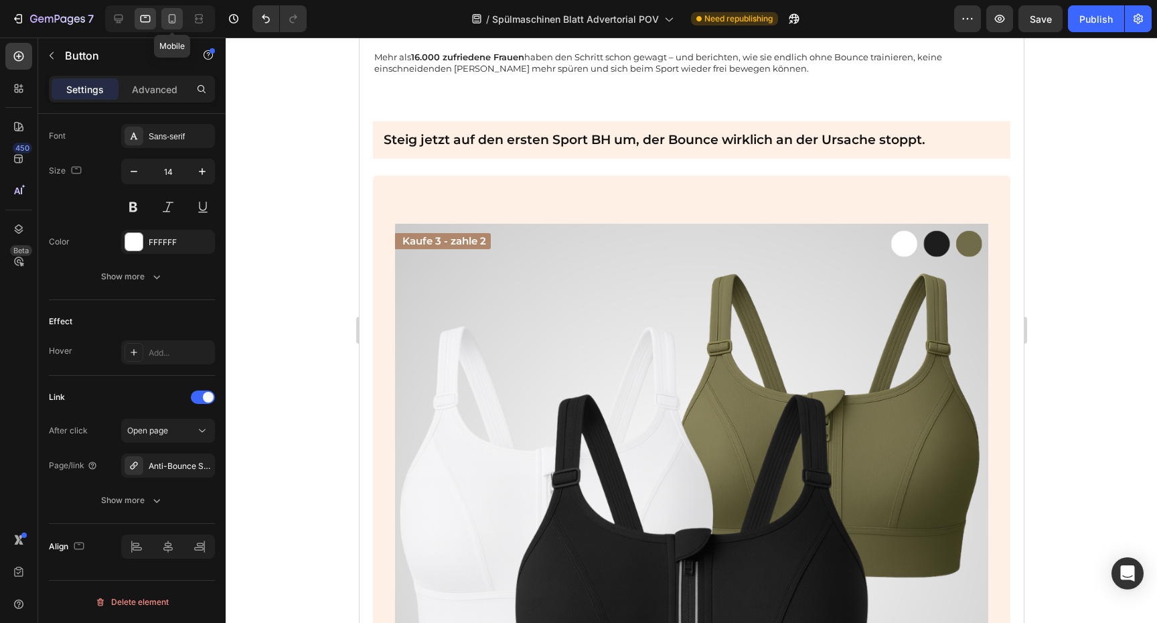
click at [179, 23] on div at bounding box center [171, 18] width 21 height 21
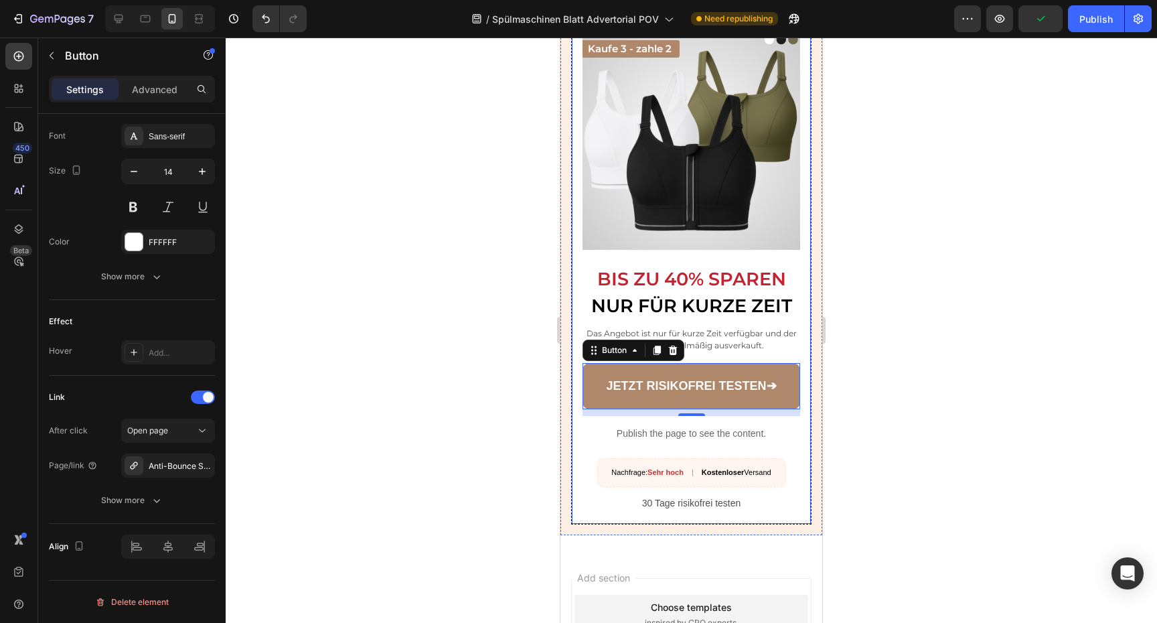
scroll to position [3753, 0]
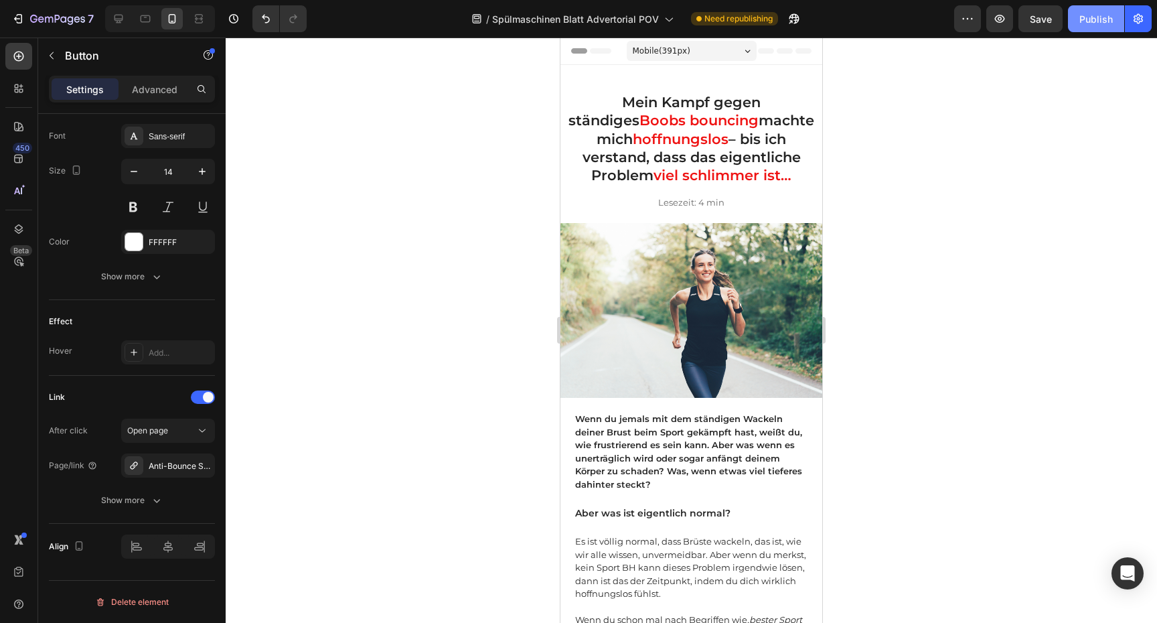
click at [1082, 23] on div "Publish" at bounding box center [1095, 19] width 33 height 14
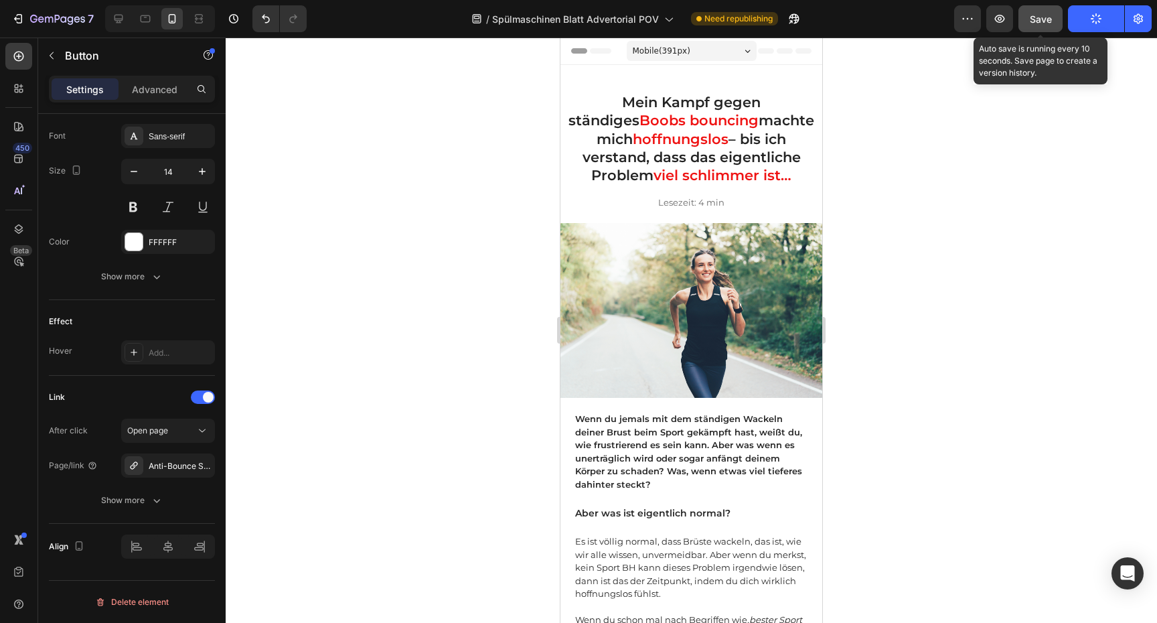
click at [1050, 23] on span "Save" at bounding box center [1041, 18] width 22 height 11
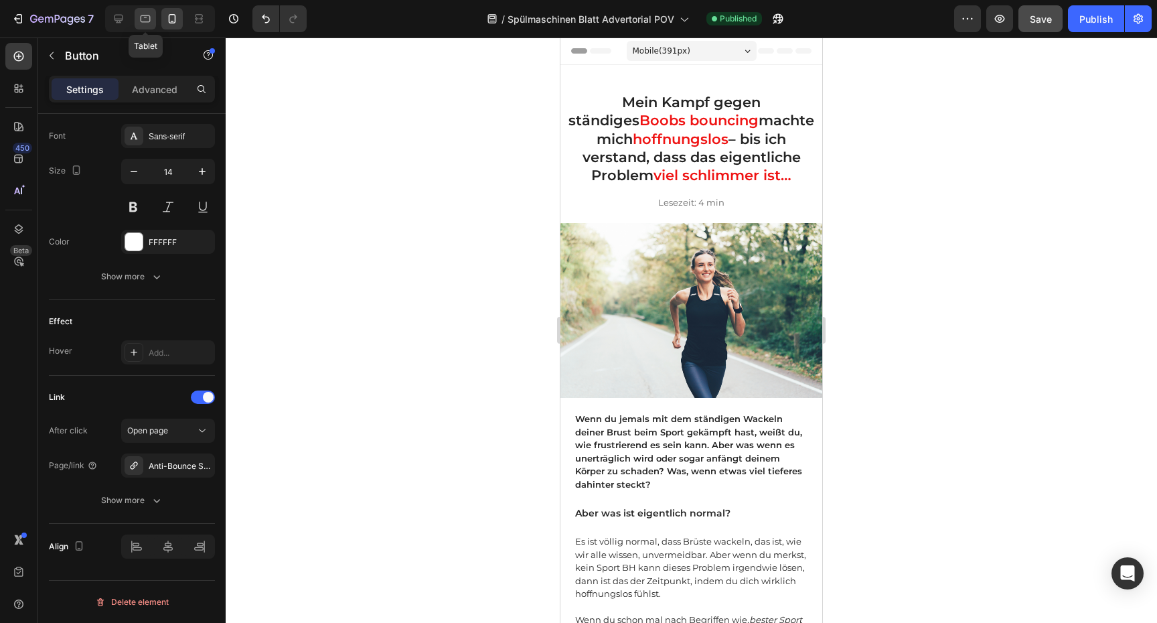
click at [149, 18] on icon at bounding box center [145, 18] width 13 height 13
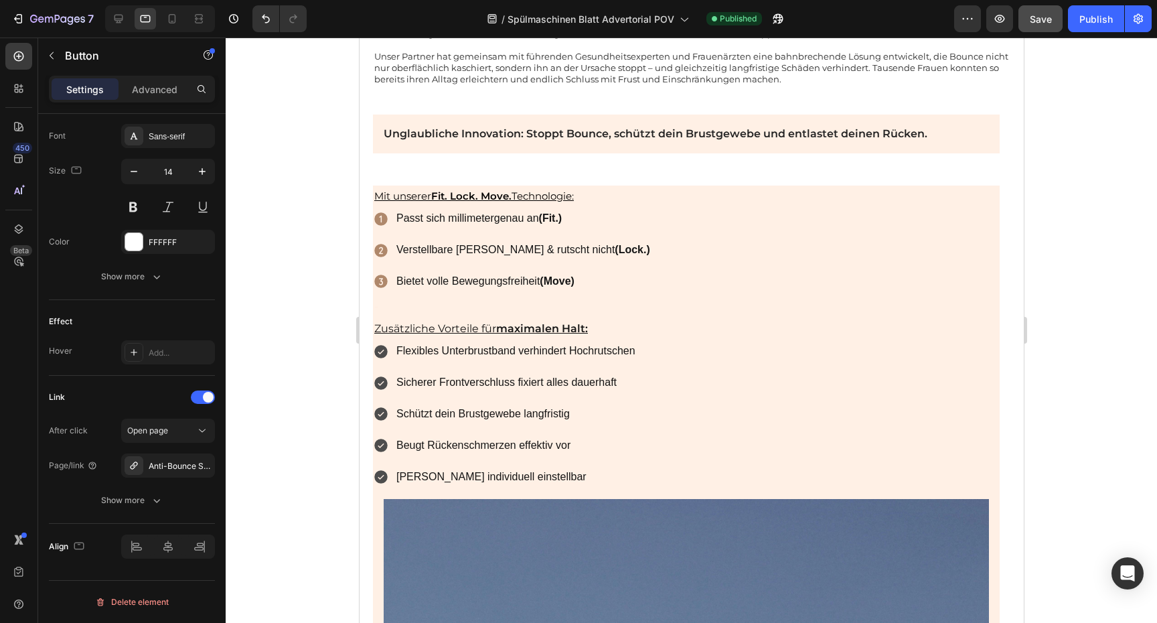
scroll to position [1560, 0]
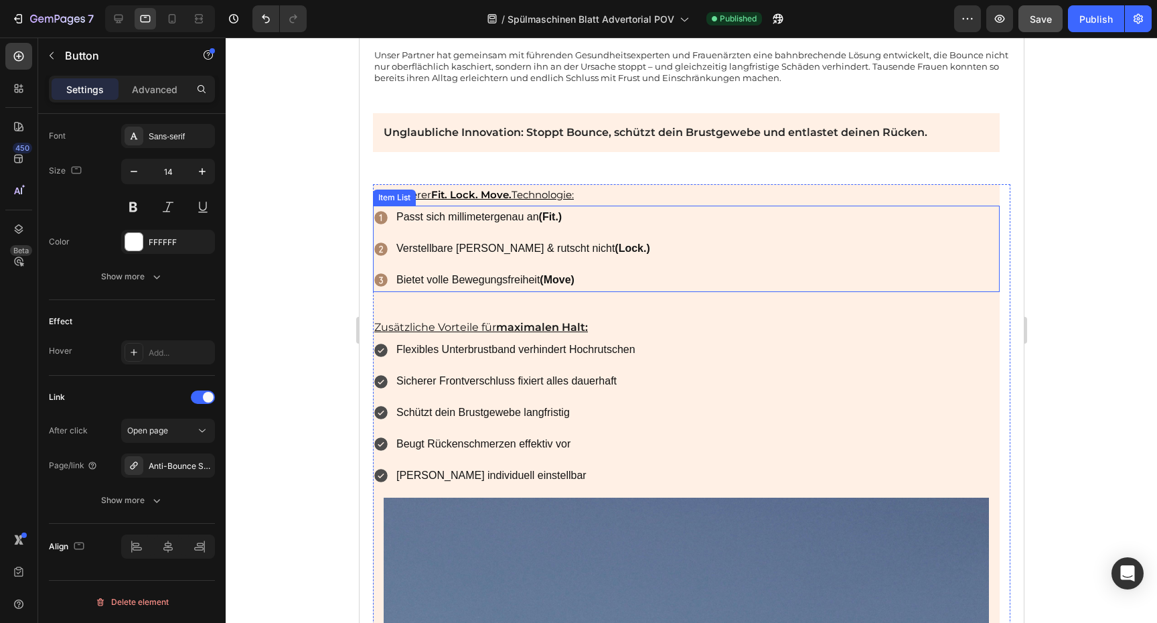
click at [976, 255] on div "Passt sich millimetergenau an (Fit.) Verstellbare [PERSON_NAME] & rutscht nicht…" at bounding box center [685, 249] width 627 height 86
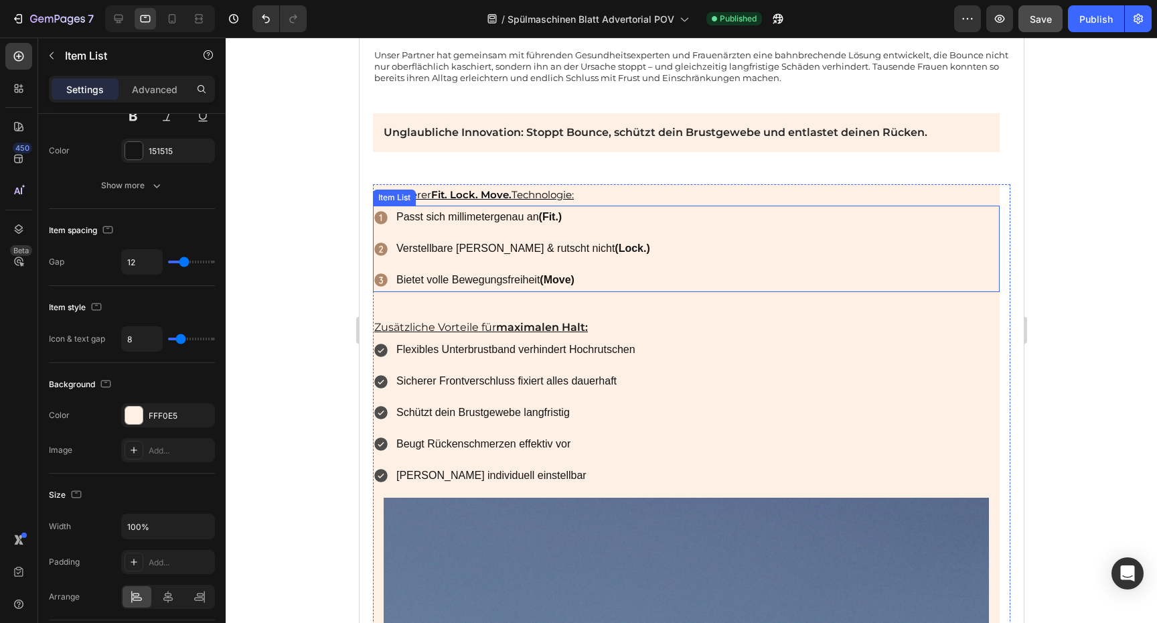
scroll to position [0, 0]
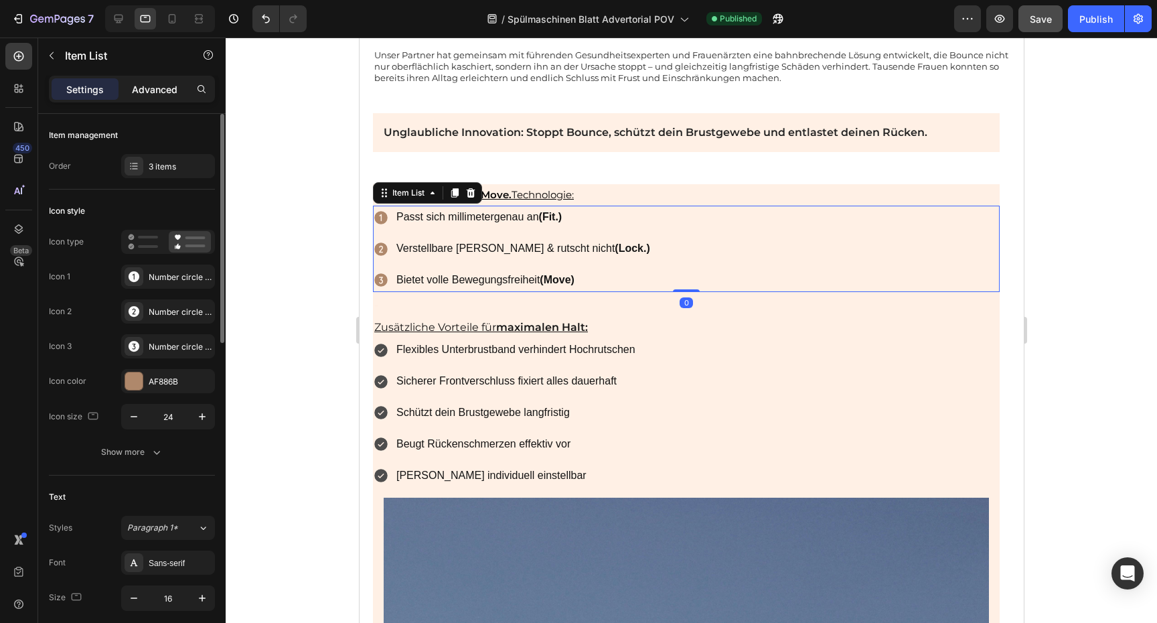
click at [163, 90] on p "Advanced" at bounding box center [155, 89] width 46 height 14
type input "100%"
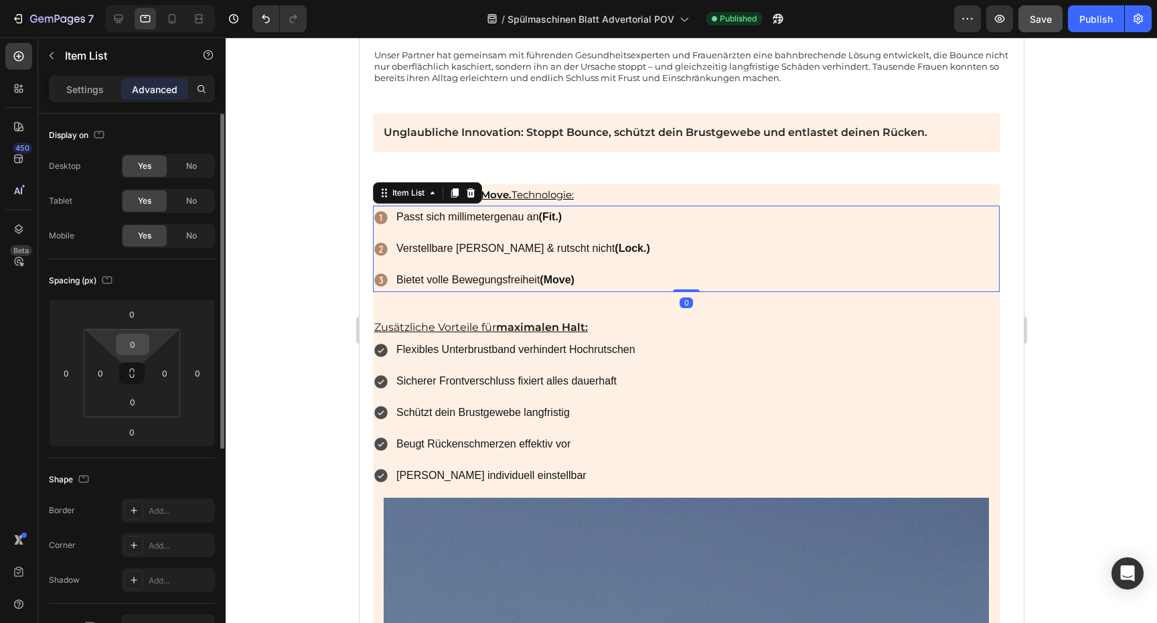
click at [139, 346] on input "0" at bounding box center [132, 344] width 27 height 20
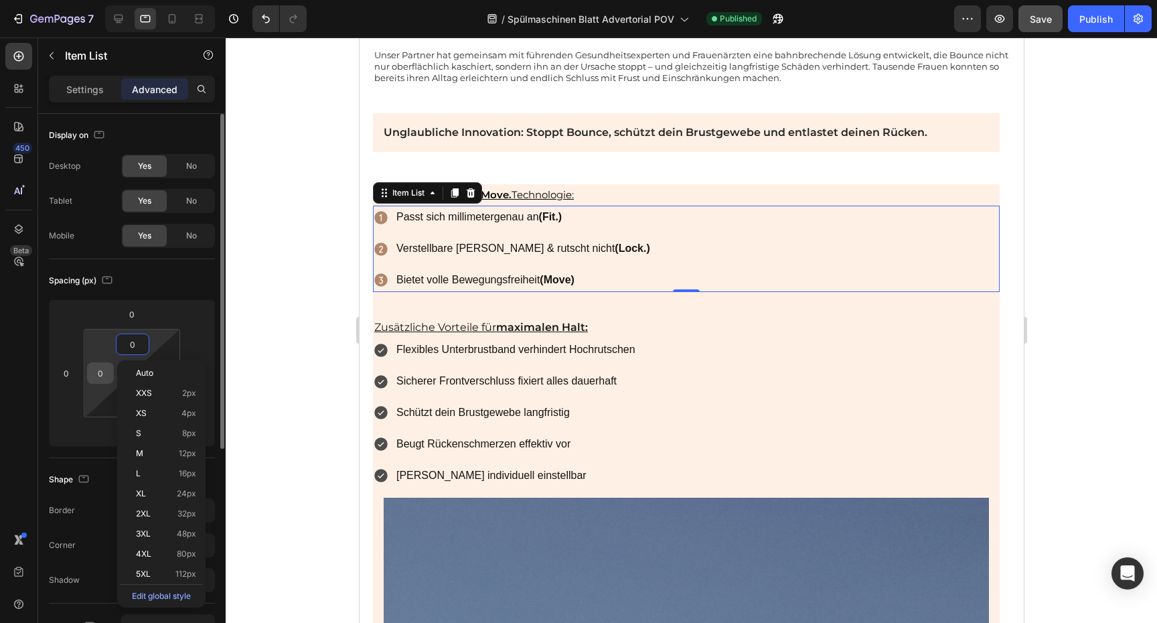
click at [91, 380] on input "0" at bounding box center [100, 373] width 20 height 20
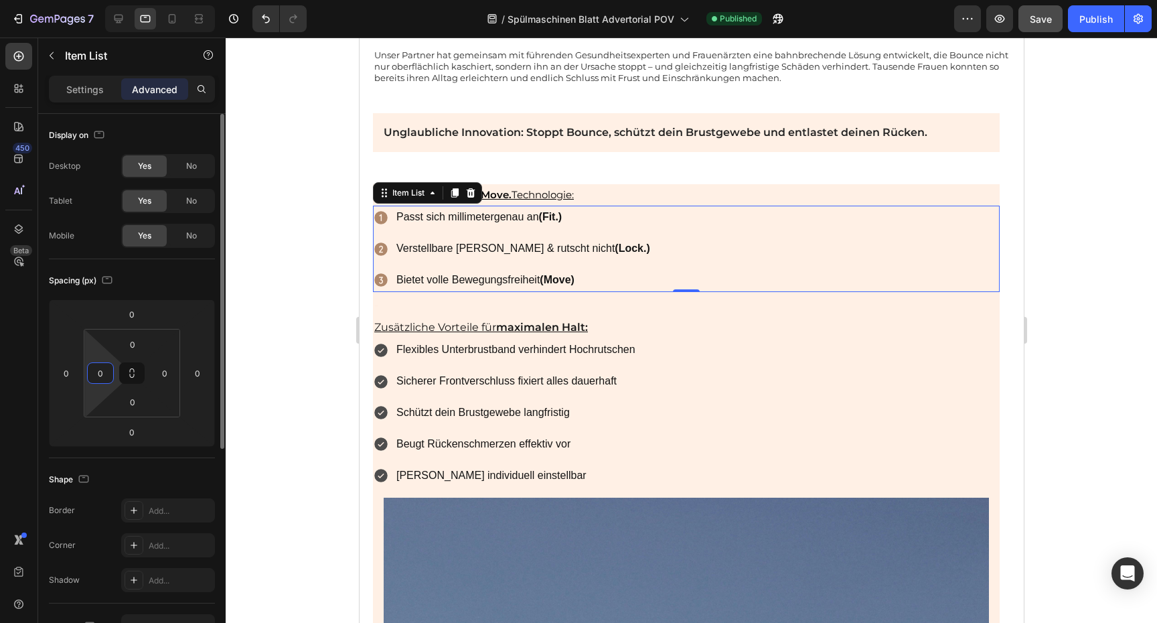
click at [94, 380] on input "0" at bounding box center [100, 373] width 20 height 20
type input "0"
click at [169, 20] on icon at bounding box center [172, 18] width 7 height 9
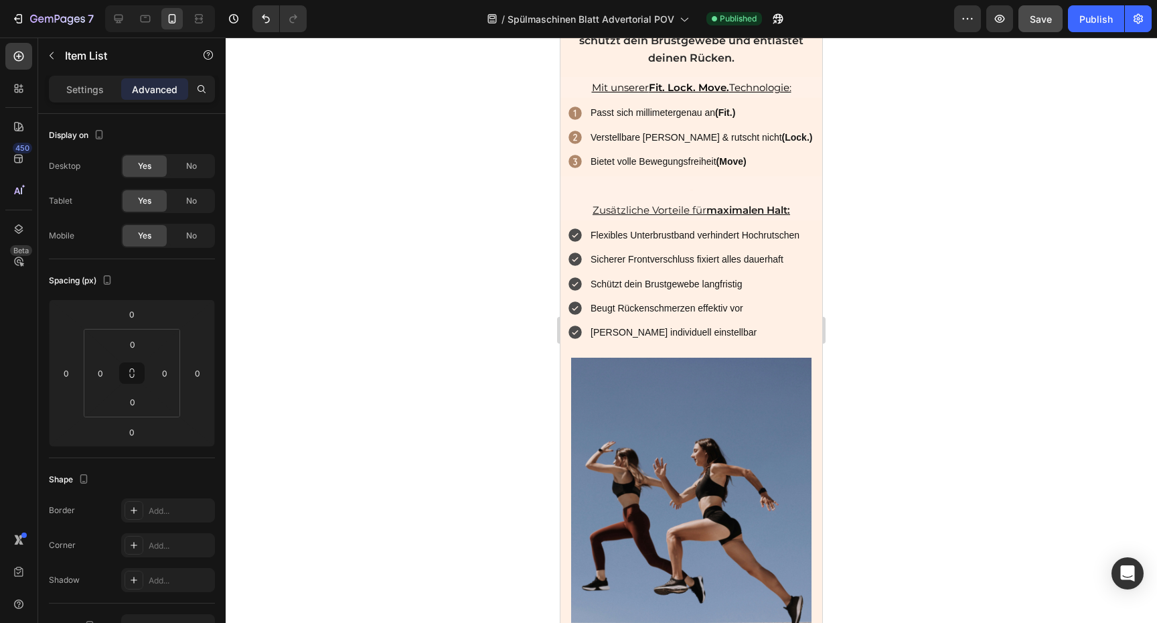
scroll to position [2298, 0]
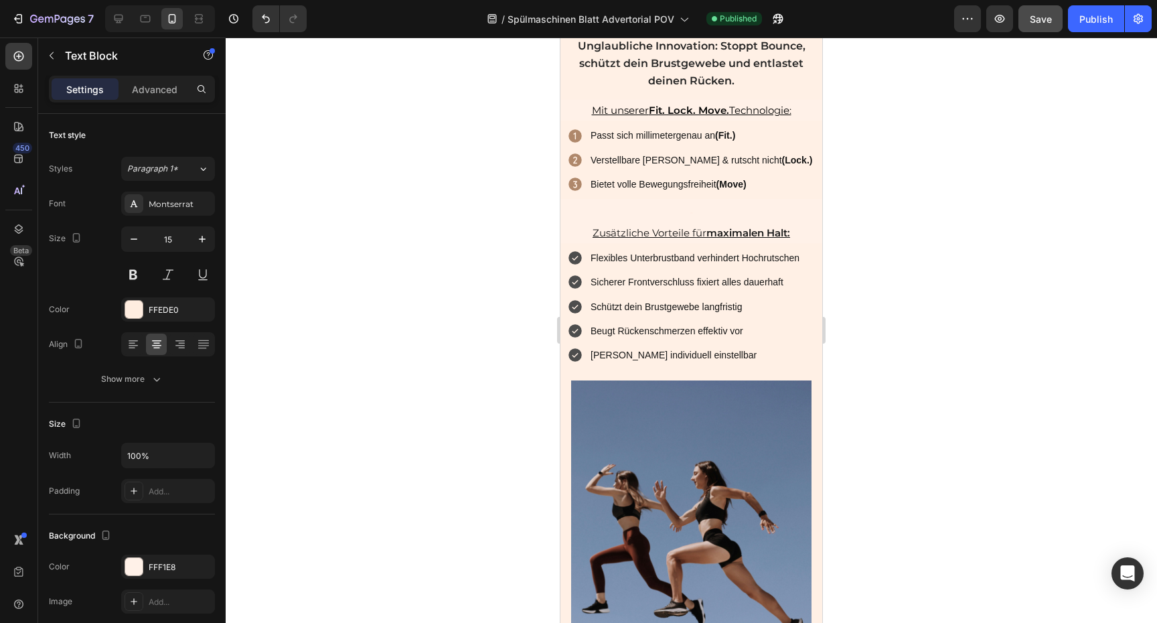
click at [771, 216] on p "-" at bounding box center [691, 212] width 259 height 18
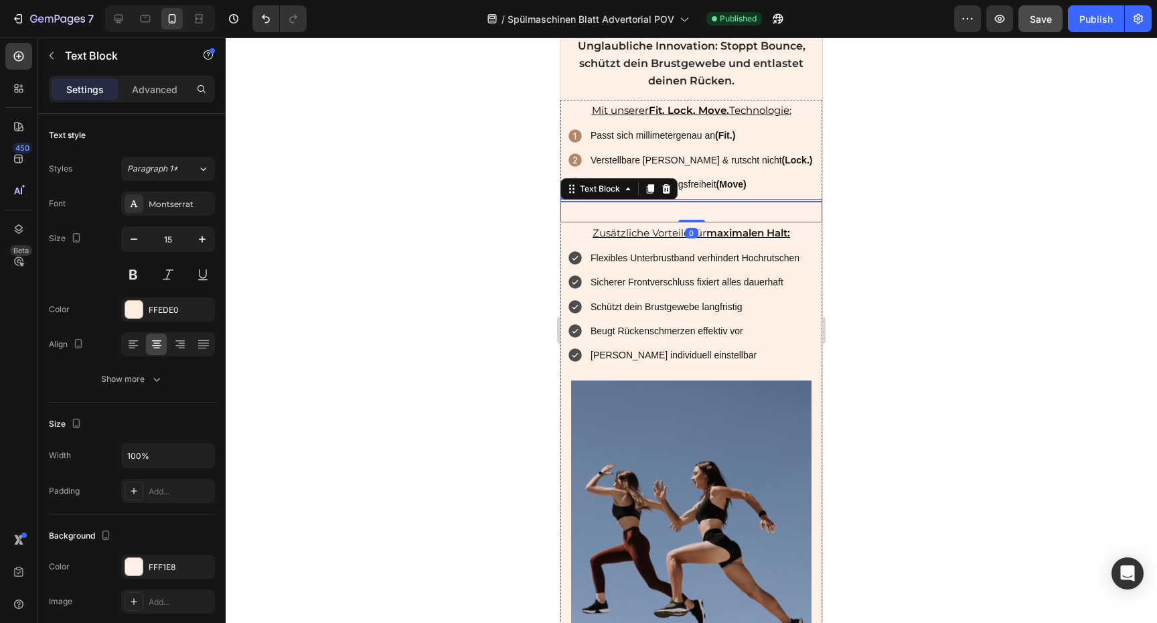
click at [776, 192] on div "Passt sich millimetergenau an (Fit.) Verstellbare [PERSON_NAME] & rutscht nicht…" at bounding box center [691, 159] width 262 height 78
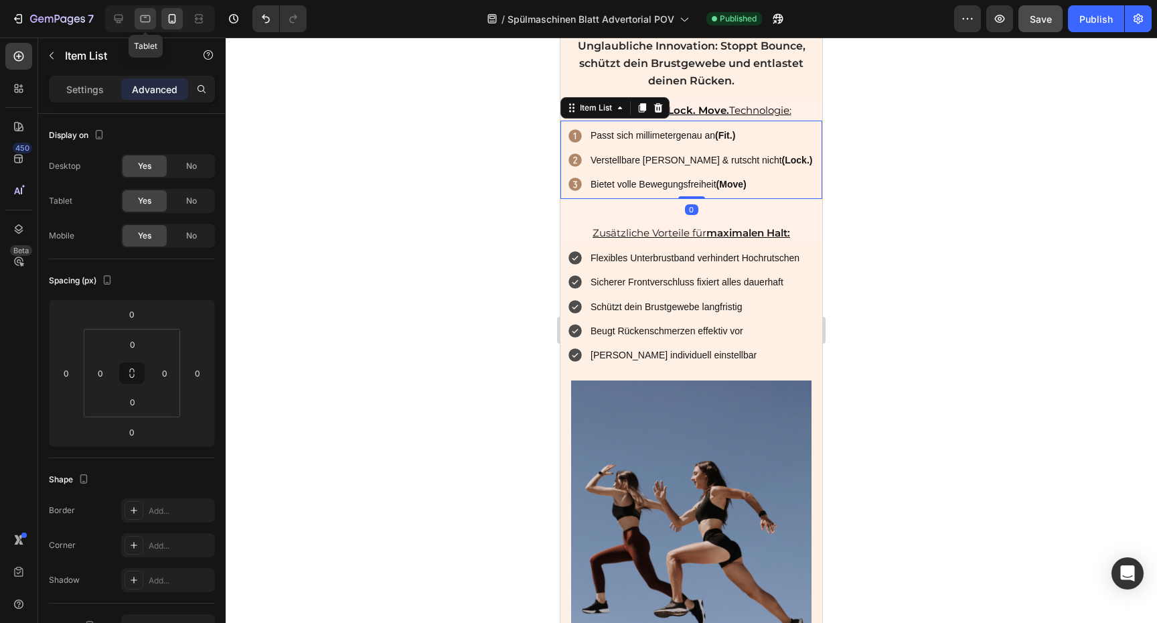
click at [143, 27] on div at bounding box center [145, 18] width 21 height 21
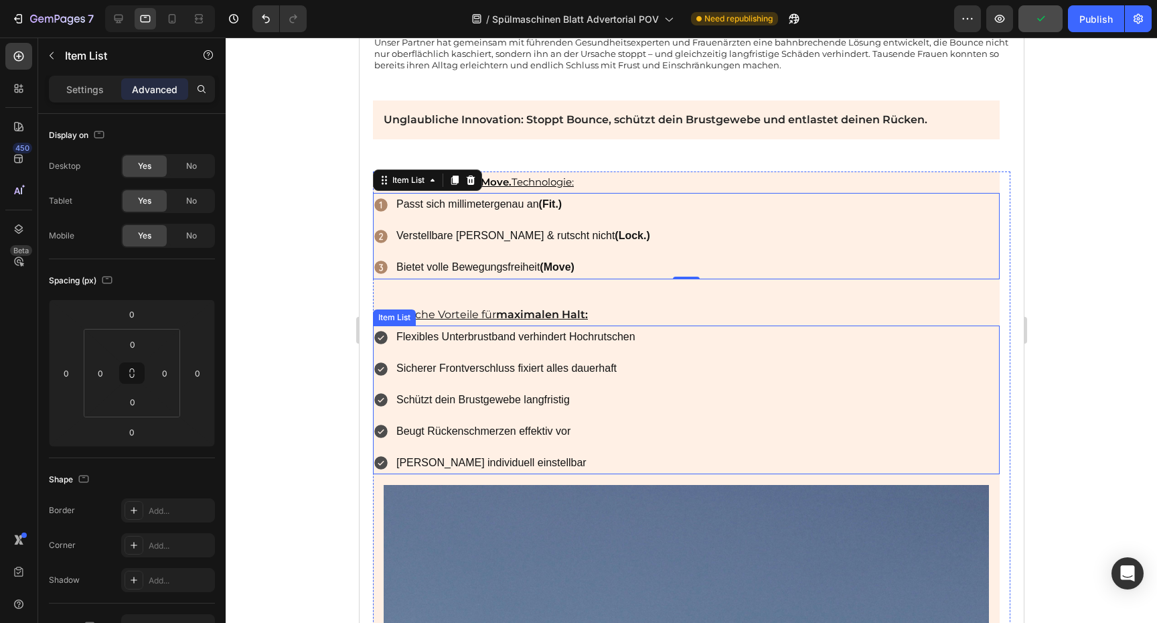
scroll to position [1620, 0]
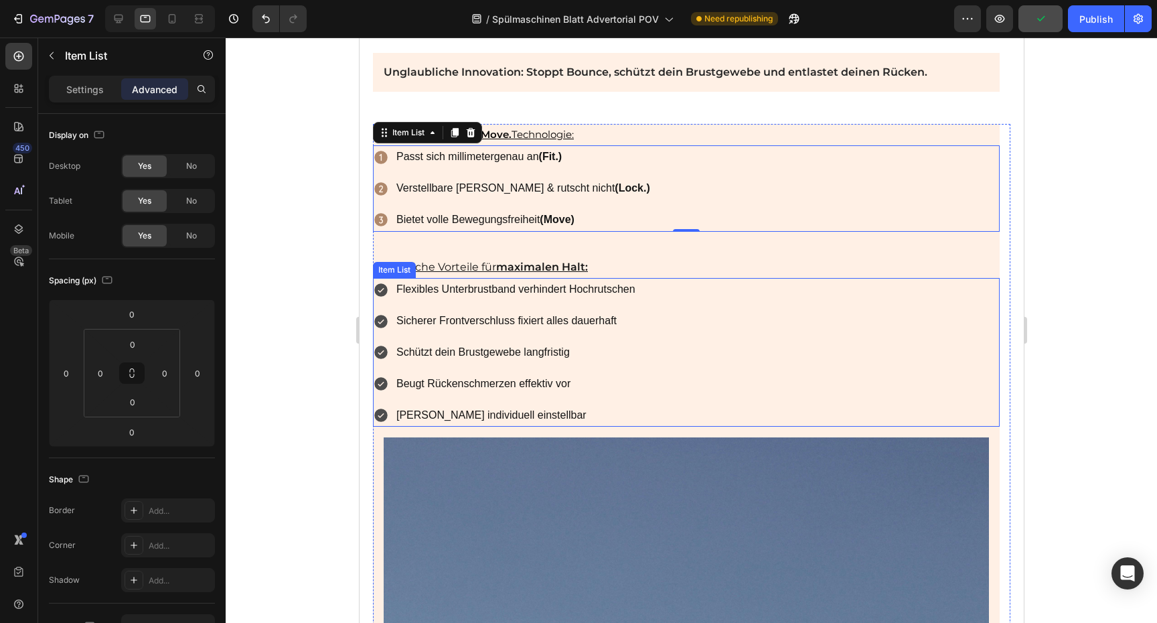
click at [1139, 289] on div at bounding box center [691, 329] width 931 height 585
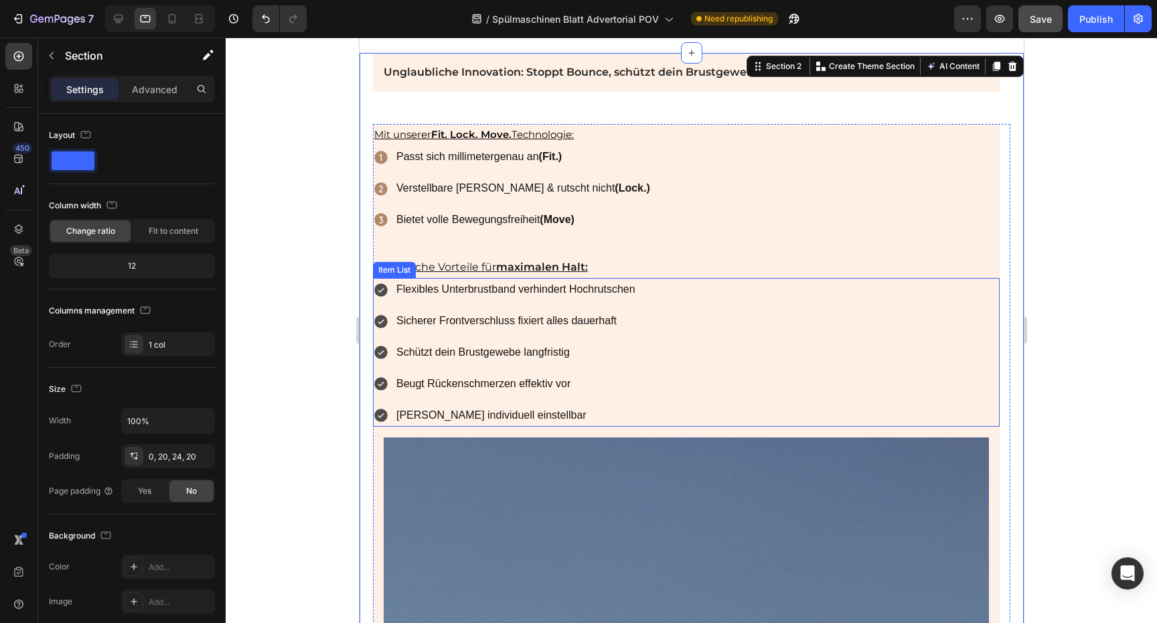
click at [959, 314] on div "Flexibles Unterbrustband verhindert Hochrutschen Sicherer Frontverschluss fixie…" at bounding box center [685, 352] width 627 height 149
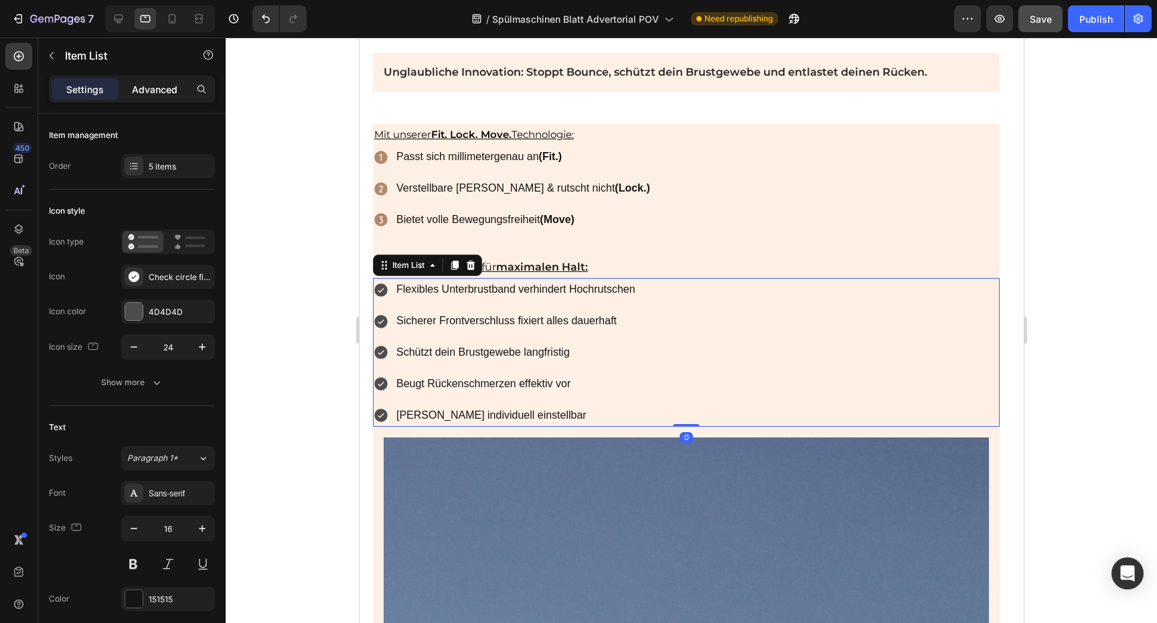
click at [155, 94] on p "Advanced" at bounding box center [155, 89] width 46 height 14
type input "100%"
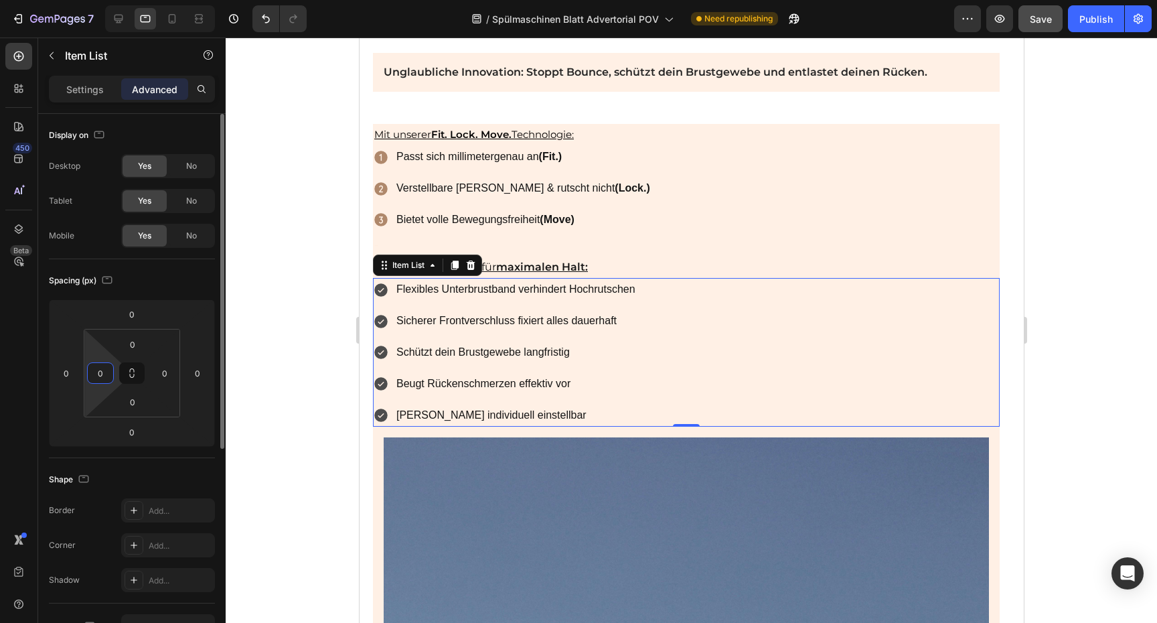
click at [98, 365] on input "0" at bounding box center [100, 373] width 20 height 20
type input "20"
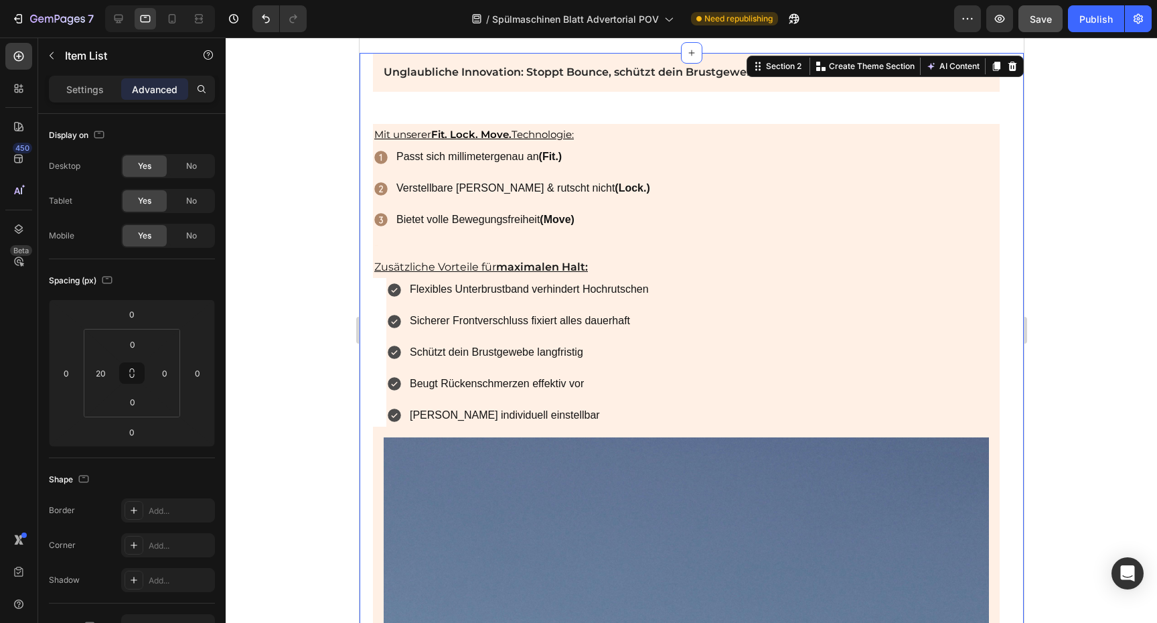
click at [378, 321] on div "Flexibles Unterbrustband verhindert Hochrutschen Sicherer Frontverschluss fixie…" at bounding box center [685, 352] width 627 height 149
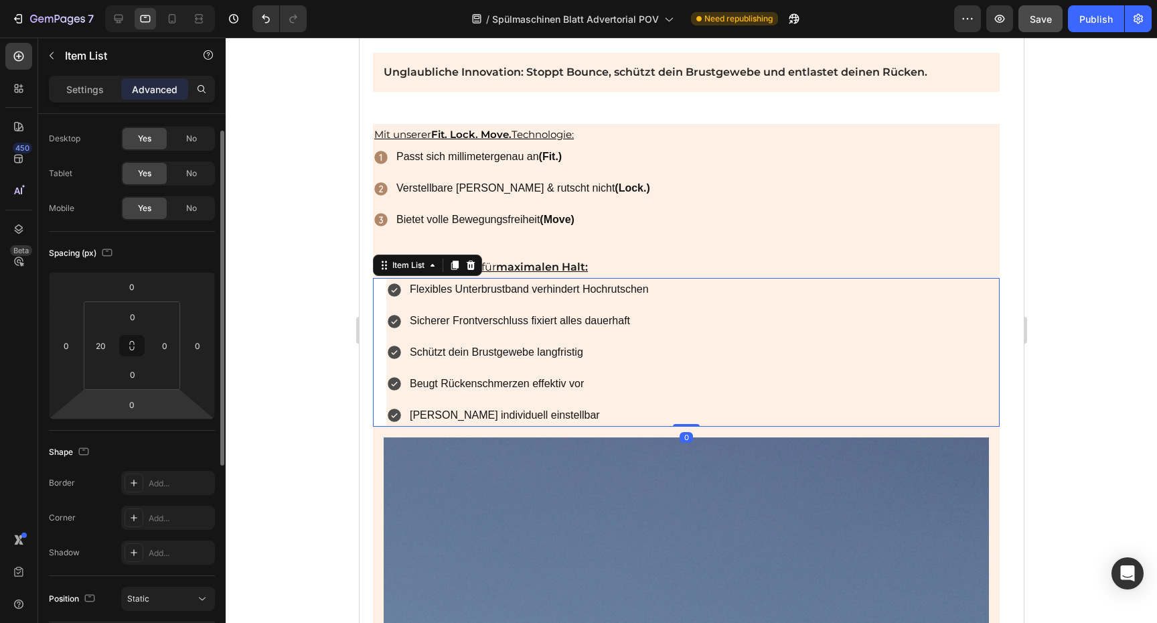
scroll to position [29, 0]
click at [93, 343] on input "20" at bounding box center [100, 344] width 20 height 20
type input "0"
click at [156, 440] on div "Shape" at bounding box center [132, 450] width 166 height 21
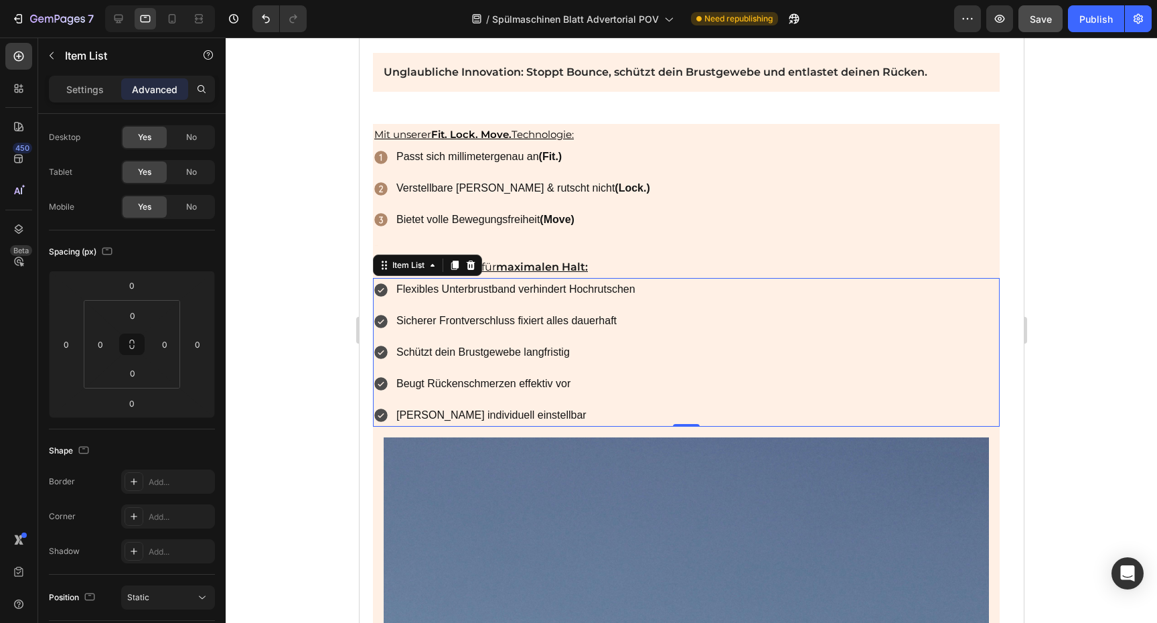
click at [1105, 236] on div at bounding box center [691, 329] width 931 height 585
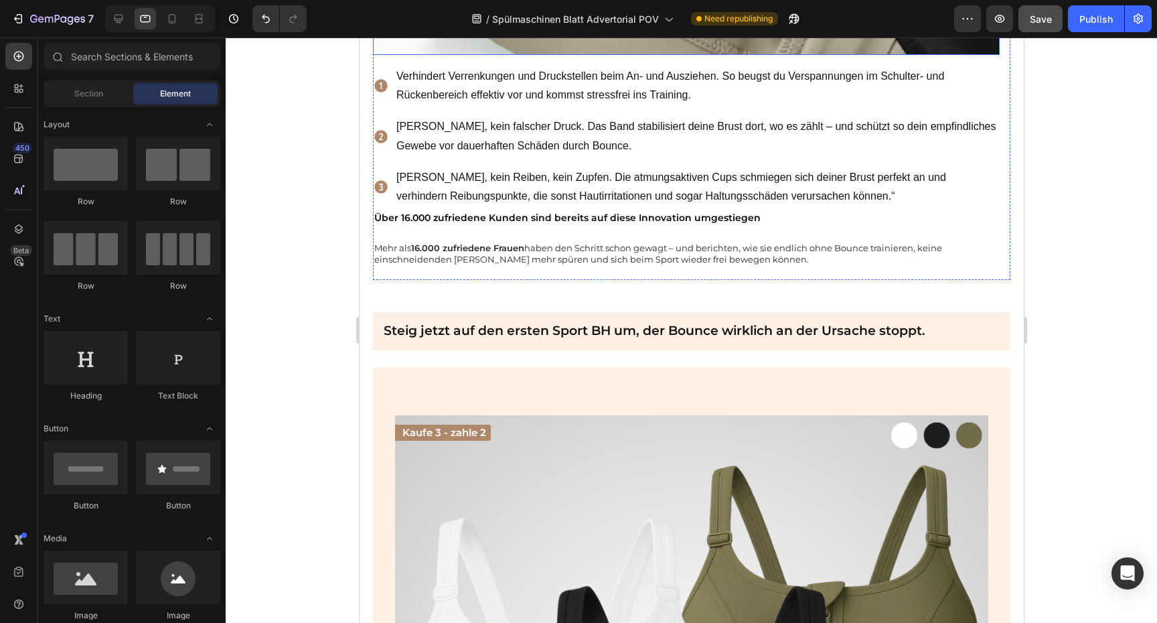
scroll to position [3893, 0]
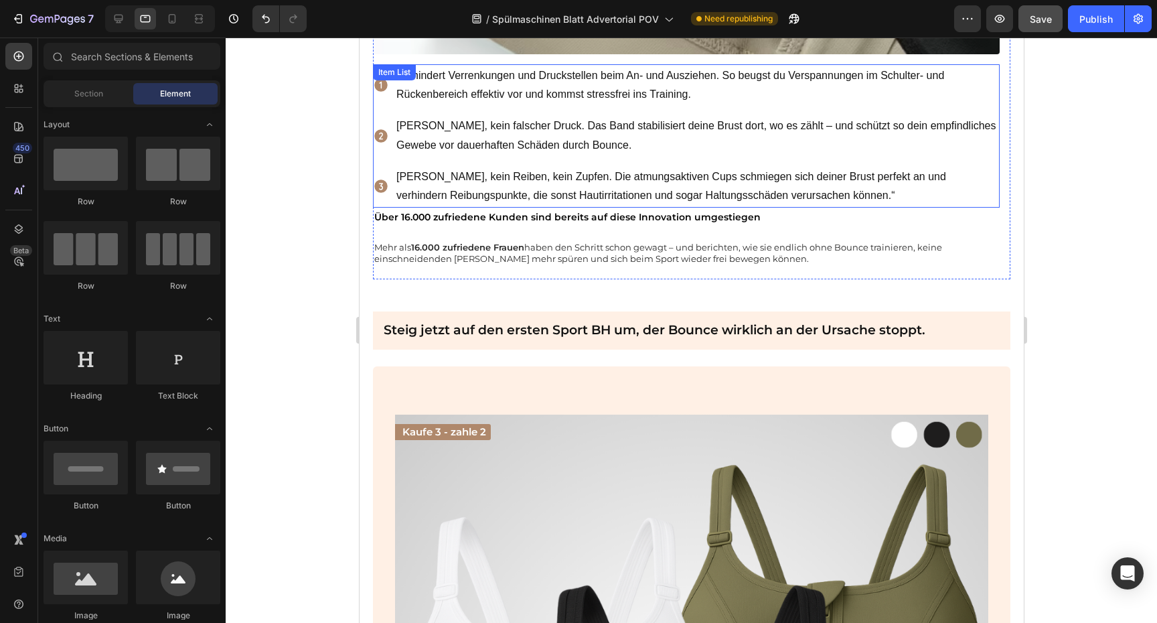
click at [860, 167] on p "[PERSON_NAME], kein Reiben, kein Zupfen. Die atmungsaktiven Cups schmiegen sich…" at bounding box center [696, 186] width 601 height 39
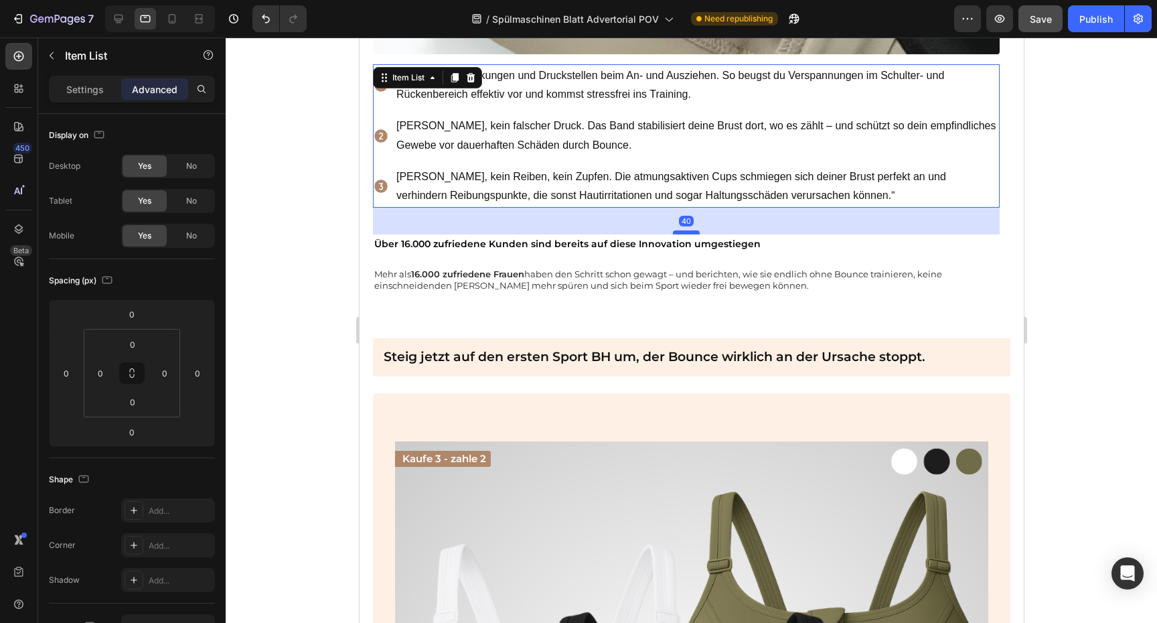
drag, startPoint x: 683, startPoint y: 176, endPoint x: 681, endPoint y: 203, distance: 26.9
click at [681, 230] on div at bounding box center [685, 232] width 27 height 4
type input "40"
click at [104, 85] on div "Settings" at bounding box center [85, 88] width 67 height 21
type input "8"
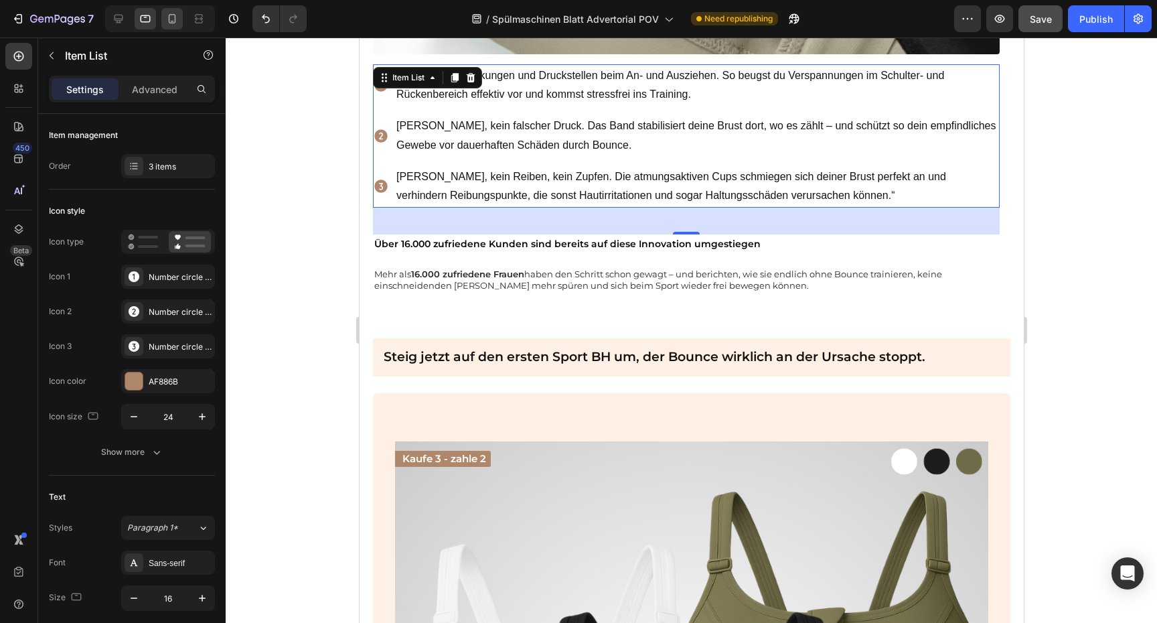
click at [174, 17] on icon at bounding box center [171, 18] width 13 height 13
type input "14"
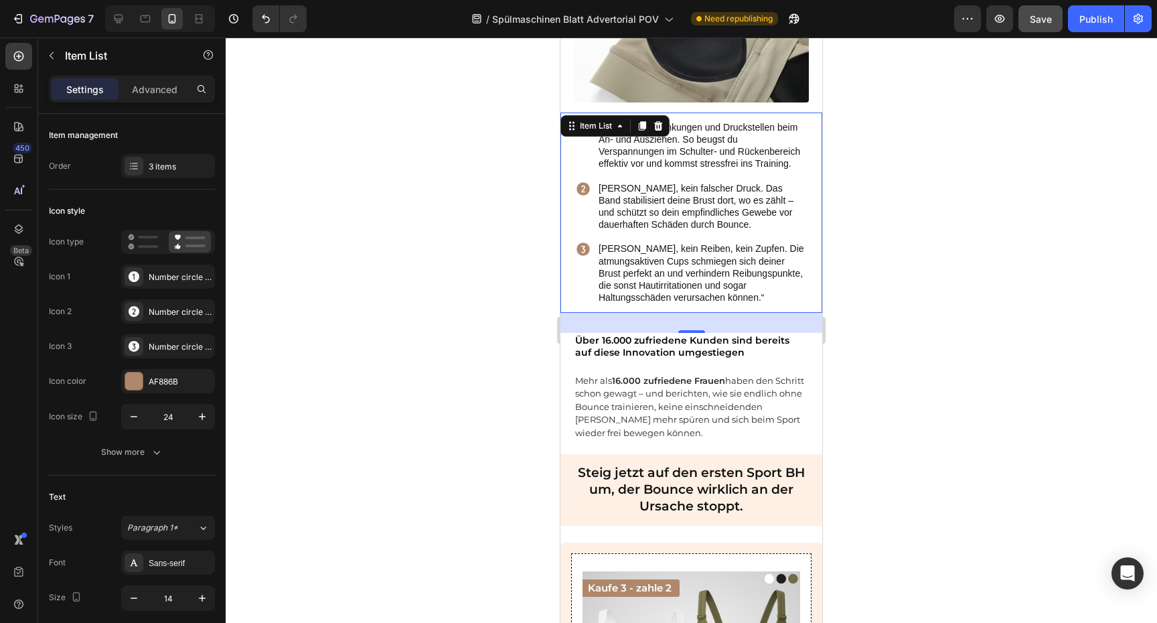
scroll to position [2683, 0]
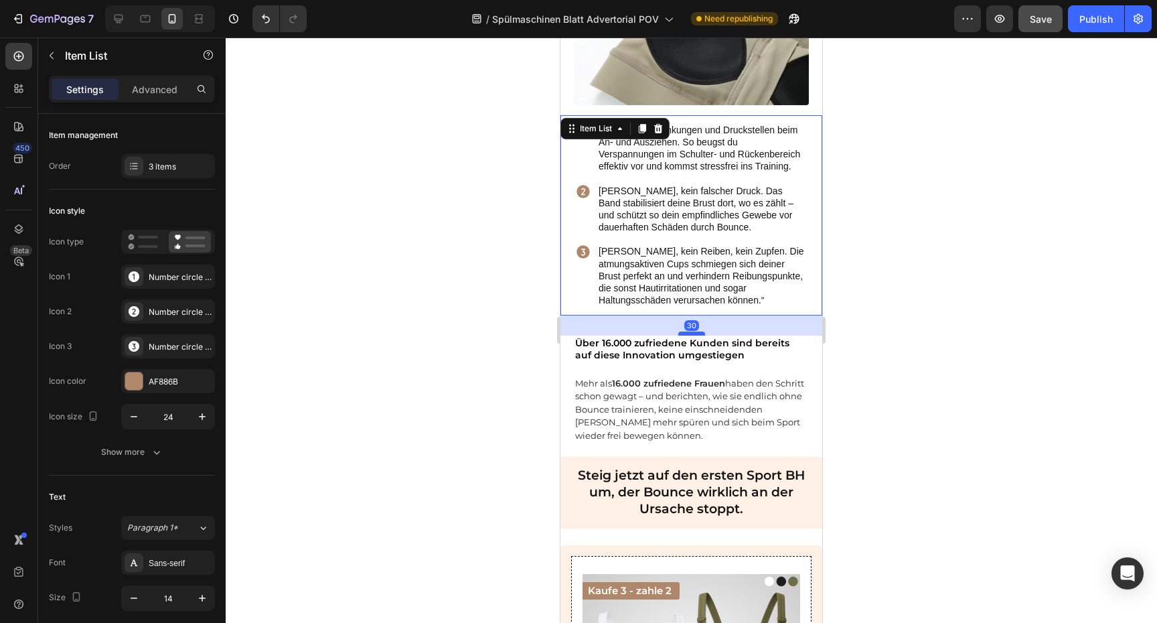
click at [687, 331] on div at bounding box center [691, 333] width 27 height 4
type input "100%"
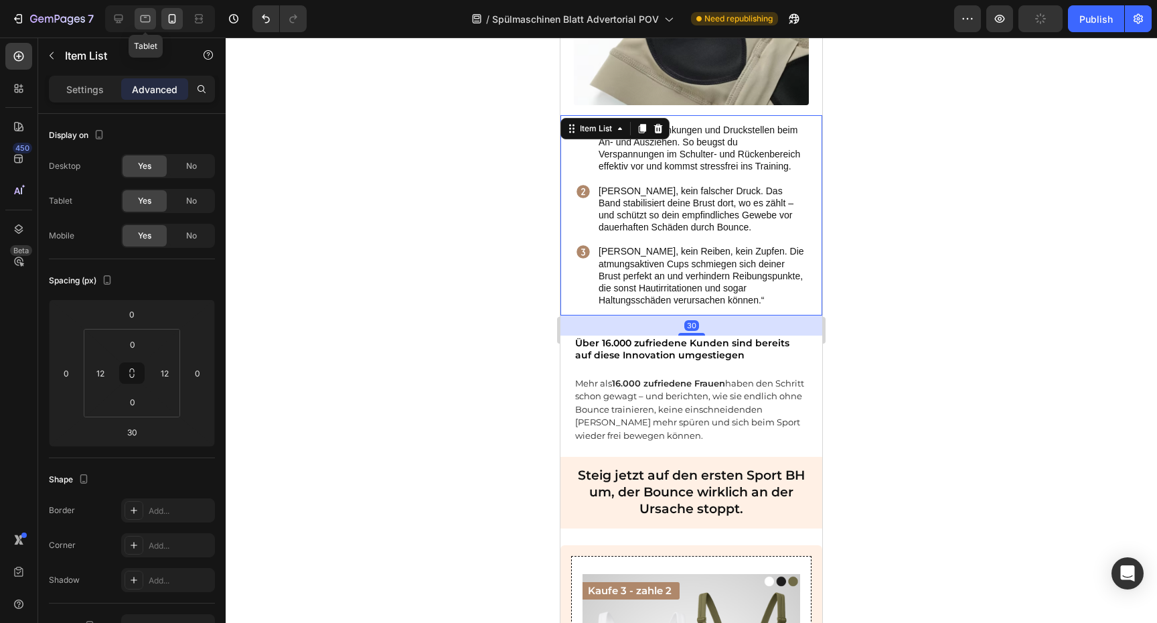
click at [146, 24] on icon at bounding box center [145, 18] width 13 height 13
type input "40"
type input "0"
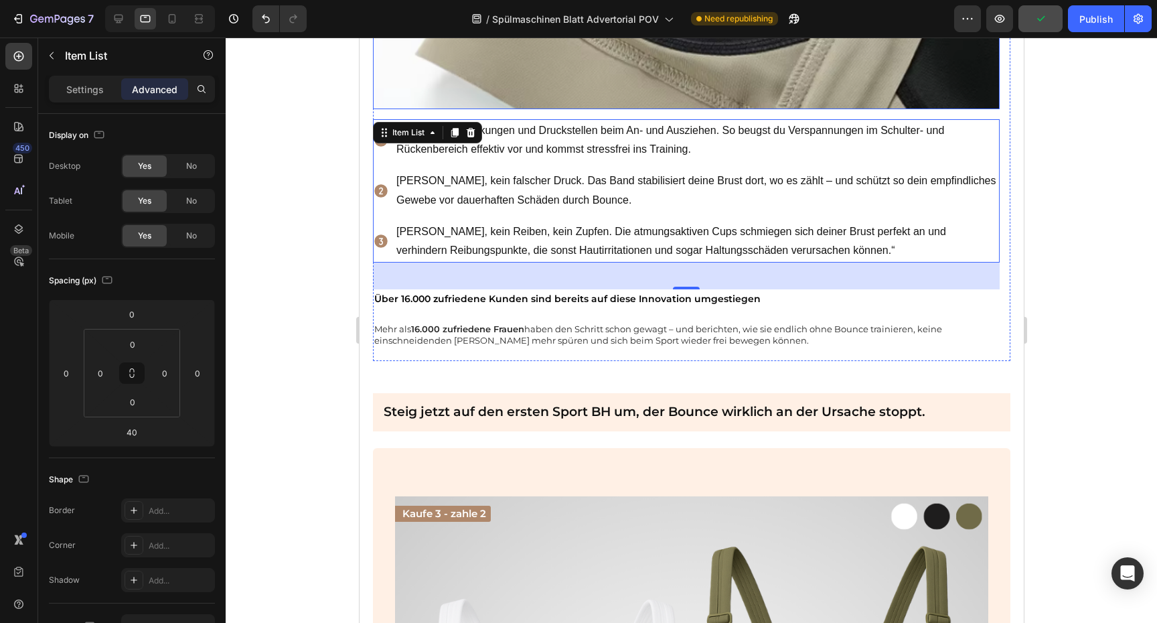
scroll to position [3843, 0]
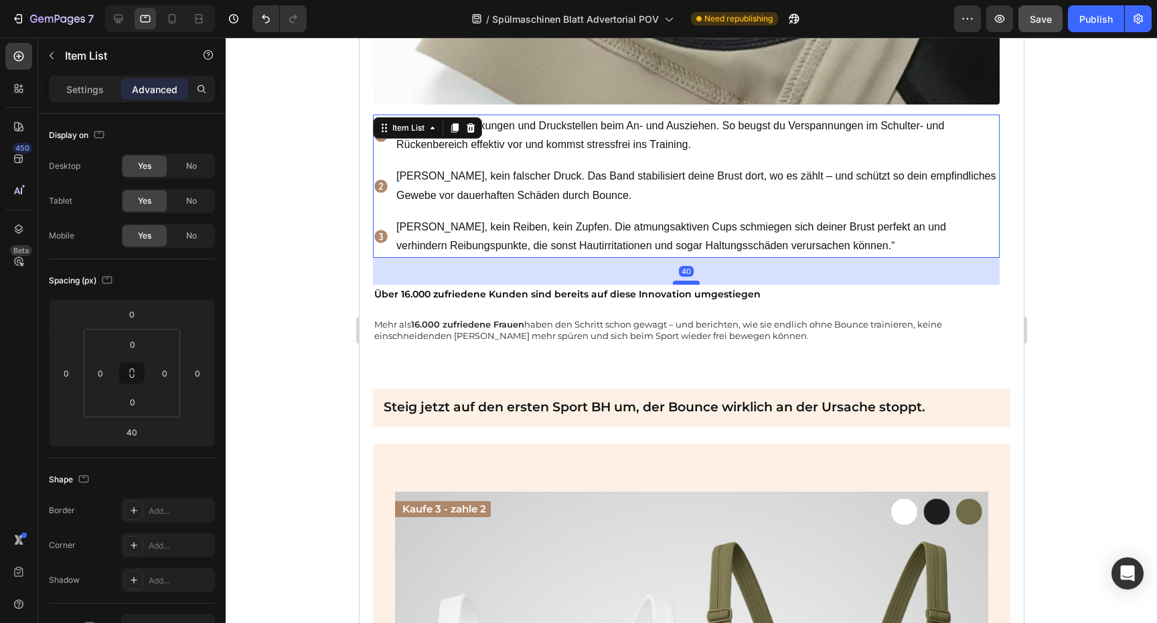
click at [675, 280] on div at bounding box center [685, 282] width 27 height 4
click at [113, 19] on icon at bounding box center [118, 18] width 13 height 13
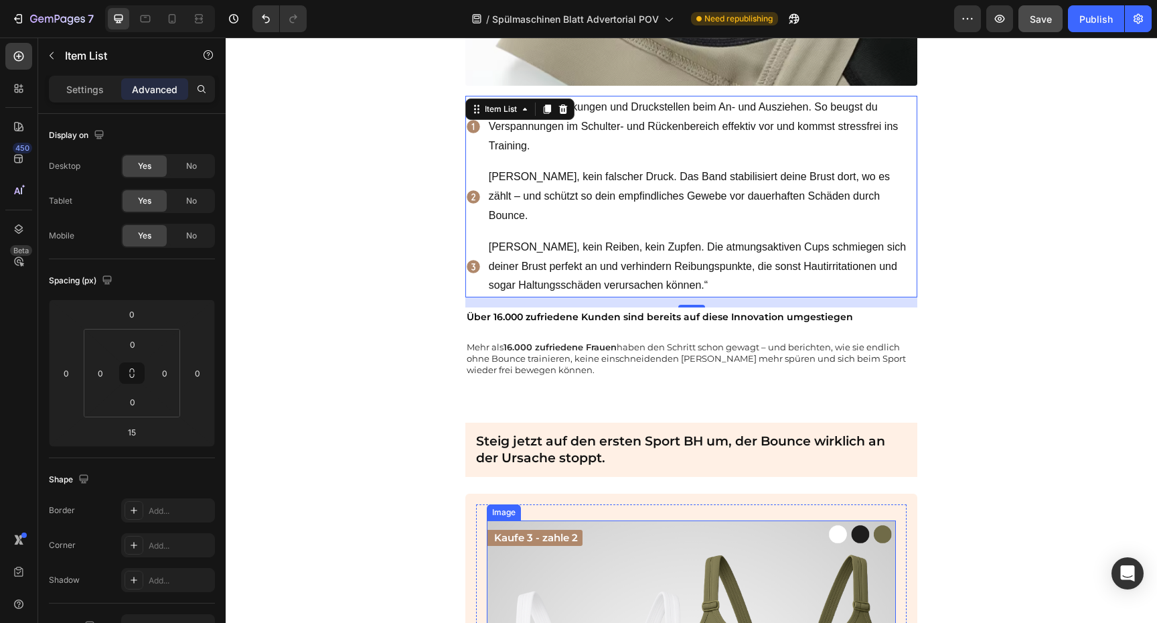
scroll to position [3307, 0]
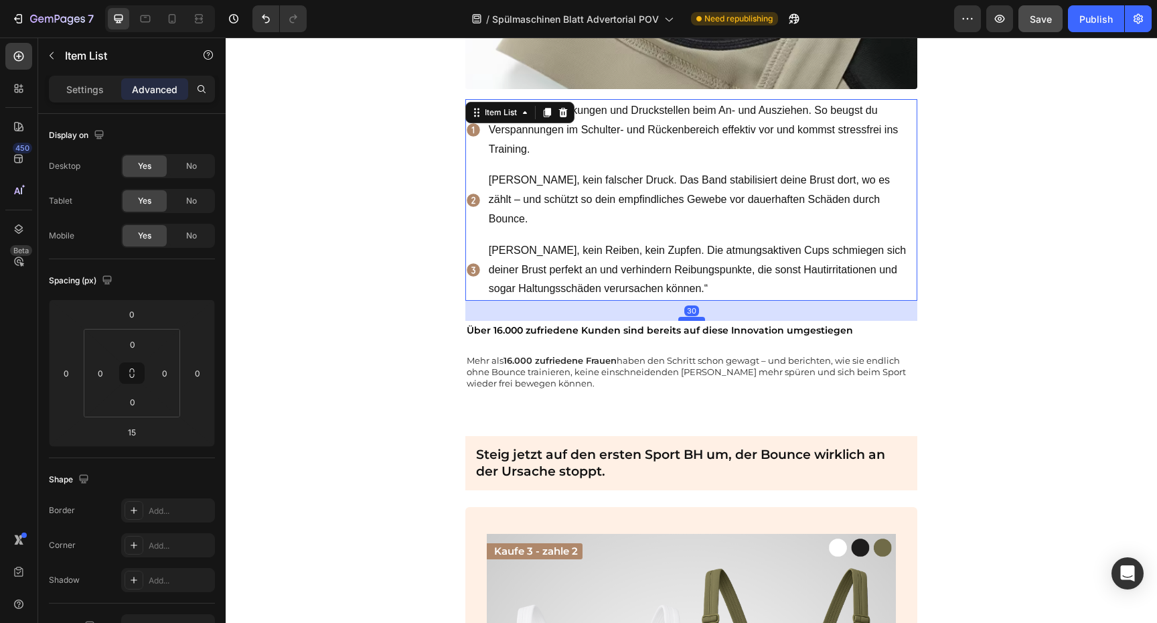
drag, startPoint x: 695, startPoint y: 293, endPoint x: 696, endPoint y: 303, distance: 10.1
click at [696, 317] on div at bounding box center [691, 319] width 27 height 4
type input "30"
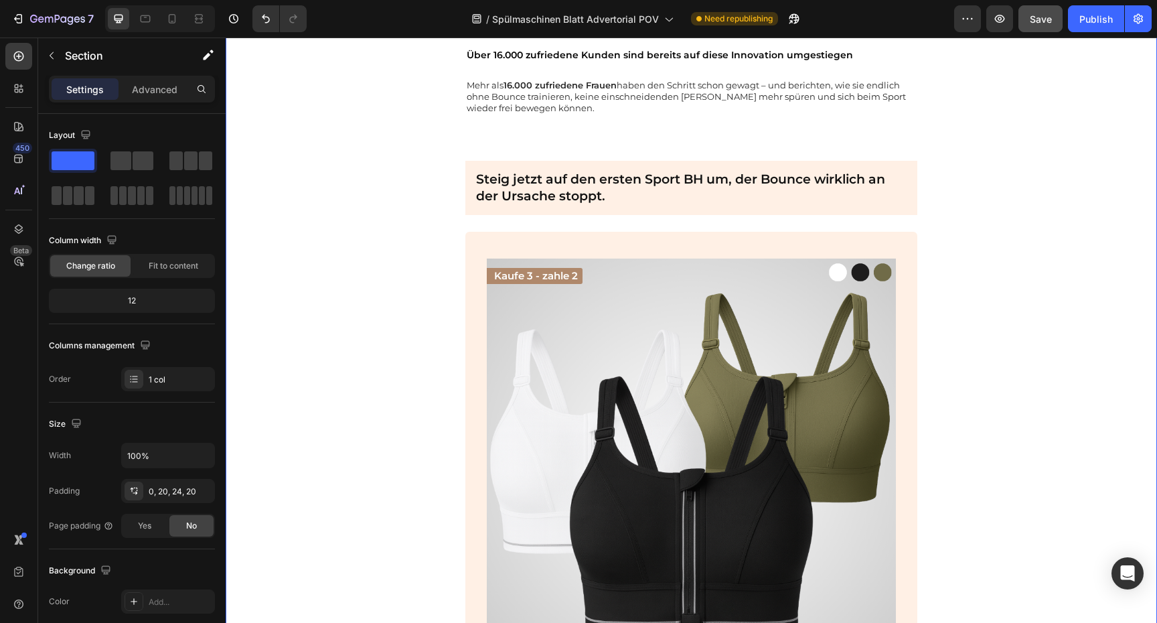
scroll to position [3618, 0]
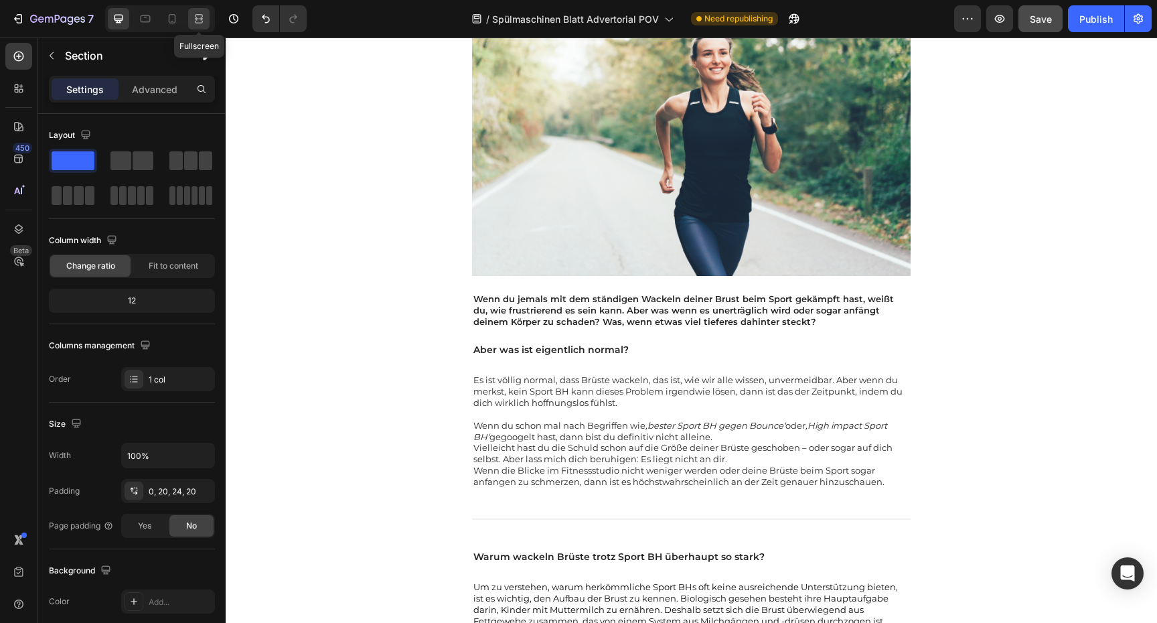
click at [195, 21] on icon at bounding box center [199, 22] width 8 height 3
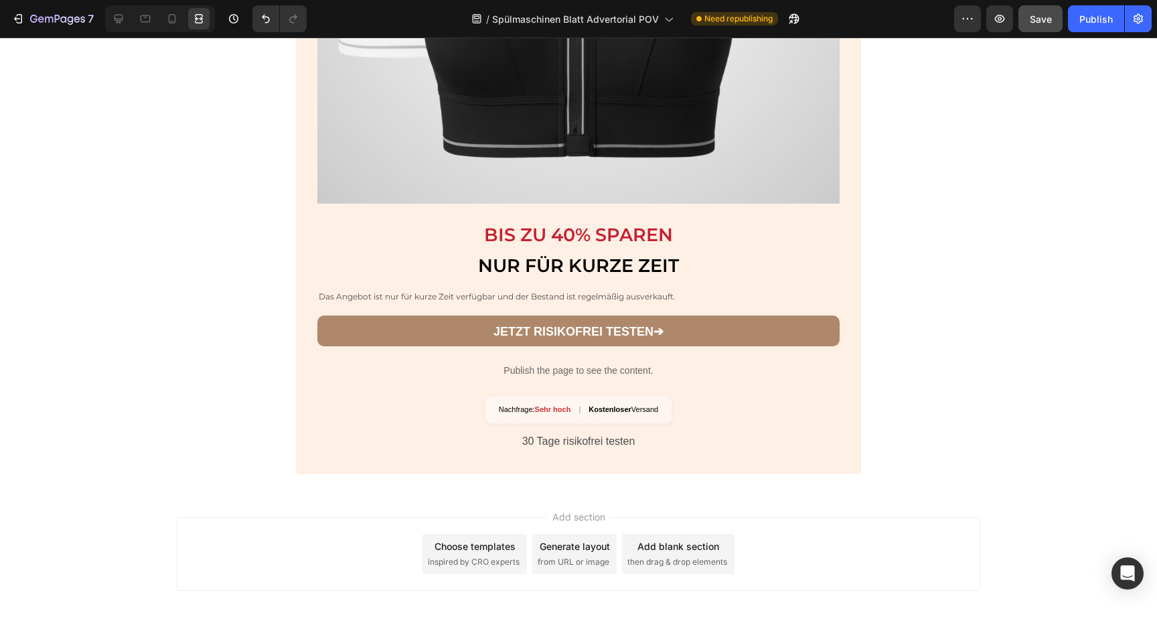
scroll to position [4450, 0]
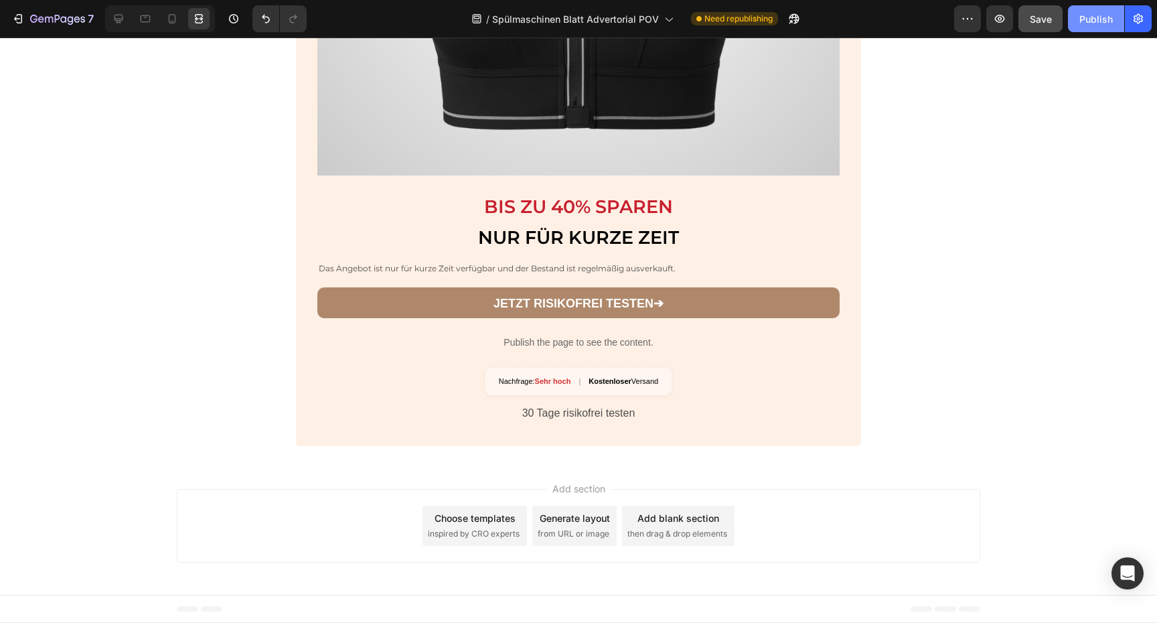
click at [1078, 26] on button "Publish" at bounding box center [1096, 18] width 56 height 27
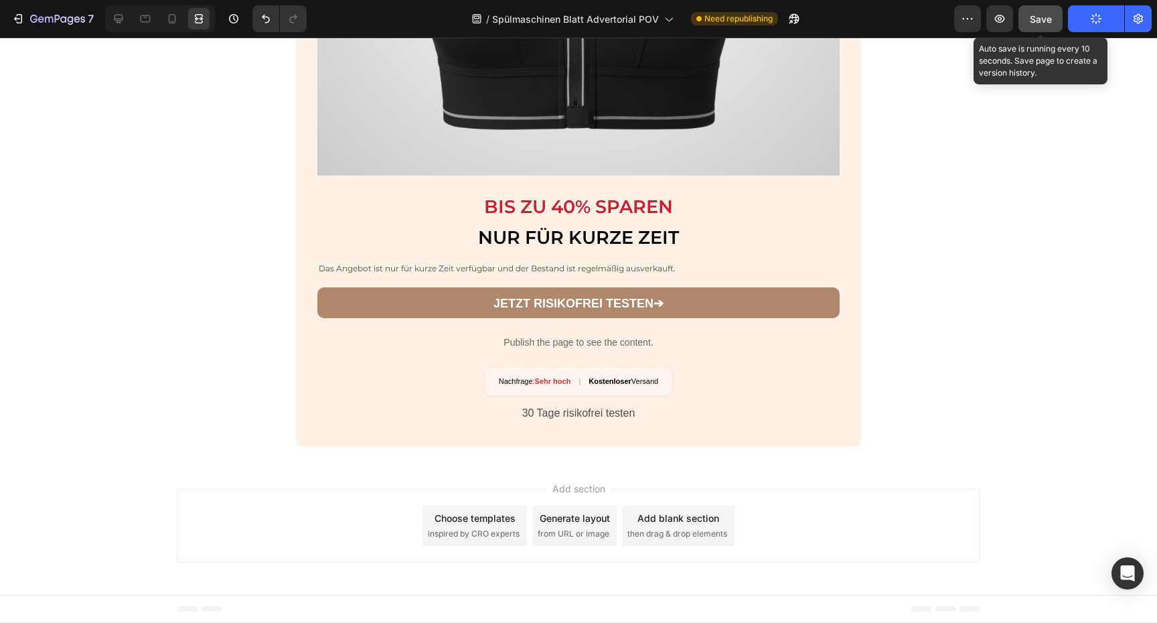
click at [1053, 26] on button "Save" at bounding box center [1040, 18] width 44 height 27
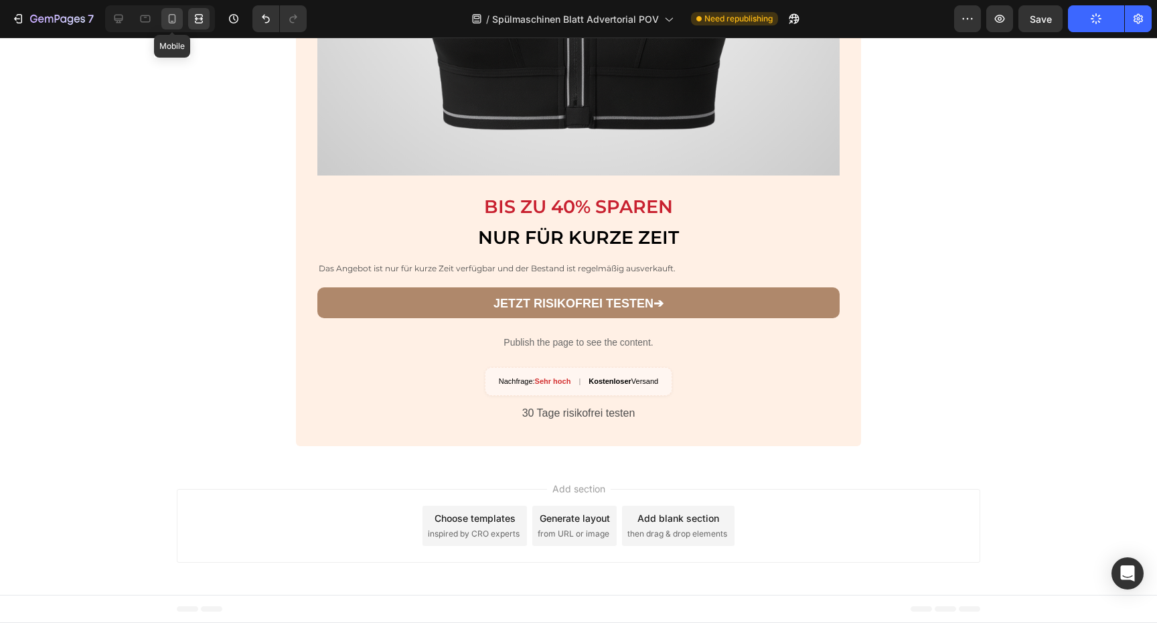
click at [166, 22] on icon at bounding box center [171, 18] width 13 height 13
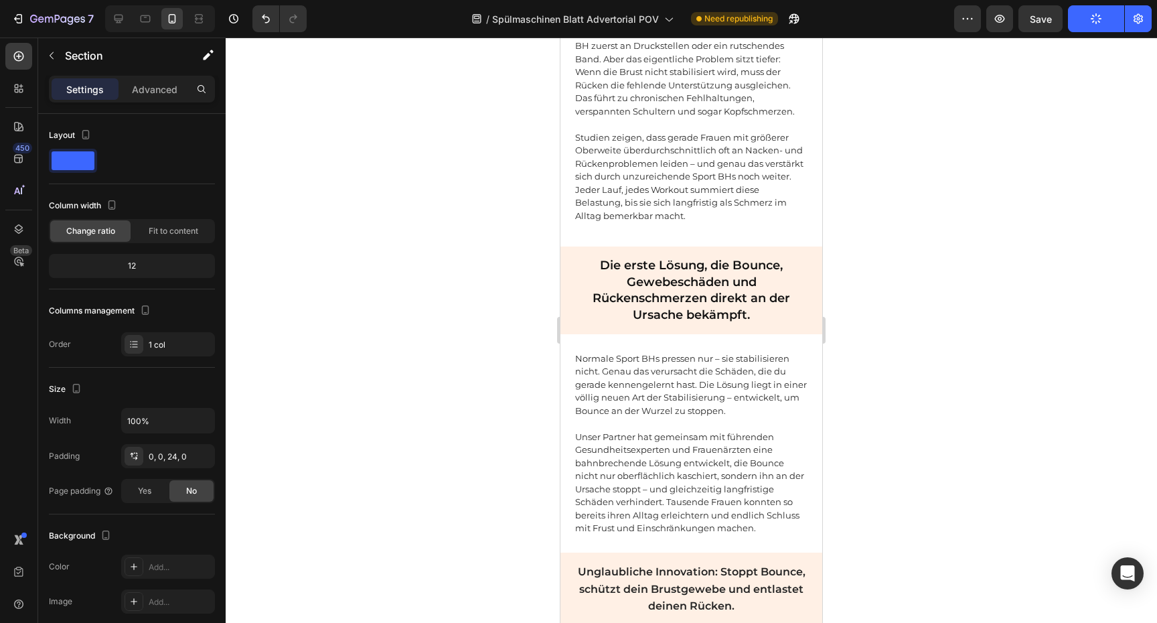
scroll to position [1575, 0]
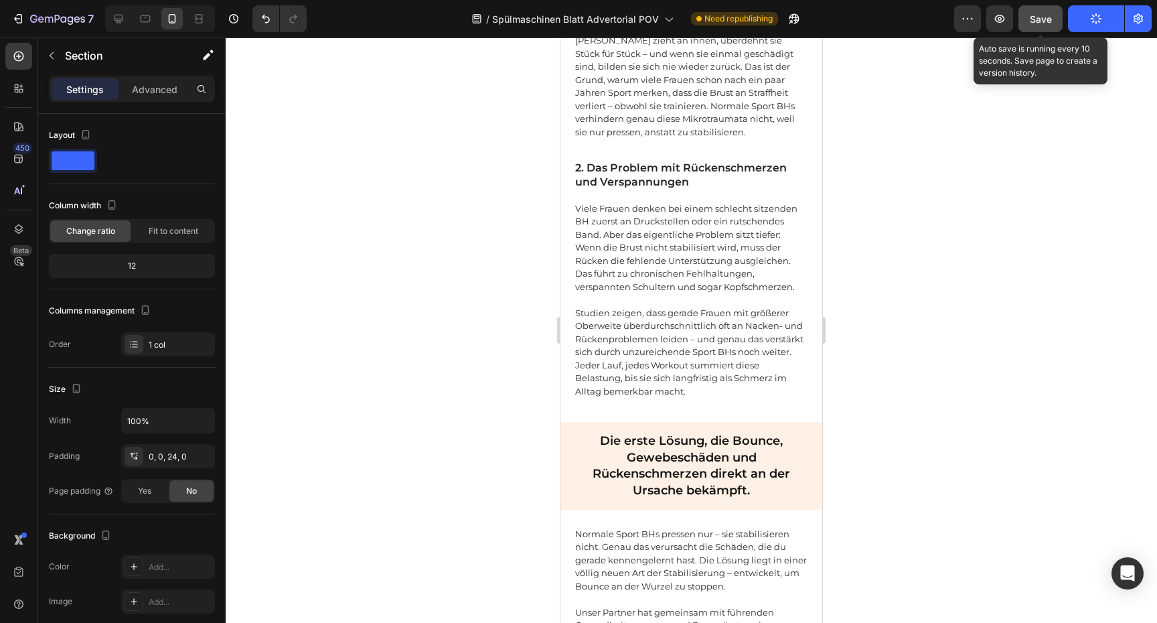
click at [1040, 30] on button "Save" at bounding box center [1040, 18] width 44 height 27
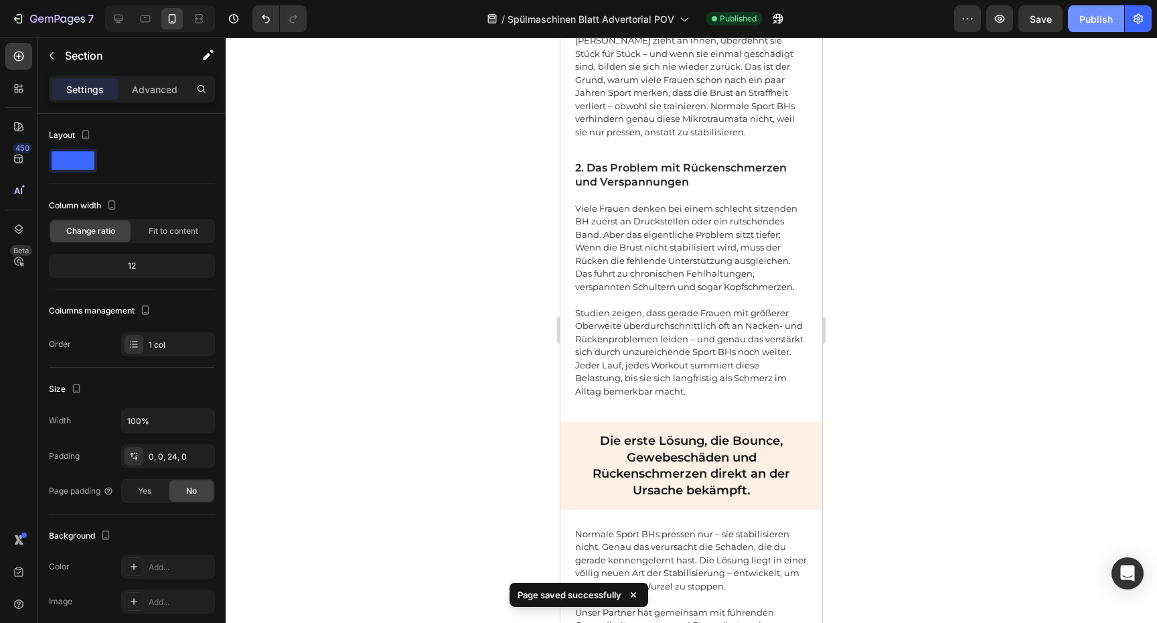
click at [1096, 25] on div "Publish" at bounding box center [1095, 19] width 33 height 14
